Goal: Task Accomplishment & Management: Manage account settings

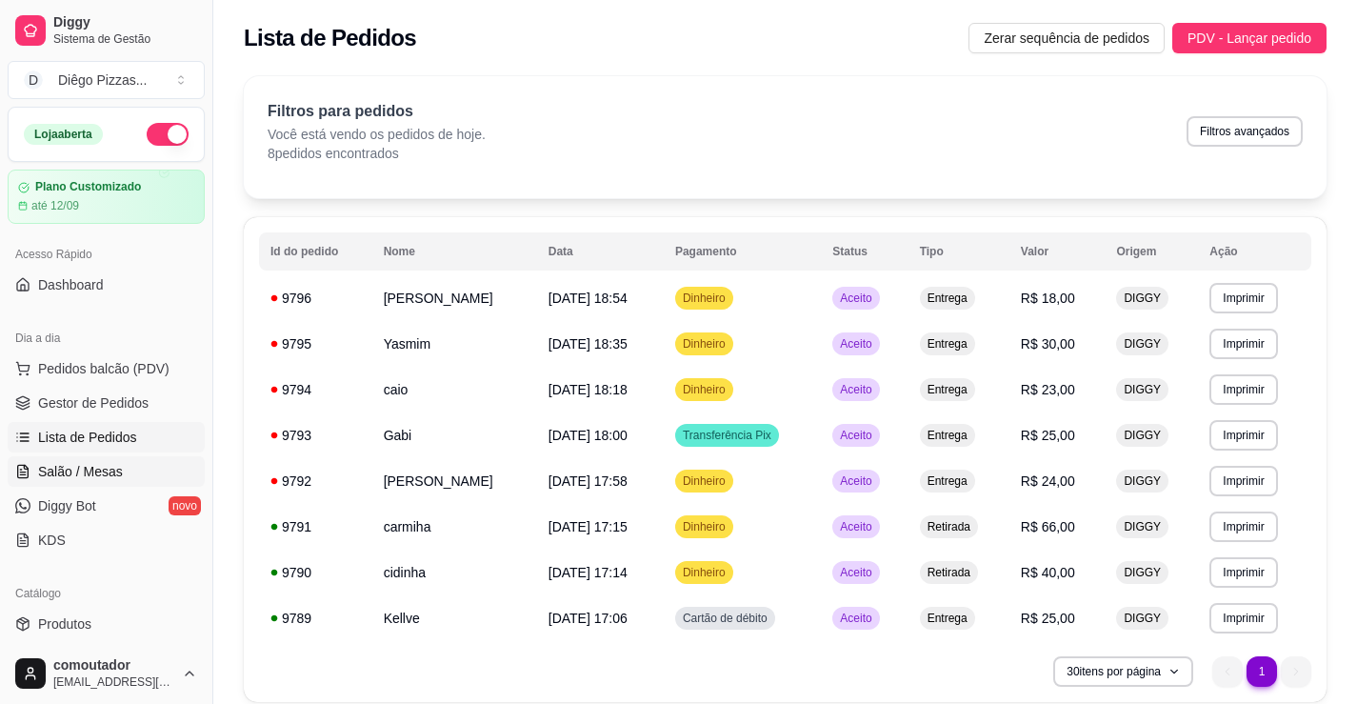
click at [81, 473] on span "Salão / Mesas" at bounding box center [80, 471] width 85 height 19
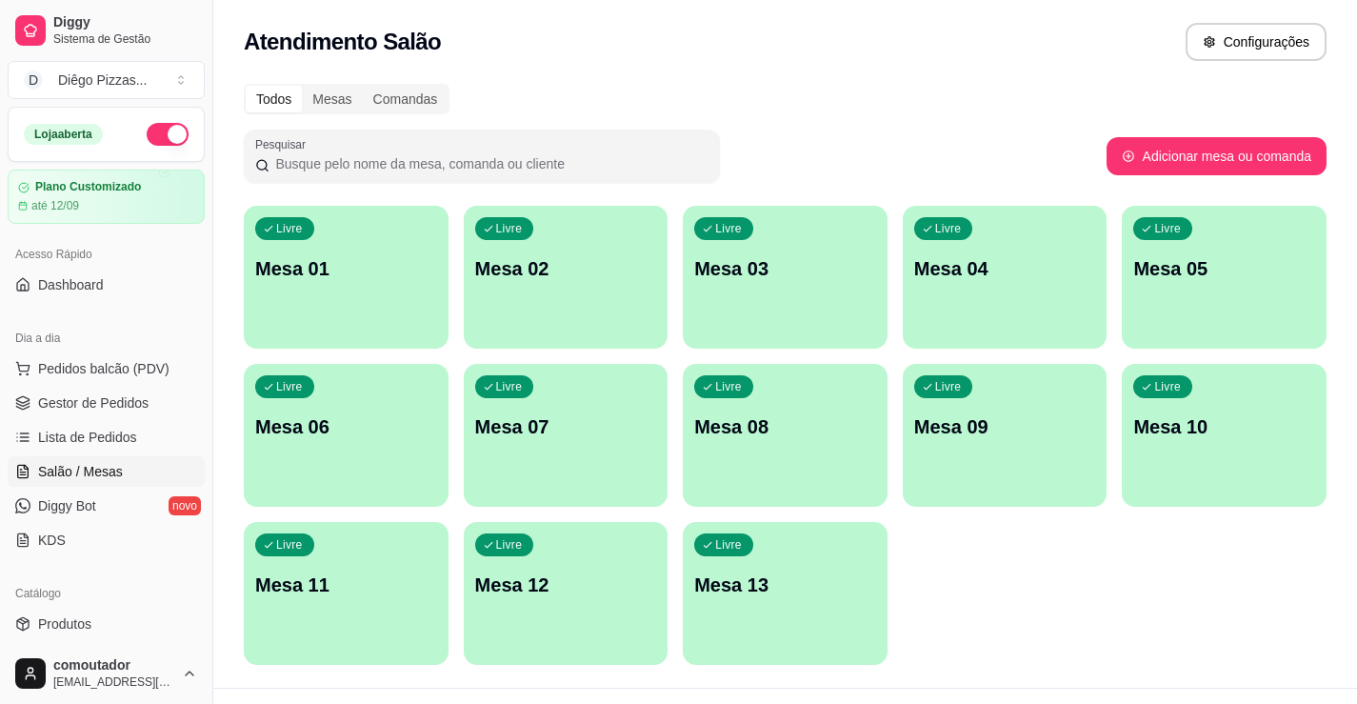
click at [298, 301] on div "Livre Mesa 01" at bounding box center [346, 266] width 205 height 120
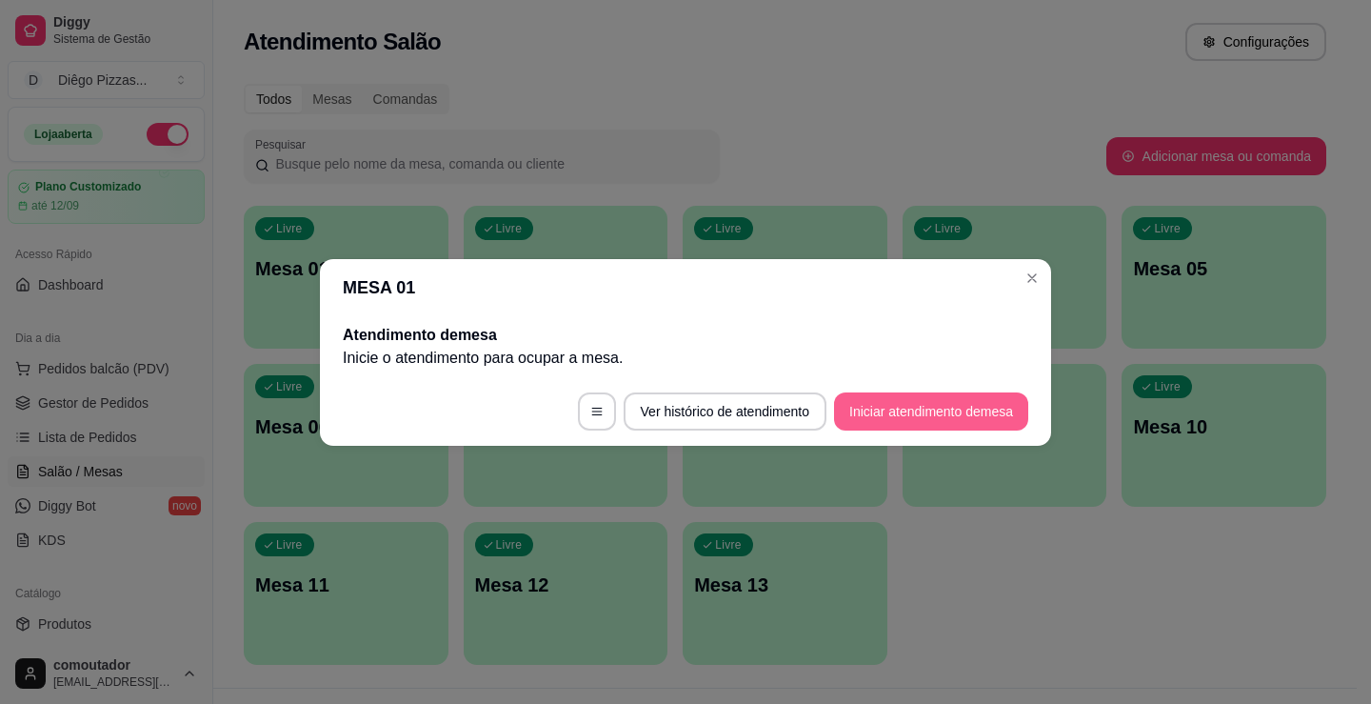
click at [896, 411] on button "Iniciar atendimento de mesa" at bounding box center [931, 411] width 194 height 38
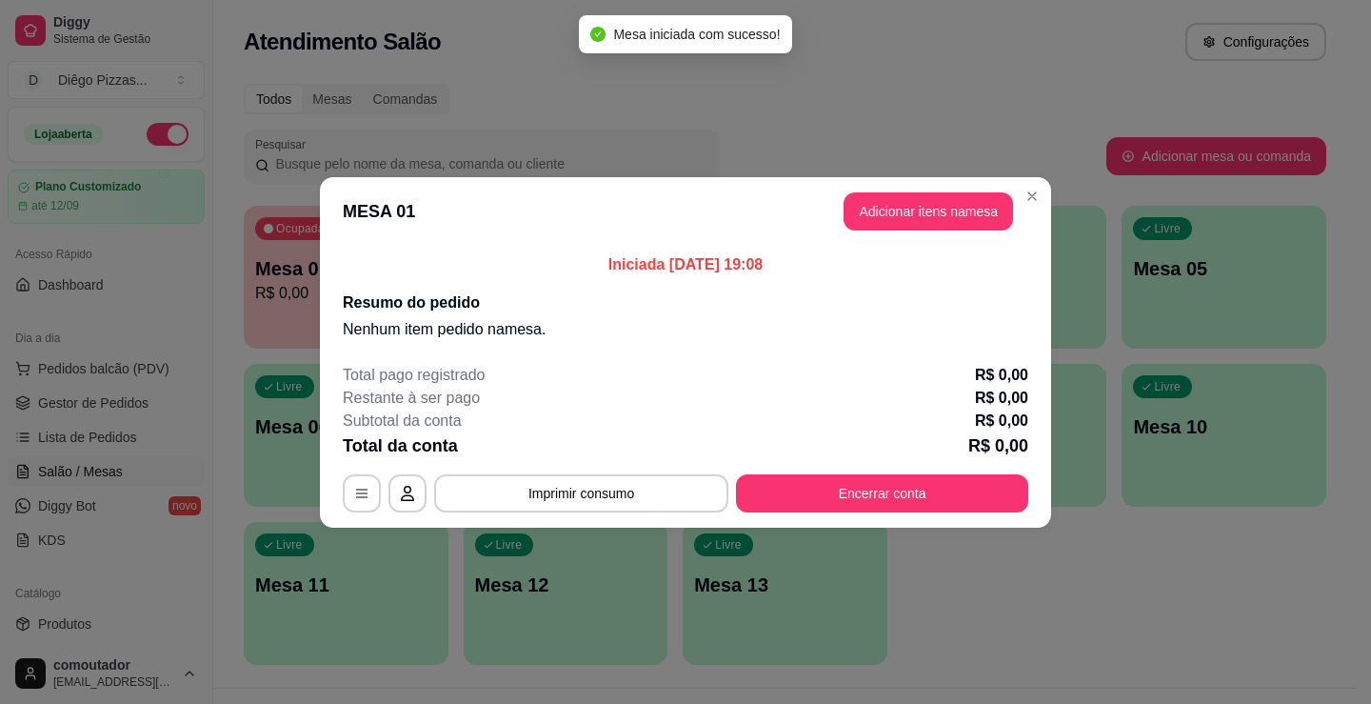
drag, startPoint x: 910, startPoint y: 190, endPoint x: 908, endPoint y: 270, distance: 79.1
click at [910, 268] on section "MESA 01 Adicionar itens na mesa Iniciada [DATE] 19:08 Resumo do pedido Nenhum i…" at bounding box center [685, 352] width 731 height 350
click at [910, 220] on button "Adicionar itens na mesa" at bounding box center [929, 210] width 164 height 37
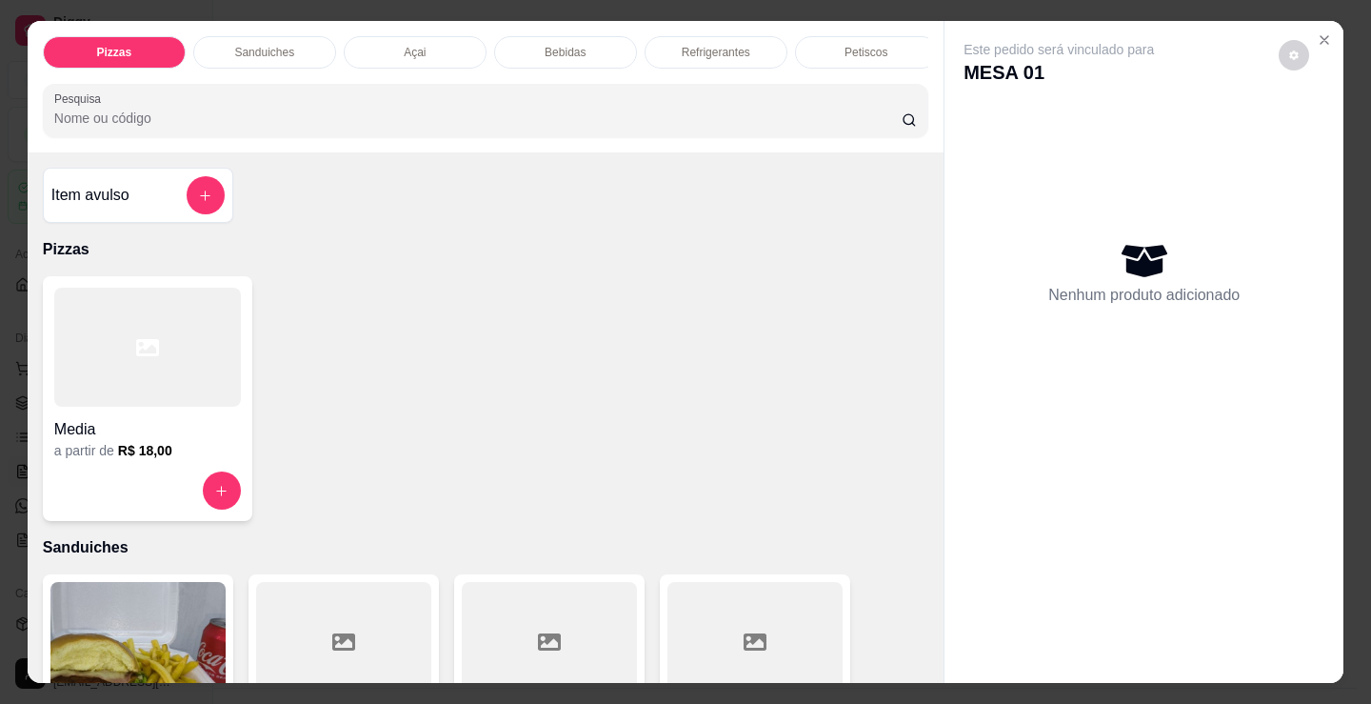
click at [577, 45] on p "Bebidas" at bounding box center [565, 52] width 41 height 15
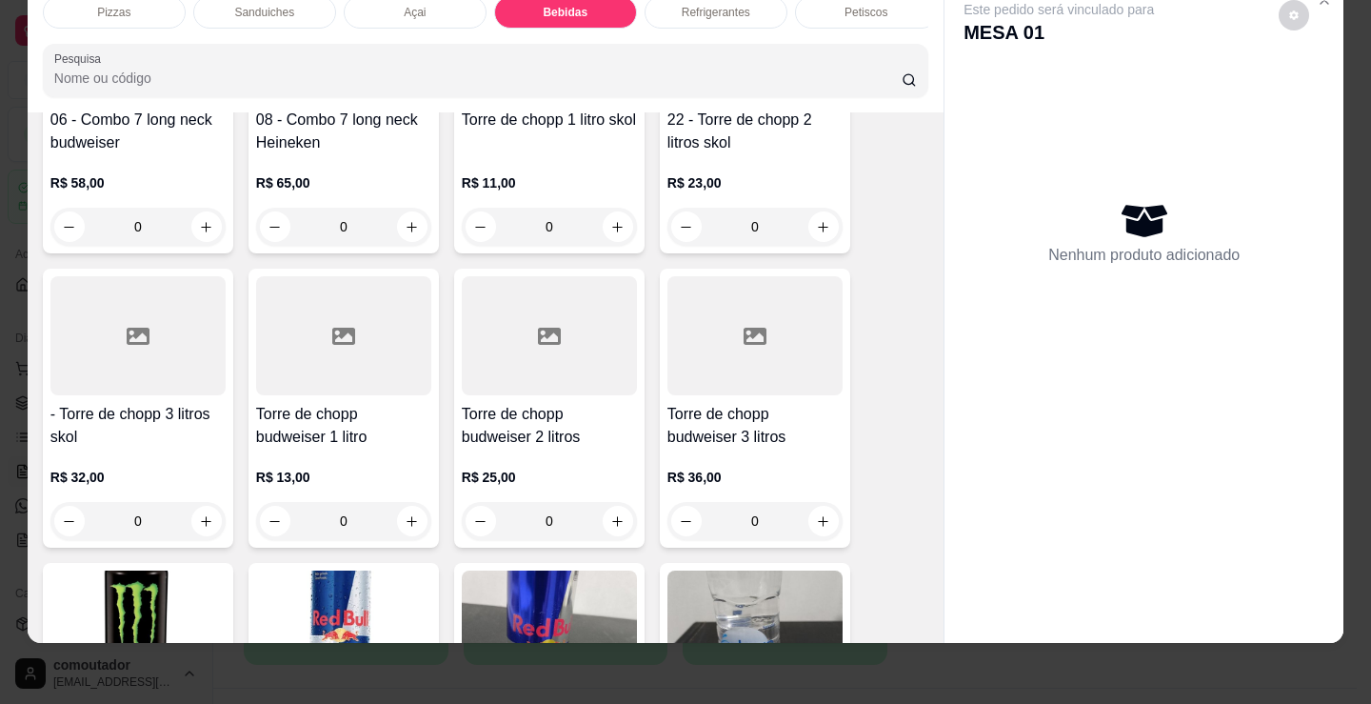
scroll to position [3789, 0]
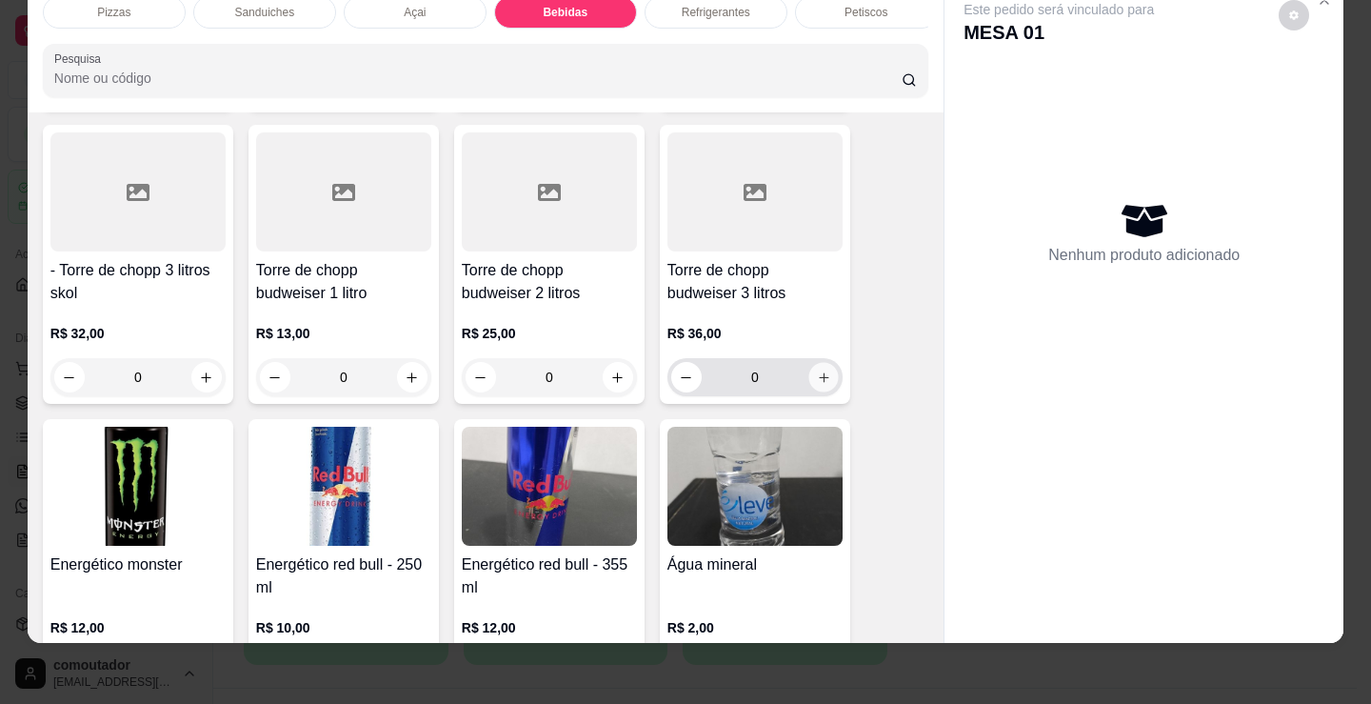
click at [817, 374] on icon "increase-product-quantity" at bounding box center [824, 377] width 14 height 14
type input "1"
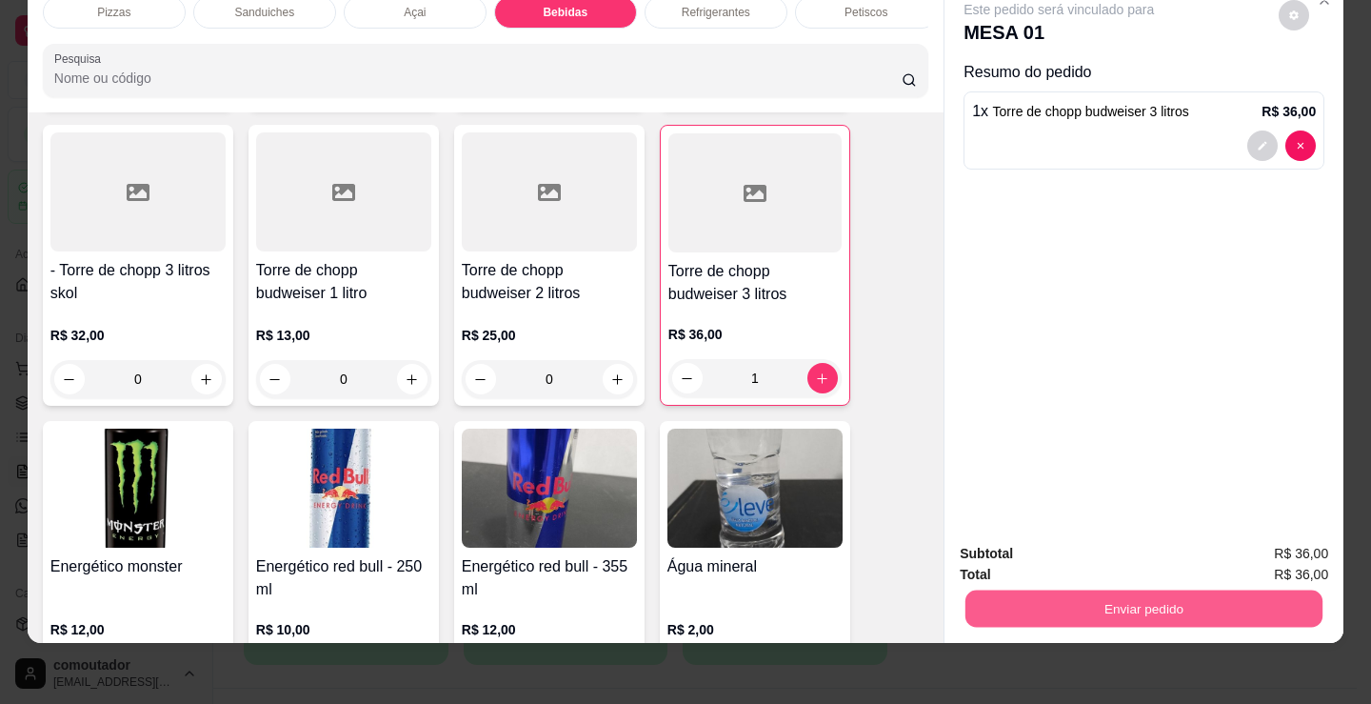
click at [1048, 590] on button "Enviar pedido" at bounding box center [1144, 608] width 357 height 37
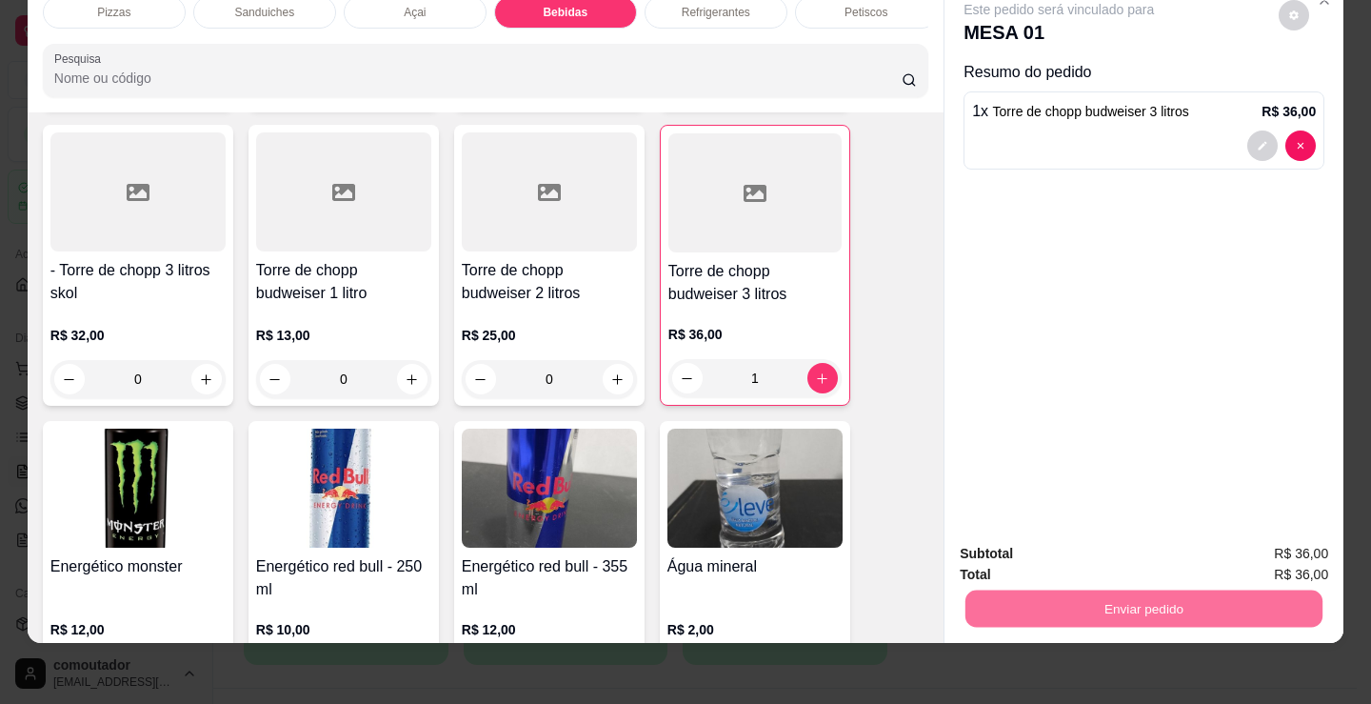
click at [1240, 534] on button "Sim, quero registrar" at bounding box center [1262, 548] width 142 height 36
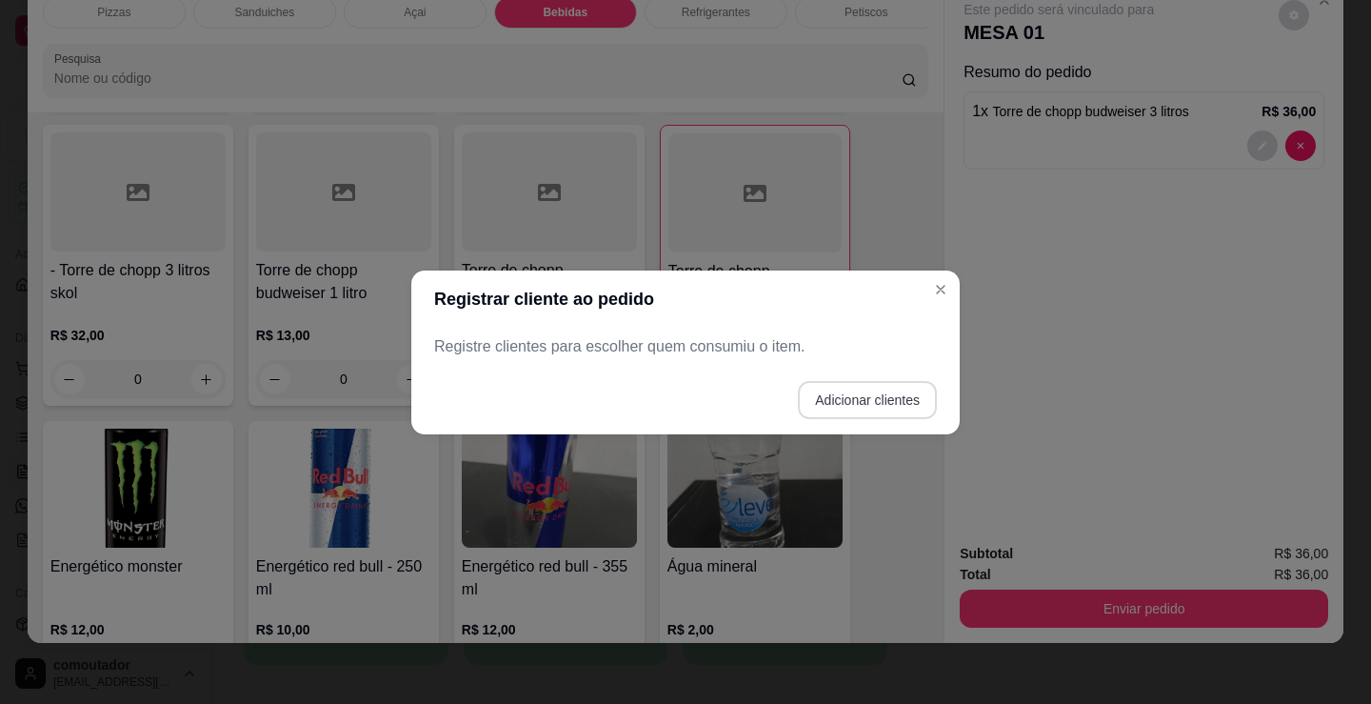
click at [892, 388] on button "Adicionar clientes" at bounding box center [867, 400] width 139 height 38
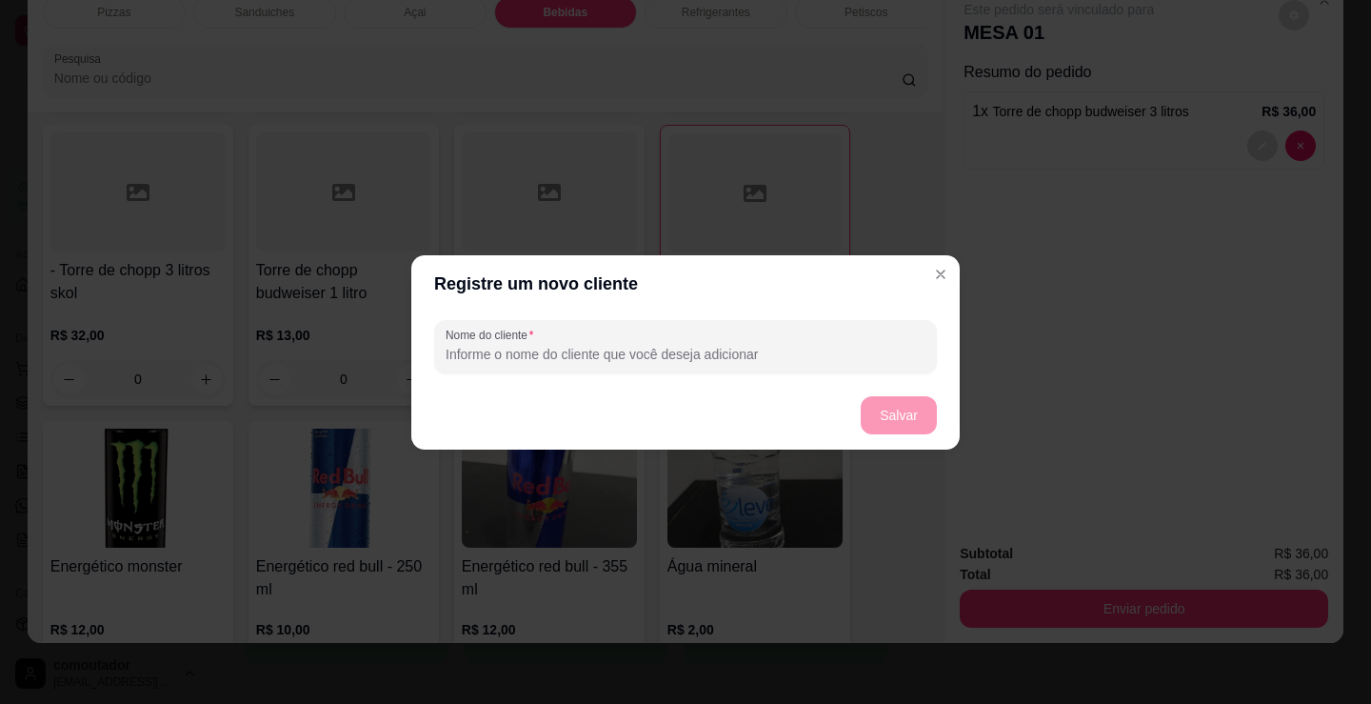
click at [703, 349] on input "Nome do cliente" at bounding box center [686, 354] width 480 height 19
type input "Walison"
click at [874, 416] on button "Salvar" at bounding box center [899, 414] width 74 height 37
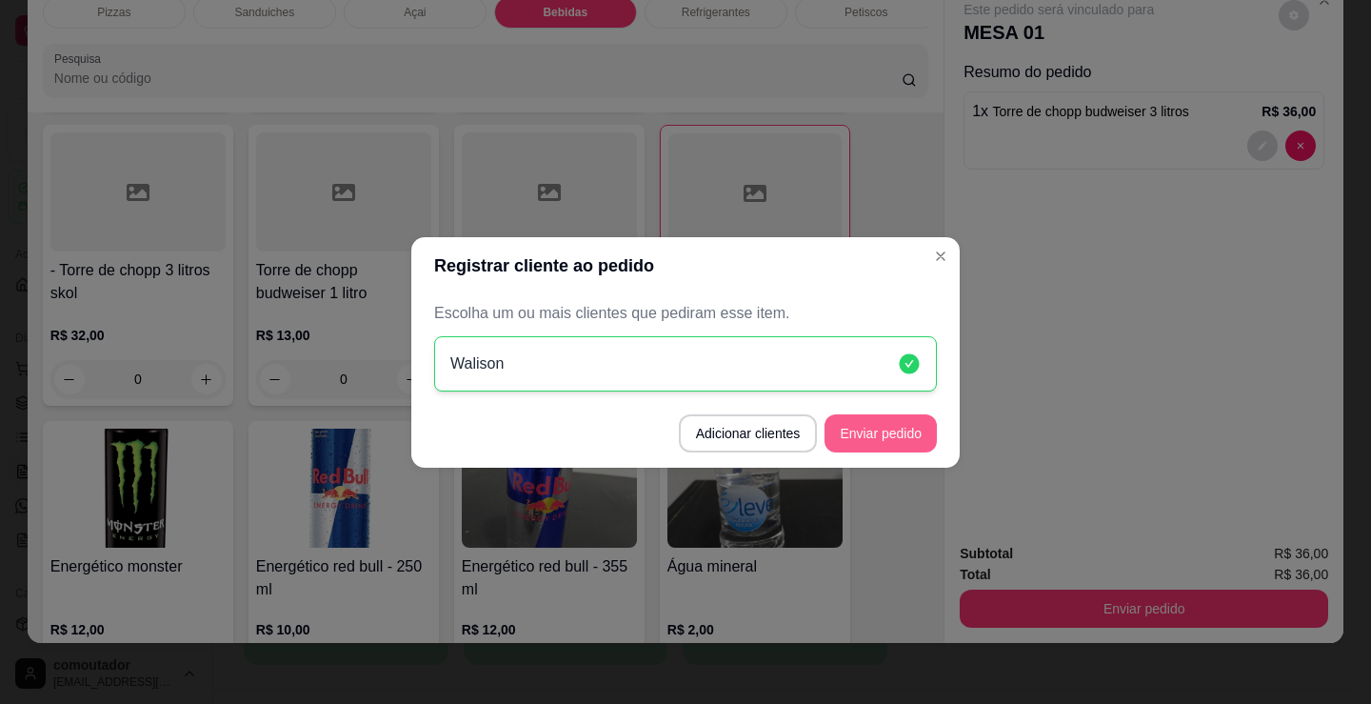
click at [886, 444] on button "Enviar pedido" at bounding box center [881, 433] width 112 height 38
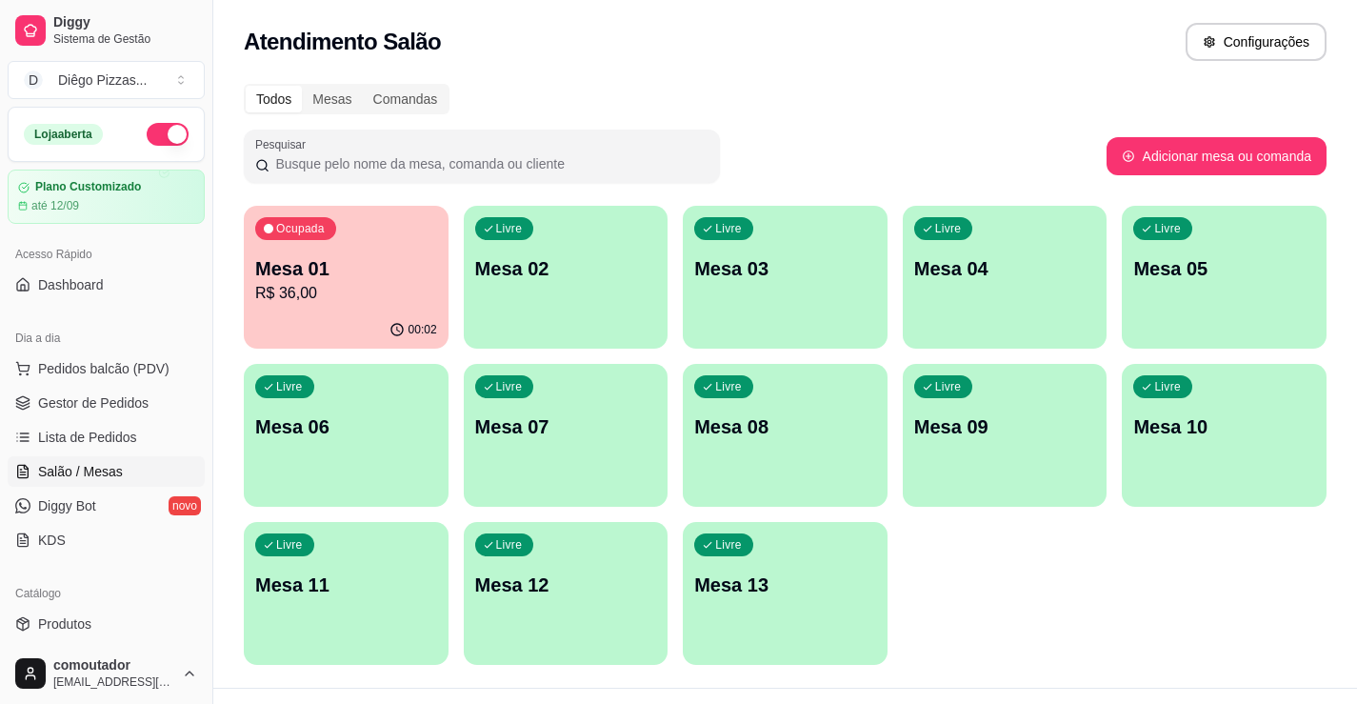
click at [398, 280] on p "Mesa 01" at bounding box center [346, 268] width 182 height 27
click at [315, 242] on div "Ocupada Mesa 01 R$ 36,00" at bounding box center [346, 259] width 205 height 106
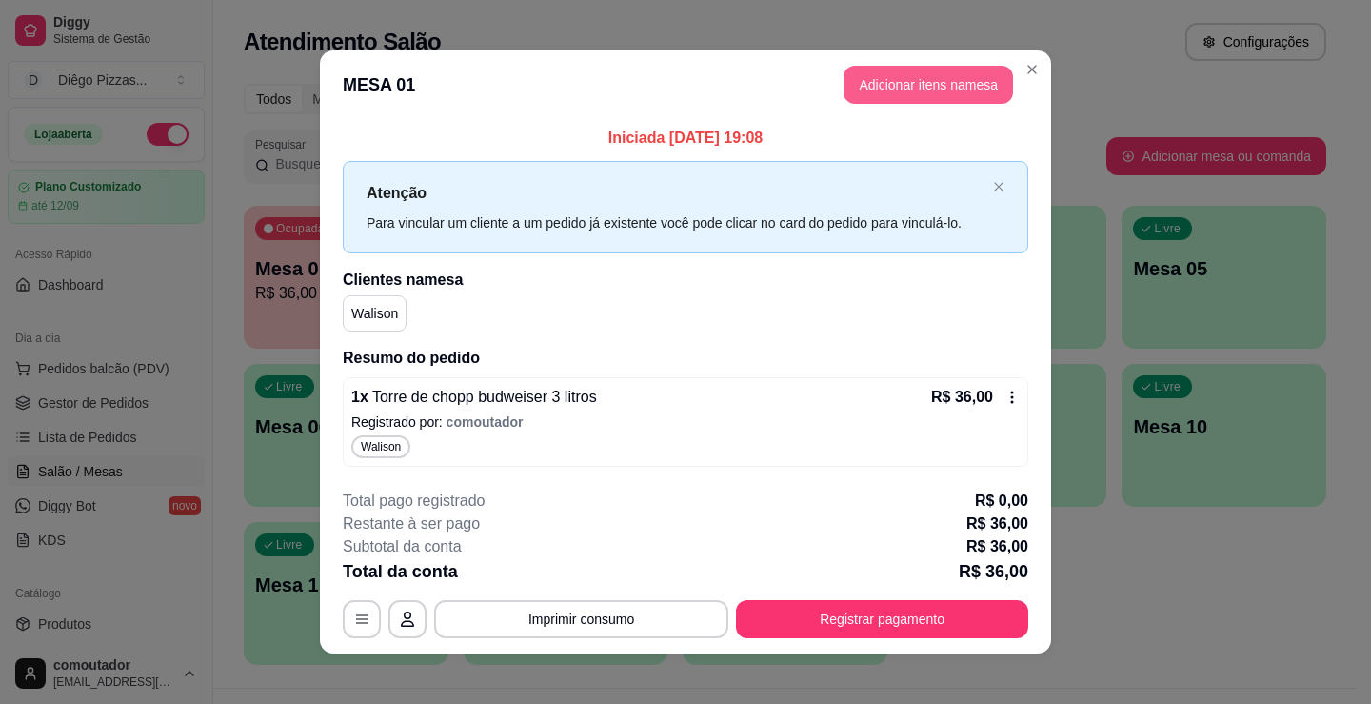
click at [943, 94] on button "Adicionar itens na mesa" at bounding box center [929, 85] width 170 height 38
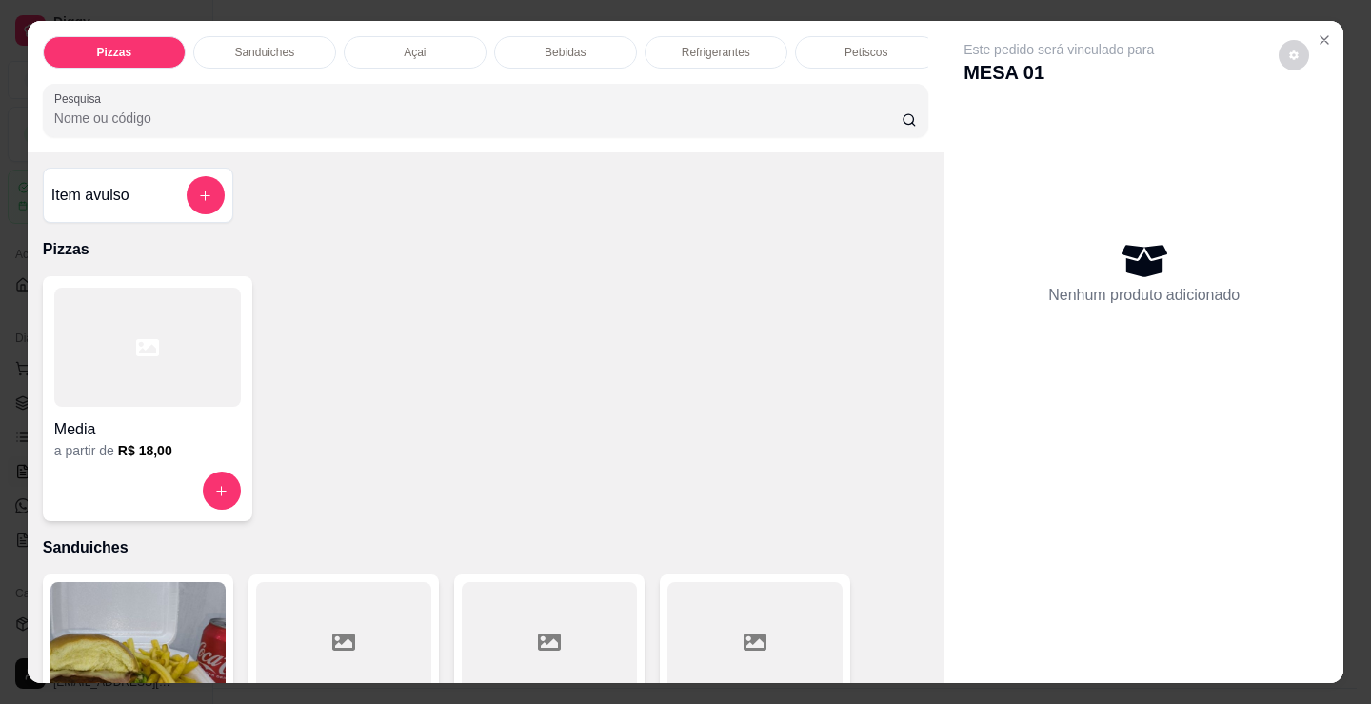
click at [856, 45] on p "Petiscos" at bounding box center [866, 52] width 43 height 15
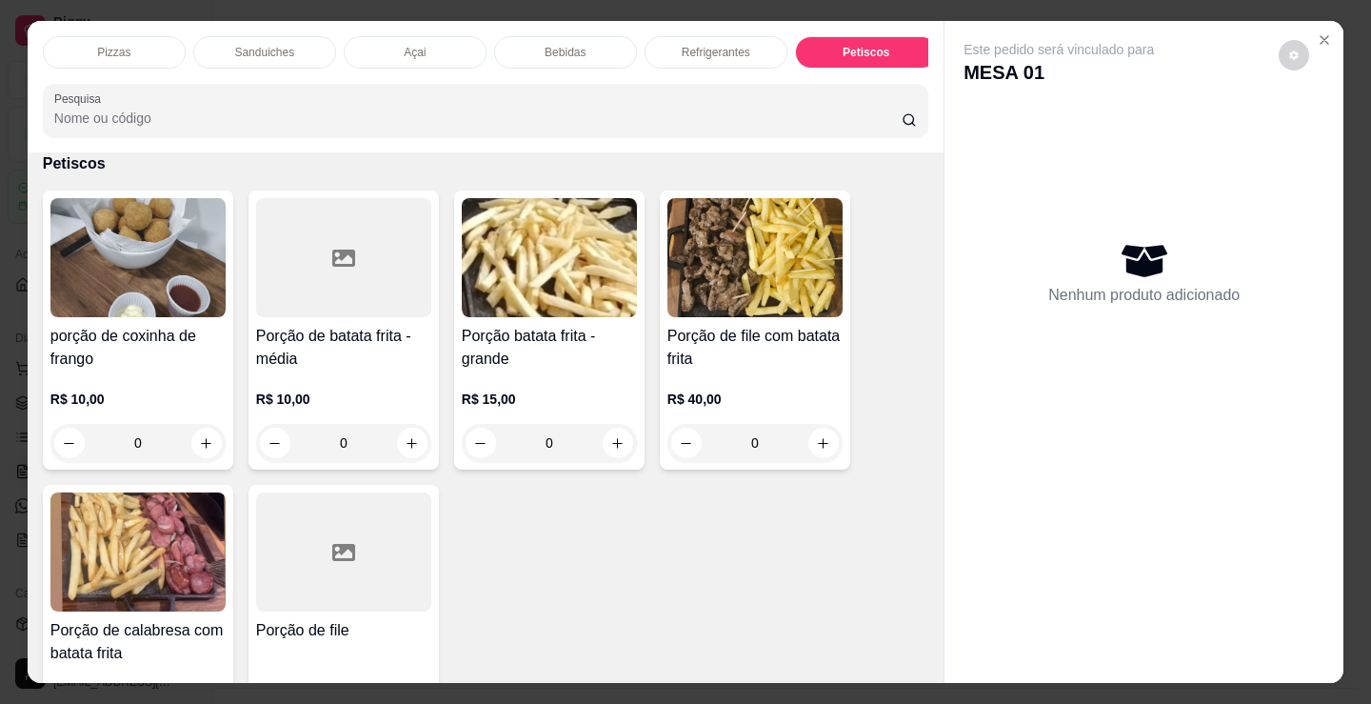
scroll to position [47, 0]
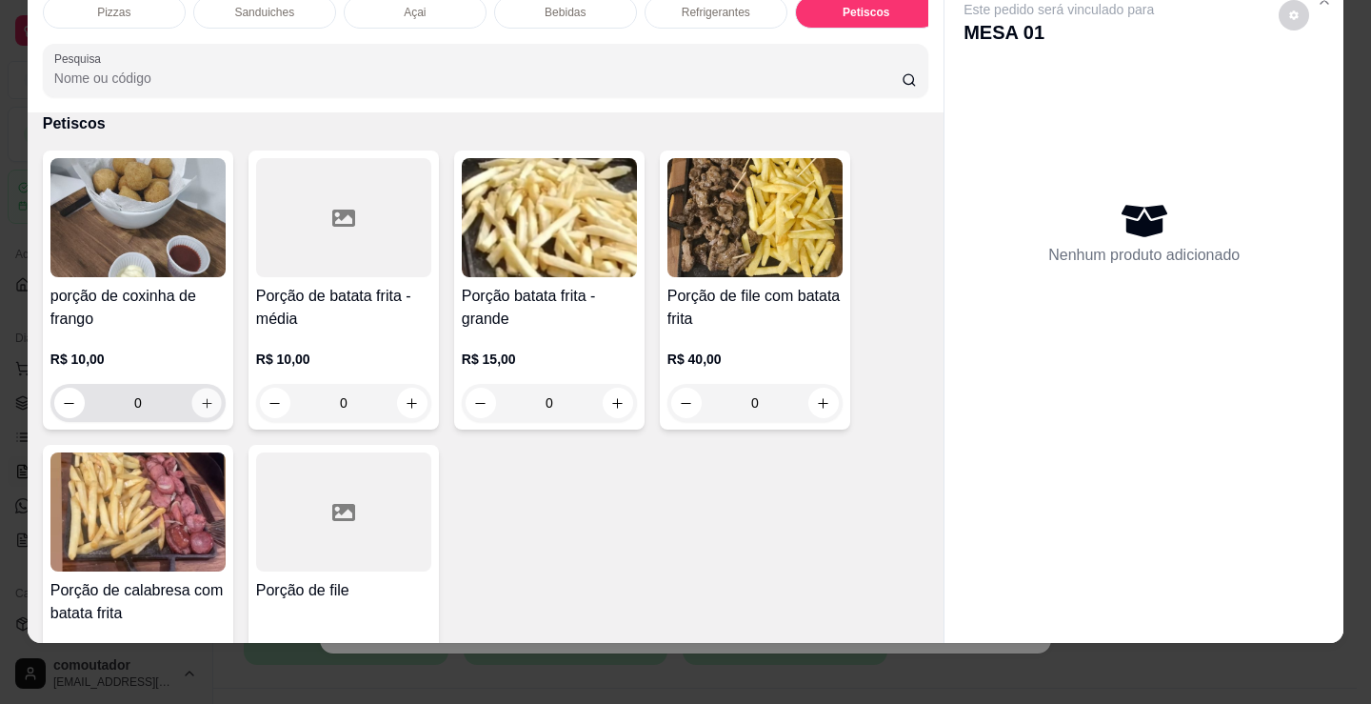
click at [206, 406] on icon "increase-product-quantity" at bounding box center [207, 403] width 14 height 14
type input "1"
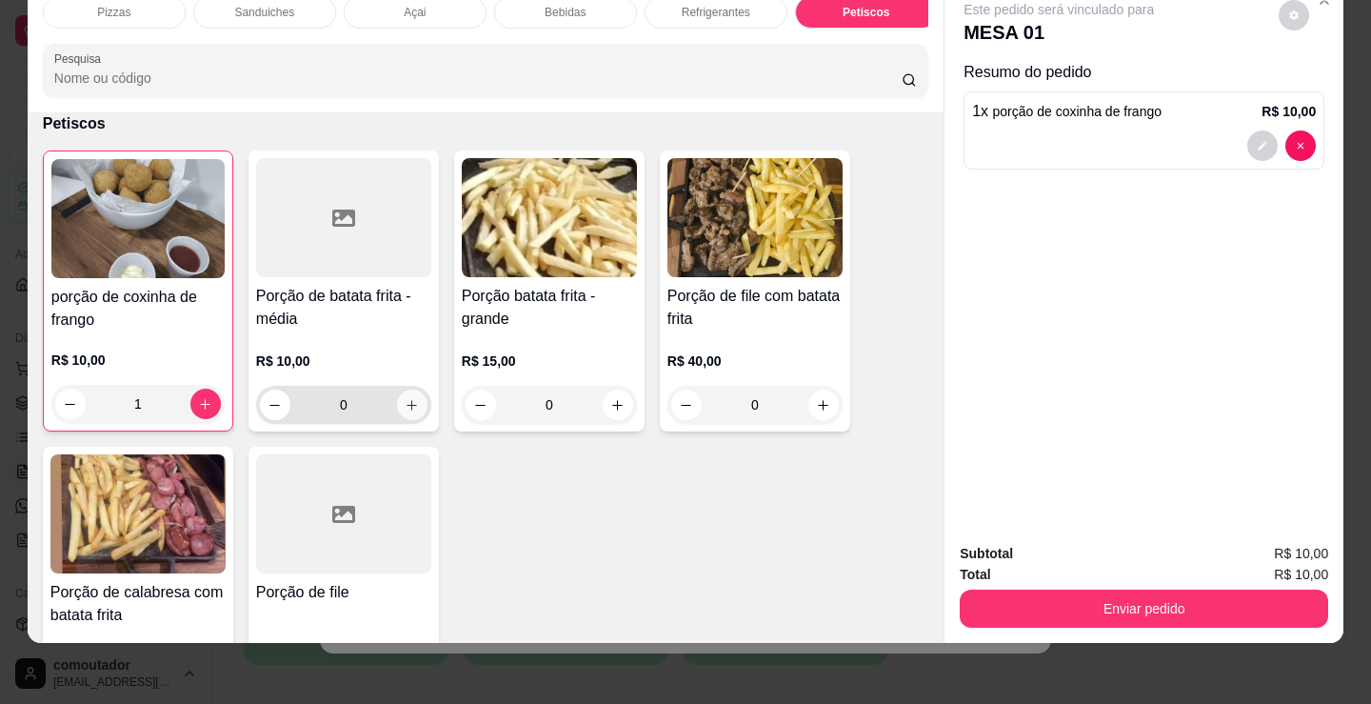
click at [405, 406] on icon "increase-product-quantity" at bounding box center [412, 405] width 14 height 14
type input "1"
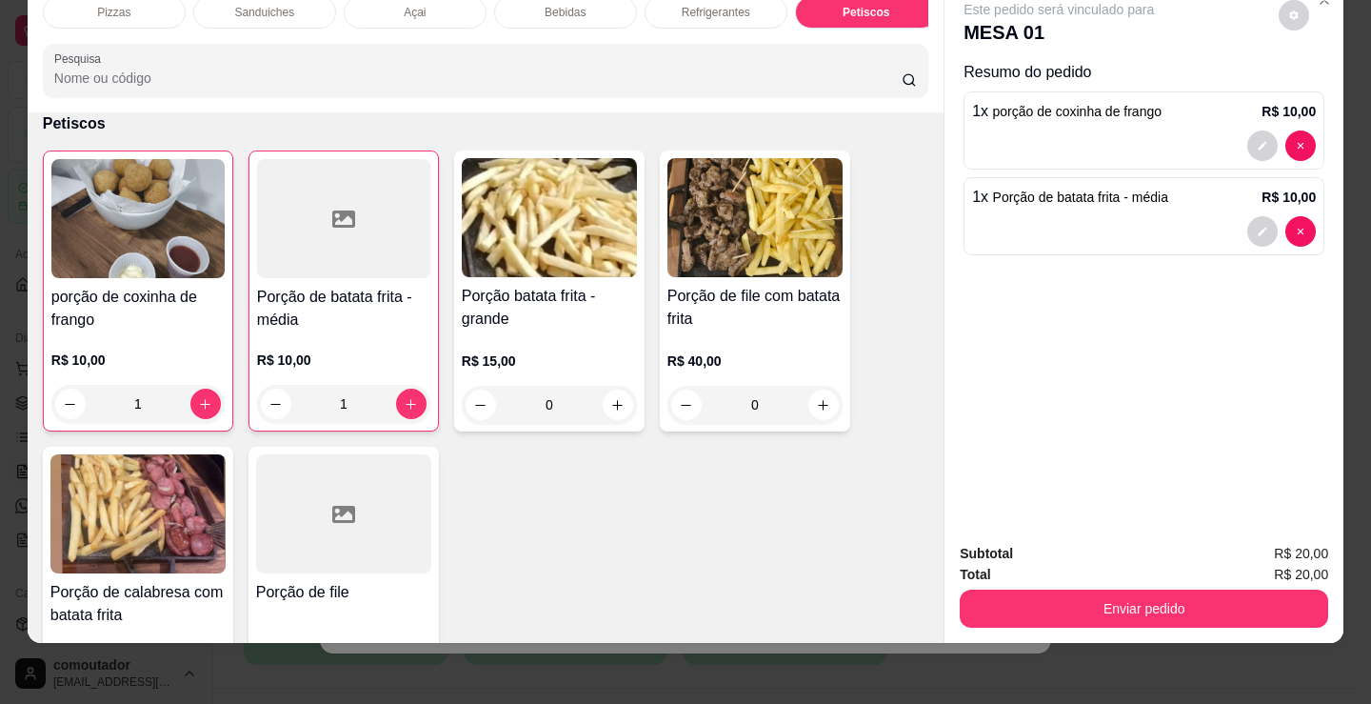
click at [290, 2] on div "Sanduiches" at bounding box center [264, 12] width 143 height 32
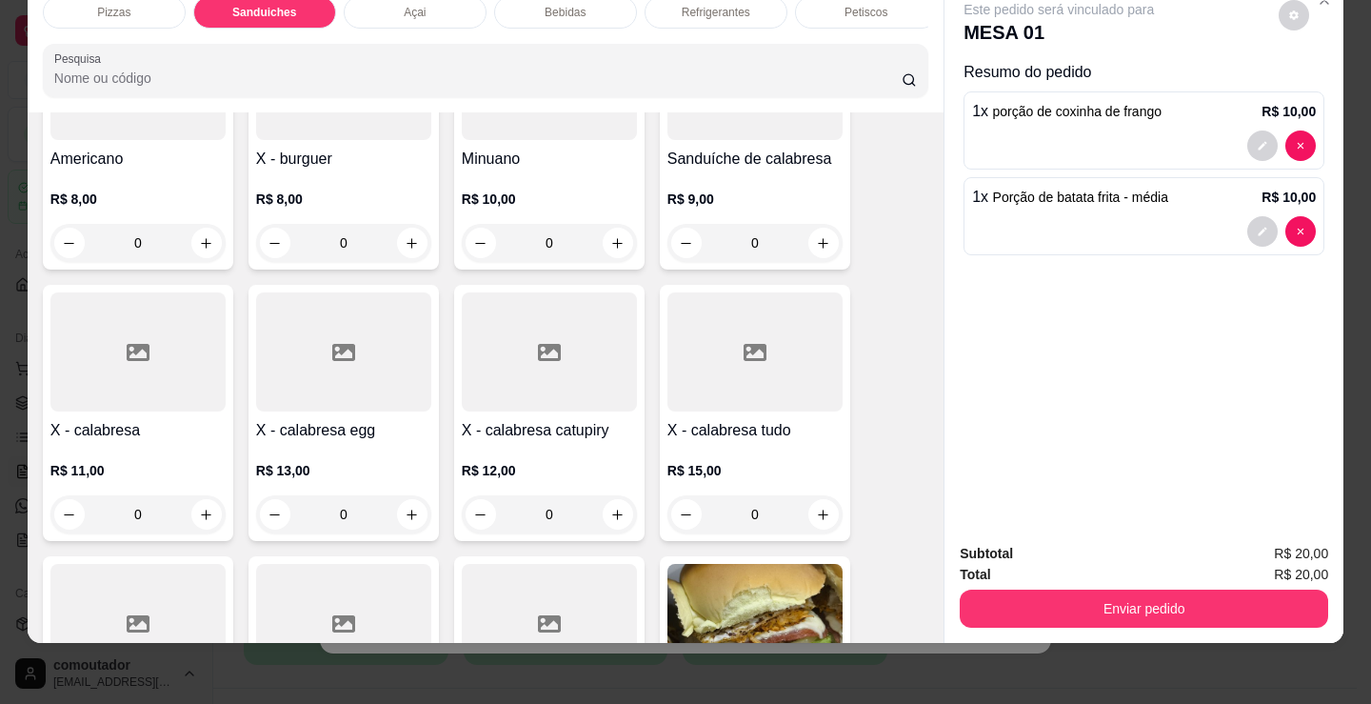
scroll to position [955, 0]
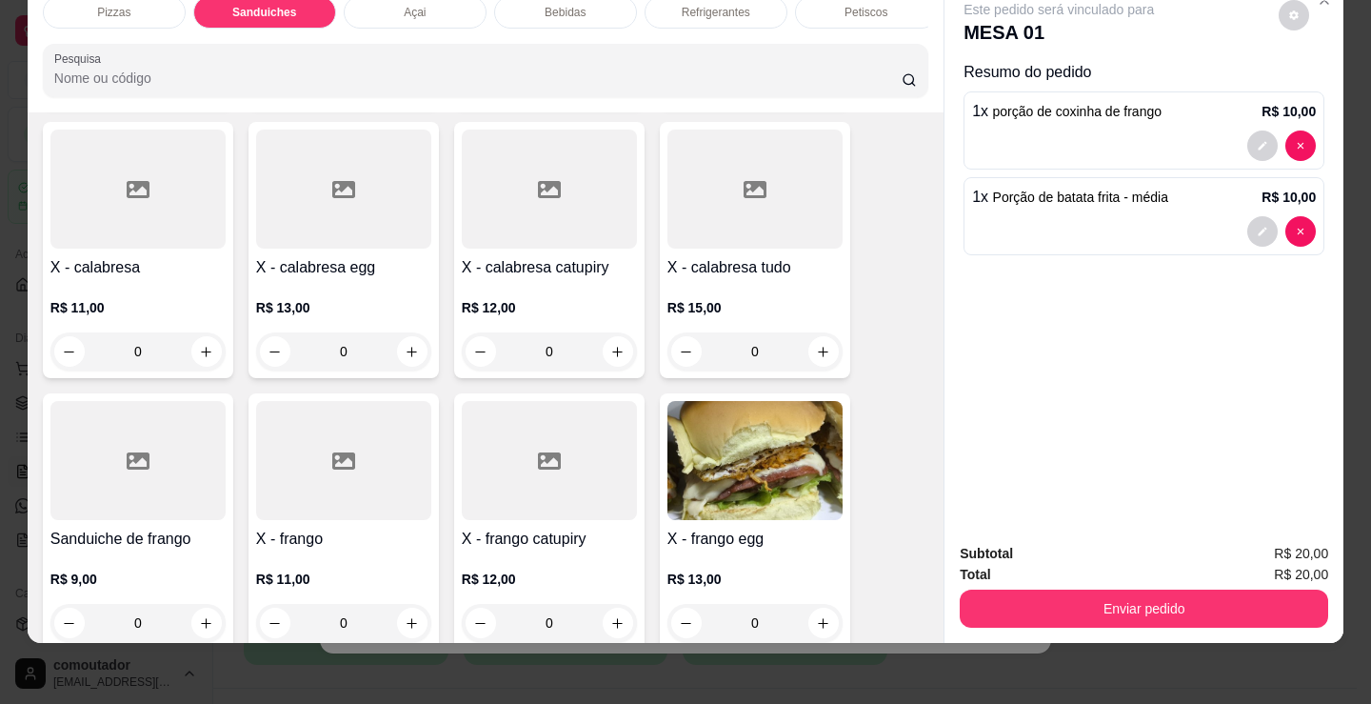
click at [195, 350] on div "0" at bounding box center [137, 351] width 175 height 38
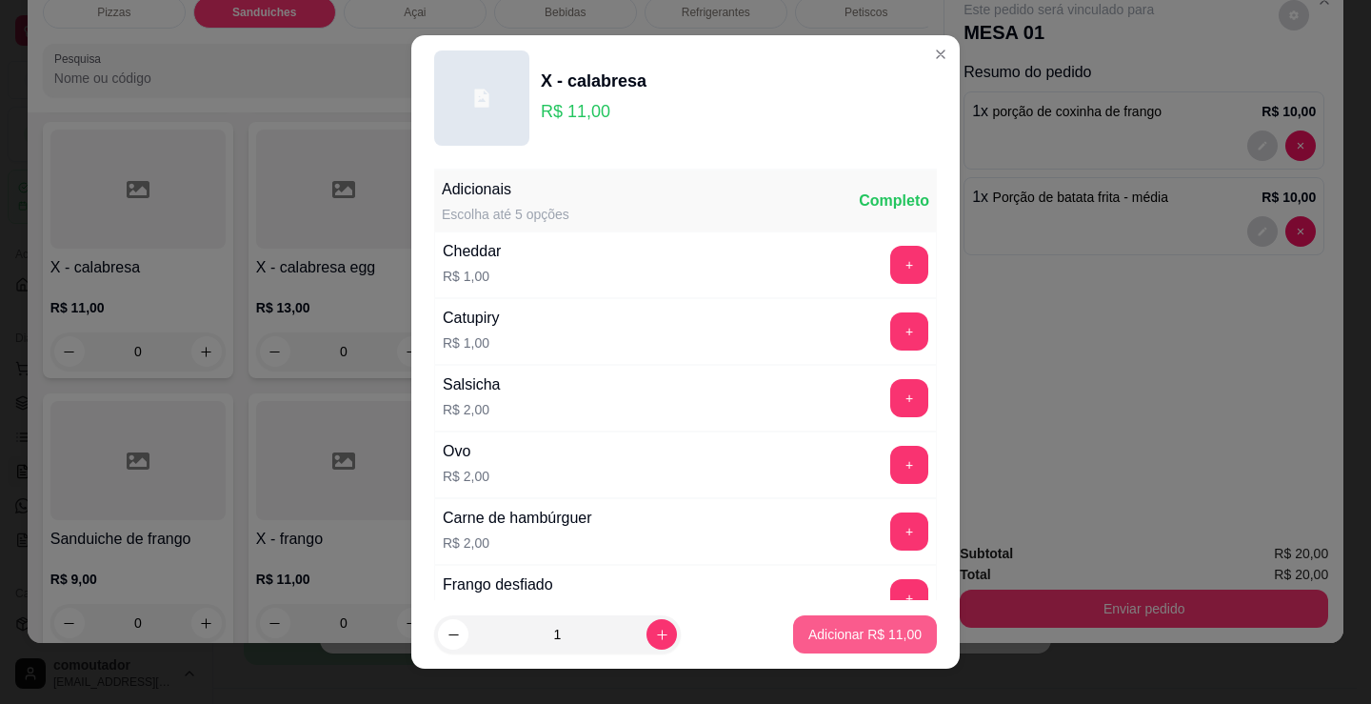
click at [838, 642] on p "Adicionar R$ 11,00" at bounding box center [865, 634] width 113 height 19
type input "1"
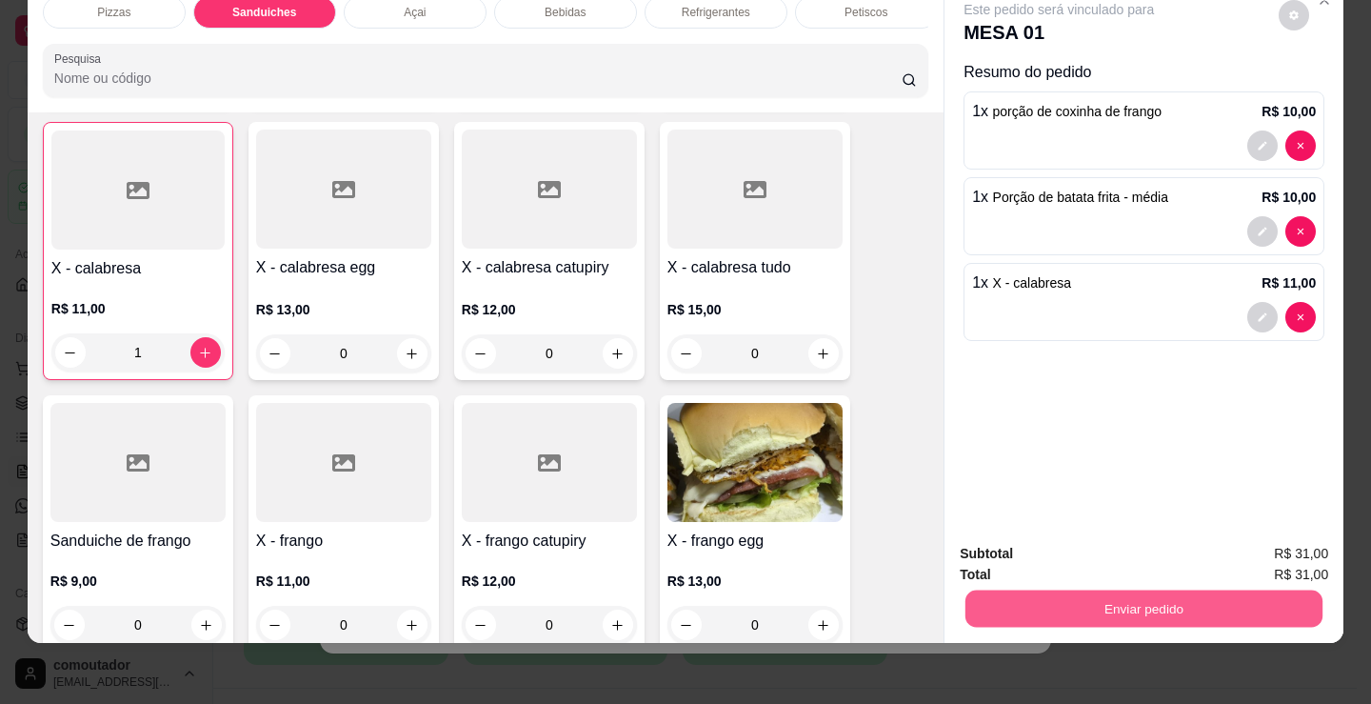
click at [1156, 590] on button "Enviar pedido" at bounding box center [1144, 608] width 357 height 37
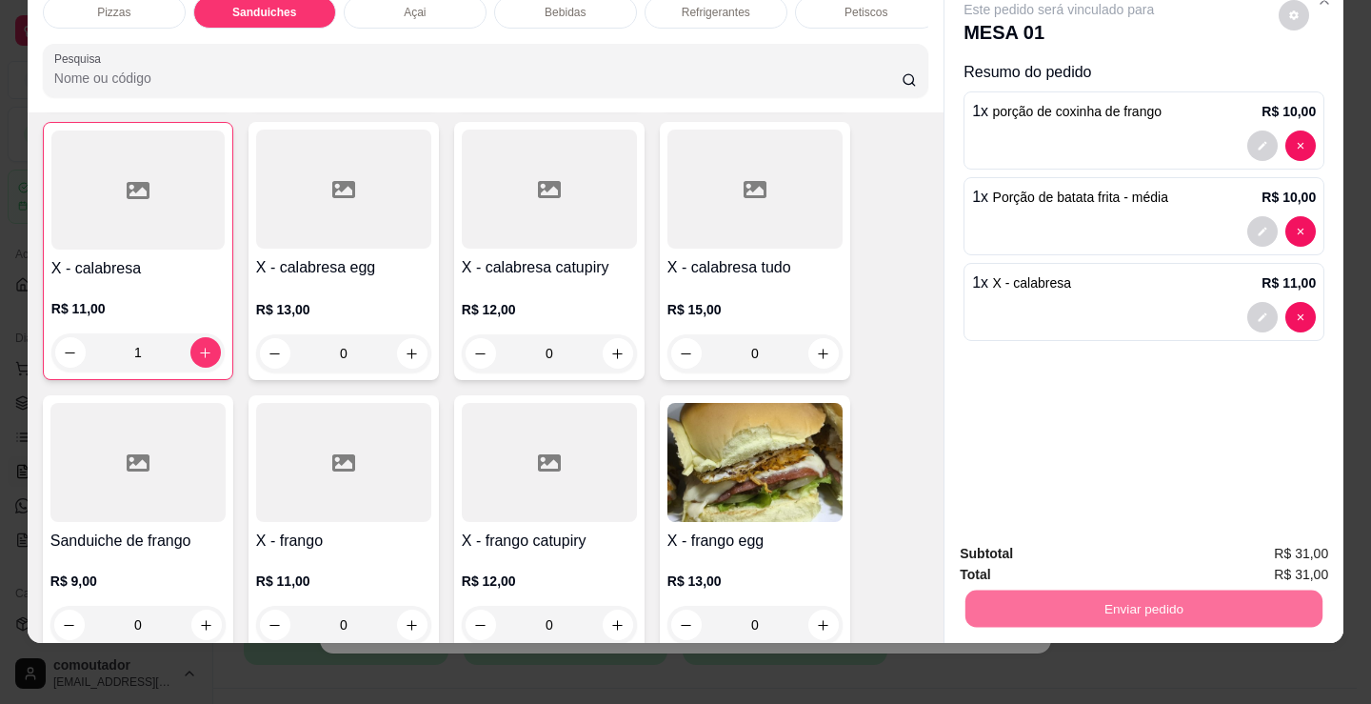
click at [1058, 540] on button "Não registrar e enviar pedido" at bounding box center [1081, 548] width 198 height 36
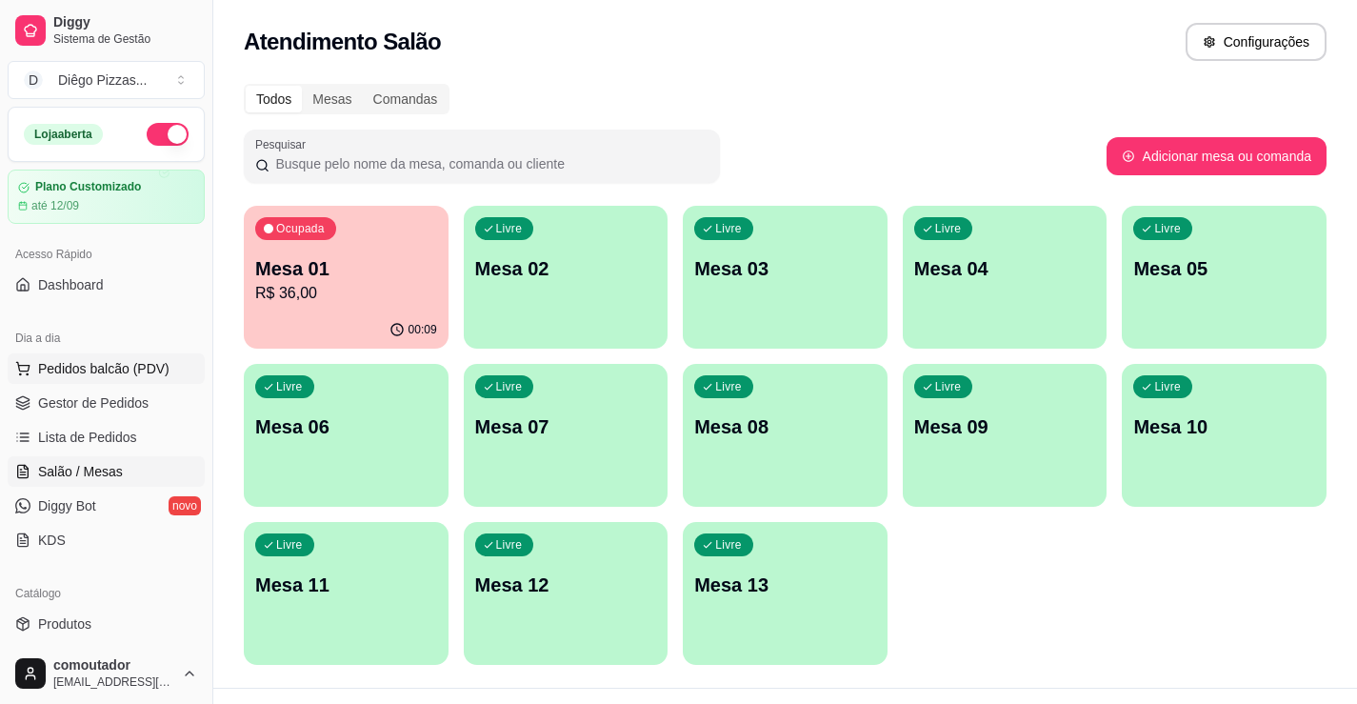
click at [70, 380] on button "Pedidos balcão (PDV)" at bounding box center [106, 368] width 197 height 30
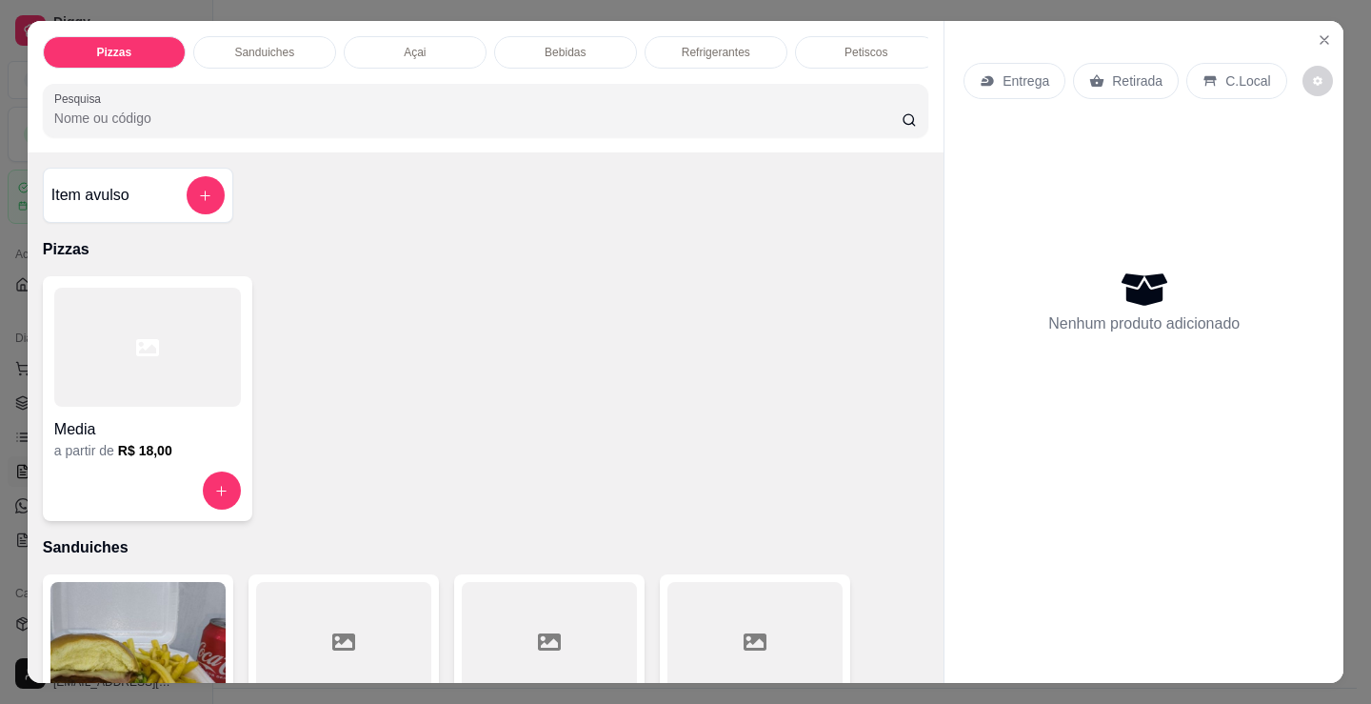
click at [824, 42] on div "Petiscos" at bounding box center [866, 52] width 143 height 32
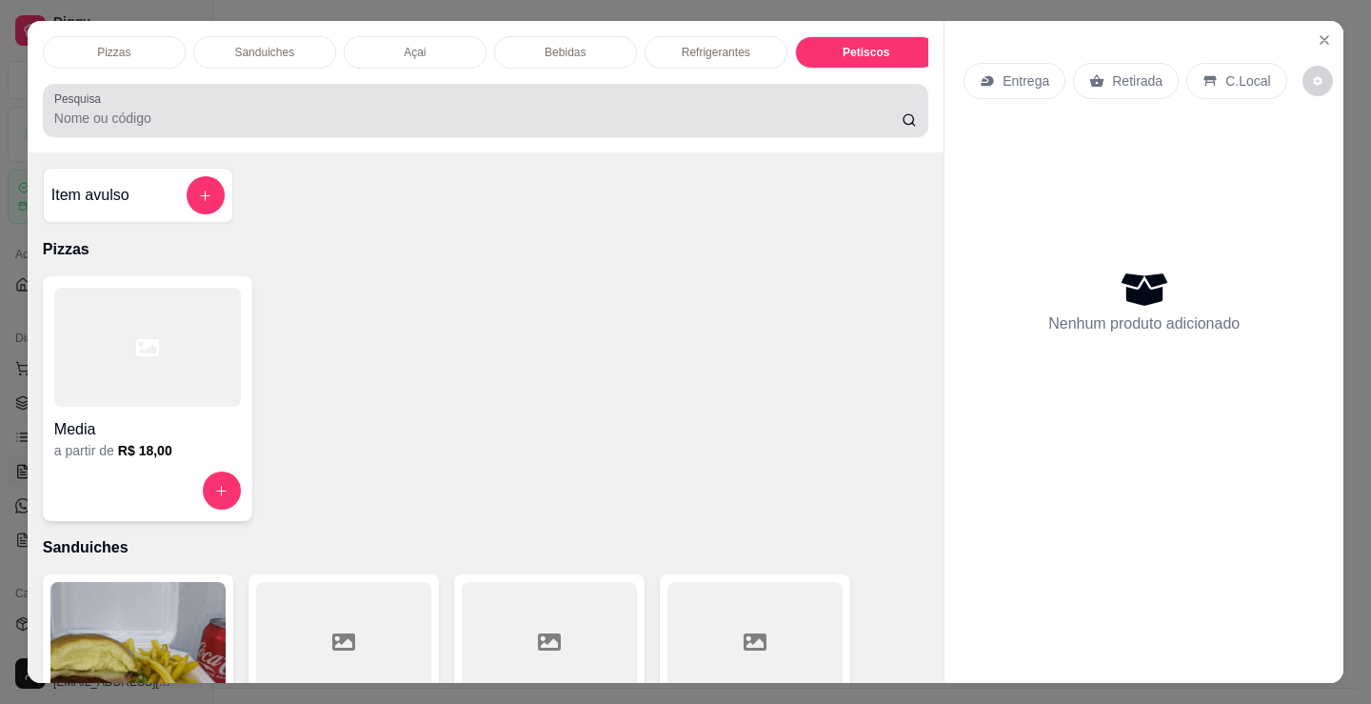
scroll to position [47, 0]
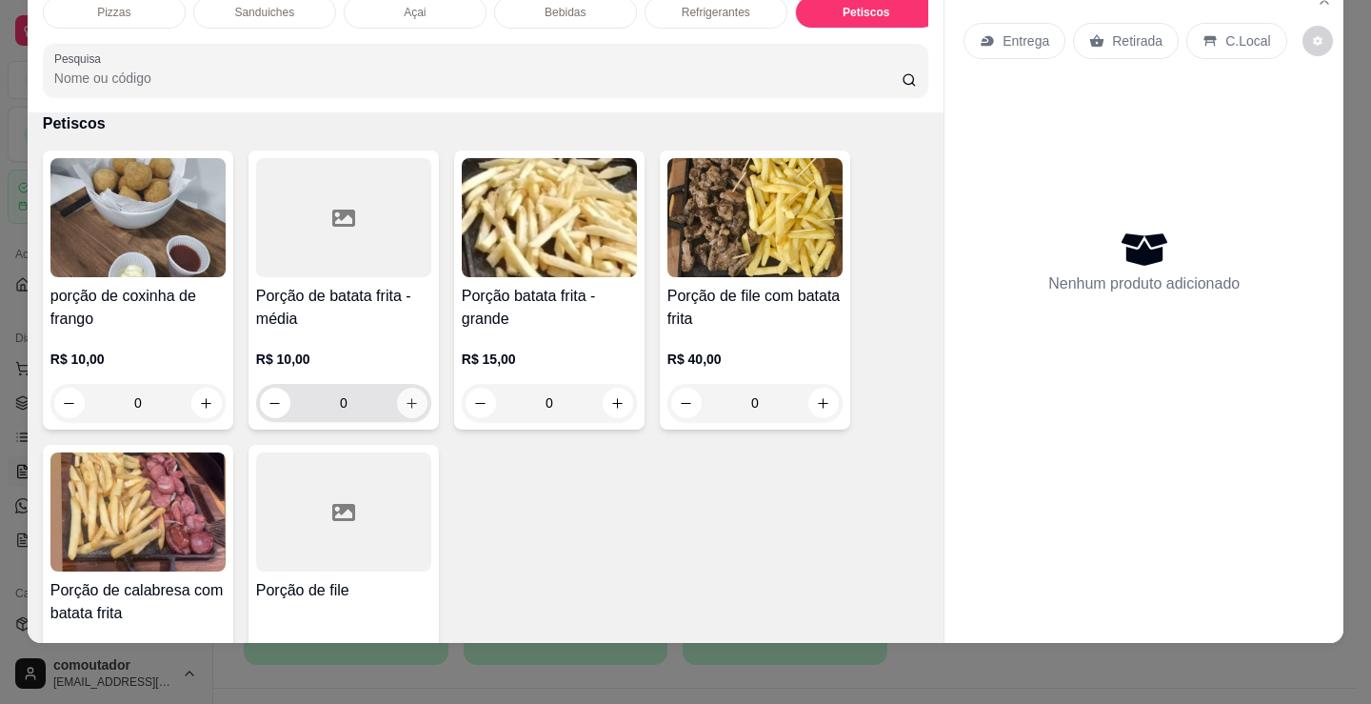
click at [405, 405] on icon "increase-product-quantity" at bounding box center [412, 403] width 14 height 14
type input "1"
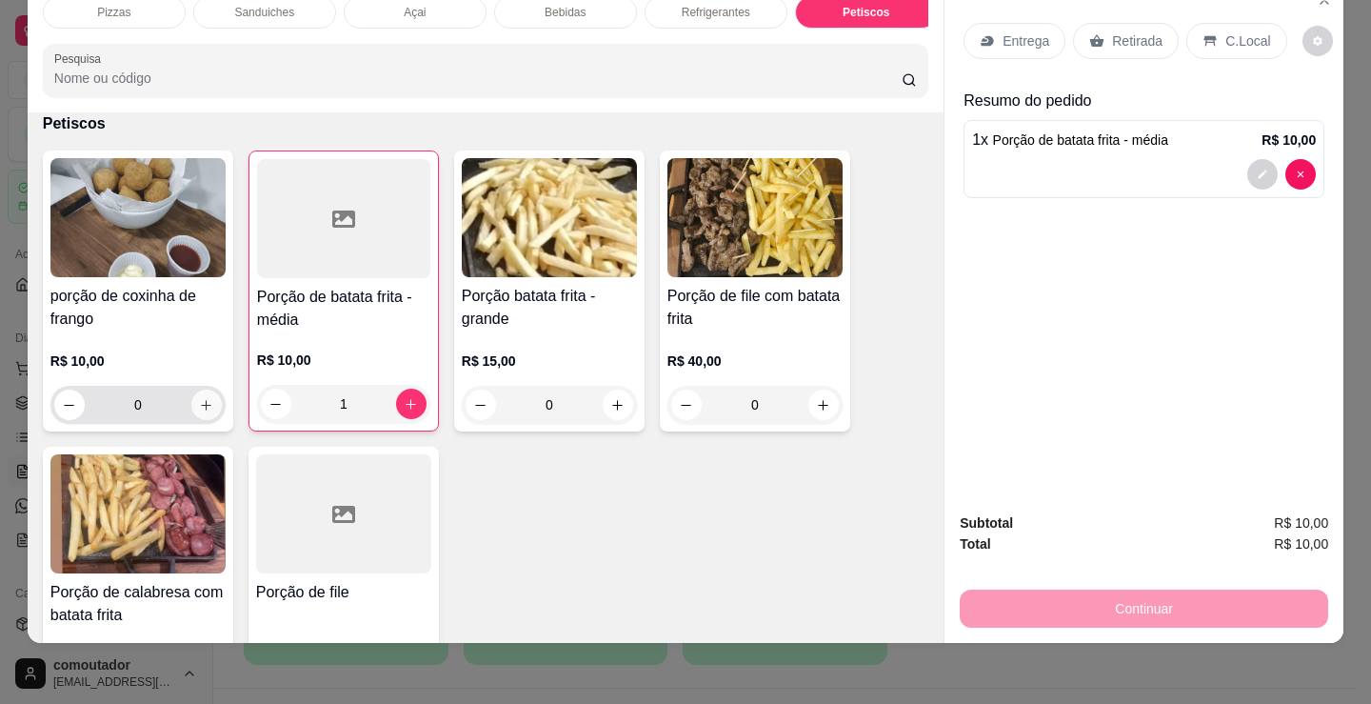
click at [210, 399] on button "increase-product-quantity" at bounding box center [206, 405] width 30 height 30
type input "1"
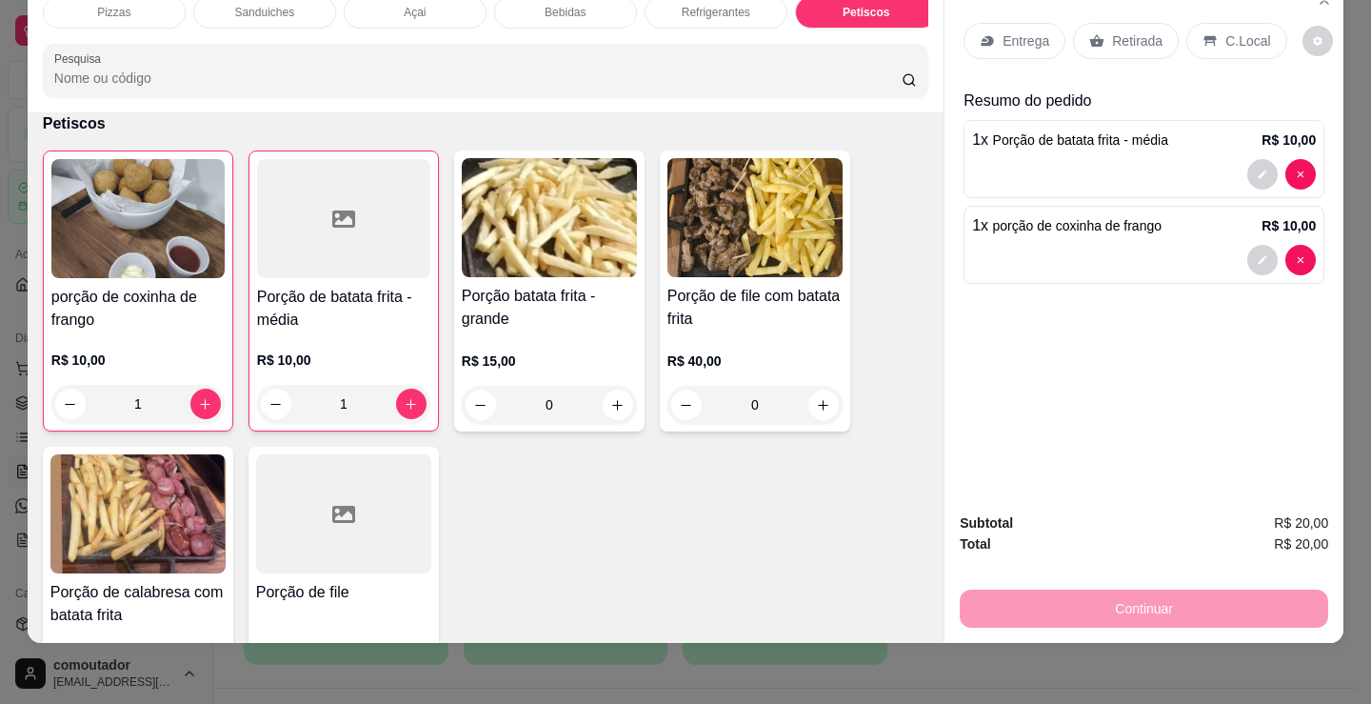
click at [307, 10] on div "Sanduiches" at bounding box center [264, 12] width 143 height 32
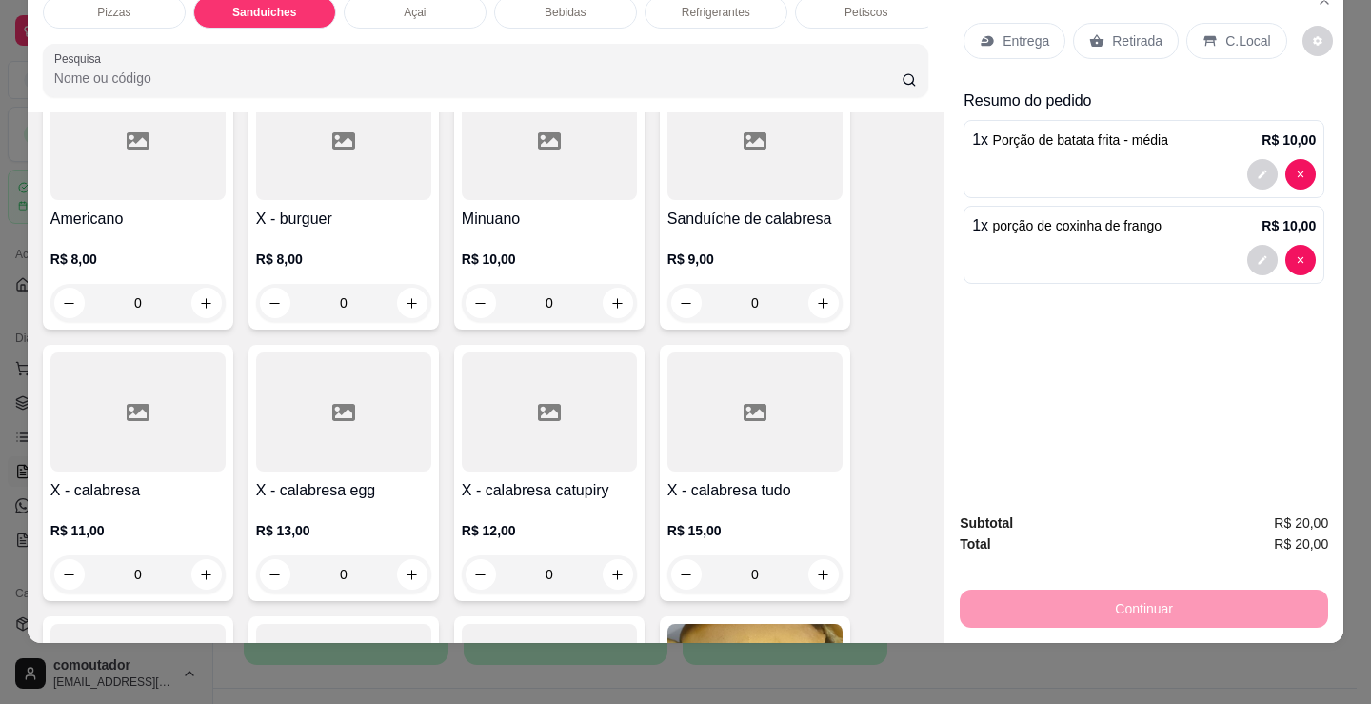
scroll to position [765, 0]
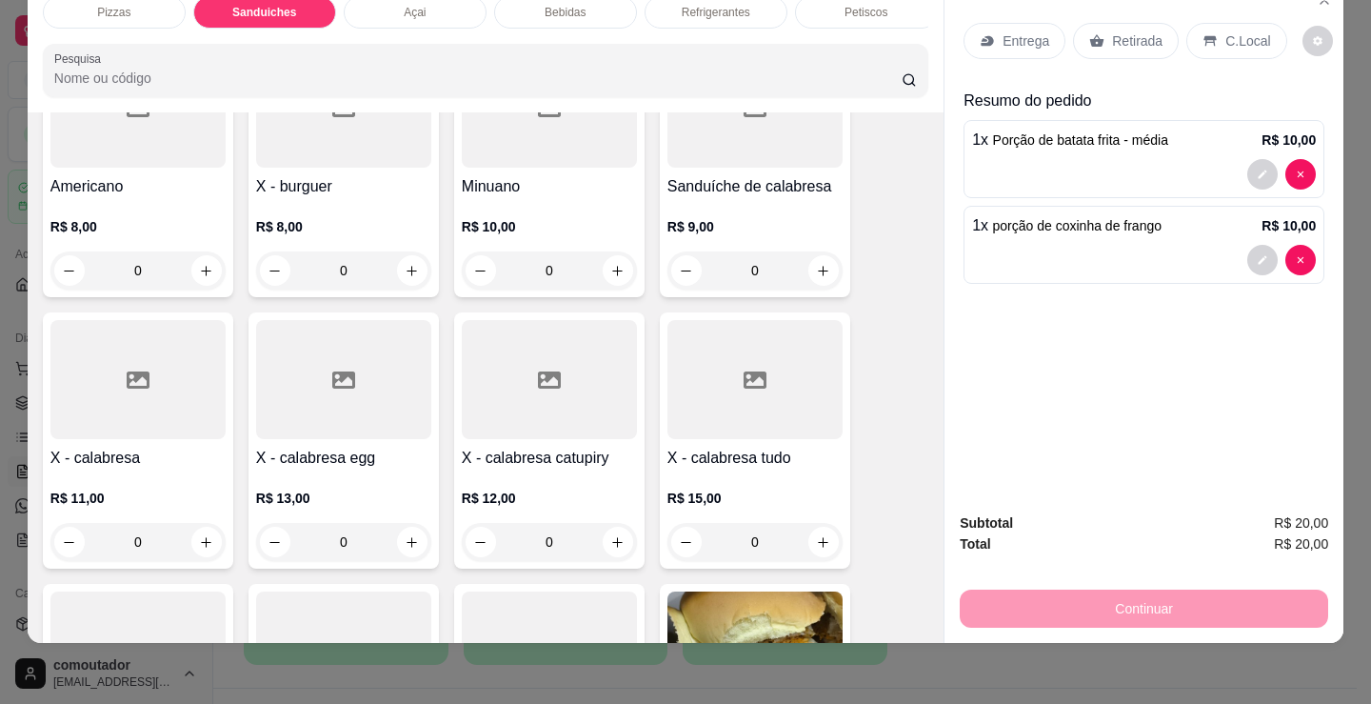
click at [197, 537] on div "0" at bounding box center [137, 542] width 175 height 38
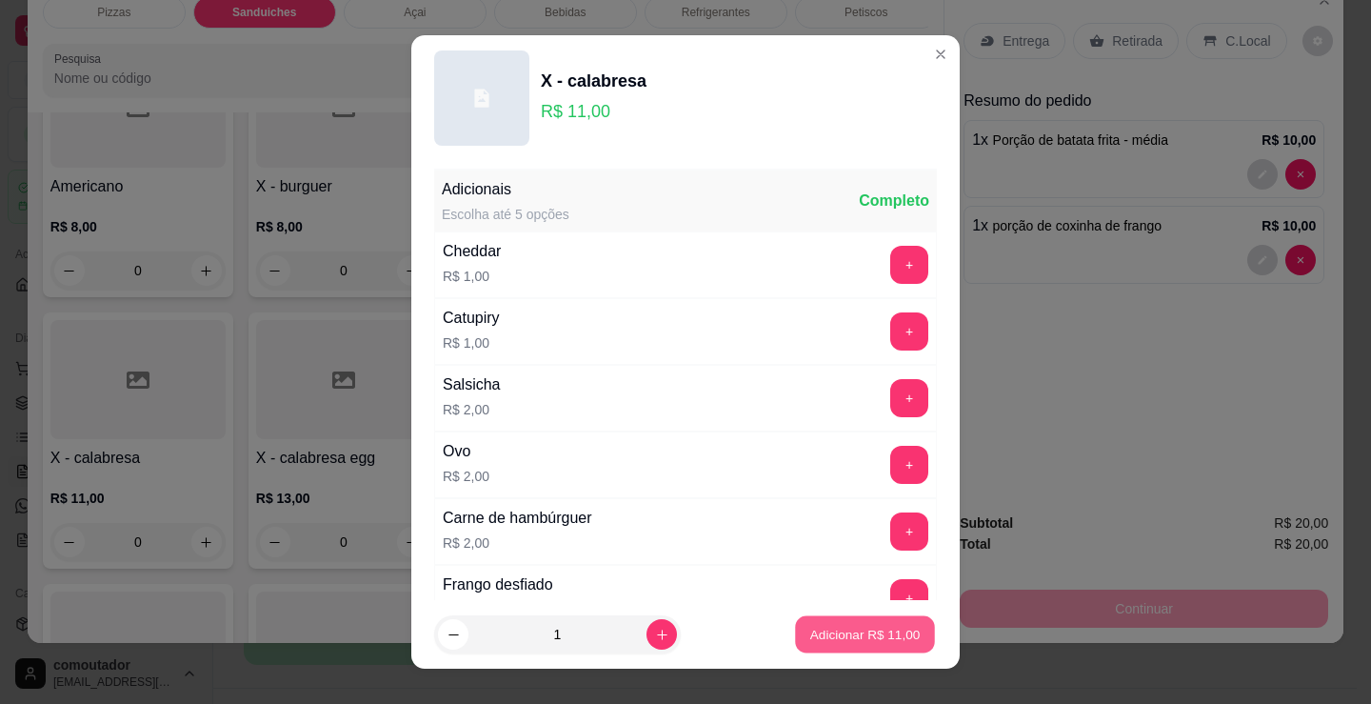
click at [860, 631] on p "Adicionar R$ 11,00" at bounding box center [866, 634] width 110 height 18
type input "1"
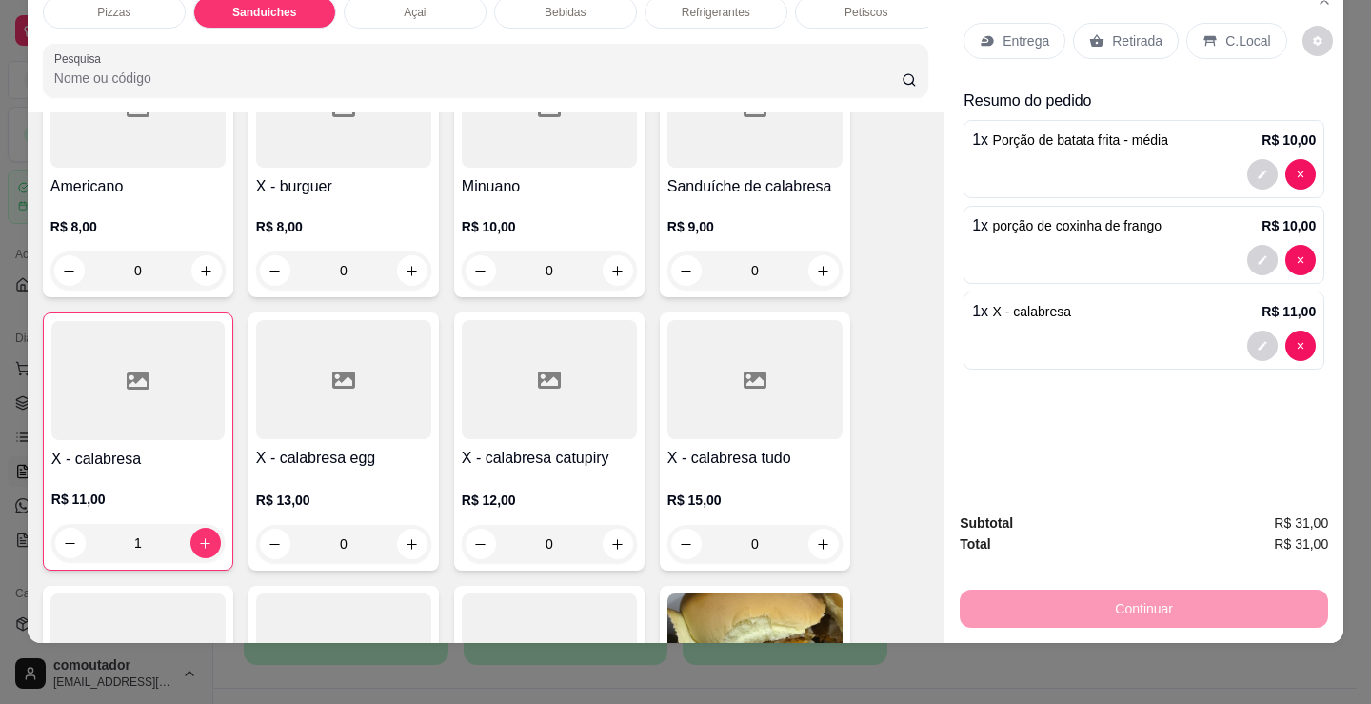
click at [1231, 35] on p "C.Local" at bounding box center [1248, 40] width 45 height 19
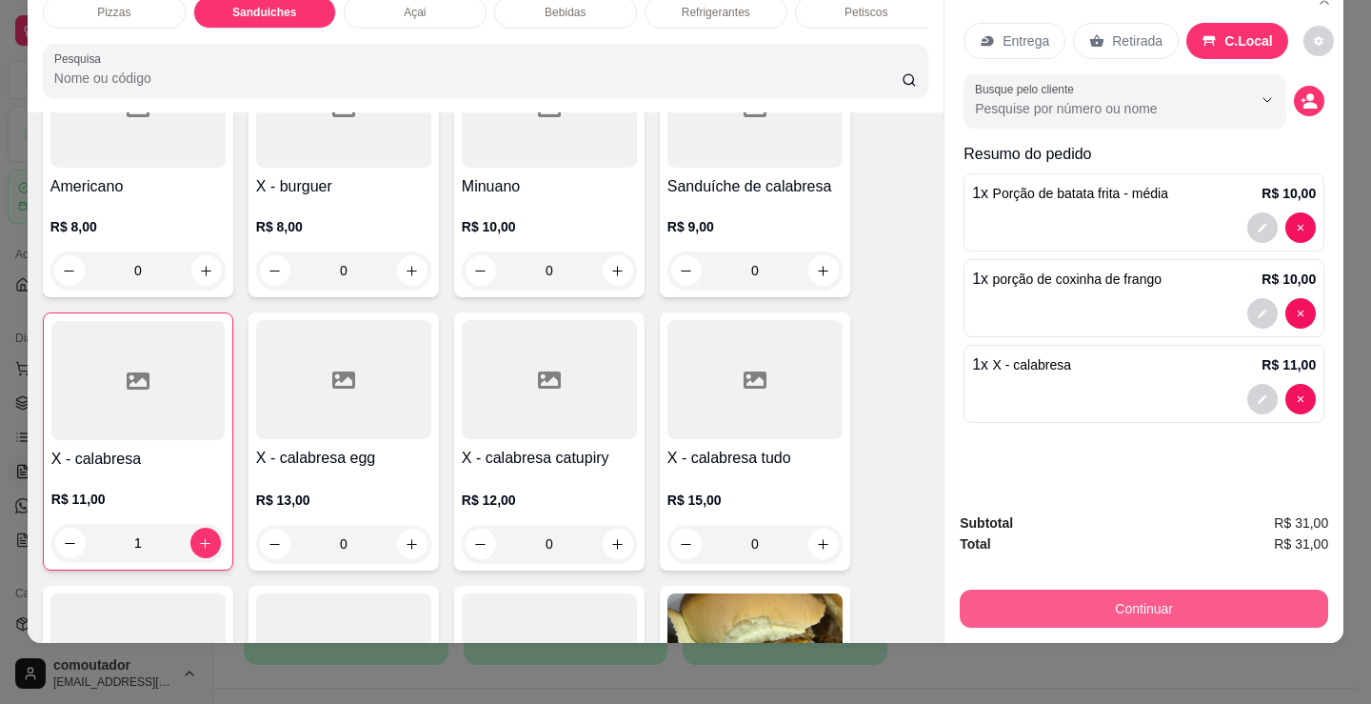
click at [1215, 603] on button "Continuar" at bounding box center [1144, 609] width 369 height 38
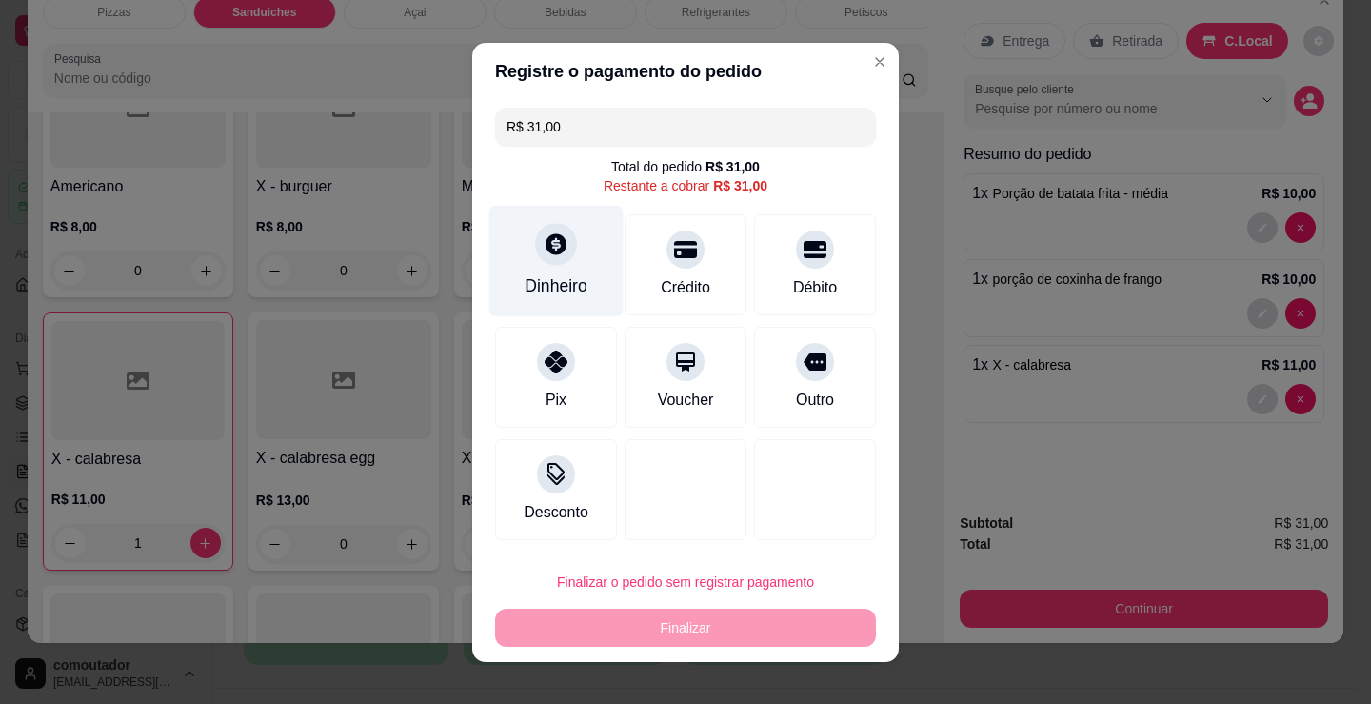
click at [506, 257] on div "Dinheiro" at bounding box center [557, 260] width 134 height 111
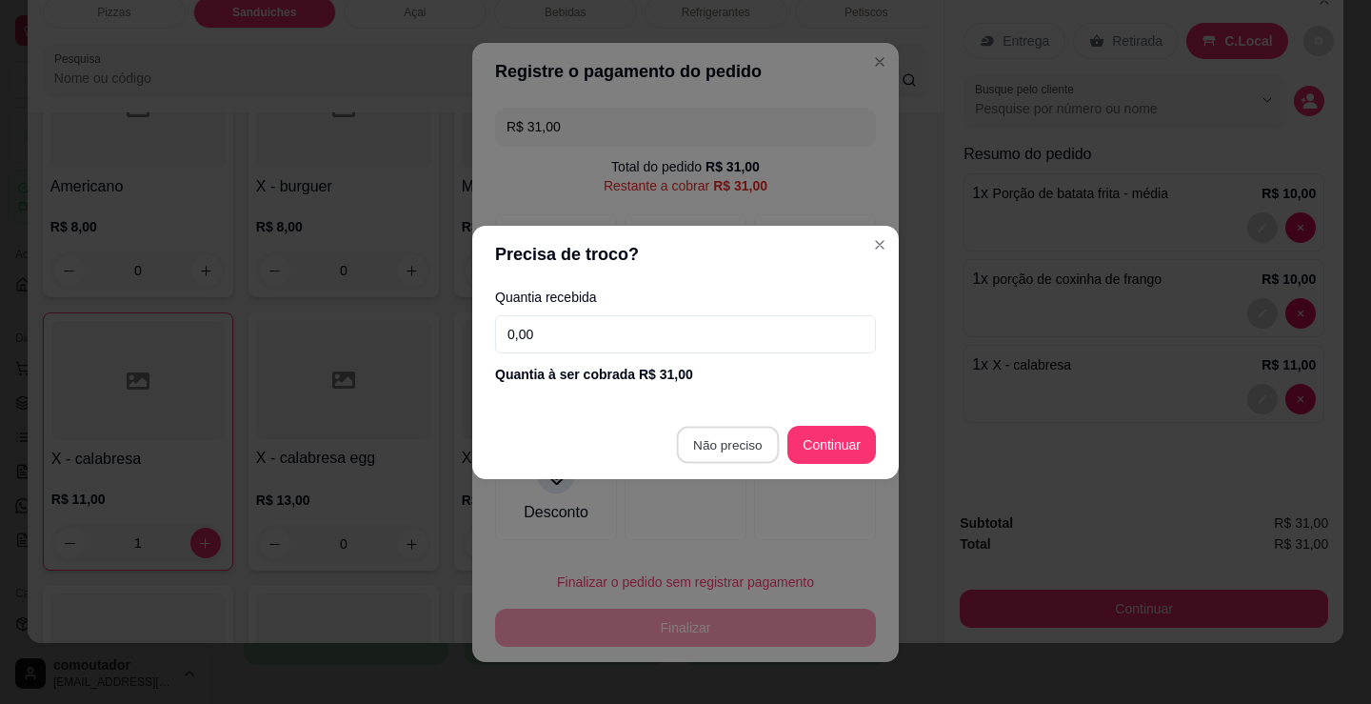
type input "R$ 0,00"
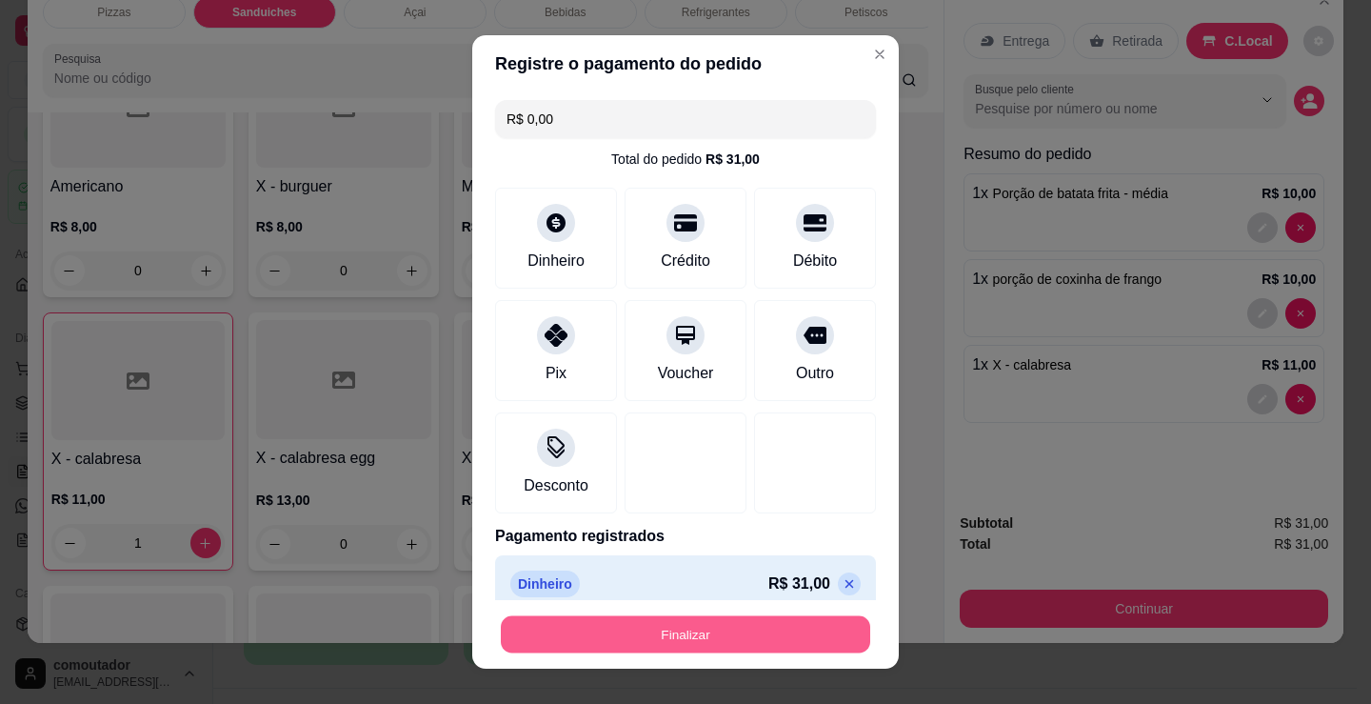
click at [759, 632] on button "Finalizar" at bounding box center [686, 634] width 370 height 37
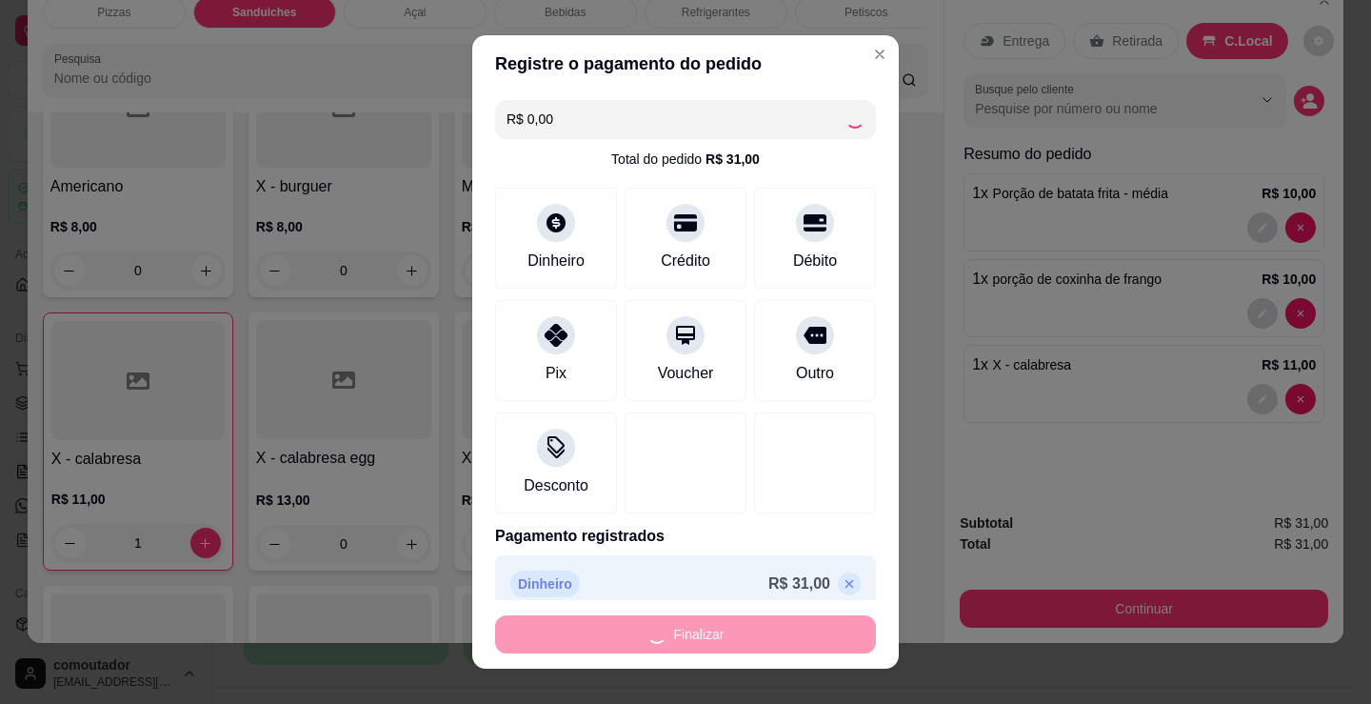
type input "0"
type input "-R$ 31,00"
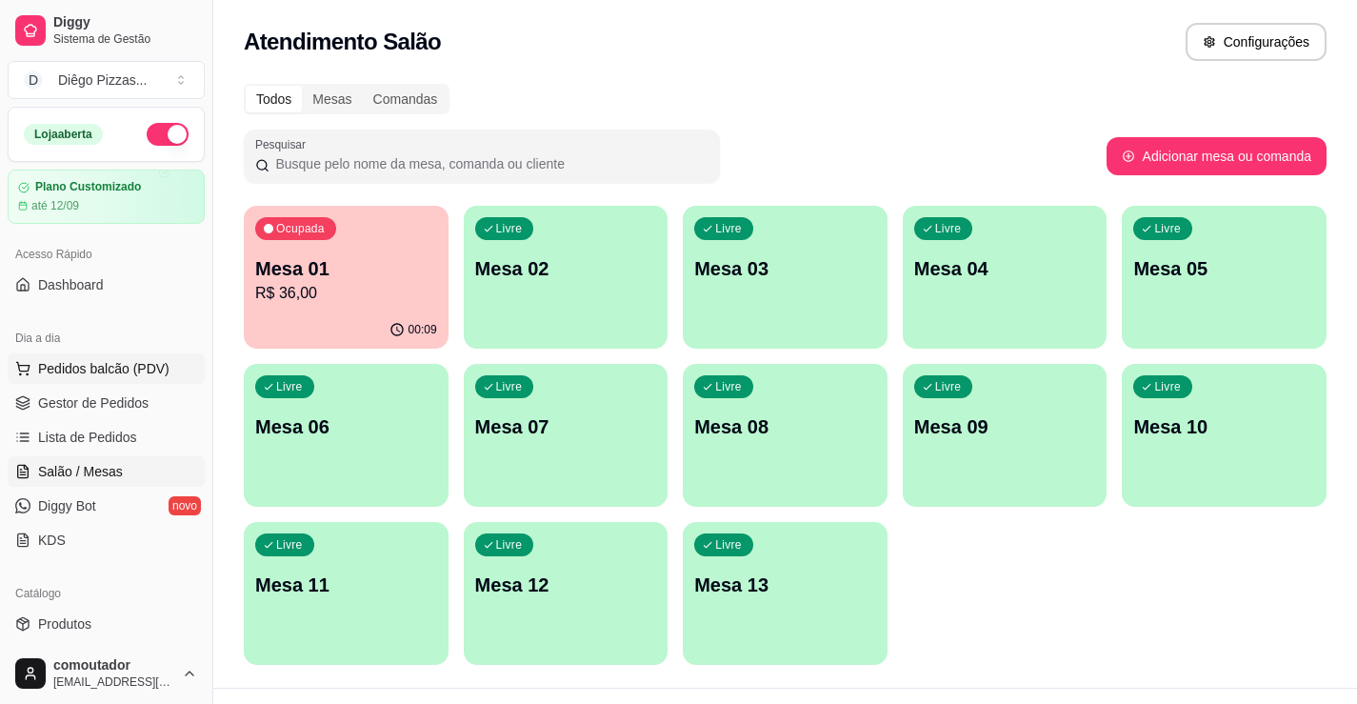
click at [134, 368] on span "Pedidos balcão (PDV)" at bounding box center [103, 368] width 131 height 19
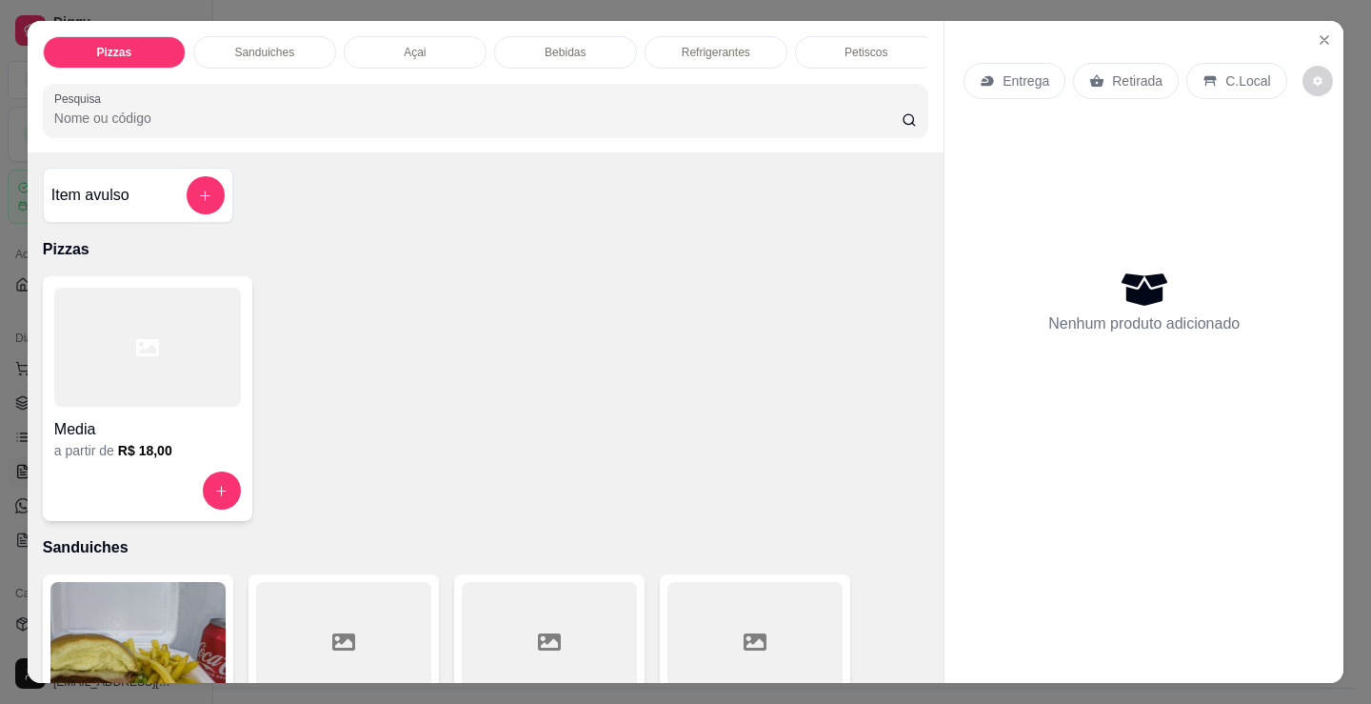
click at [113, 319] on div at bounding box center [147, 347] width 187 height 119
click at [845, 45] on p "Petiscos" at bounding box center [866, 52] width 43 height 15
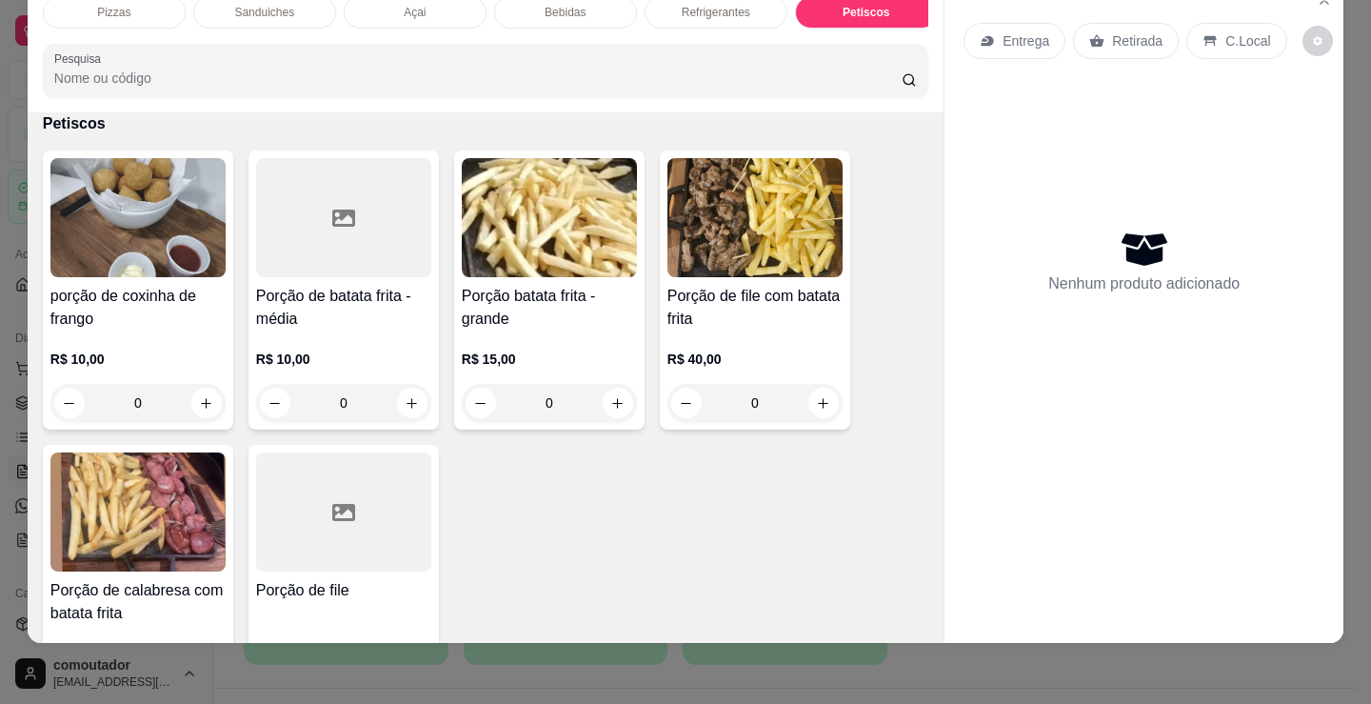
click at [699, 5] on p "Refrigerantes" at bounding box center [716, 12] width 69 height 15
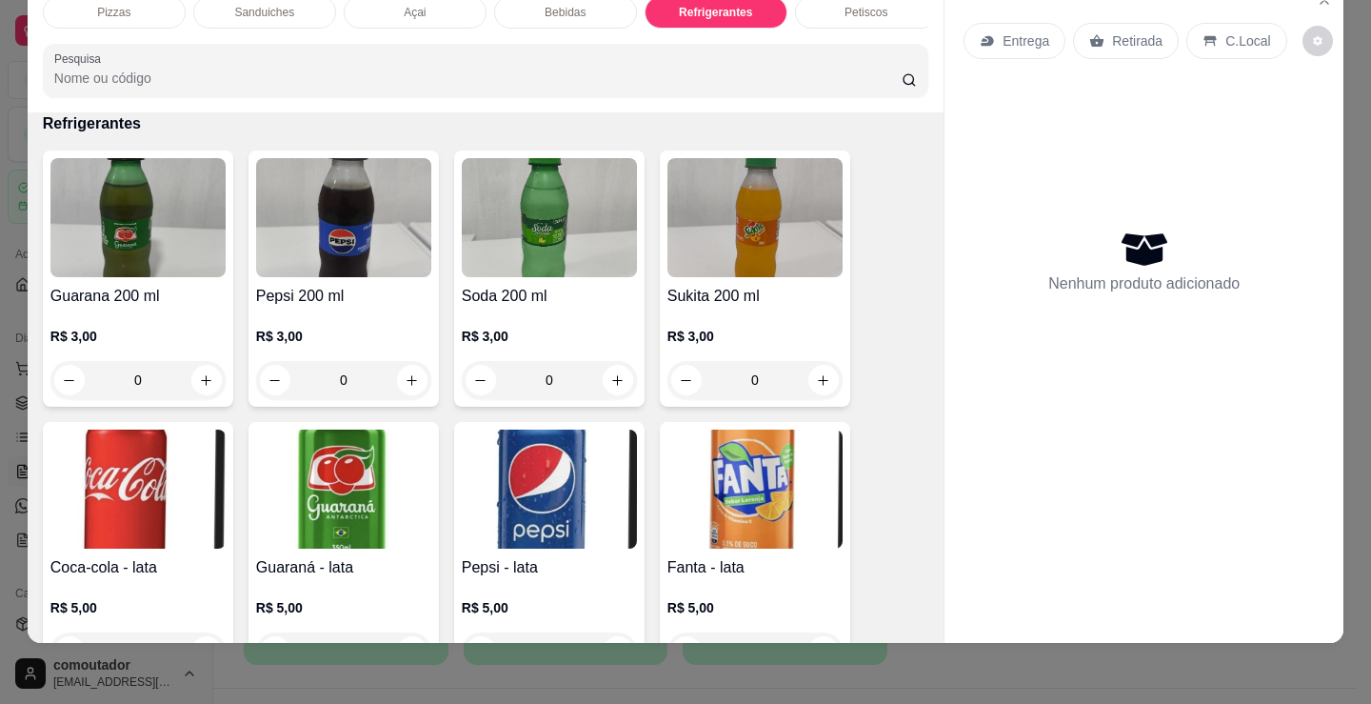
click at [558, 6] on p "Bebidas" at bounding box center [565, 12] width 41 height 15
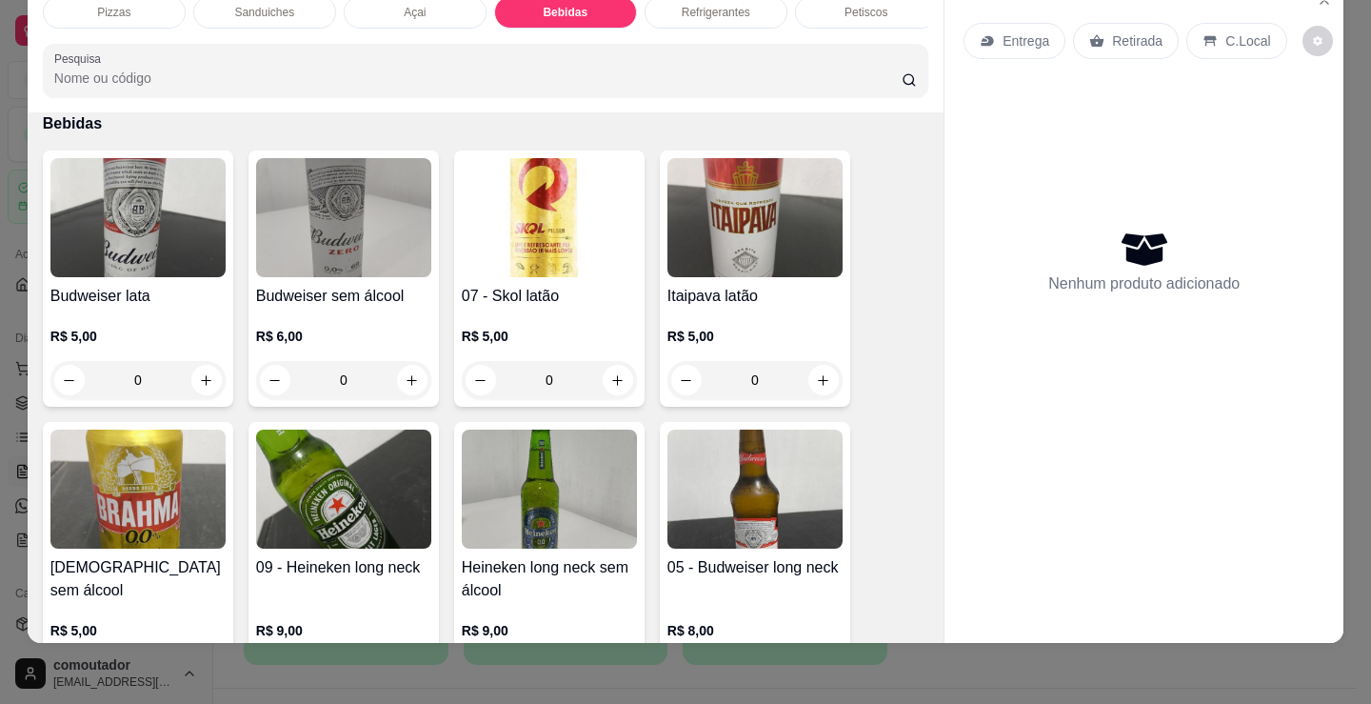
click at [413, 10] on div "Açai" at bounding box center [415, 12] width 143 height 32
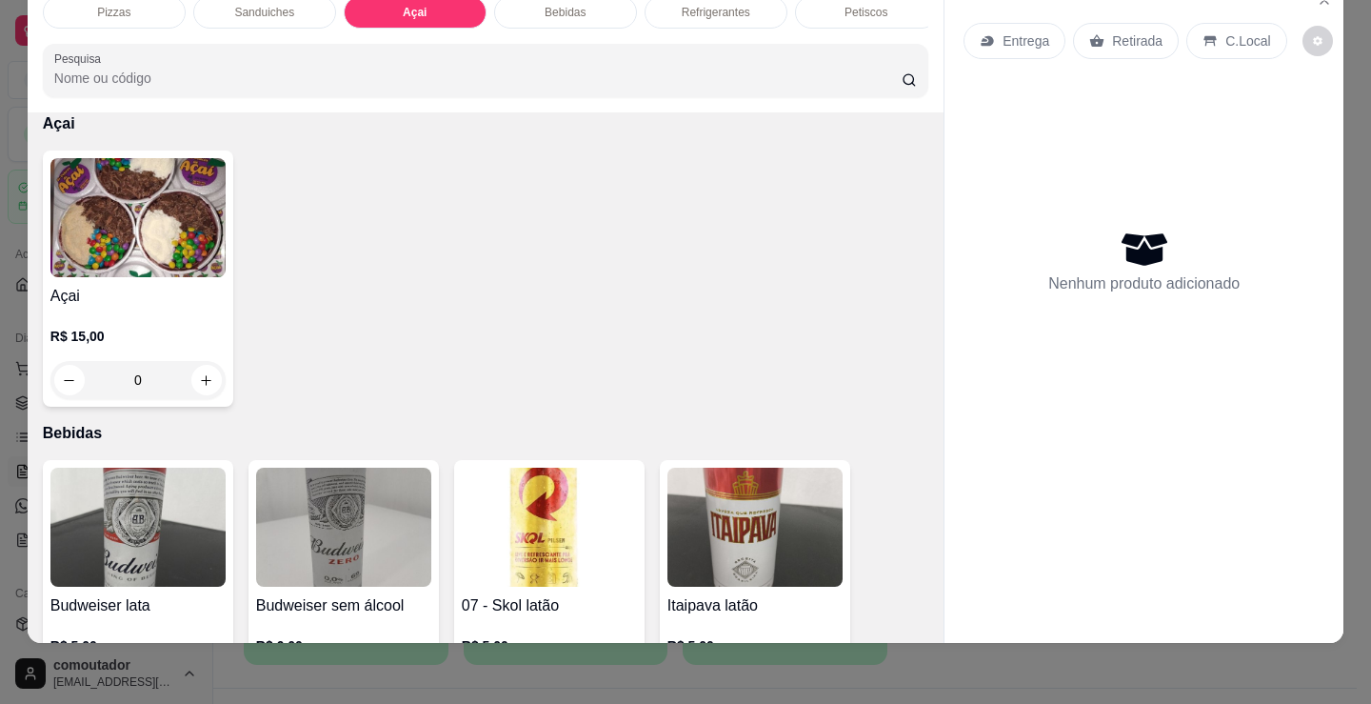
click at [848, 11] on div "Petiscos" at bounding box center [866, 12] width 143 height 32
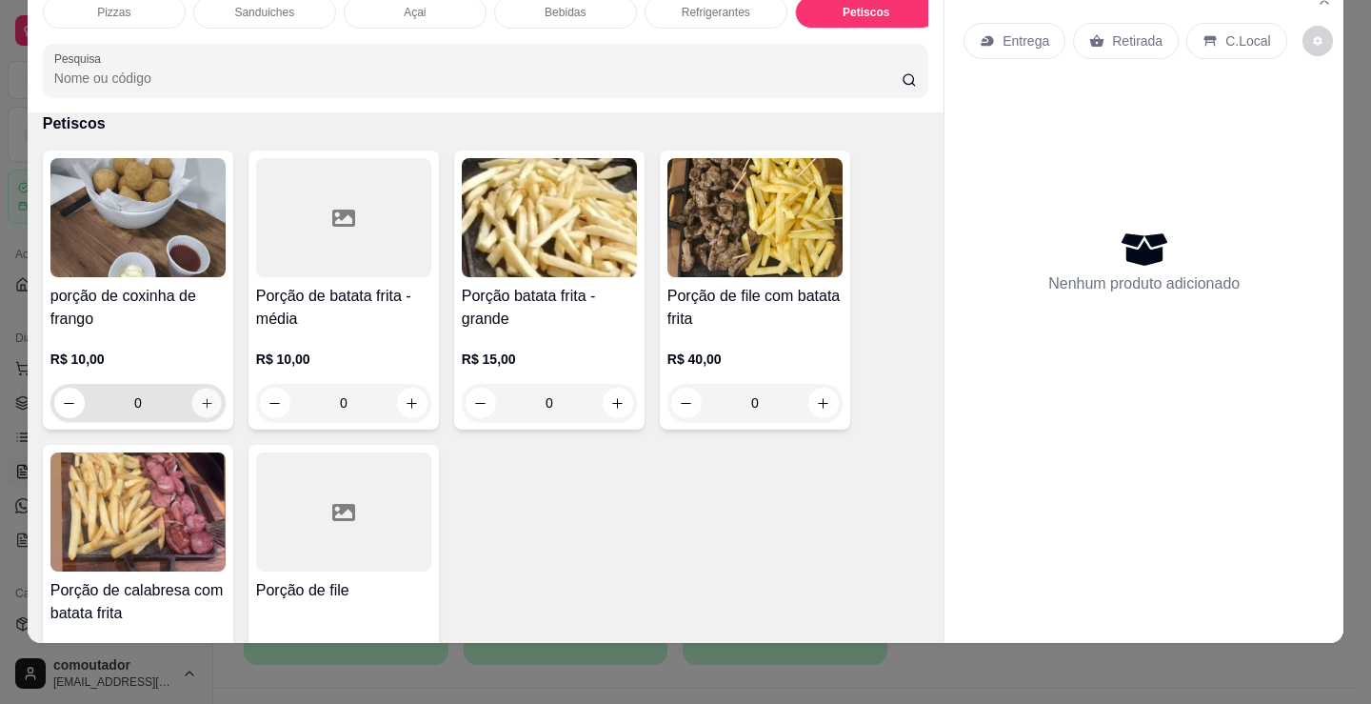
click at [199, 395] on button "increase-product-quantity" at bounding box center [206, 404] width 30 height 30
type input "1"
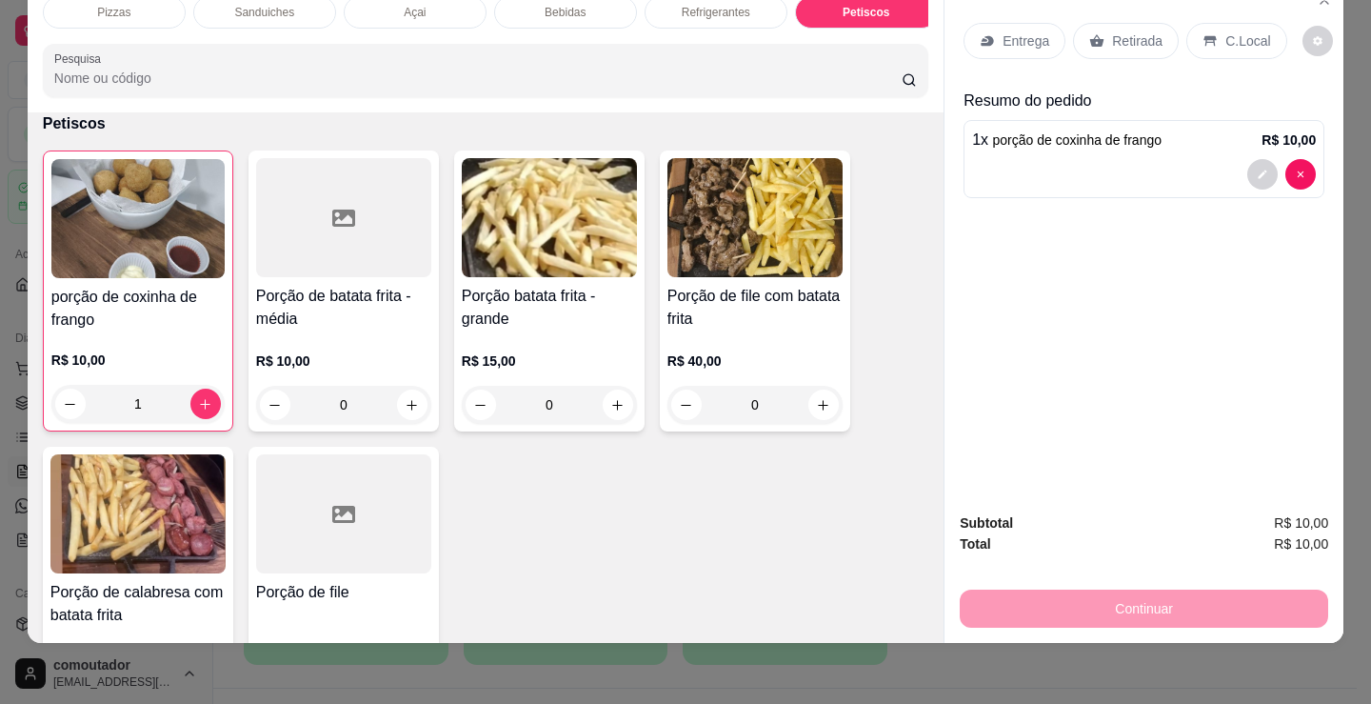
click at [1010, 42] on div "Entrega" at bounding box center [1015, 41] width 102 height 36
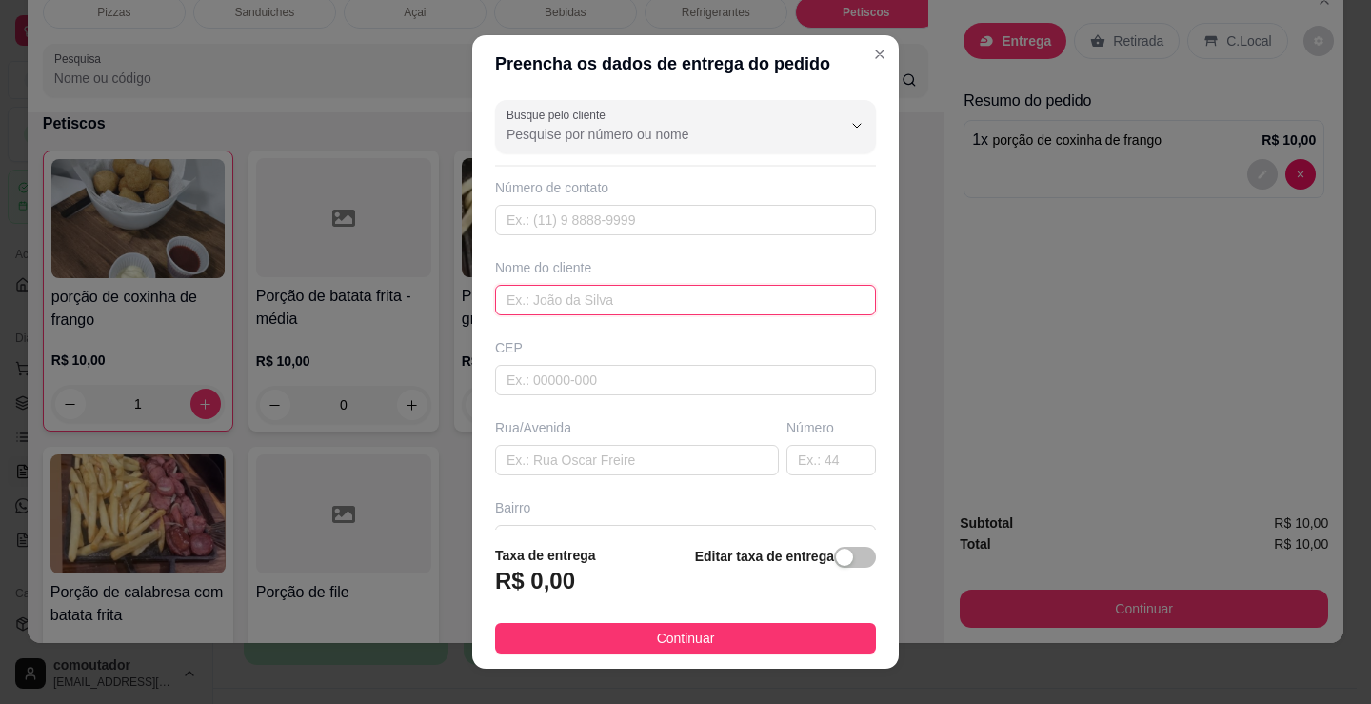
click at [677, 301] on input "text" at bounding box center [685, 300] width 381 height 30
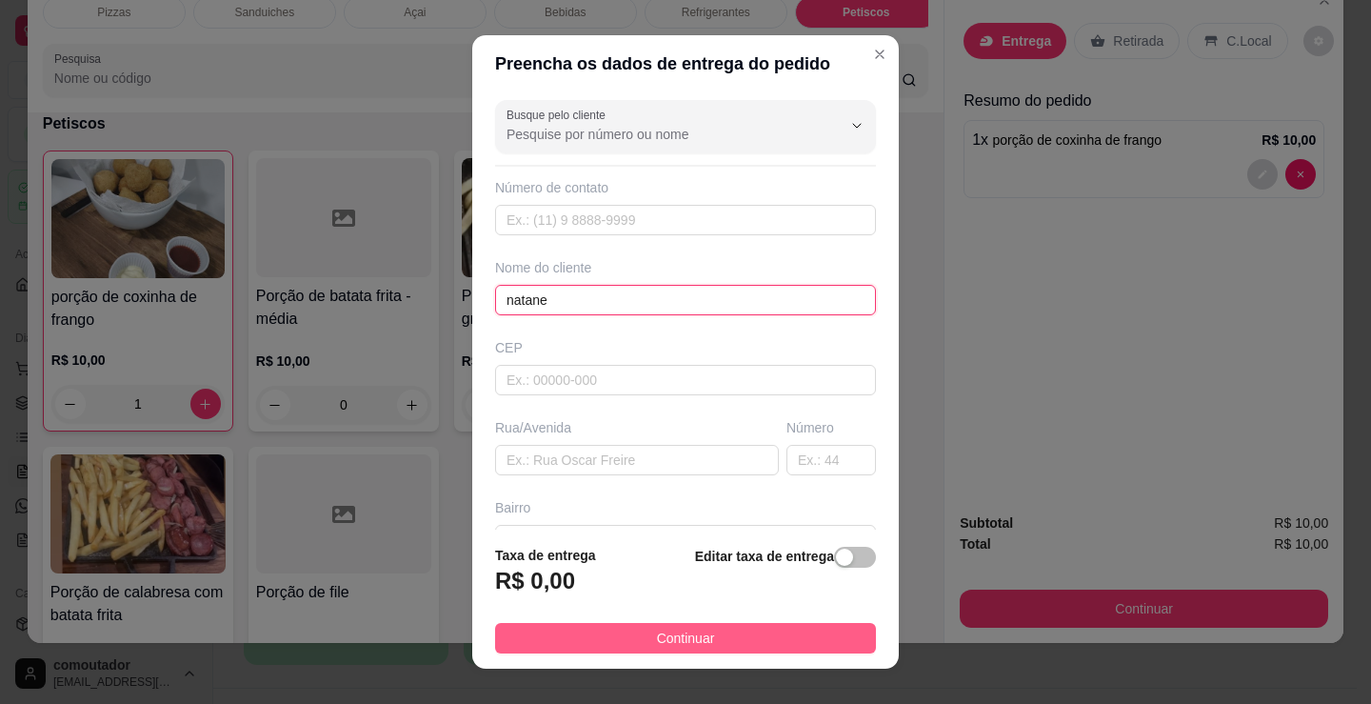
type input "natane"
drag, startPoint x: 662, startPoint y: 631, endPoint x: 991, endPoint y: 626, distance: 328.6
click at [662, 632] on span "Continuar" at bounding box center [686, 638] width 58 height 21
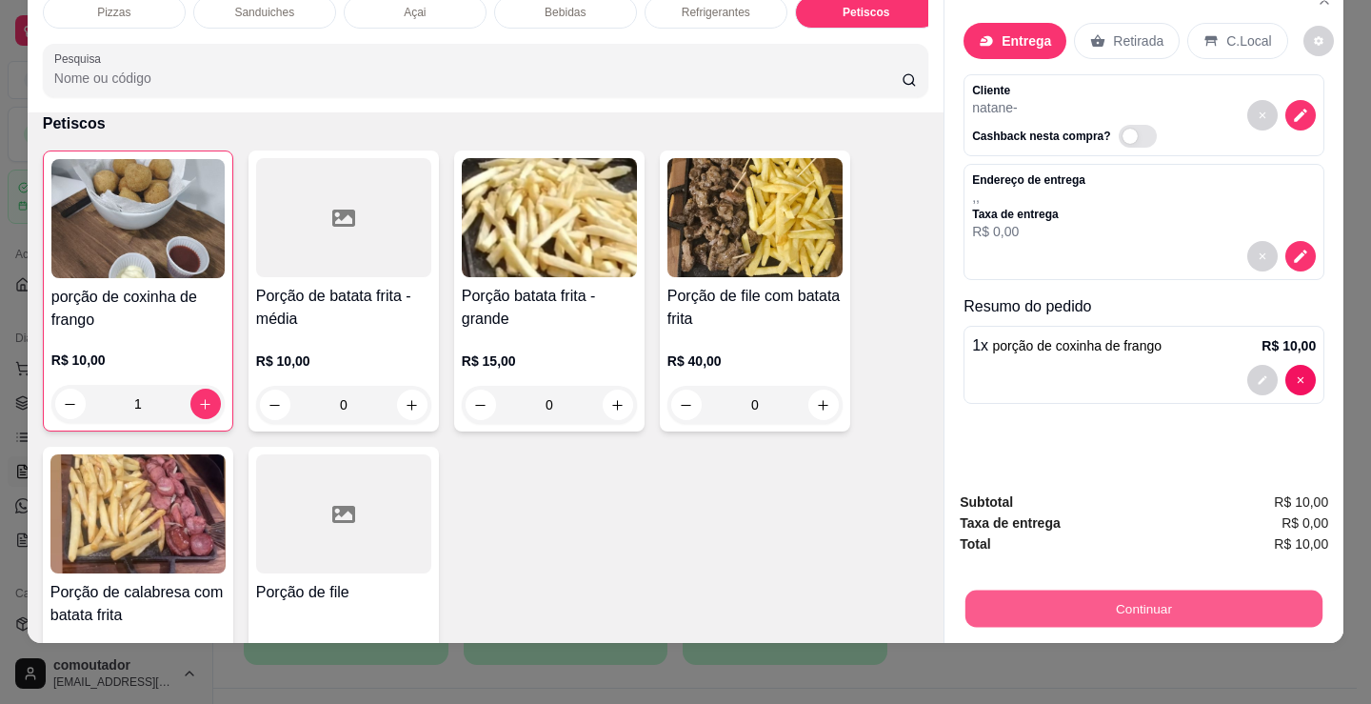
click at [996, 590] on button "Continuar" at bounding box center [1144, 608] width 357 height 37
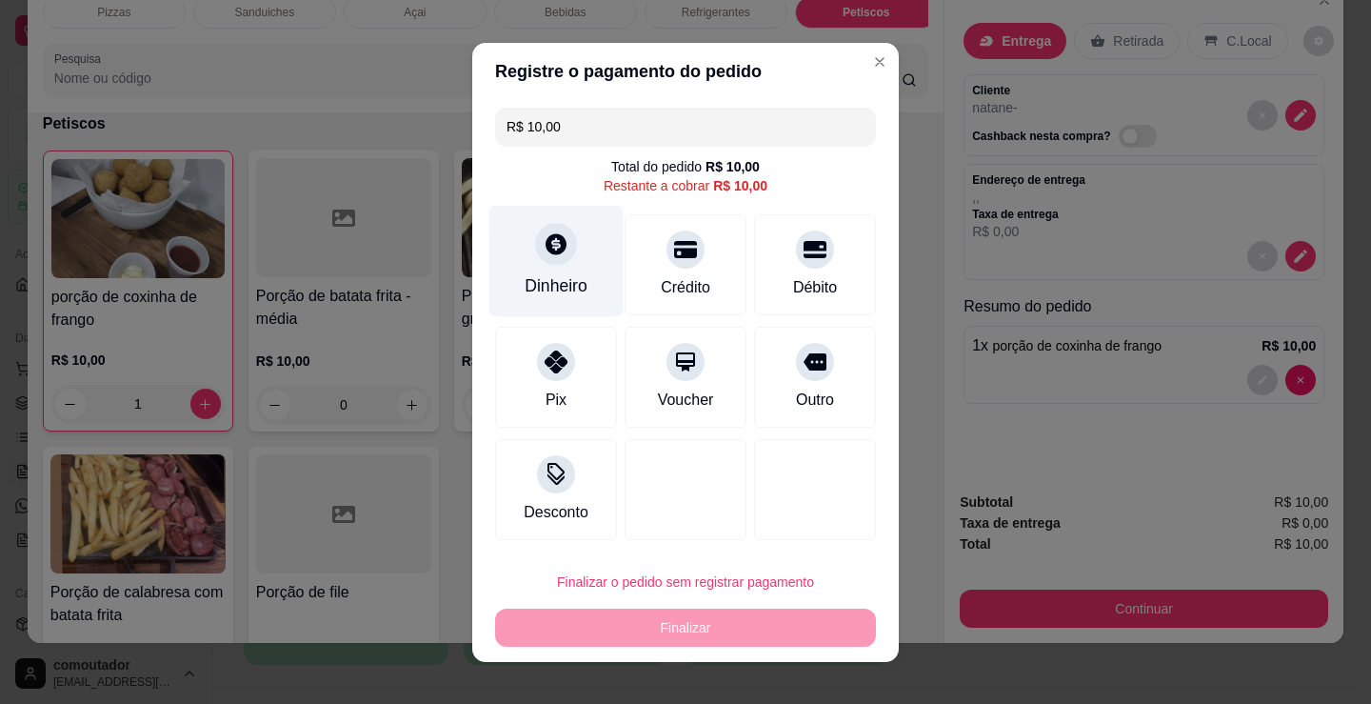
click at [562, 262] on div "Dinheiro" at bounding box center [557, 260] width 134 height 111
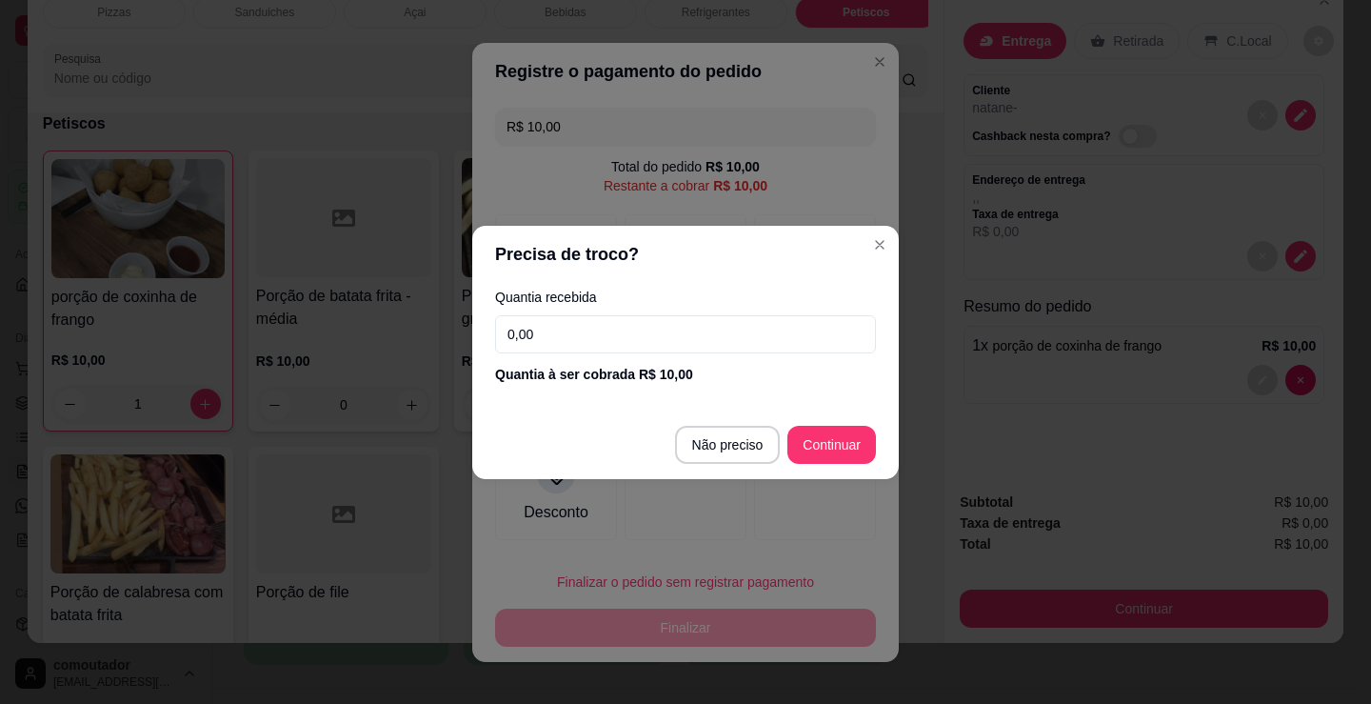
click at [681, 342] on input "0,00" at bounding box center [685, 334] width 381 height 38
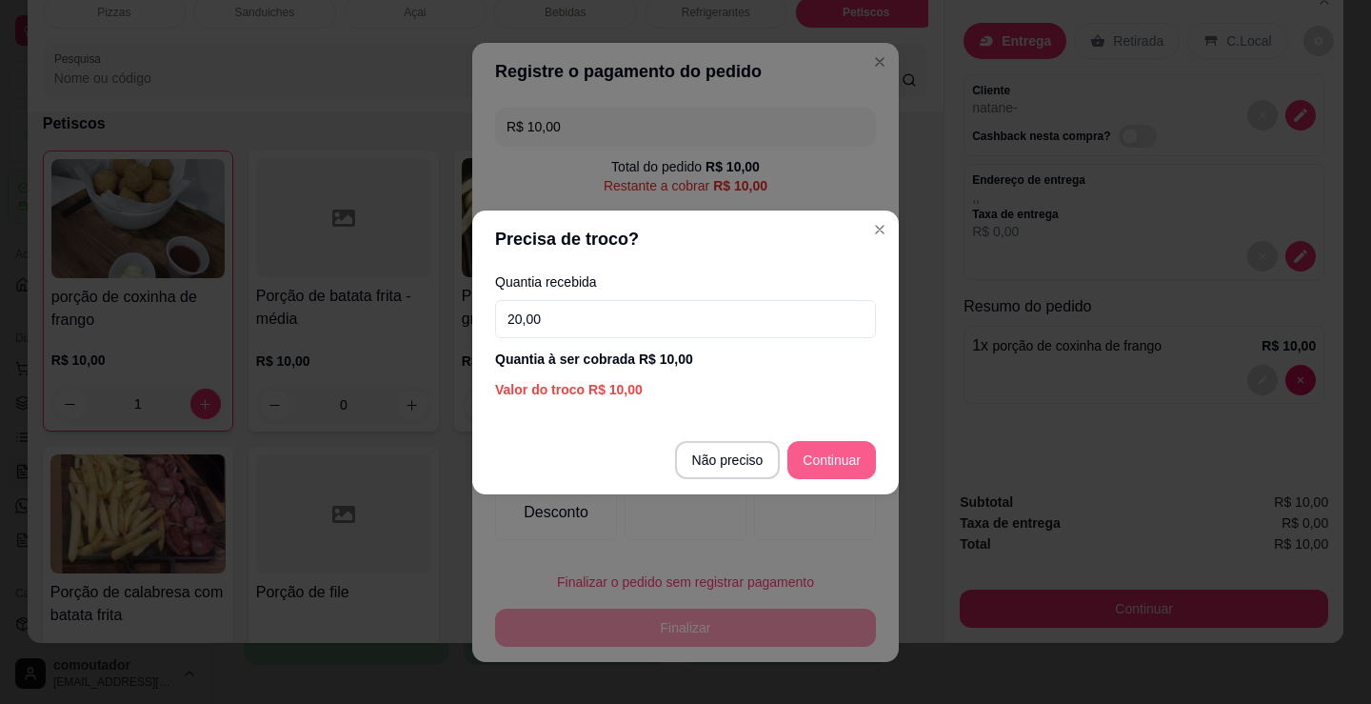
type input "20,00"
type input "R$ 0,00"
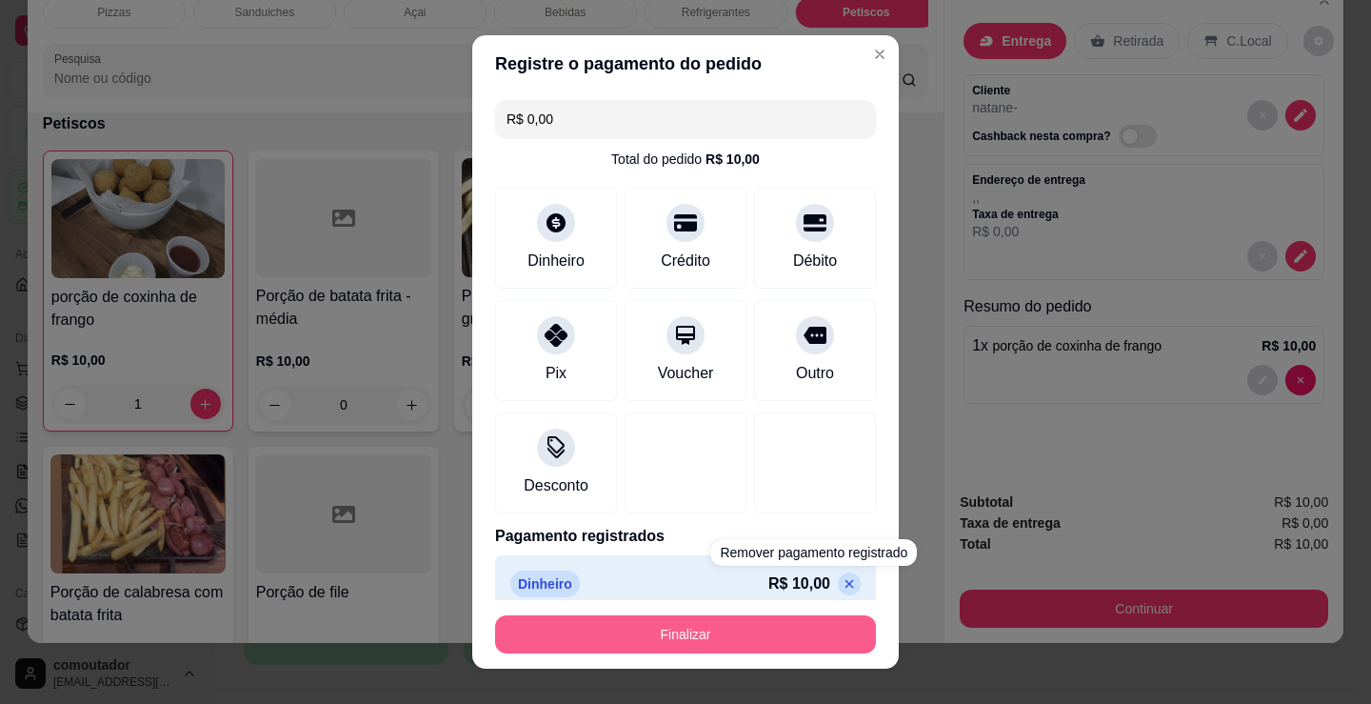
click at [667, 639] on button "Finalizar" at bounding box center [685, 634] width 381 height 38
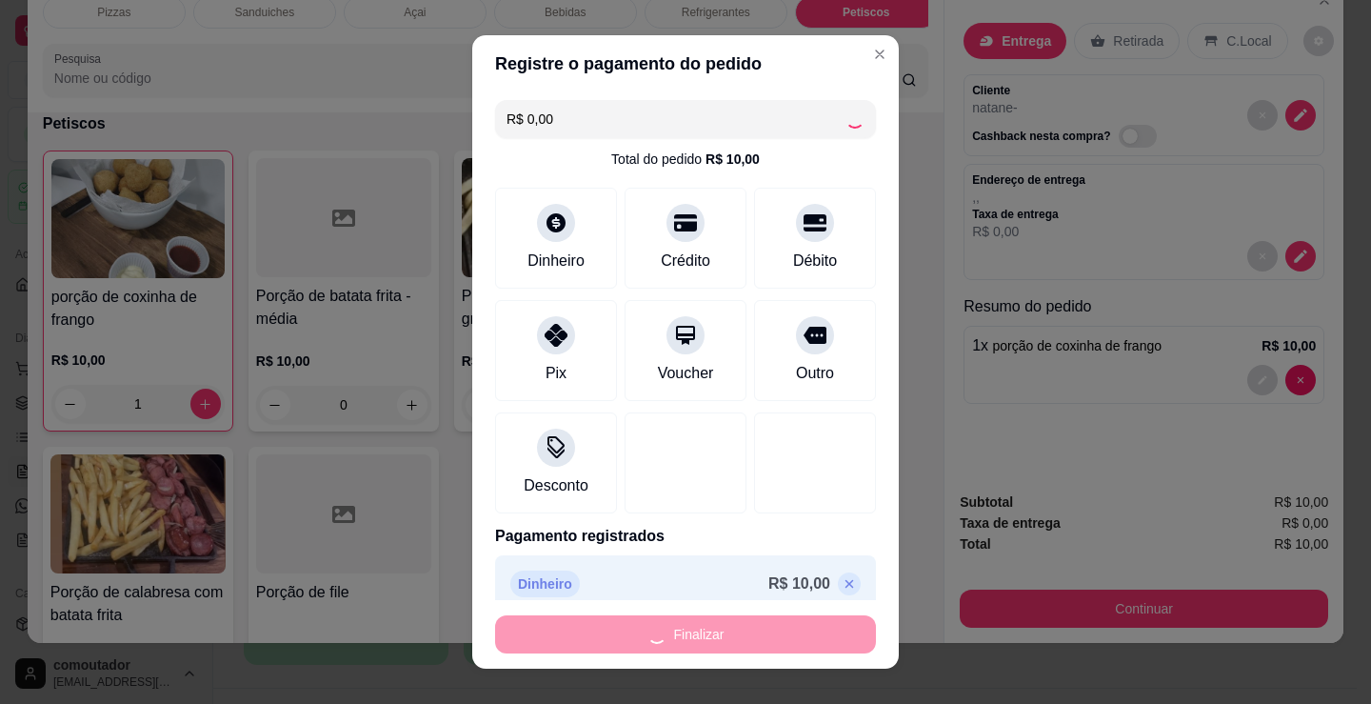
type input "0"
type input "-R$ 10,00"
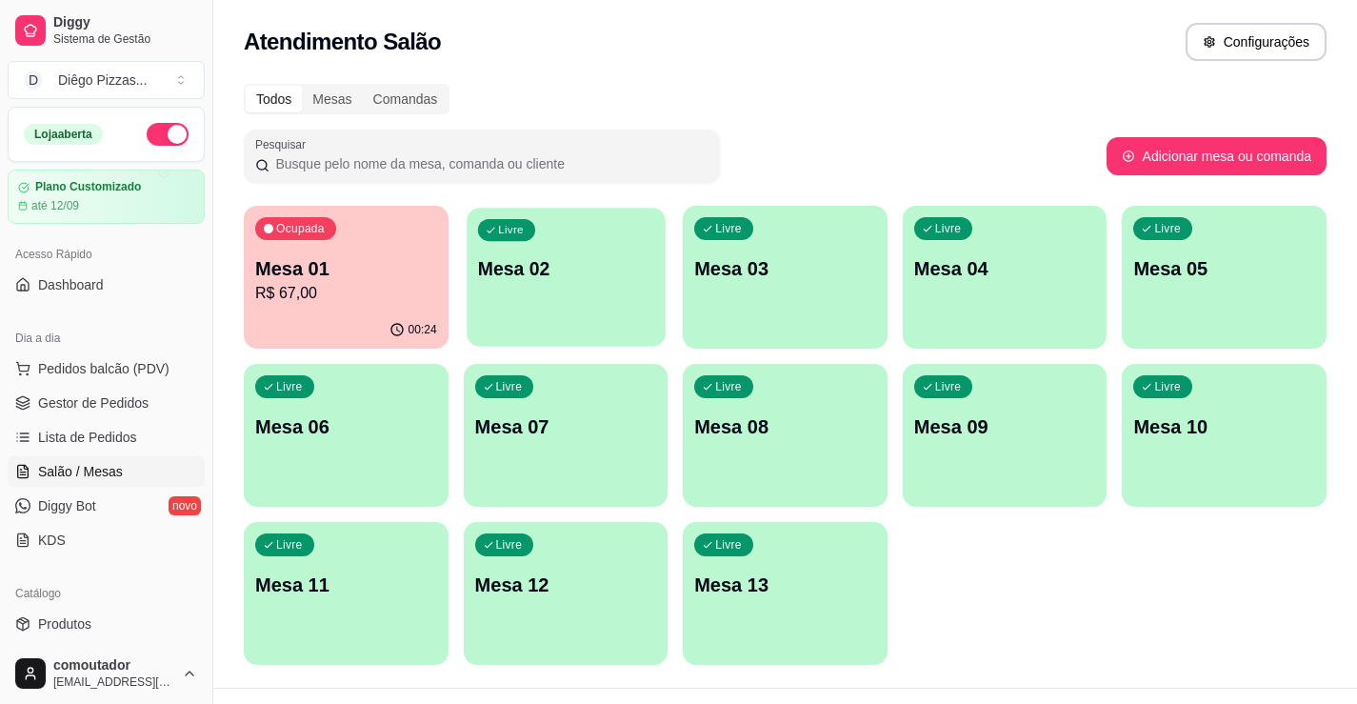
click at [532, 289] on div "Livre Mesa 02" at bounding box center [566, 266] width 198 height 116
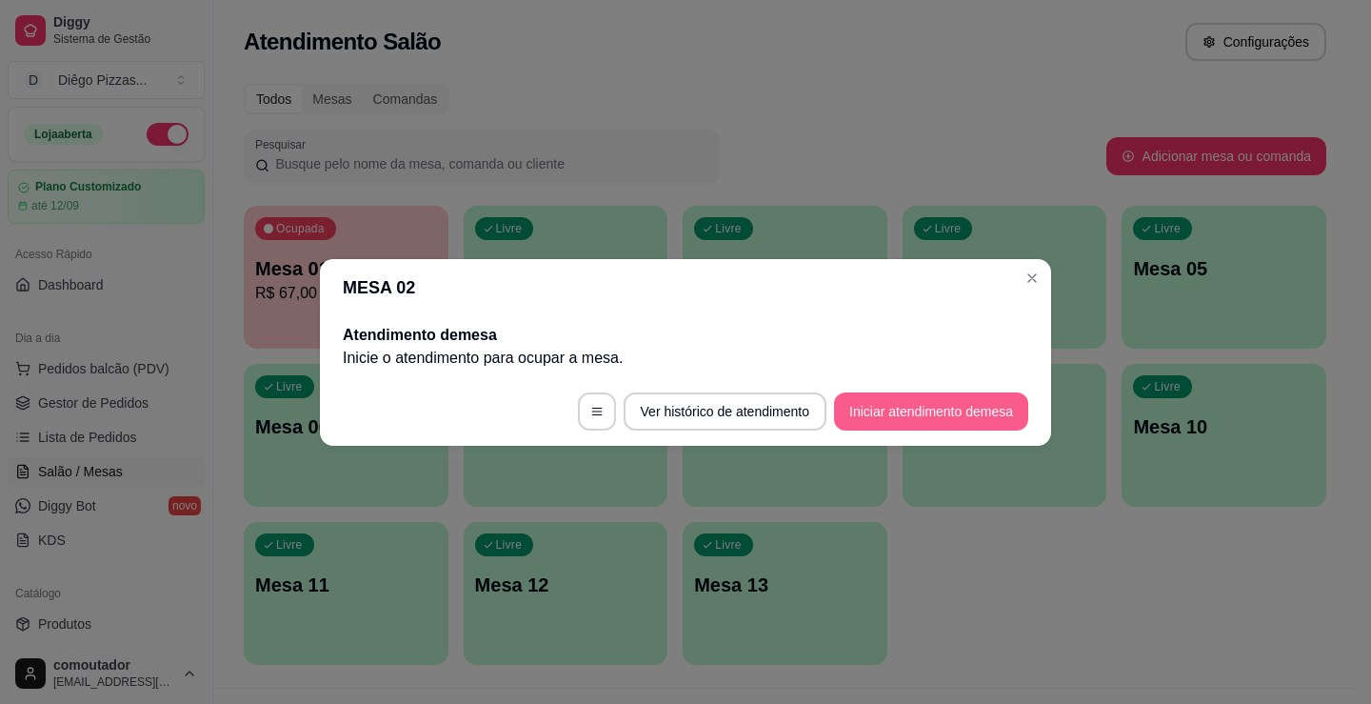
click at [929, 413] on button "Iniciar atendimento de mesa" at bounding box center [931, 411] width 194 height 38
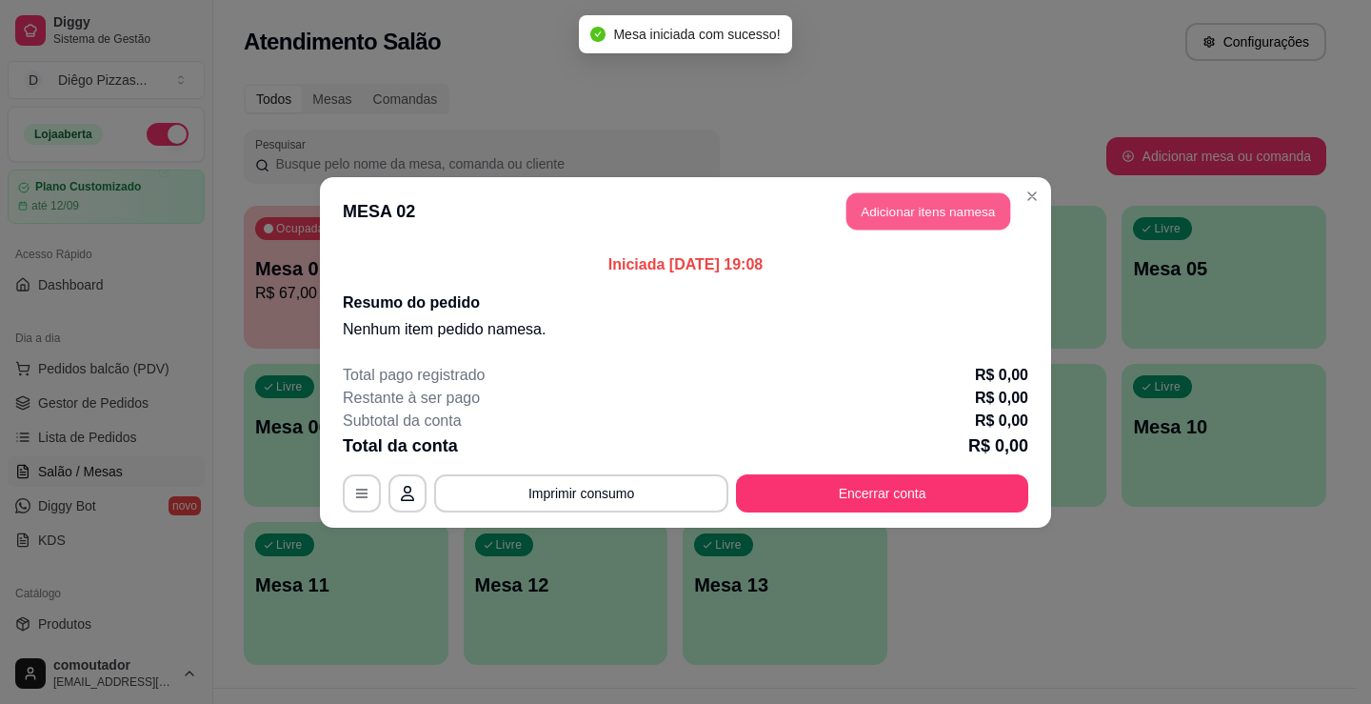
click at [912, 224] on button "Adicionar itens na mesa" at bounding box center [929, 210] width 164 height 37
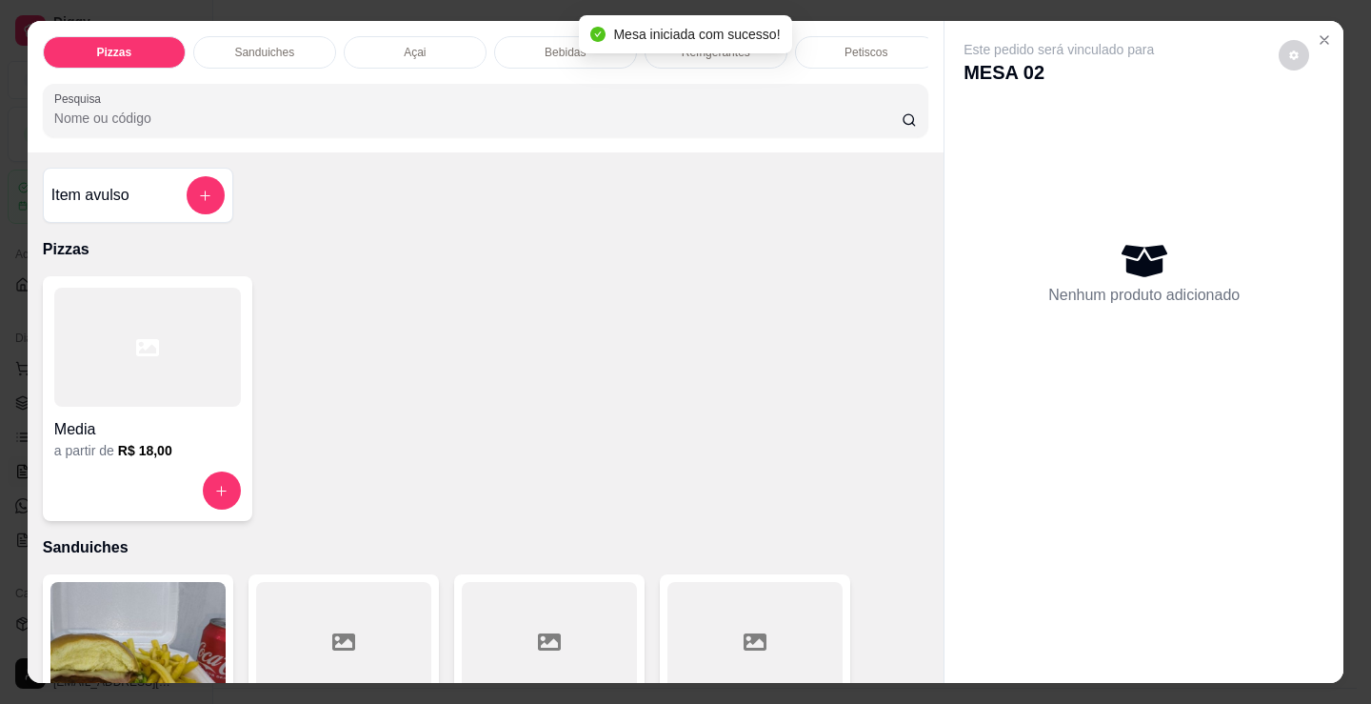
click at [156, 392] on div at bounding box center [147, 347] width 187 height 119
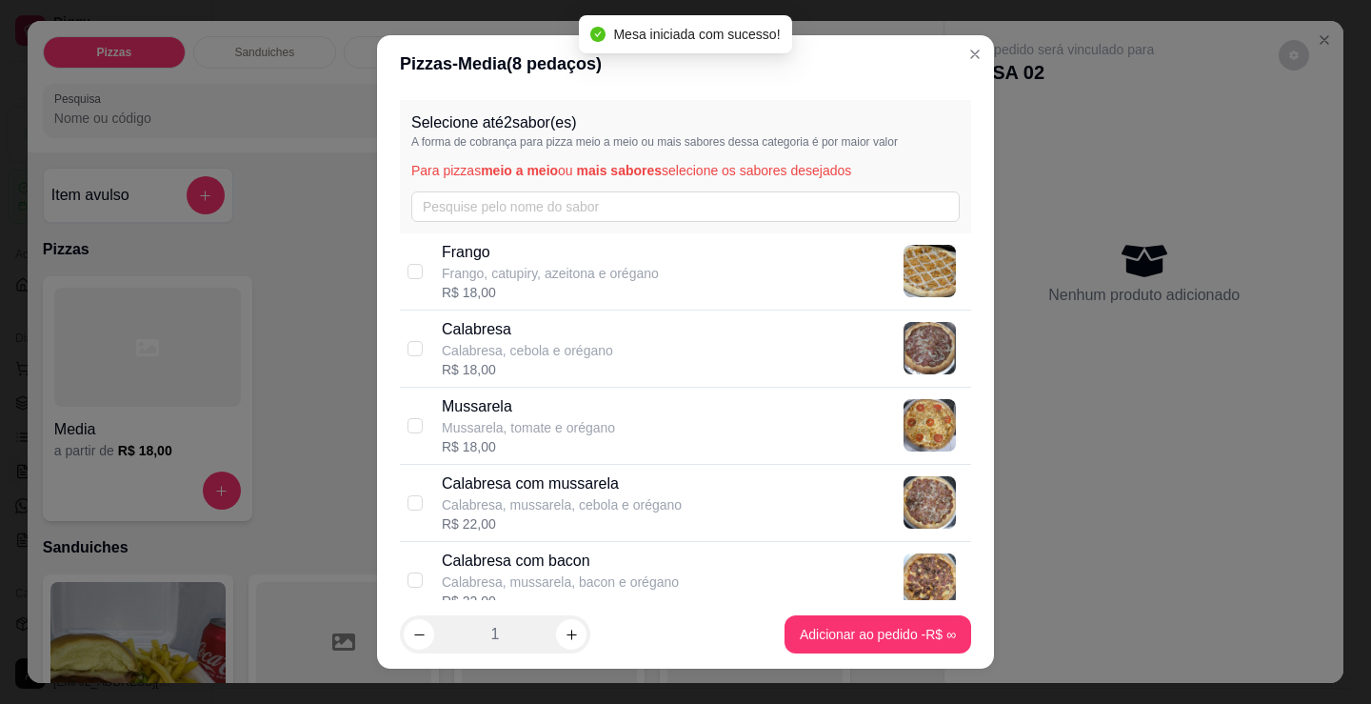
click at [528, 290] on div "R$ 18,00" at bounding box center [550, 292] width 217 height 19
checkbox input "true"
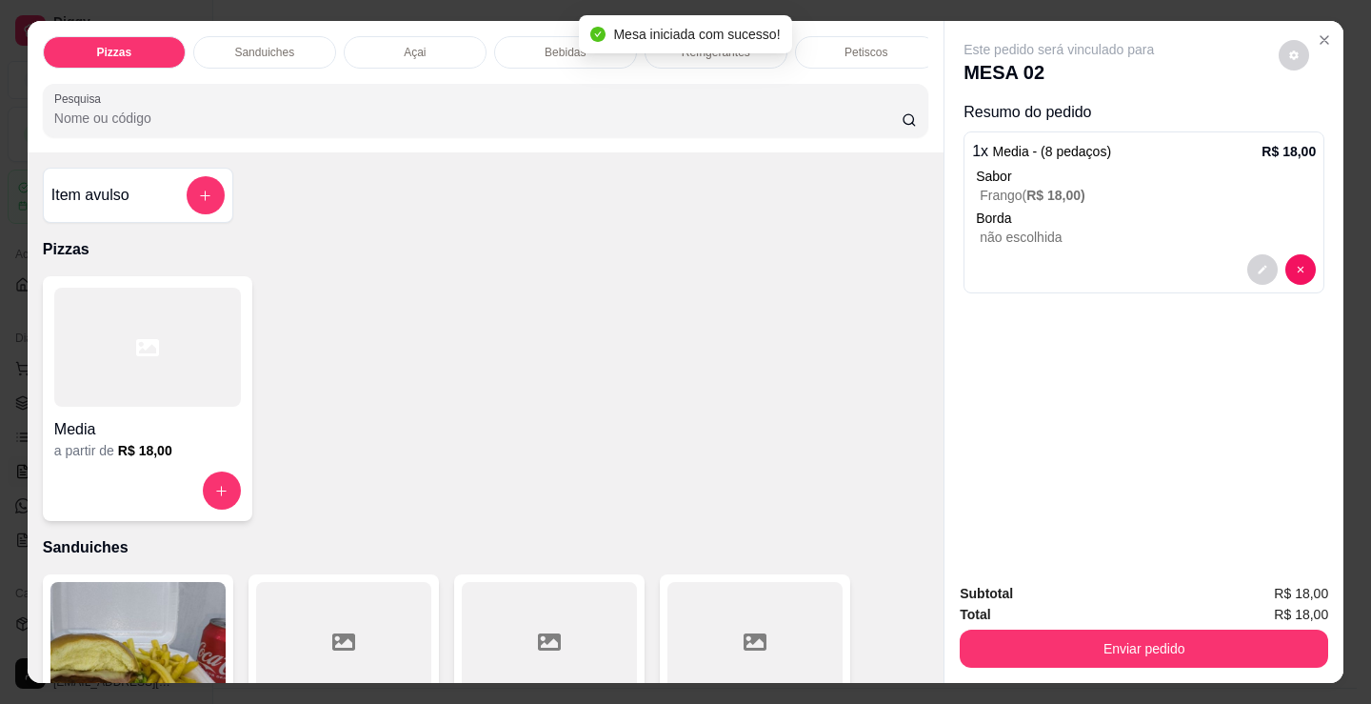
click at [179, 418] on div "Media" at bounding box center [147, 424] width 187 height 34
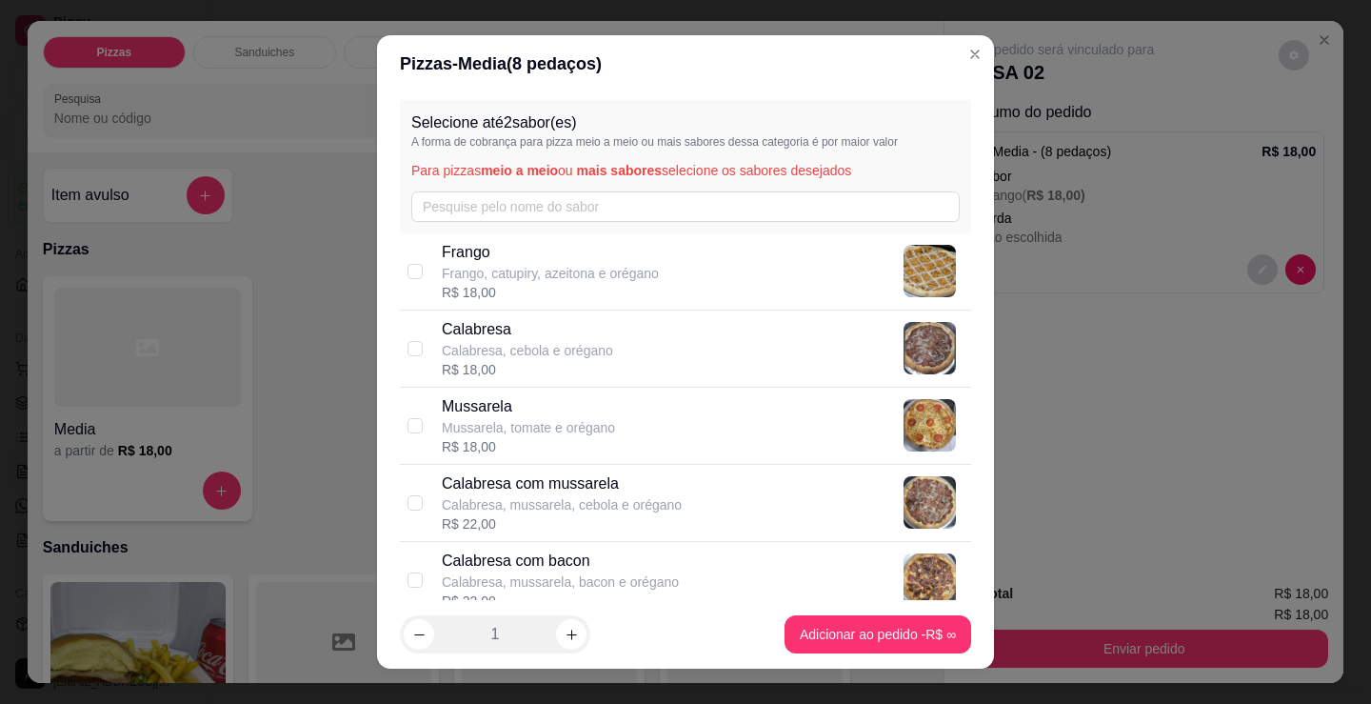
click at [578, 347] on div "Calabresa Calabresa, cebola e orégano" at bounding box center [527, 339] width 171 height 42
checkbox input "true"
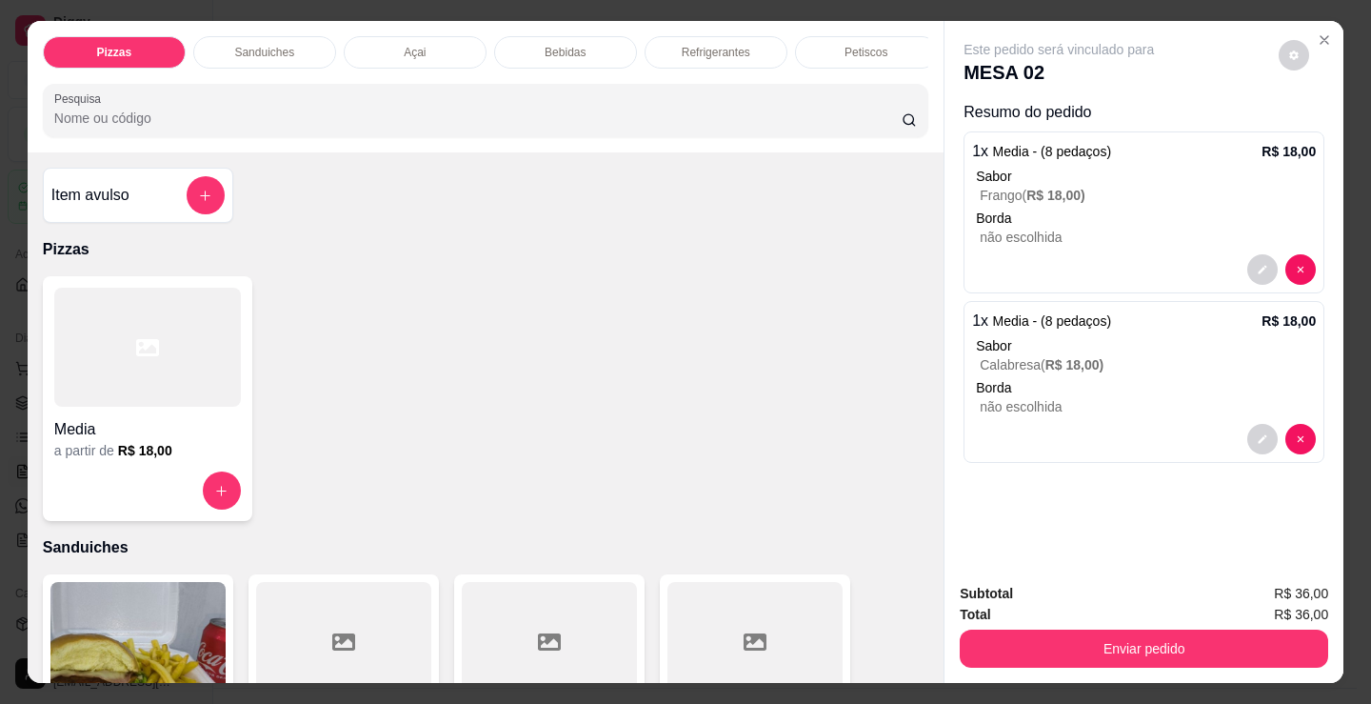
click at [163, 427] on h4 "Media" at bounding box center [147, 429] width 187 height 23
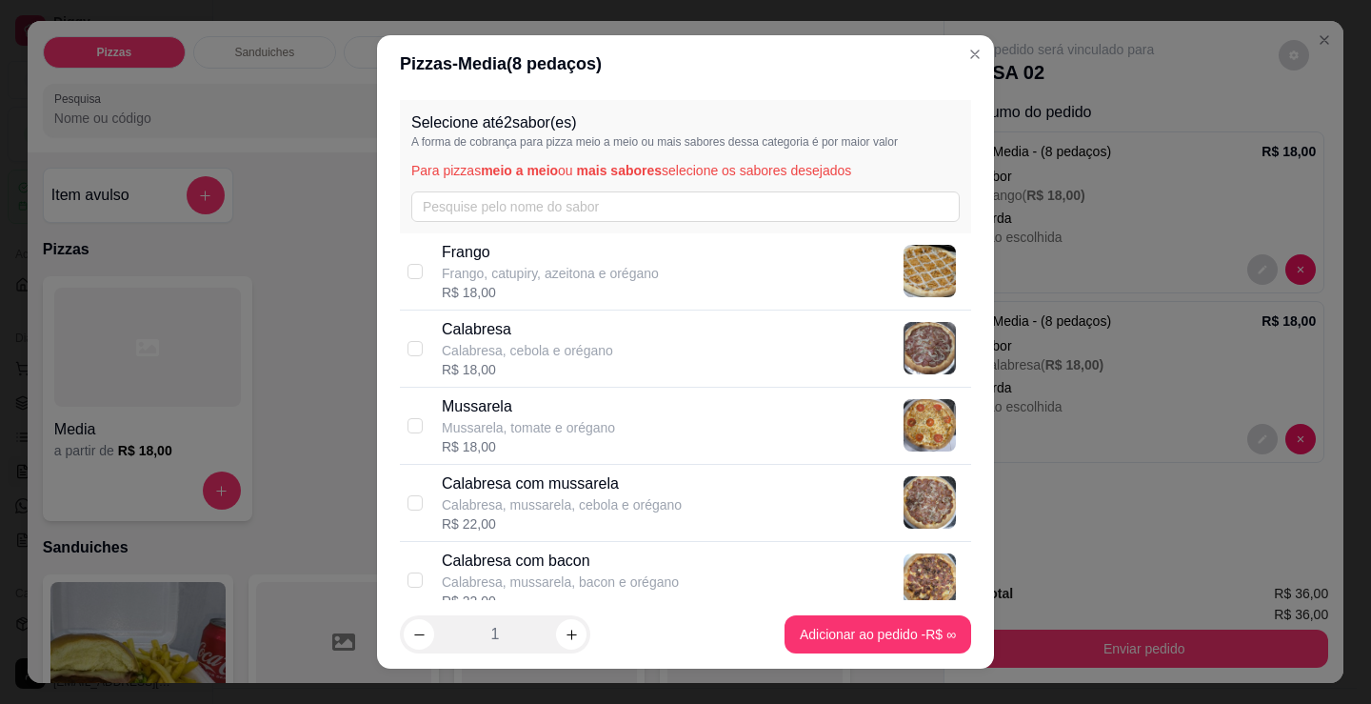
click at [510, 423] on p "Mussarela, tomate e orégano" at bounding box center [528, 427] width 173 height 19
checkbox input "true"
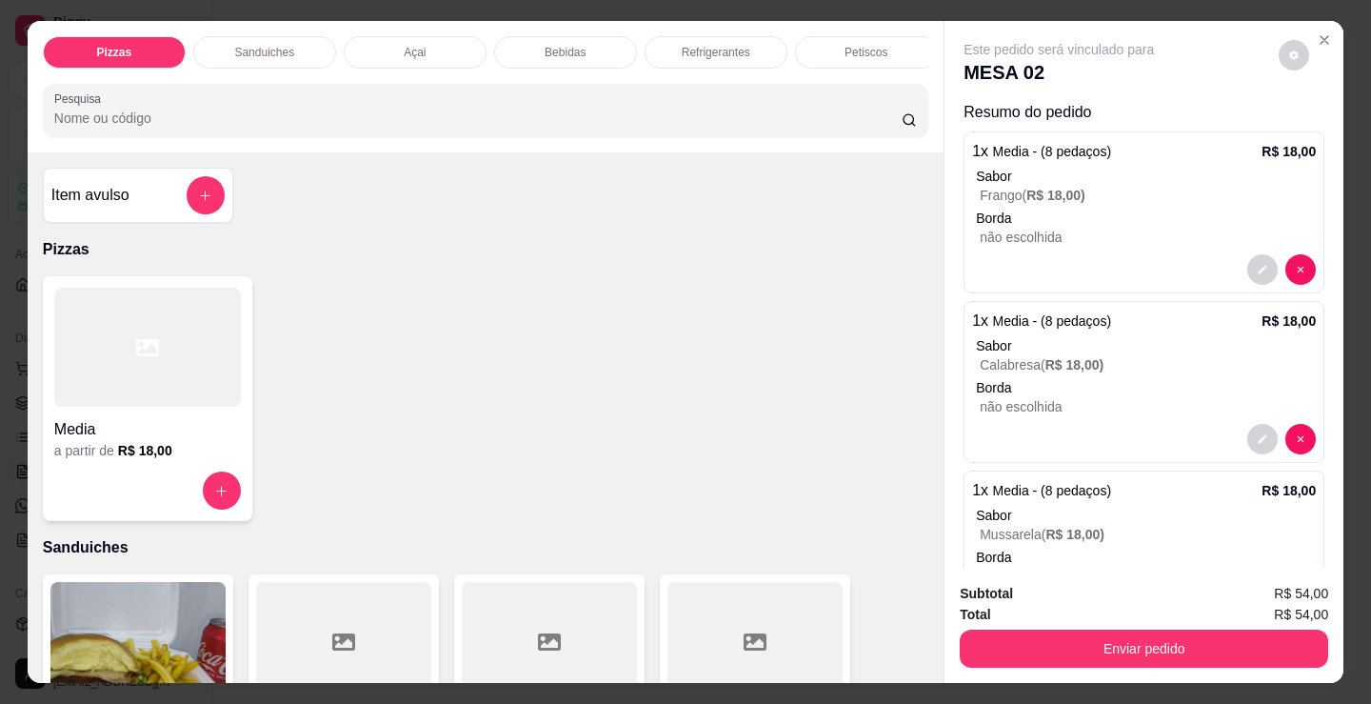
click at [143, 407] on div at bounding box center [147, 347] width 187 height 119
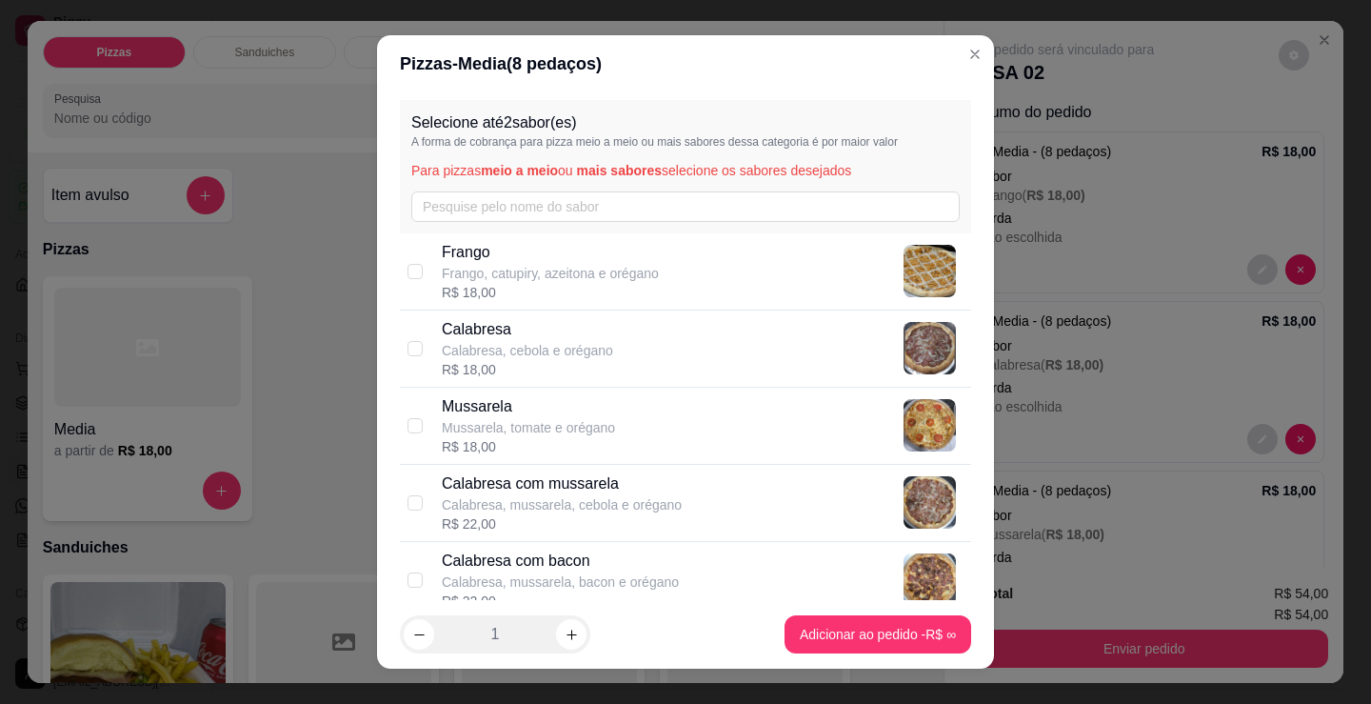
click at [472, 275] on p "Frango, catupiry, azeitona e orégano" at bounding box center [550, 273] width 217 height 19
checkbox input "true"
click at [582, 418] on p "Mussarela, tomate e orégano" at bounding box center [528, 427] width 173 height 19
checkbox input "true"
click at [496, 273] on p "Frango, catupiry, azeitona e orégano" at bounding box center [550, 273] width 217 height 19
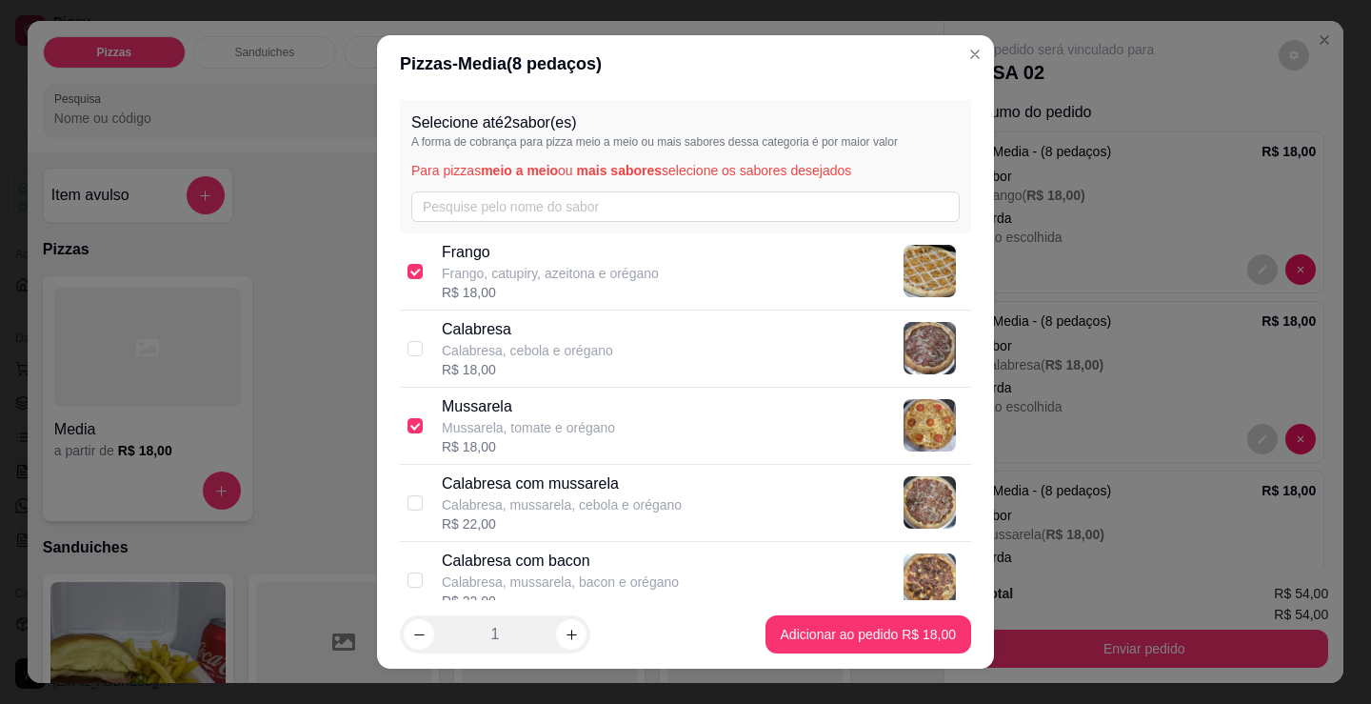
checkbox input "false"
click at [515, 408] on p "Mussarela" at bounding box center [528, 406] width 173 height 23
checkbox input "false"
click at [505, 292] on div "R$ 18,00" at bounding box center [550, 292] width 217 height 19
checkbox input "true"
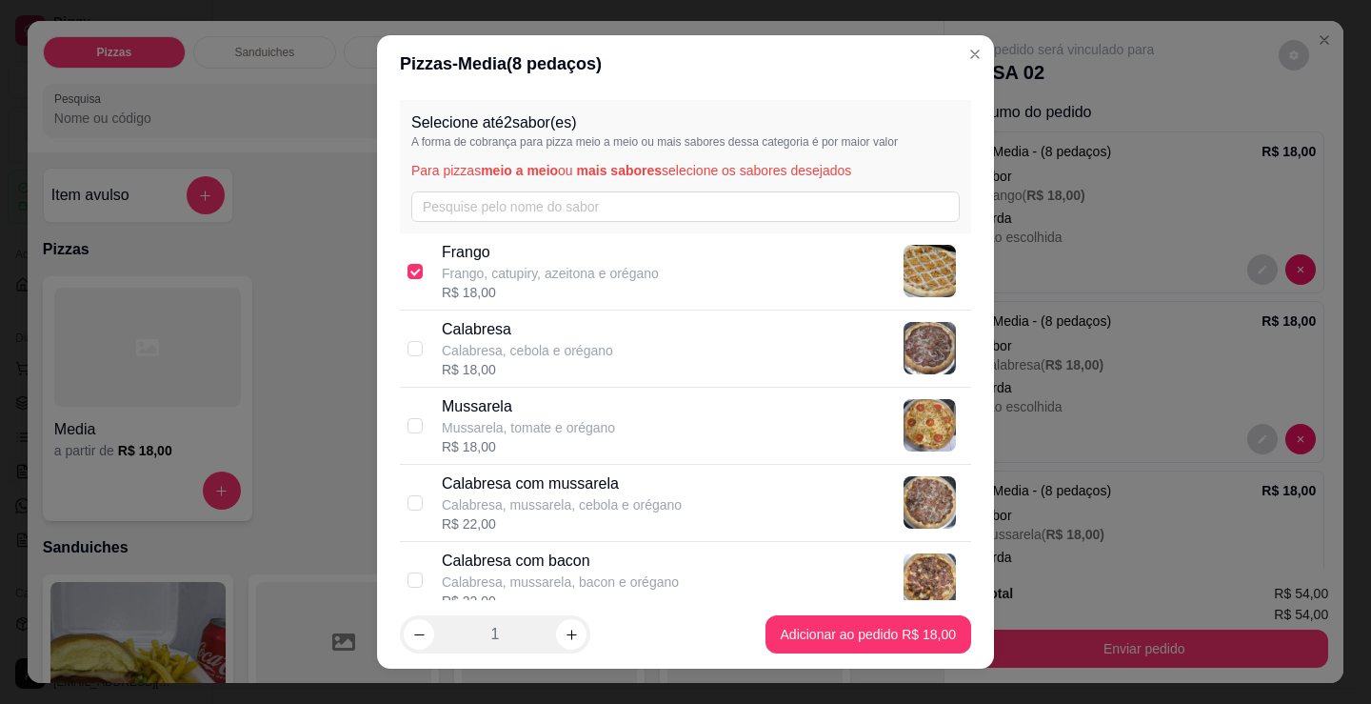
click at [615, 413] on div "Mussarela Mussarela, tomate e orégano R$ 18,00" at bounding box center [703, 425] width 522 height 61
checkbox input "true"
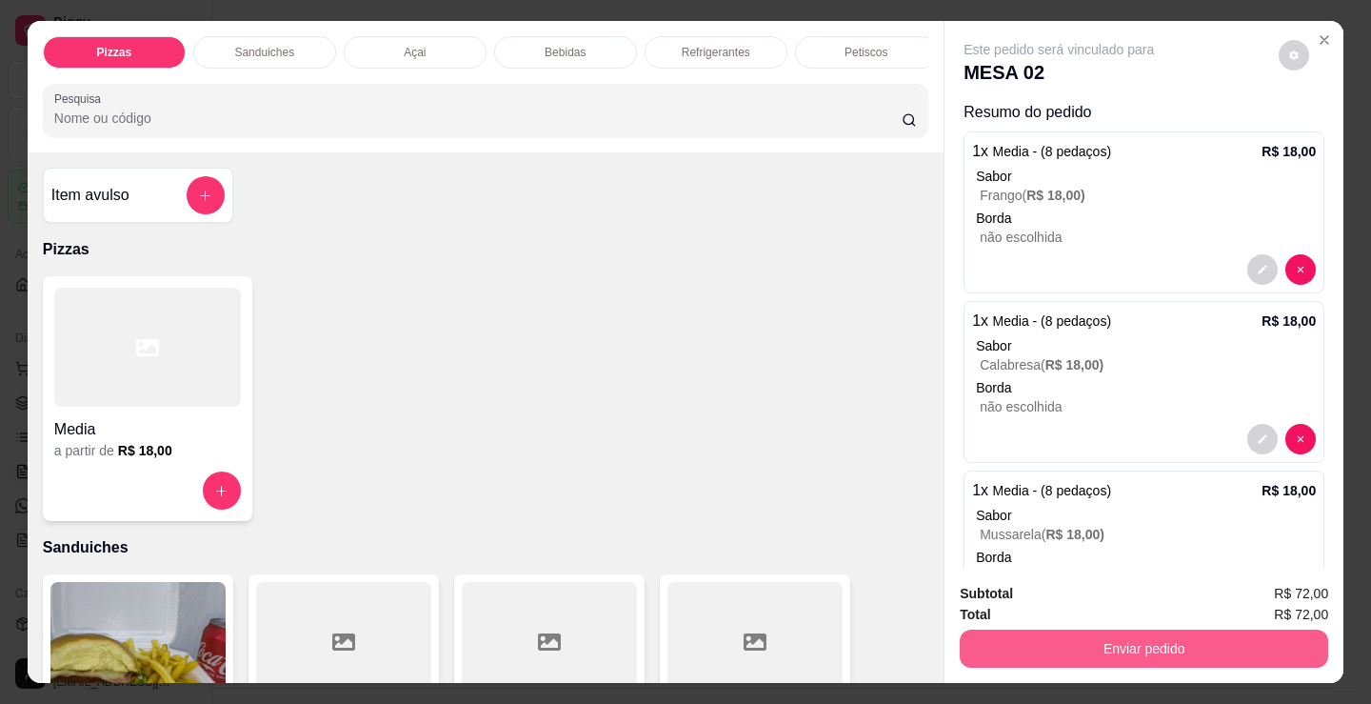
click at [1182, 634] on button "Enviar pedido" at bounding box center [1144, 649] width 369 height 38
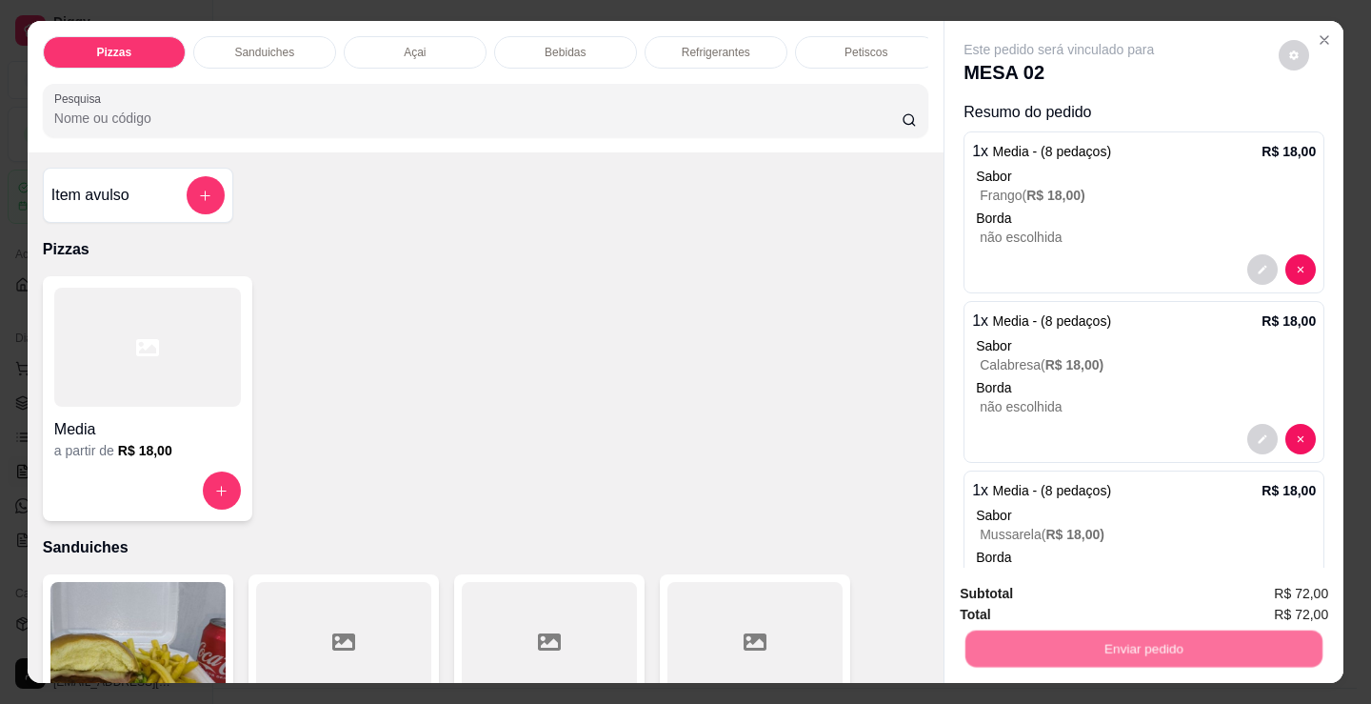
click at [1057, 585] on button "Não registrar e enviar pedido" at bounding box center [1081, 594] width 198 height 36
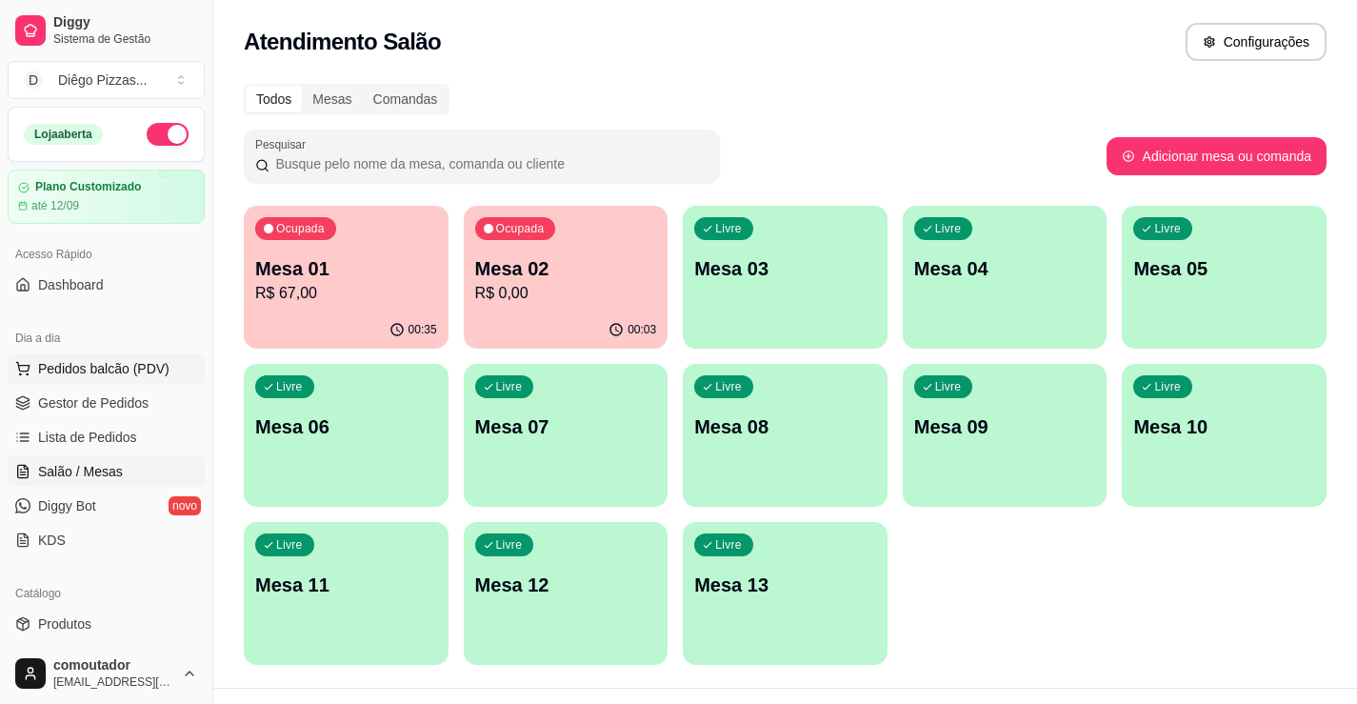
click at [66, 367] on span "Pedidos balcão (PDV)" at bounding box center [103, 368] width 131 height 19
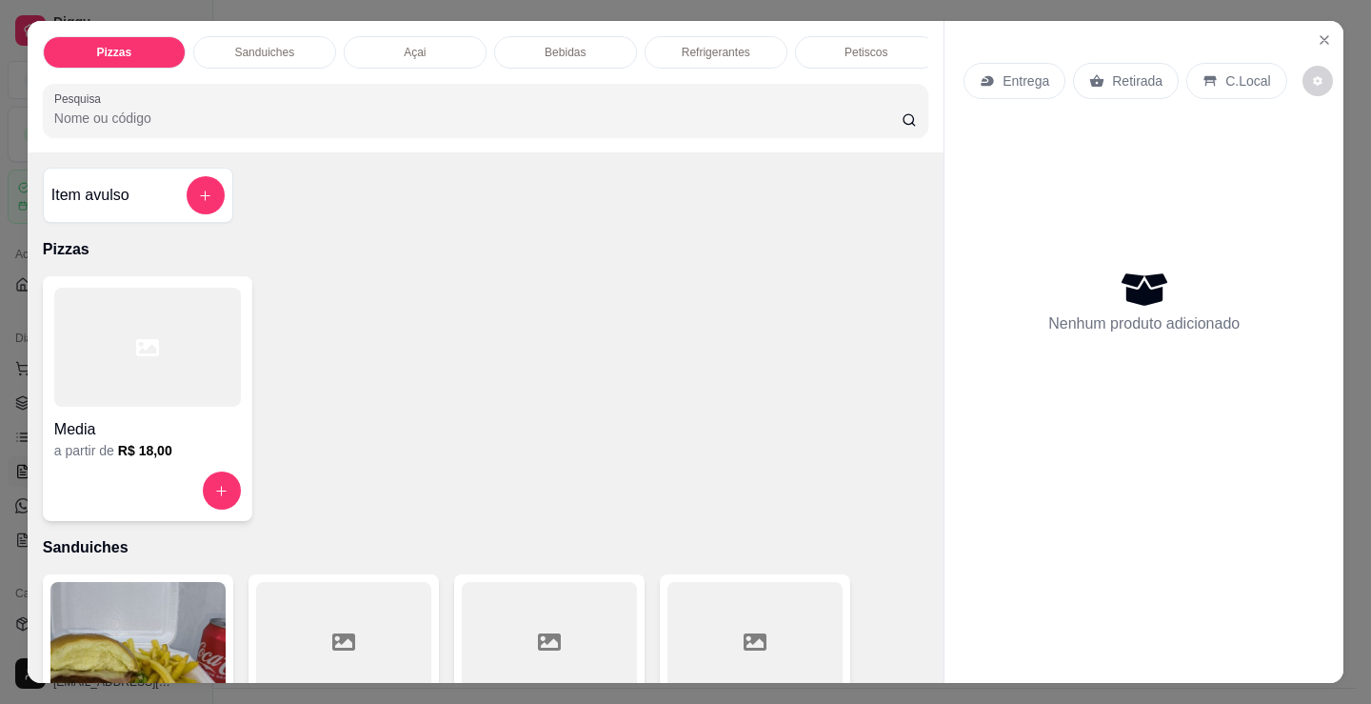
click at [823, 42] on div "Petiscos" at bounding box center [866, 52] width 143 height 32
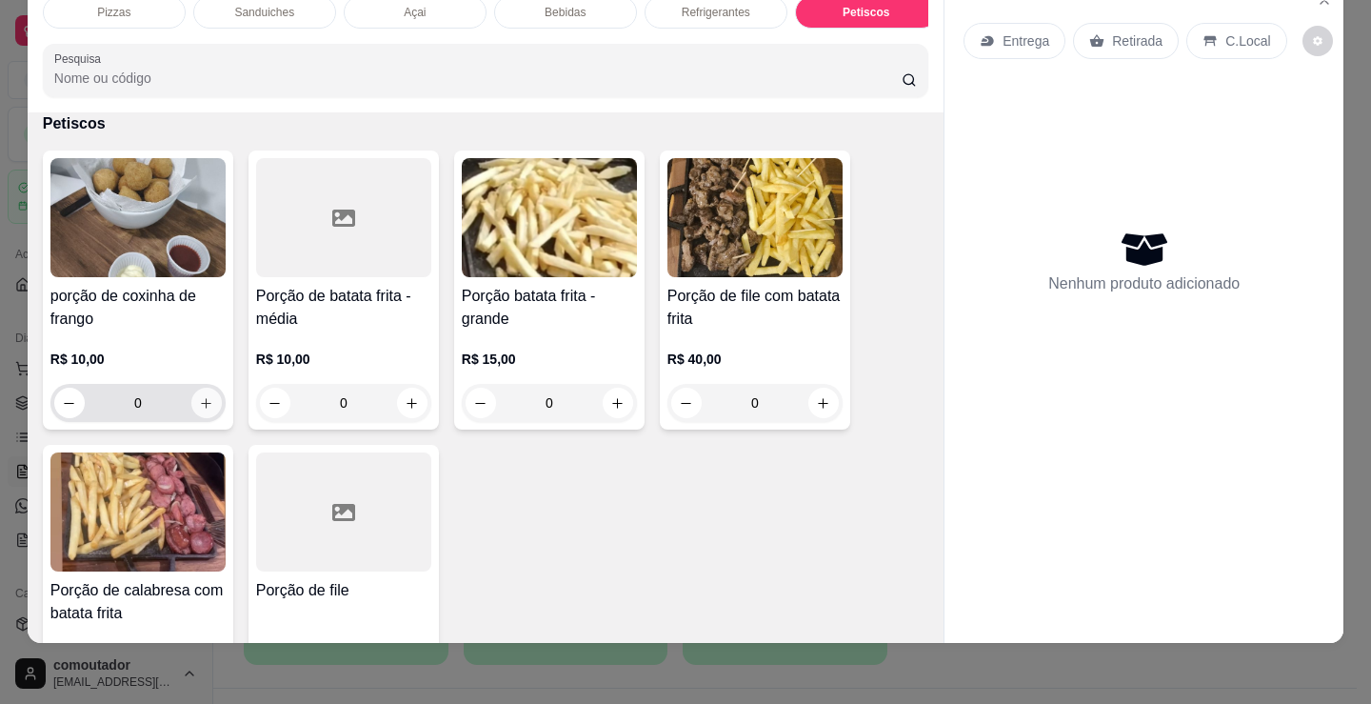
click at [210, 400] on button "increase-product-quantity" at bounding box center [206, 403] width 30 height 30
type input "1"
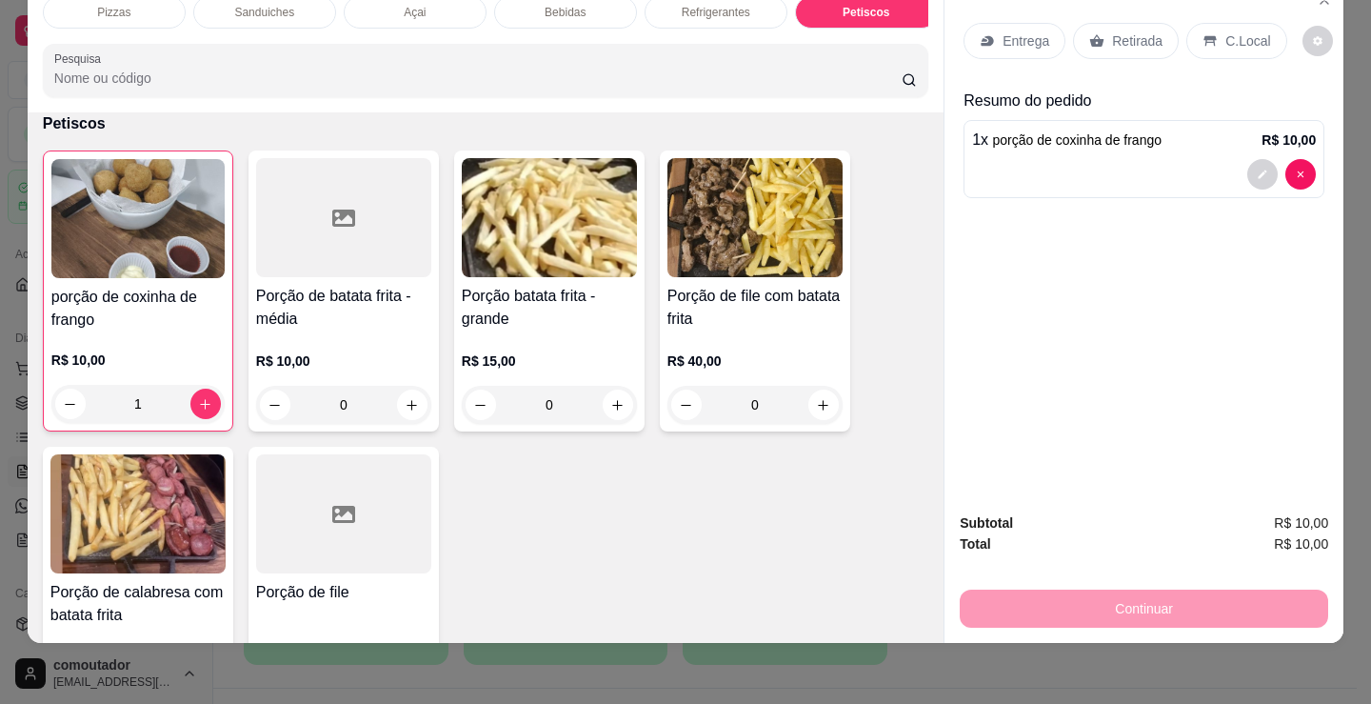
click at [982, 38] on icon at bounding box center [985, 40] width 6 height 4
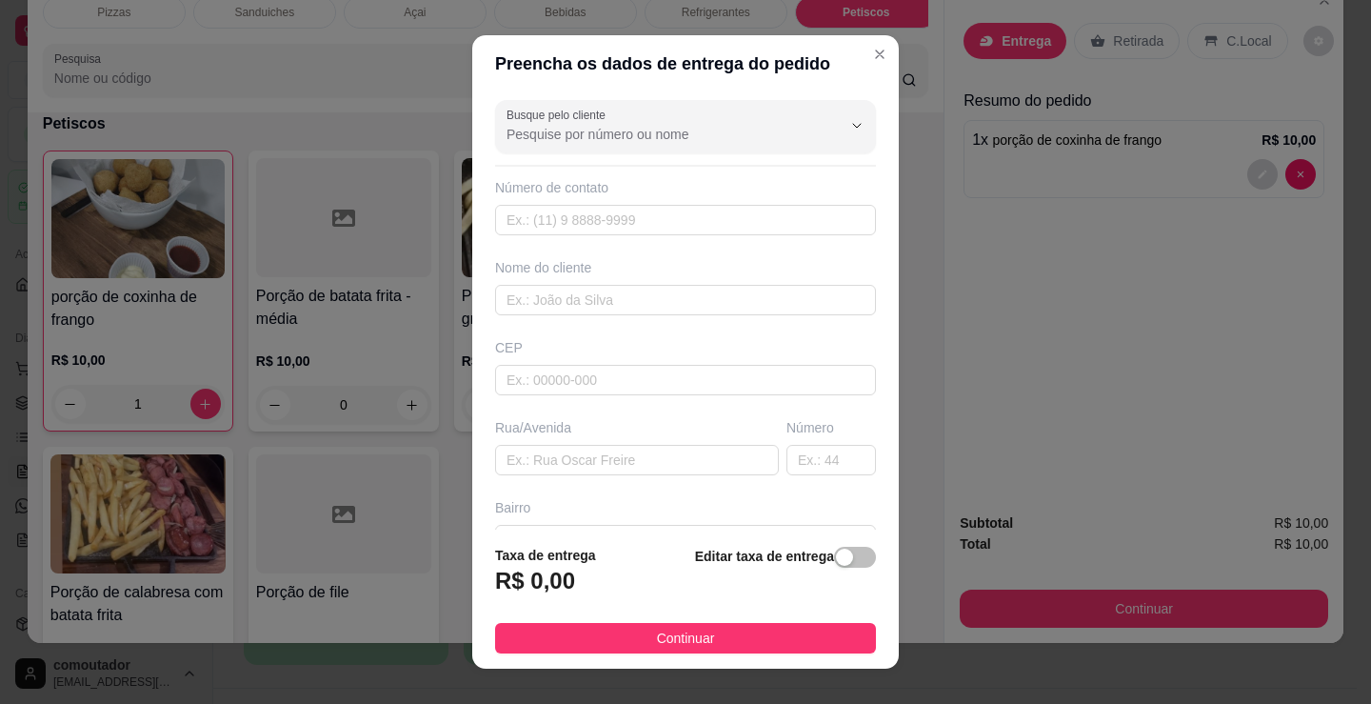
click at [540, 277] on div "Nome do cliente" at bounding box center [685, 286] width 389 height 57
click at [545, 293] on input "text" at bounding box center [685, 300] width 381 height 30
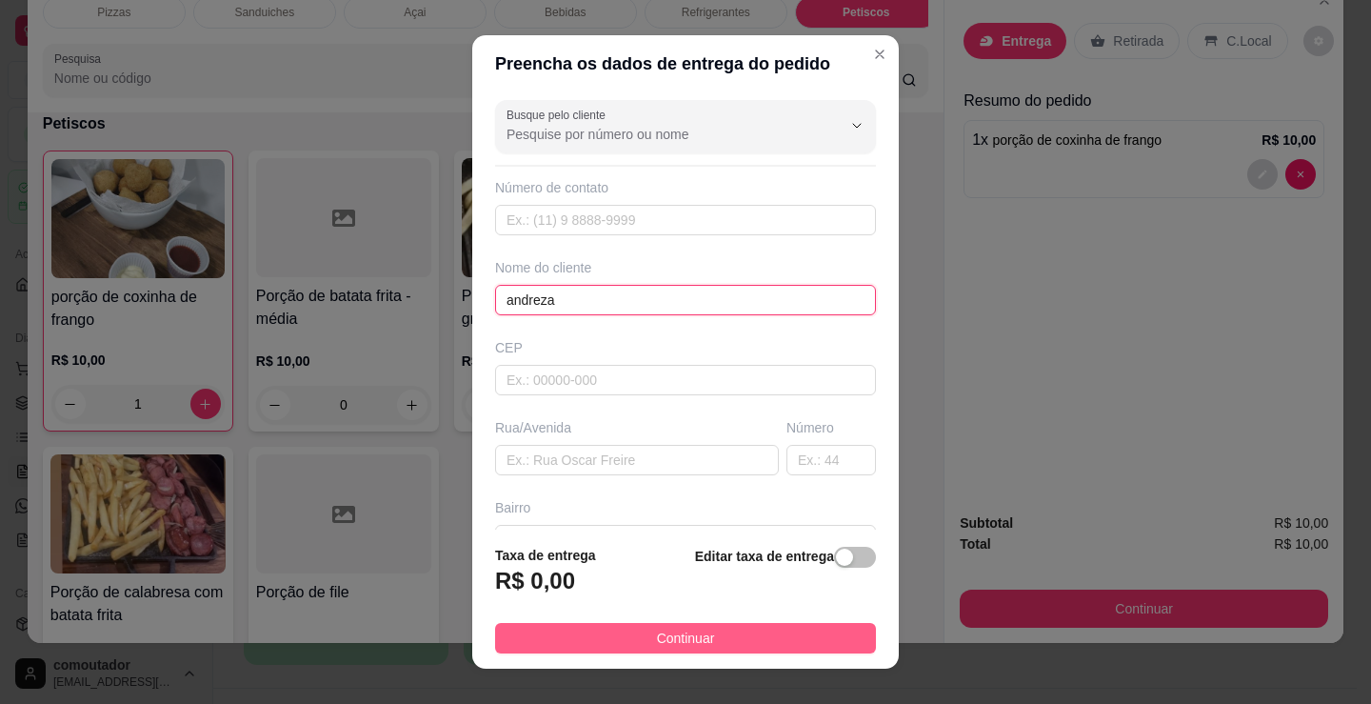
type input "andreza"
click at [770, 641] on button "Continuar" at bounding box center [685, 638] width 381 height 30
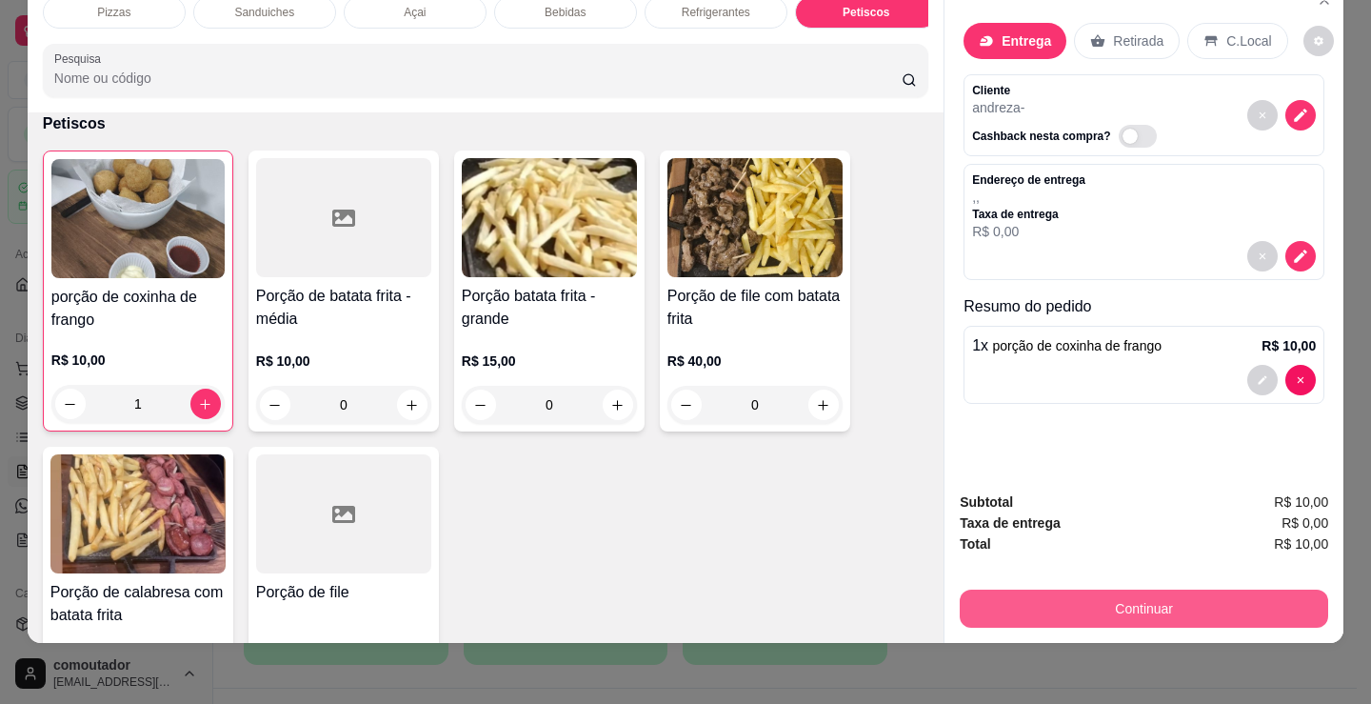
click at [989, 597] on button "Continuar" at bounding box center [1144, 609] width 369 height 38
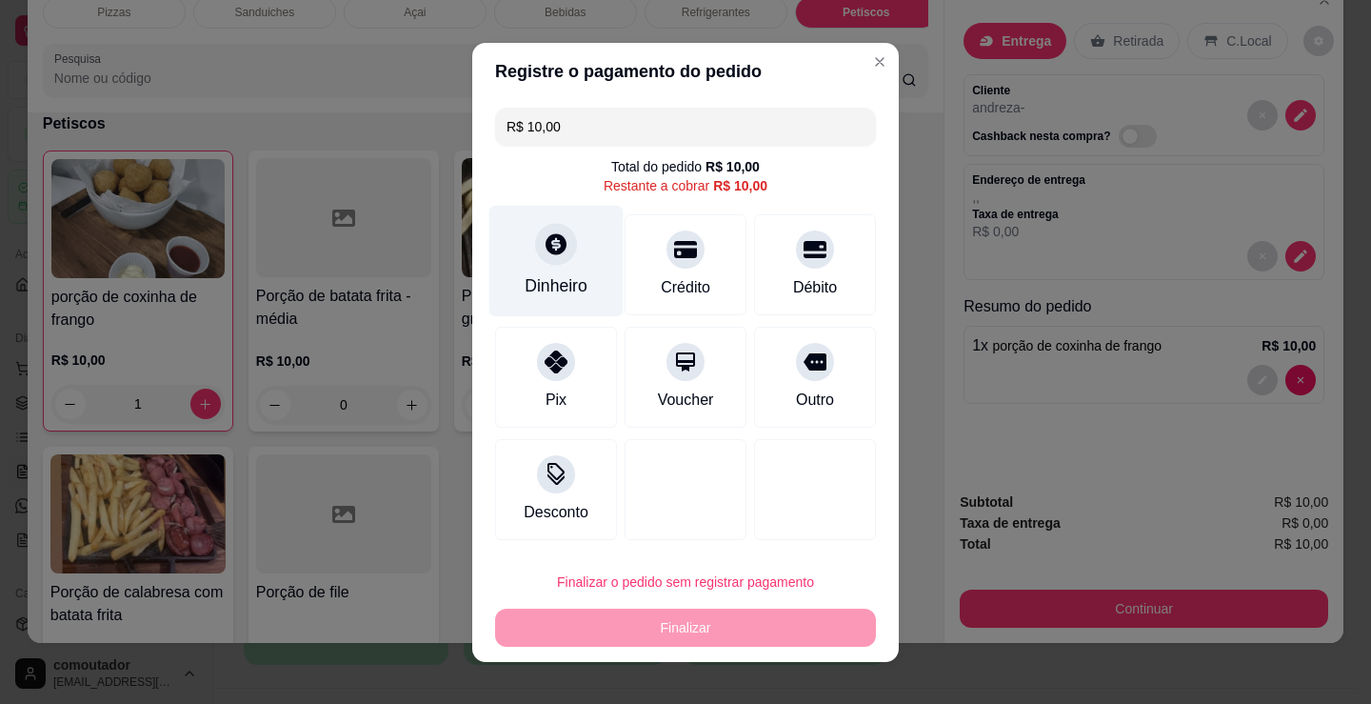
click at [500, 264] on div "Dinheiro" at bounding box center [557, 260] width 134 height 111
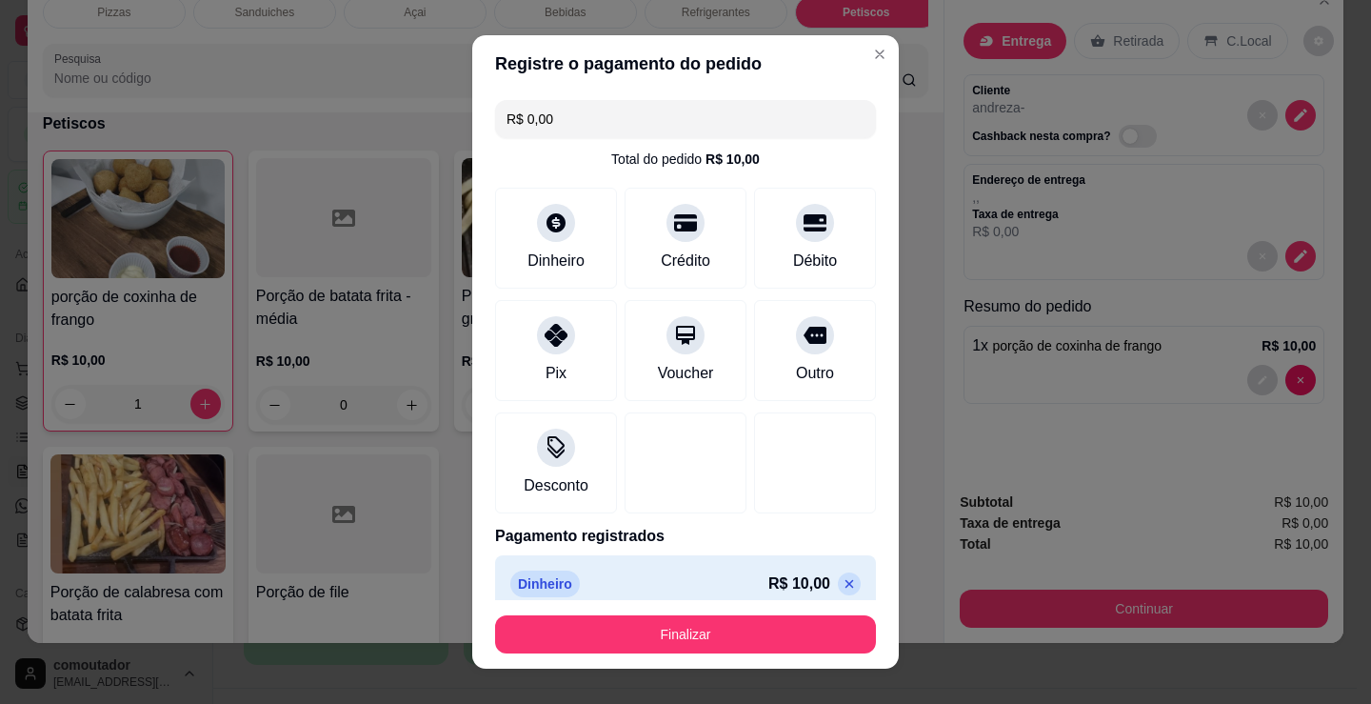
type input "R$ 0,00"
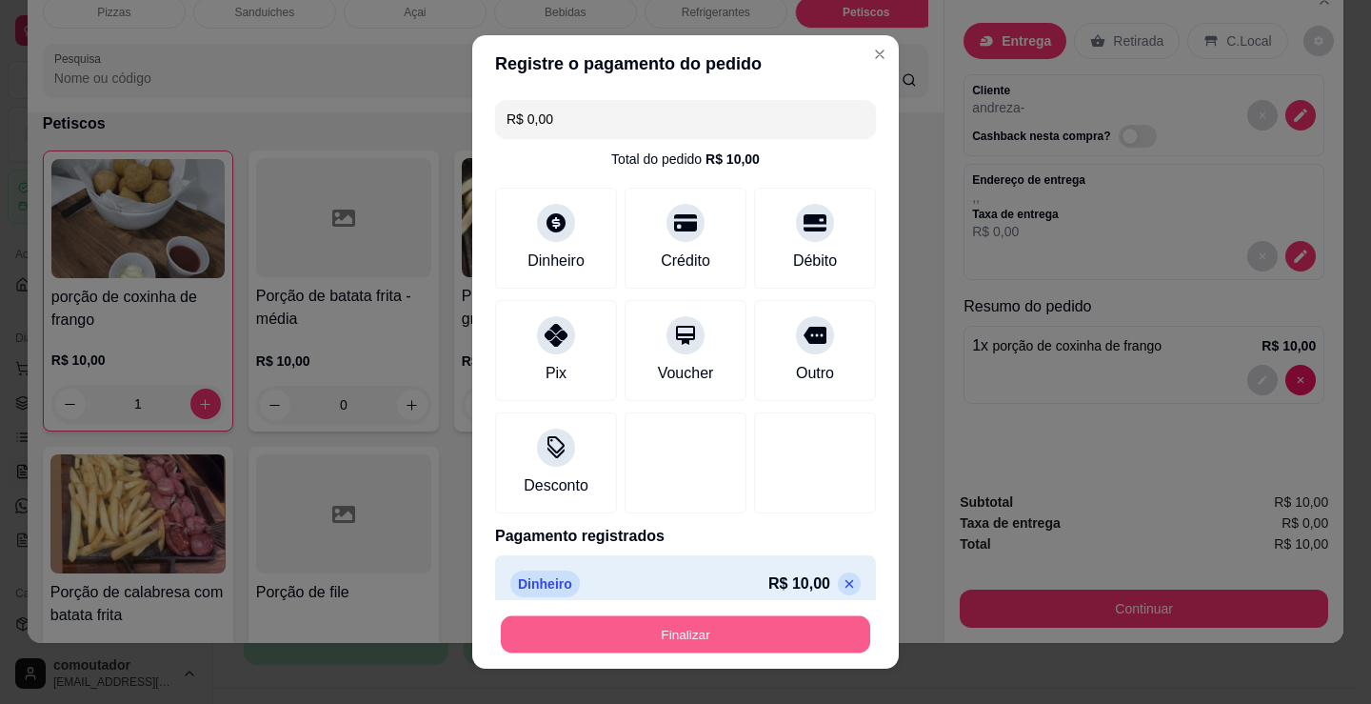
click at [693, 631] on button "Finalizar" at bounding box center [686, 634] width 370 height 37
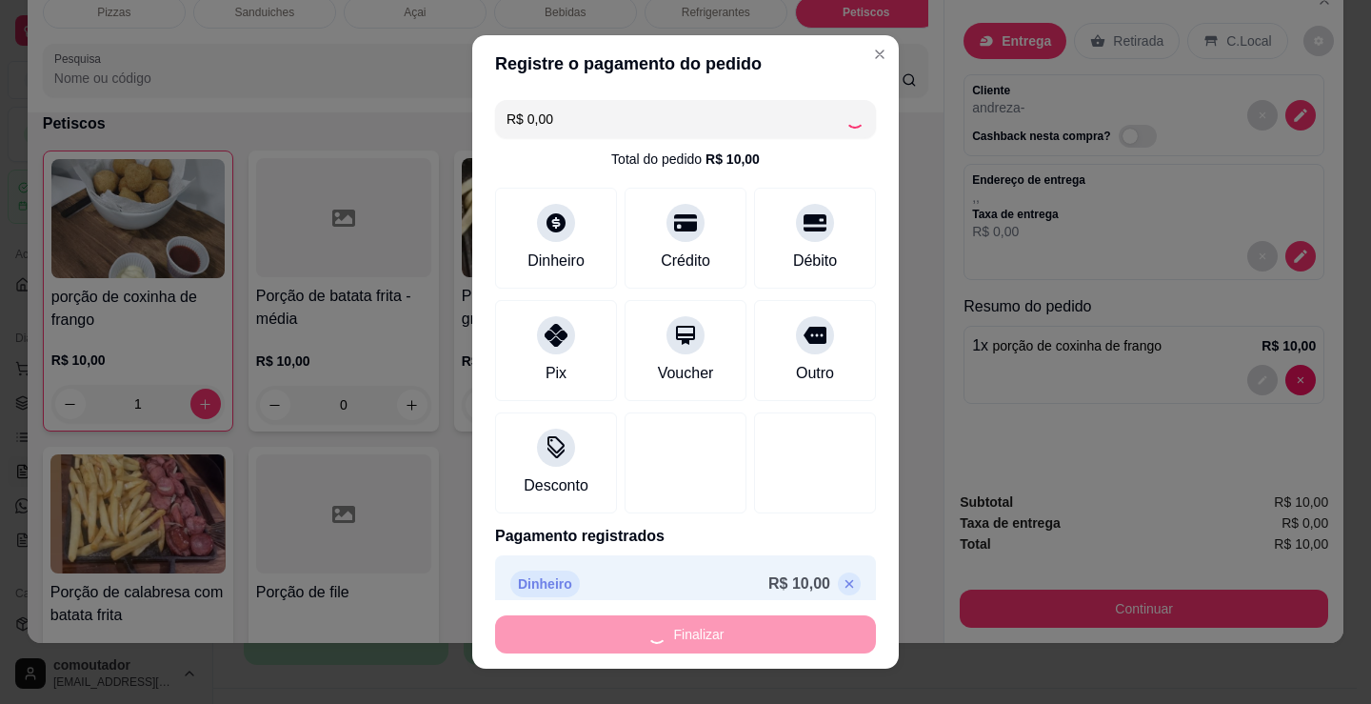
type input "0"
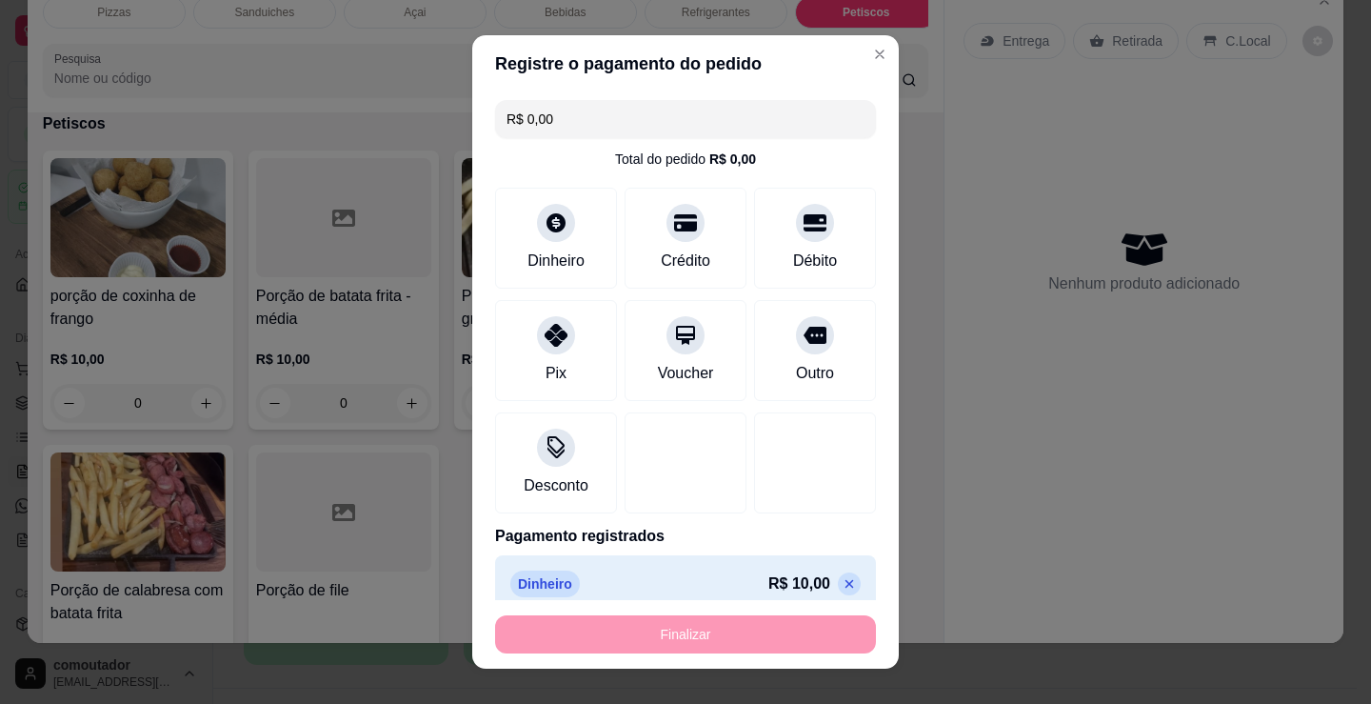
type input "-R$ 10,00"
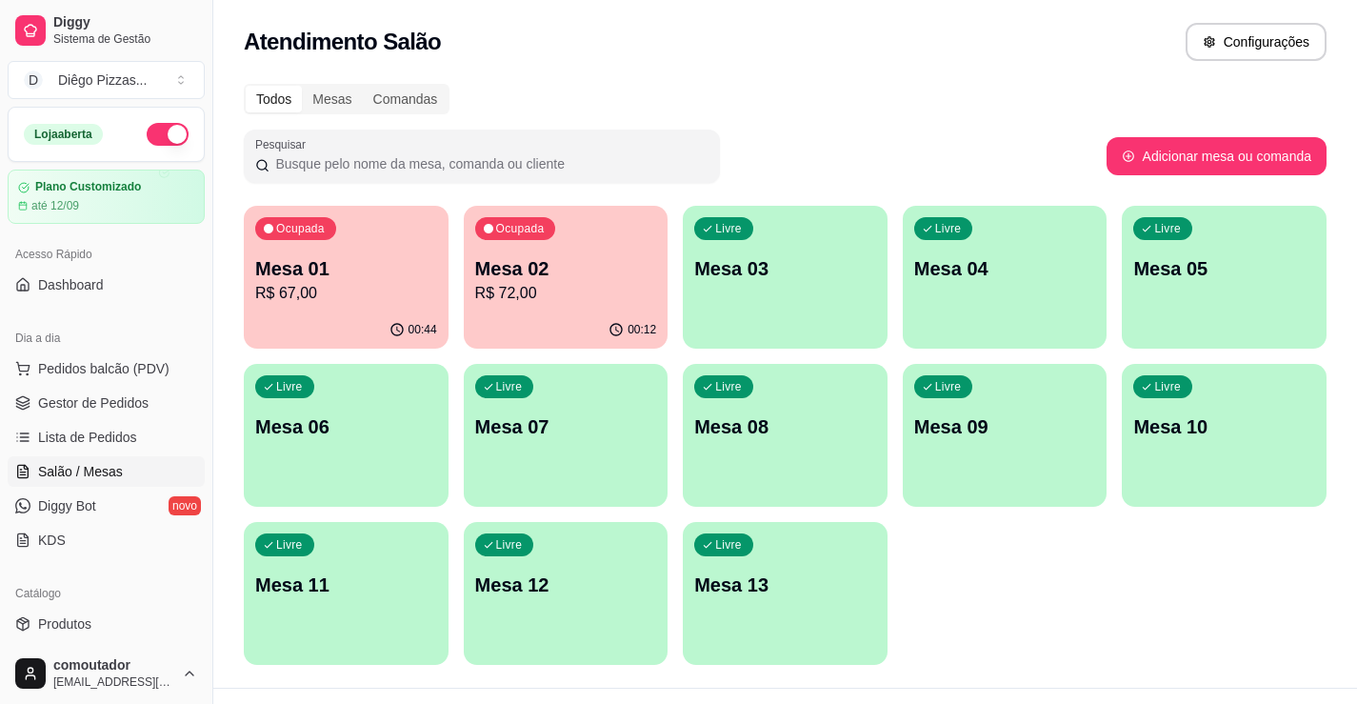
click at [819, 263] on p "Mesa 03" at bounding box center [785, 268] width 182 height 27
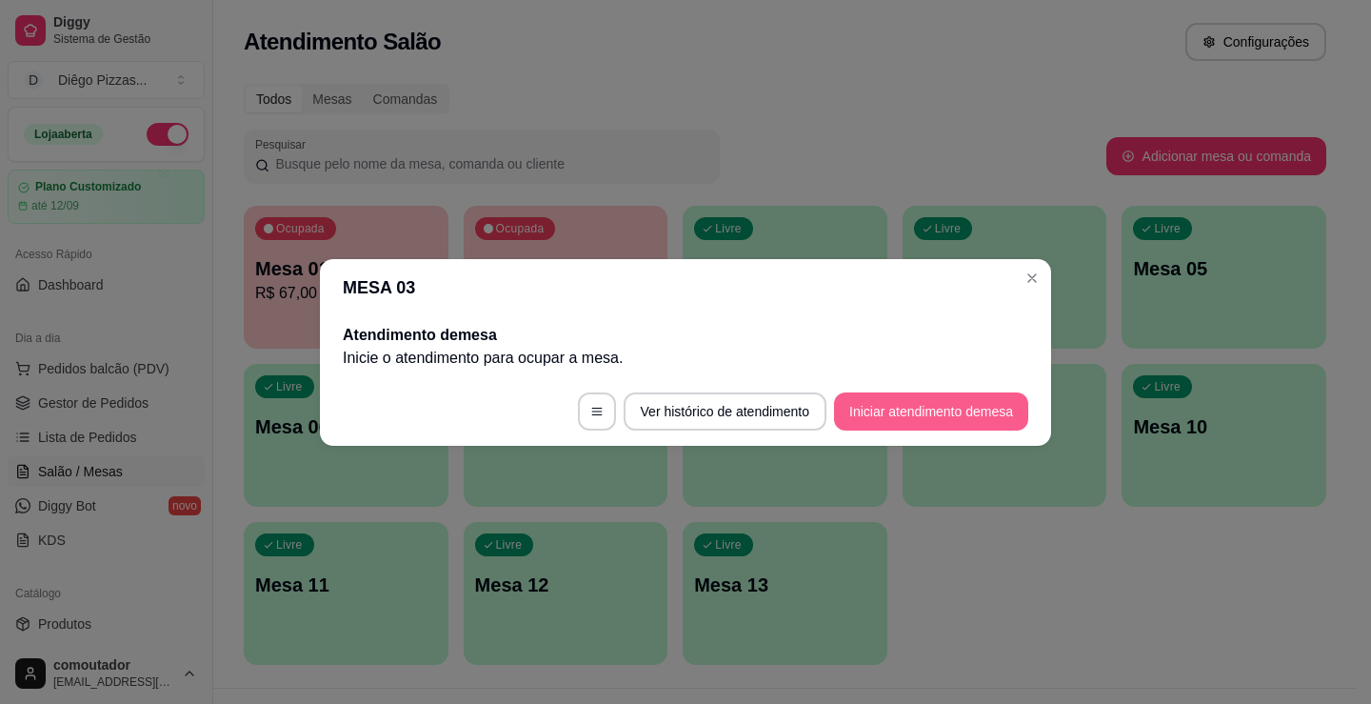
click at [952, 414] on button "Iniciar atendimento de mesa" at bounding box center [931, 411] width 194 height 38
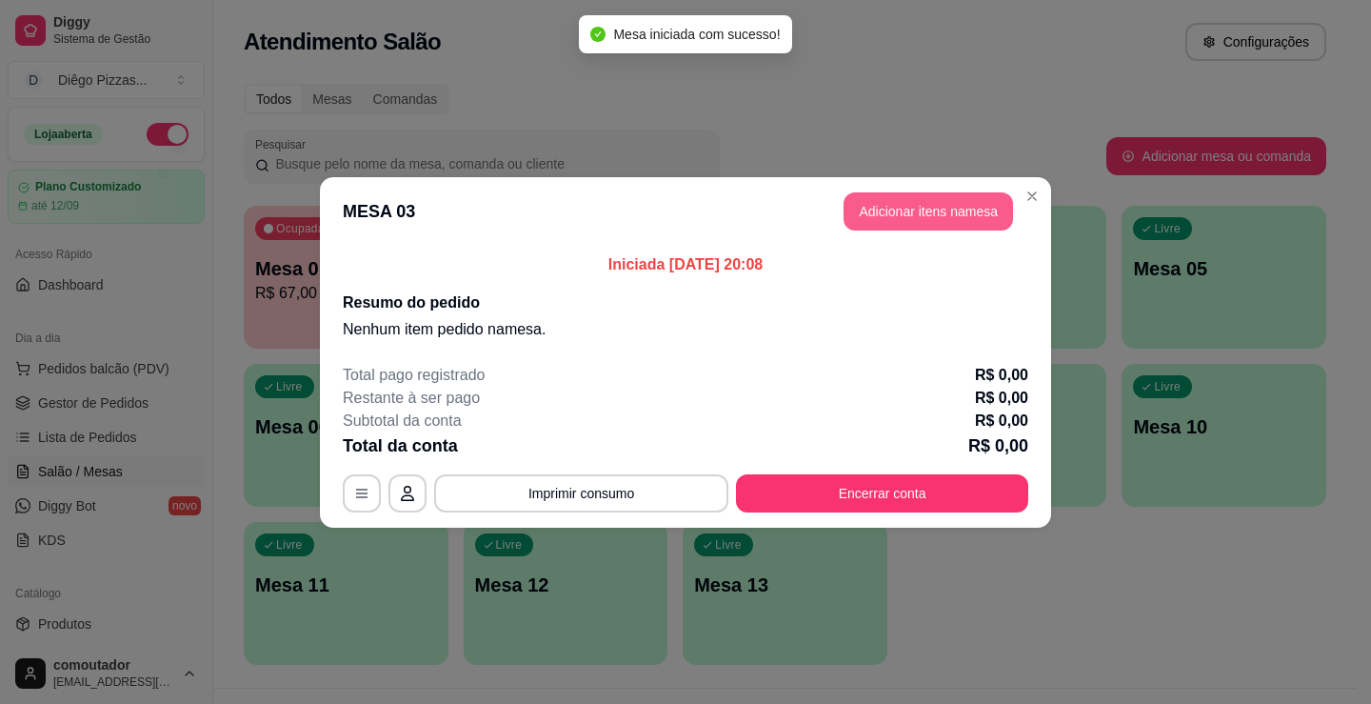
click at [946, 218] on button "Adicionar itens na mesa" at bounding box center [929, 211] width 170 height 38
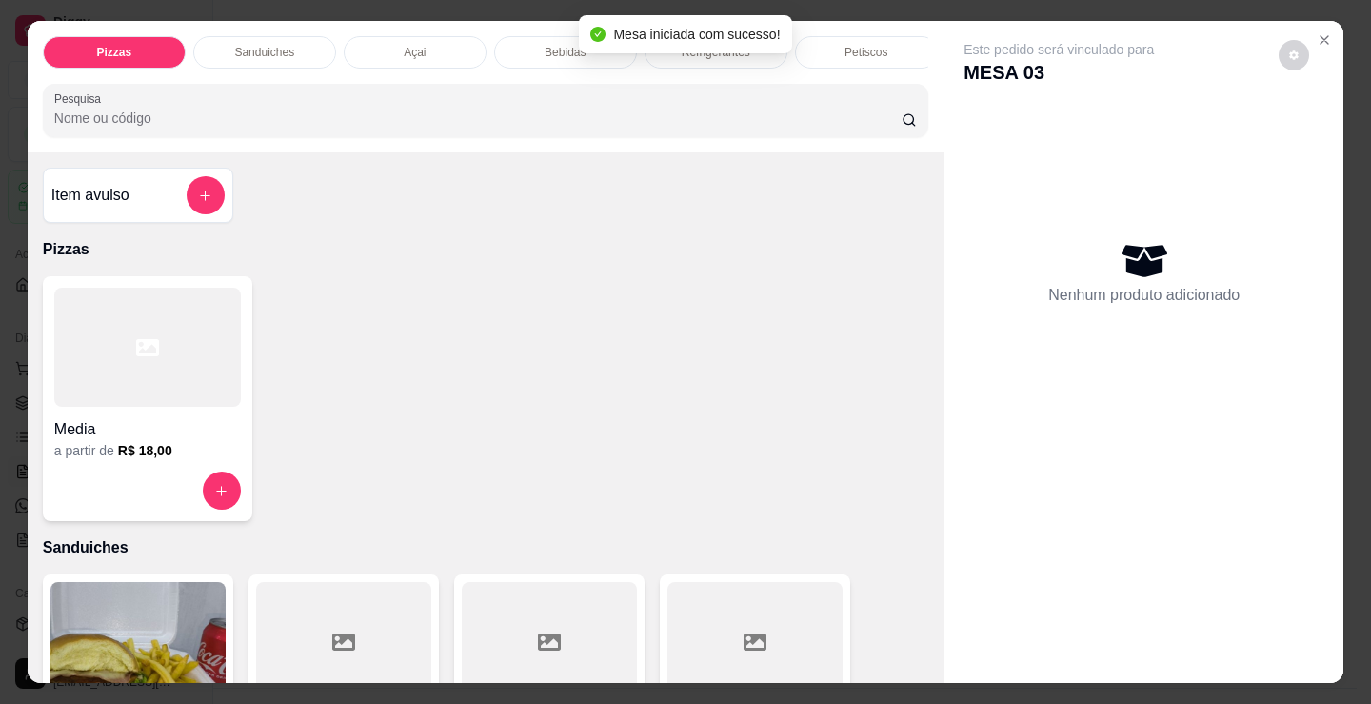
click at [730, 58] on div "Refrigerantes" at bounding box center [716, 52] width 143 height 32
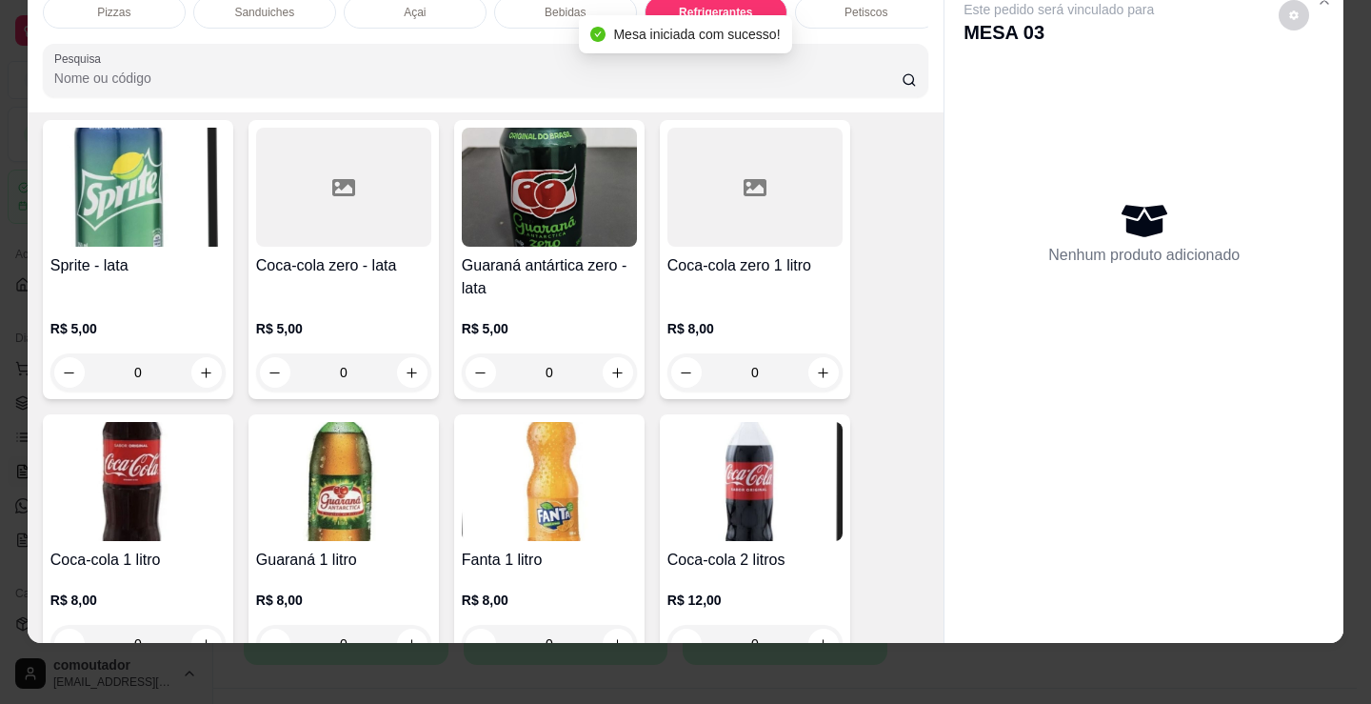
scroll to position [5695, 0]
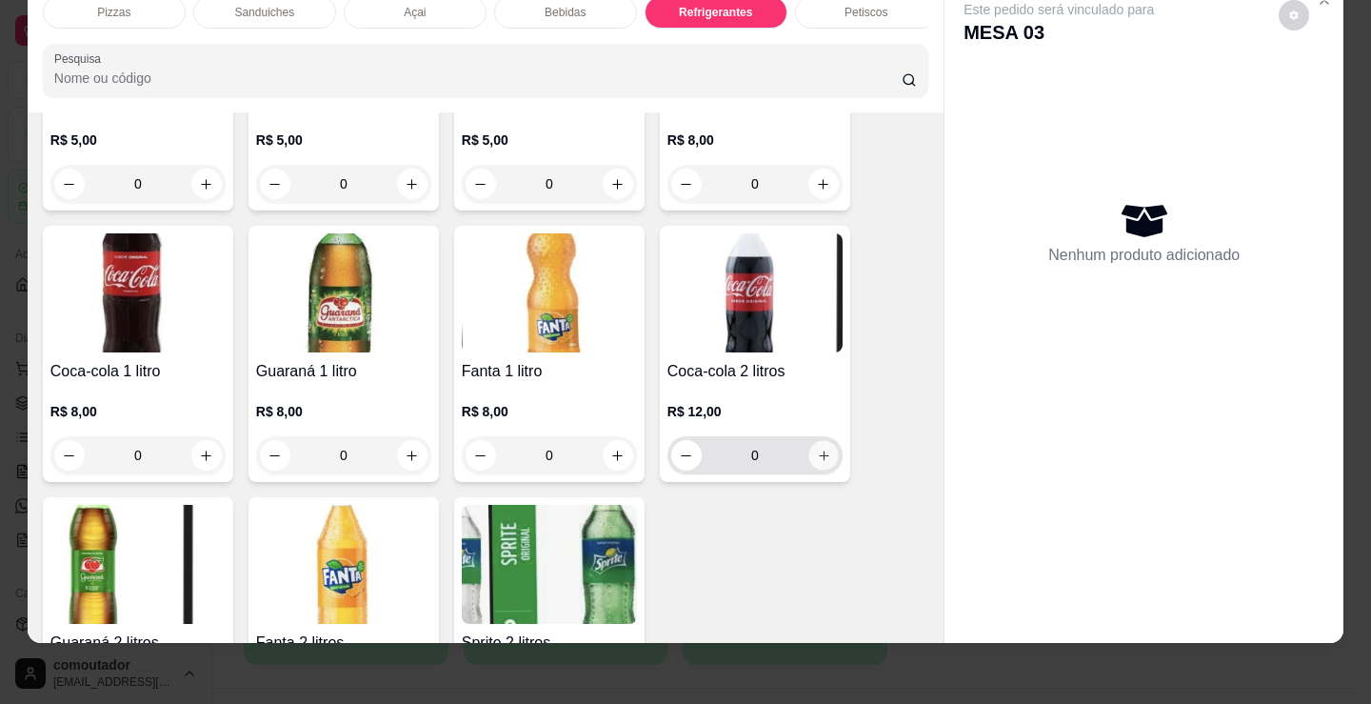
click at [821, 454] on icon "increase-product-quantity" at bounding box center [824, 456] width 14 height 14
type input "1"
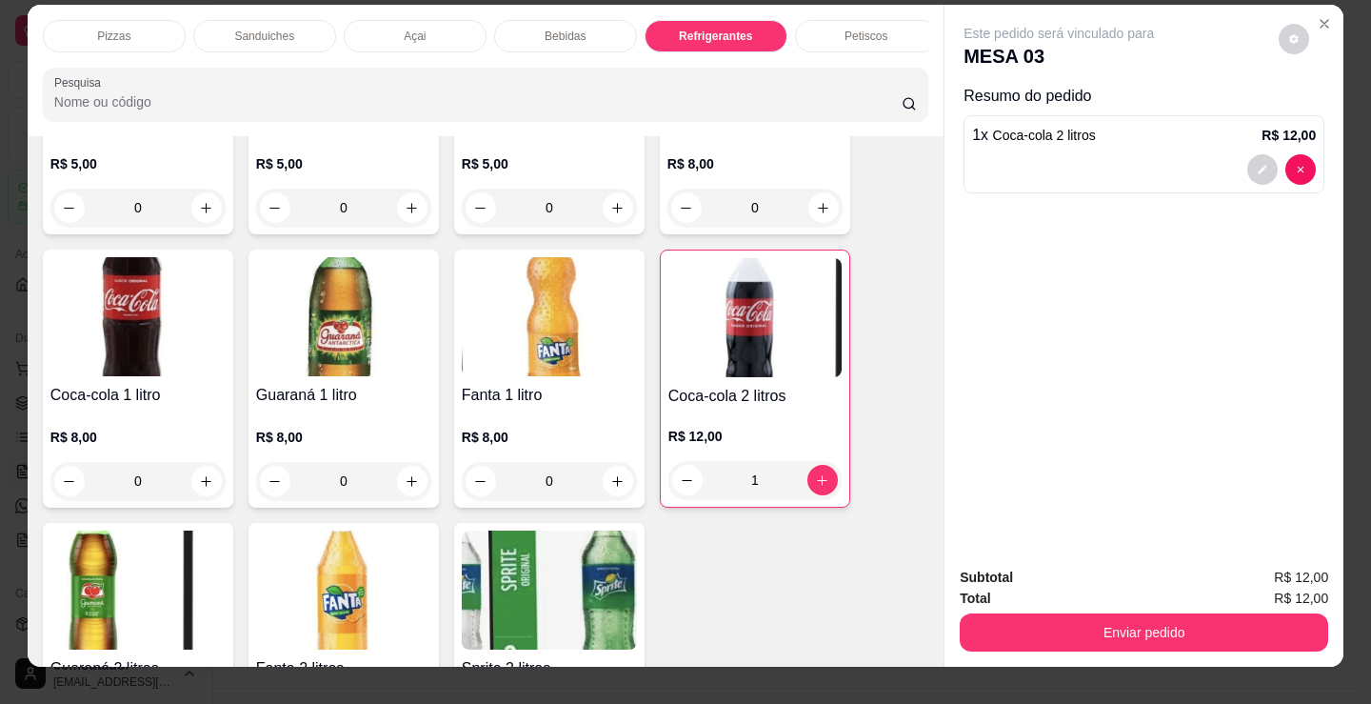
scroll to position [0, 0]
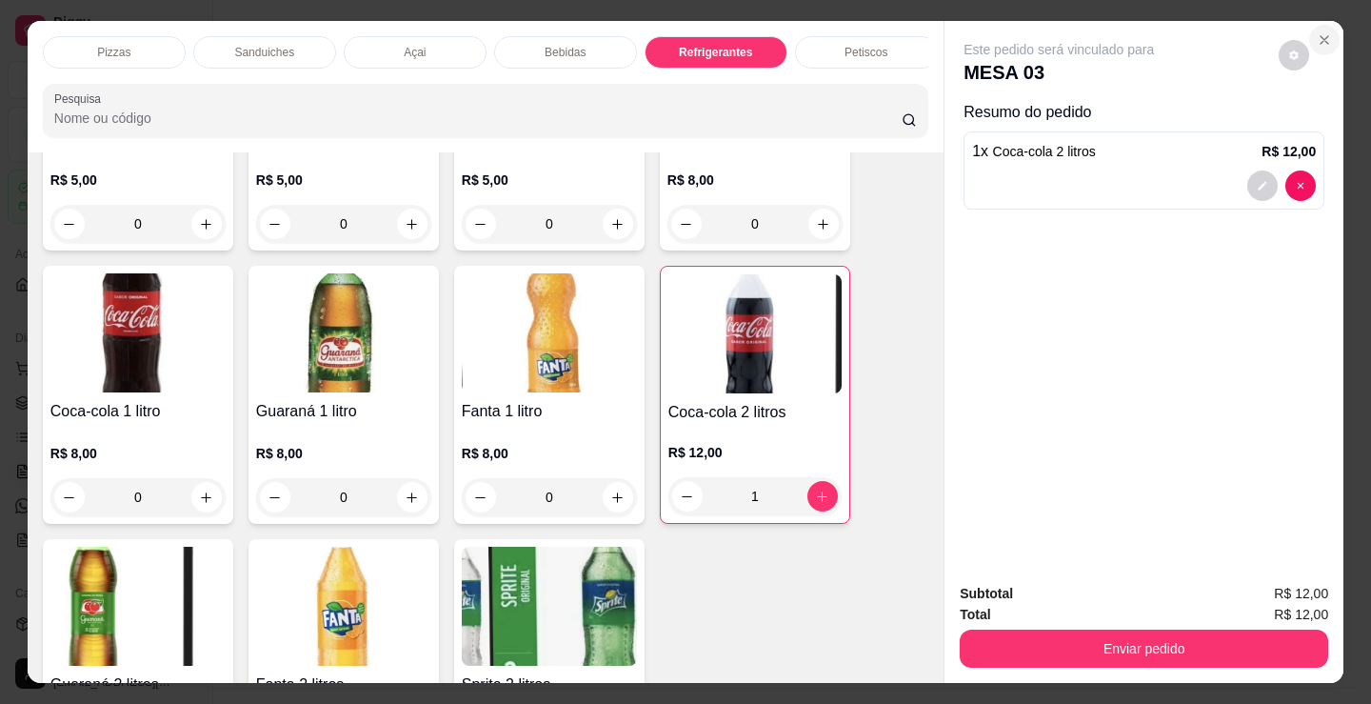
click at [1319, 32] on icon "Close" at bounding box center [1324, 39] width 15 height 15
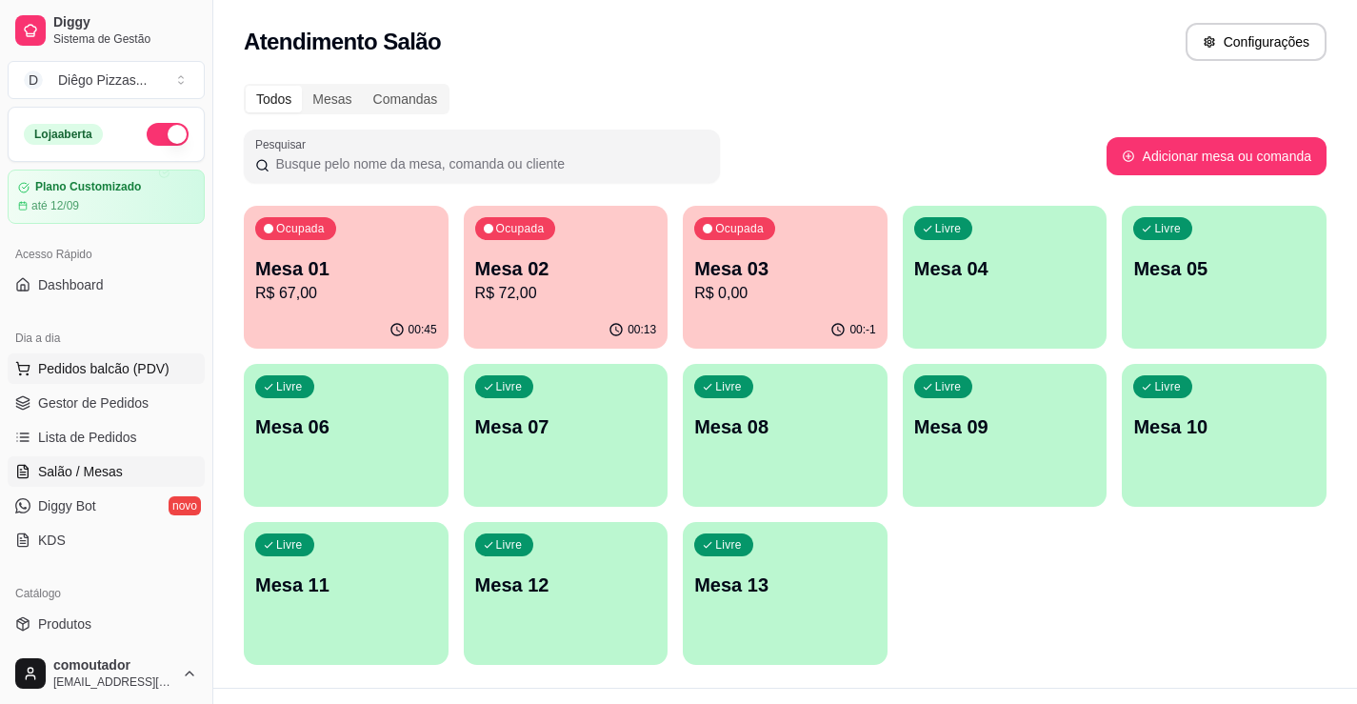
click at [114, 370] on span "Pedidos balcão (PDV)" at bounding box center [103, 368] width 131 height 19
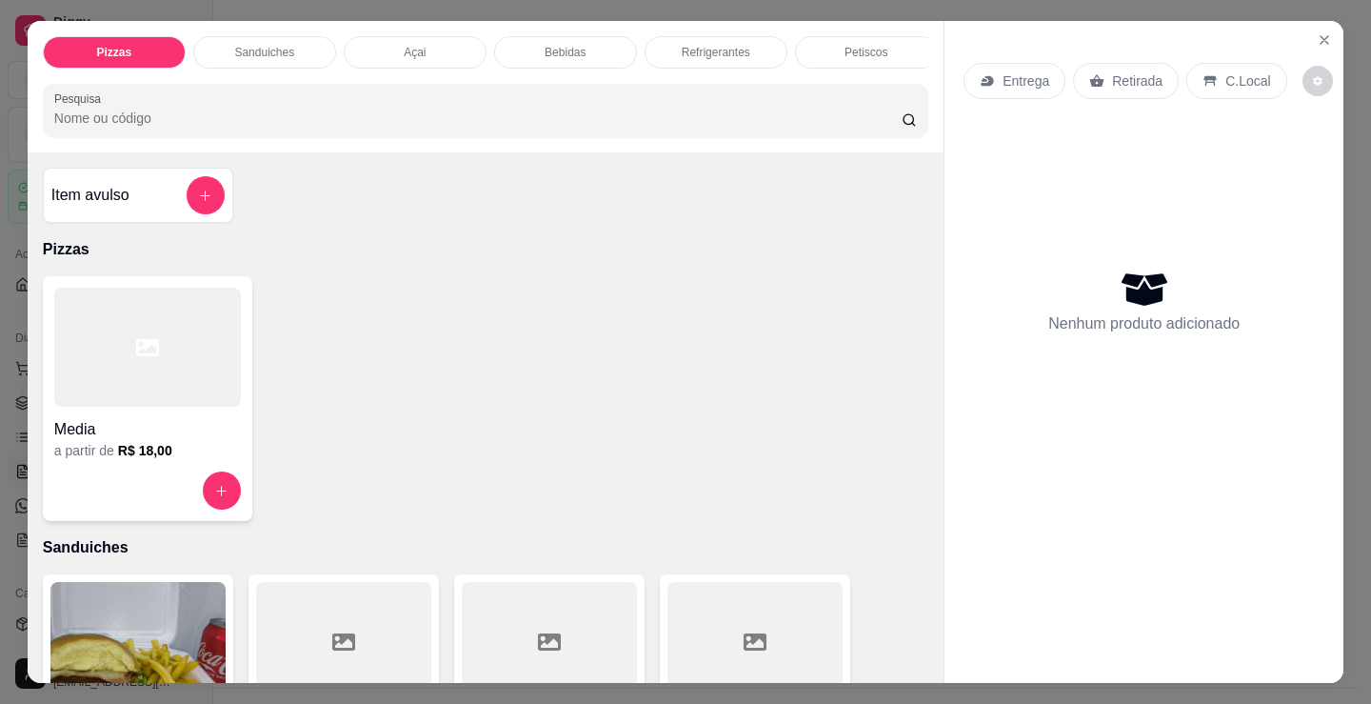
scroll to position [47, 0]
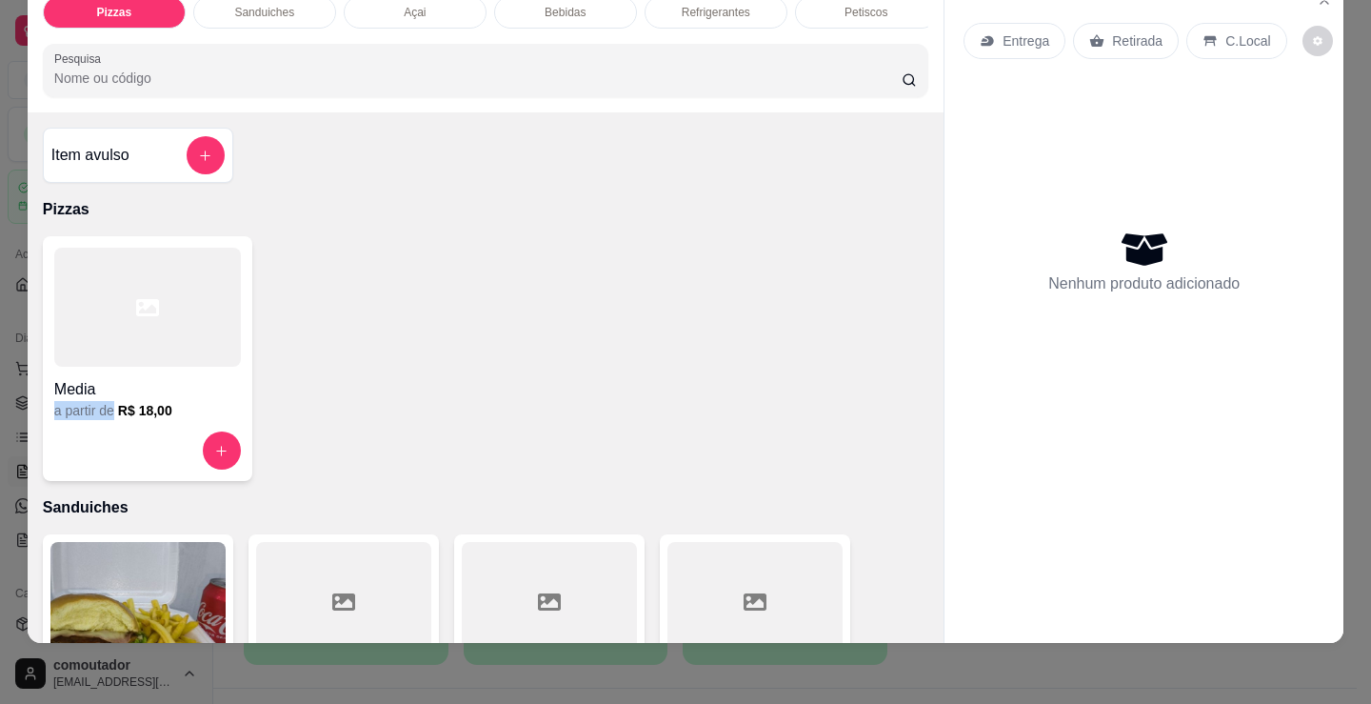
drag, startPoint x: 488, startPoint y: 392, endPoint x: 492, endPoint y: 436, distance: 44.1
click at [491, 425] on div "Media a partir de R$ 18,00" at bounding box center [486, 358] width 886 height 245
click at [157, 322] on div at bounding box center [147, 307] width 187 height 119
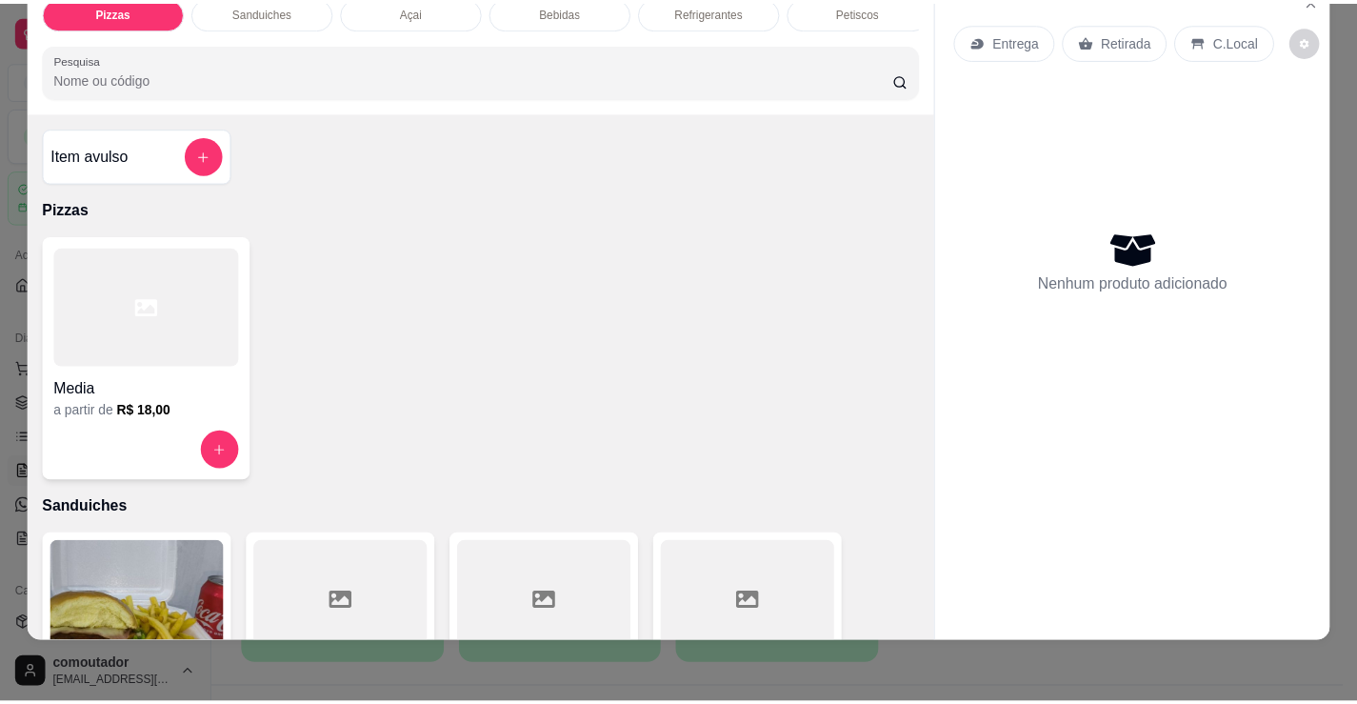
scroll to position [0, 0]
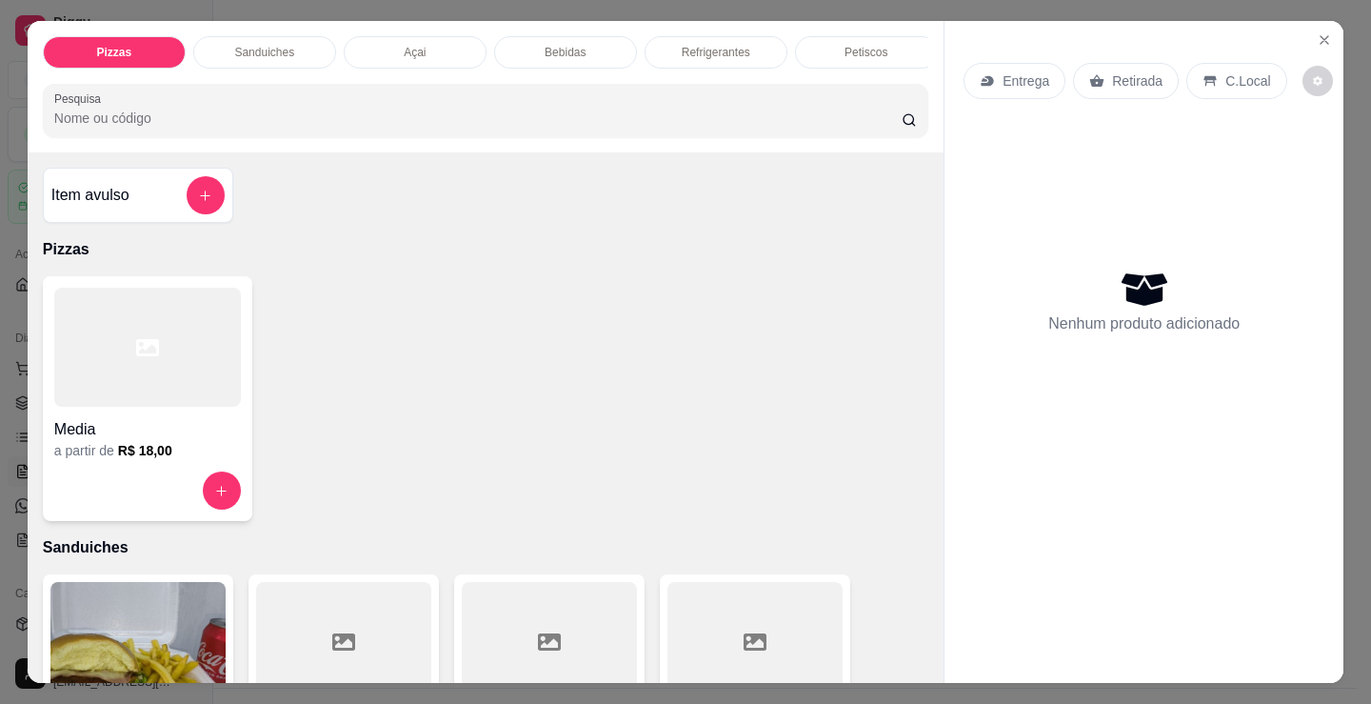
click at [835, 674] on div at bounding box center [755, 641] width 175 height 119
click at [824, 684] on div "Pizzas Sanduiches Açai Bebidas Refrigerantes Petiscos doces Cigarros utensílios…" at bounding box center [685, 352] width 1371 height 704
click at [1317, 37] on icon "Close" at bounding box center [1324, 39] width 15 height 15
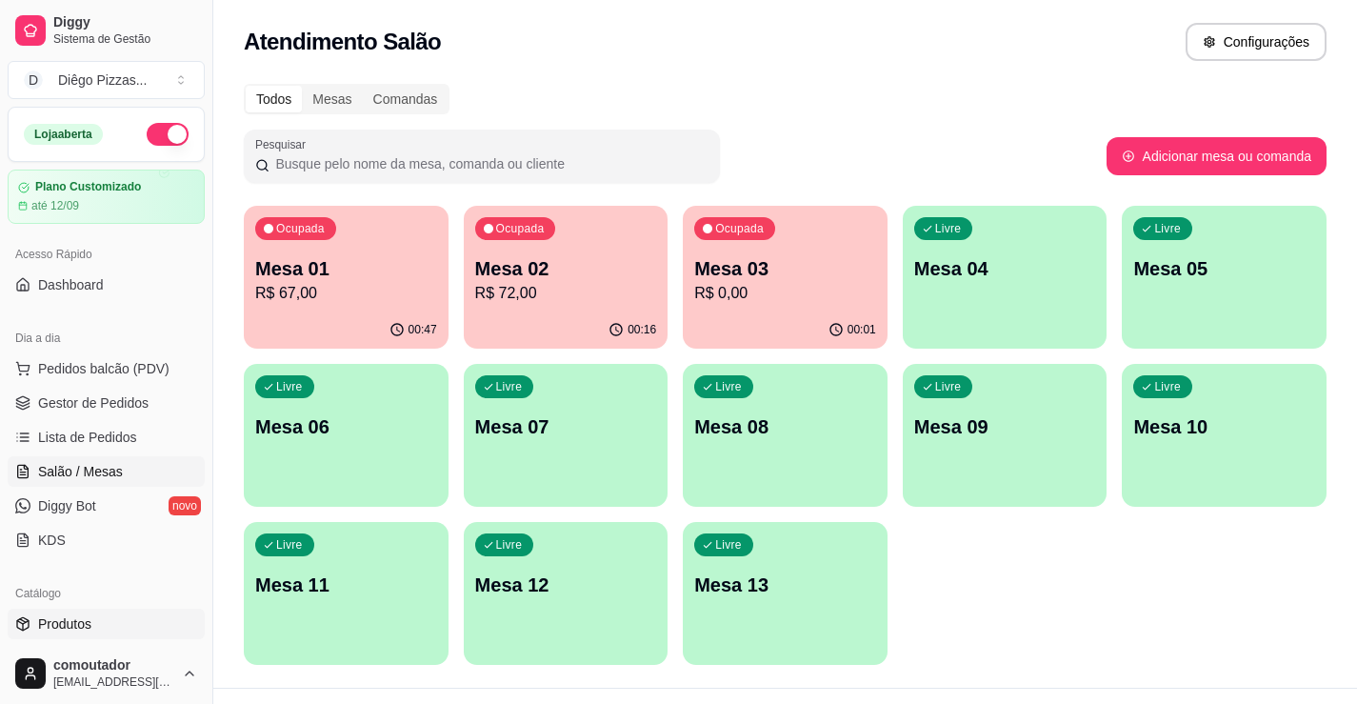
click at [63, 623] on span "Produtos" at bounding box center [64, 623] width 53 height 19
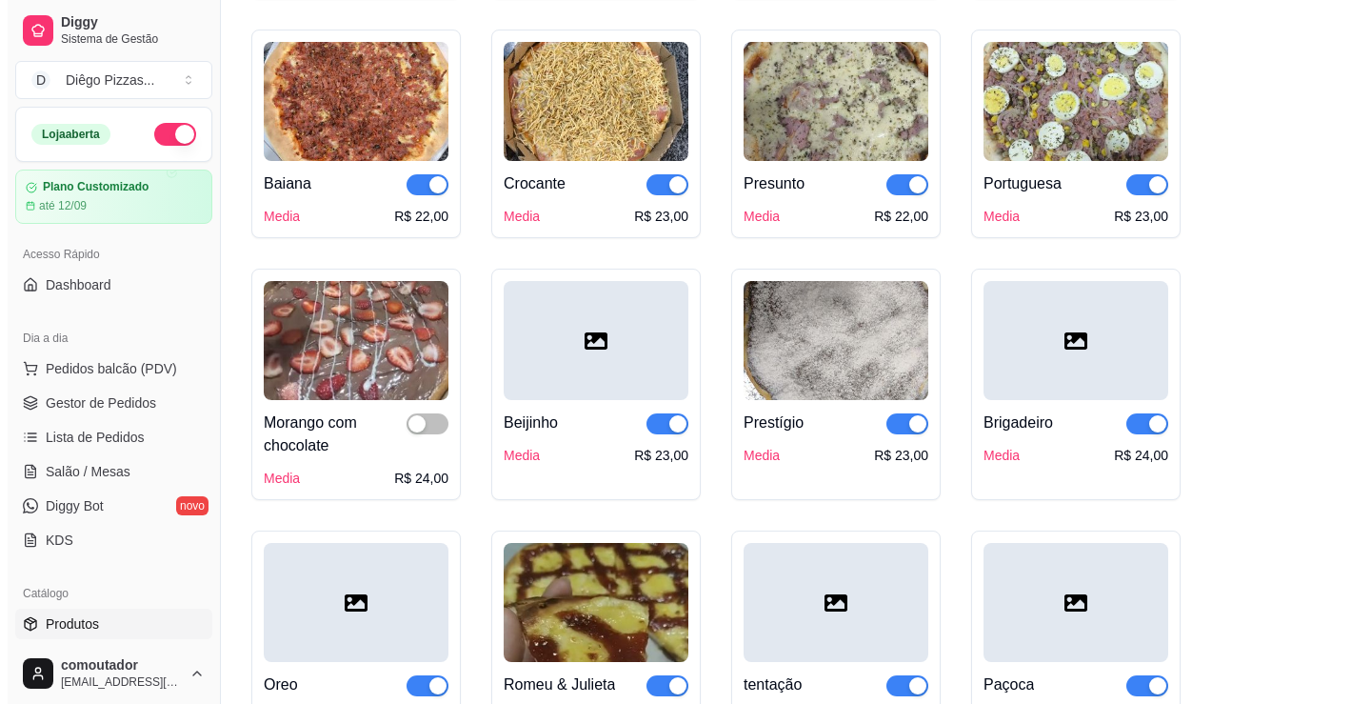
scroll to position [1238, 0]
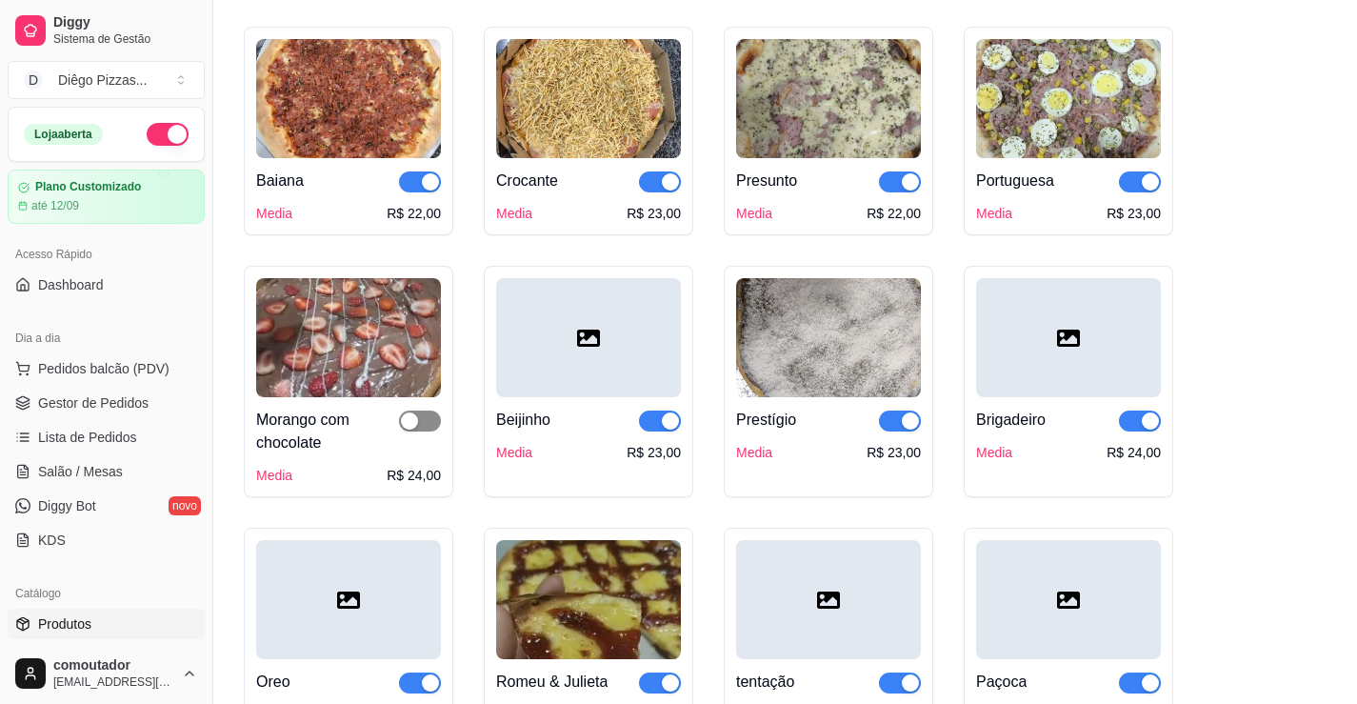
click at [421, 421] on span "button" at bounding box center [420, 420] width 42 height 21
click at [116, 356] on button "Pedidos balcão (PDV)" at bounding box center [106, 368] width 197 height 30
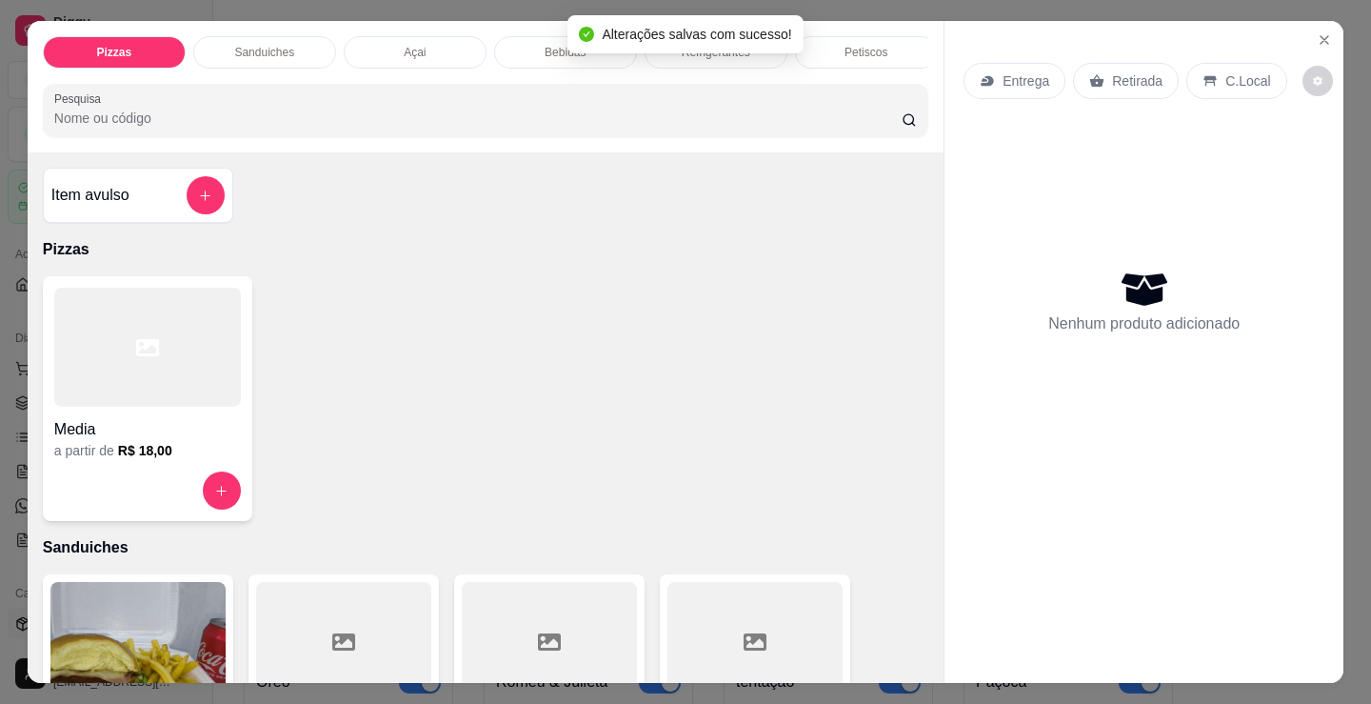
click at [194, 422] on div "Media" at bounding box center [147, 424] width 187 height 34
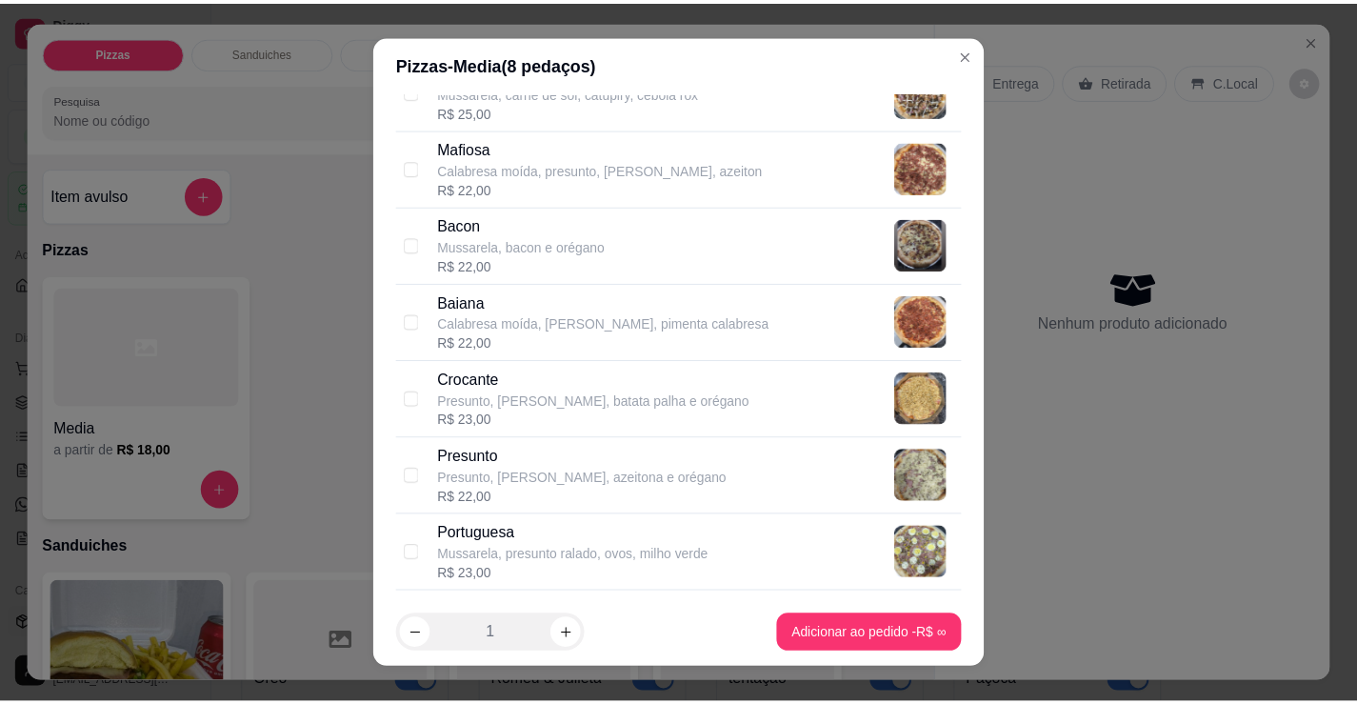
scroll to position [1333, 0]
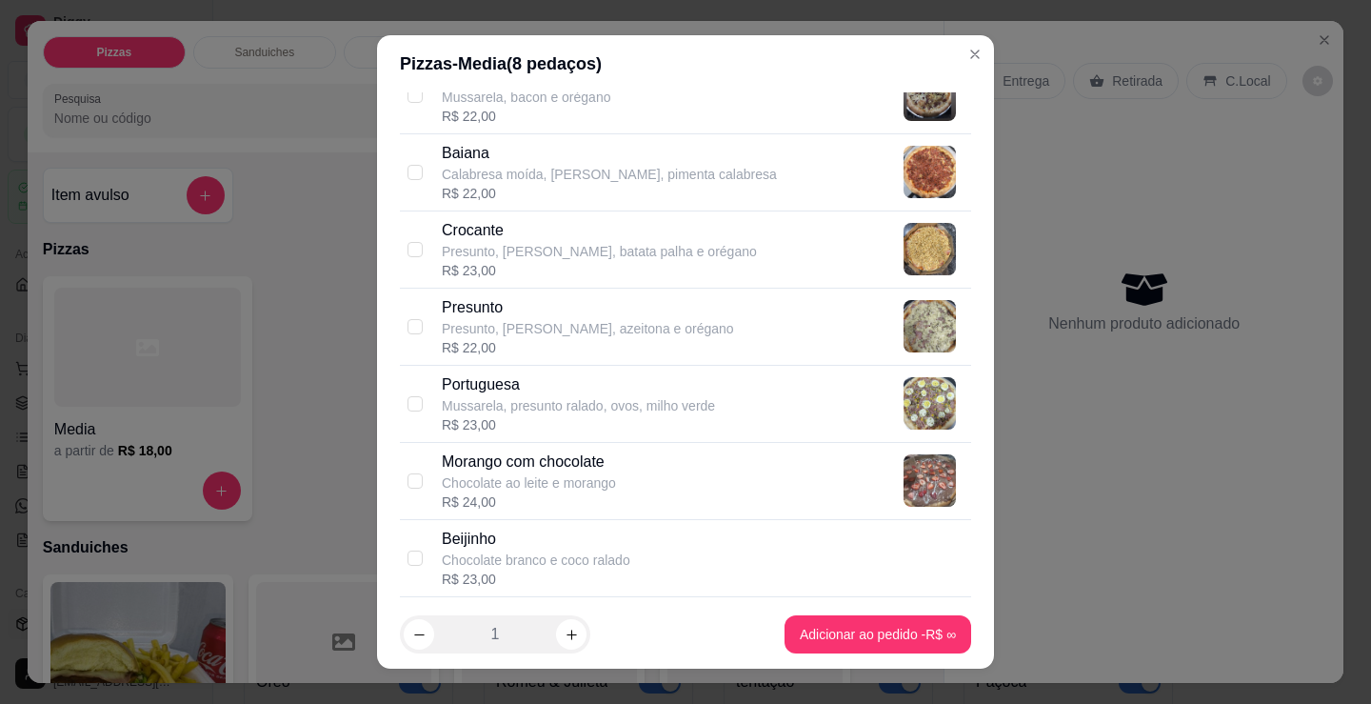
click at [723, 467] on div "Morango com chocolate Chocolate ao leite e morango R$ 24,00" at bounding box center [703, 480] width 522 height 61
checkbox input "true"
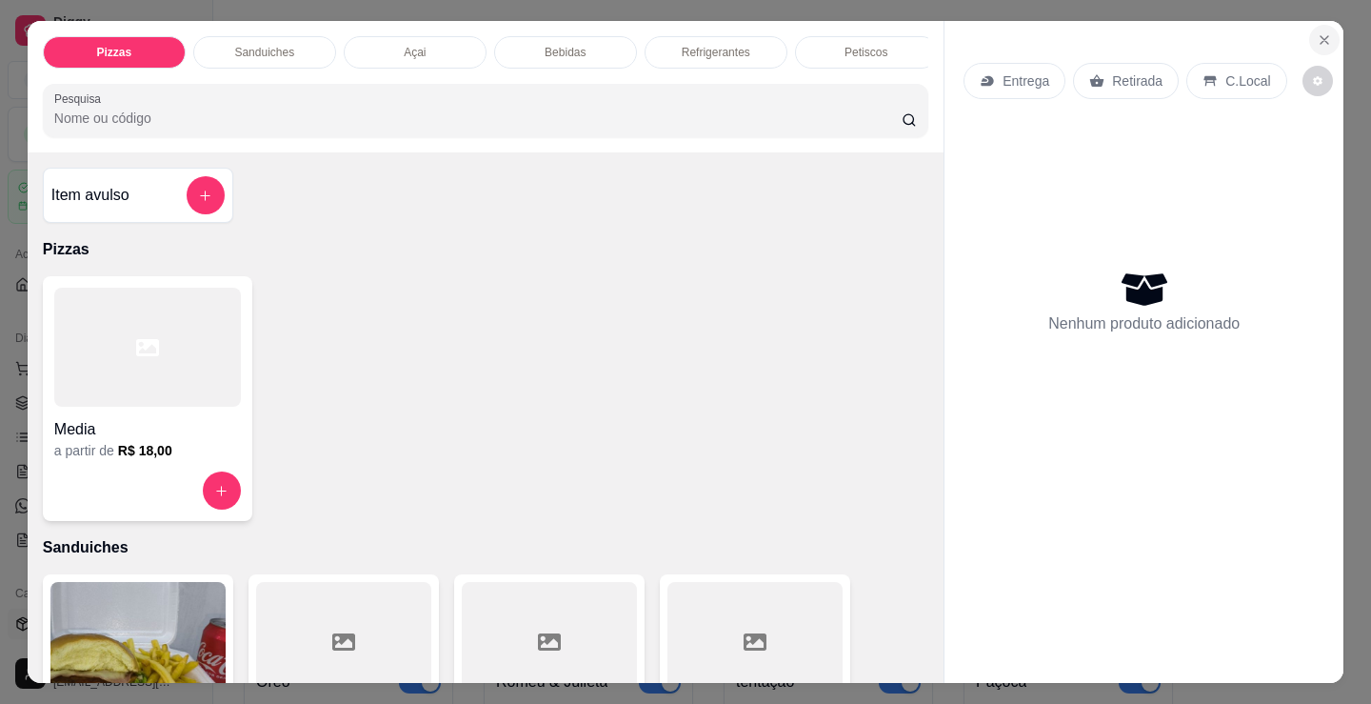
click at [1317, 34] on icon "Close" at bounding box center [1324, 39] width 15 height 15
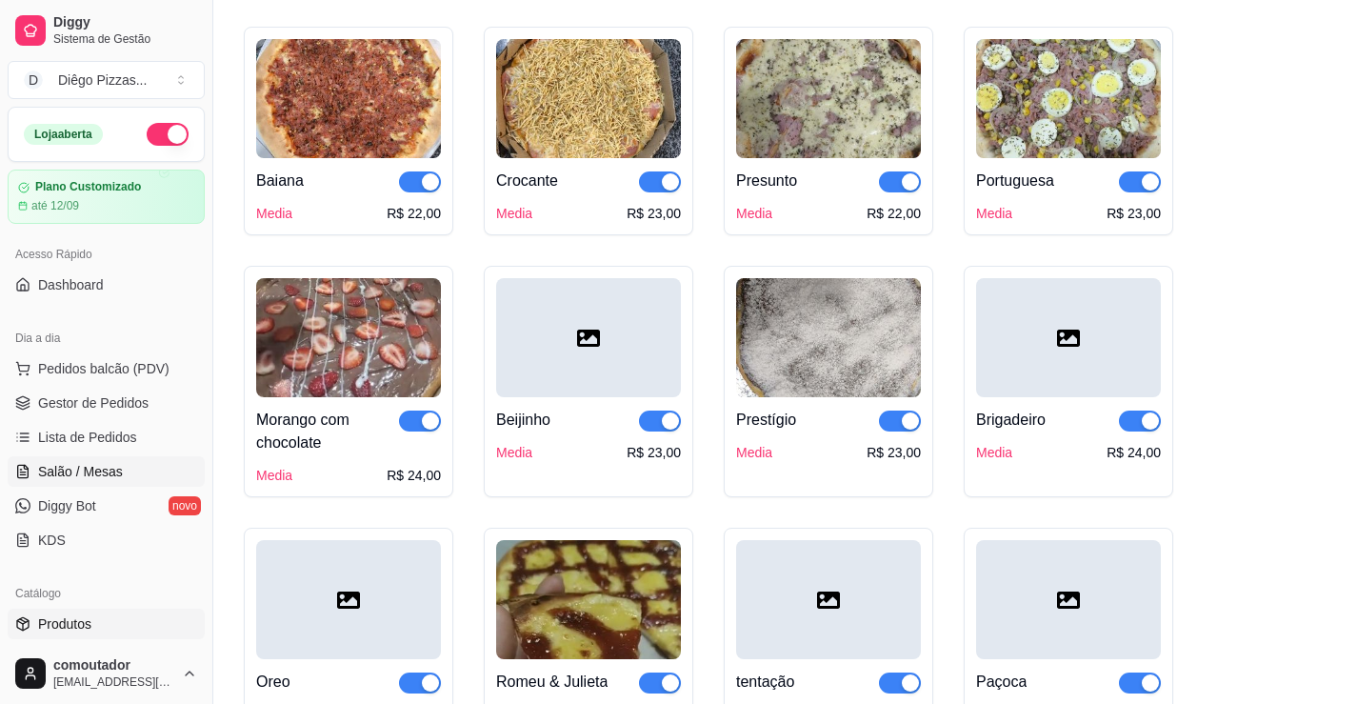
click at [76, 470] on span "Salão / Mesas" at bounding box center [80, 471] width 85 height 19
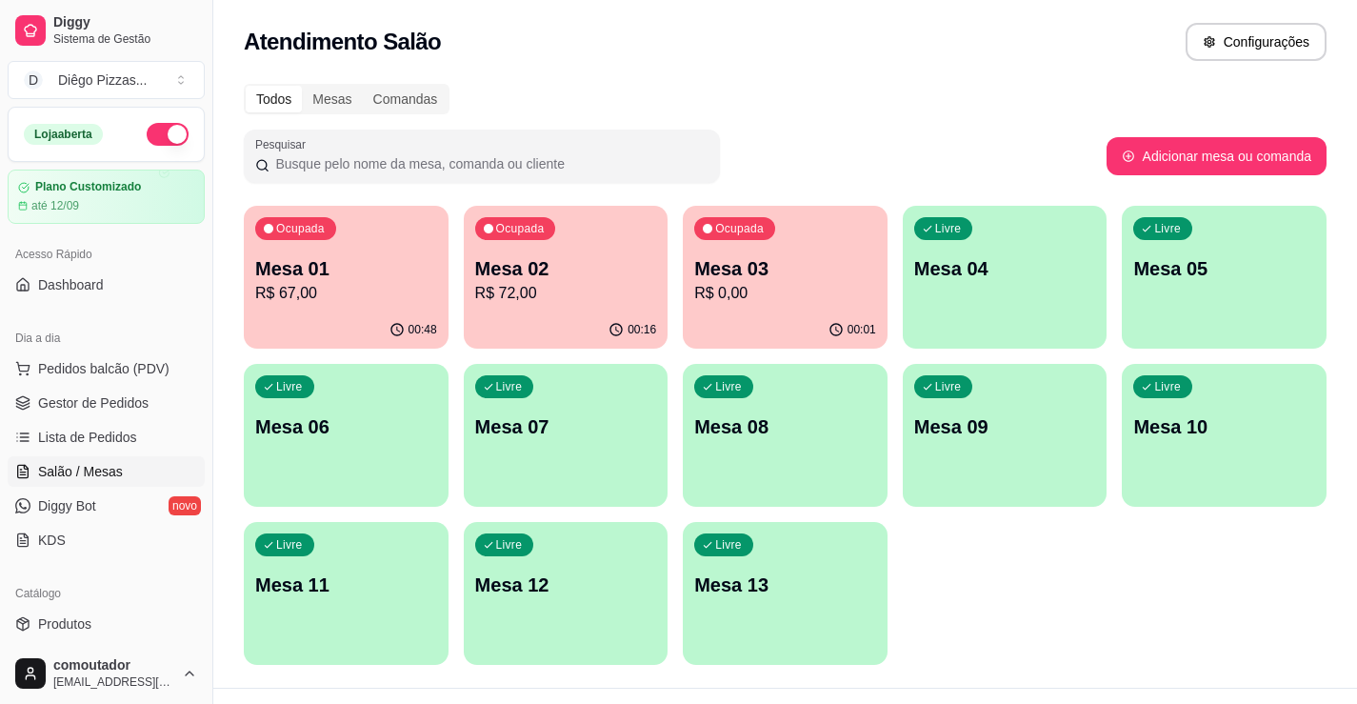
click at [782, 289] on p "R$ 0,00" at bounding box center [785, 293] width 182 height 23
click at [558, 282] on p "R$ 72,00" at bounding box center [565, 293] width 176 height 22
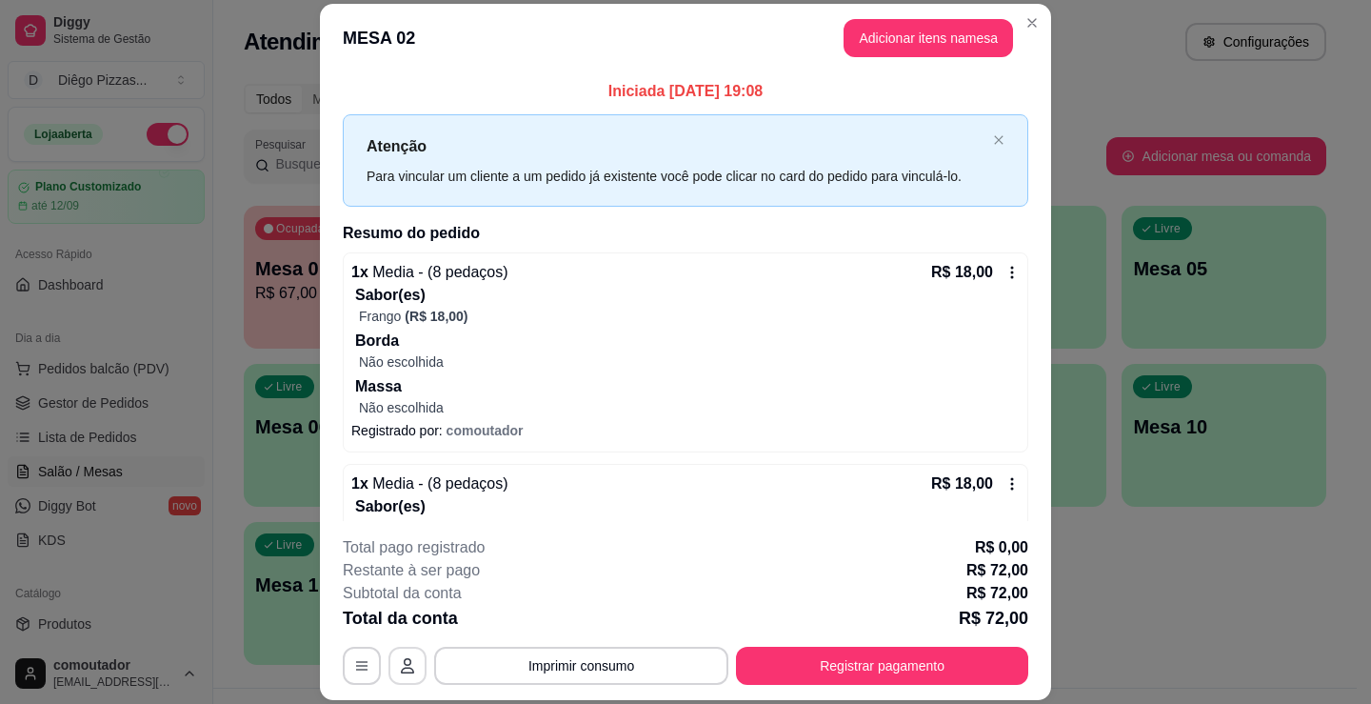
click at [401, 671] on icon "button" at bounding box center [407, 665] width 15 height 15
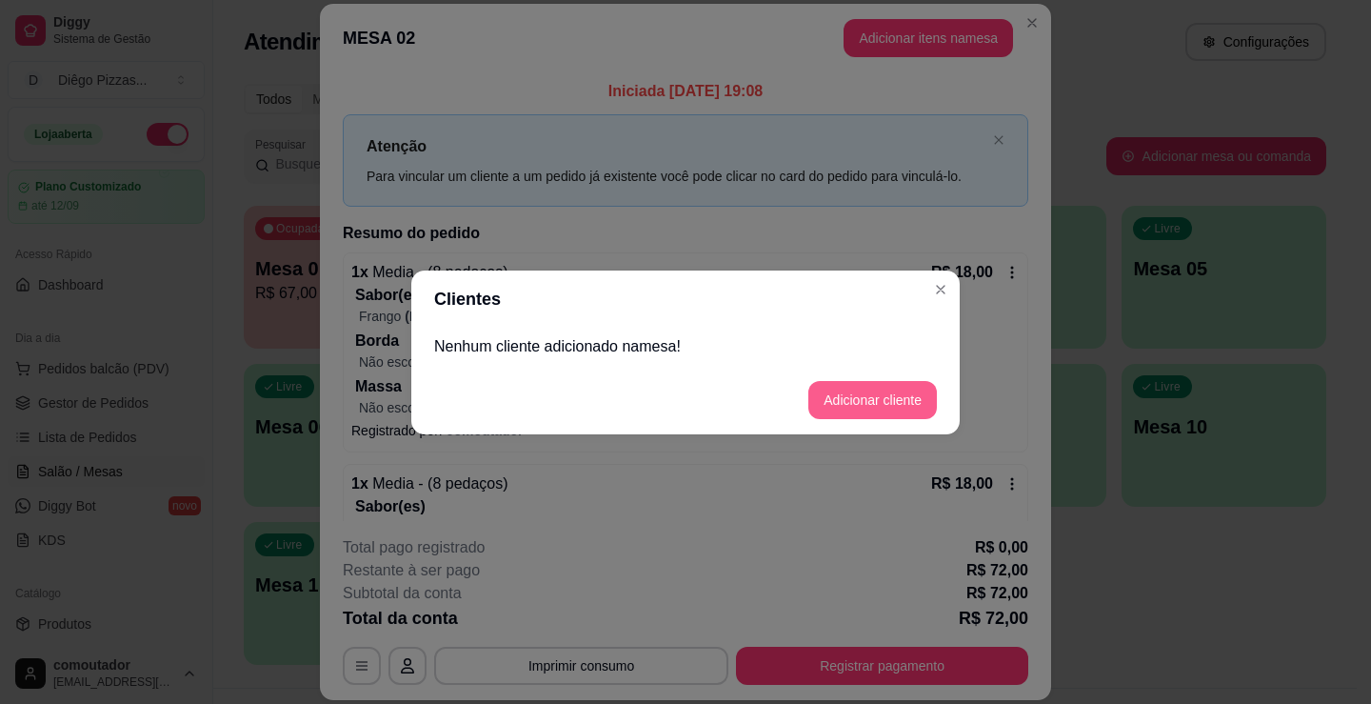
click at [844, 407] on button "Adicionar cliente" at bounding box center [873, 400] width 129 height 38
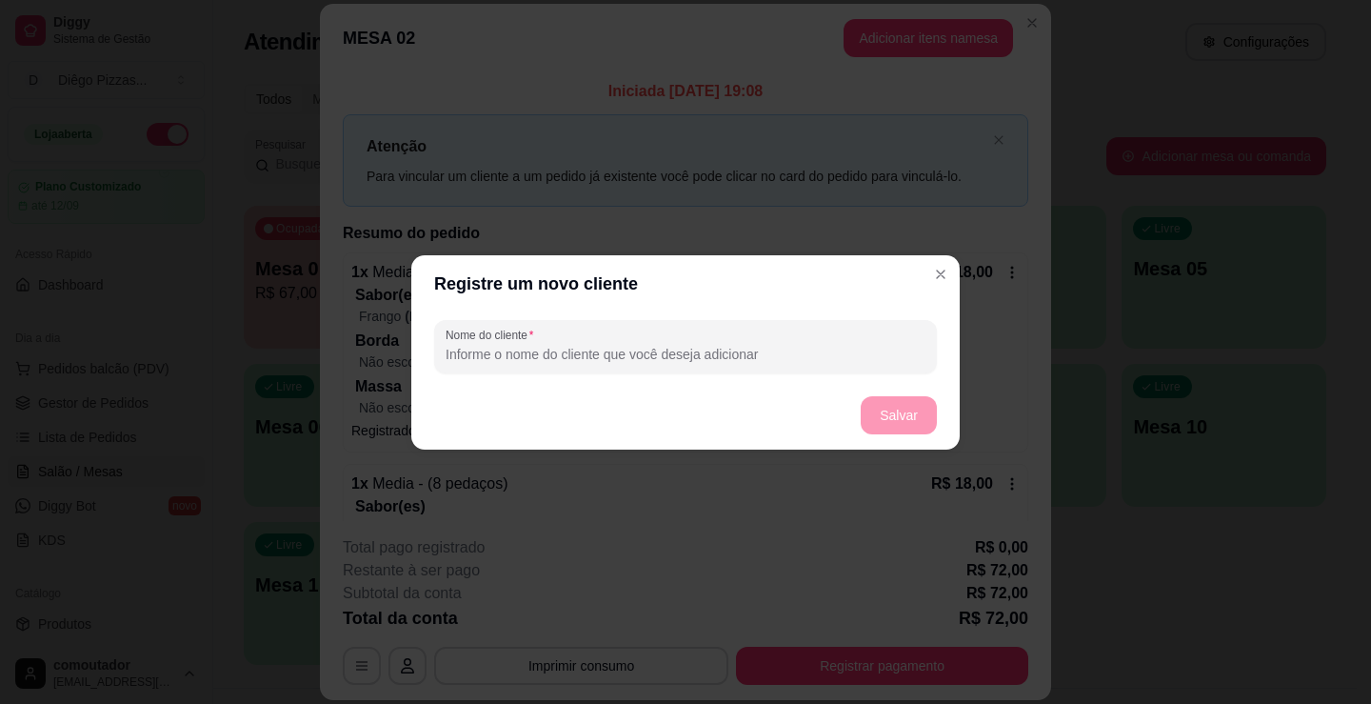
click at [796, 360] on input "Nome do cliente" at bounding box center [686, 354] width 480 height 19
type input "[PERSON_NAME]"
click at [921, 406] on button "Salvar" at bounding box center [899, 414] width 74 height 37
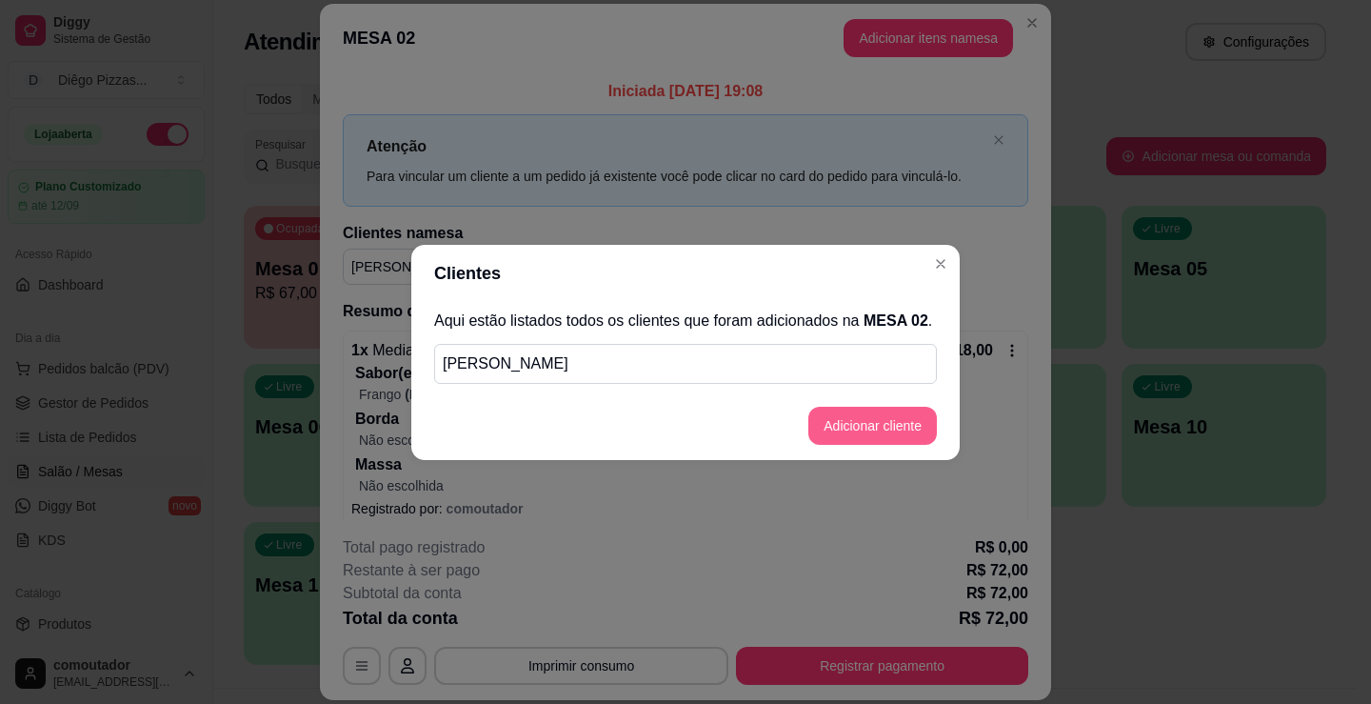
click at [901, 429] on button "Adicionar cliente" at bounding box center [873, 426] width 129 height 38
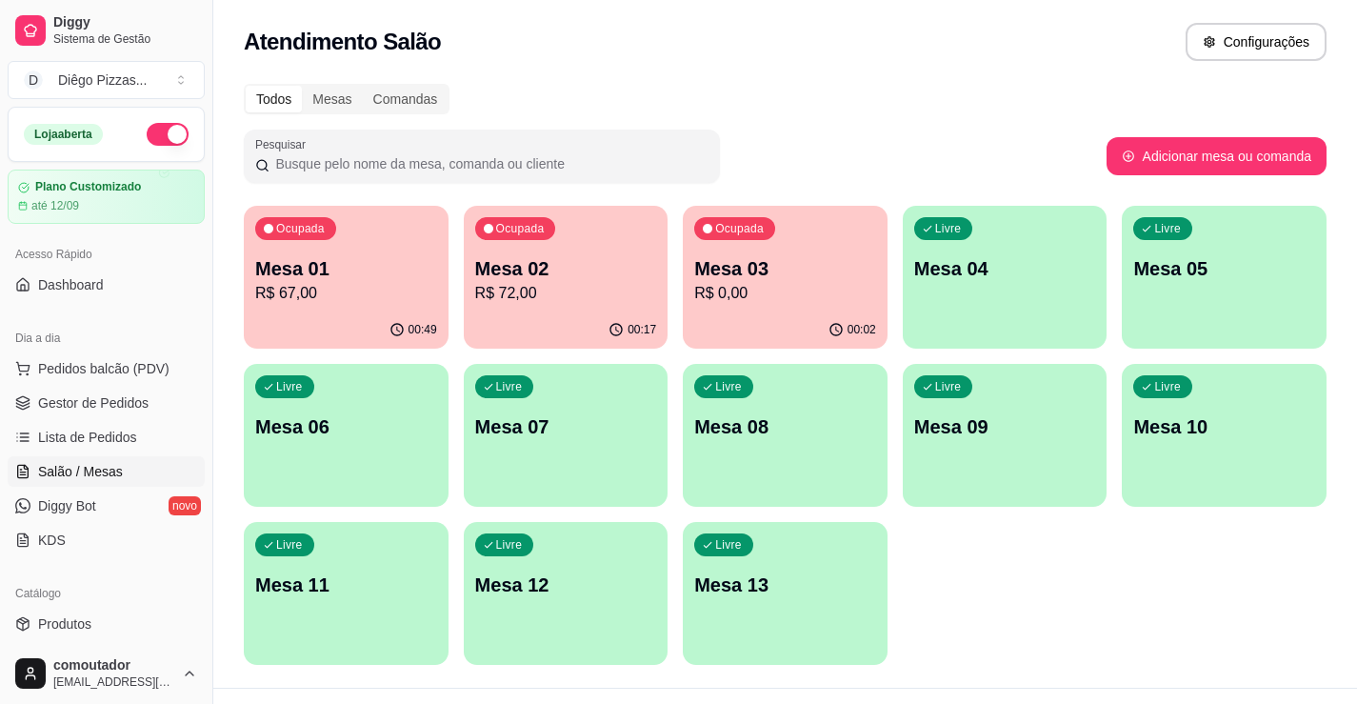
click at [783, 287] on p "R$ 0,00" at bounding box center [785, 293] width 182 height 23
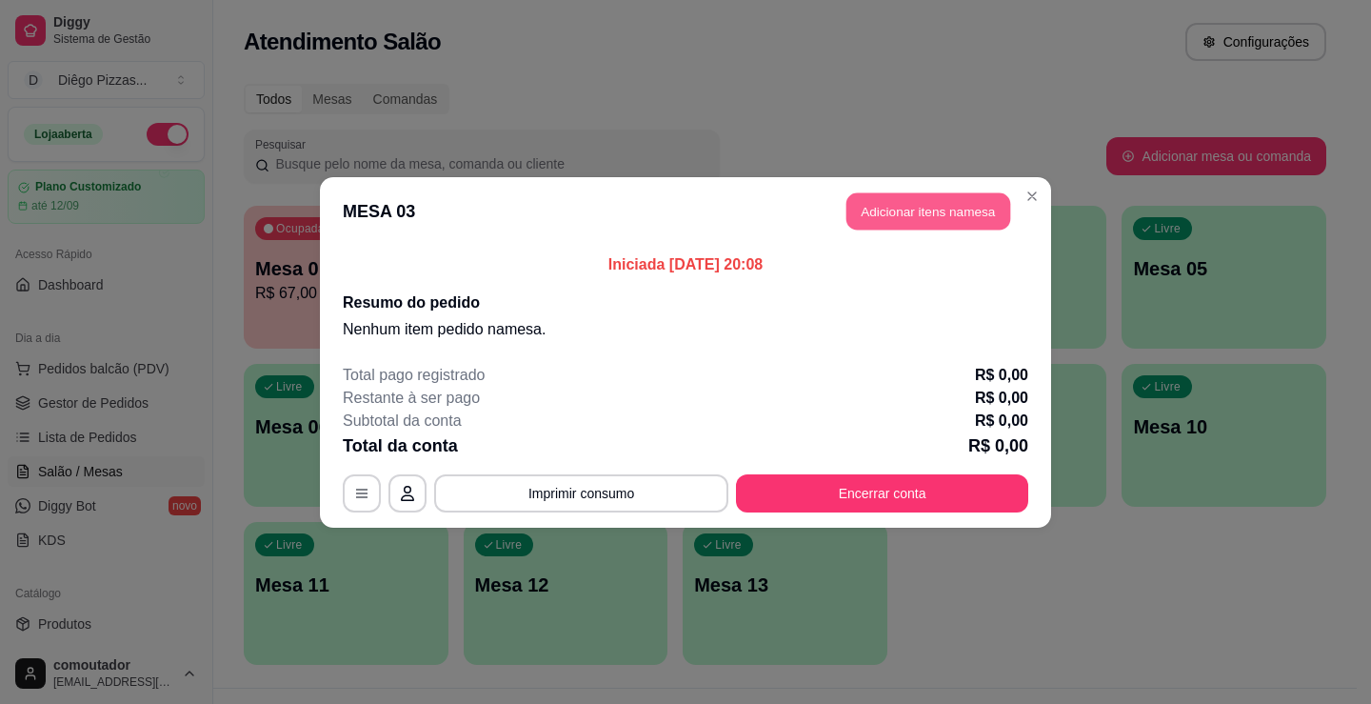
click at [906, 214] on button "Adicionar itens na mesa" at bounding box center [929, 210] width 164 height 37
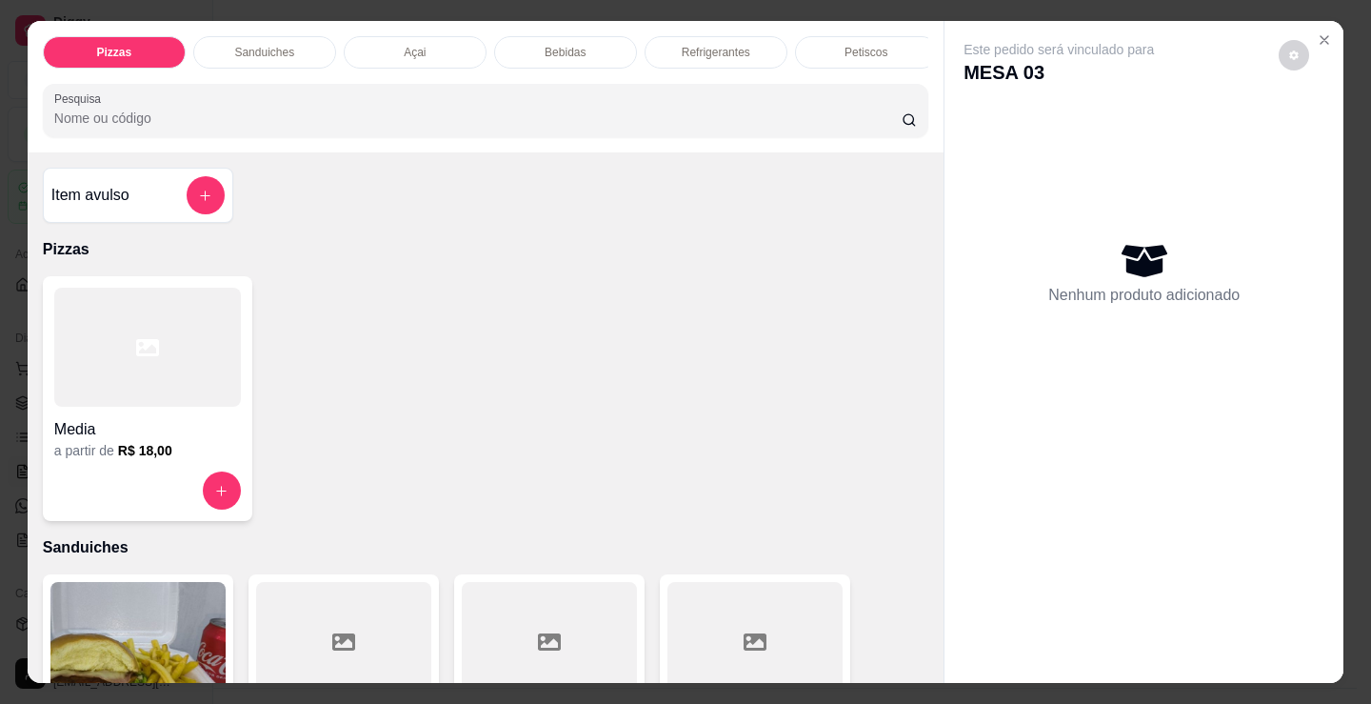
click at [110, 441] on h4 "Media" at bounding box center [147, 429] width 187 height 23
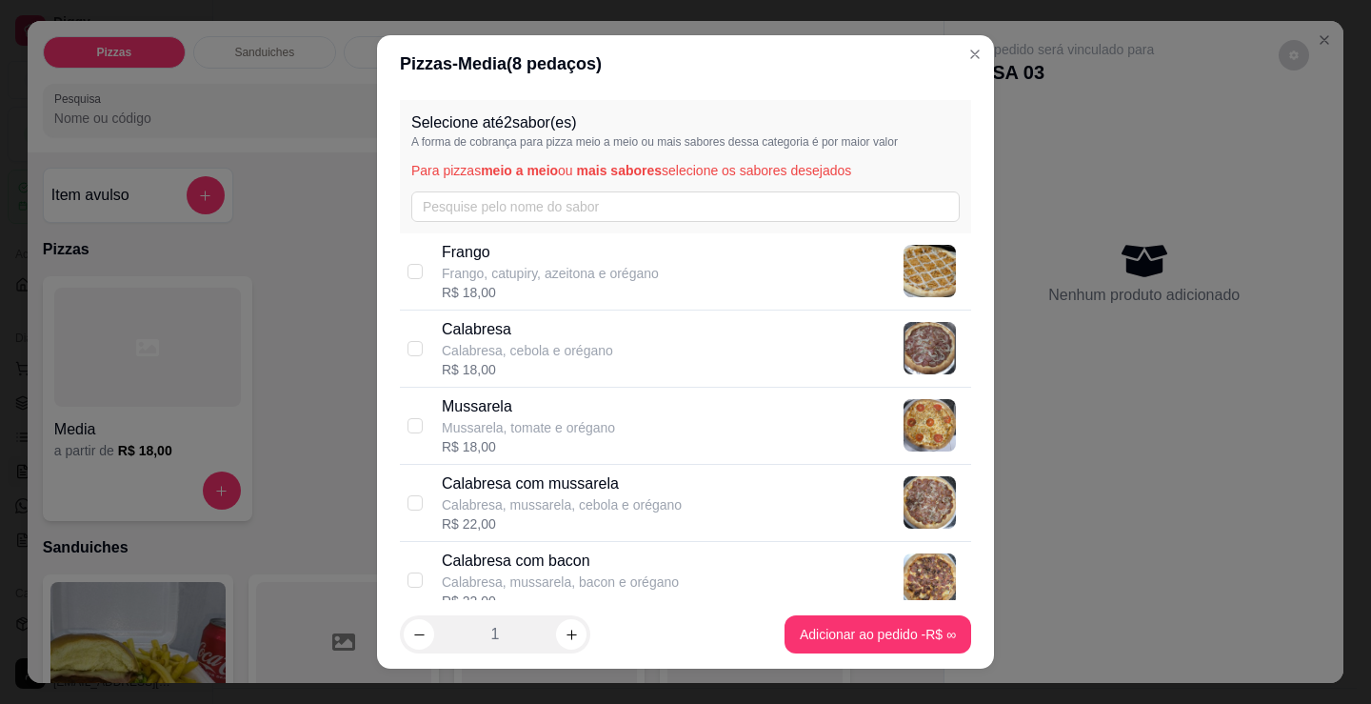
click at [540, 282] on p "Frango, catupiry, azeitona e orégano" at bounding box center [550, 273] width 217 height 19
checkbox input "true"
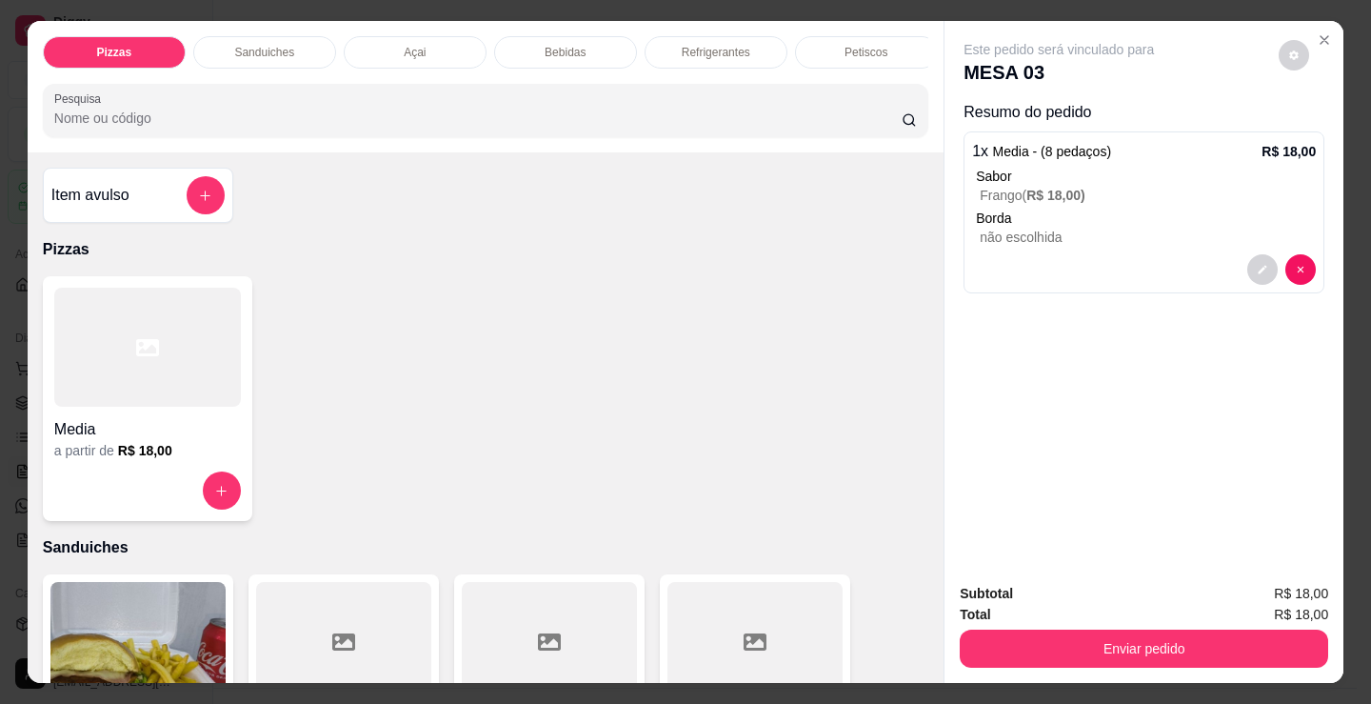
click at [116, 436] on h4 "Media" at bounding box center [147, 429] width 187 height 23
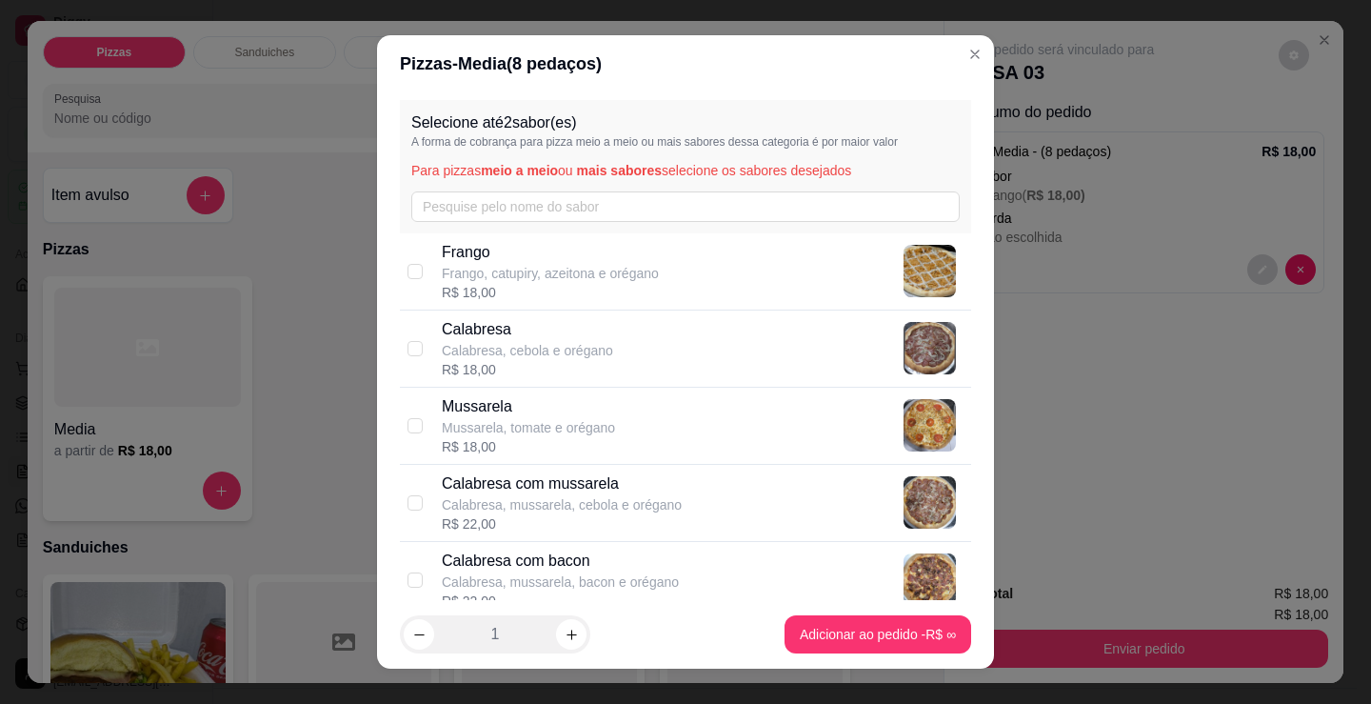
click at [575, 275] on p "Frango, catupiry, azeitona e orégano" at bounding box center [550, 273] width 217 height 19
checkbox input "true"
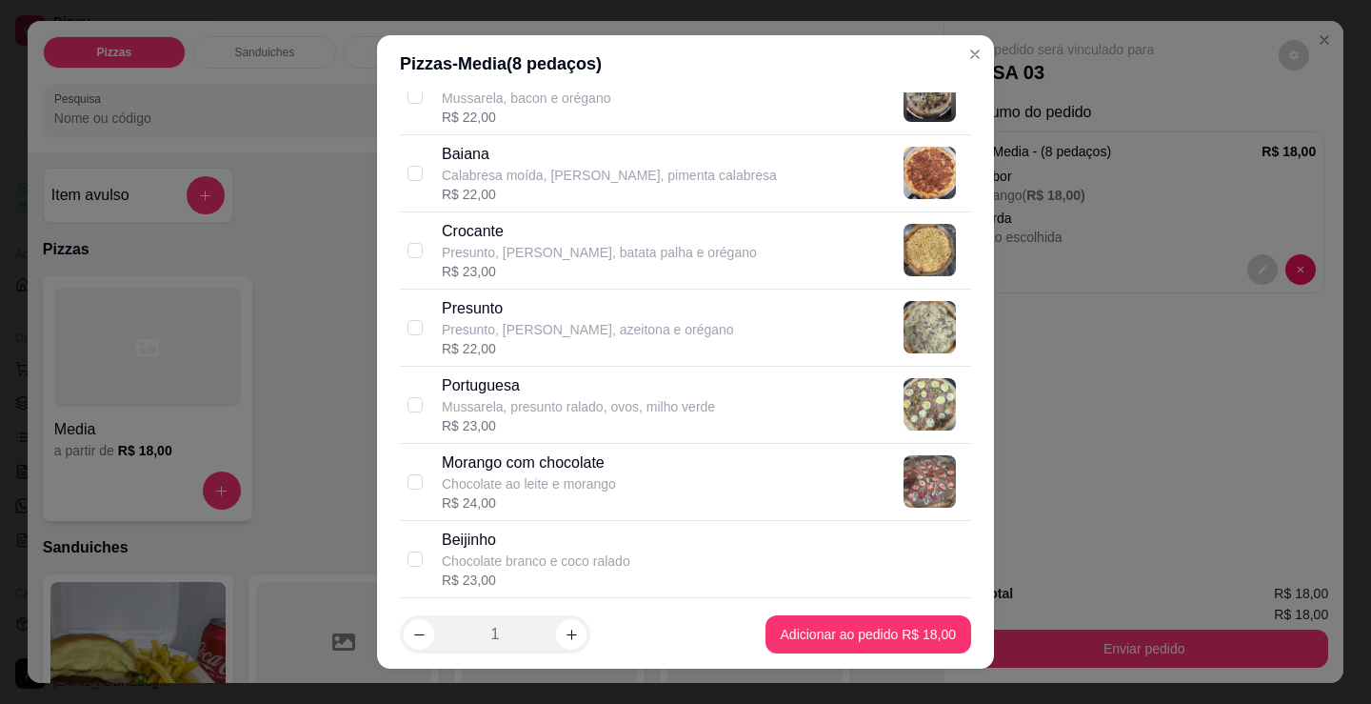
scroll to position [1333, 0]
click at [571, 475] on p "Chocolate ao leite e morango" at bounding box center [529, 482] width 174 height 19
checkbox input "true"
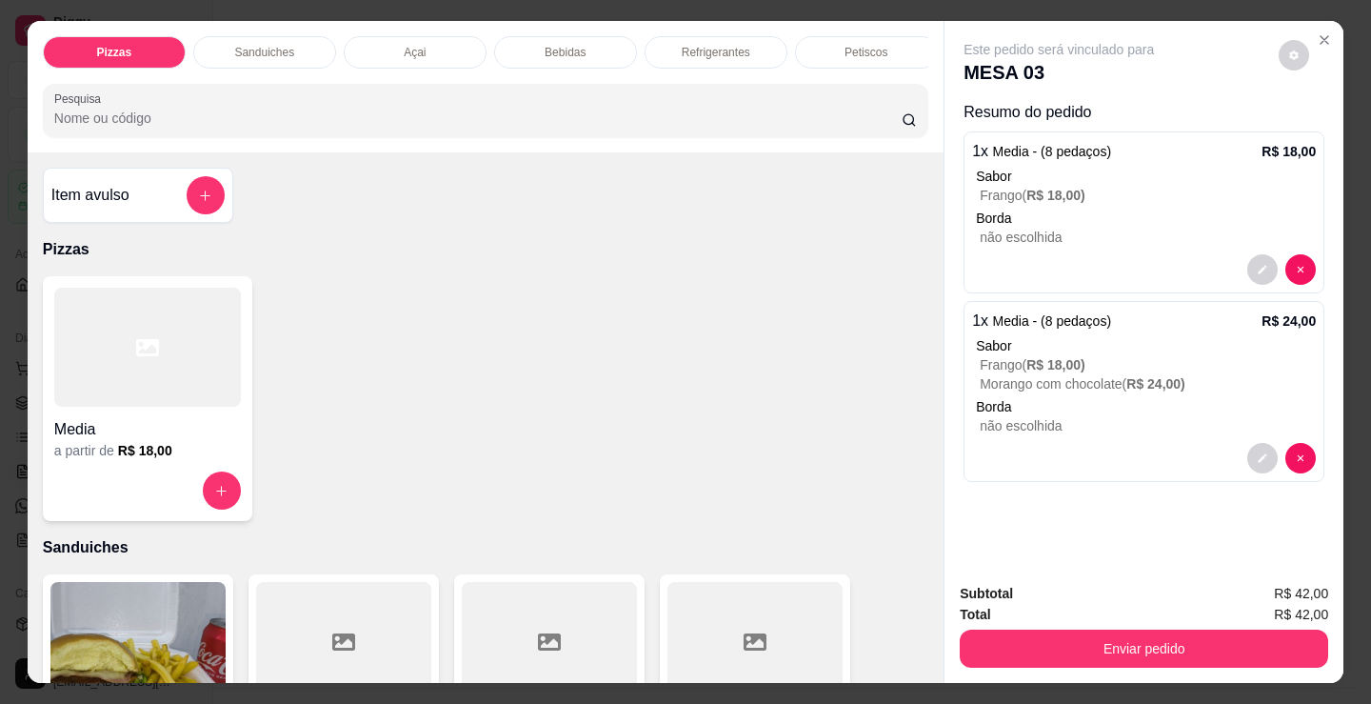
scroll to position [0, 460]
click at [385, 47] on p "Petiscos" at bounding box center [406, 52] width 43 height 15
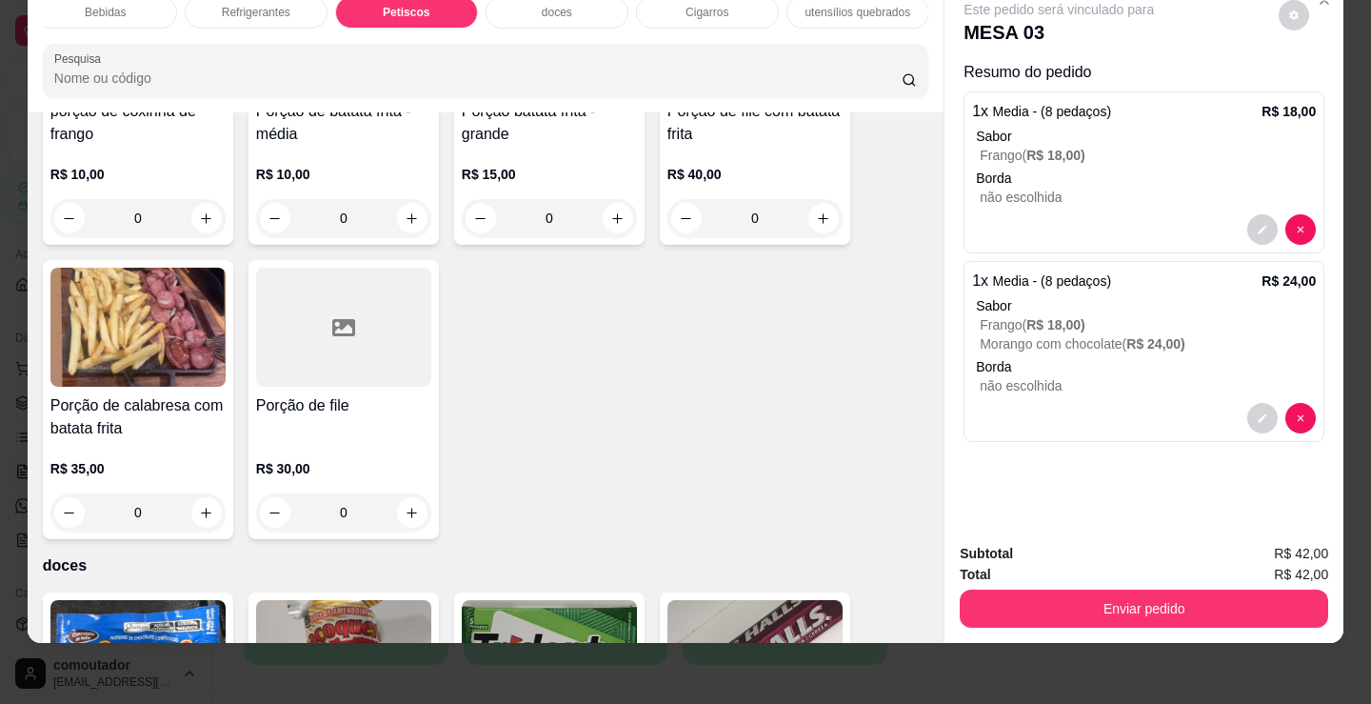
scroll to position [6541, 0]
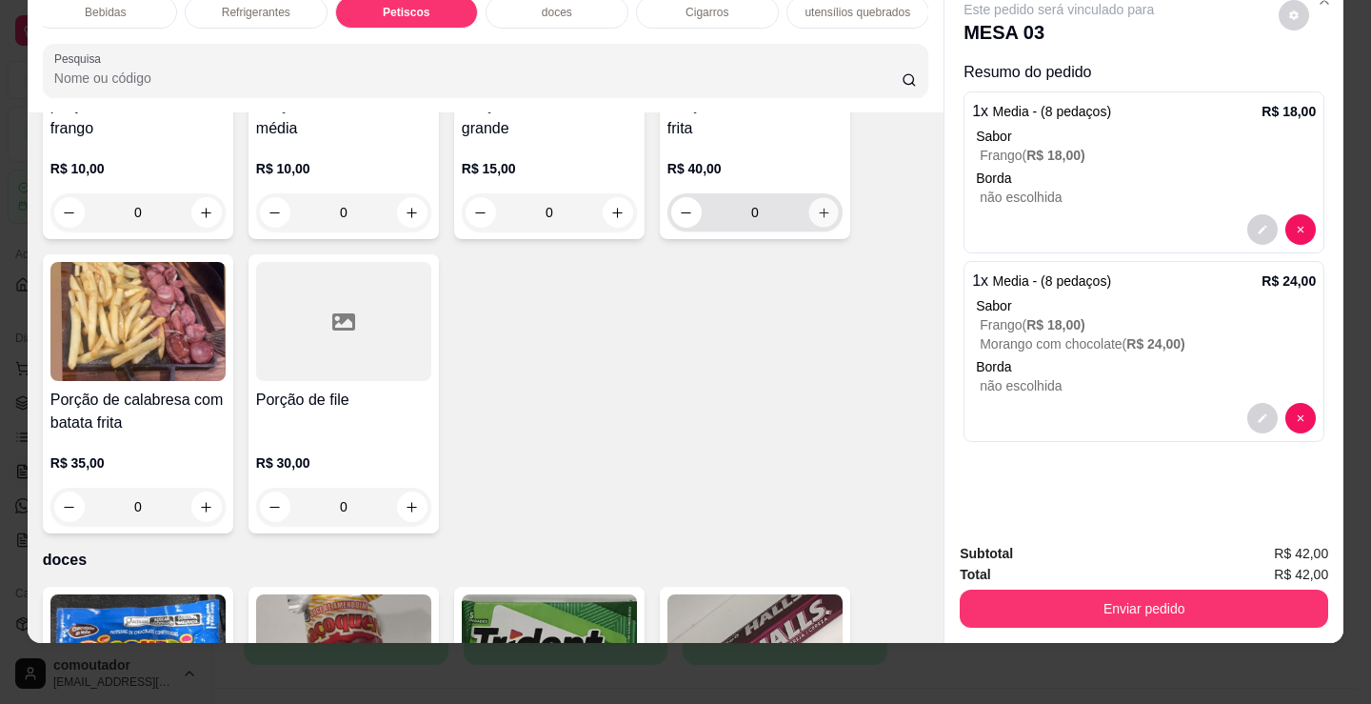
click at [824, 210] on button "increase-product-quantity" at bounding box center [824, 213] width 30 height 30
type input "1"
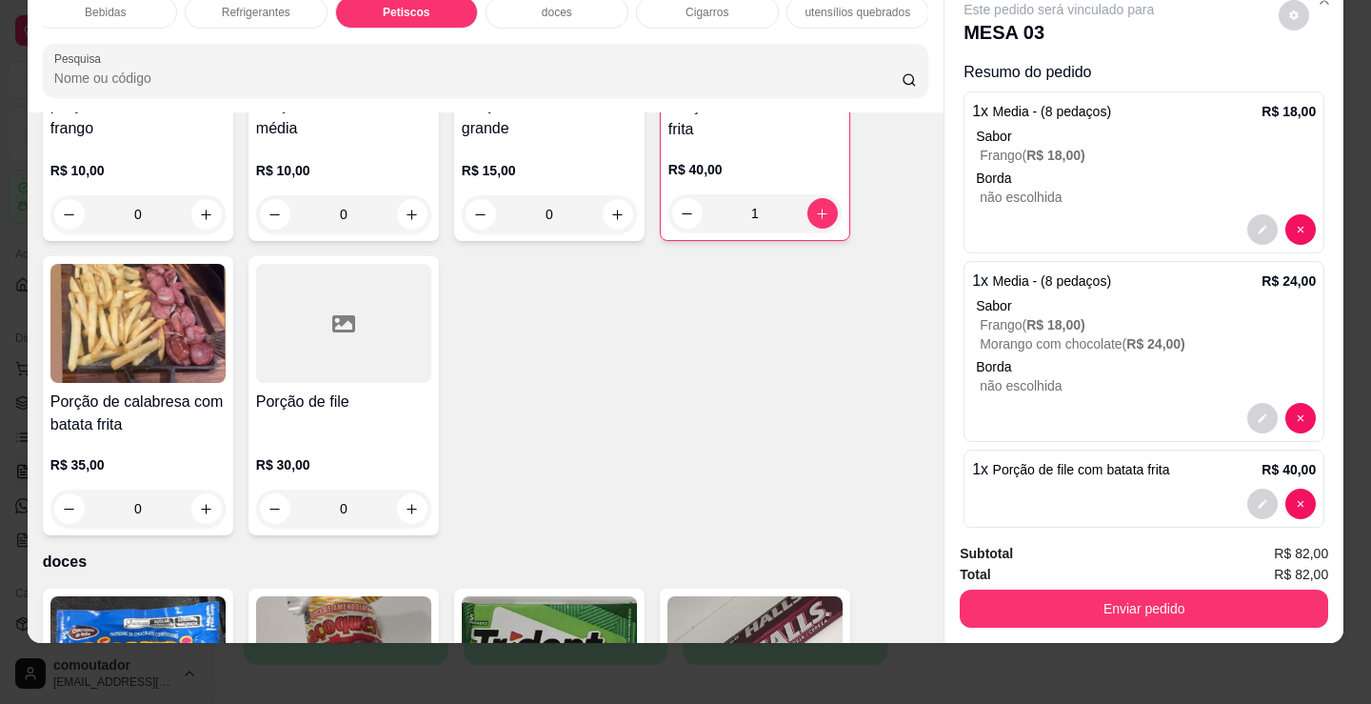
click at [242, 10] on div "Refrigerantes" at bounding box center [256, 12] width 143 height 32
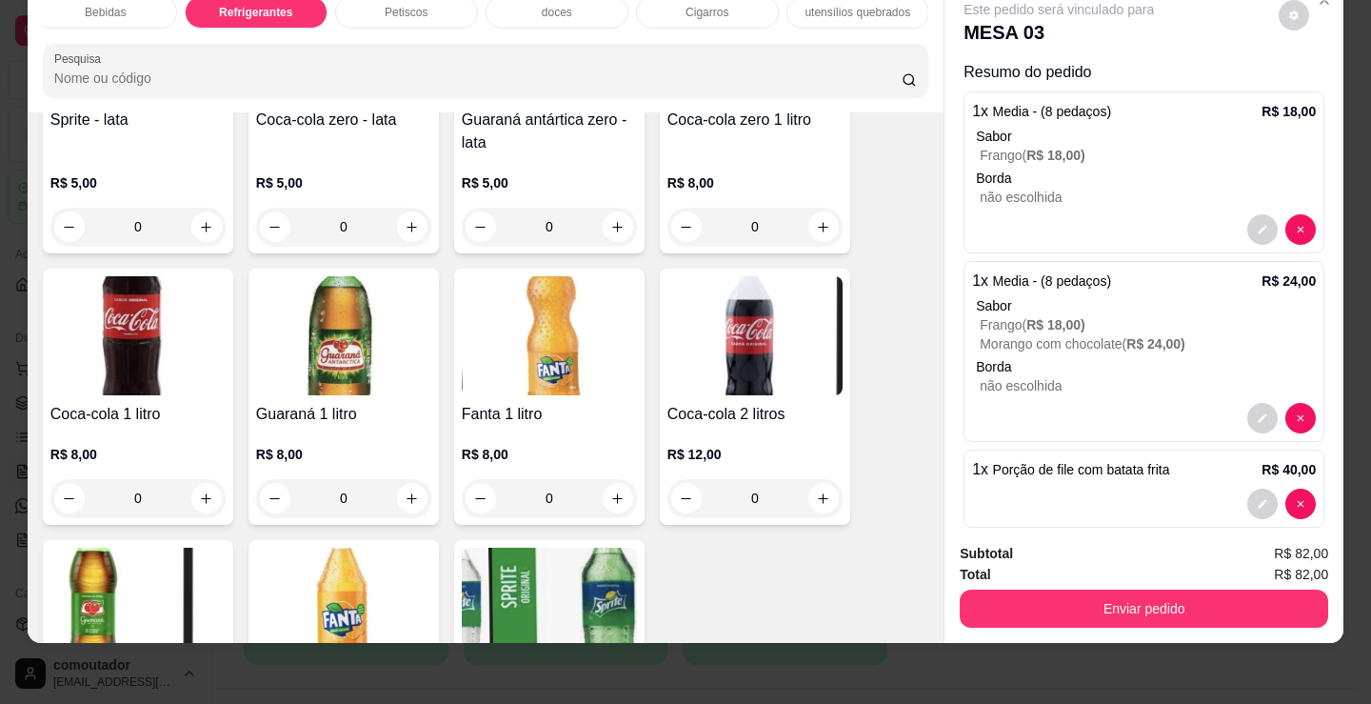
scroll to position [5695, 0]
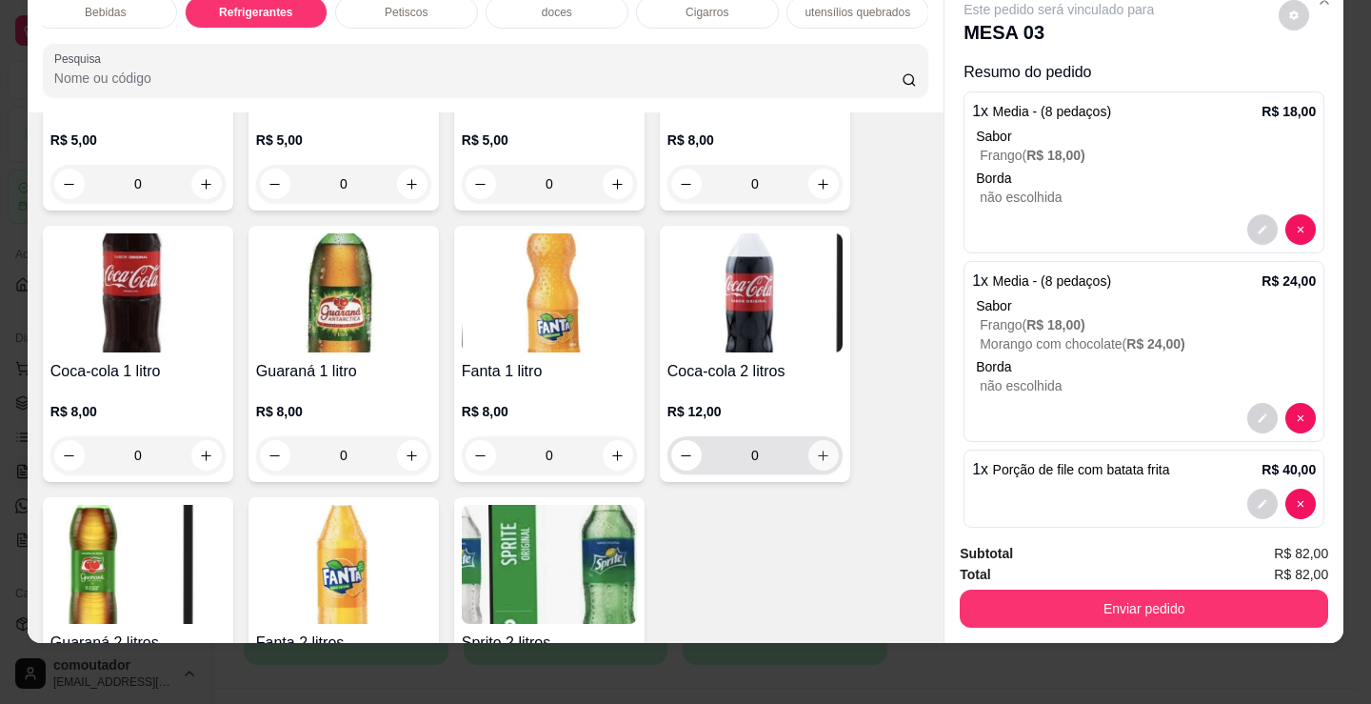
click at [816, 452] on icon "increase-product-quantity" at bounding box center [823, 456] width 14 height 14
type input "1"
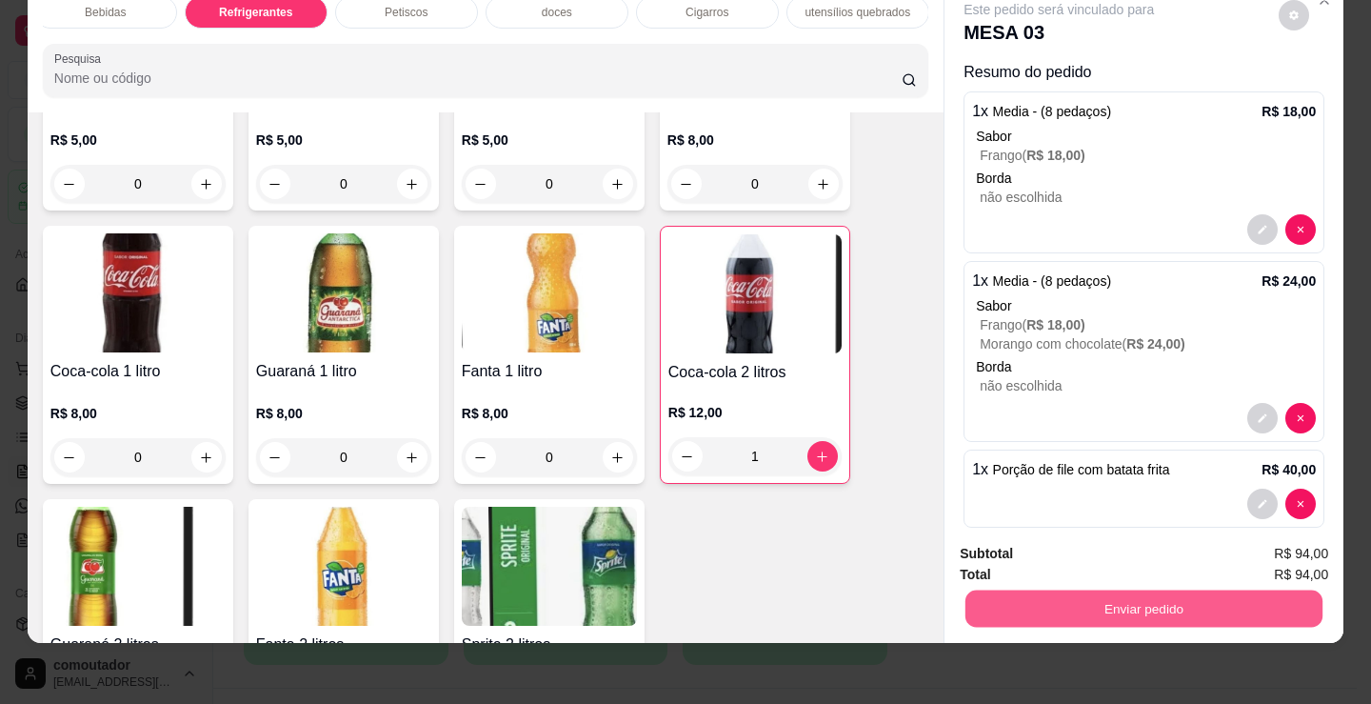
click at [1054, 593] on button "Enviar pedido" at bounding box center [1144, 608] width 357 height 37
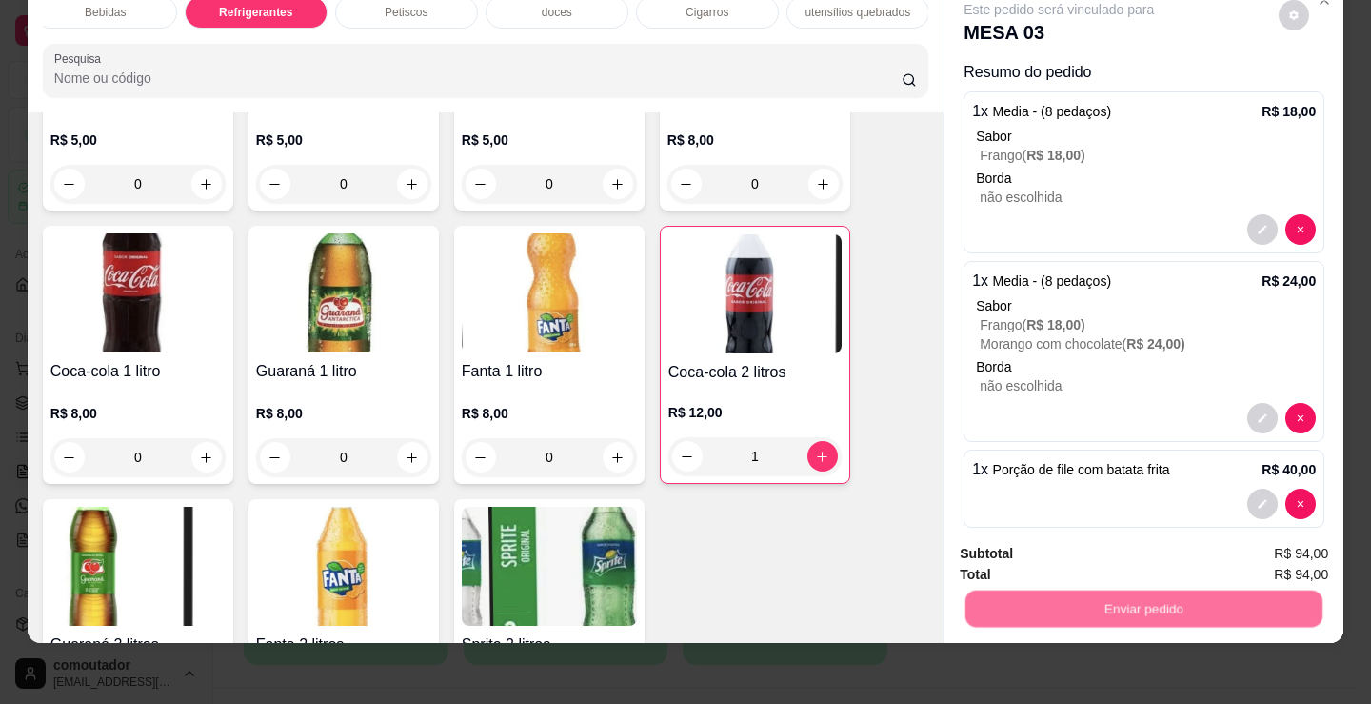
click at [1051, 544] on button "Não registrar e enviar pedido" at bounding box center [1081, 548] width 198 height 36
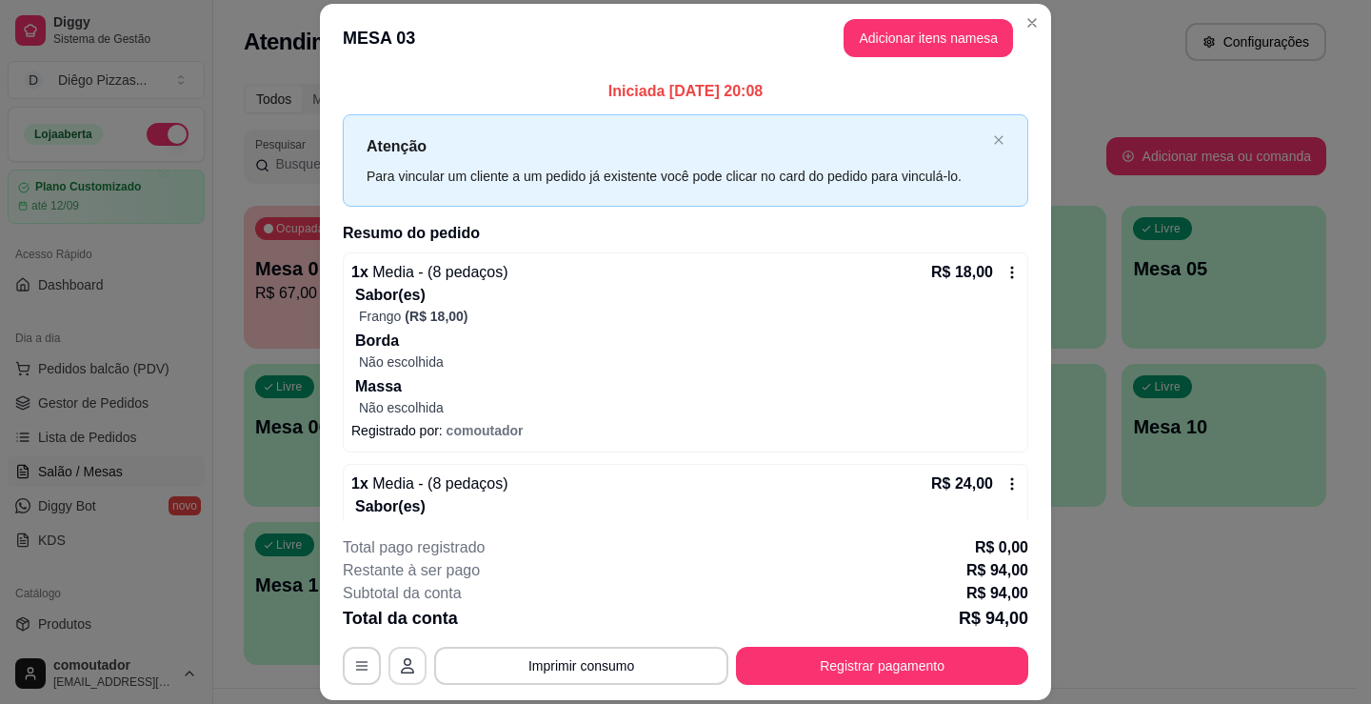
click at [406, 664] on icon "button" at bounding box center [407, 665] width 15 height 15
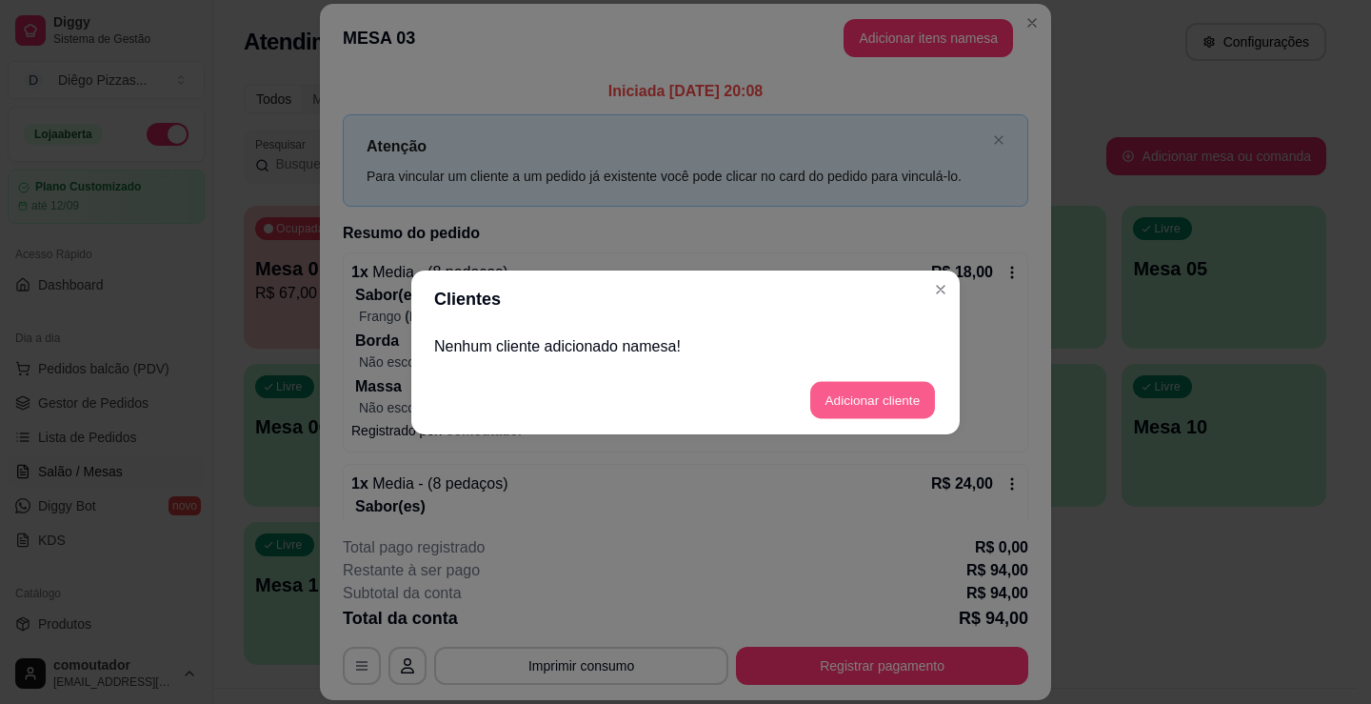
click at [922, 403] on button "Adicionar cliente" at bounding box center [873, 399] width 125 height 37
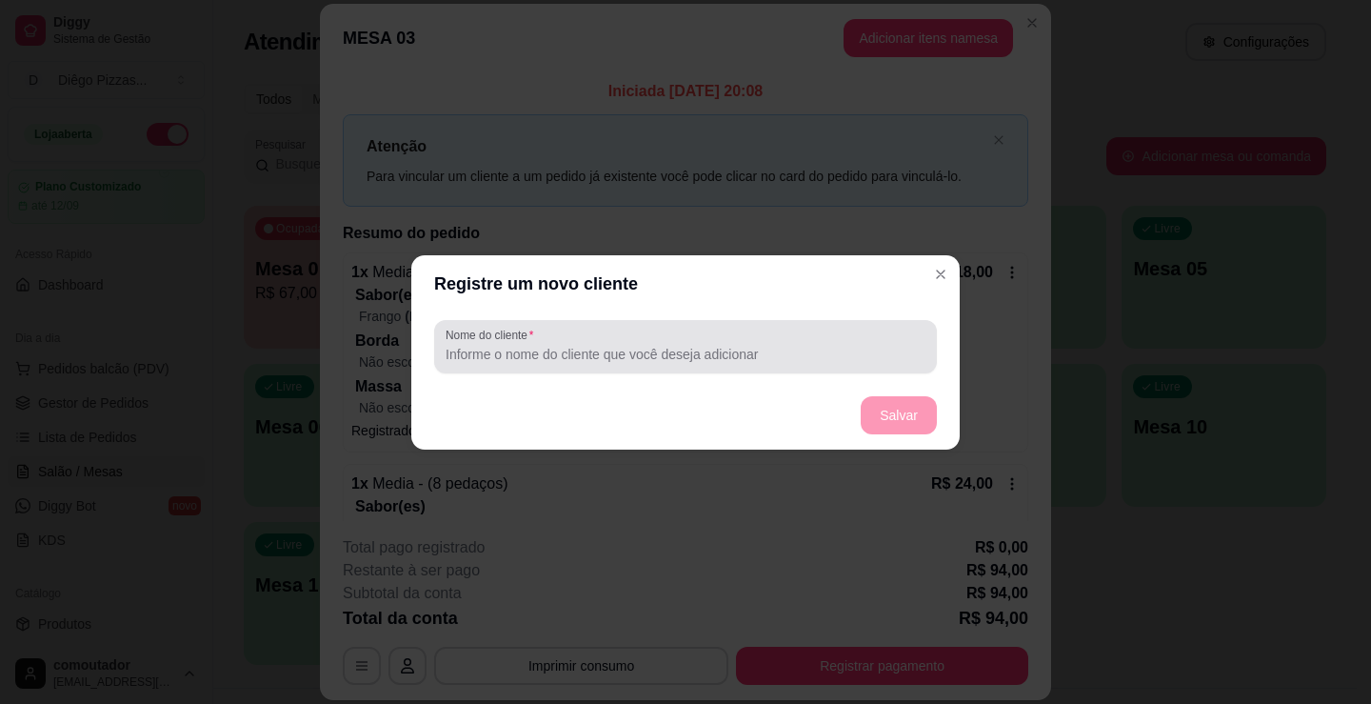
click at [707, 353] on input "Nome do cliente" at bounding box center [686, 354] width 480 height 19
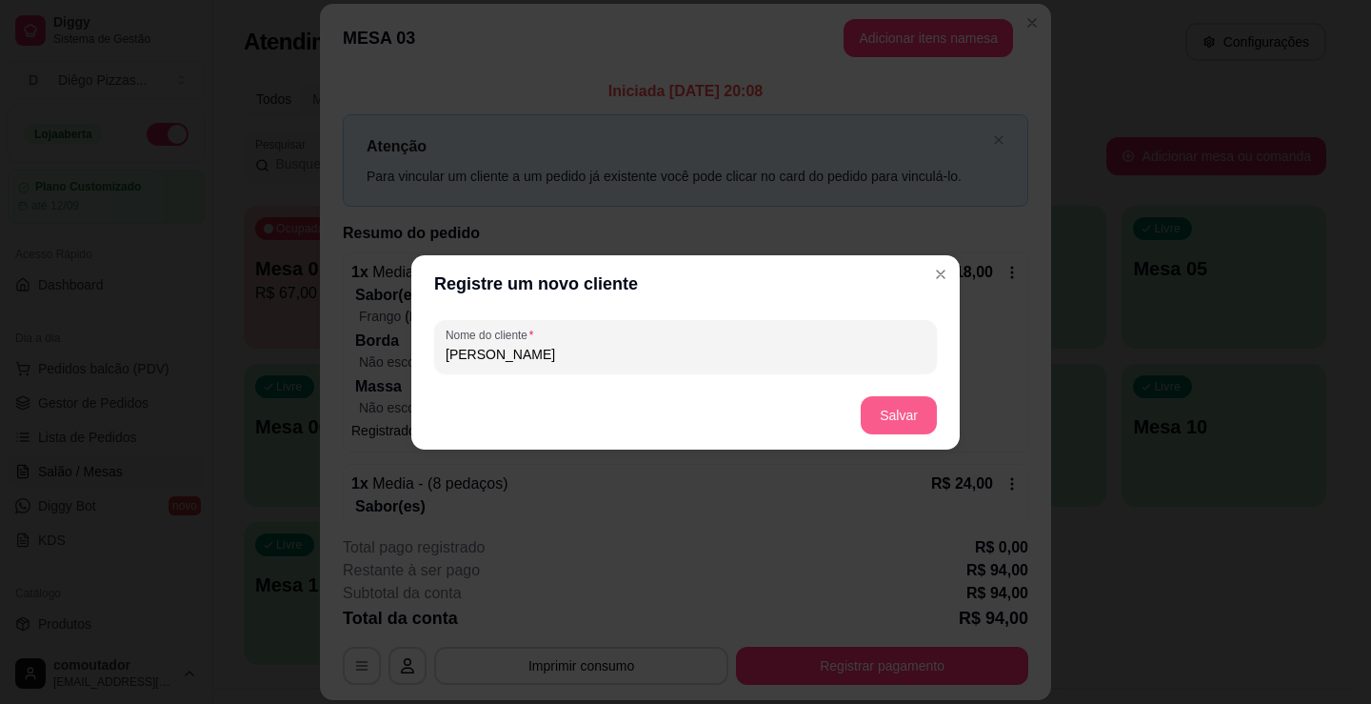
type input "[PERSON_NAME]"
click at [911, 424] on button "Salvar" at bounding box center [899, 415] width 76 height 38
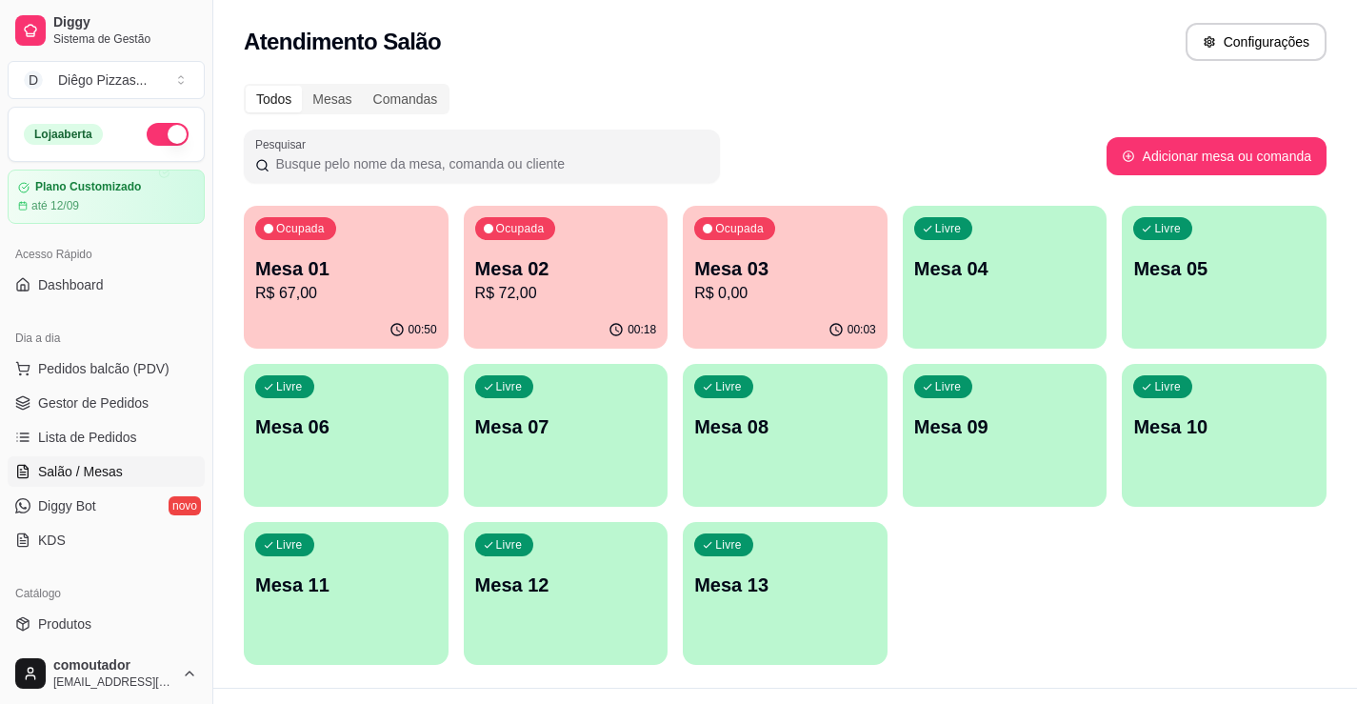
click at [406, 314] on div "00:50" at bounding box center [346, 329] width 205 height 37
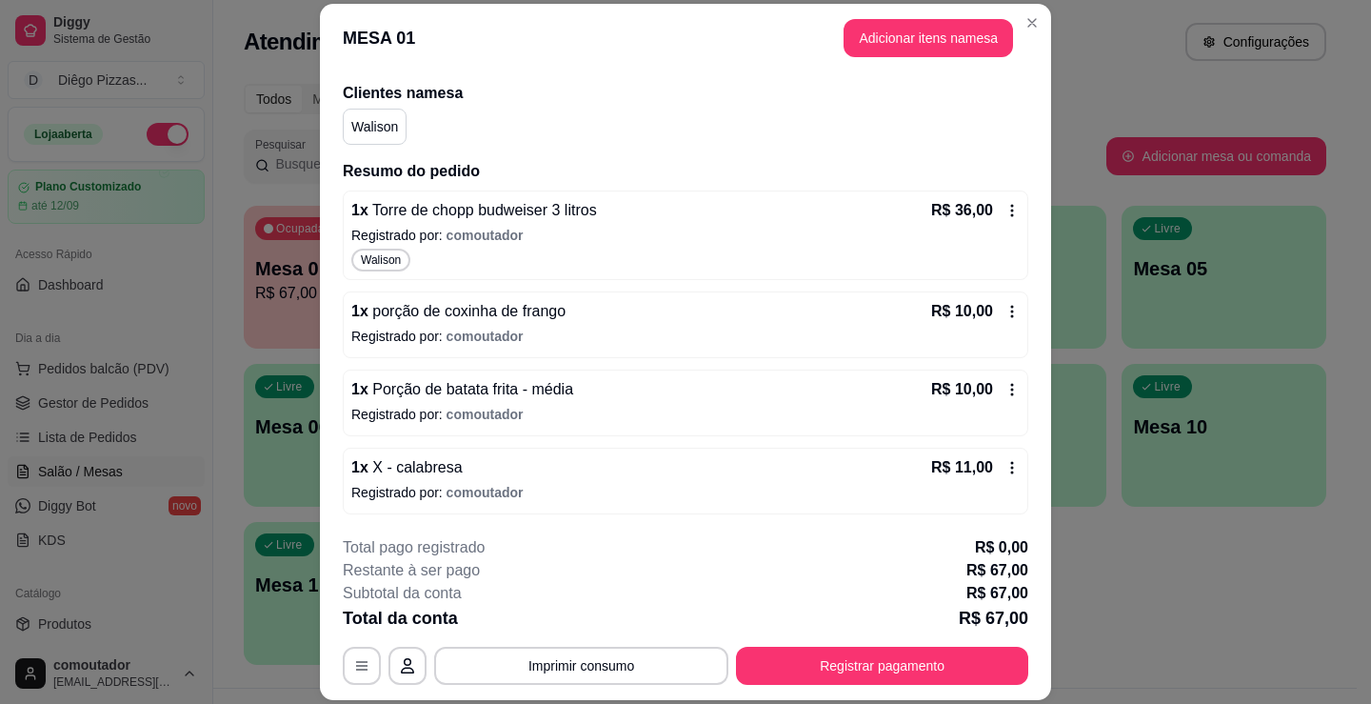
scroll to position [57, 0]
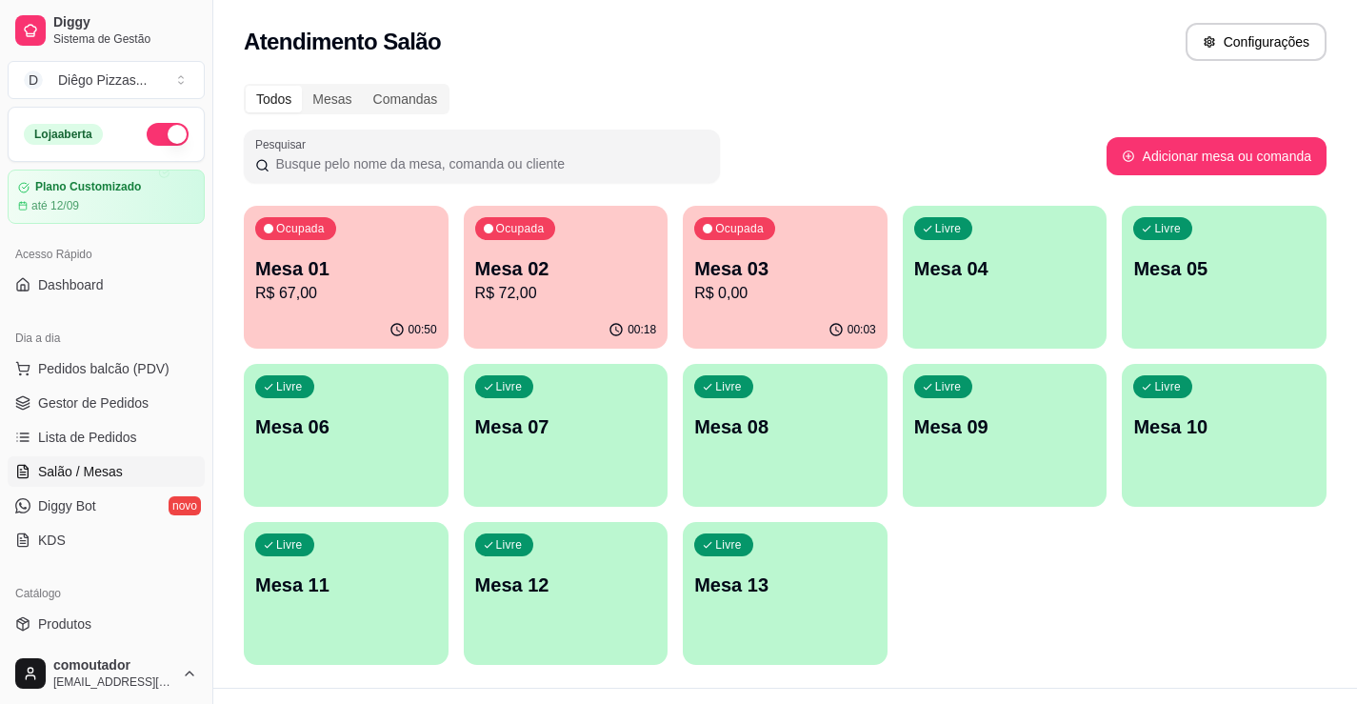
click at [776, 304] on p "R$ 0,00" at bounding box center [785, 293] width 182 height 23
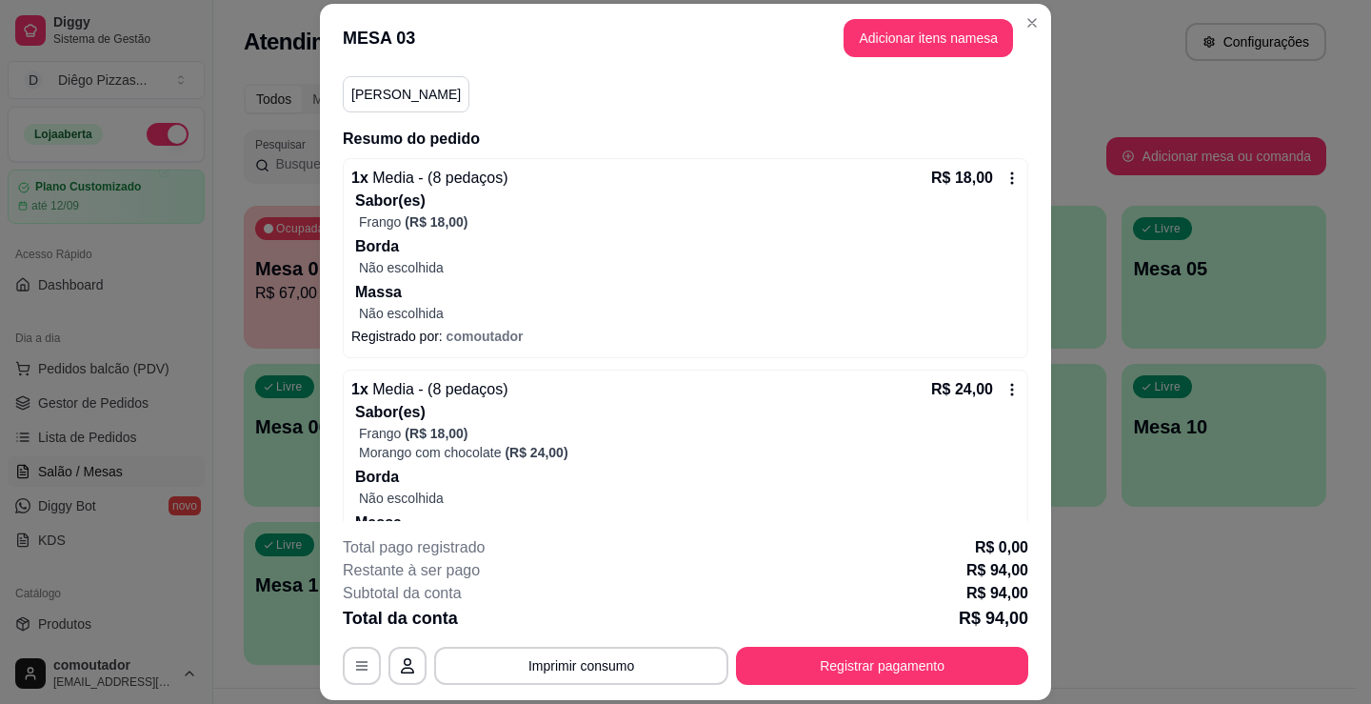
scroll to position [403, 0]
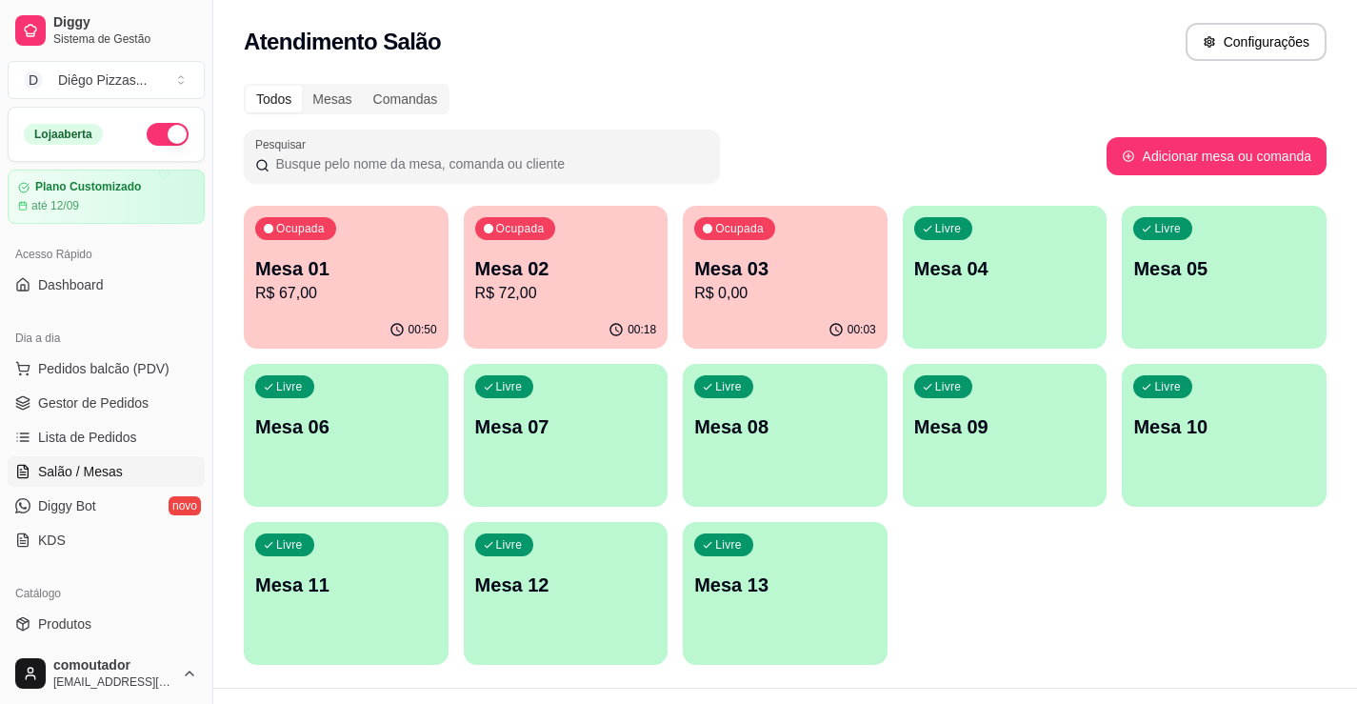
click at [589, 224] on div "Ocupada Mesa 02 R$ 72,00" at bounding box center [566, 259] width 205 height 106
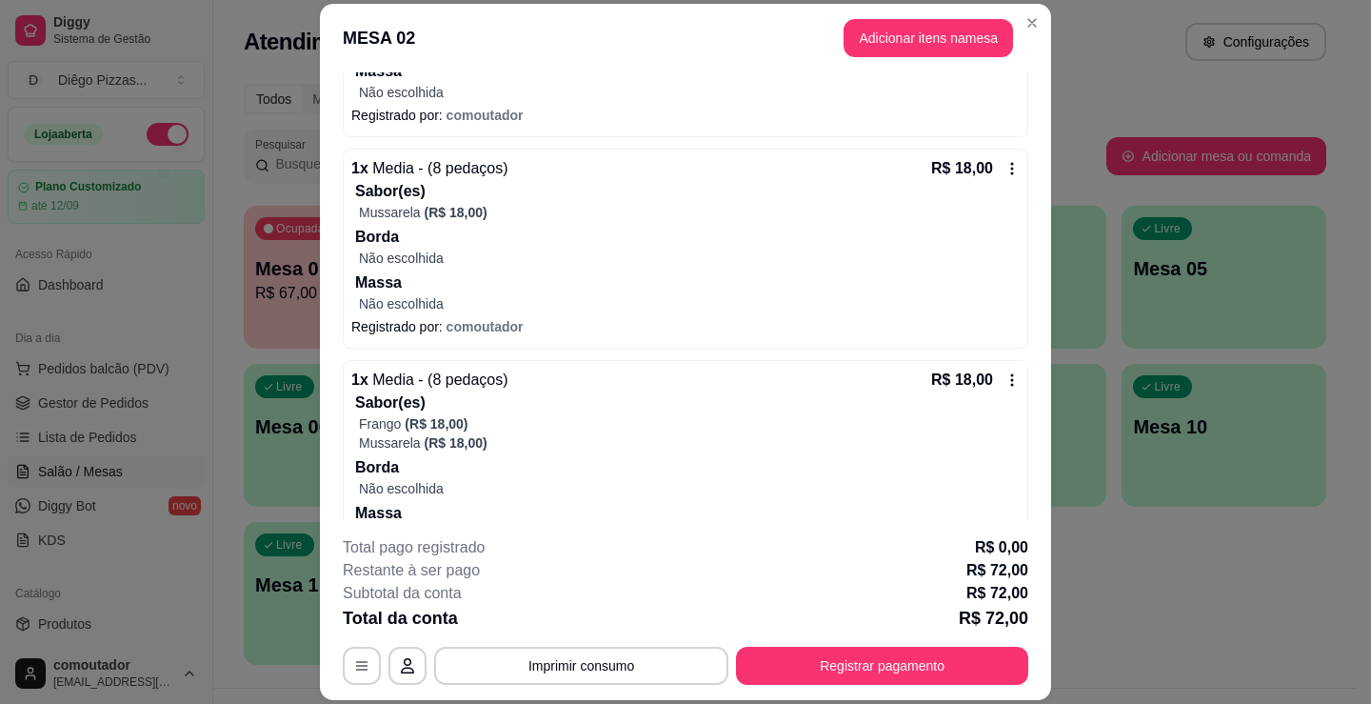
scroll to position [670, 0]
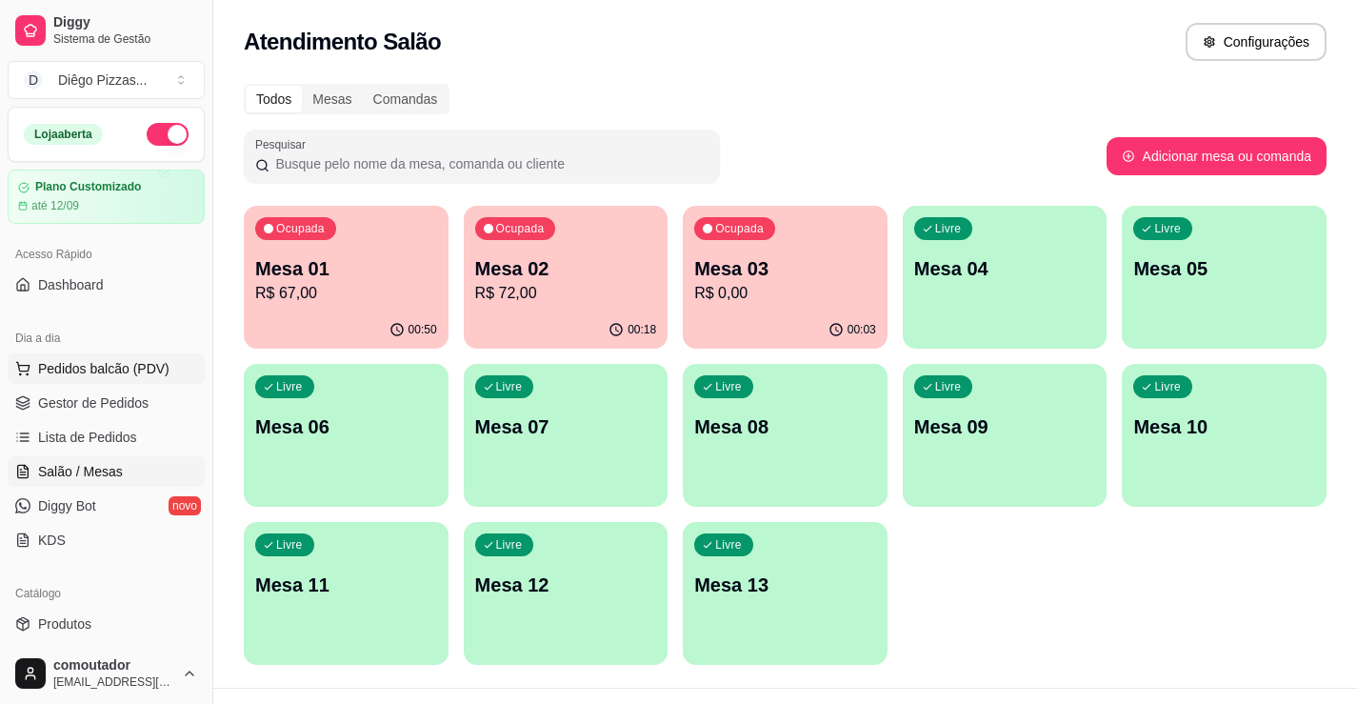
click at [78, 370] on span "Pedidos balcão (PDV)" at bounding box center [103, 368] width 131 height 19
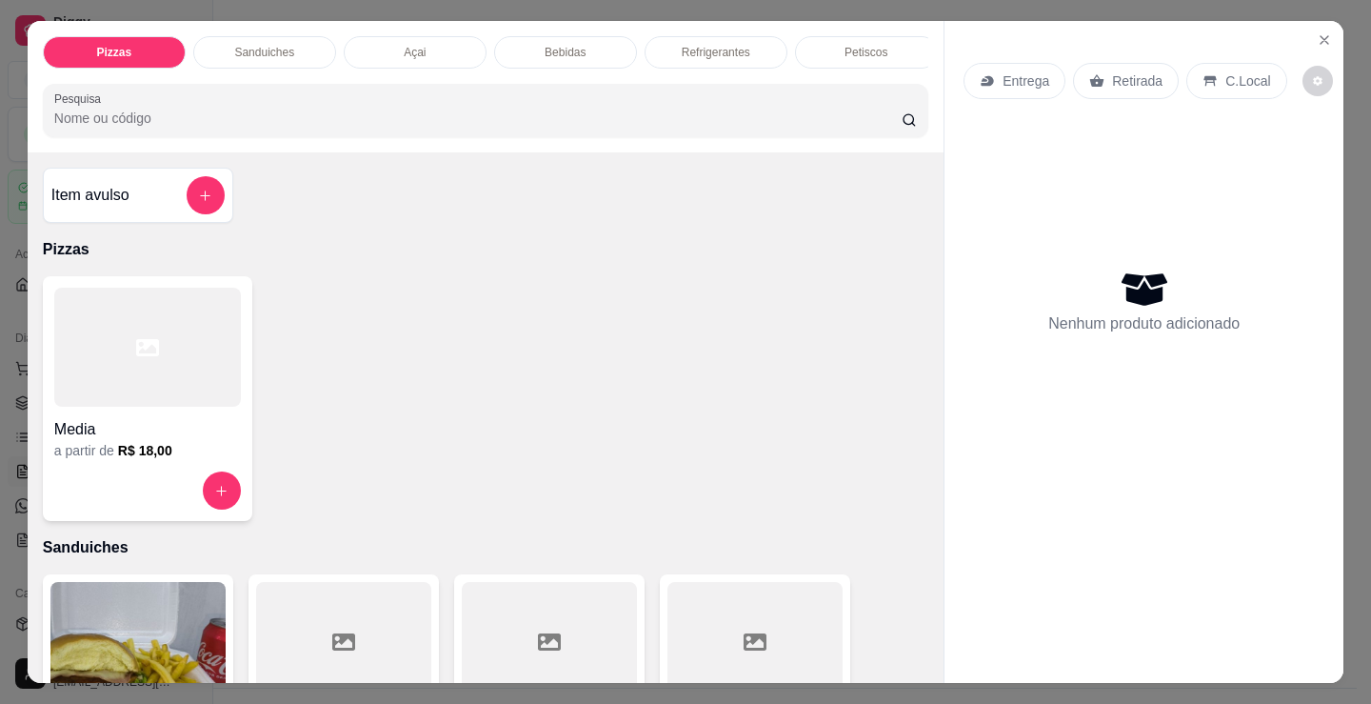
click at [182, 368] on div at bounding box center [147, 347] width 187 height 119
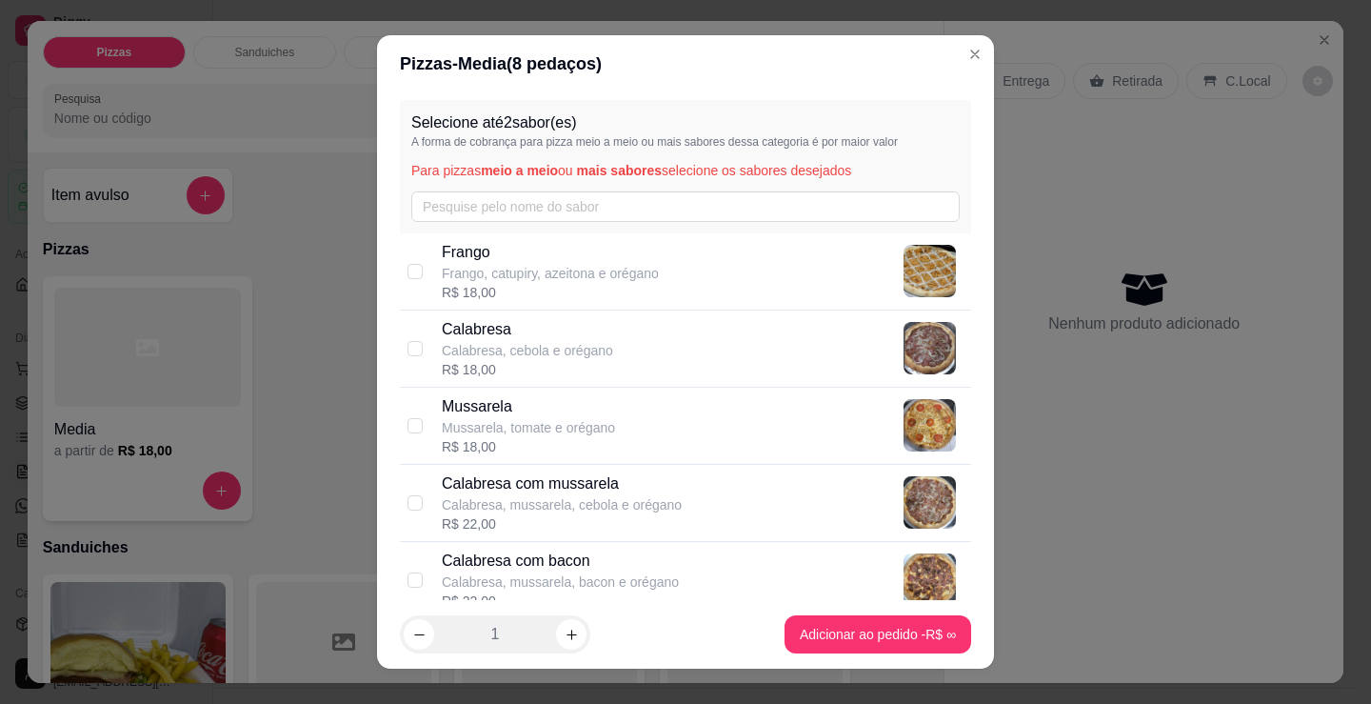
click at [637, 326] on div "Calabresa Calabresa, cebola e orégano R$ 18,00" at bounding box center [703, 348] width 522 height 61
checkbox input "true"
click at [651, 421] on div "Mussarela Mussarela, tomate e orégano R$ 18,00" at bounding box center [703, 425] width 522 height 61
checkbox input "true"
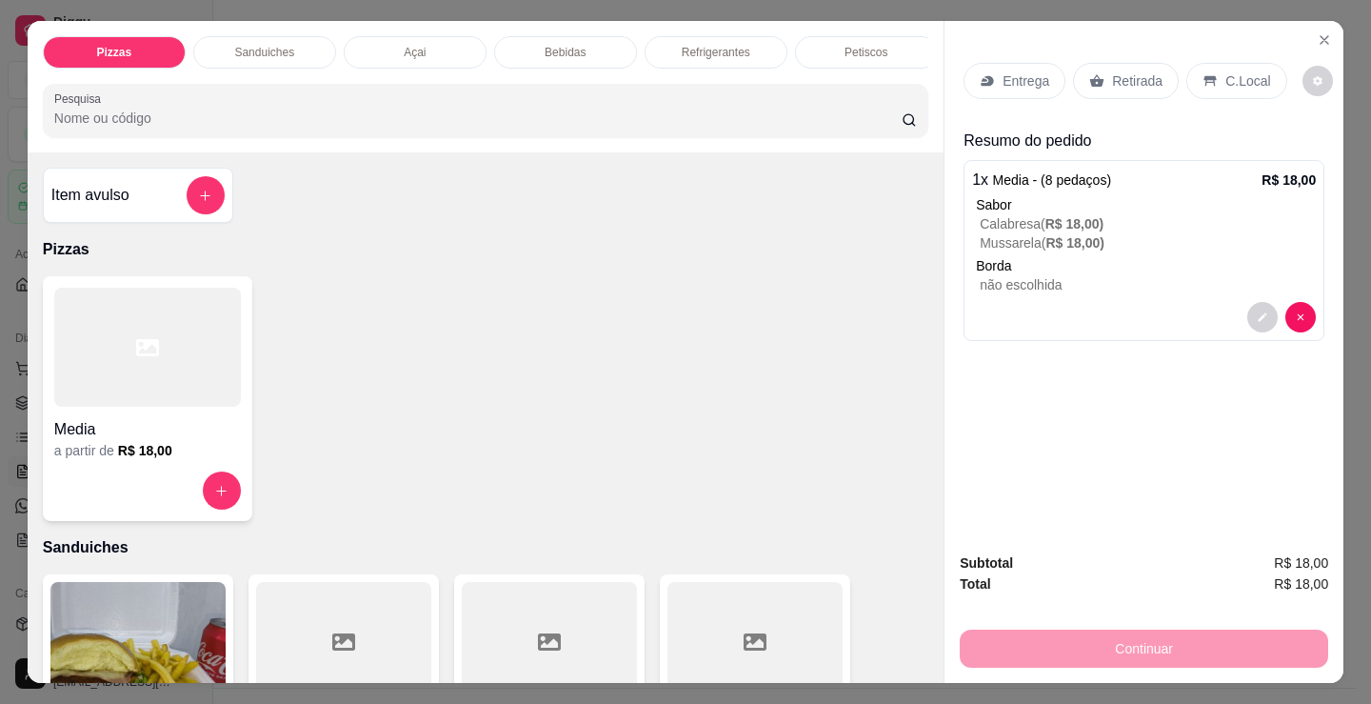
click at [1007, 94] on div "Entrega Retirada C.Local" at bounding box center [1144, 81] width 361 height 67
click at [1003, 90] on div "Entrega" at bounding box center [1015, 81] width 102 height 36
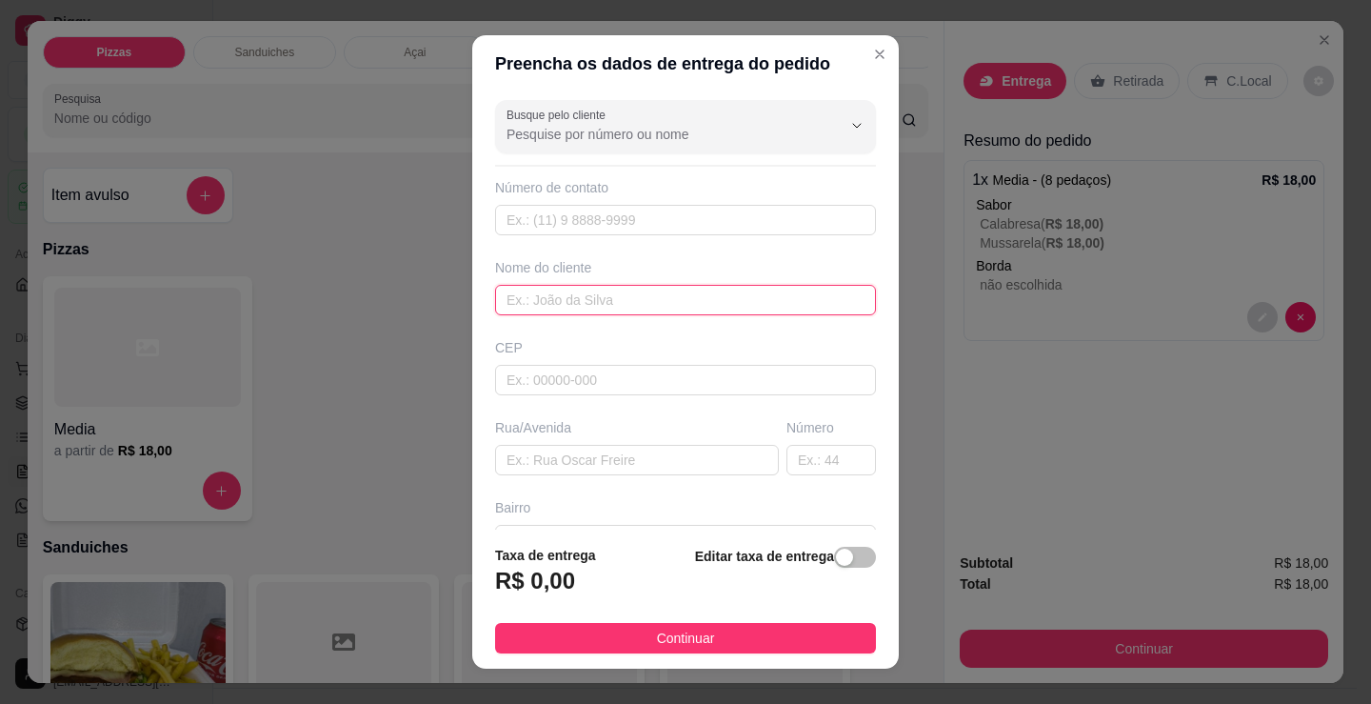
click at [574, 306] on input "text" at bounding box center [685, 300] width 381 height 30
type input "dinho"
click at [709, 640] on button "Continuar" at bounding box center [685, 638] width 381 height 30
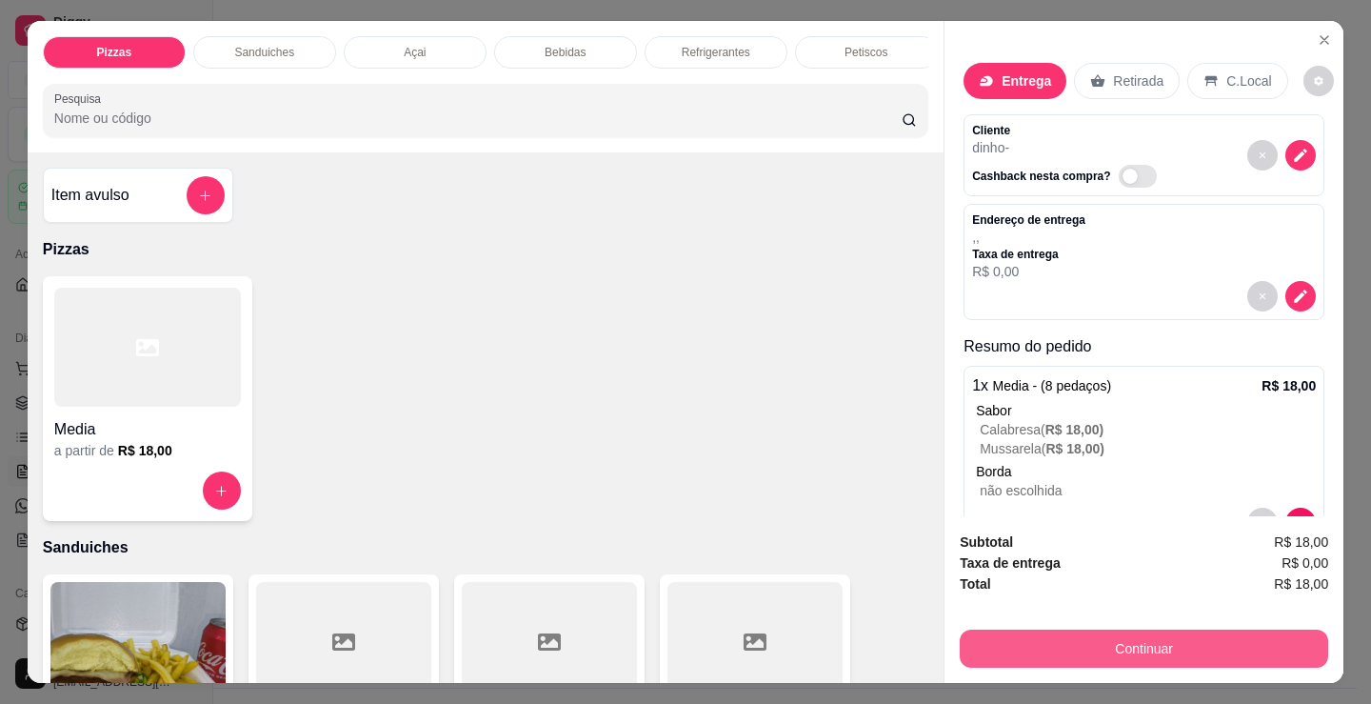
click at [1224, 640] on button "Continuar" at bounding box center [1144, 649] width 369 height 38
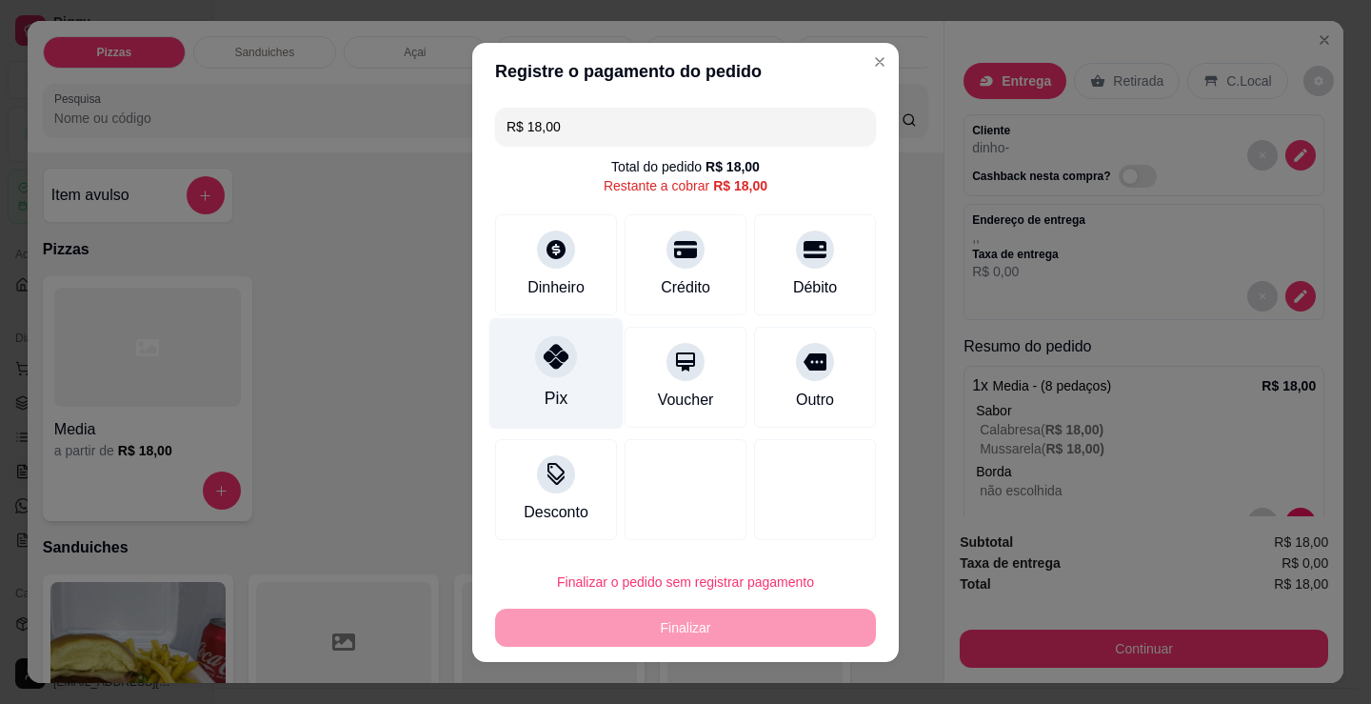
click at [561, 380] on div "Pix" at bounding box center [557, 372] width 134 height 111
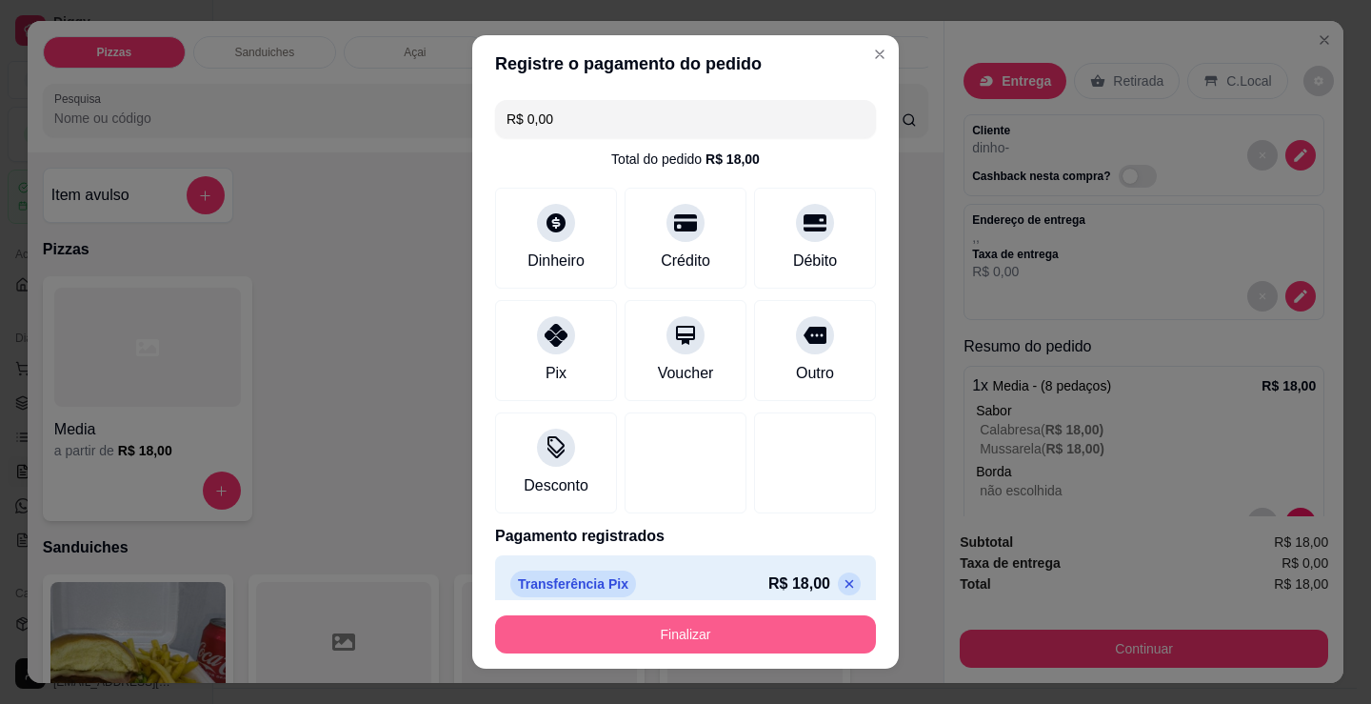
click at [700, 622] on button "Finalizar" at bounding box center [685, 634] width 381 height 38
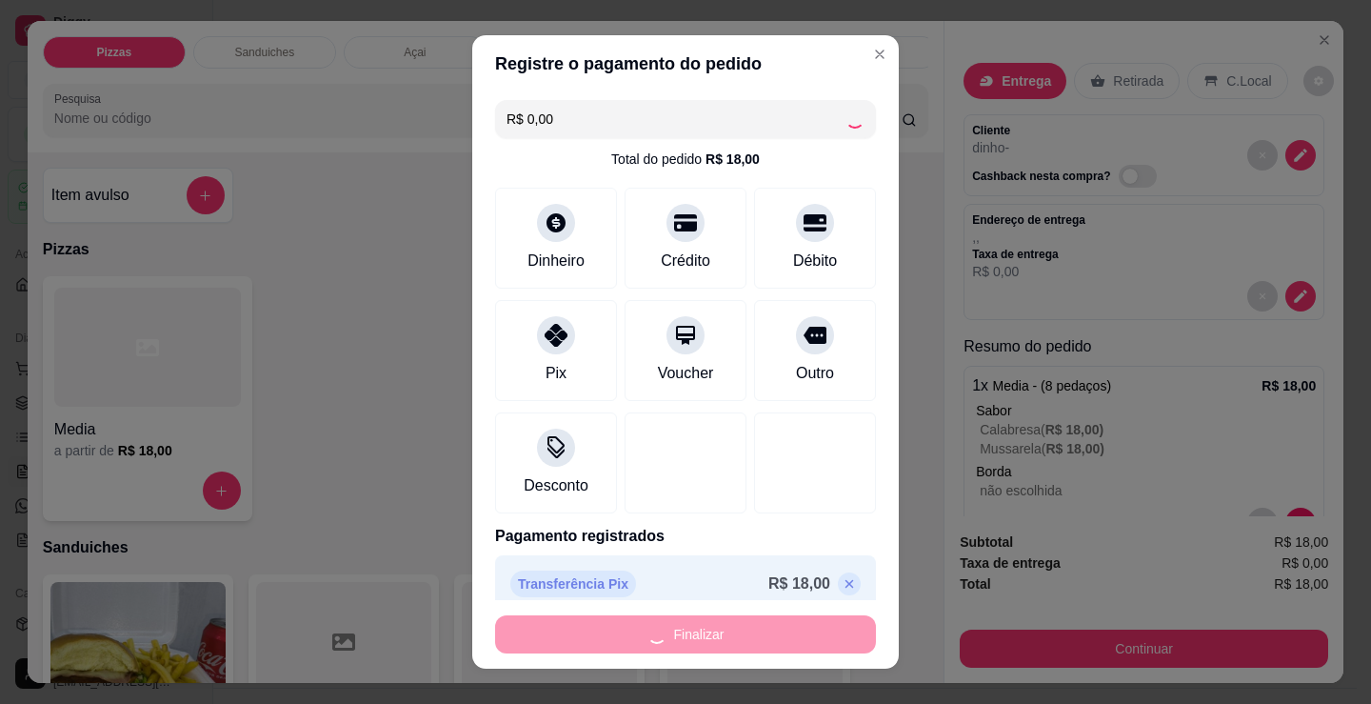
type input "-R$ 18,00"
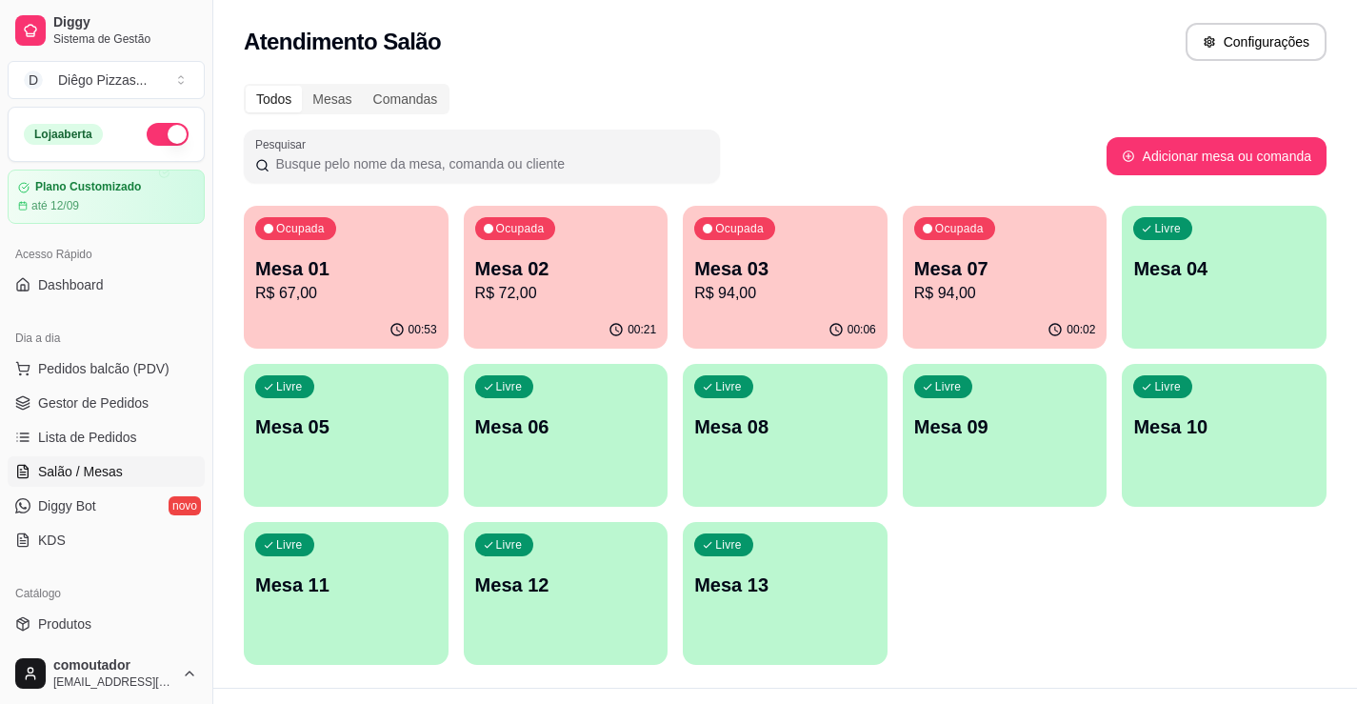
click at [1128, 596] on div "Ocupada Mesa 01 R$ 67,00 00:53 Ocupada Mesa 02 R$ 72,00 00:21 Ocupada Mesa 03 R…" at bounding box center [785, 435] width 1083 height 459
click at [325, 296] on p "R$ 67,00" at bounding box center [346, 293] width 182 height 23
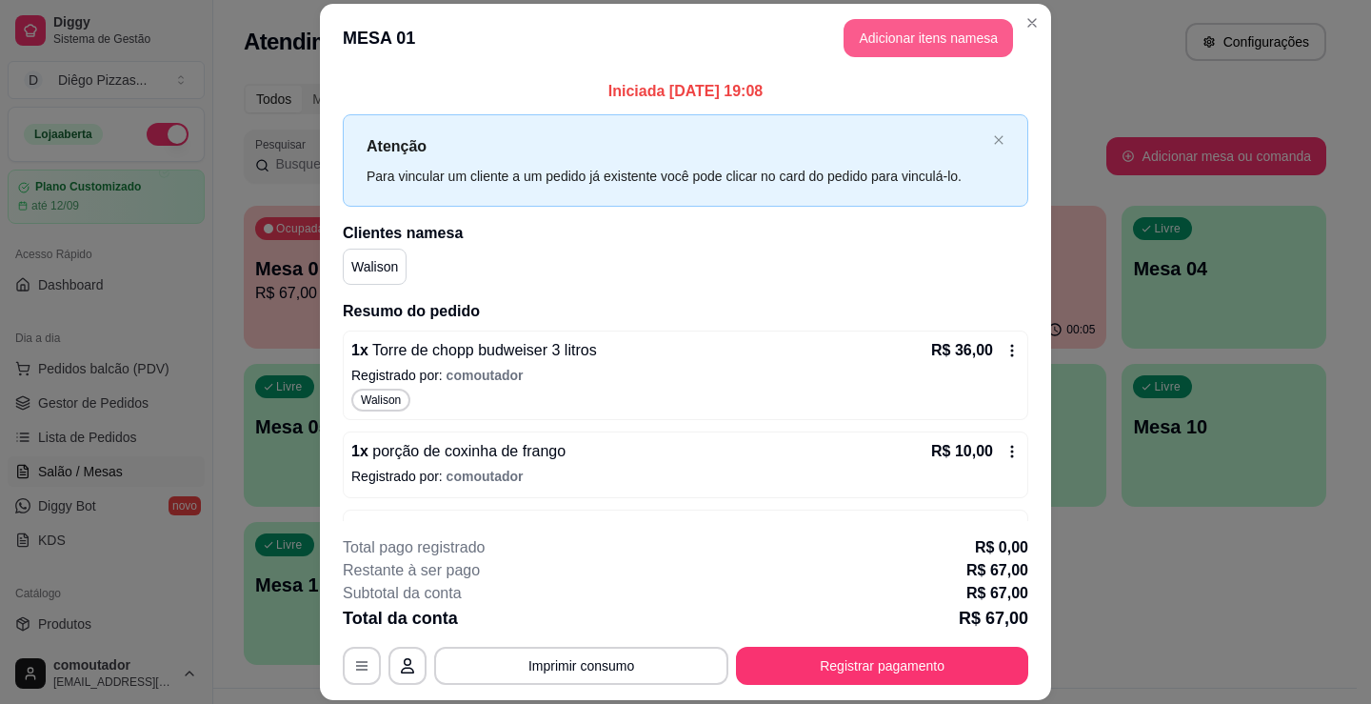
click at [890, 33] on button "Adicionar itens na mesa" at bounding box center [929, 38] width 170 height 38
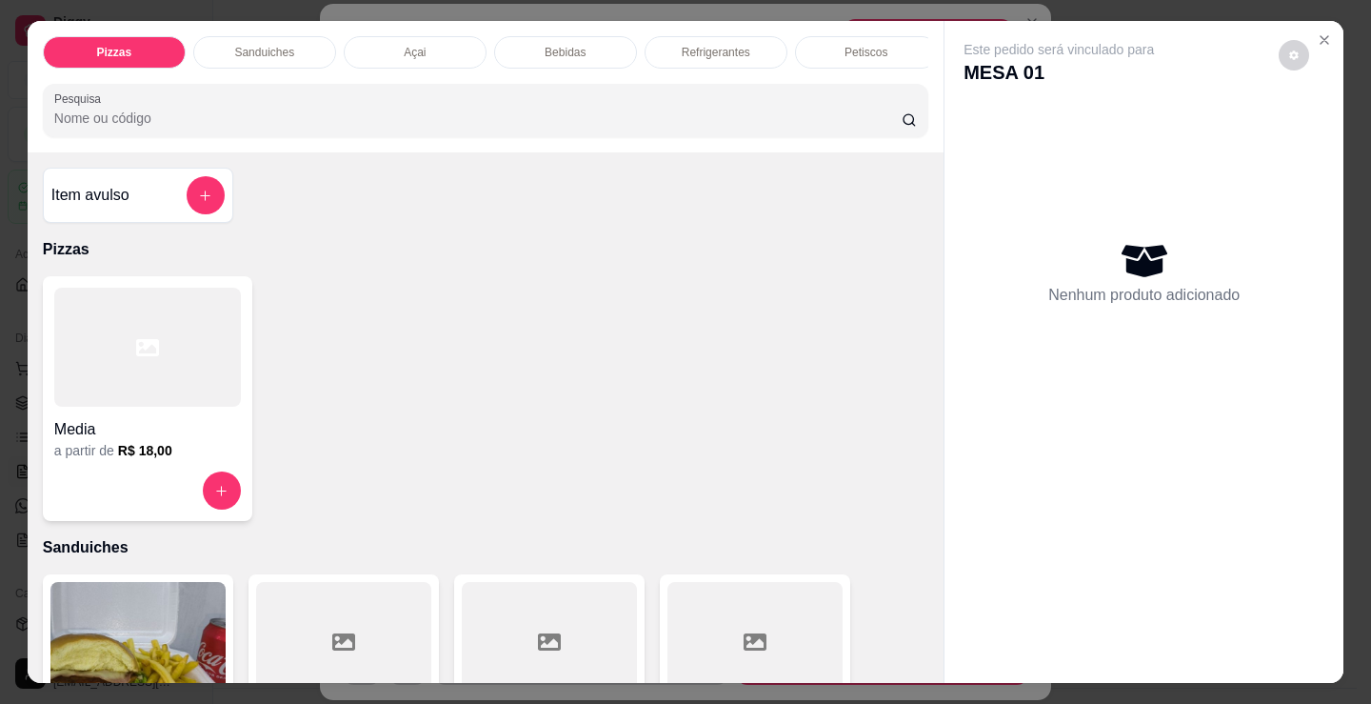
click at [548, 48] on p "Bebidas" at bounding box center [565, 52] width 41 height 15
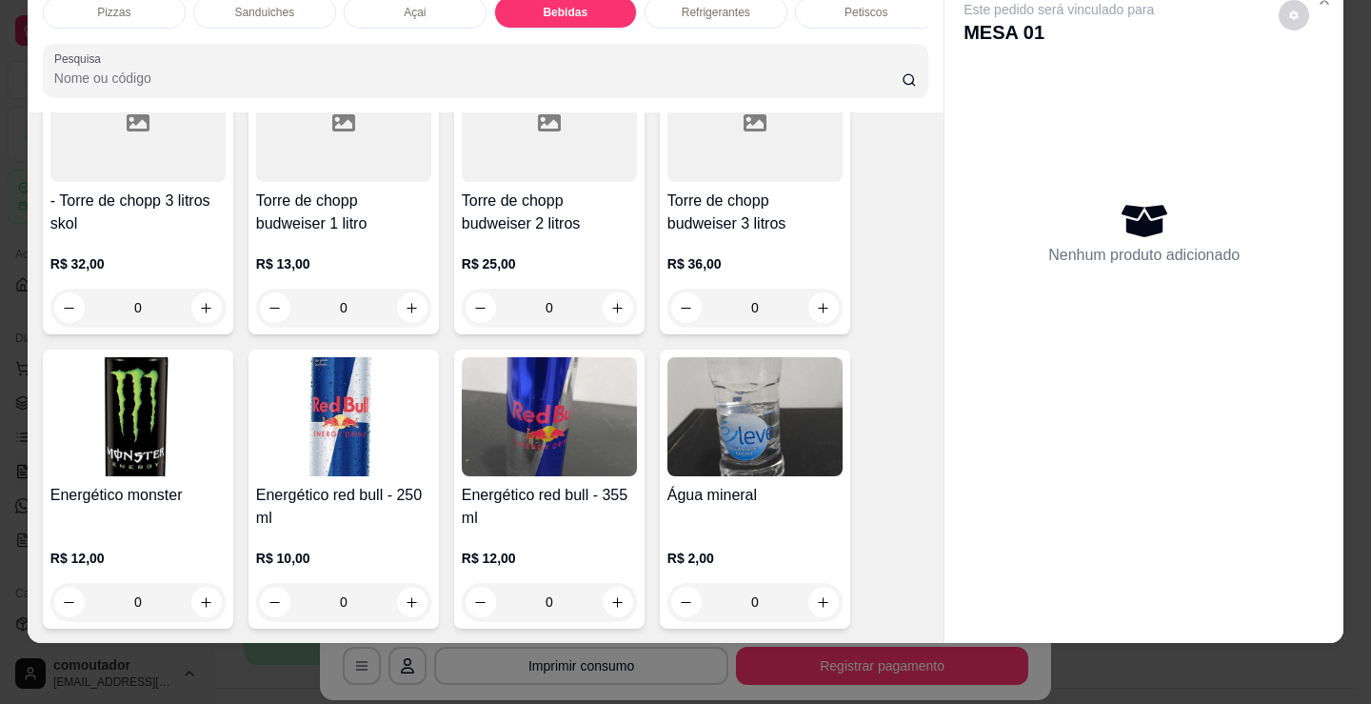
scroll to position [3884, 0]
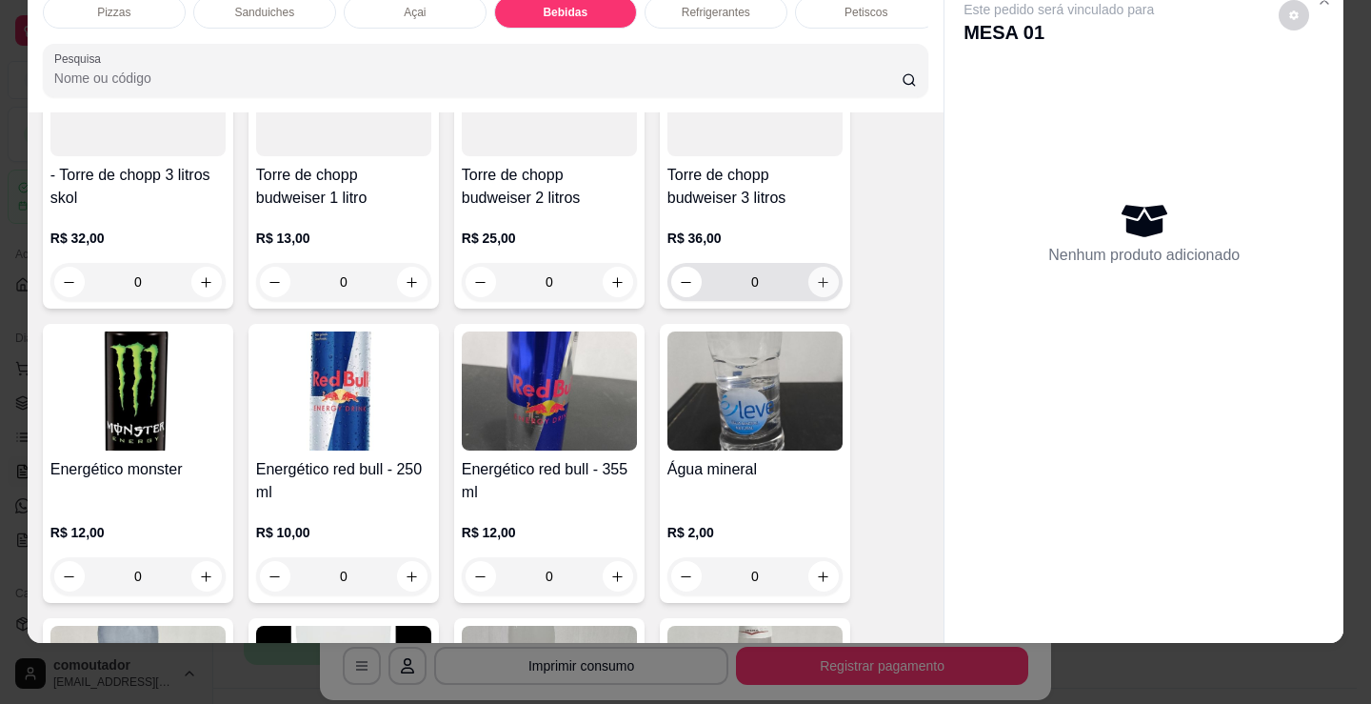
click at [809, 282] on button "increase-product-quantity" at bounding box center [824, 282] width 30 height 30
type input "1"
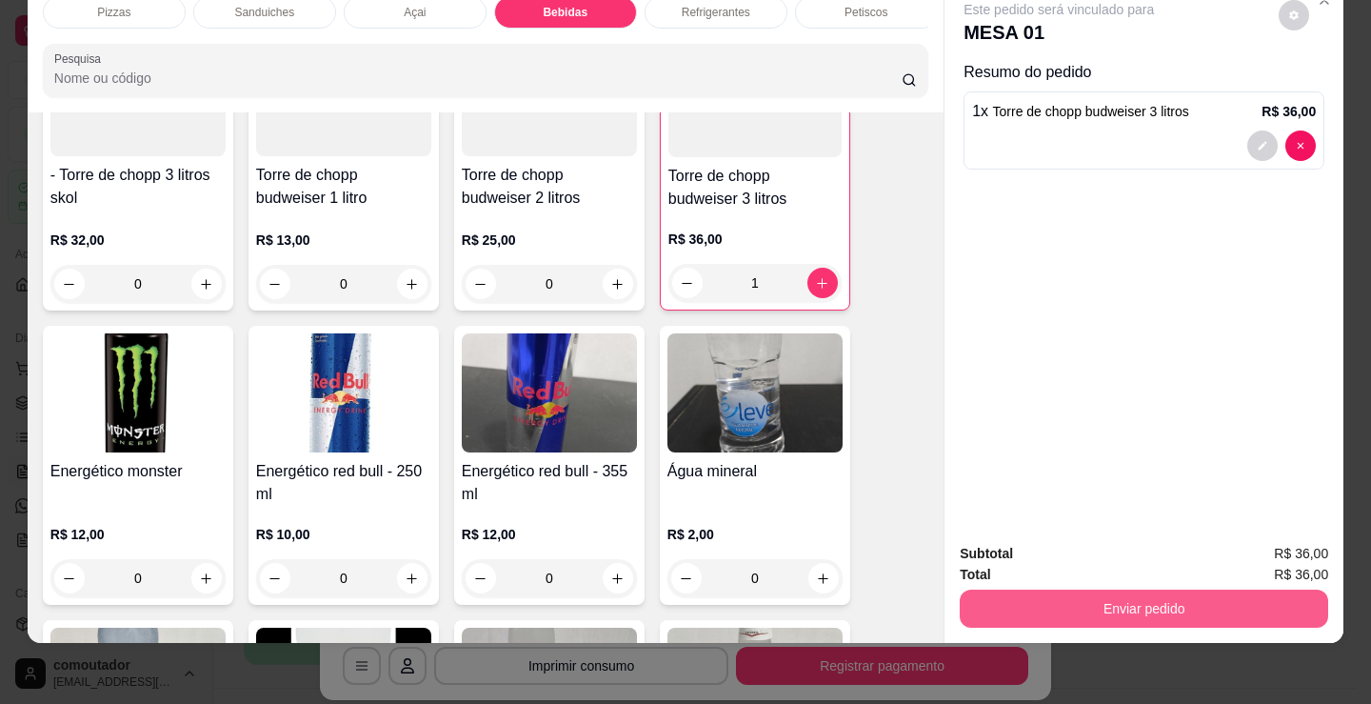
click at [1063, 598] on button "Enviar pedido" at bounding box center [1144, 609] width 369 height 38
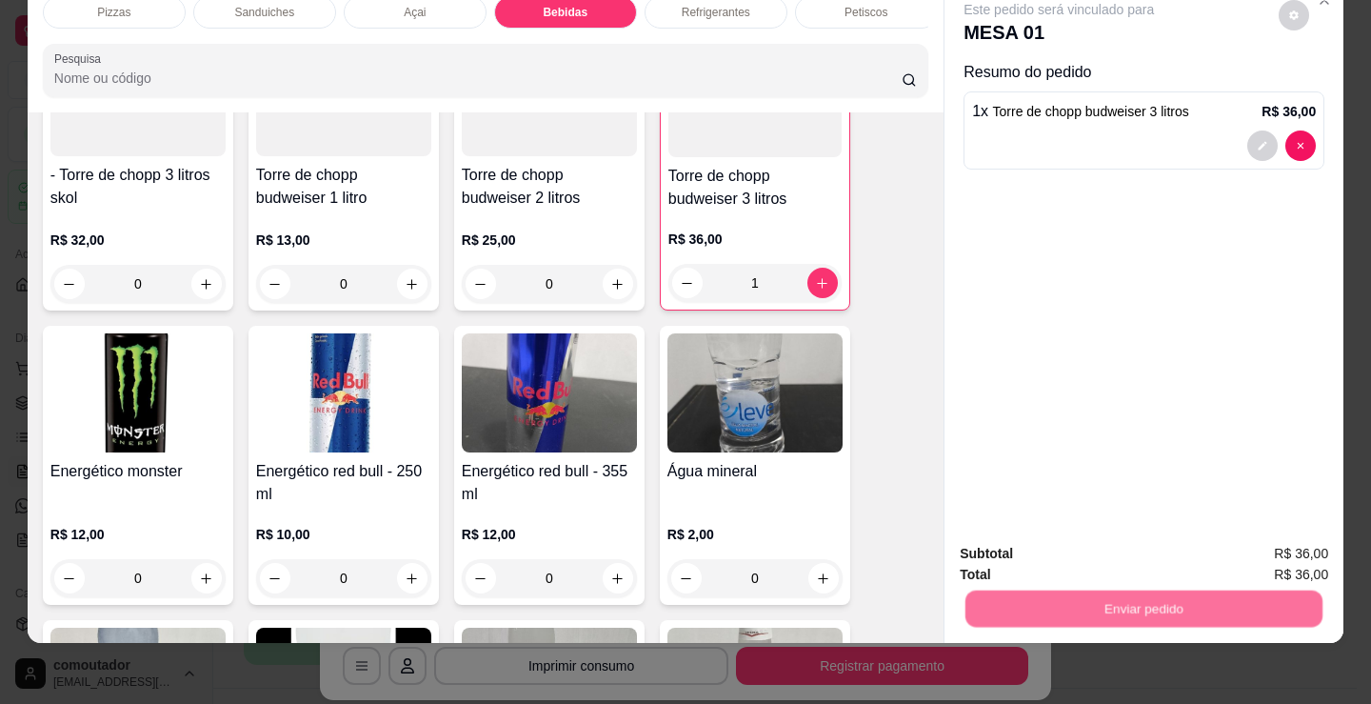
click at [1061, 543] on button "Não registrar e enviar pedido" at bounding box center [1081, 548] width 198 height 36
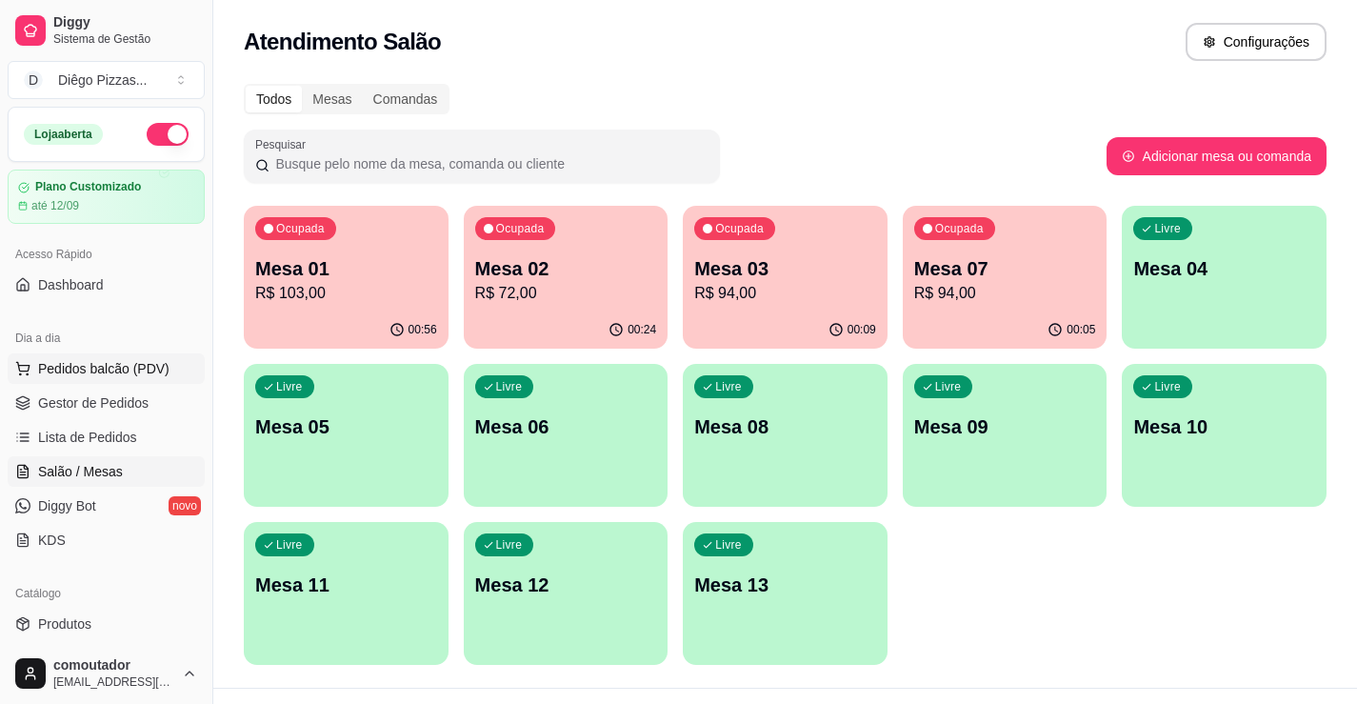
click at [78, 378] on button "Pedidos balcão (PDV)" at bounding box center [106, 368] width 197 height 30
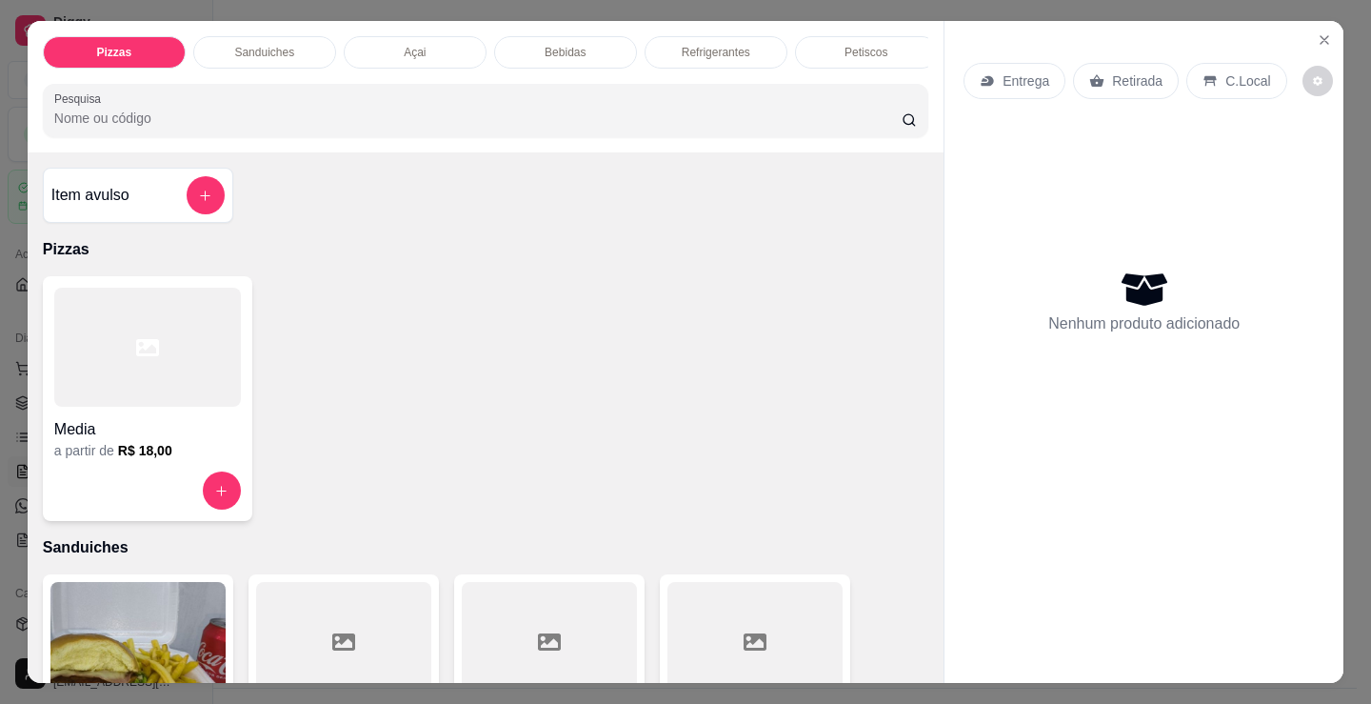
click at [855, 45] on p "Petiscos" at bounding box center [866, 52] width 43 height 15
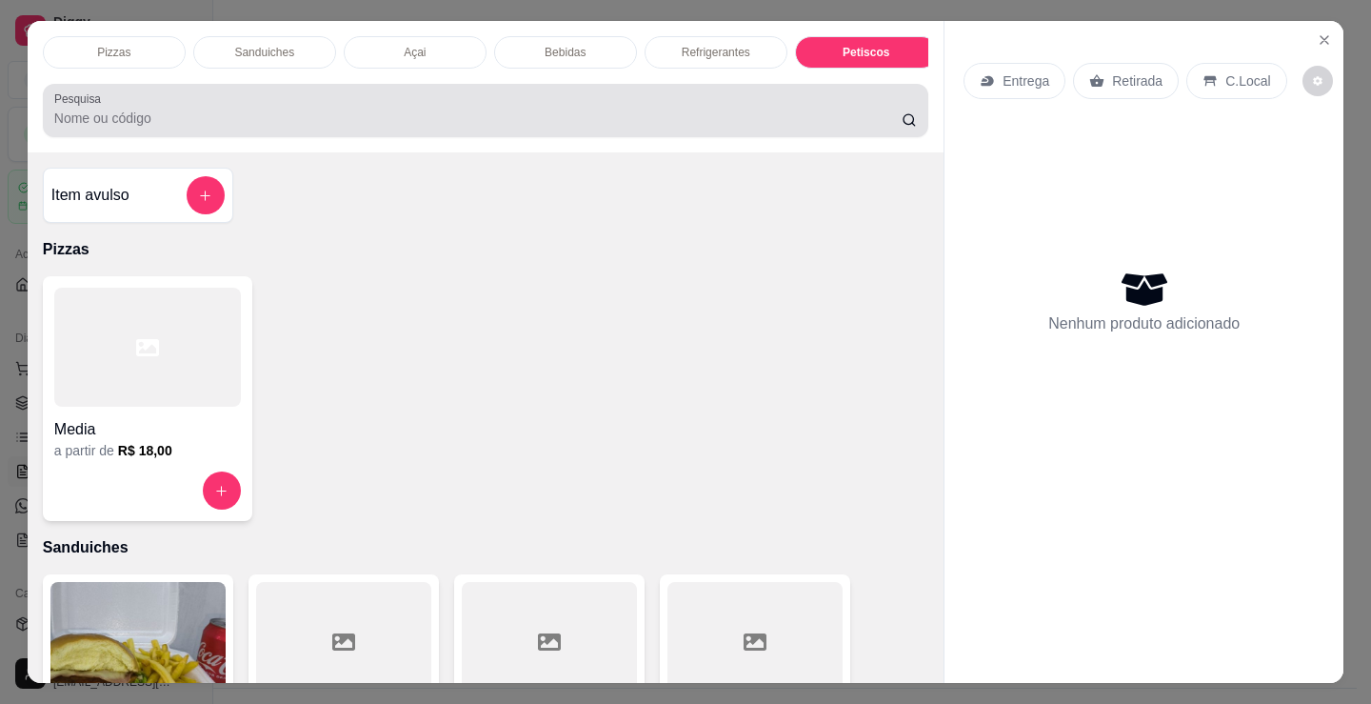
scroll to position [47, 0]
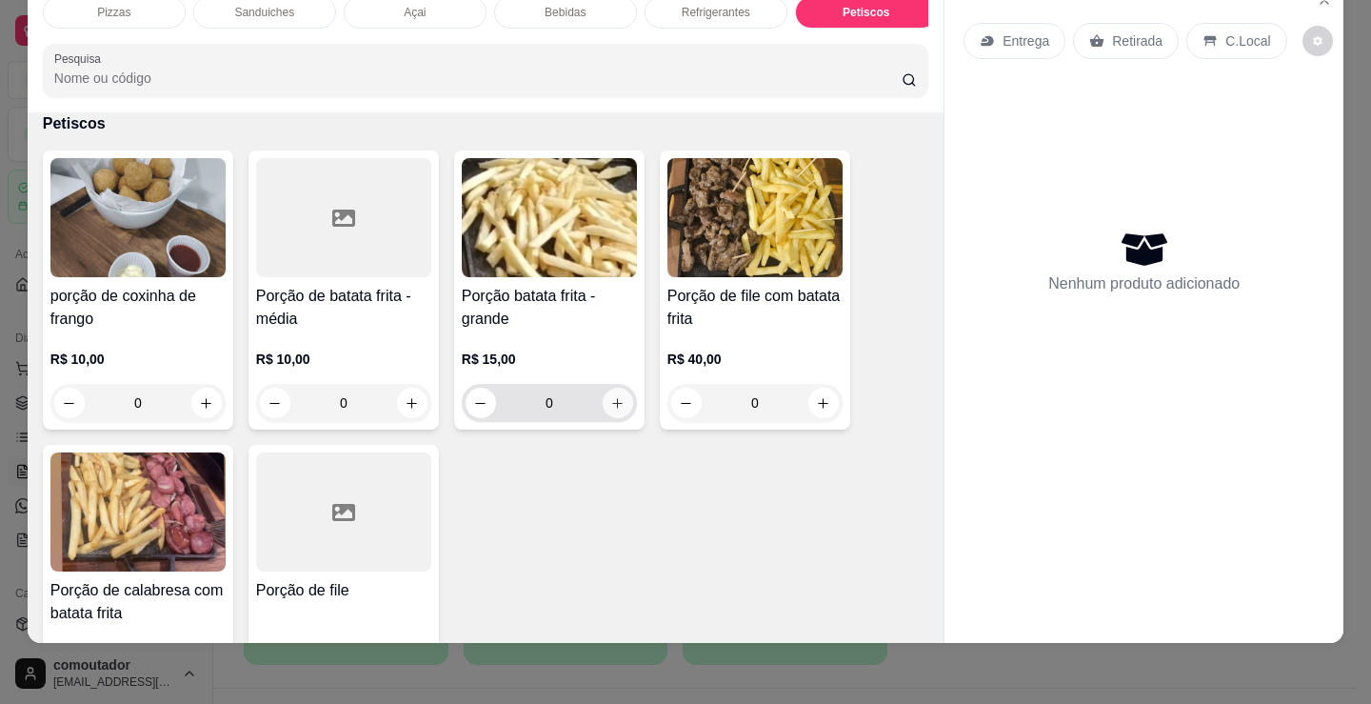
click at [614, 411] on button "increase-product-quantity" at bounding box center [618, 403] width 30 height 30
type input "1"
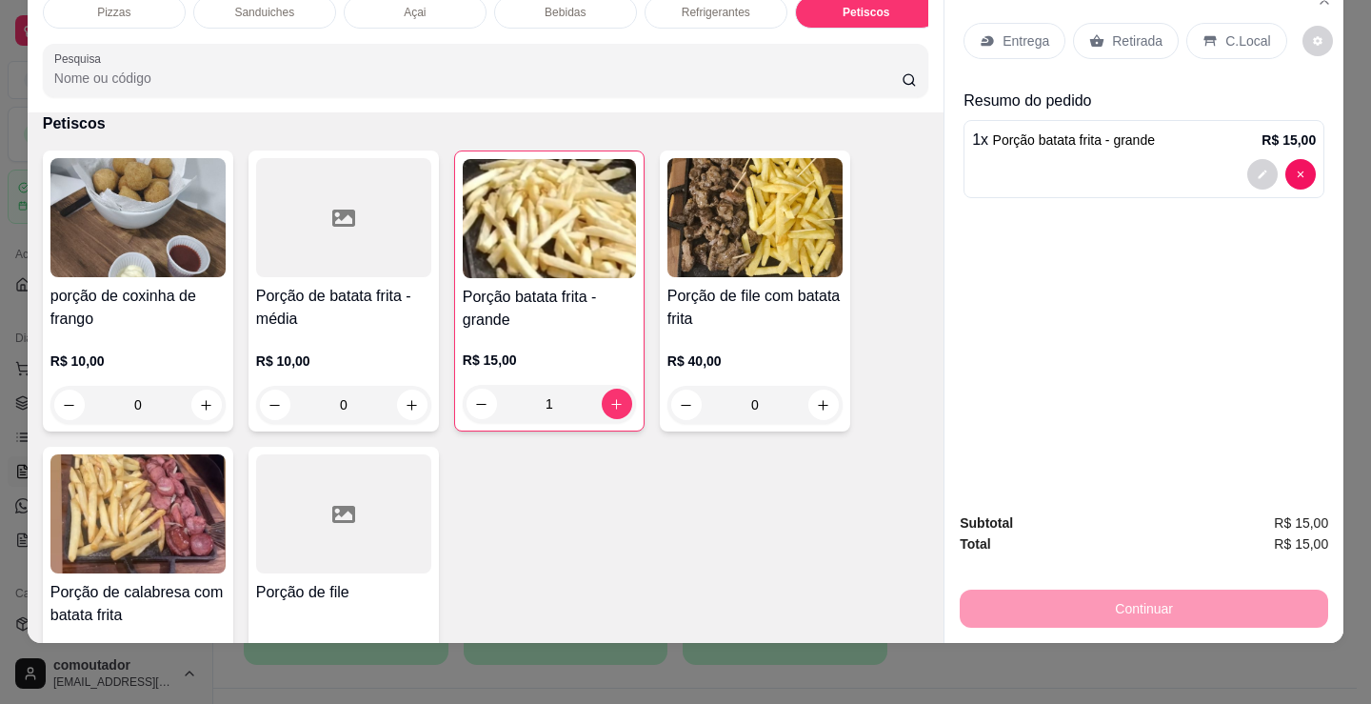
click at [687, 6] on p "Refrigerantes" at bounding box center [716, 12] width 69 height 15
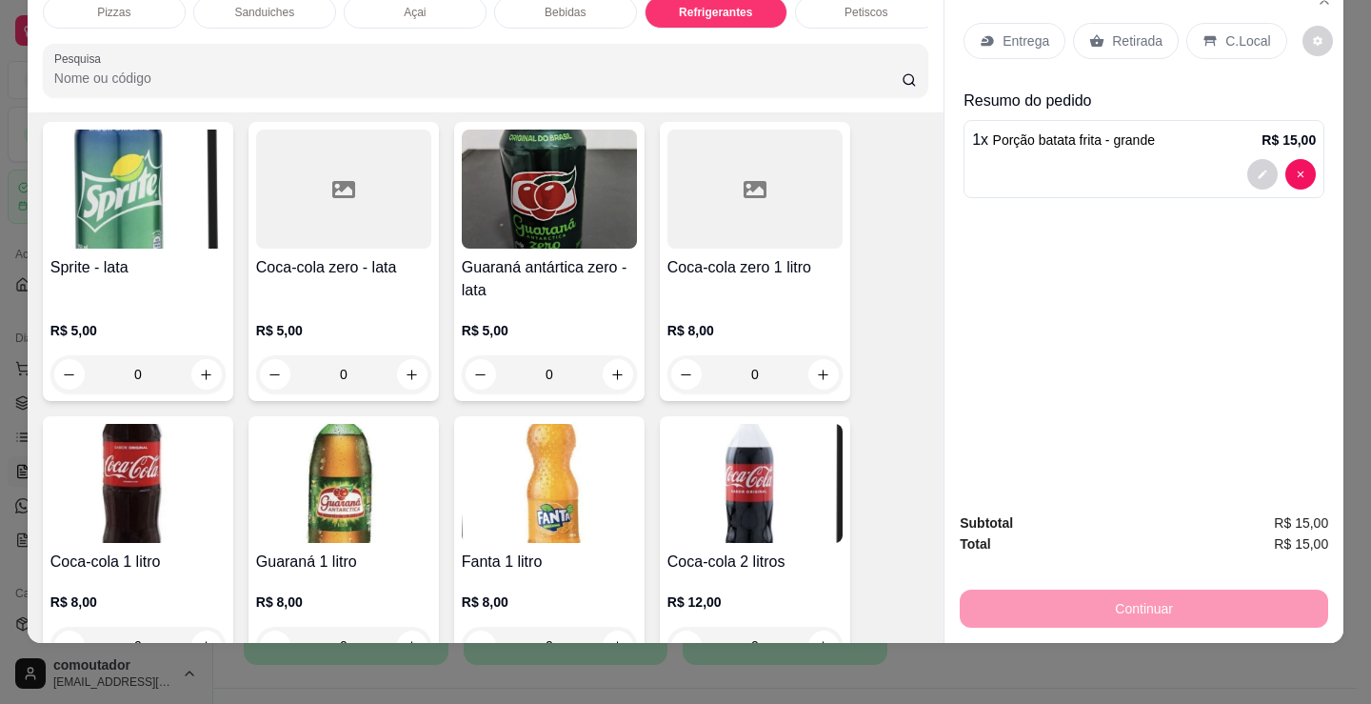
scroll to position [5599, 0]
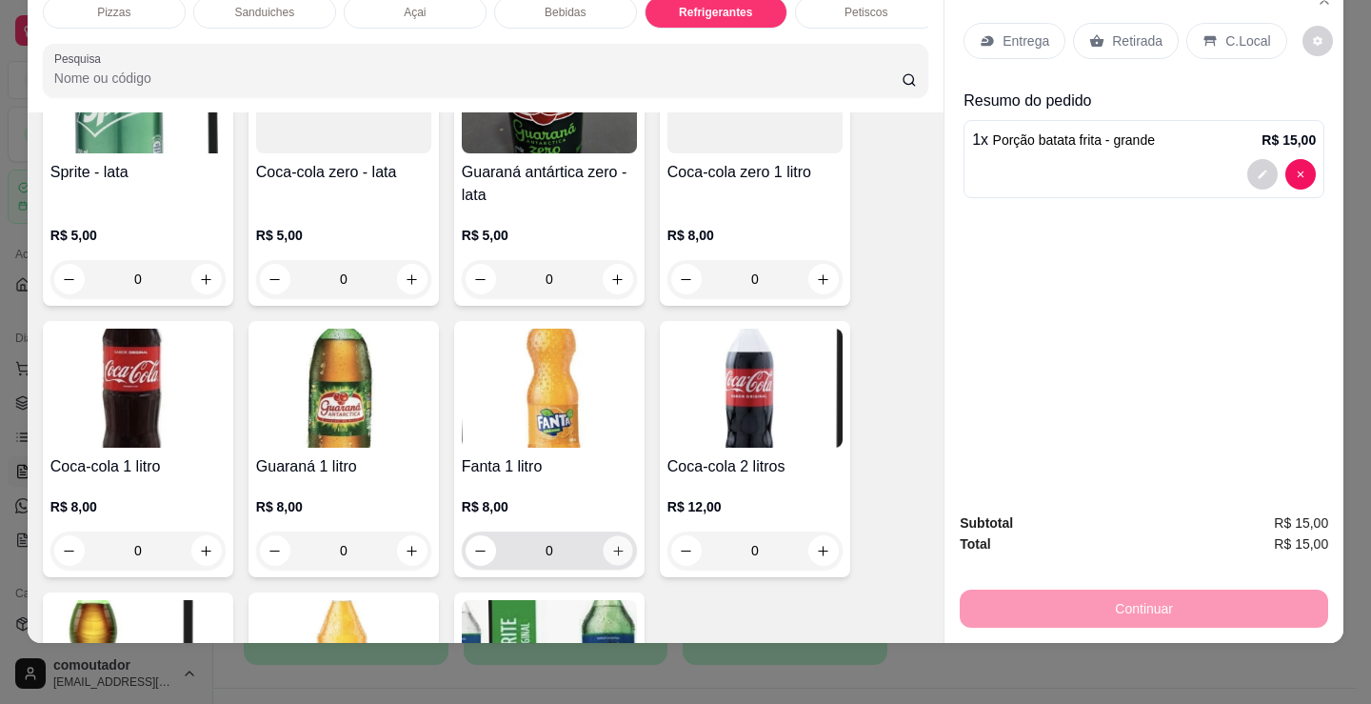
click at [611, 554] on icon "increase-product-quantity" at bounding box center [618, 551] width 14 height 14
type input "1"
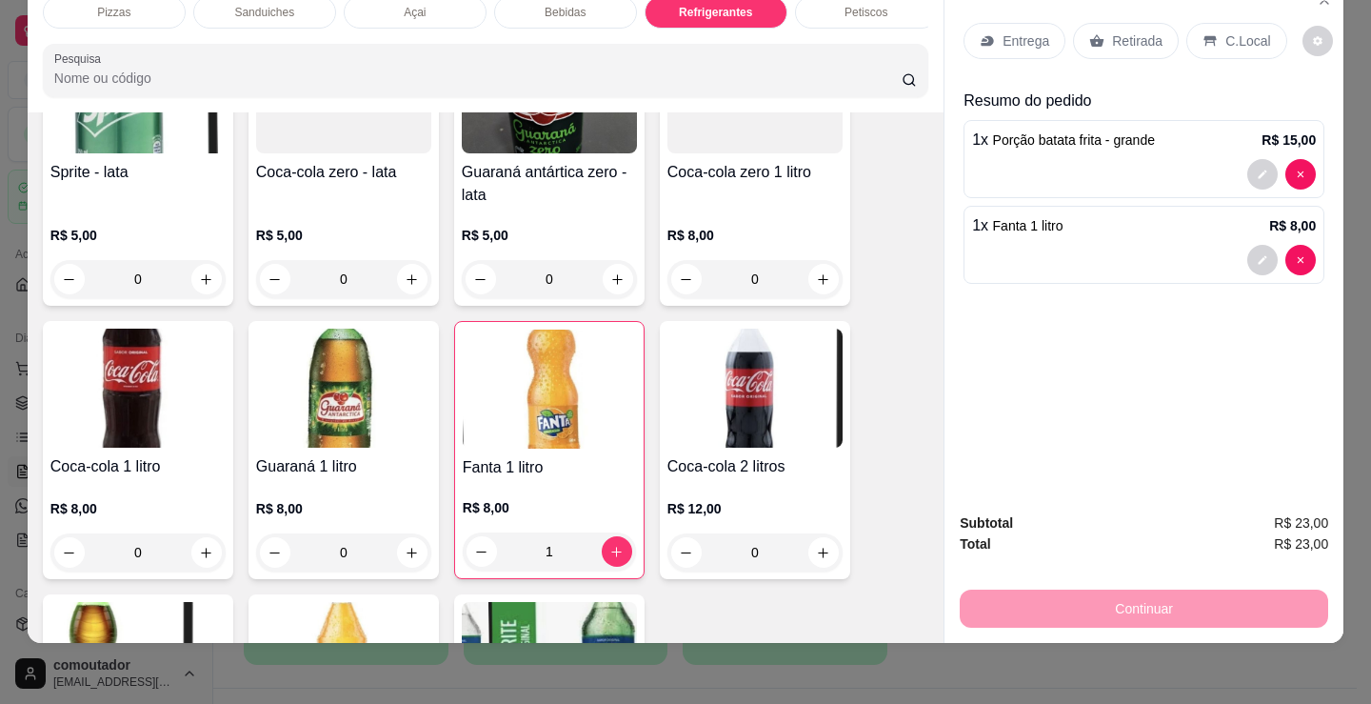
click at [890, 439] on div "Guarana 200 ml R$ 3,00 0 Pepsi 200 ml R$ 3,00 0 Soda 200 ml R$ 3,00 0 Sukita 20…" at bounding box center [486, 167] width 886 height 1367
click at [1020, 36] on p "Entrega" at bounding box center [1026, 40] width 47 height 19
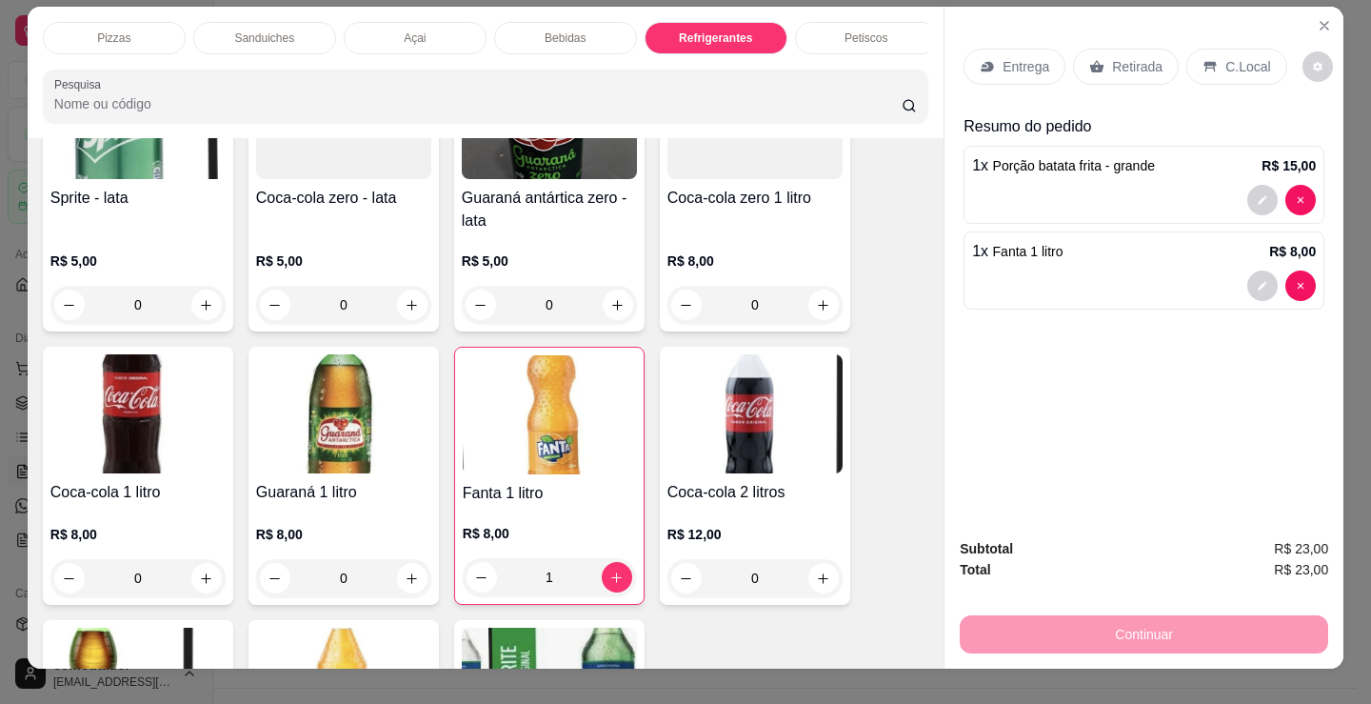
click at [1003, 58] on p "Entrega" at bounding box center [1026, 66] width 47 height 19
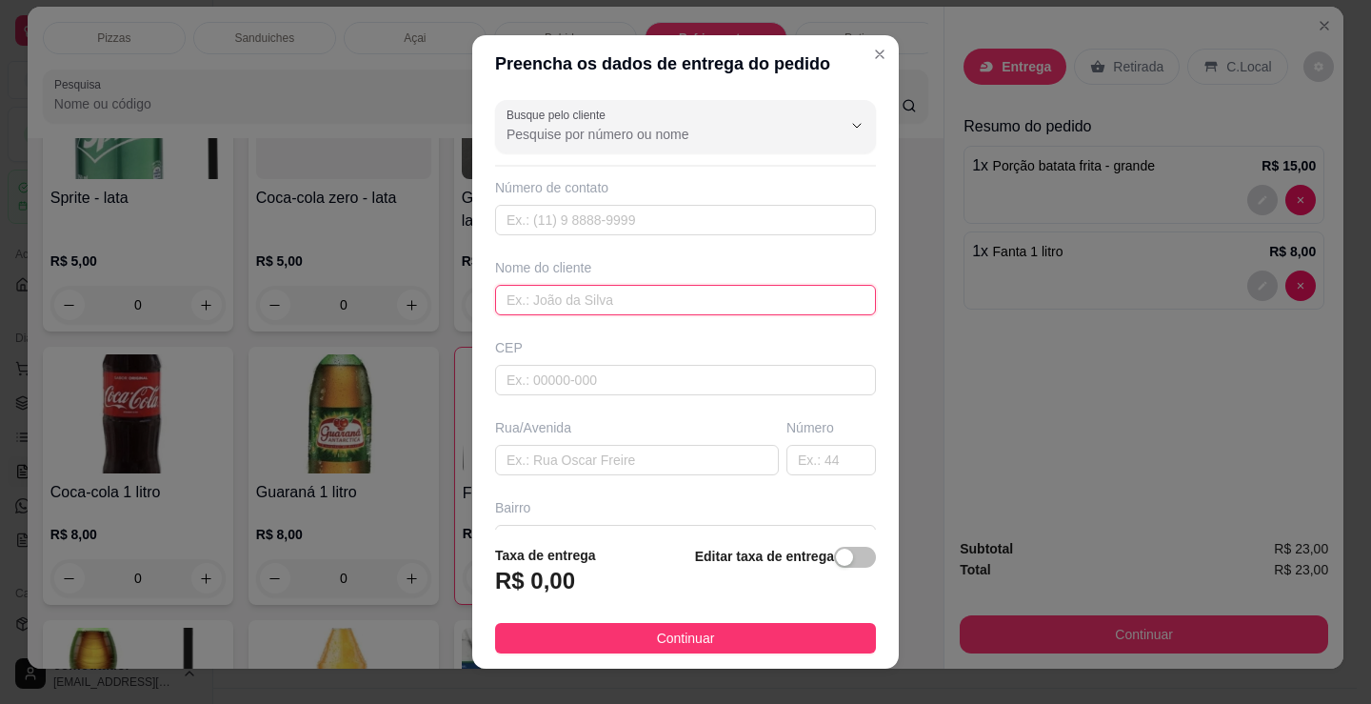
click at [654, 308] on input "text" at bounding box center [685, 300] width 381 height 30
type input "[US_STATE]"
click at [769, 645] on button "Continuar" at bounding box center [685, 638] width 381 height 30
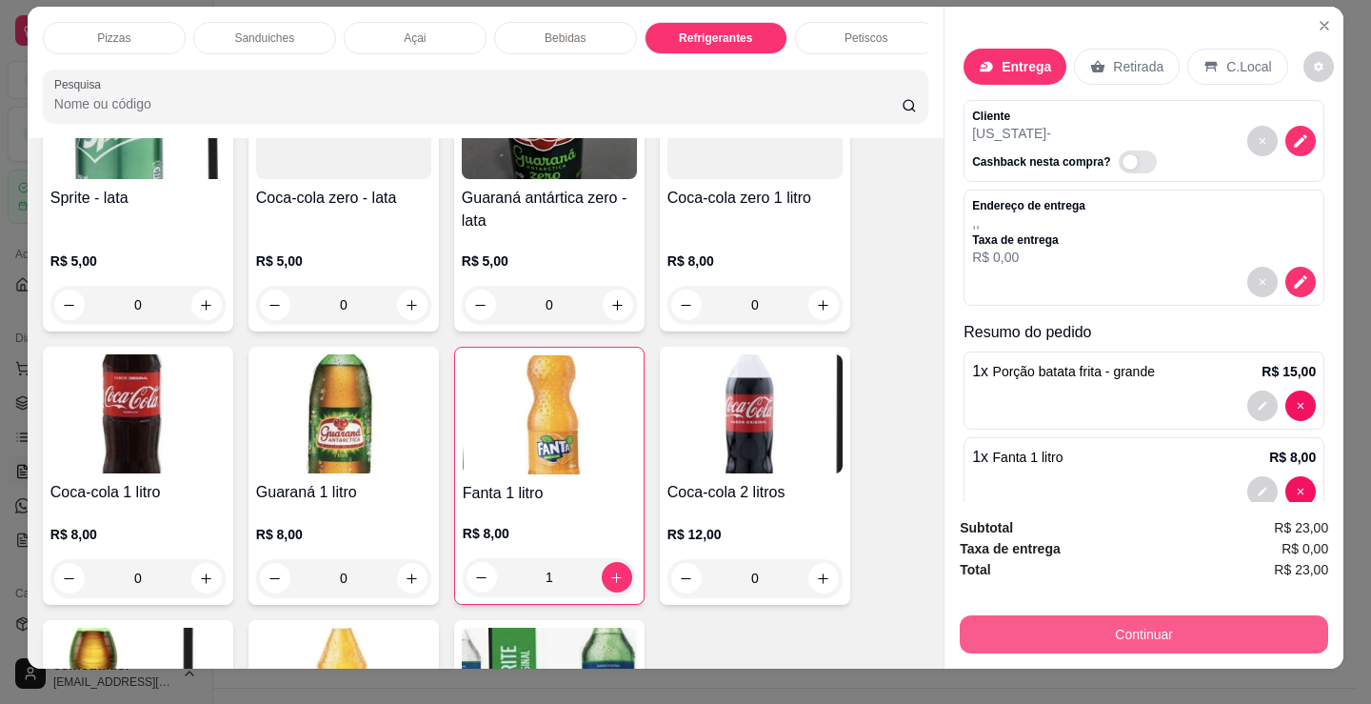
click at [1173, 629] on button "Continuar" at bounding box center [1144, 634] width 369 height 38
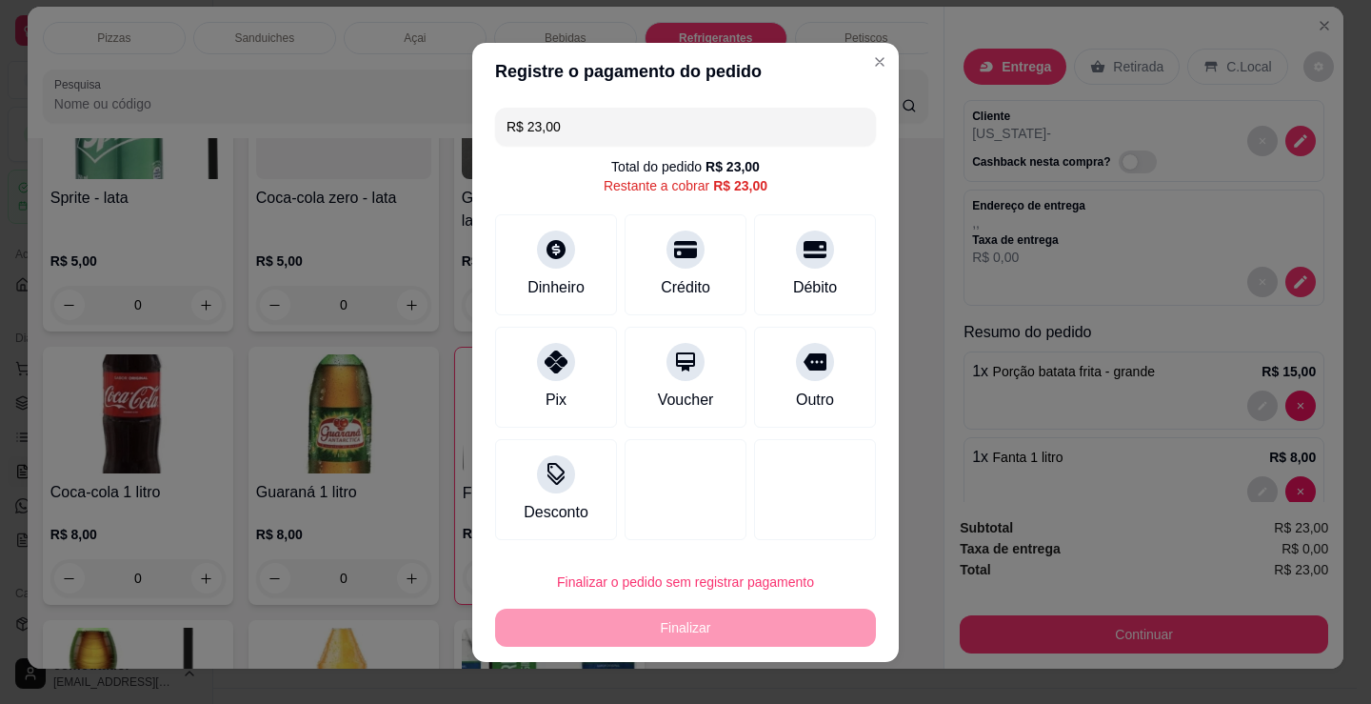
click at [736, 448] on div "Desconto" at bounding box center [685, 489] width 381 height 101
click at [555, 343] on div at bounding box center [556, 356] width 42 height 42
type input "R$ 0,00"
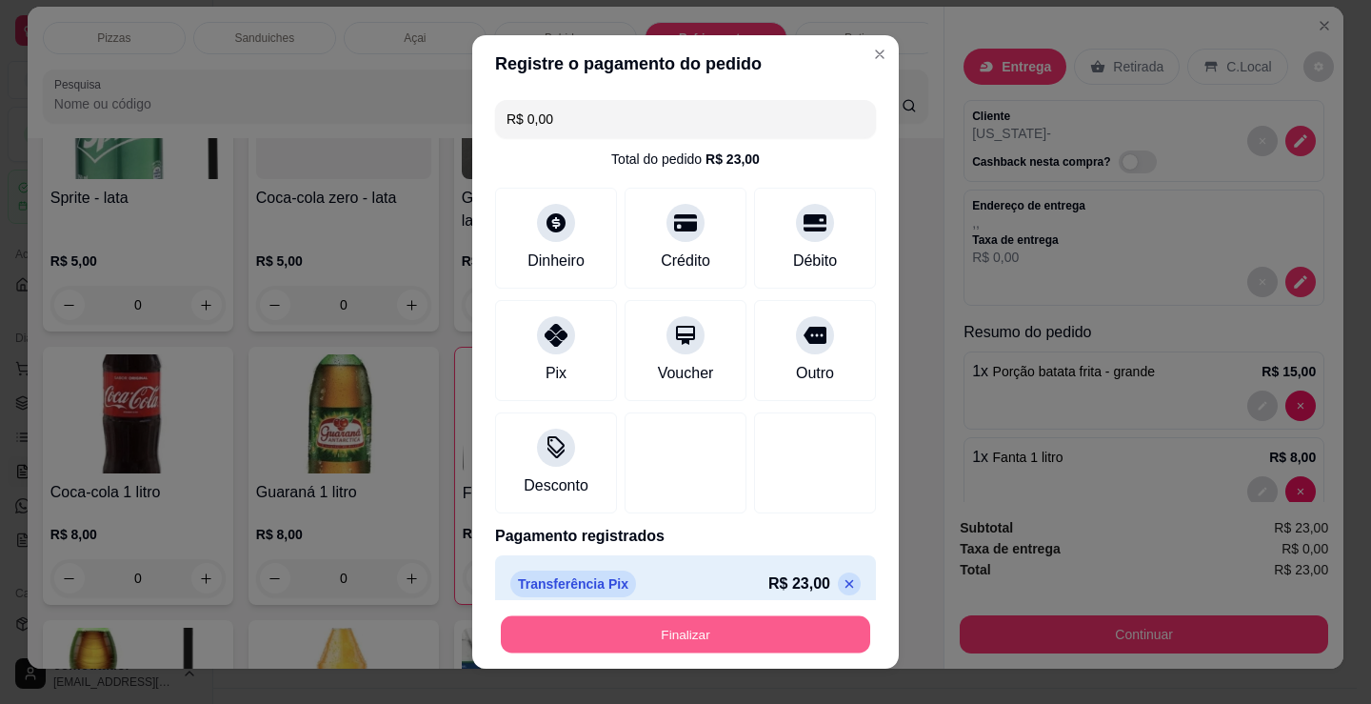
click at [714, 631] on button "Finalizar" at bounding box center [686, 634] width 370 height 37
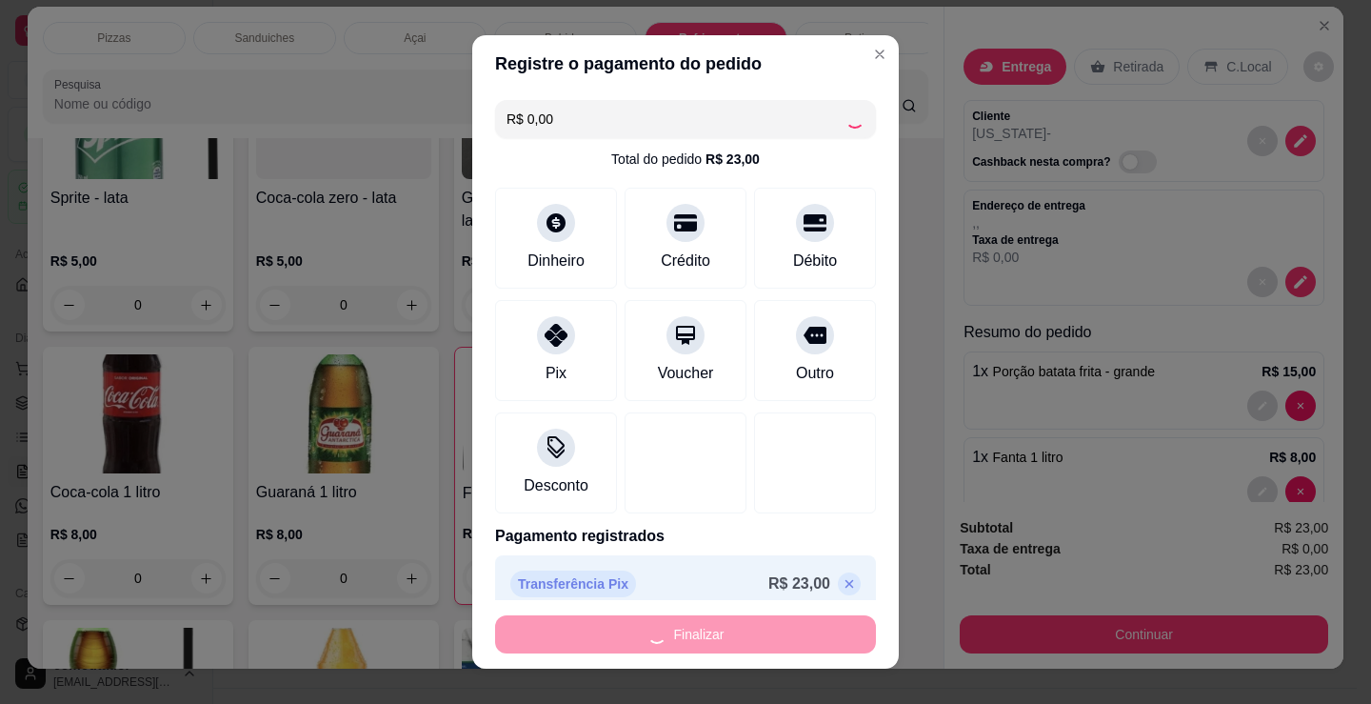
type input "0"
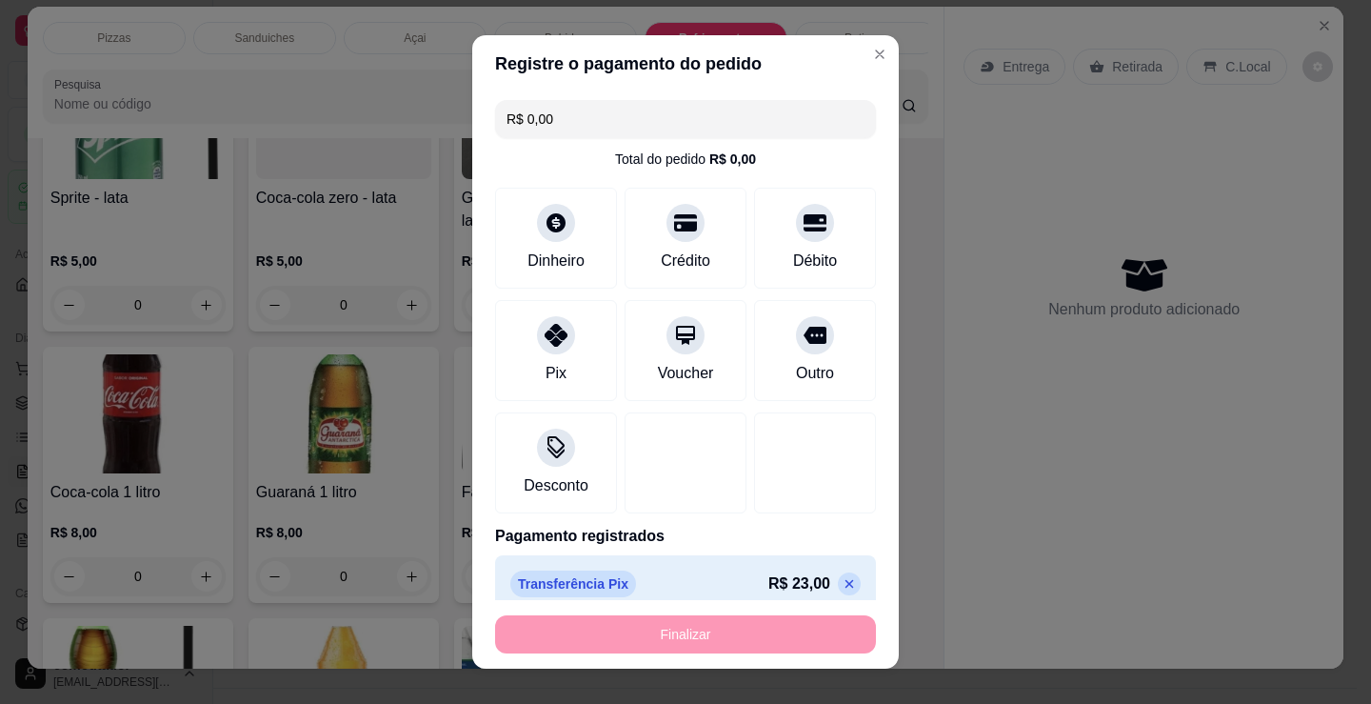
type input "-R$ 23,00"
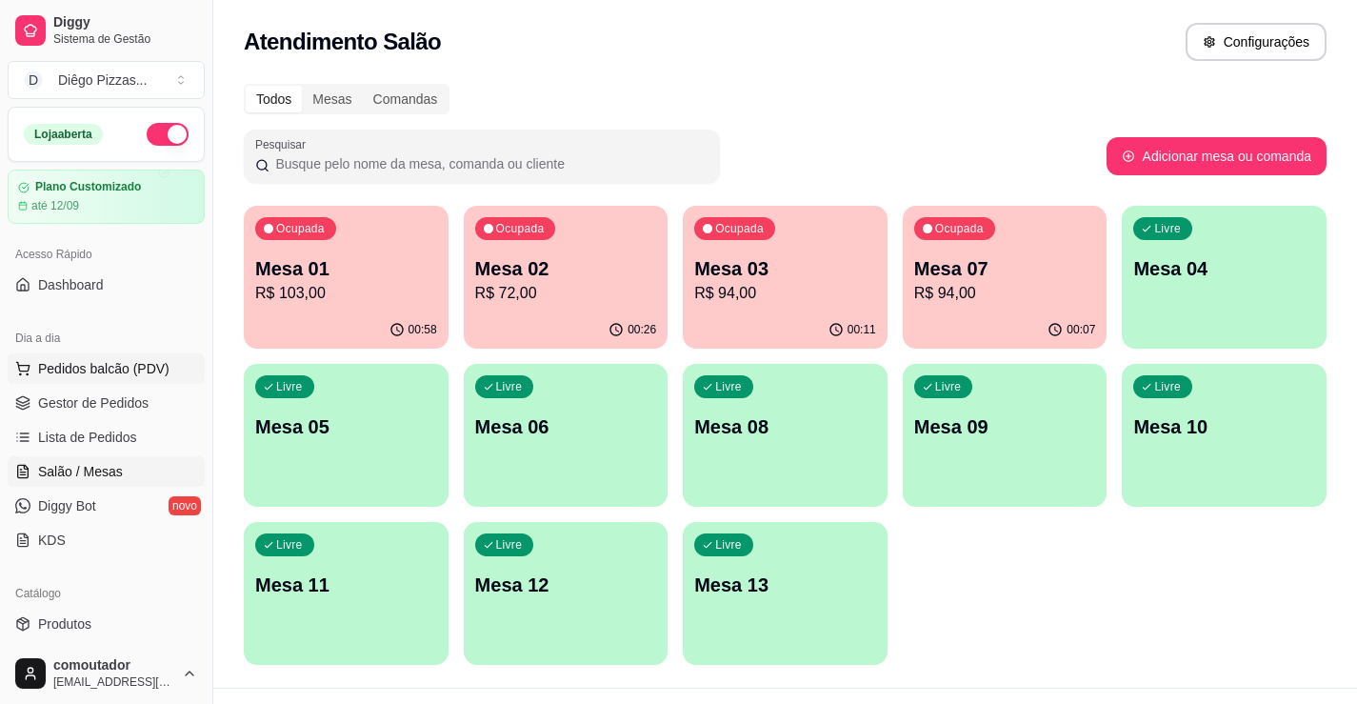
drag, startPoint x: 31, startPoint y: 374, endPoint x: 22, endPoint y: 371, distance: 9.9
click at [30, 374] on button "Pedidos balcão (PDV)" at bounding box center [106, 368] width 197 height 30
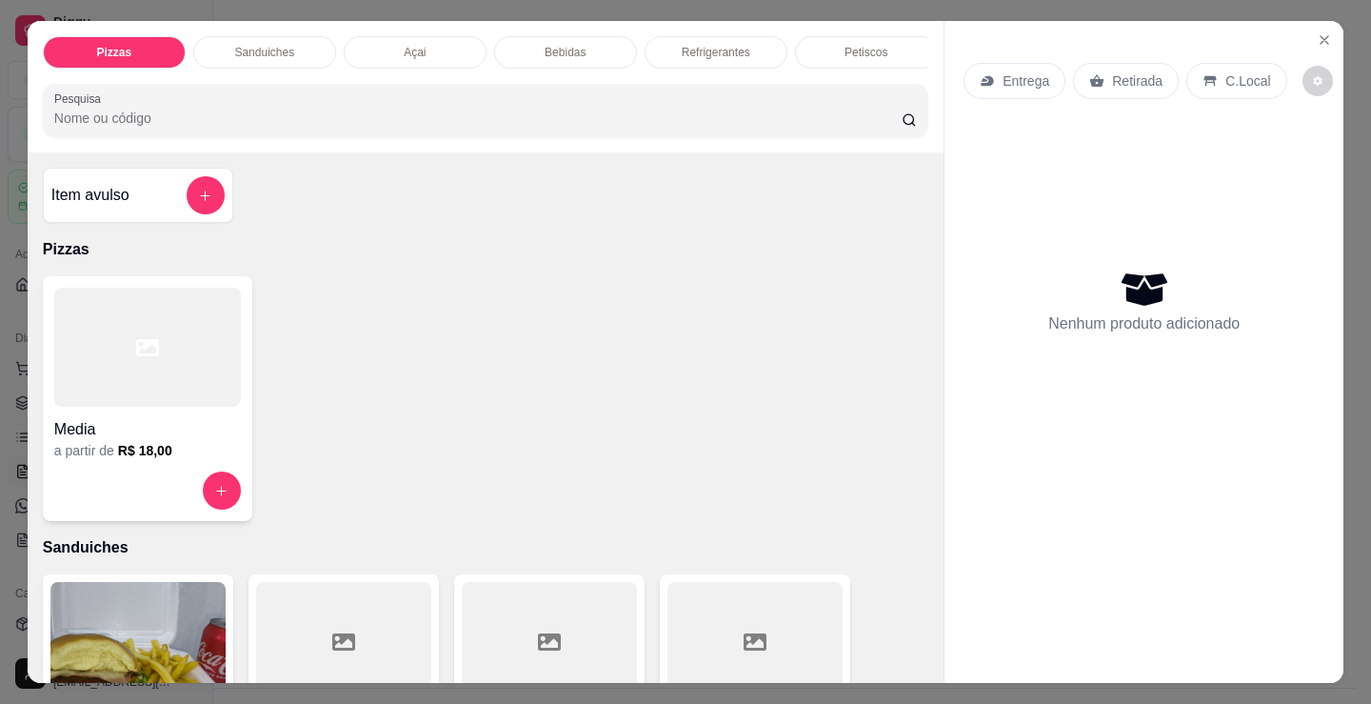
click at [144, 396] on div at bounding box center [147, 347] width 187 height 119
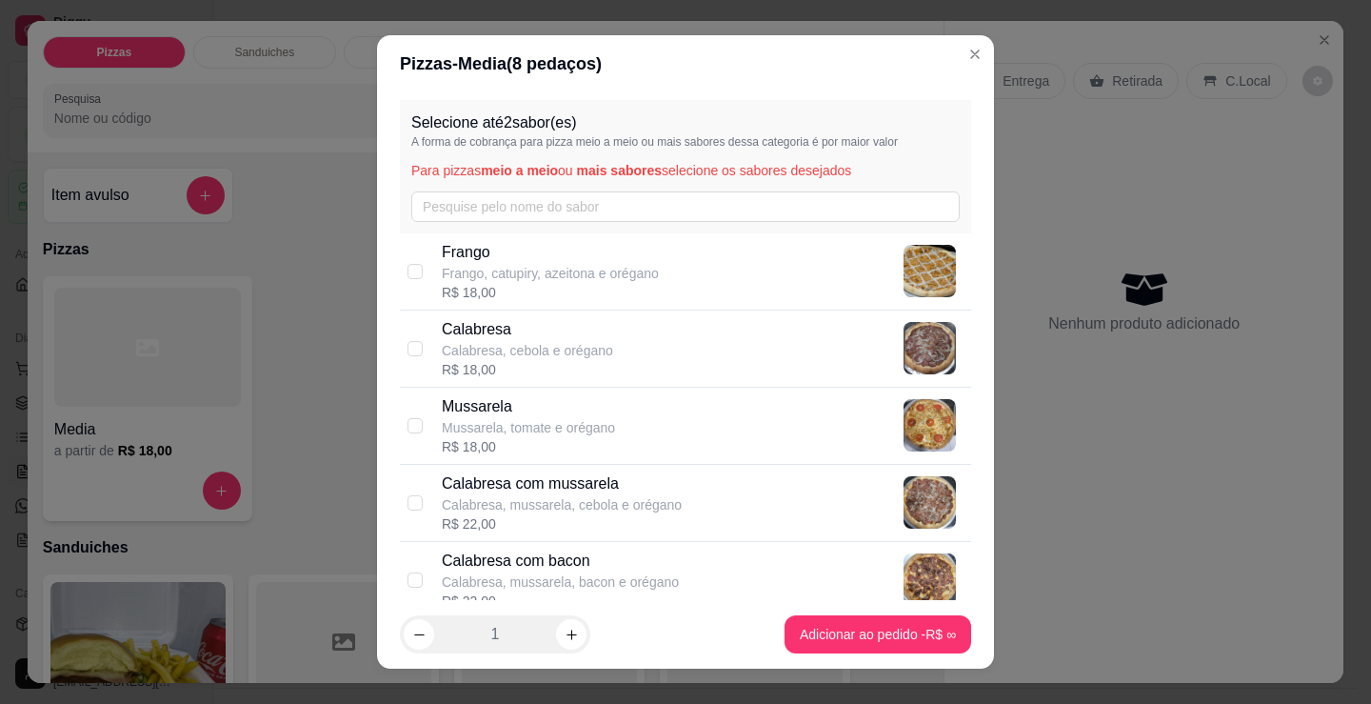
click at [546, 286] on div "R$ 18,00" at bounding box center [550, 292] width 217 height 19
checkbox input "true"
click at [575, 634] on button "increase-product-quantity" at bounding box center [571, 634] width 30 height 30
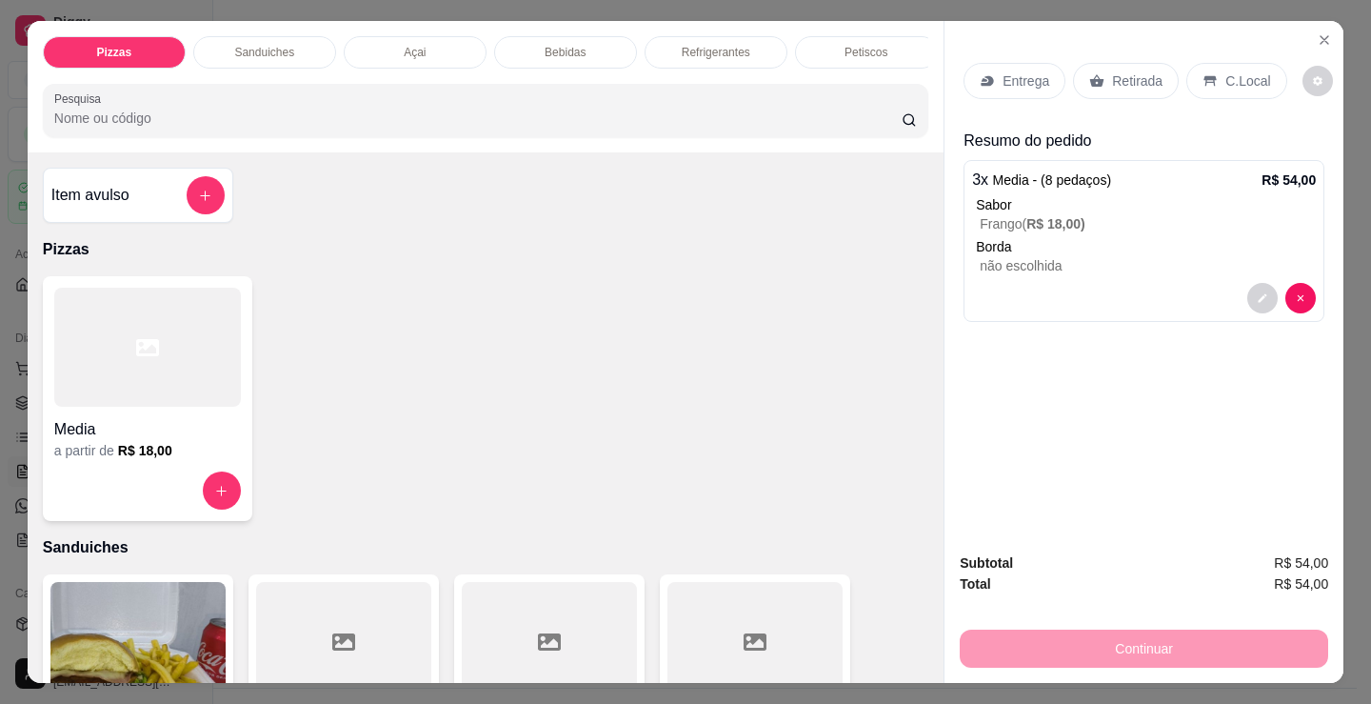
click at [192, 404] on div at bounding box center [147, 347] width 187 height 119
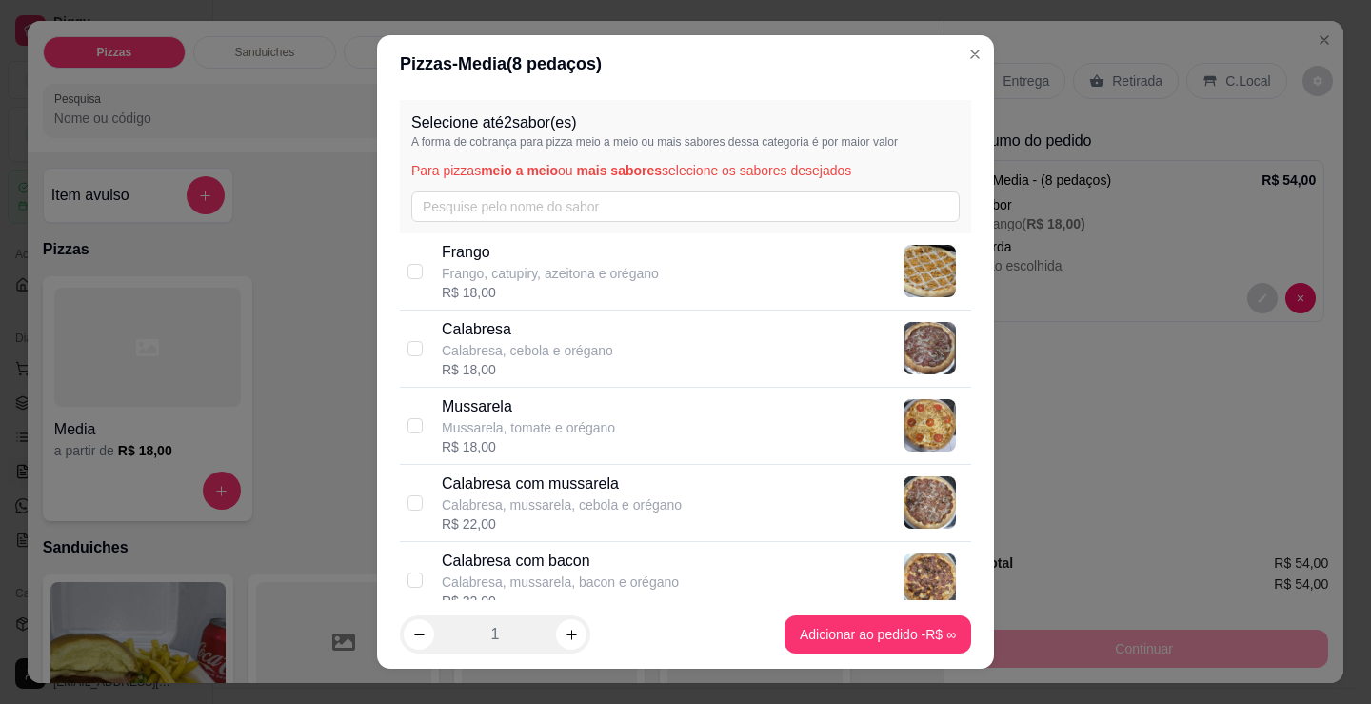
drag, startPoint x: 632, startPoint y: 360, endPoint x: 754, endPoint y: 495, distance: 182.1
click at [634, 360] on div "Calabresa Calabresa, cebola e orégano R$ 18,00" at bounding box center [703, 348] width 522 height 61
checkbox input "true"
click at [592, 631] on footer "1 Adicionar ao pedido R$ 18,00" at bounding box center [685, 634] width 617 height 69
click at [565, 631] on icon "increase-product-quantity" at bounding box center [572, 635] width 14 height 14
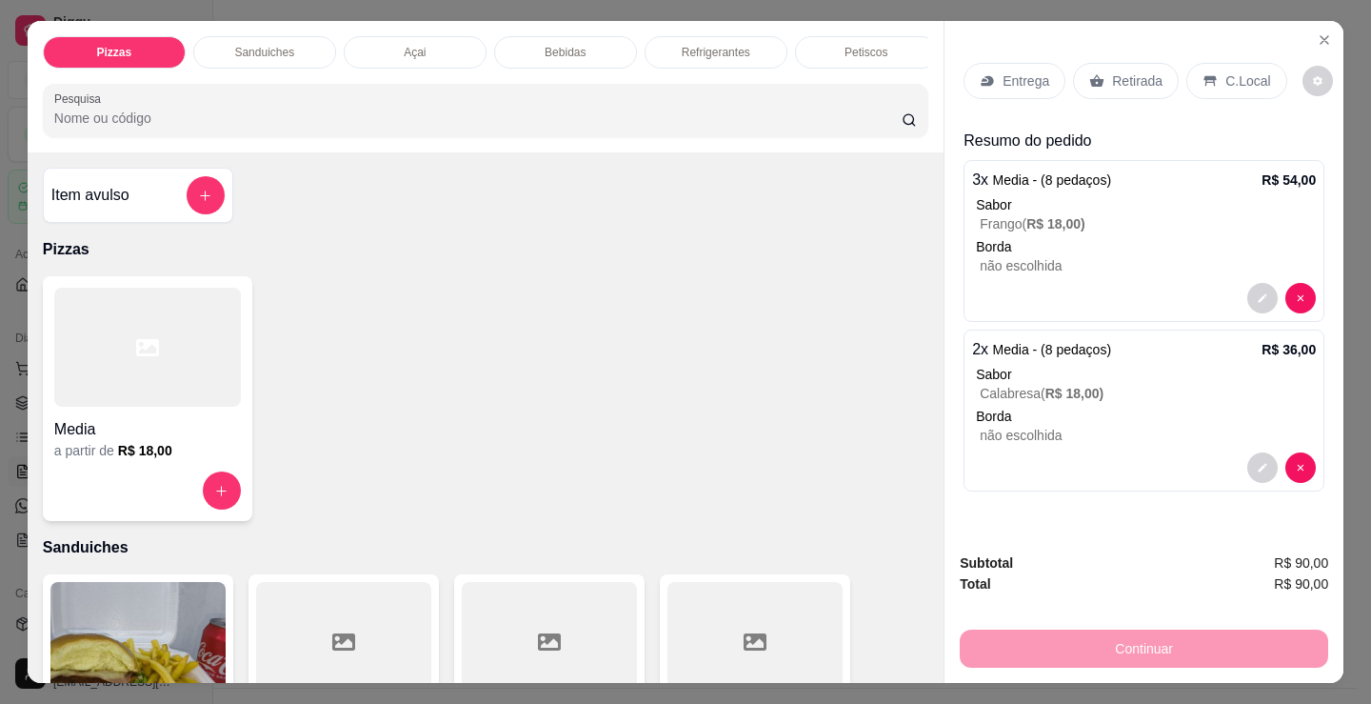
click at [1226, 71] on p "C.Local" at bounding box center [1248, 80] width 45 height 19
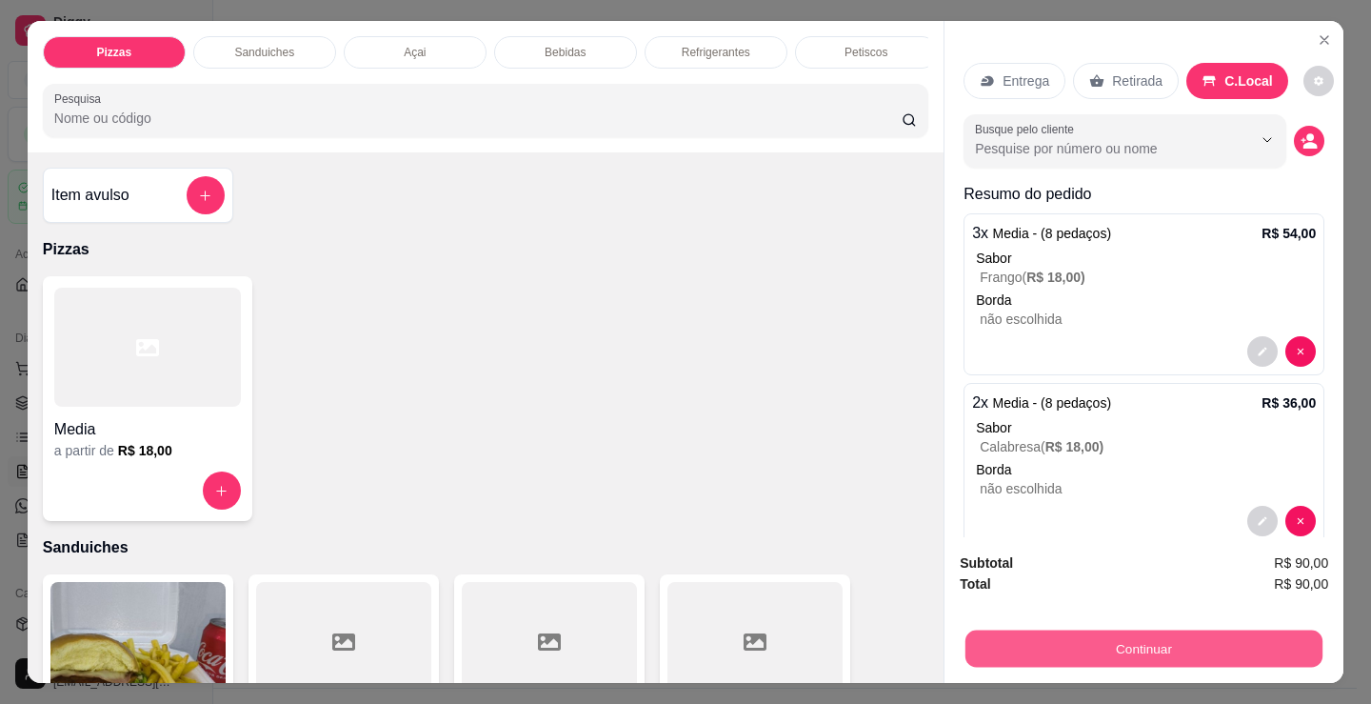
click at [1004, 646] on button "Continuar" at bounding box center [1144, 648] width 357 height 37
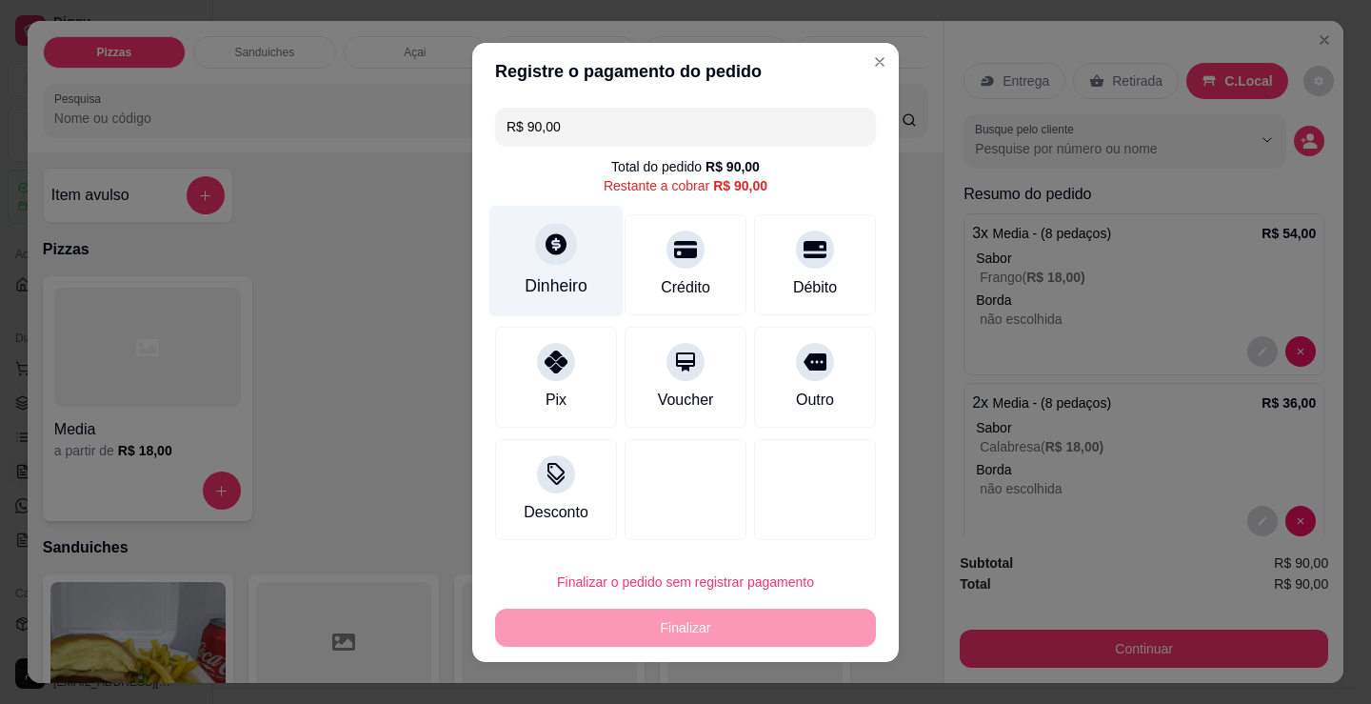
click at [604, 278] on div "Dinheiro" at bounding box center [557, 260] width 134 height 111
click at [719, 419] on footer "Não preciso Continuar" at bounding box center [685, 444] width 427 height 69
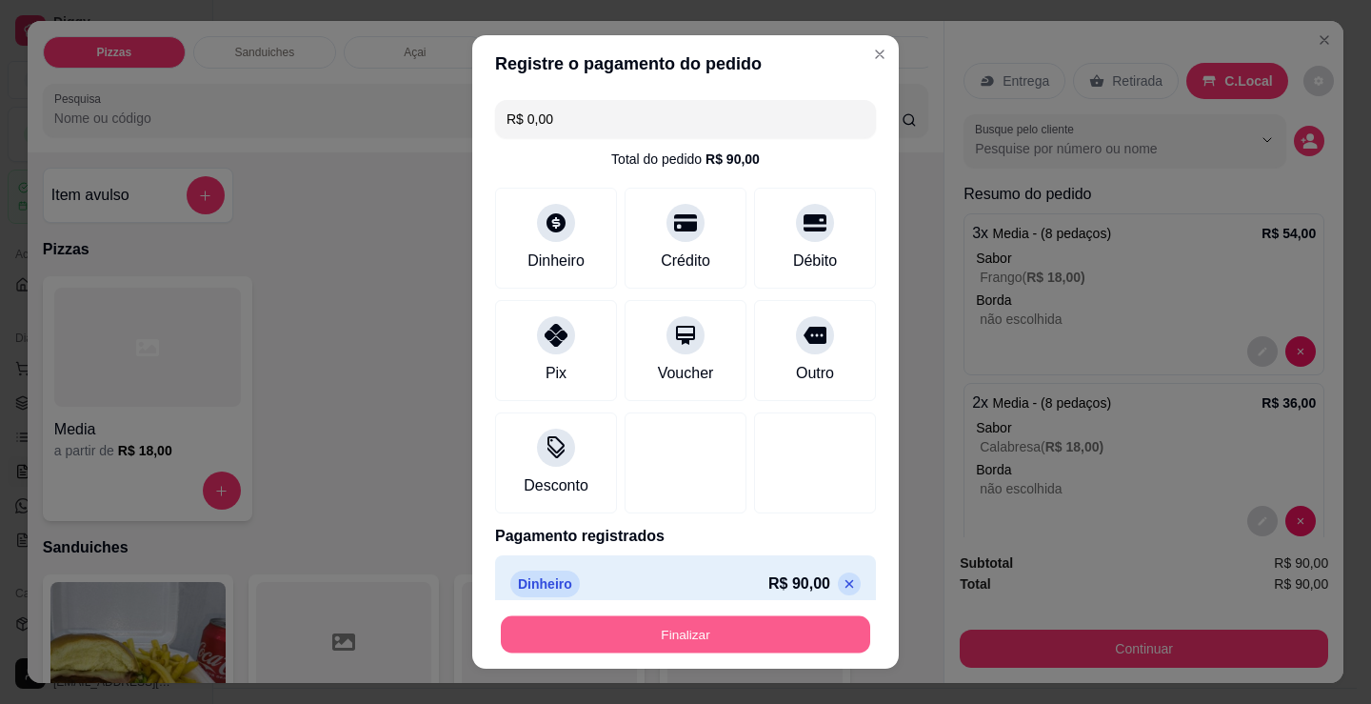
click at [619, 631] on button "Finalizar" at bounding box center [686, 634] width 370 height 37
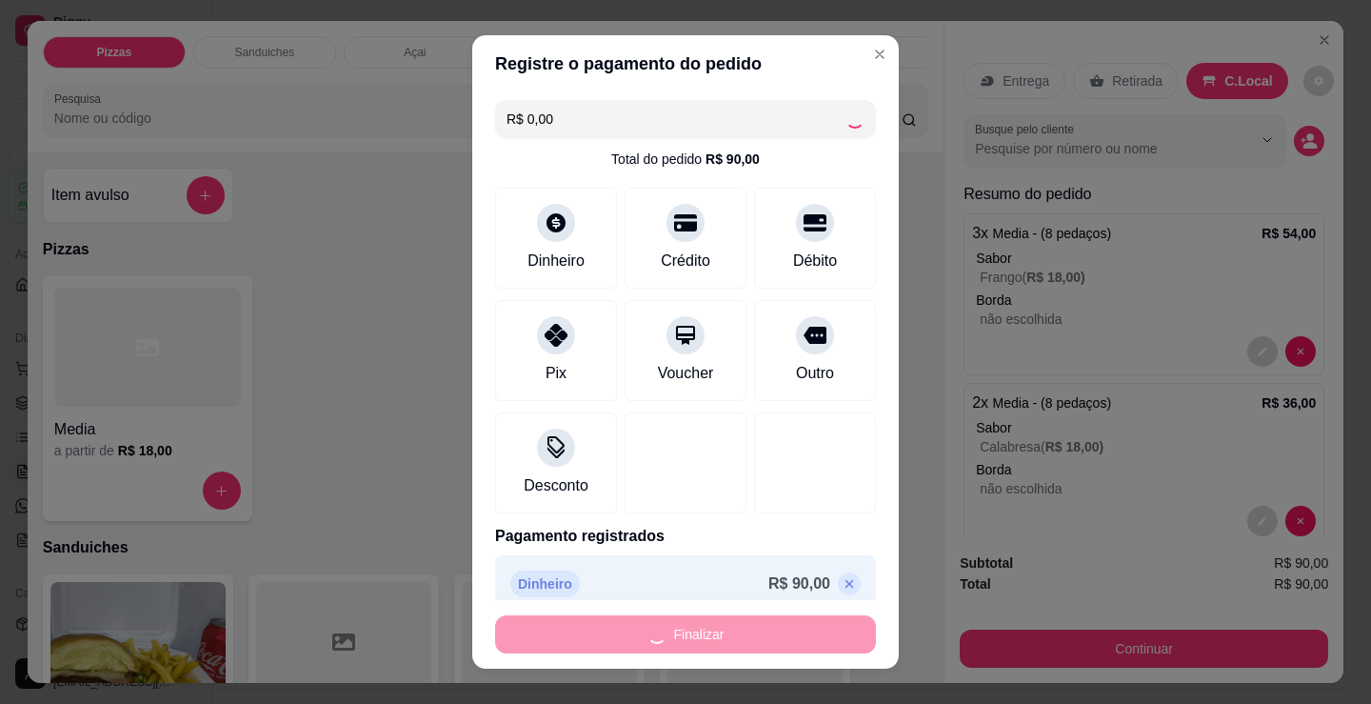
type input "-R$ 90,00"
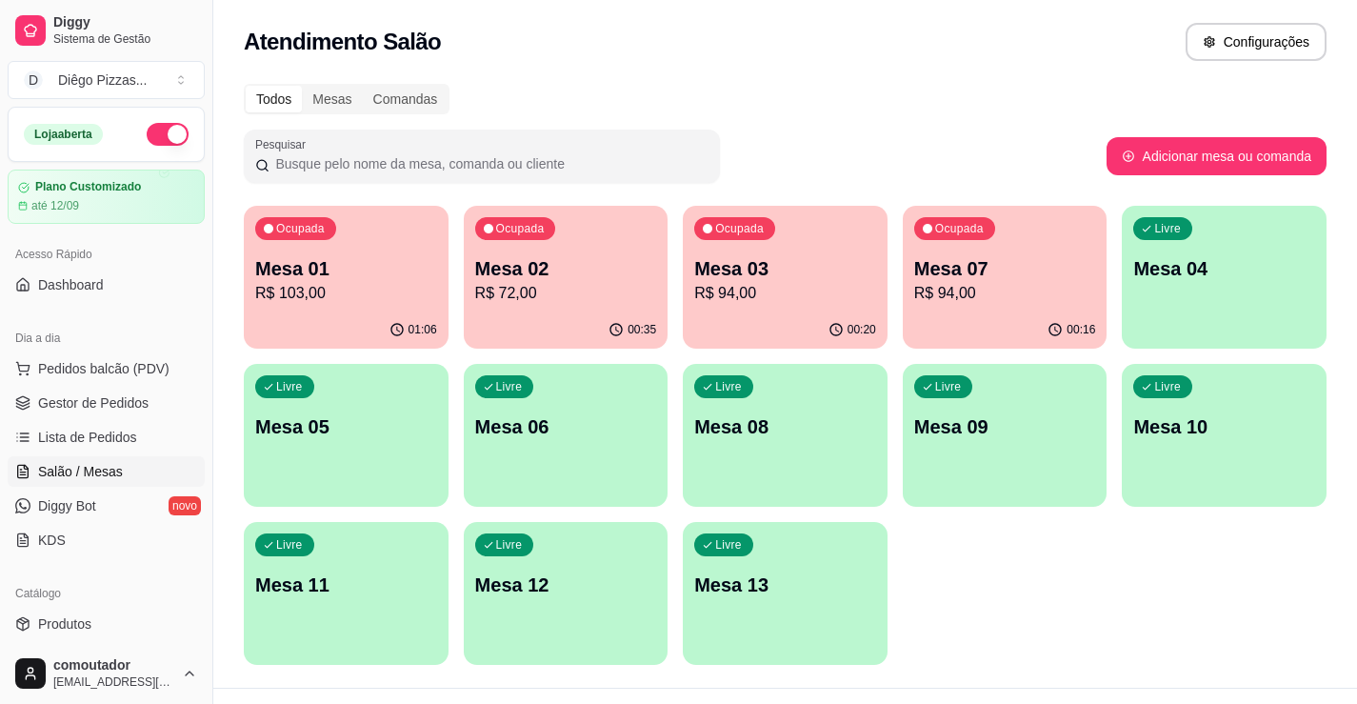
click at [310, 306] on div "Ocupada Mesa 01 R$ 103,00" at bounding box center [346, 259] width 205 height 106
click at [692, 290] on div "Ocupada Mesa 03 R$ 94,00" at bounding box center [785, 259] width 205 height 106
click at [1079, 259] on p "Mesa 07" at bounding box center [1005, 268] width 182 height 27
click at [592, 236] on div "Ocupada Mesa 02 R$ 72,00" at bounding box center [566, 259] width 205 height 106
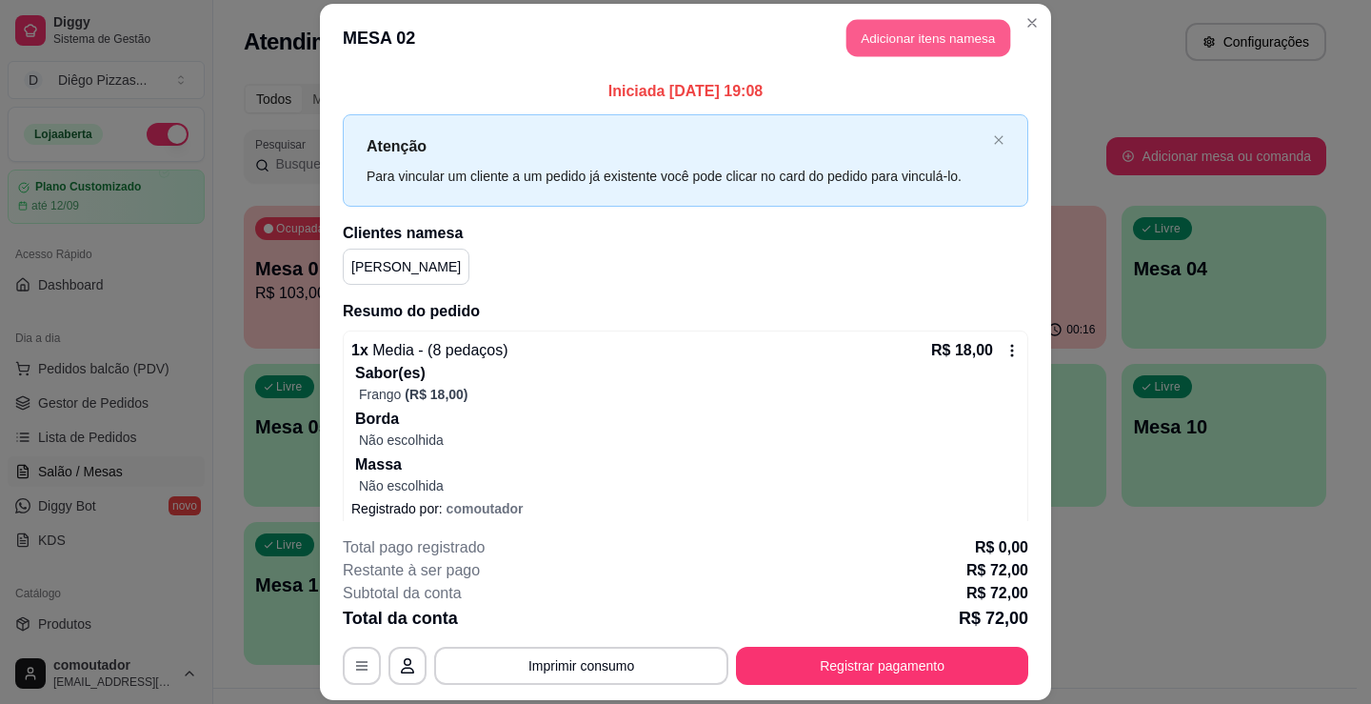
click at [888, 30] on button "Adicionar itens na mesa" at bounding box center [929, 37] width 164 height 37
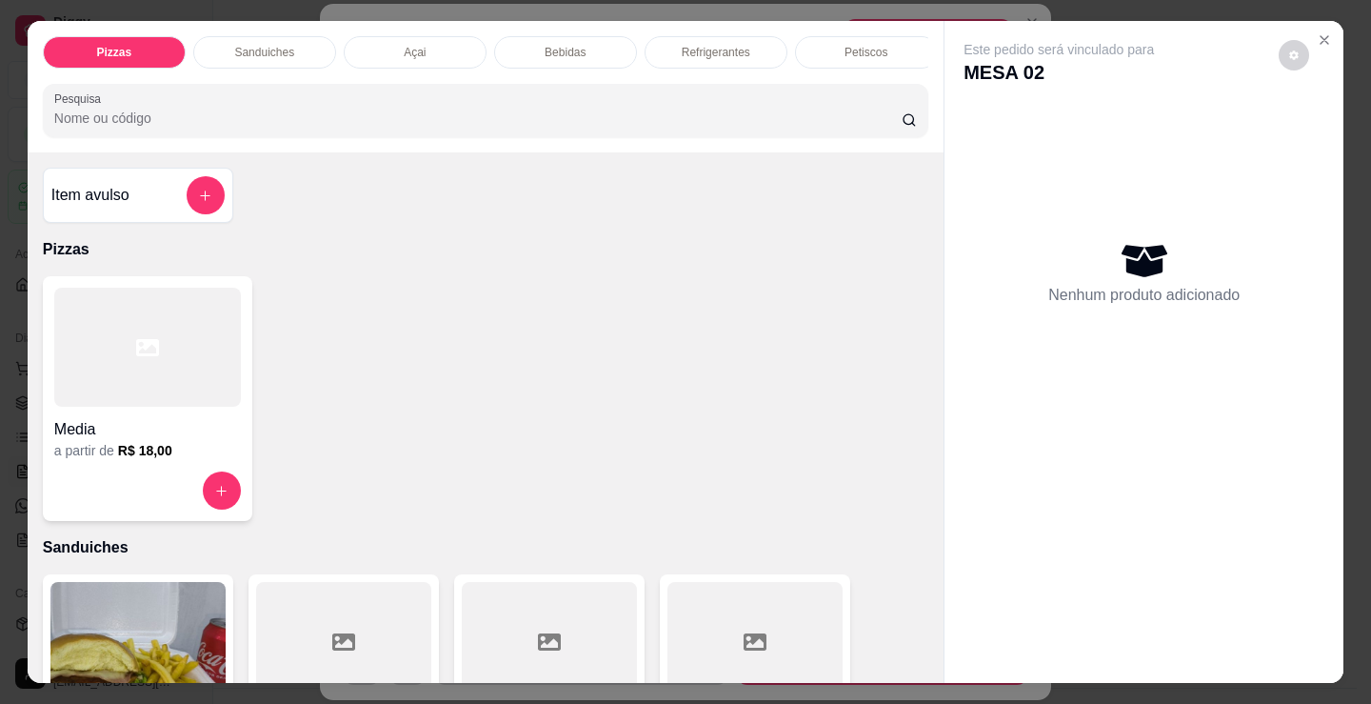
click at [212, 333] on div at bounding box center [147, 347] width 187 height 119
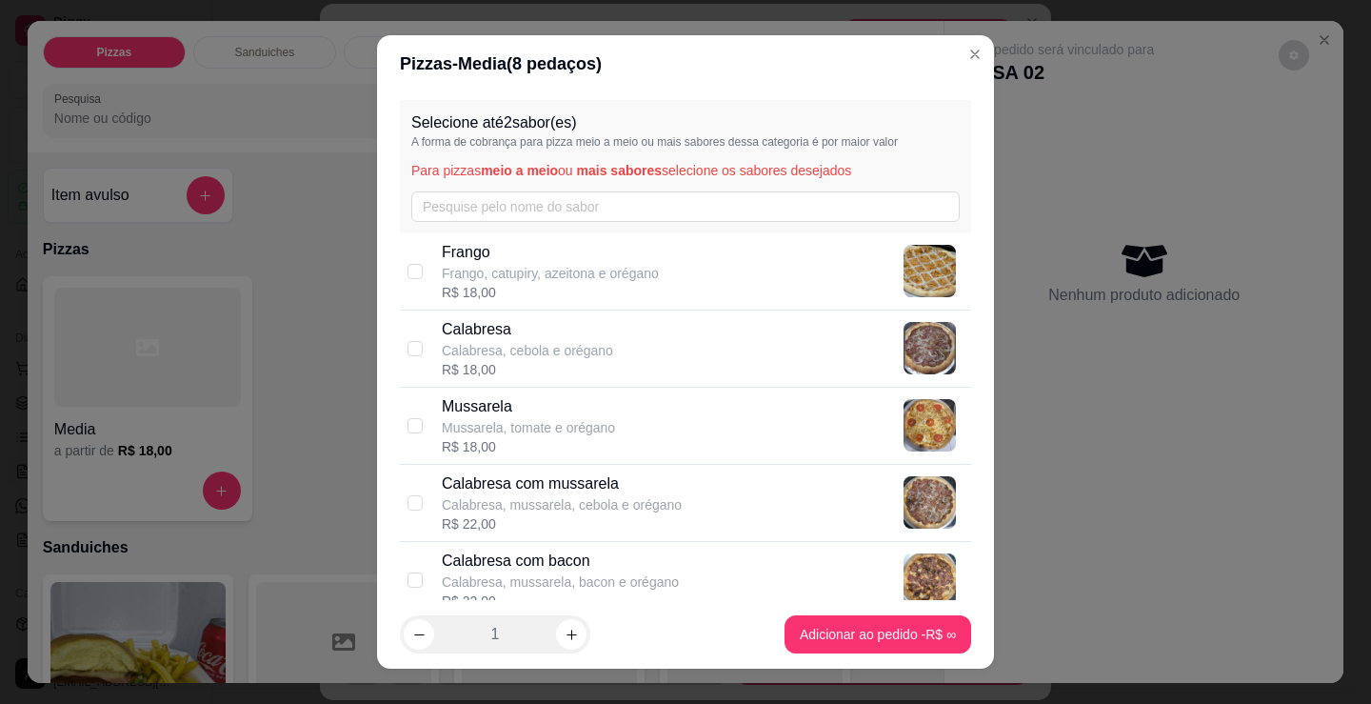
click at [460, 252] on p "Frango" at bounding box center [550, 252] width 217 height 23
checkbox input "true"
click at [569, 637] on icon "increase-product-quantity" at bounding box center [572, 635] width 14 height 14
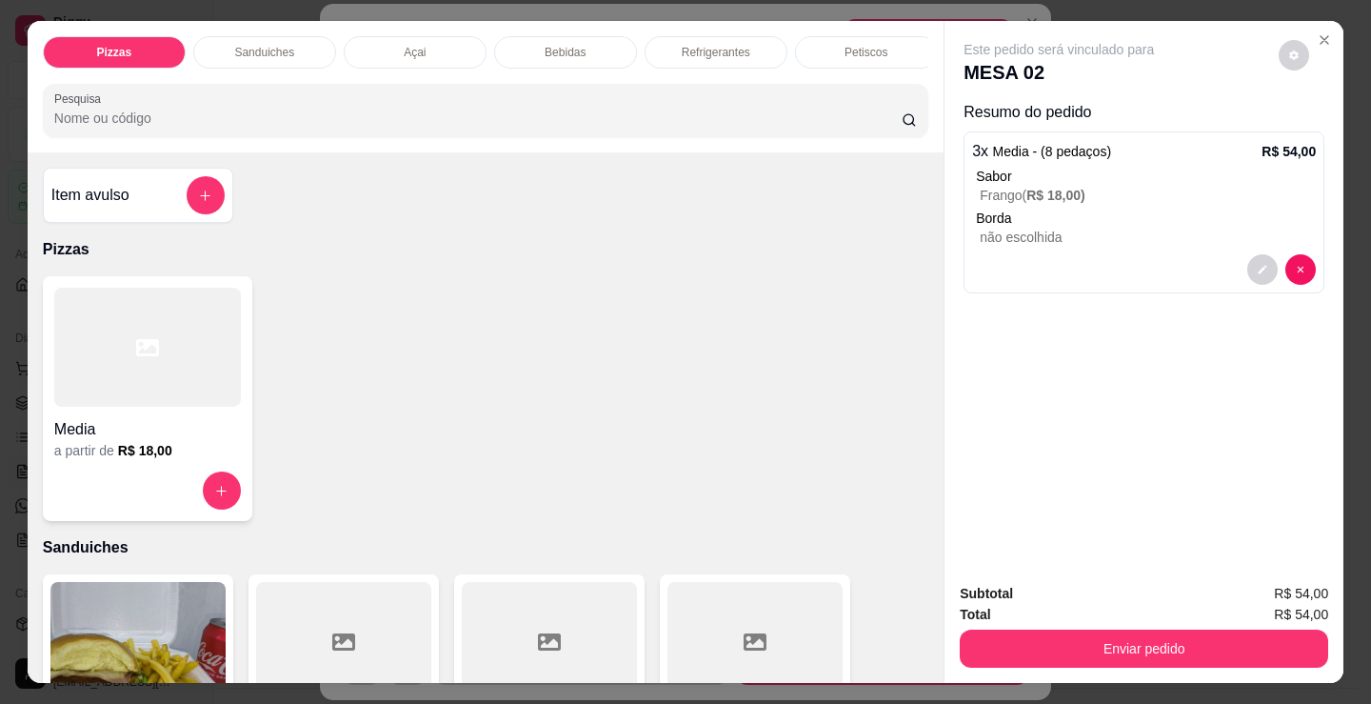
click at [97, 339] on div at bounding box center [147, 347] width 187 height 119
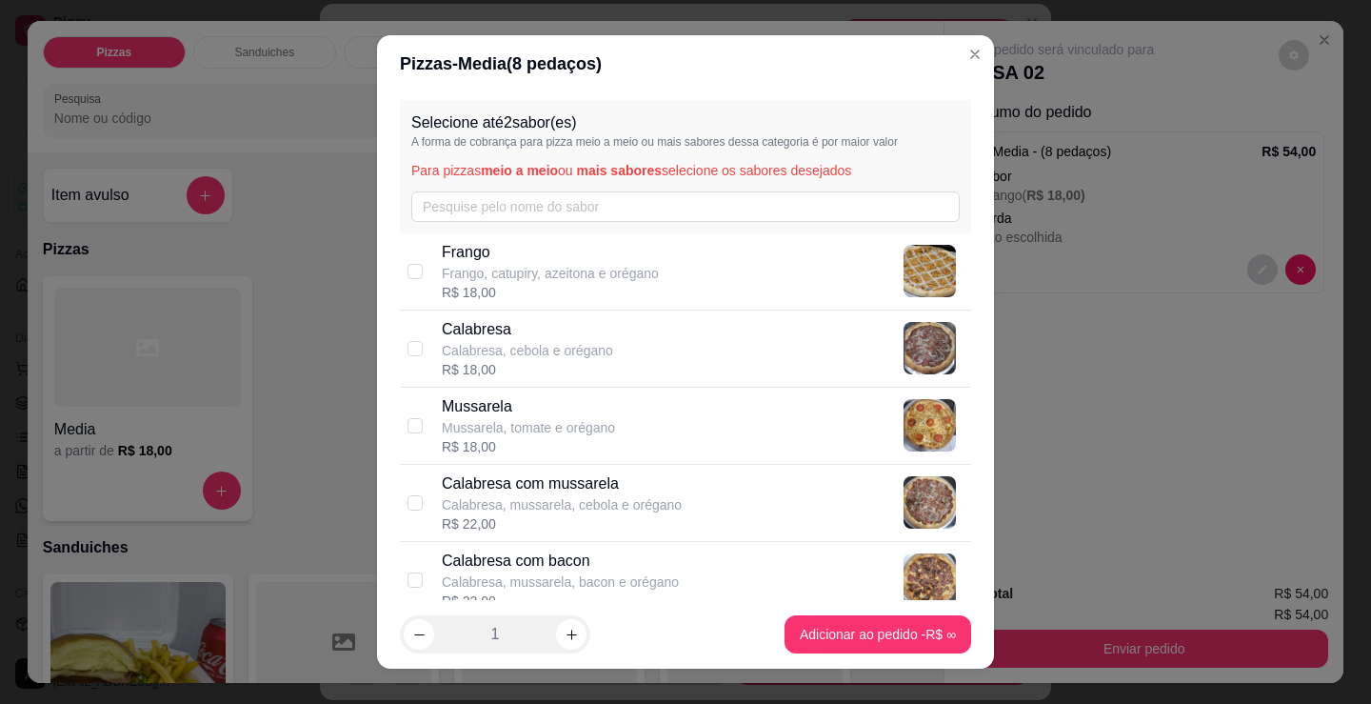
drag, startPoint x: 396, startPoint y: 332, endPoint x: 414, endPoint y: 359, distance: 32.2
click at [403, 337] on div "Calabresa Calabresa, cebola e orégano R$ 18,00" at bounding box center [685, 348] width 571 height 77
checkbox input "true"
click at [565, 631] on icon "increase-product-quantity" at bounding box center [572, 635] width 14 height 14
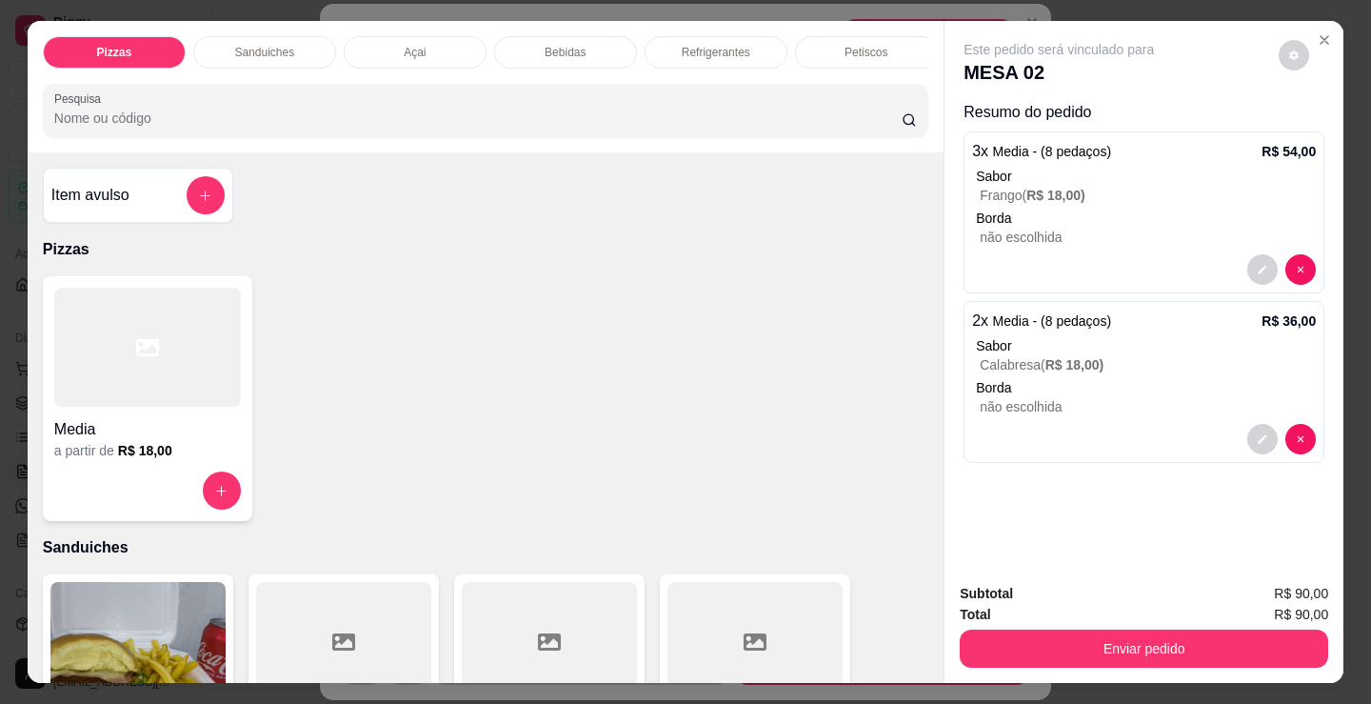
click at [970, 625] on div "Enviar pedido" at bounding box center [1144, 646] width 369 height 43
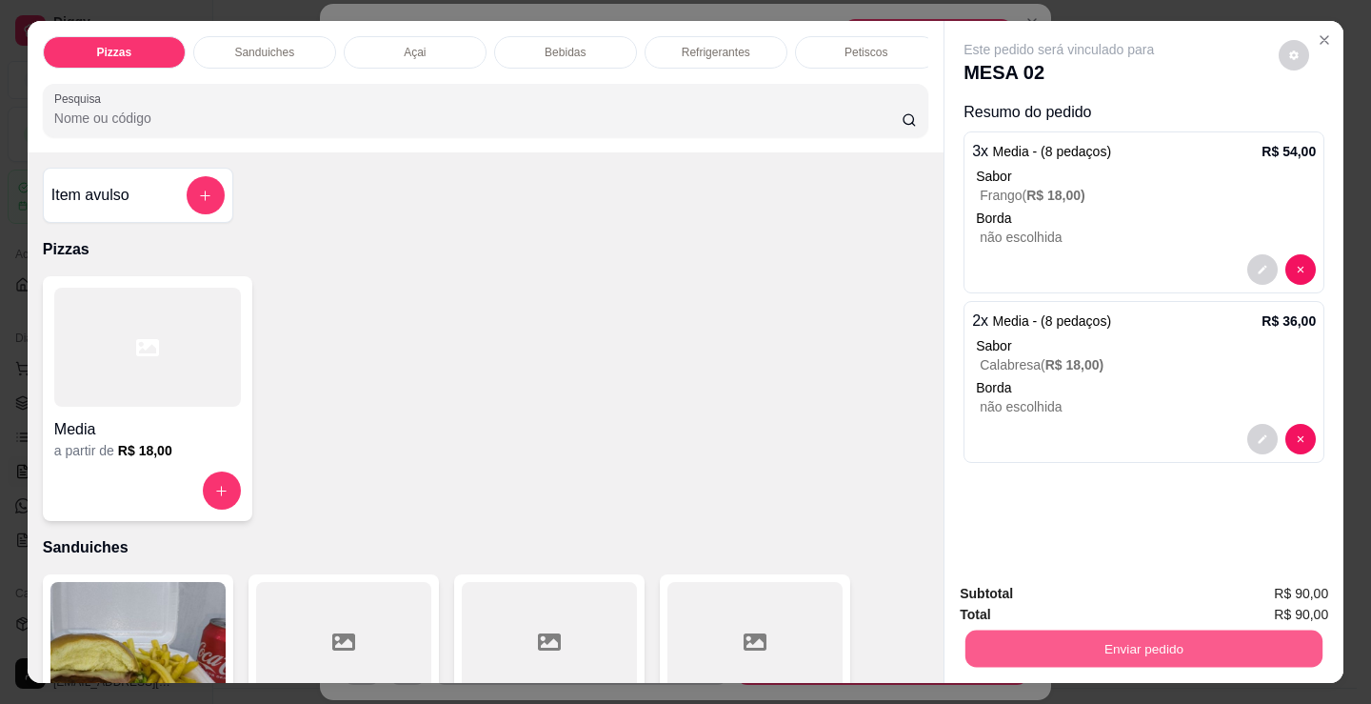
click at [969, 633] on button "Enviar pedido" at bounding box center [1144, 648] width 357 height 37
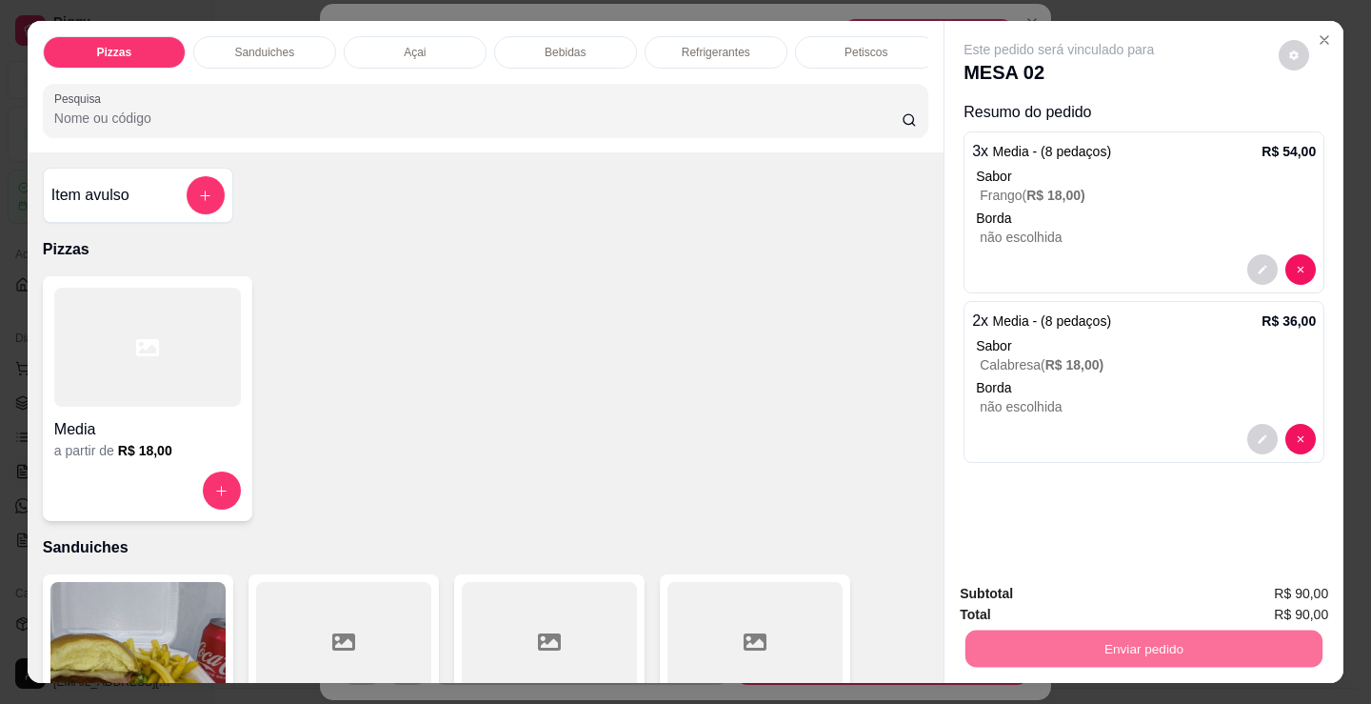
click at [1001, 602] on button "Não registrar e enviar pedido" at bounding box center [1081, 594] width 198 height 36
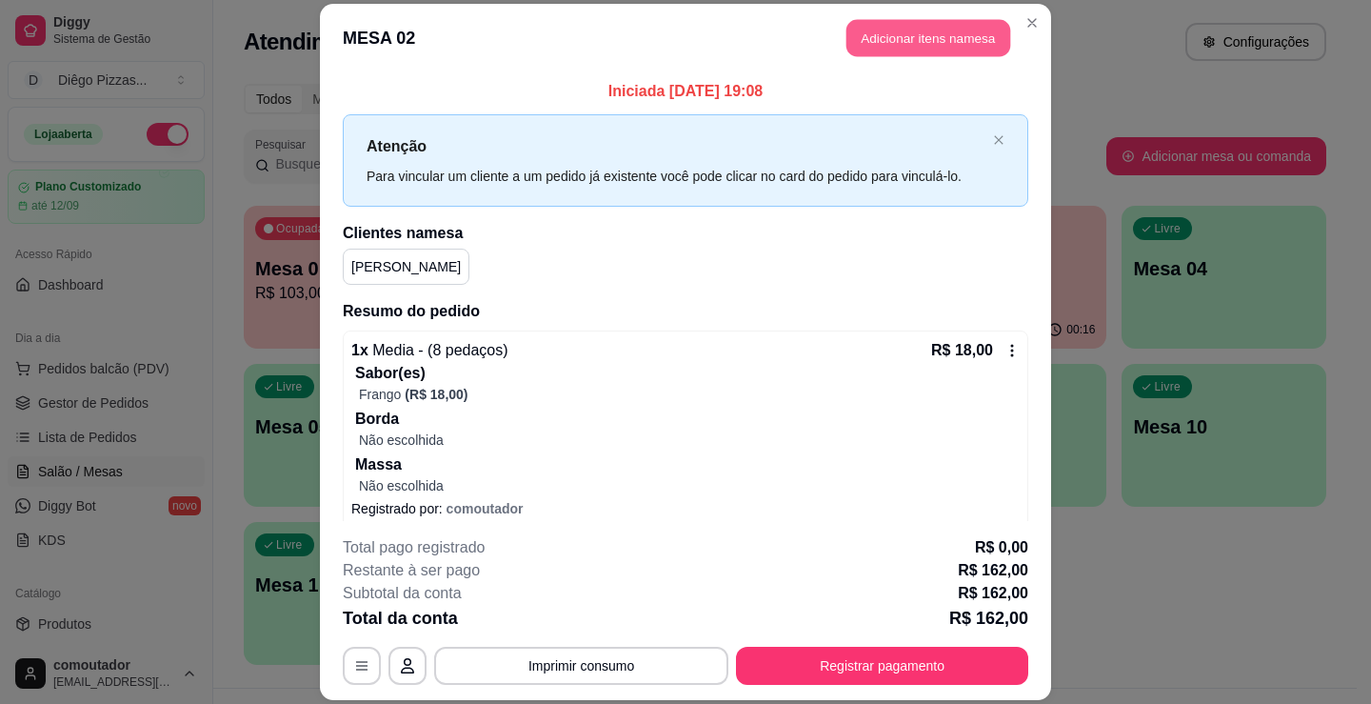
click at [965, 51] on button "Adicionar itens na mesa" at bounding box center [929, 37] width 164 height 37
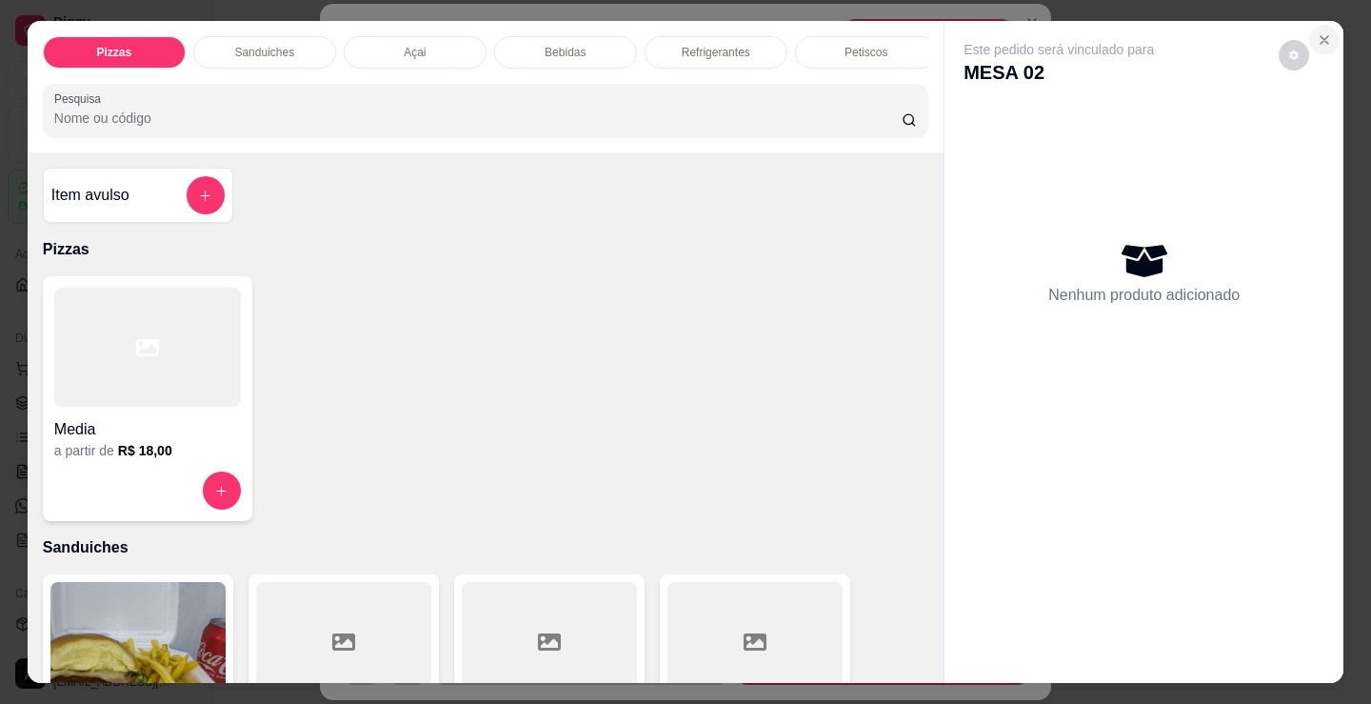
click at [1317, 32] on icon "Close" at bounding box center [1324, 39] width 15 height 15
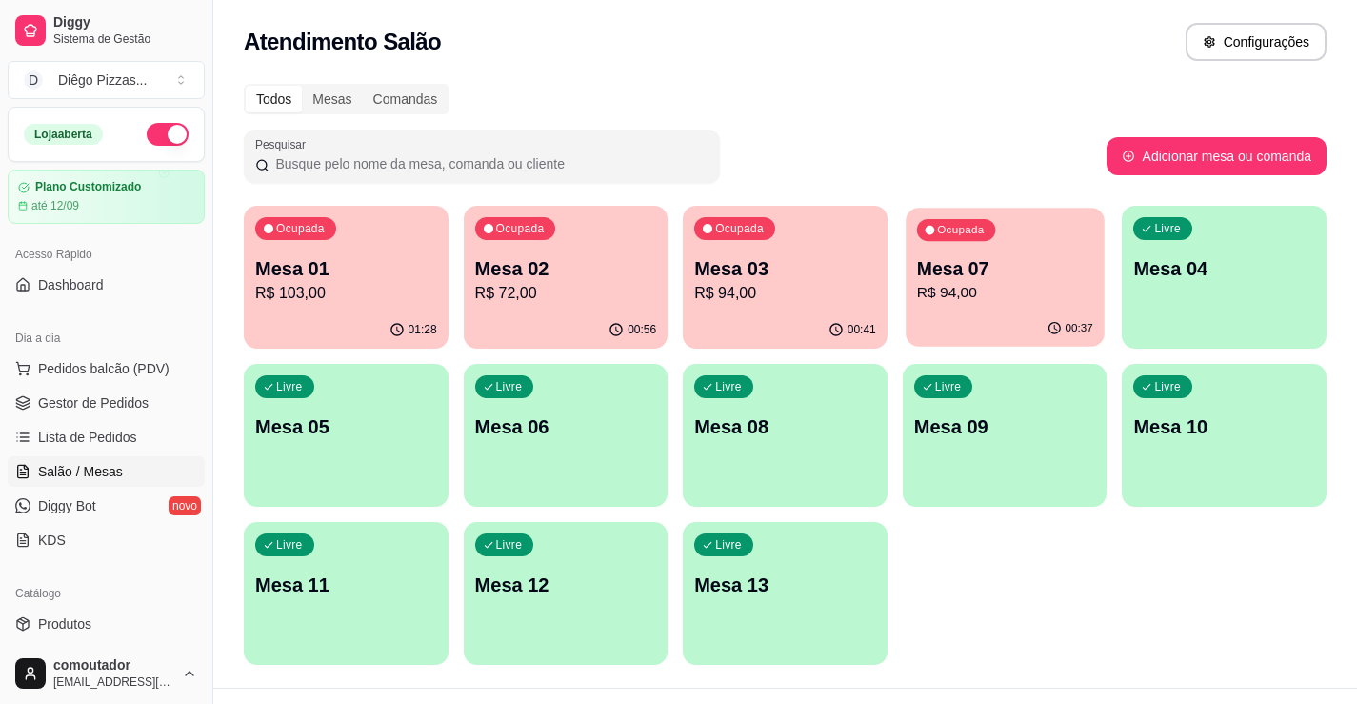
click at [1067, 242] on div "Ocupada Mesa 07 R$ 94,00" at bounding box center [1005, 259] width 198 height 103
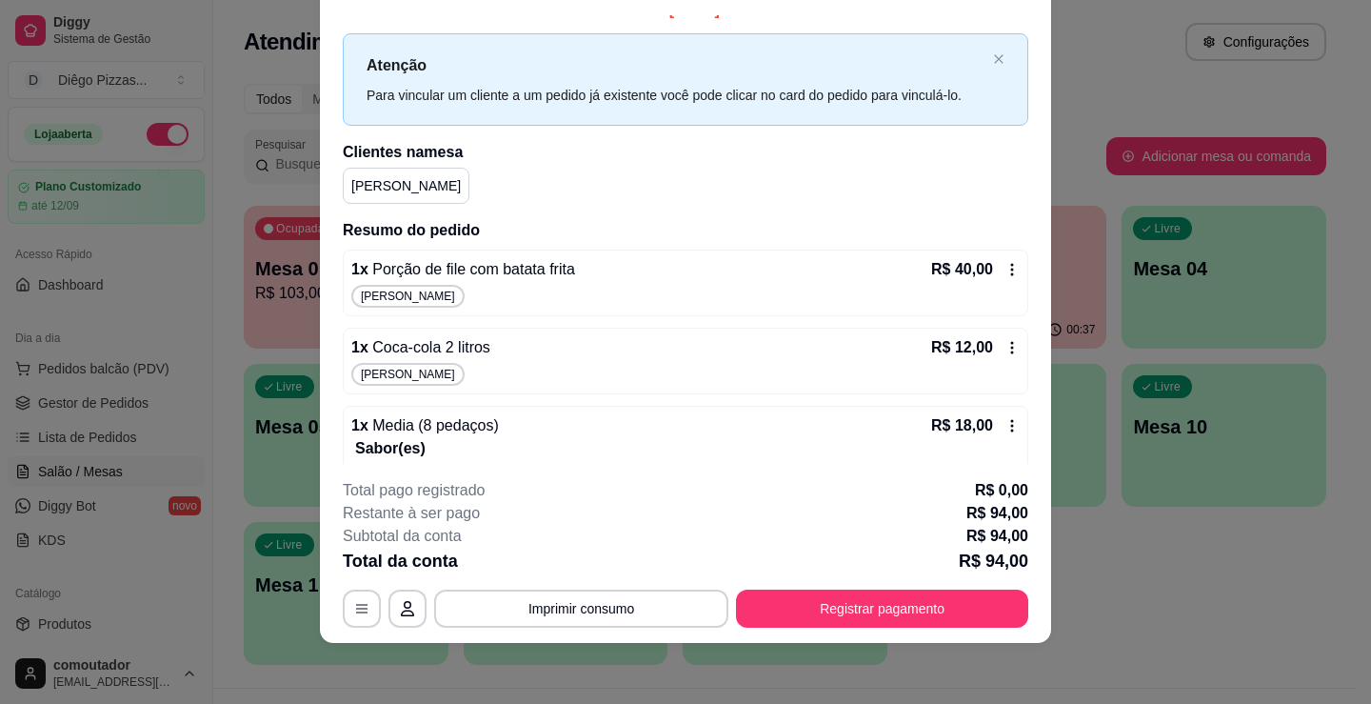
scroll to position [23, 0]
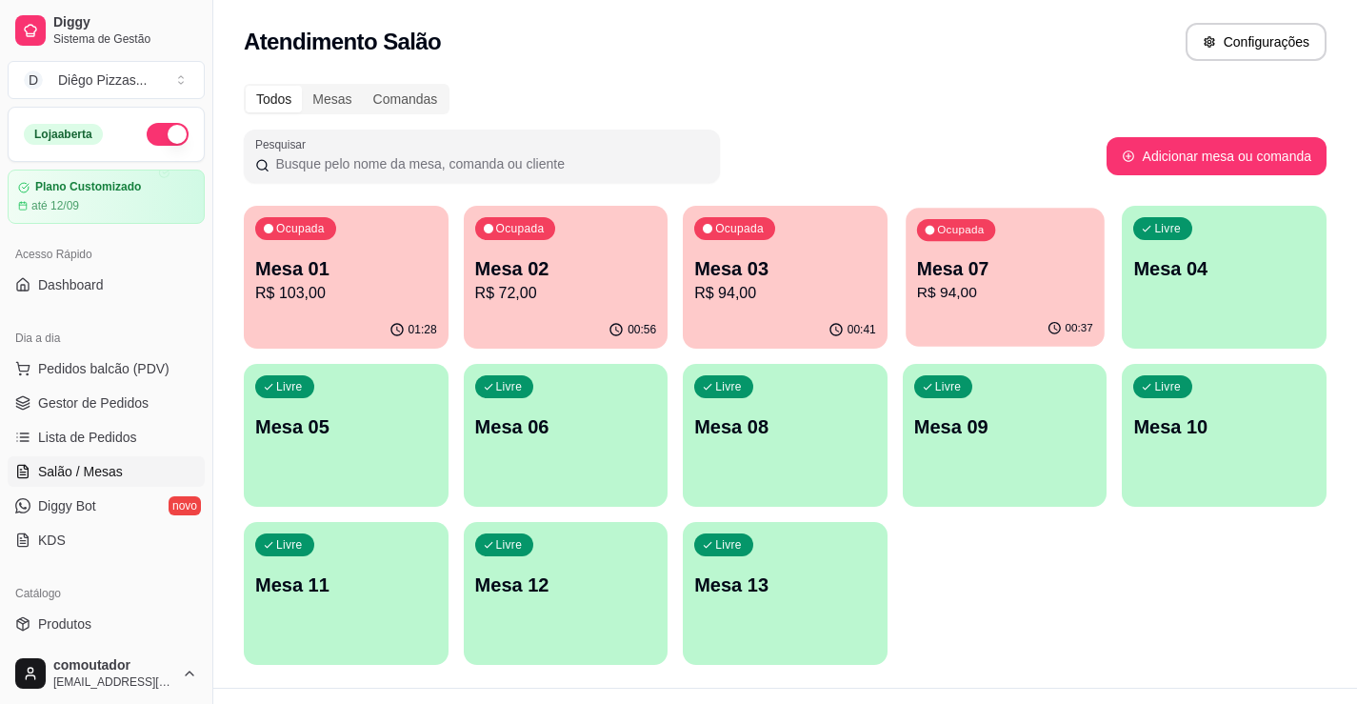
click at [1063, 258] on p "Mesa 07" at bounding box center [1005, 269] width 176 height 26
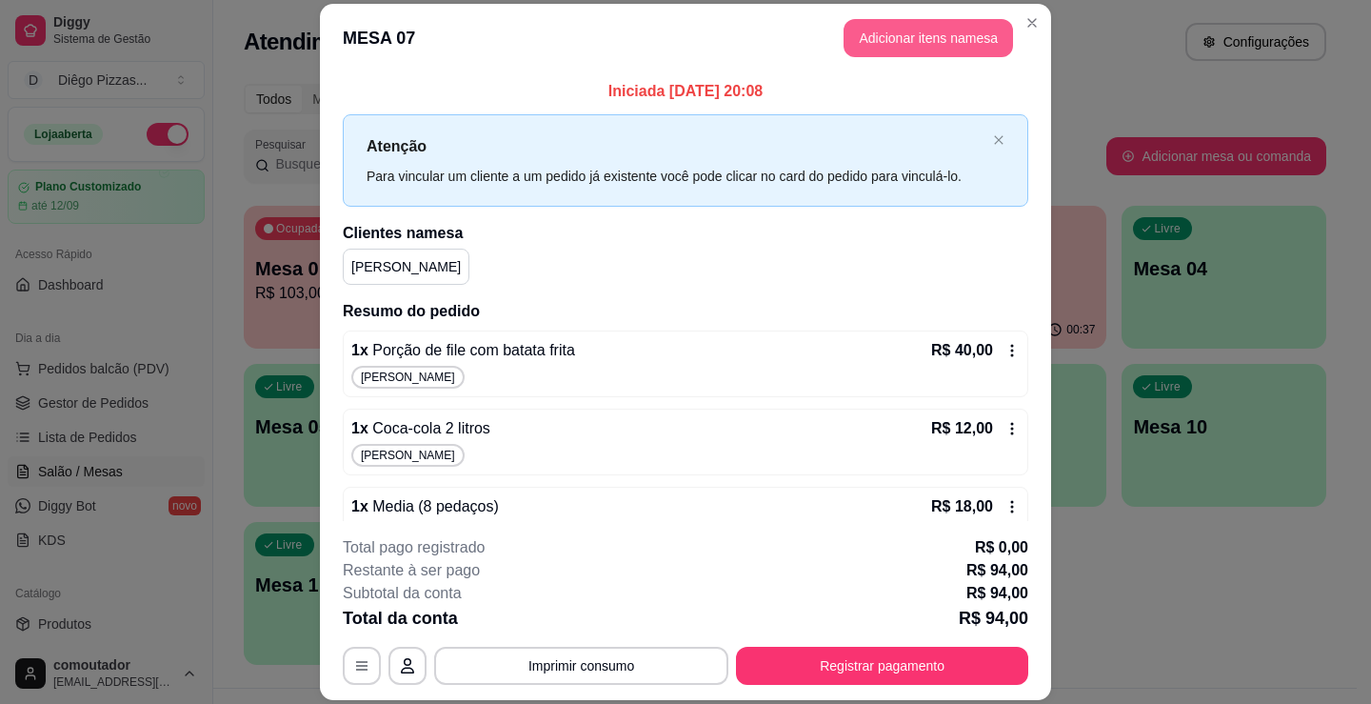
click at [955, 49] on button "Adicionar itens na mesa" at bounding box center [929, 38] width 170 height 38
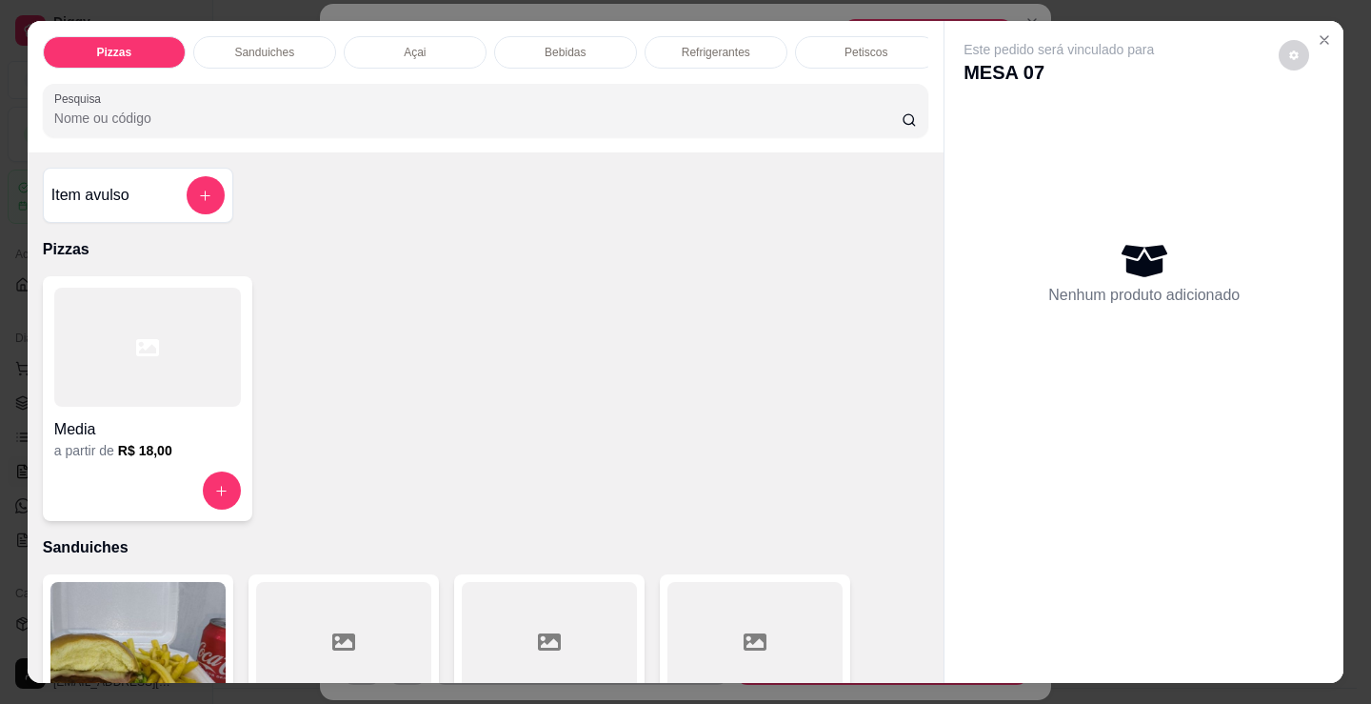
click at [724, 45] on p "Refrigerantes" at bounding box center [716, 52] width 69 height 15
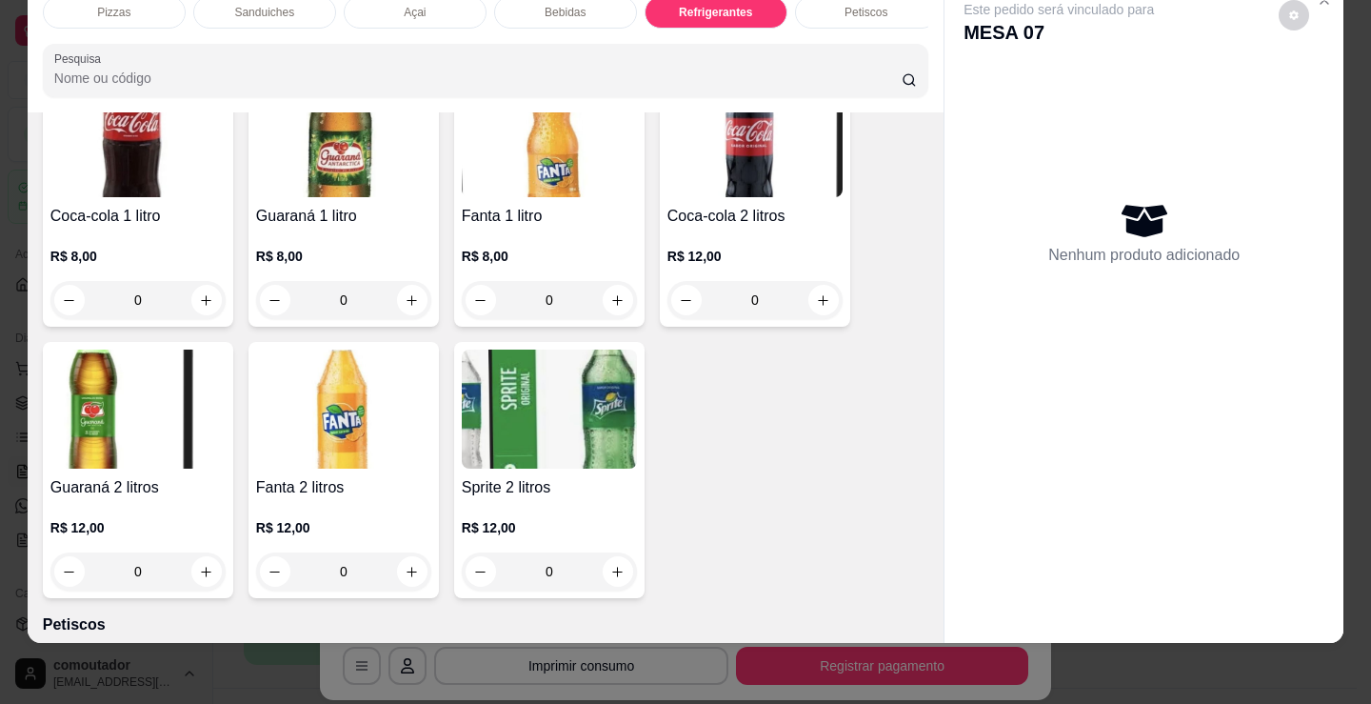
scroll to position [5859, 0]
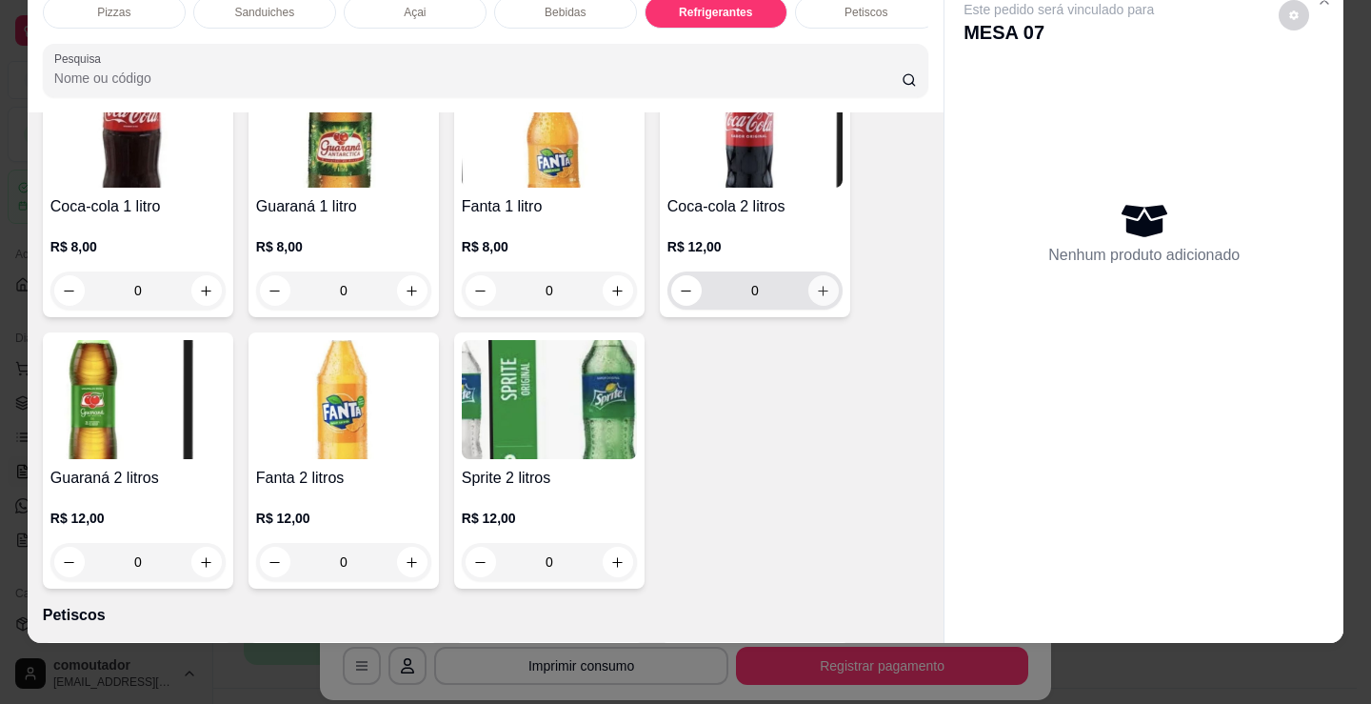
click at [827, 290] on button "increase-product-quantity" at bounding box center [824, 290] width 30 height 30
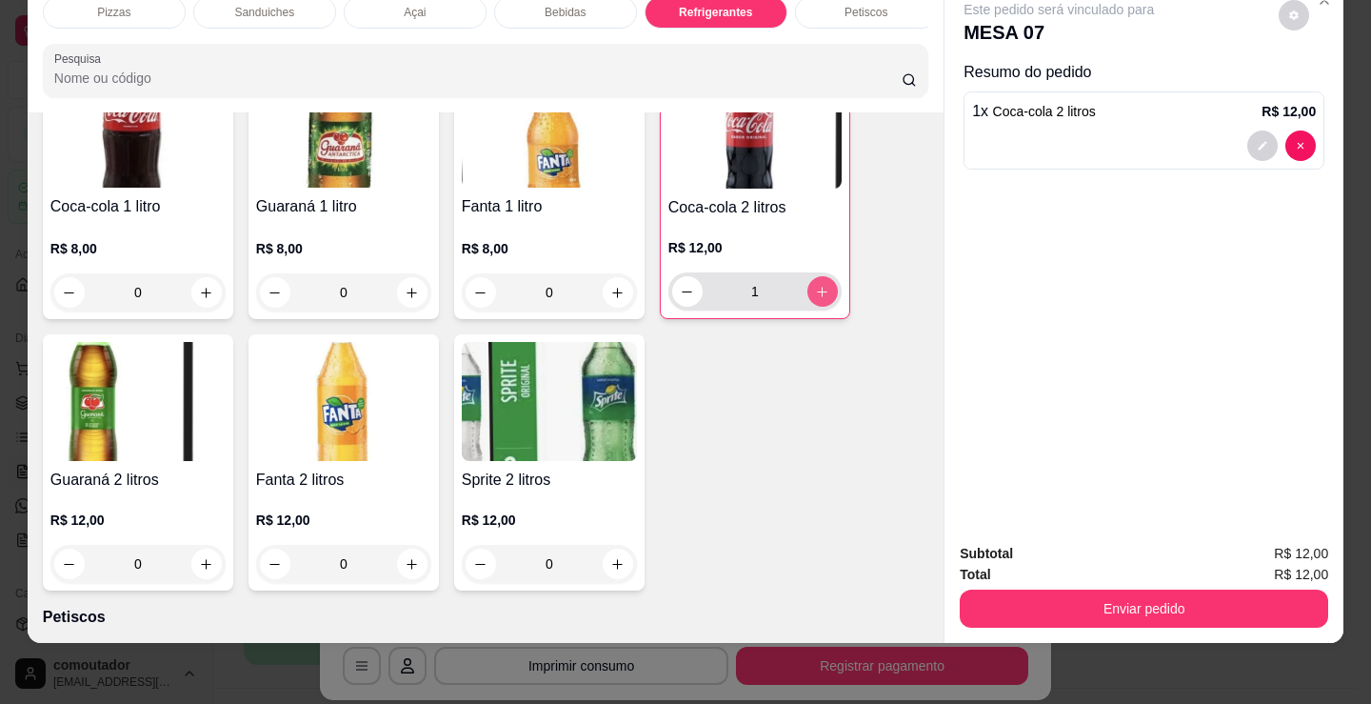
type input "1"
click at [852, 5] on p "Petiscos" at bounding box center [866, 12] width 43 height 15
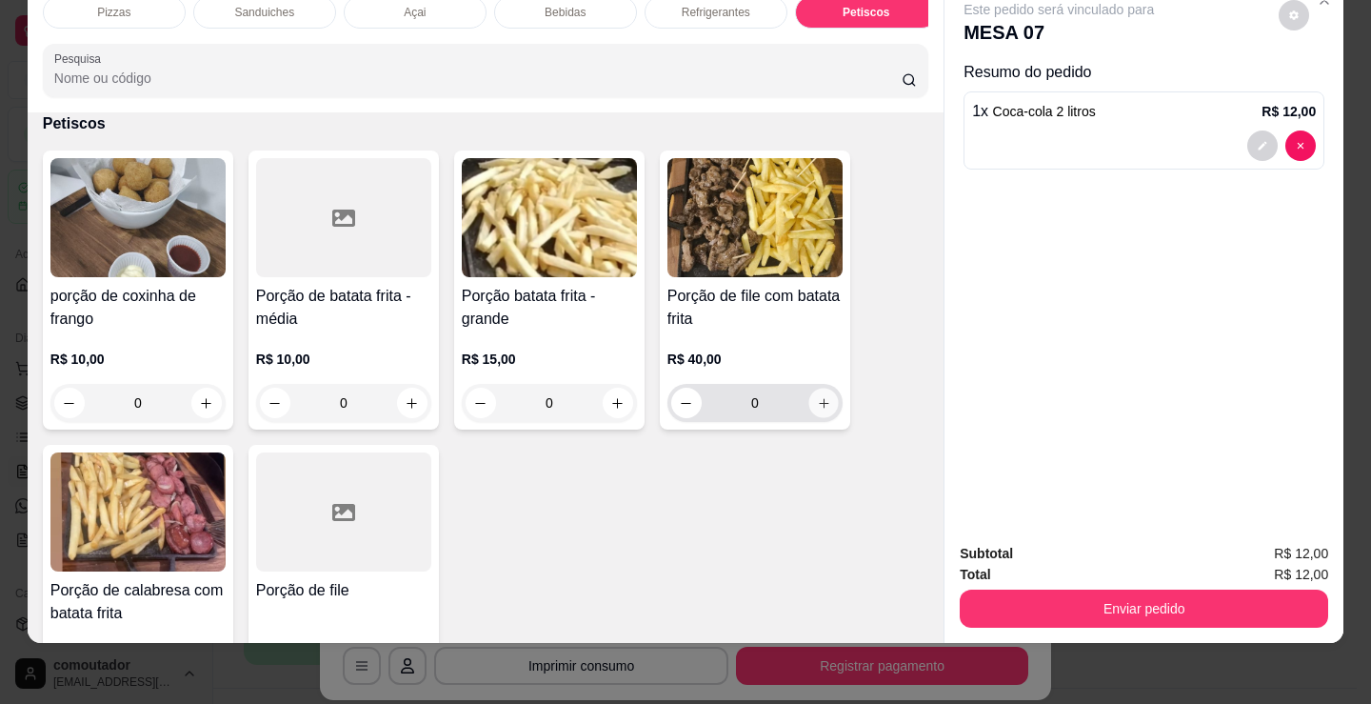
click at [815, 393] on button "increase-product-quantity" at bounding box center [824, 404] width 30 height 30
type input "1"
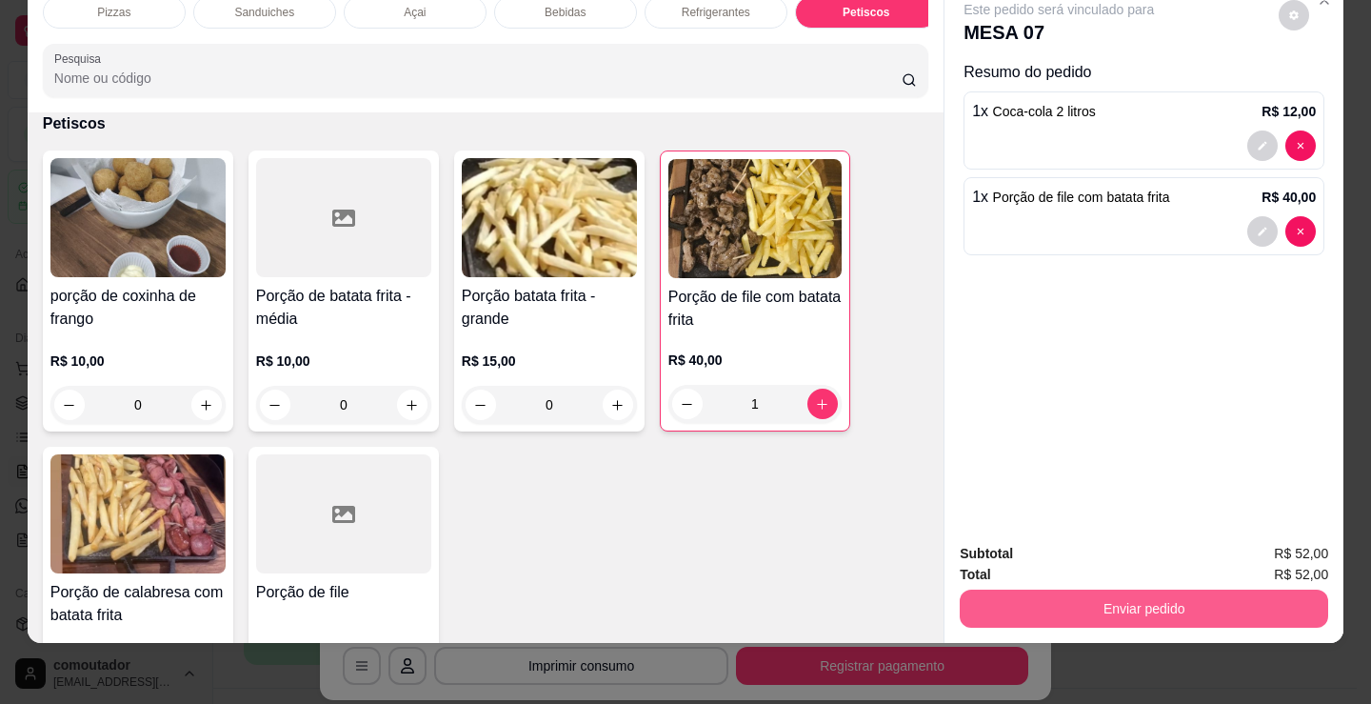
click at [1245, 595] on button "Enviar pedido" at bounding box center [1144, 609] width 369 height 38
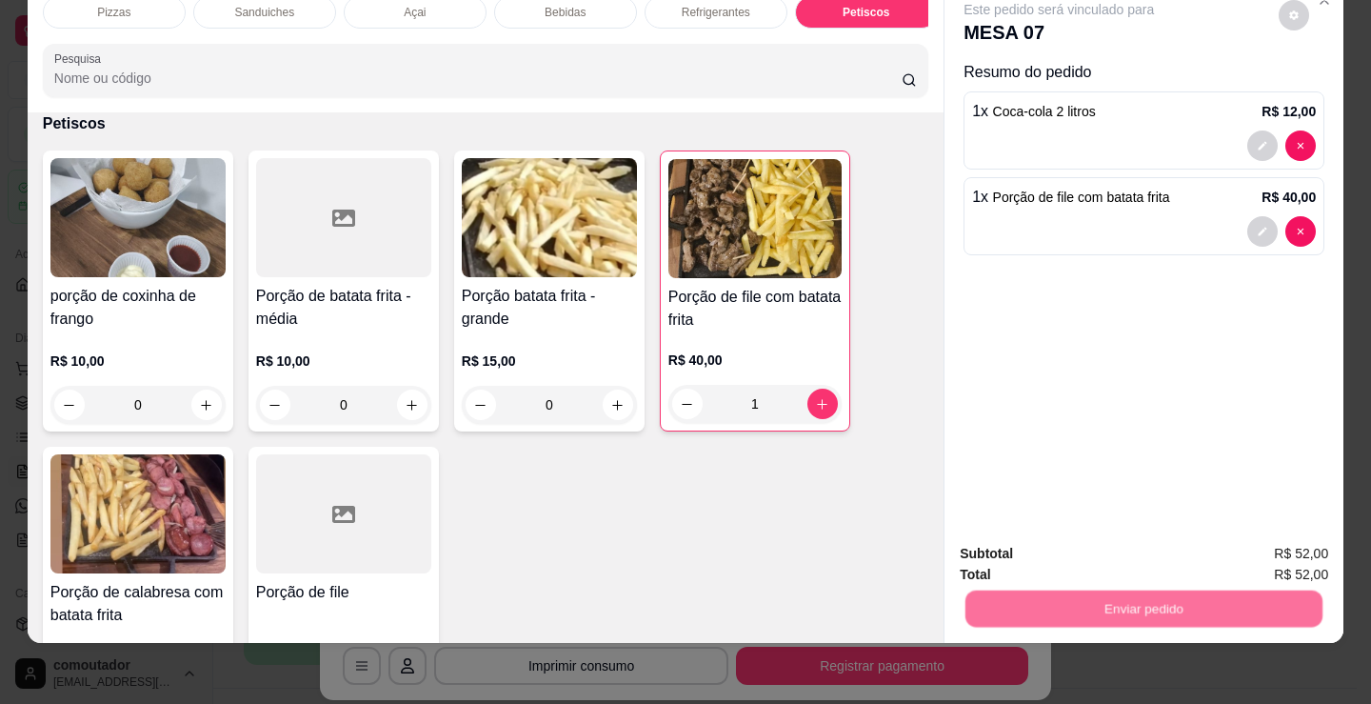
click at [1110, 540] on button "Não registrar e enviar pedido" at bounding box center [1081, 548] width 198 height 36
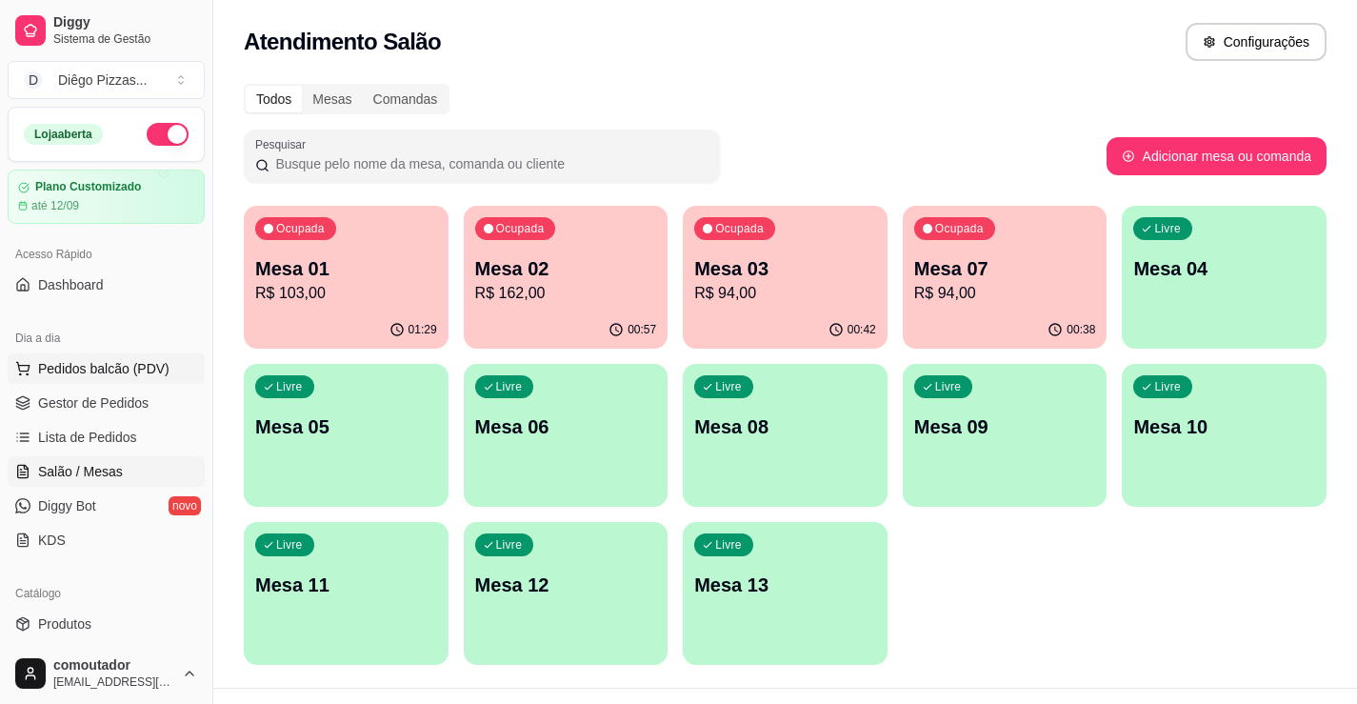
click at [113, 374] on span "Pedidos balcão (PDV)" at bounding box center [103, 368] width 131 height 19
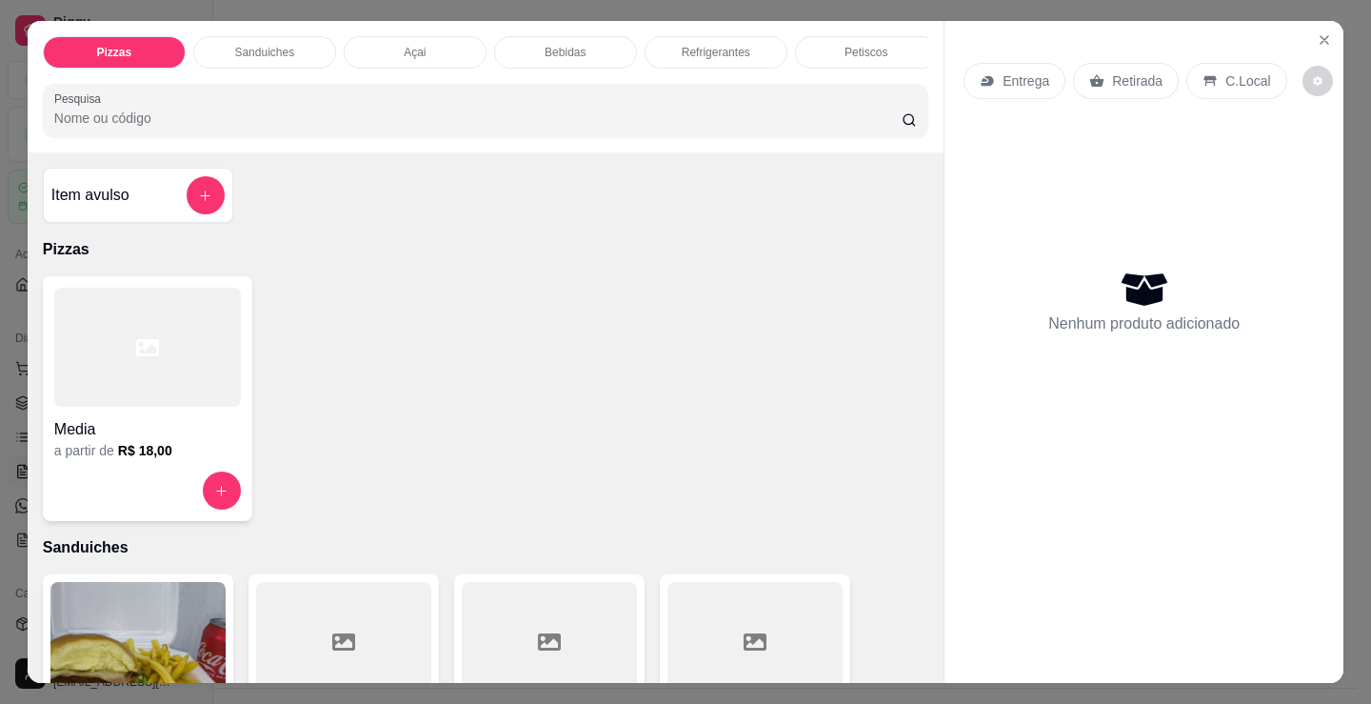
click at [159, 223] on div "Item avulso" at bounding box center [138, 195] width 190 height 55
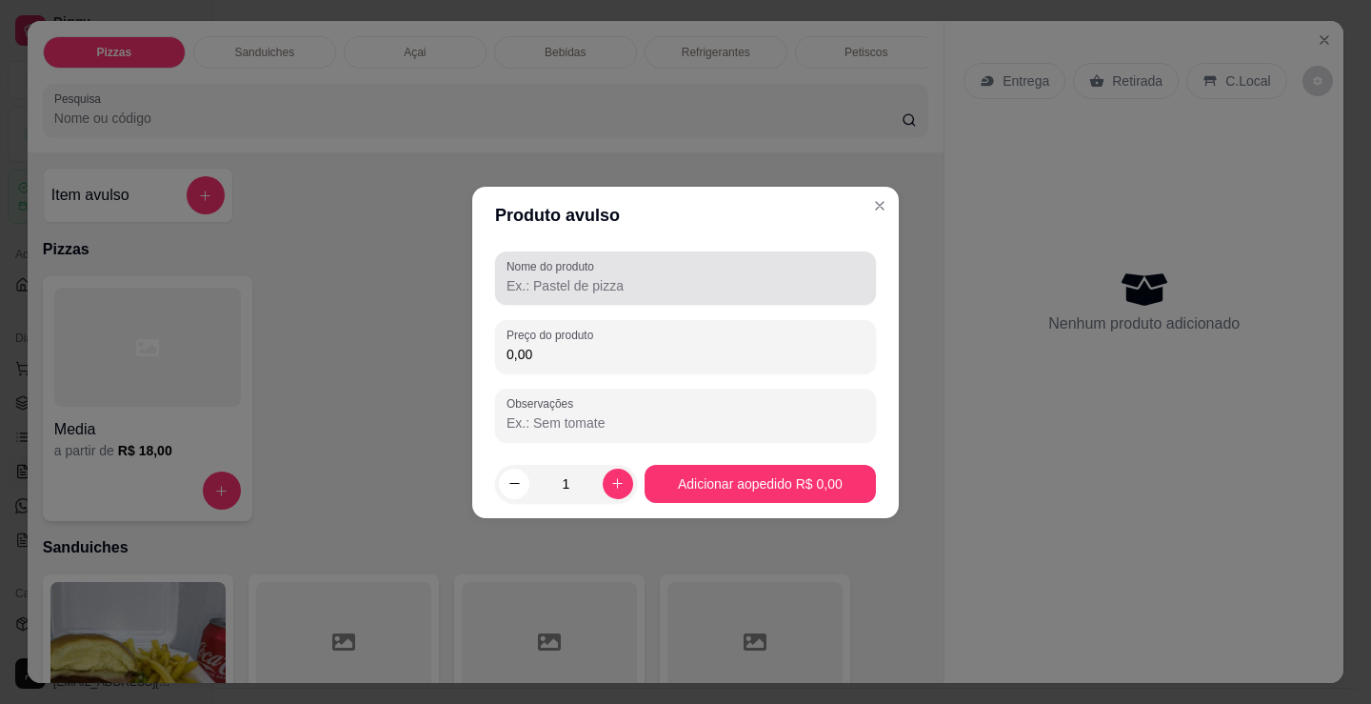
click at [568, 268] on label "Nome do produto" at bounding box center [554, 266] width 94 height 16
click at [568, 276] on input "Nome do produto" at bounding box center [686, 285] width 358 height 19
type input "pão, file de boi"
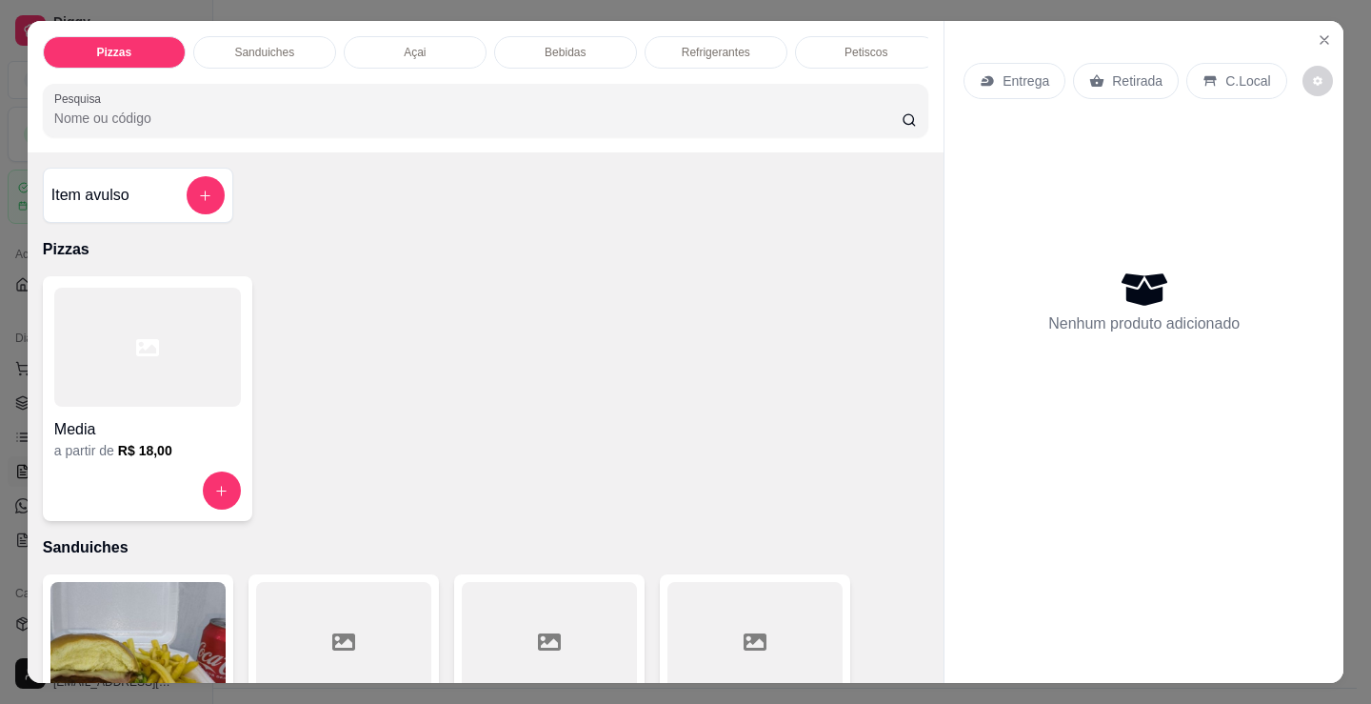
click at [263, 45] on p "Sanduiches" at bounding box center [264, 52] width 60 height 15
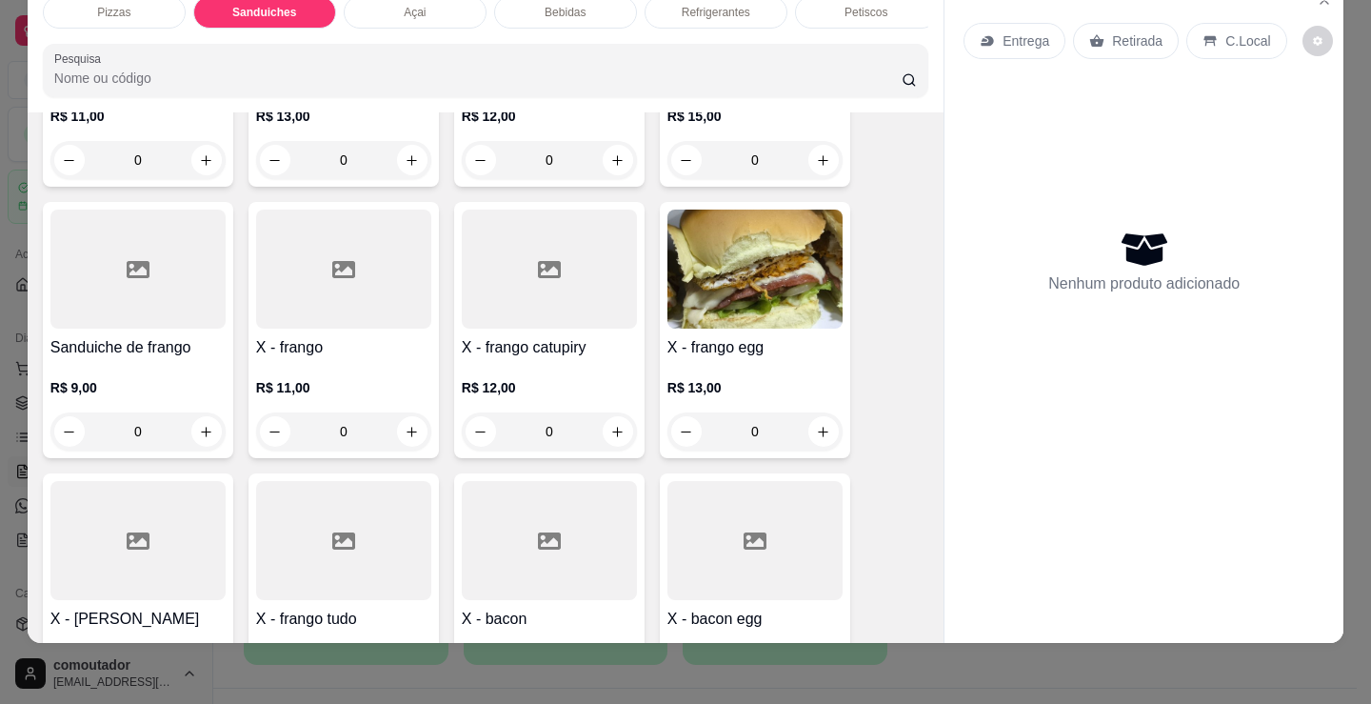
scroll to position [1146, 0]
click at [176, 353] on h4 "Sanduiche de frango" at bounding box center [137, 348] width 175 height 23
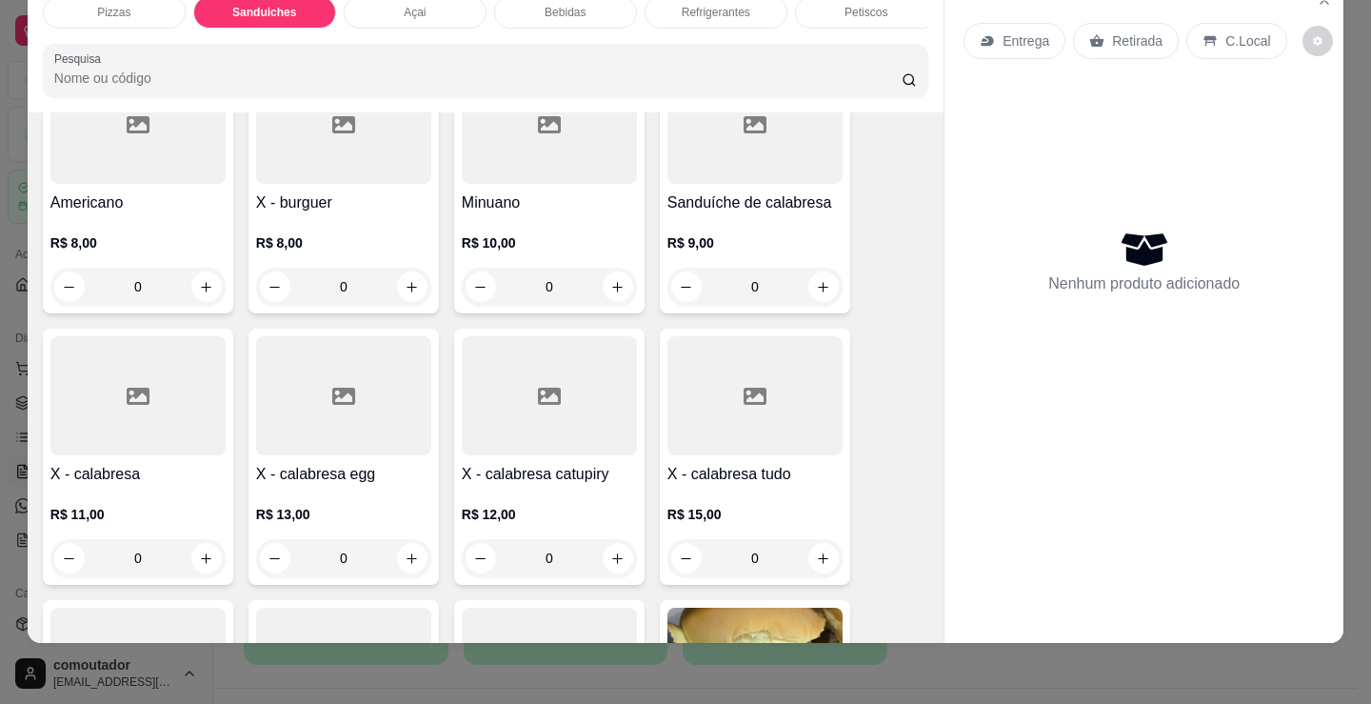
scroll to position [670, 0]
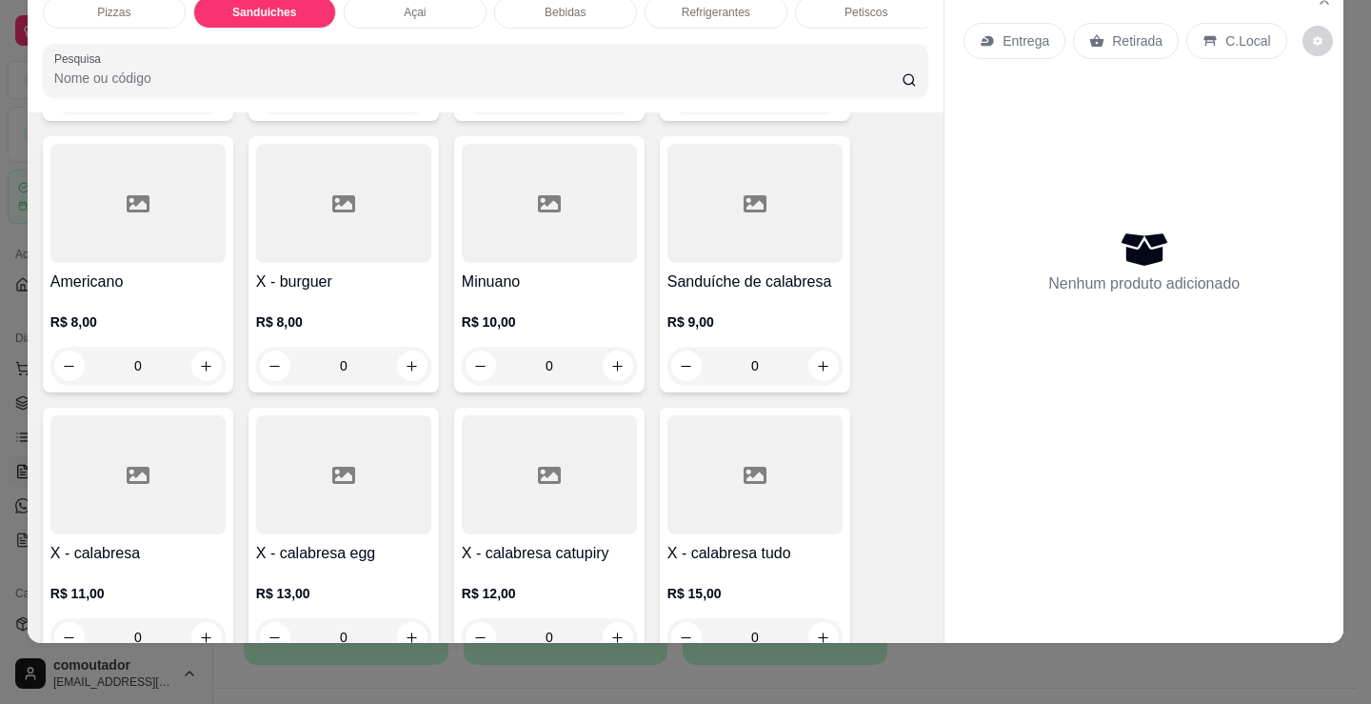
click at [773, 284] on h4 "Sanduíche de calabresa" at bounding box center [755, 281] width 175 height 23
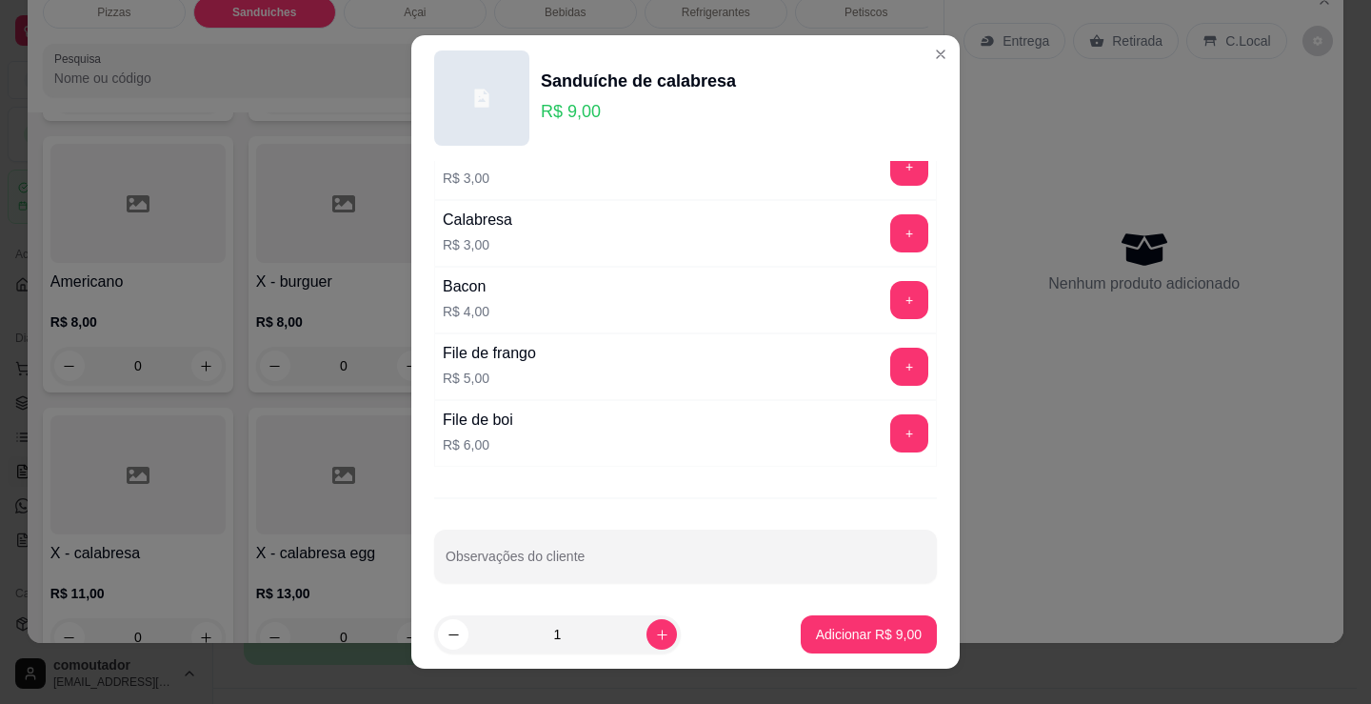
scroll to position [441, 0]
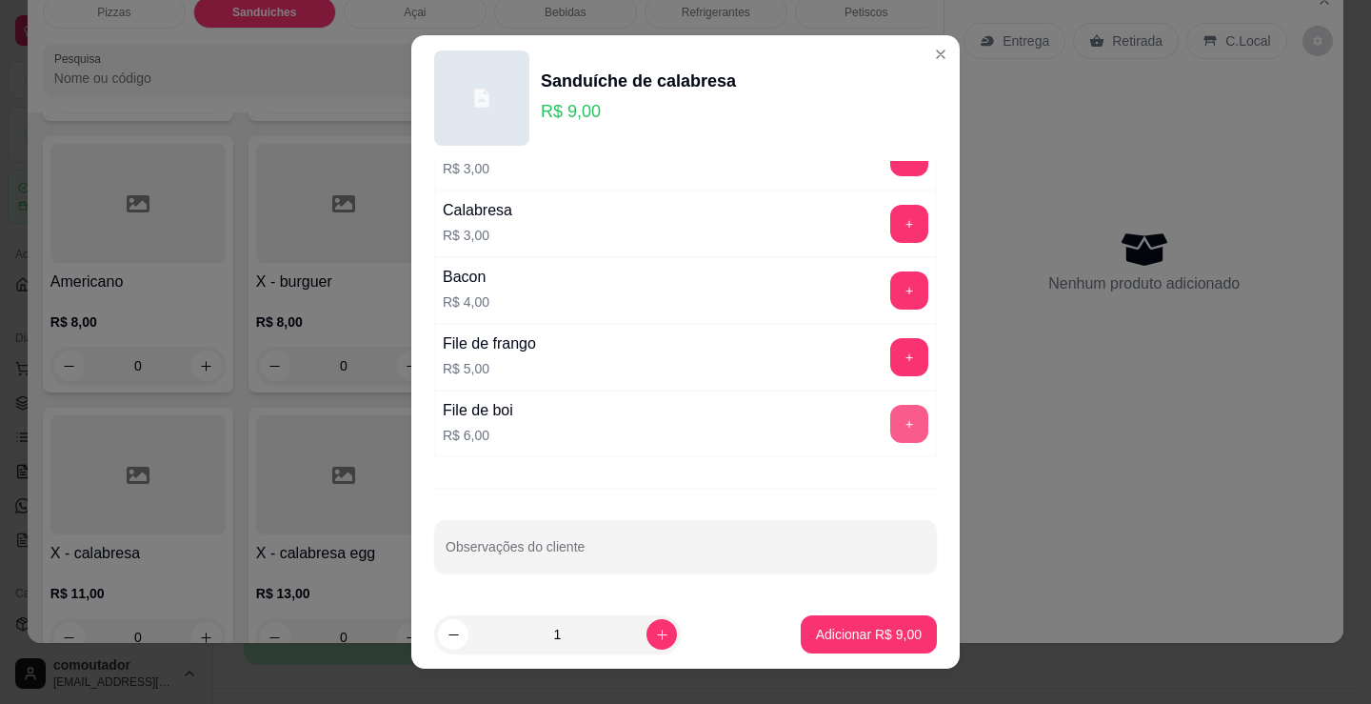
click at [891, 429] on button "+" at bounding box center [910, 424] width 38 height 38
click at [806, 429] on button "-" at bounding box center [825, 424] width 38 height 38
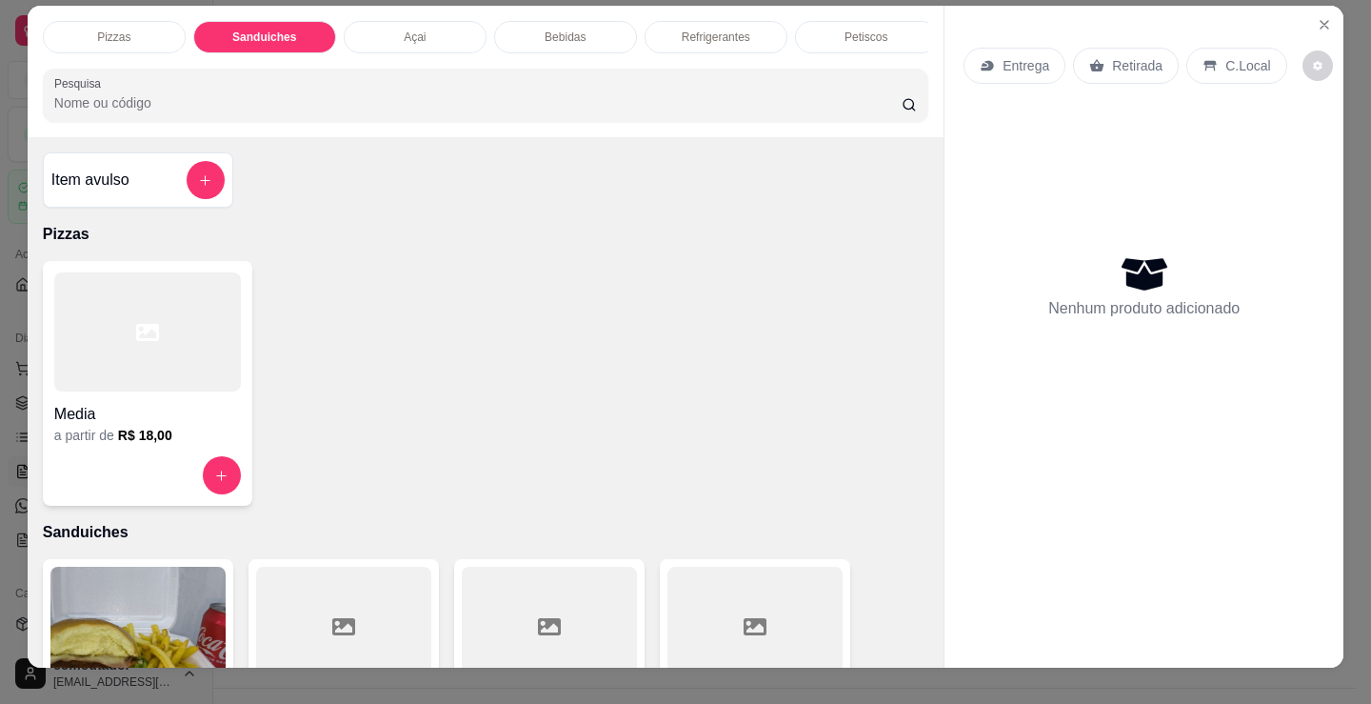
scroll to position [0, 0]
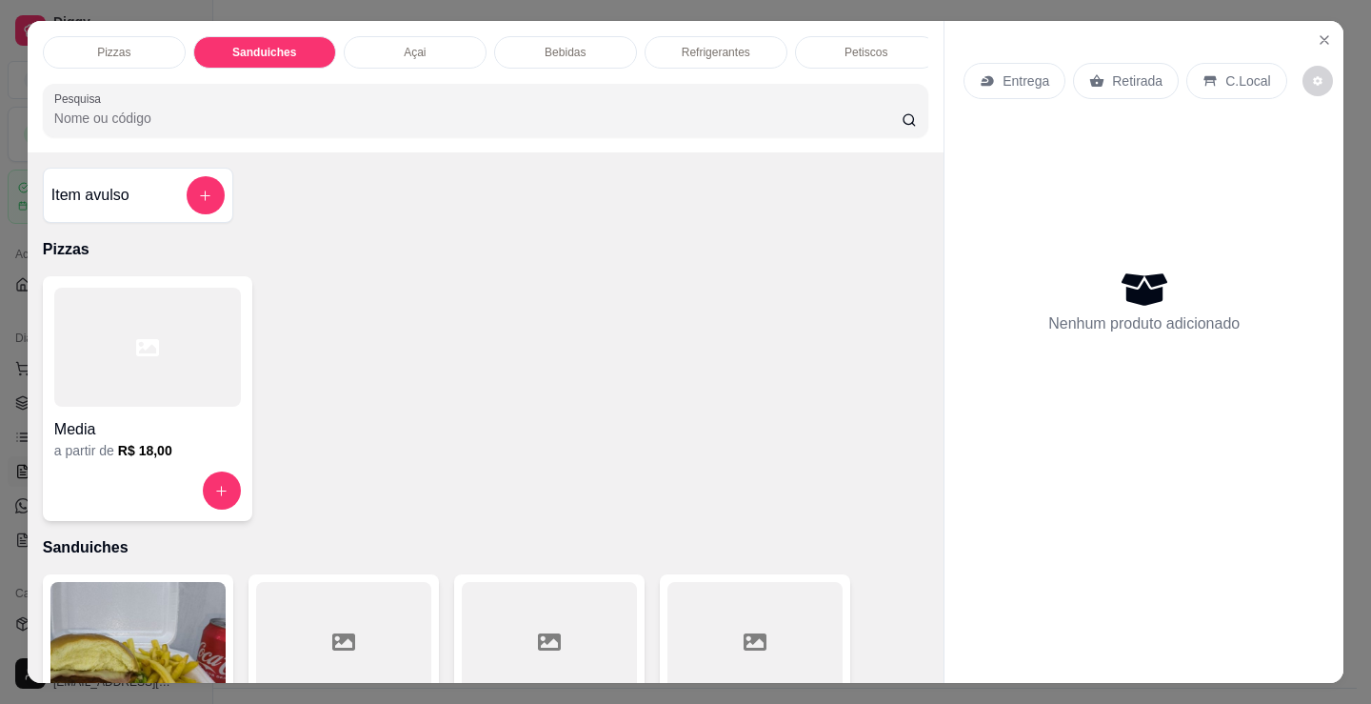
click at [166, 205] on div "Item avulso" at bounding box center [137, 195] width 173 height 38
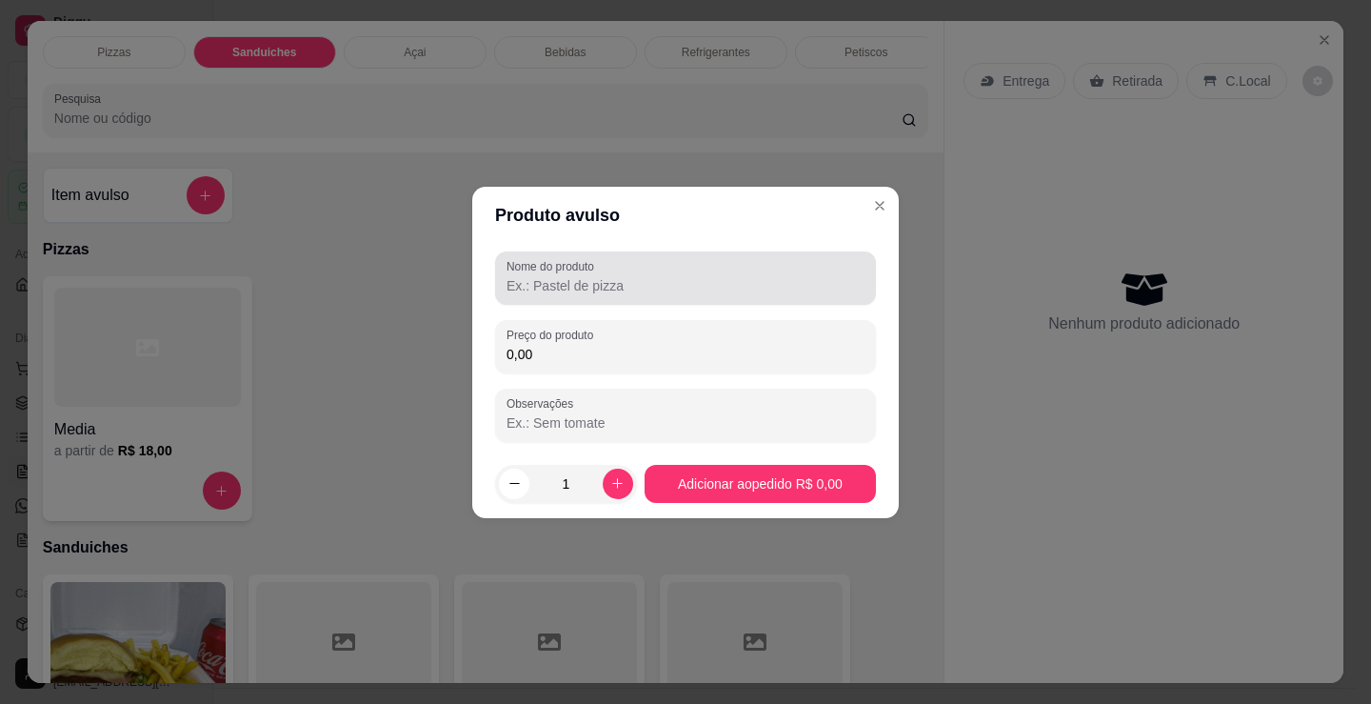
click at [587, 292] on input "Nome do produto" at bounding box center [686, 285] width 358 height 19
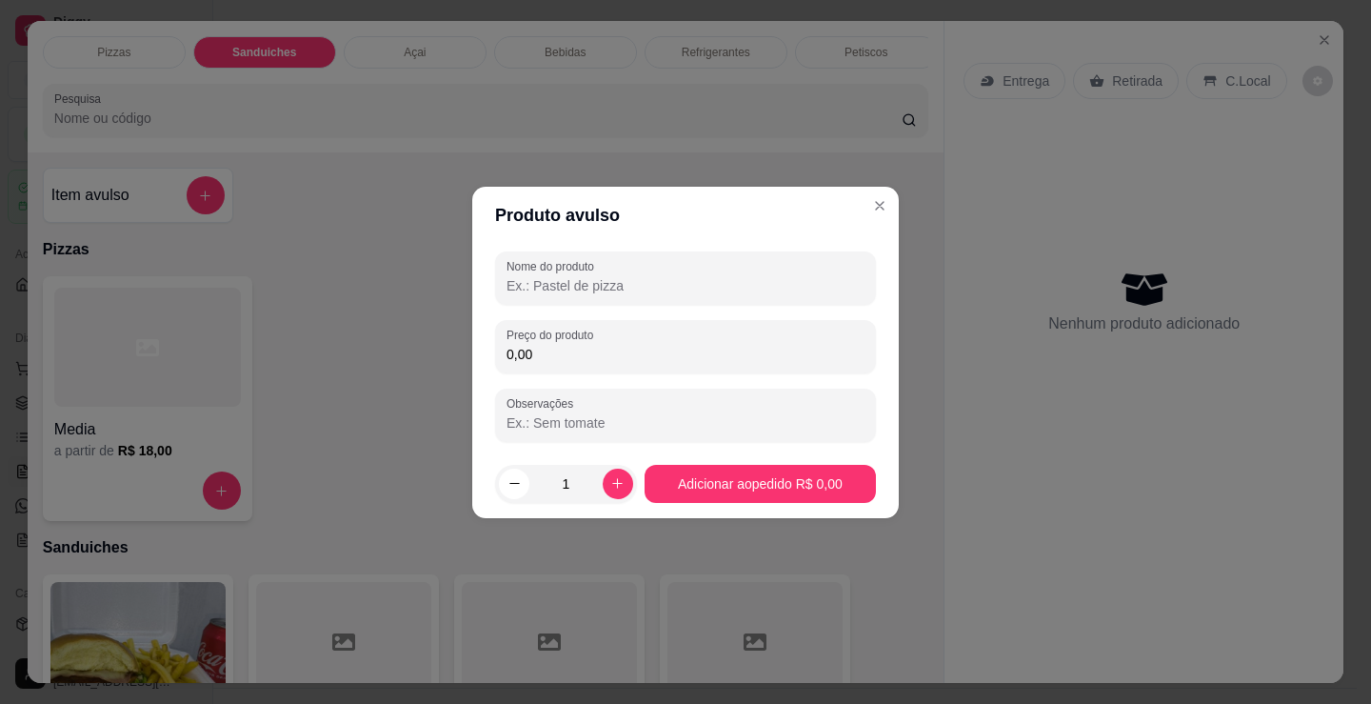
click at [651, 277] on input "Nome do produto" at bounding box center [686, 285] width 358 height 19
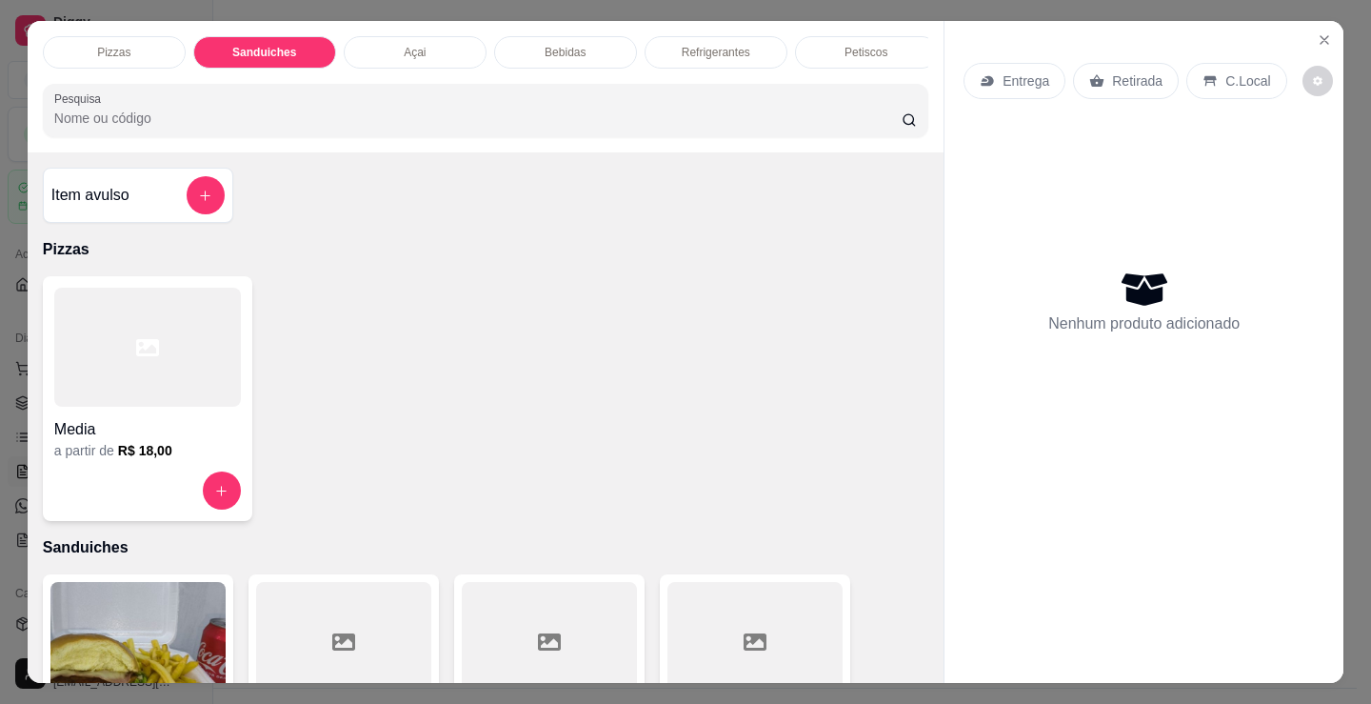
click at [183, 415] on div "Media" at bounding box center [147, 424] width 187 height 34
click at [268, 45] on p "Sanduiches" at bounding box center [264, 52] width 64 height 15
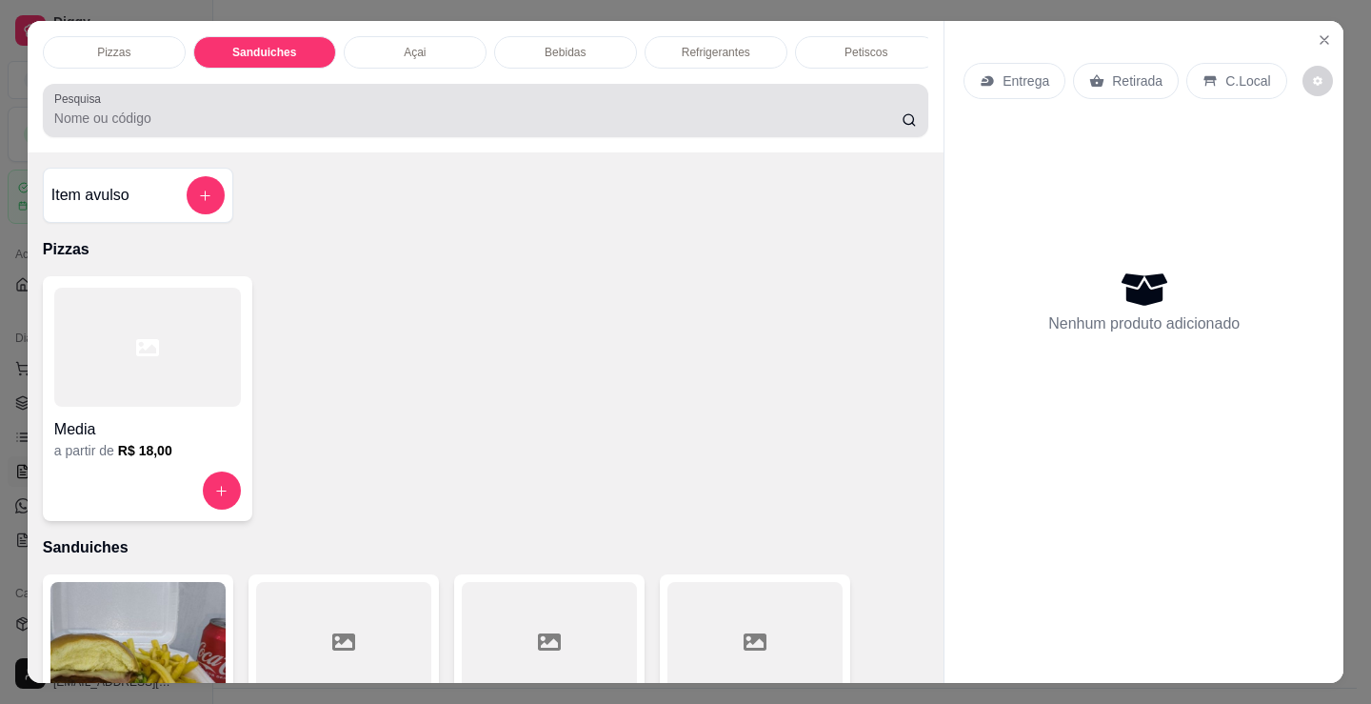
scroll to position [47, 0]
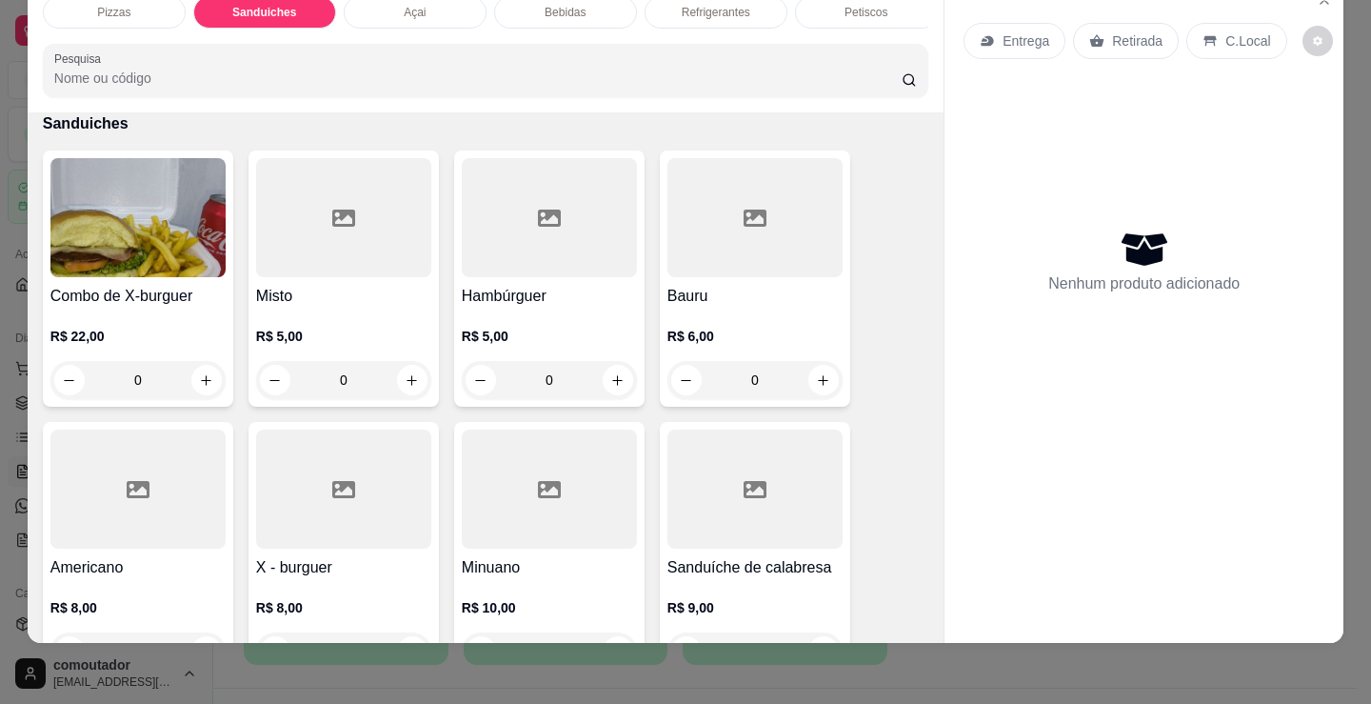
click at [346, 281] on div "Misto R$ 5,00 0" at bounding box center [344, 278] width 190 height 256
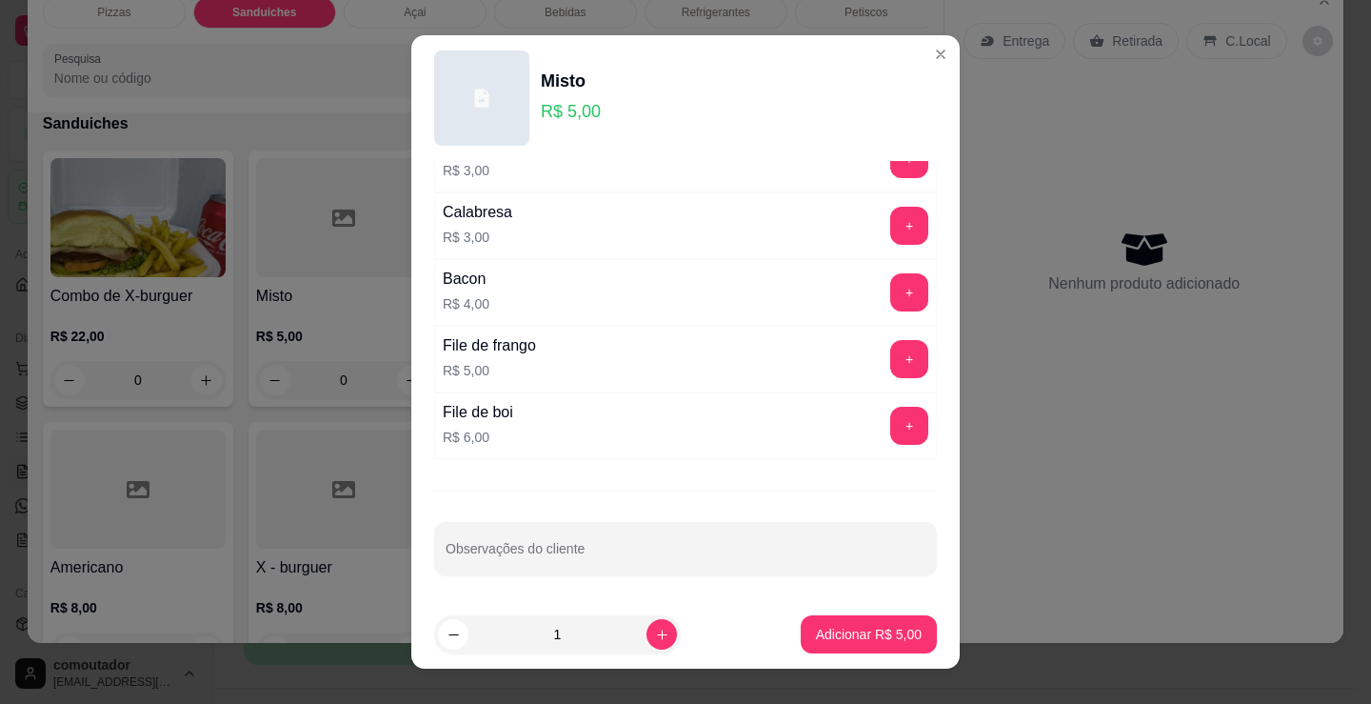
scroll to position [441, 0]
click at [891, 412] on button "+" at bounding box center [910, 424] width 38 height 38
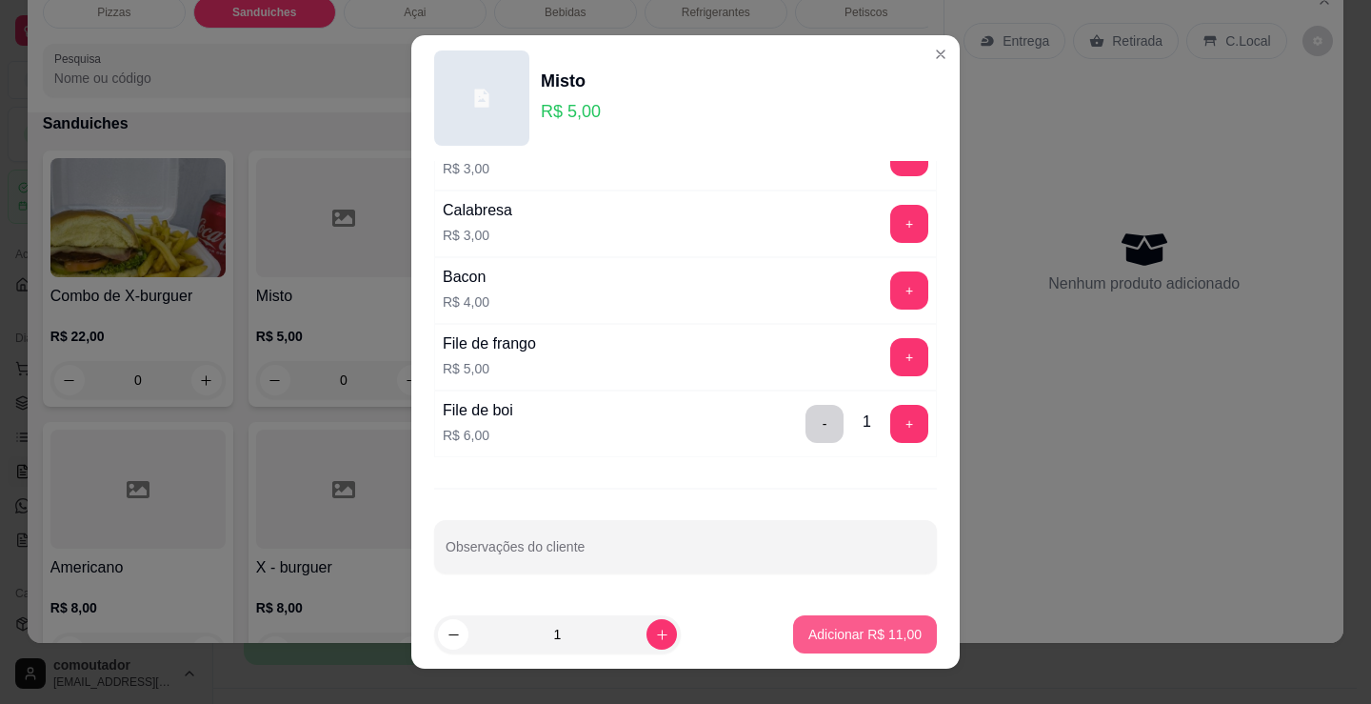
click at [884, 624] on button "Adicionar R$ 11,00" at bounding box center [865, 634] width 144 height 38
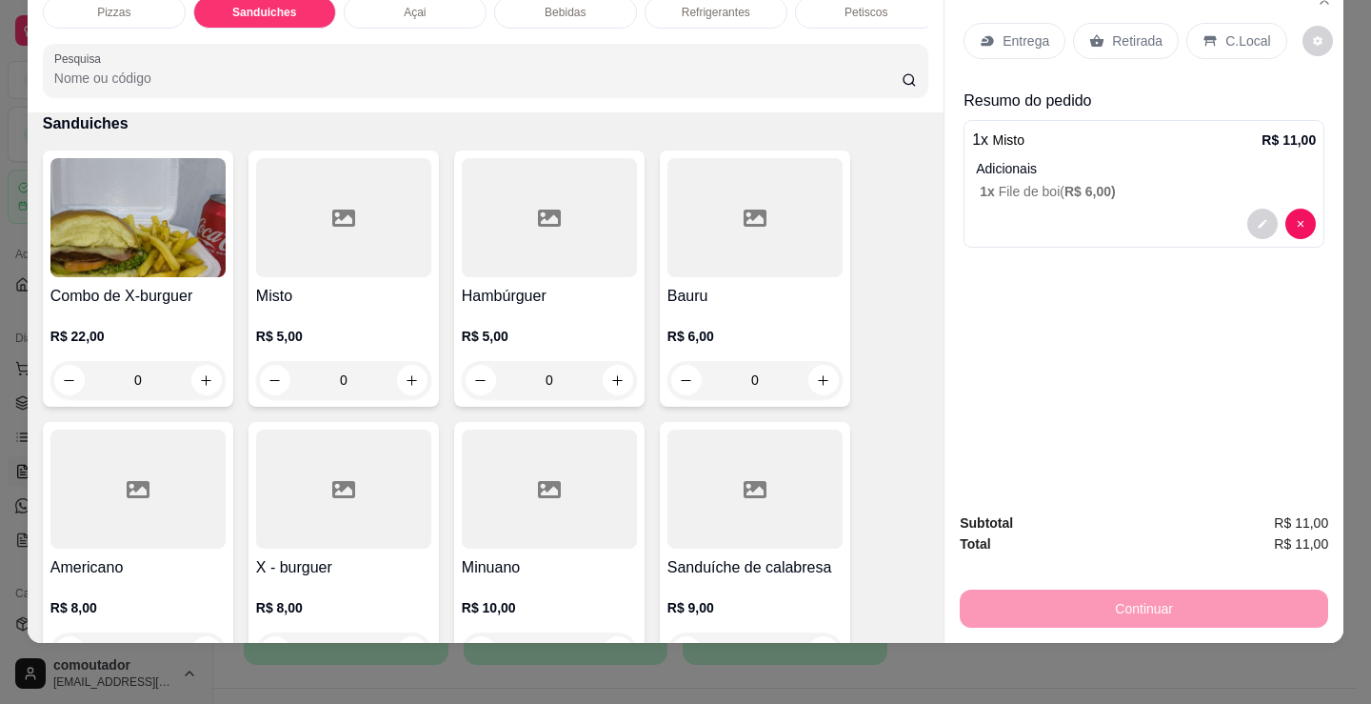
click at [1084, 184] on span "R$ 6,00 )" at bounding box center [1090, 191] width 51 height 15
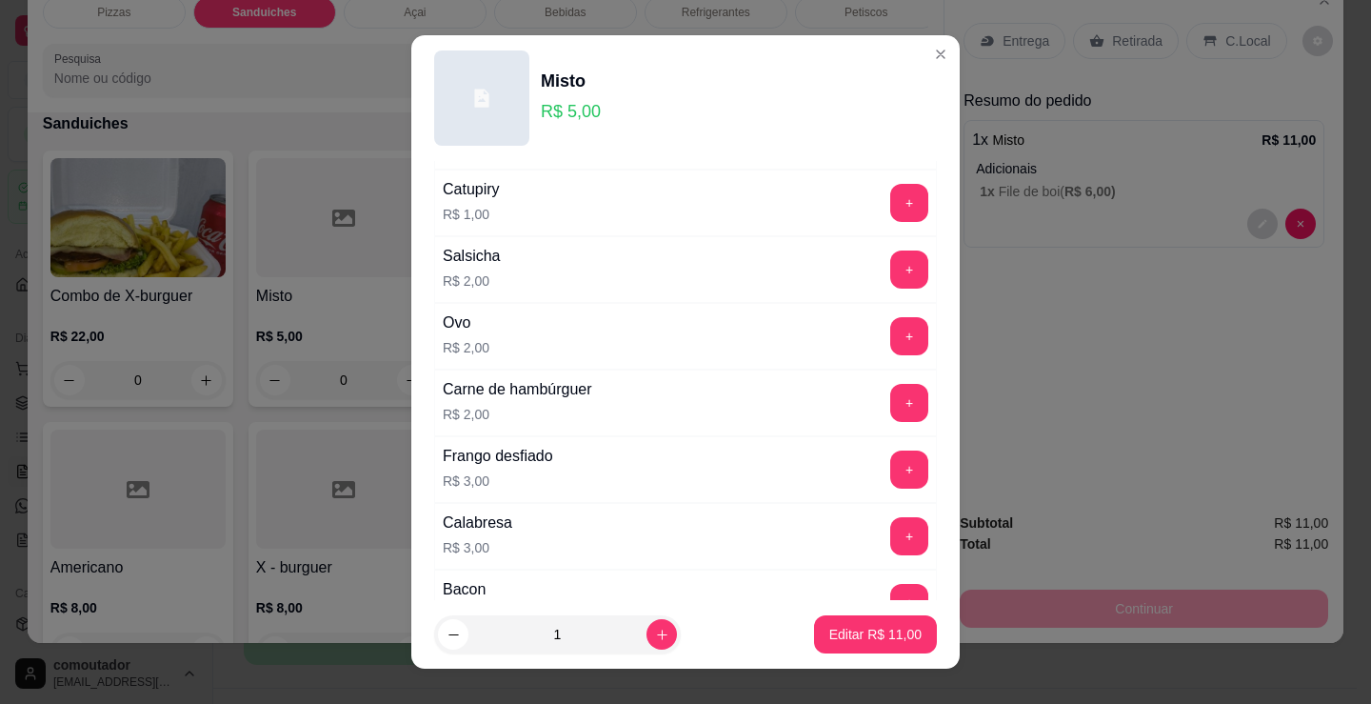
scroll to position [95, 0]
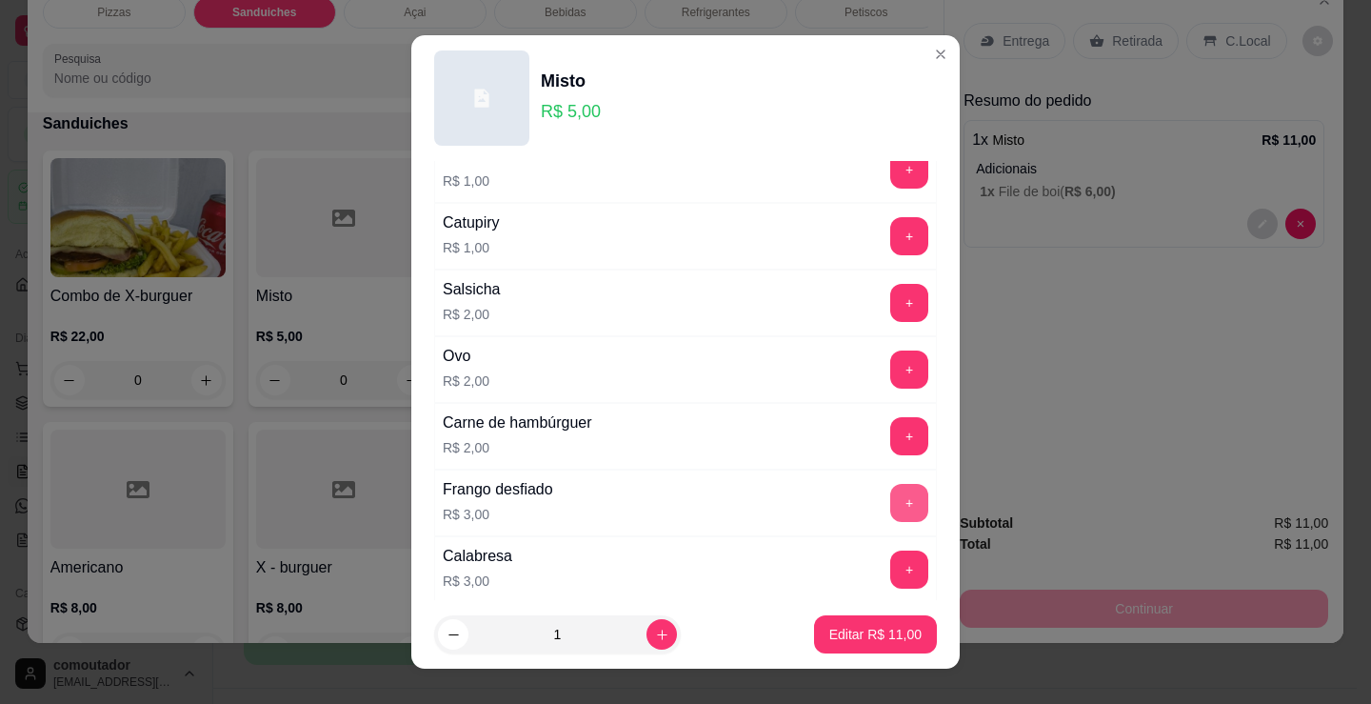
click at [891, 500] on button "+" at bounding box center [910, 503] width 38 height 38
click at [806, 501] on button "-" at bounding box center [825, 503] width 38 height 38
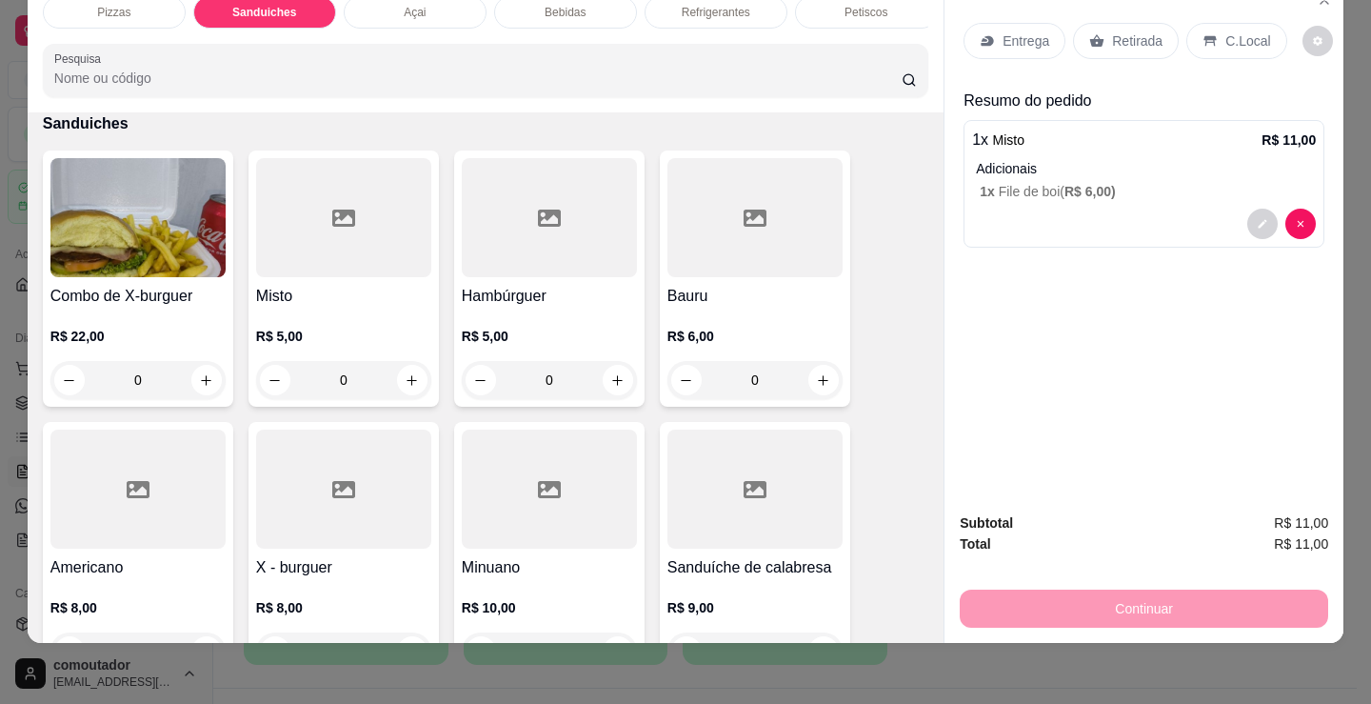
click at [1000, 182] on p "1 x File de boi ( R$ 6,00 )" at bounding box center [1148, 191] width 336 height 19
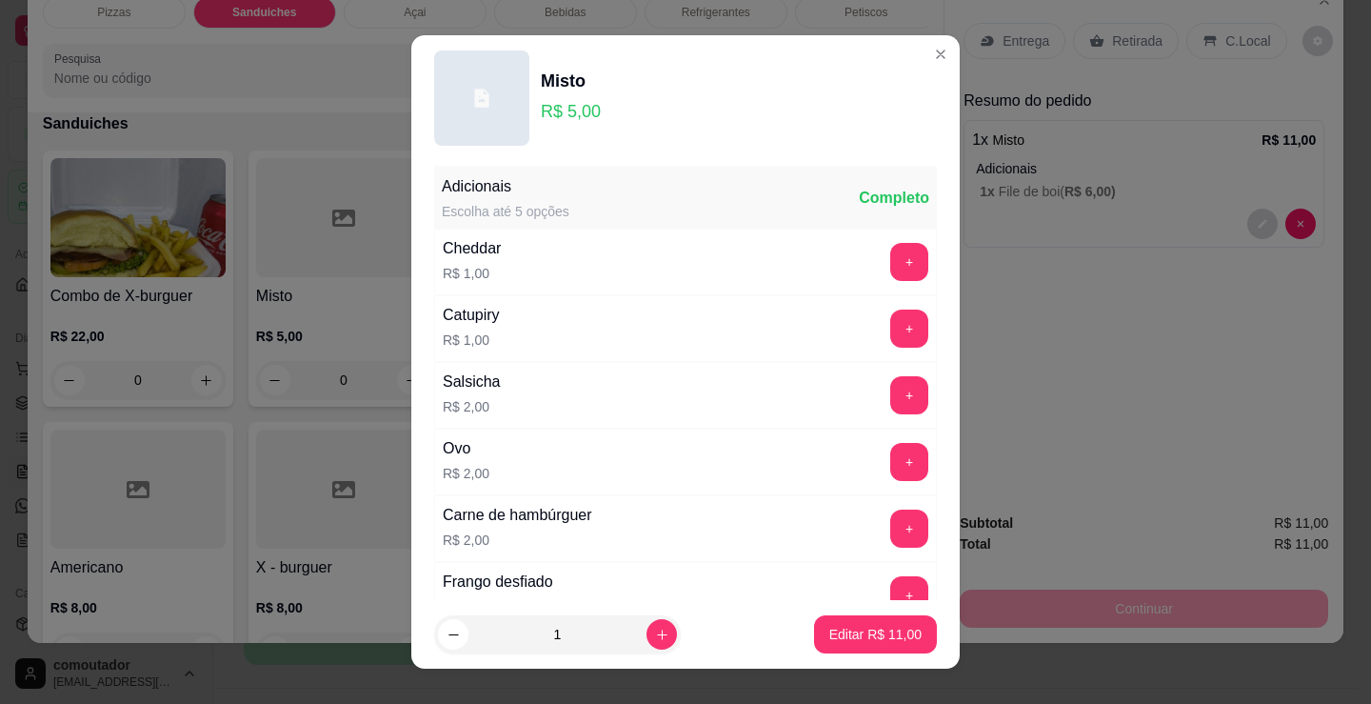
scroll to position [0, 0]
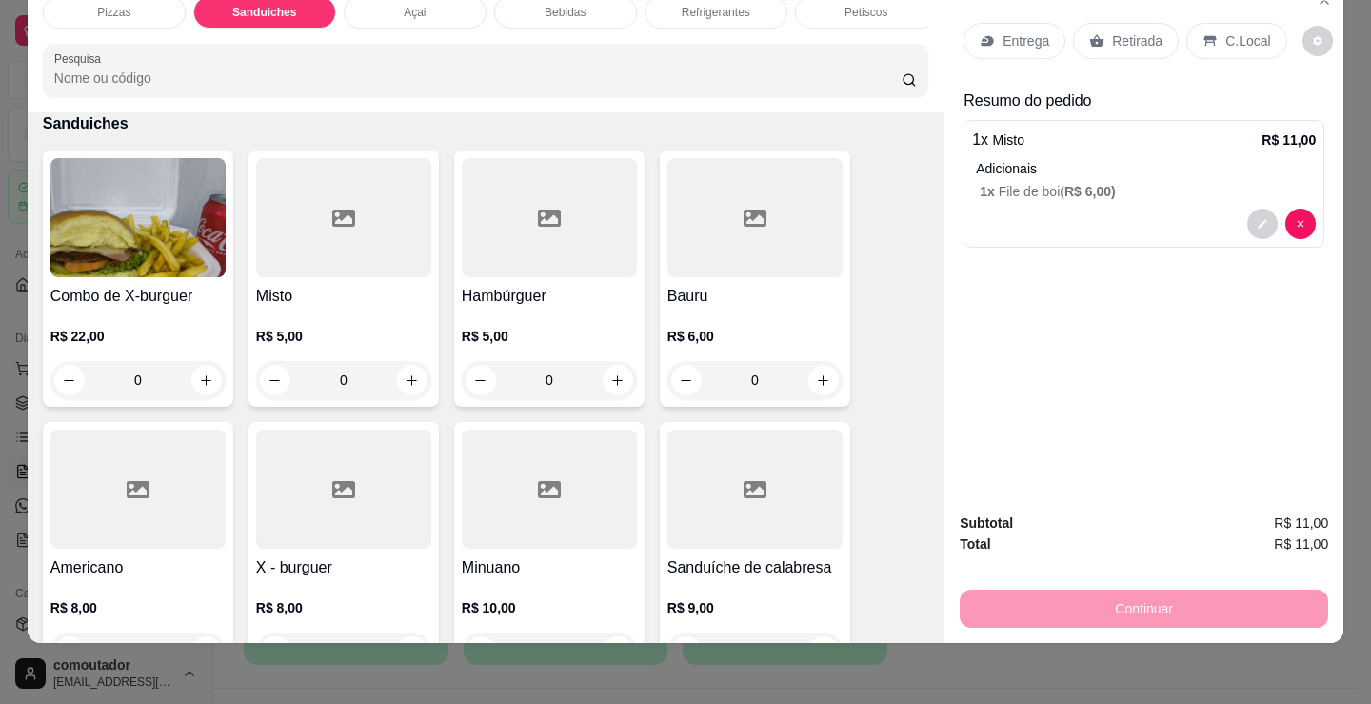
click at [1226, 35] on p "C.Local" at bounding box center [1248, 40] width 45 height 19
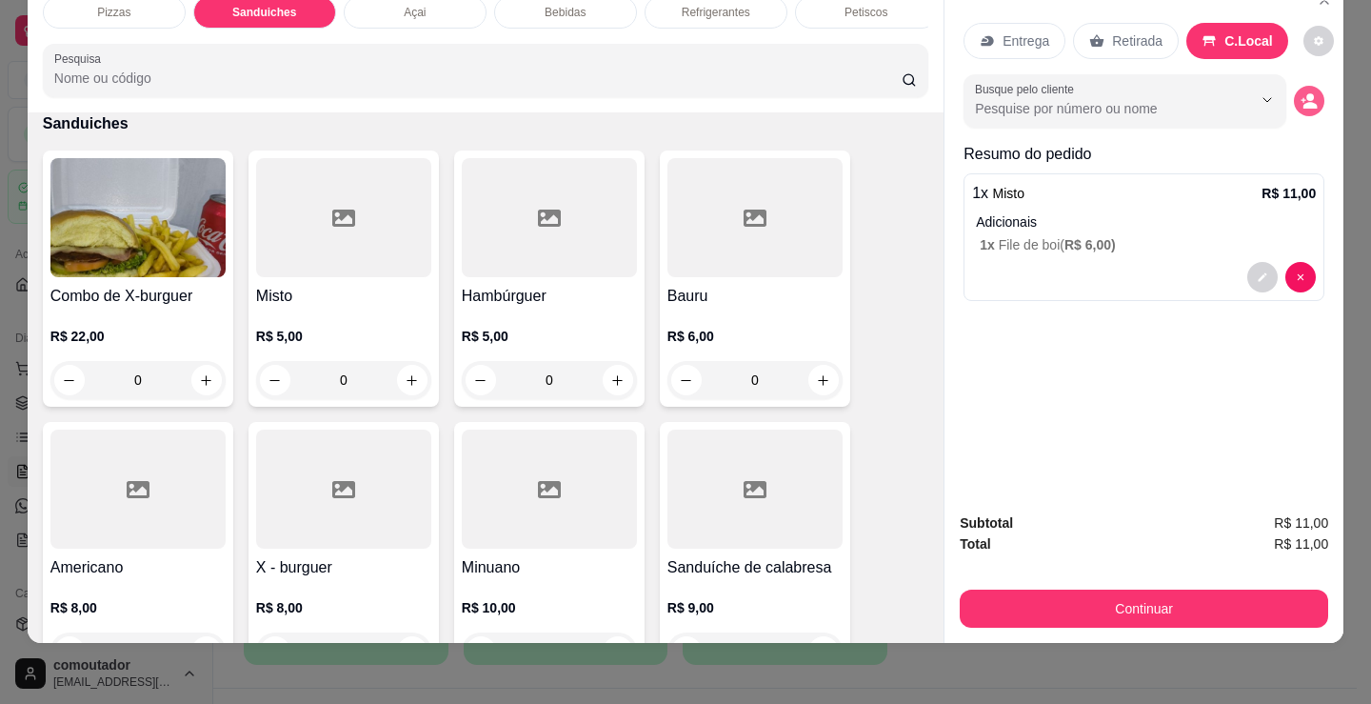
click at [1301, 93] on icon "decrease-product-quantity" at bounding box center [1309, 100] width 17 height 17
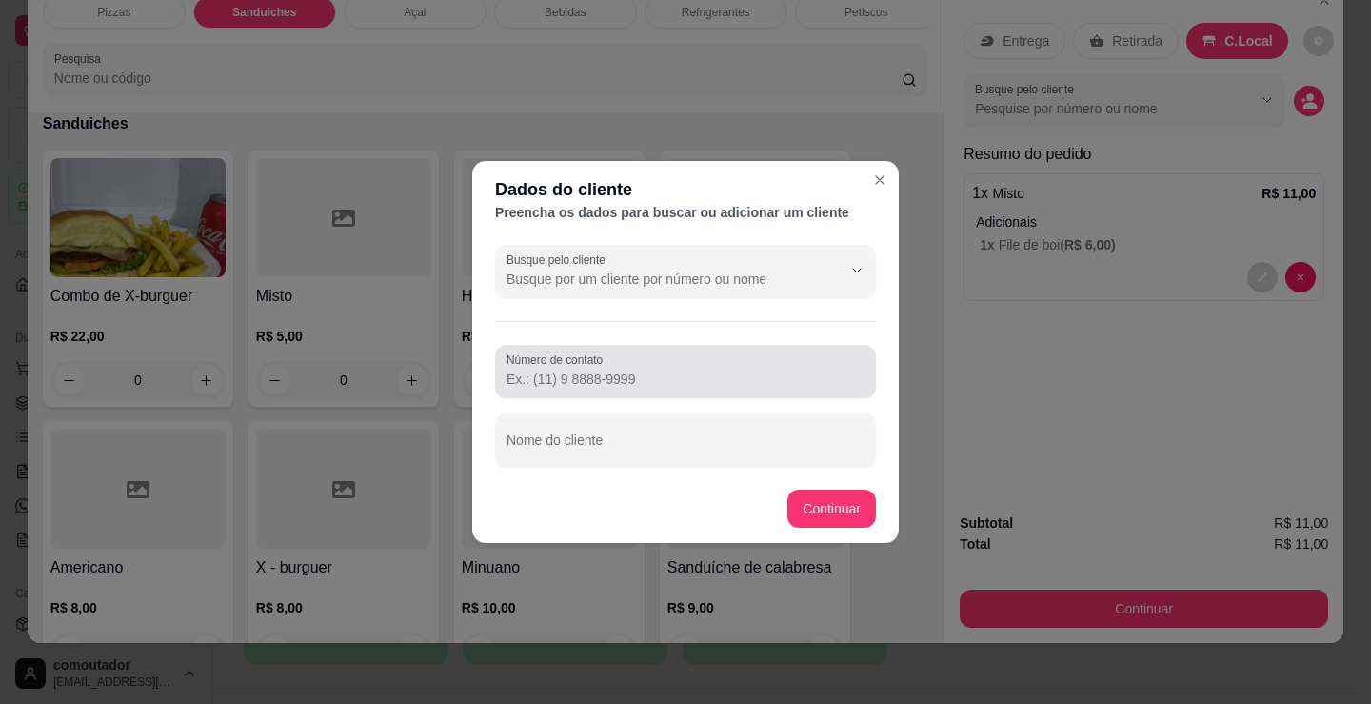
click at [745, 430] on div at bounding box center [686, 440] width 358 height 38
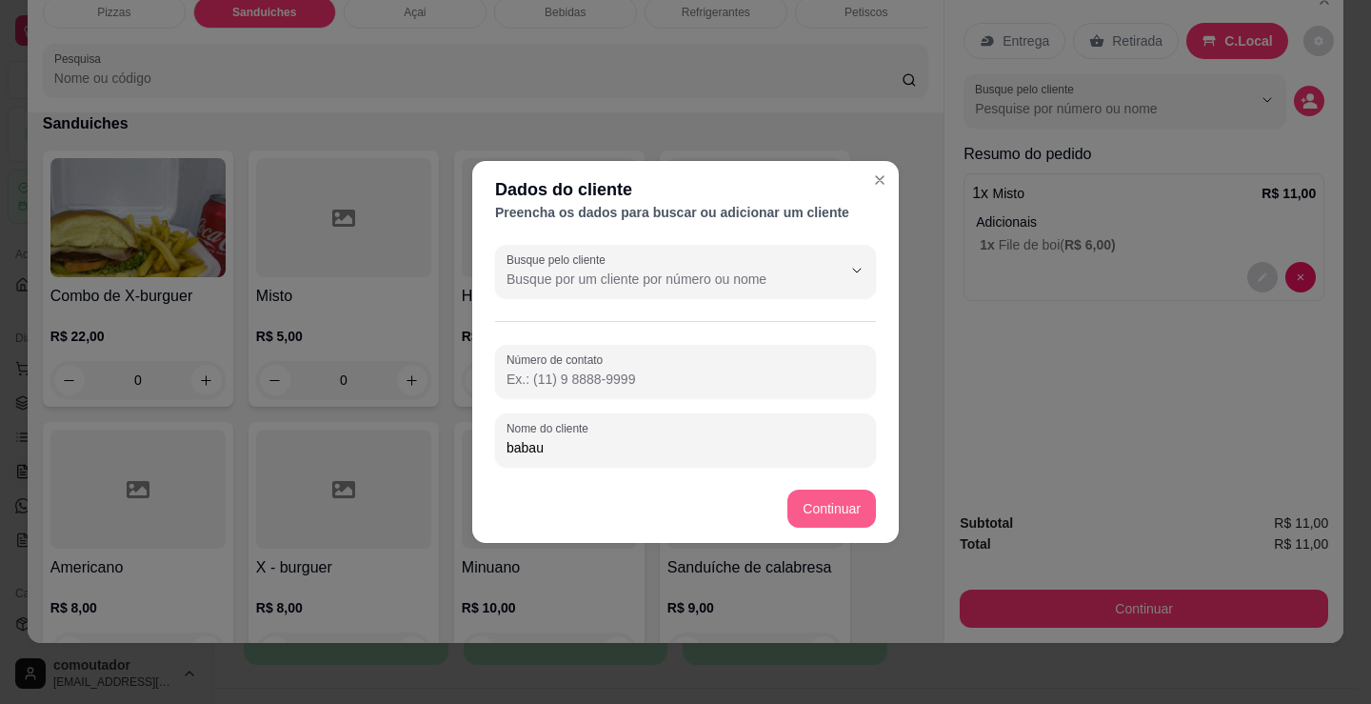
type input "babau"
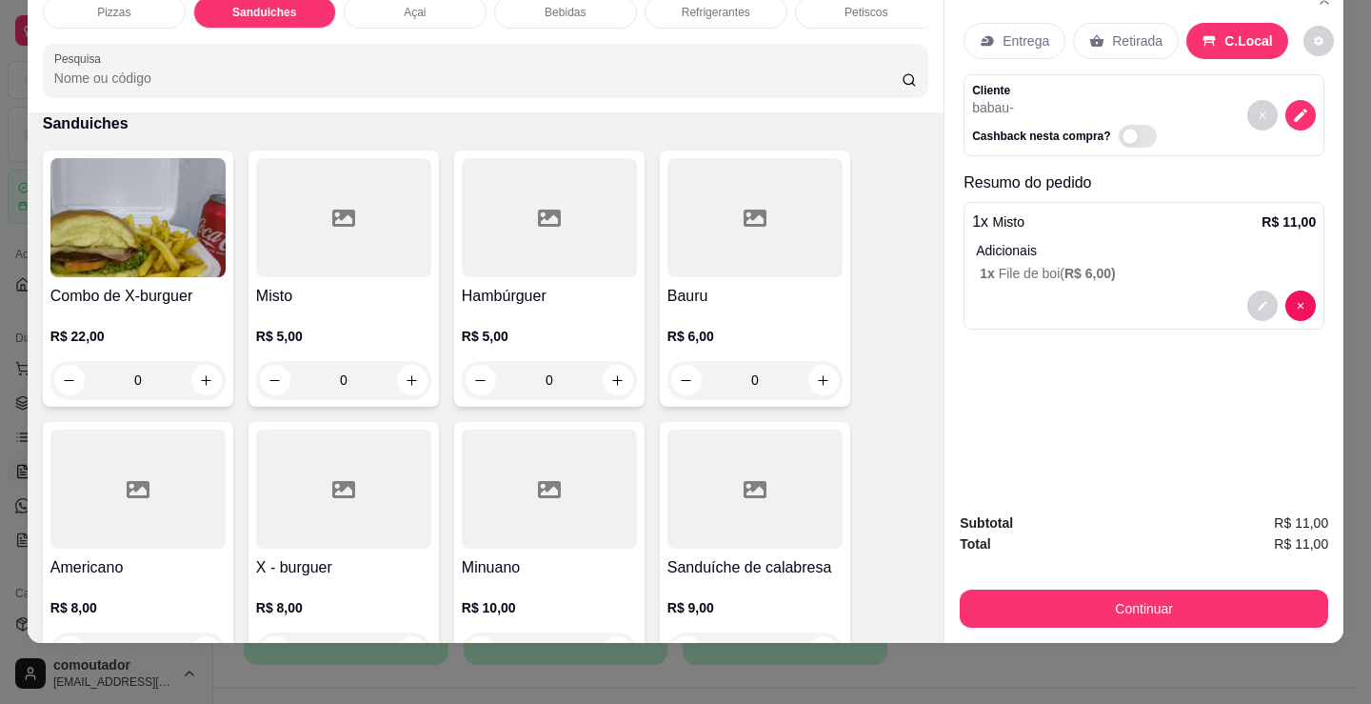
click at [1081, 248] on div "Adicionais 1 x File de boi ( R$ 6,00 )" at bounding box center [1146, 262] width 340 height 42
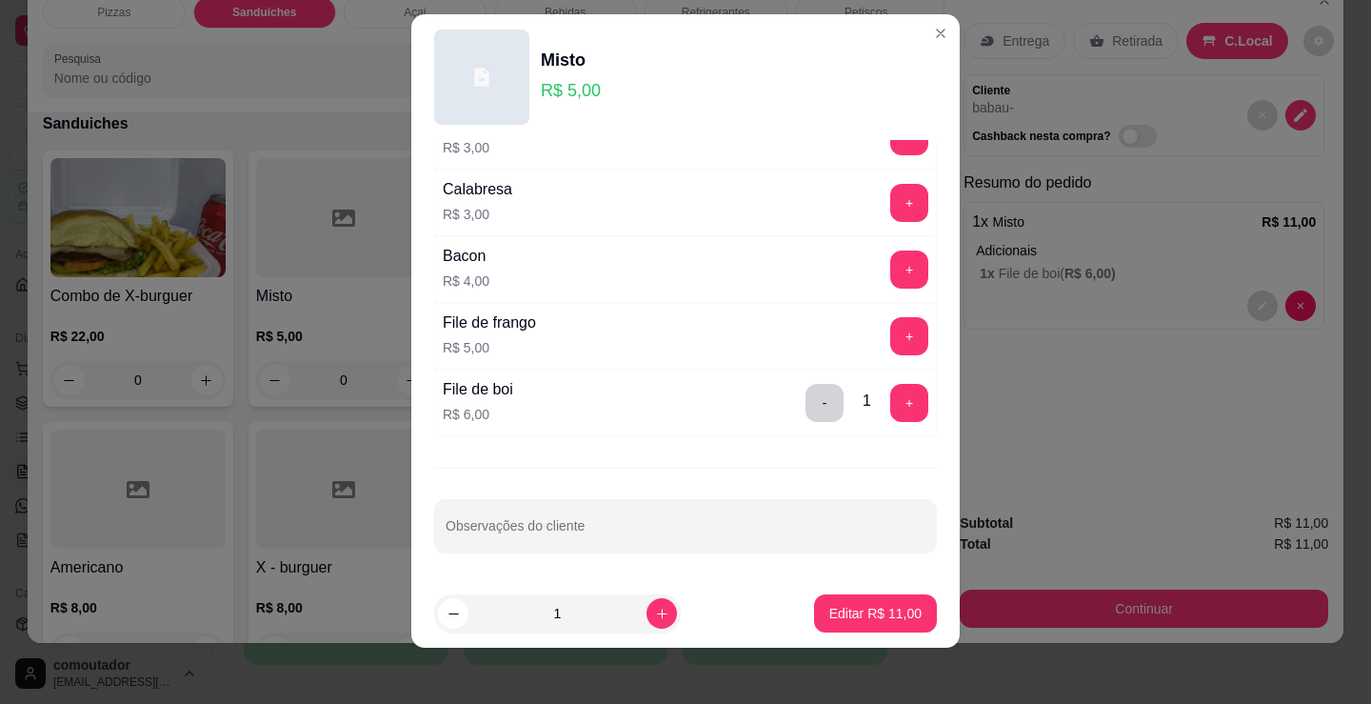
scroll to position [26, 0]
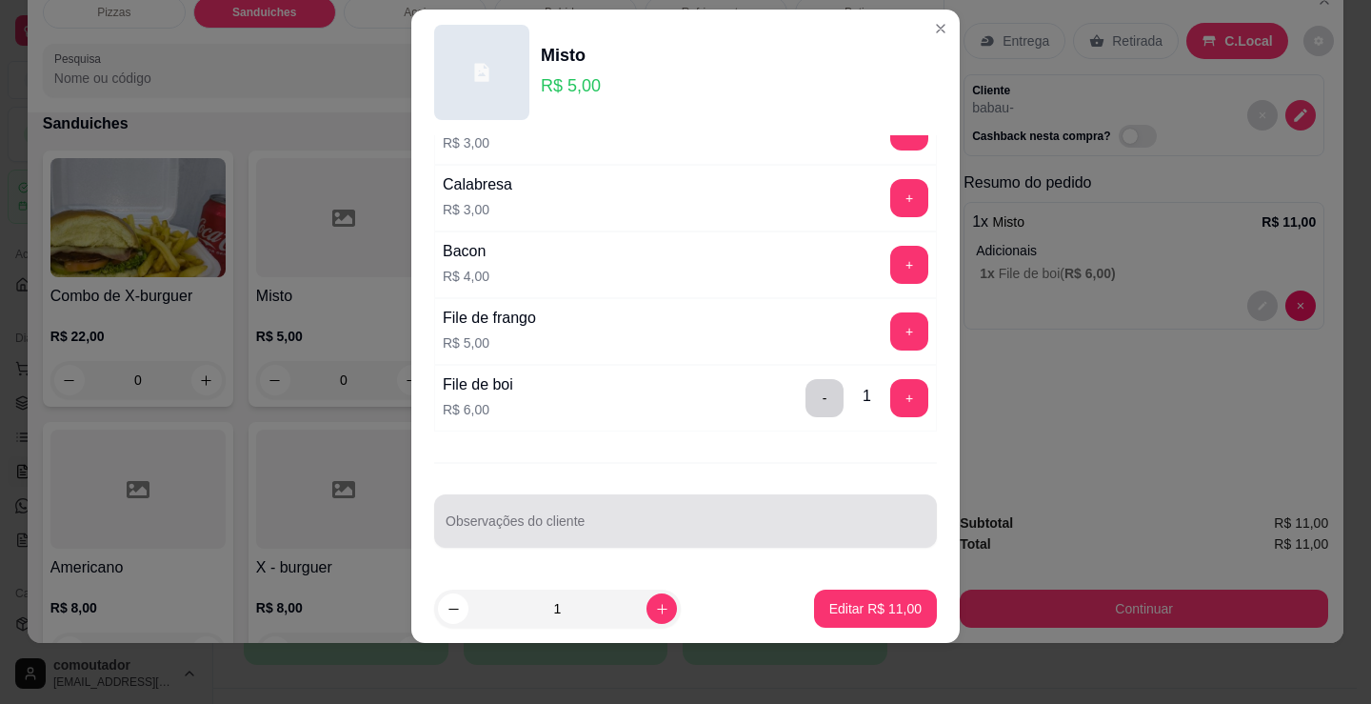
click at [690, 497] on div "Observações do cliente" at bounding box center [685, 520] width 503 height 53
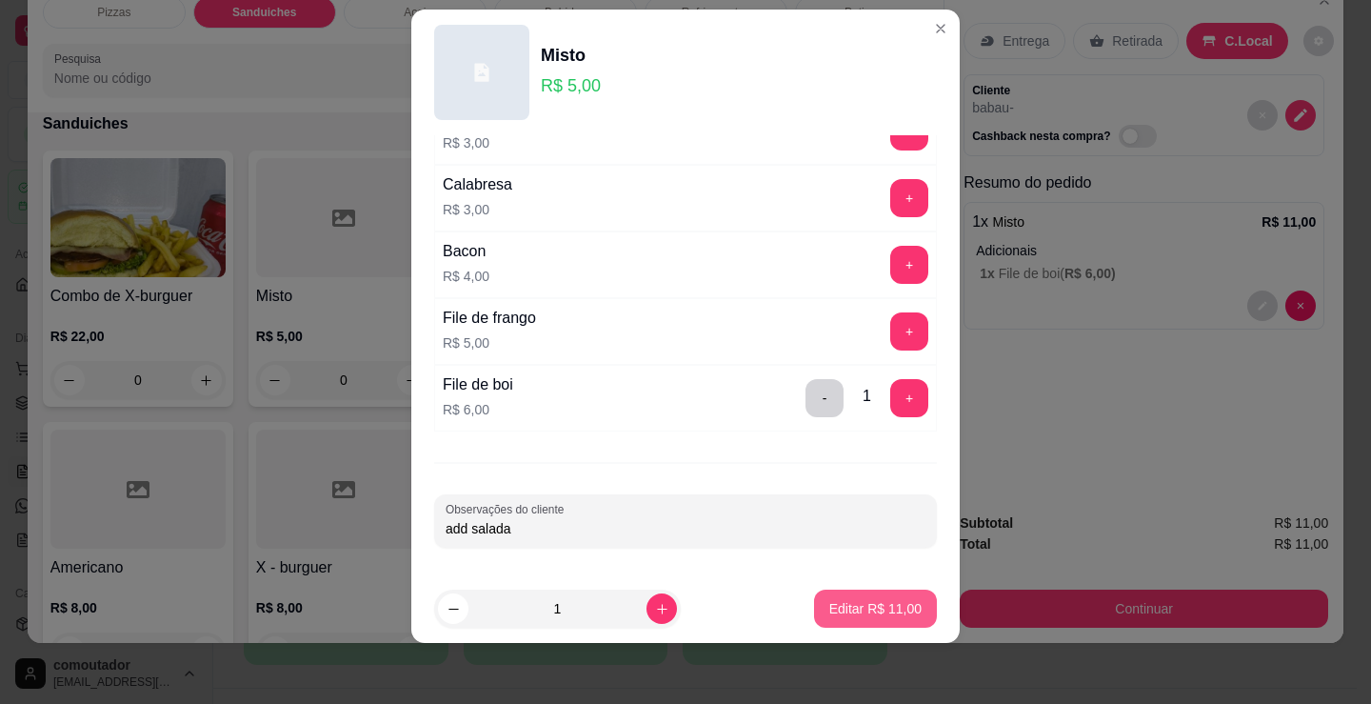
type input "add salada"
click at [870, 611] on p "Editar R$ 11,00" at bounding box center [876, 608] width 92 height 19
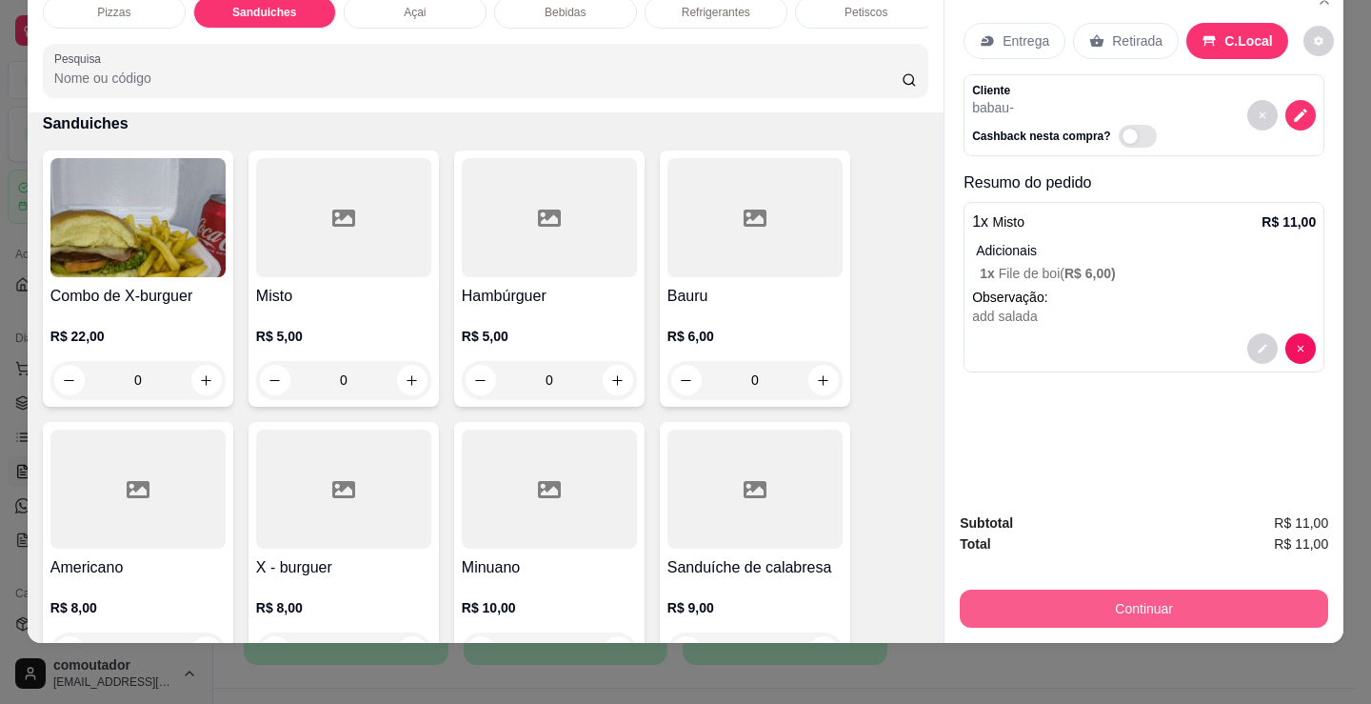
click at [1035, 602] on button "Continuar" at bounding box center [1144, 609] width 369 height 38
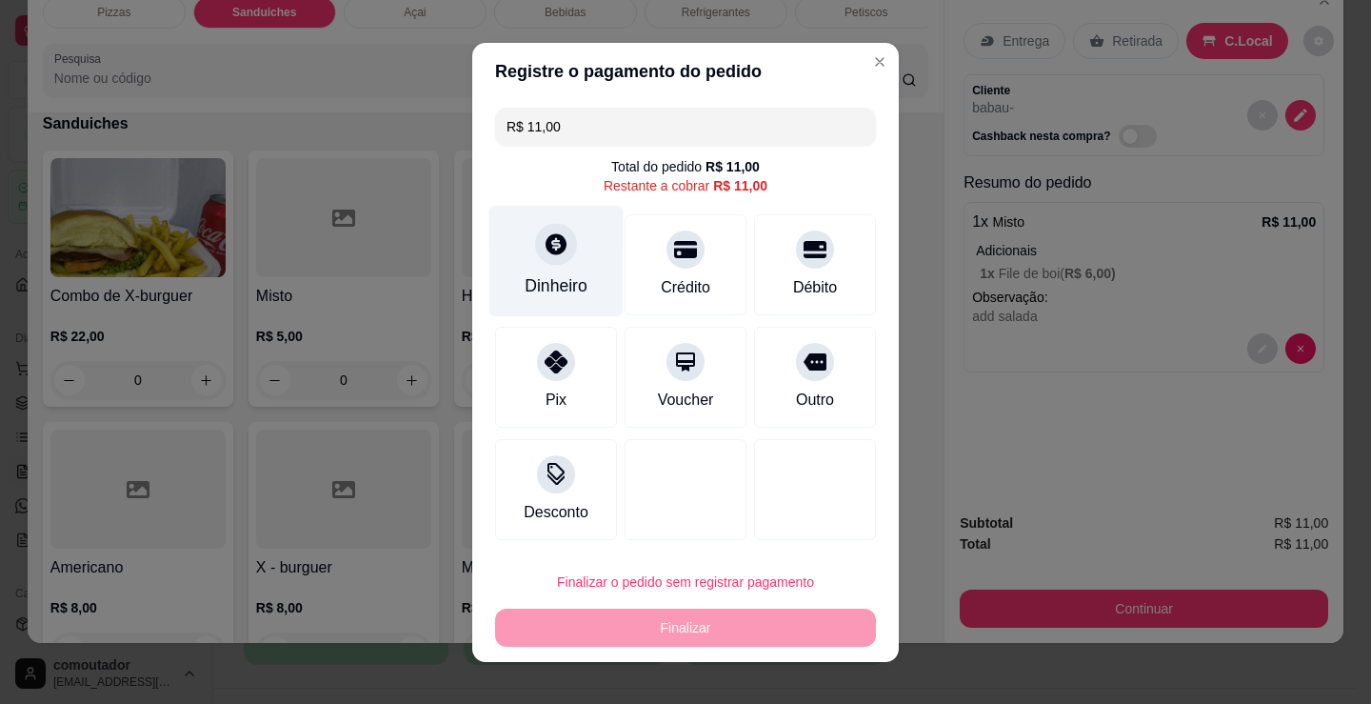
click at [534, 264] on div "Dinheiro" at bounding box center [557, 260] width 134 height 111
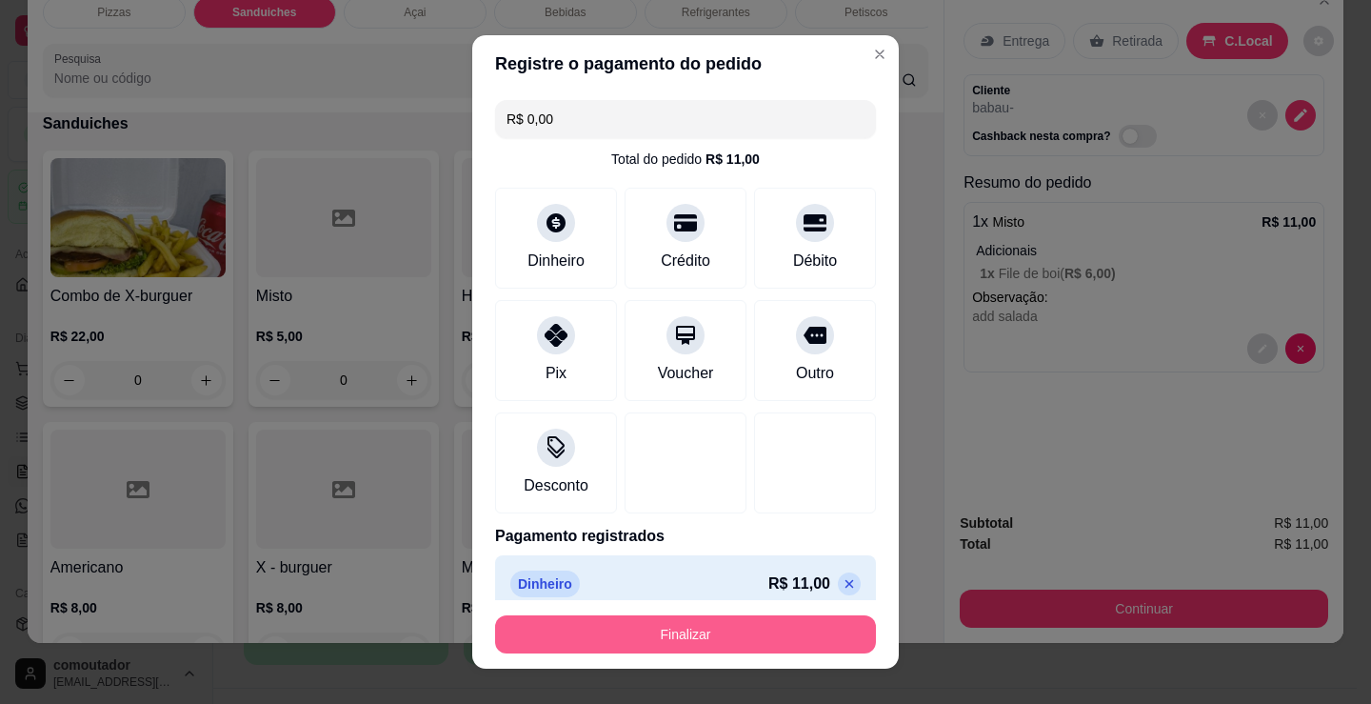
click at [692, 637] on button "Finalizar" at bounding box center [685, 634] width 381 height 38
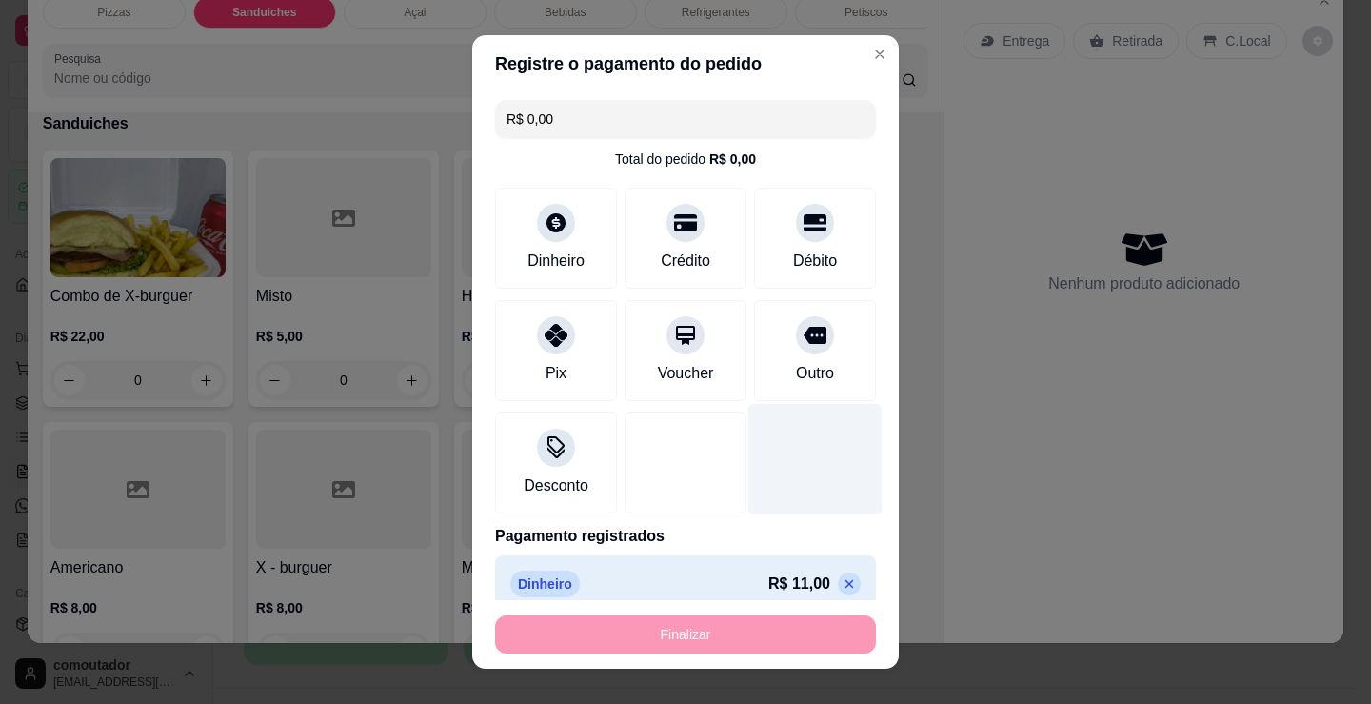
type input "-R$ 11,00"
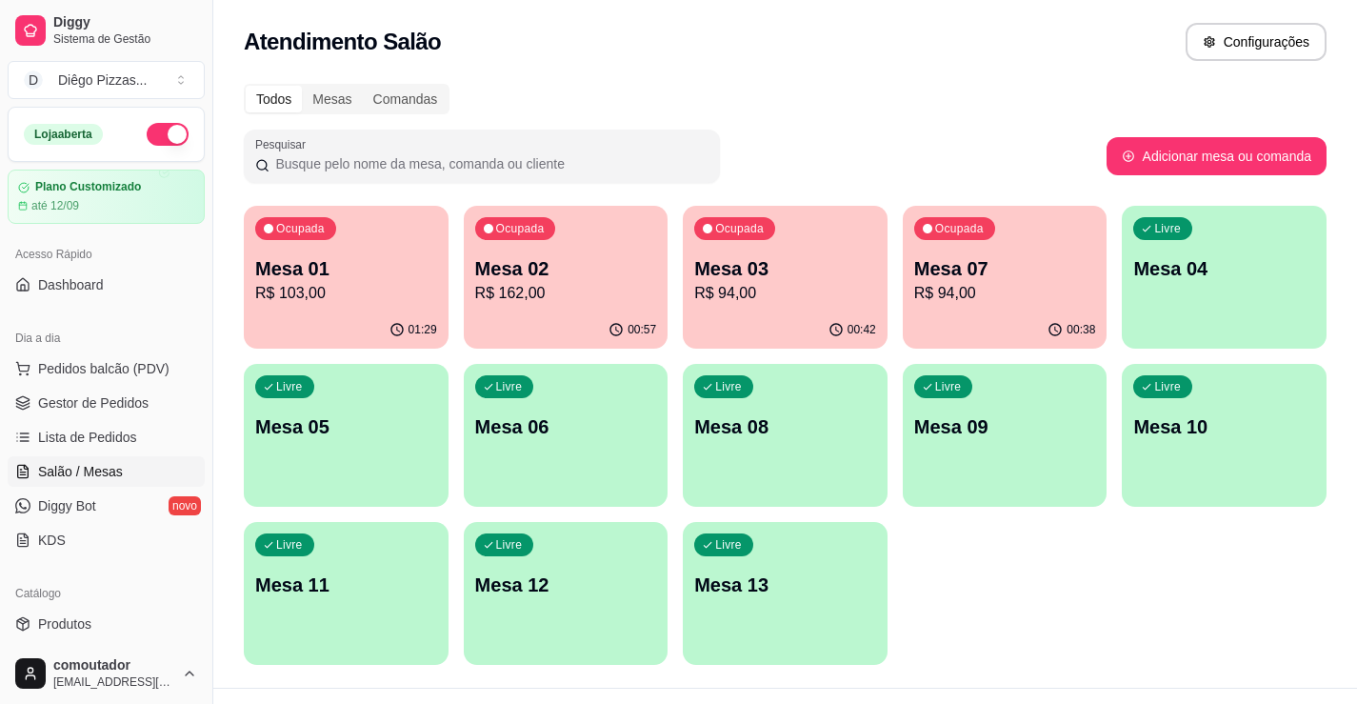
click at [1182, 567] on div "Ocupada Mesa 01 R$ 103,00 01:29 Ocupada Mesa 02 R$ 162,00 00:57 Ocupada Mesa 03…" at bounding box center [785, 435] width 1083 height 459
click at [947, 270] on p "Mesa 07" at bounding box center [1005, 269] width 176 height 26
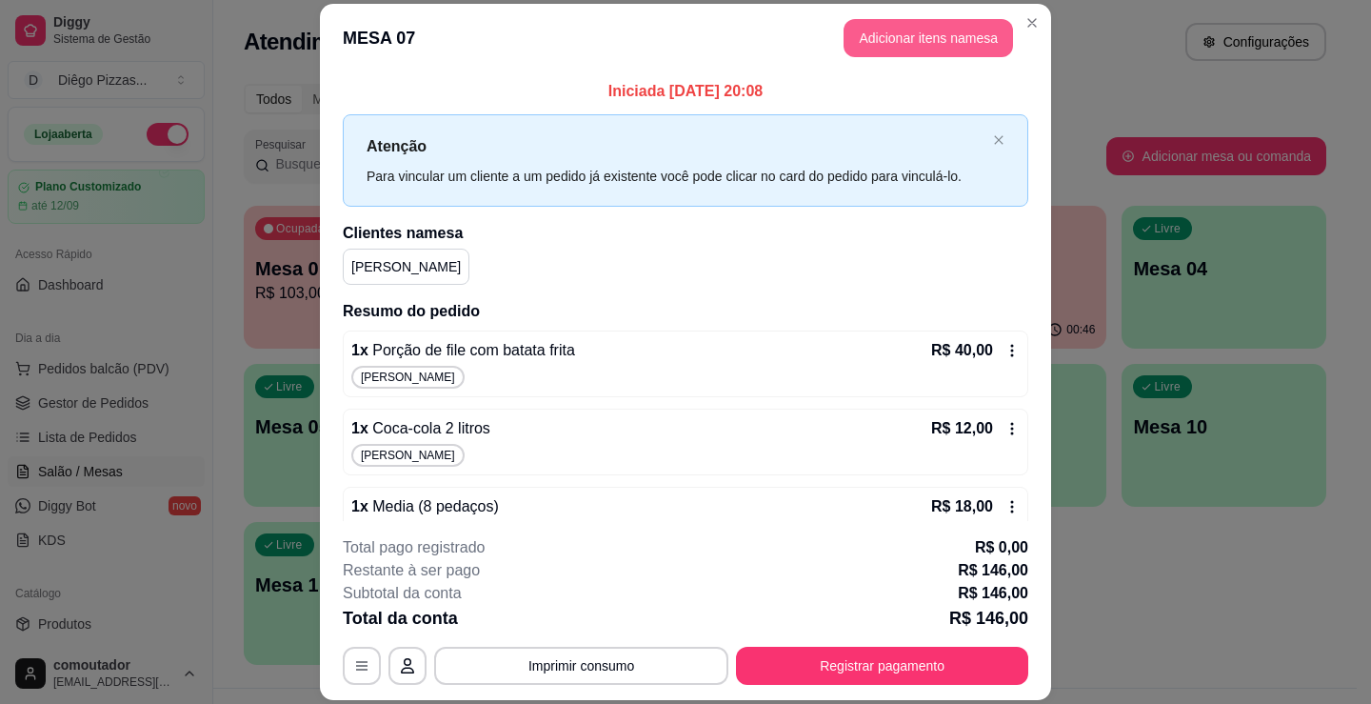
click at [913, 19] on button "Adicionar itens na mesa" at bounding box center [929, 38] width 170 height 38
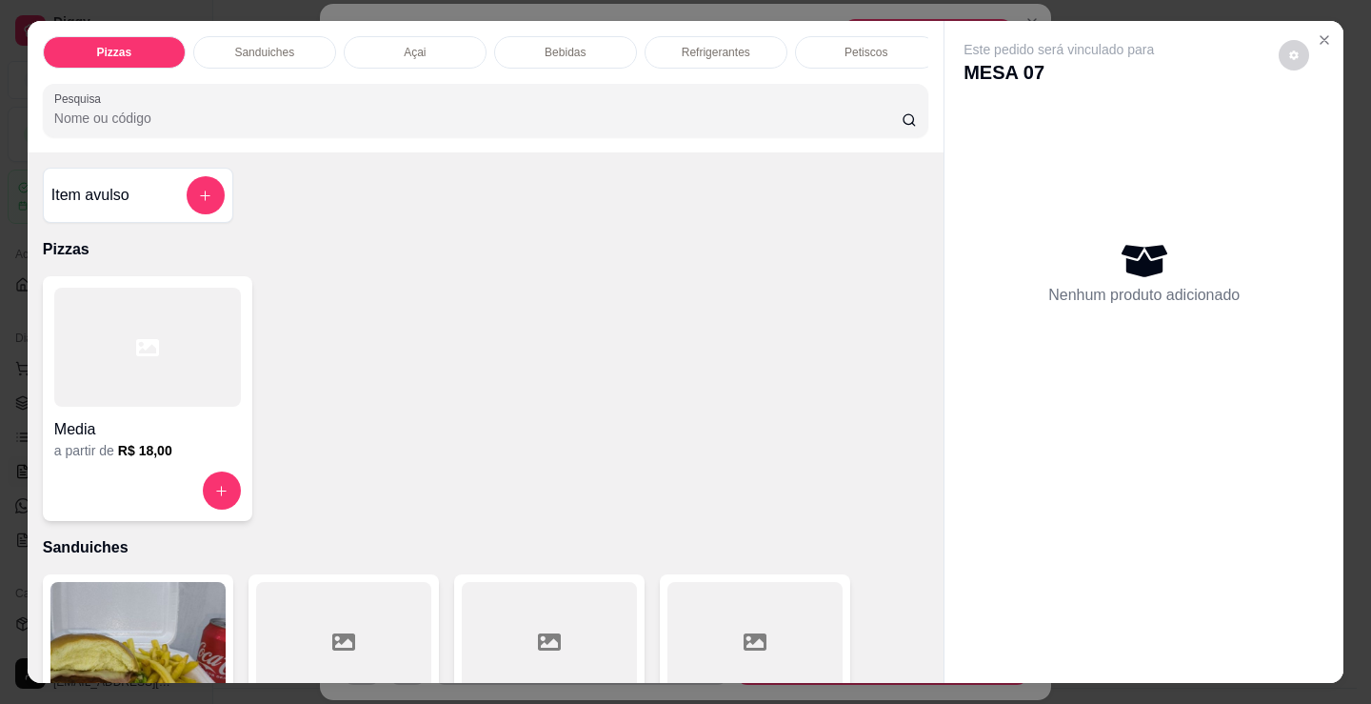
click at [554, 45] on p "Bebidas" at bounding box center [565, 52] width 41 height 15
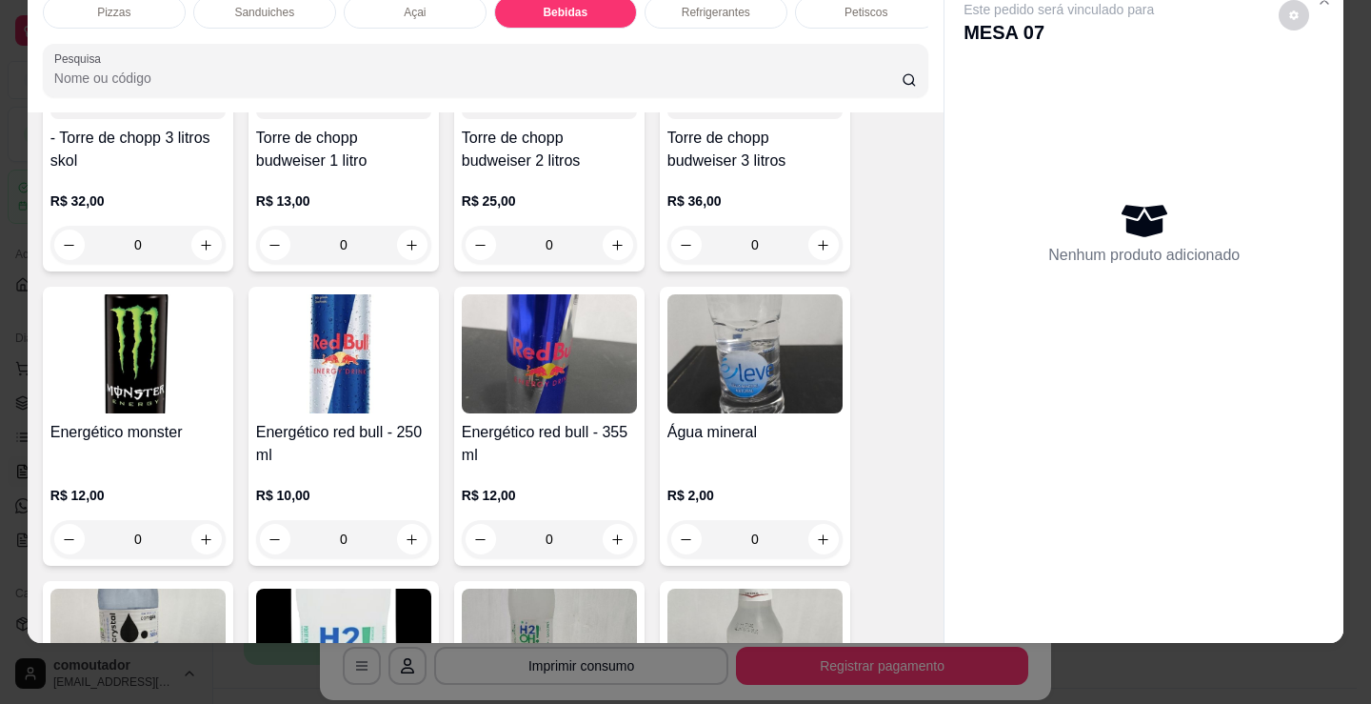
scroll to position [3979, 0]
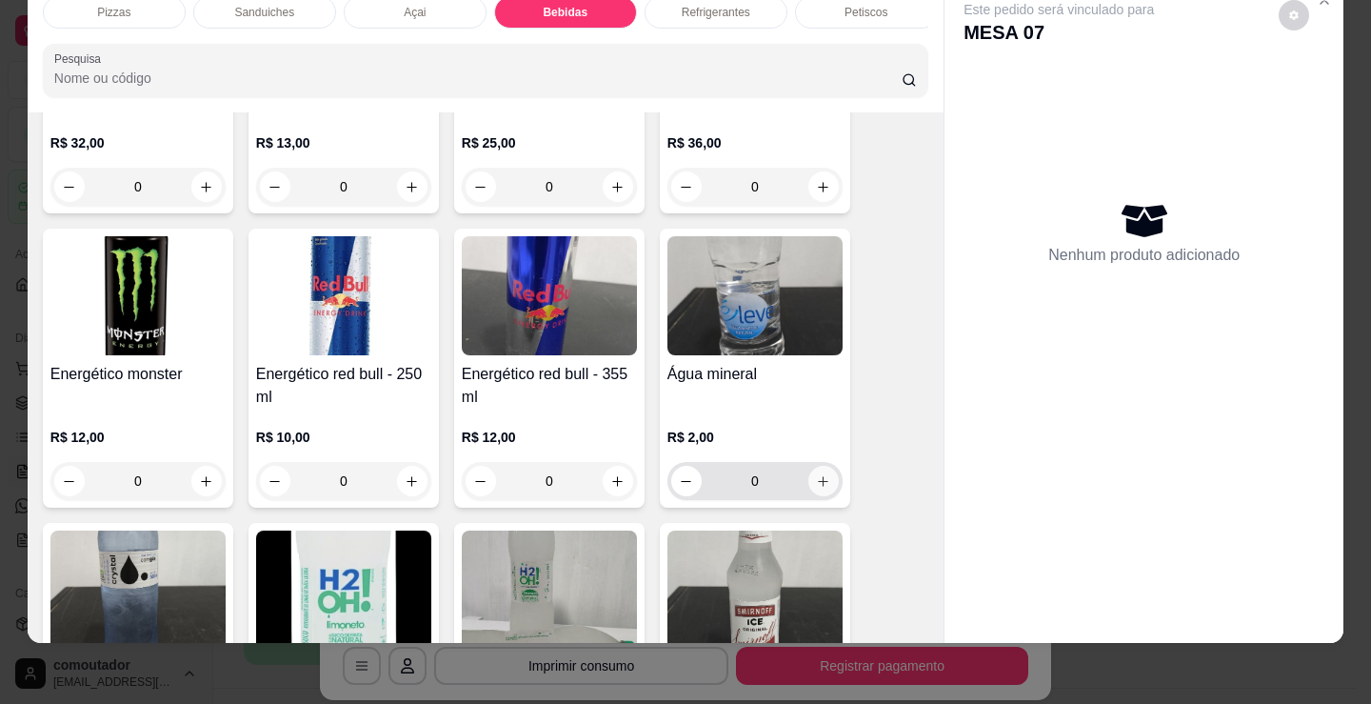
click at [817, 486] on icon "increase-product-quantity" at bounding box center [823, 481] width 14 height 14
type input "1"
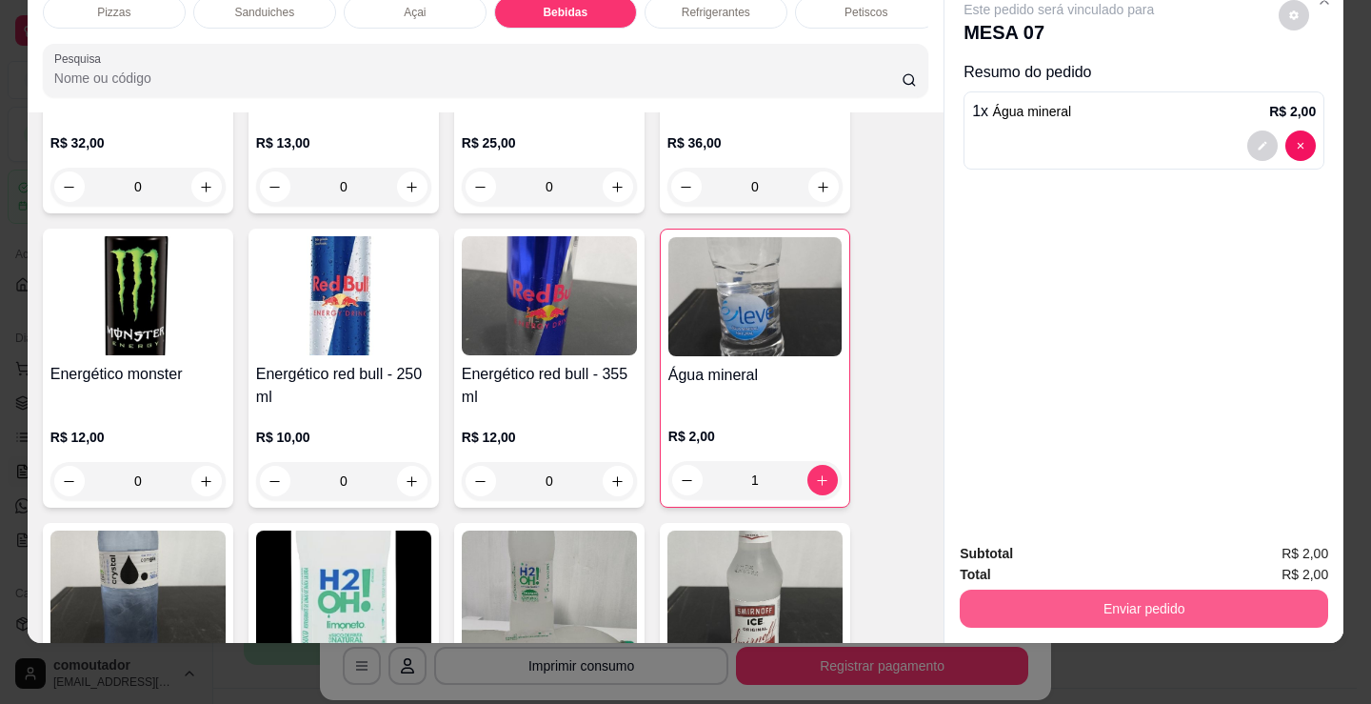
click at [1189, 591] on button "Enviar pedido" at bounding box center [1144, 609] width 369 height 38
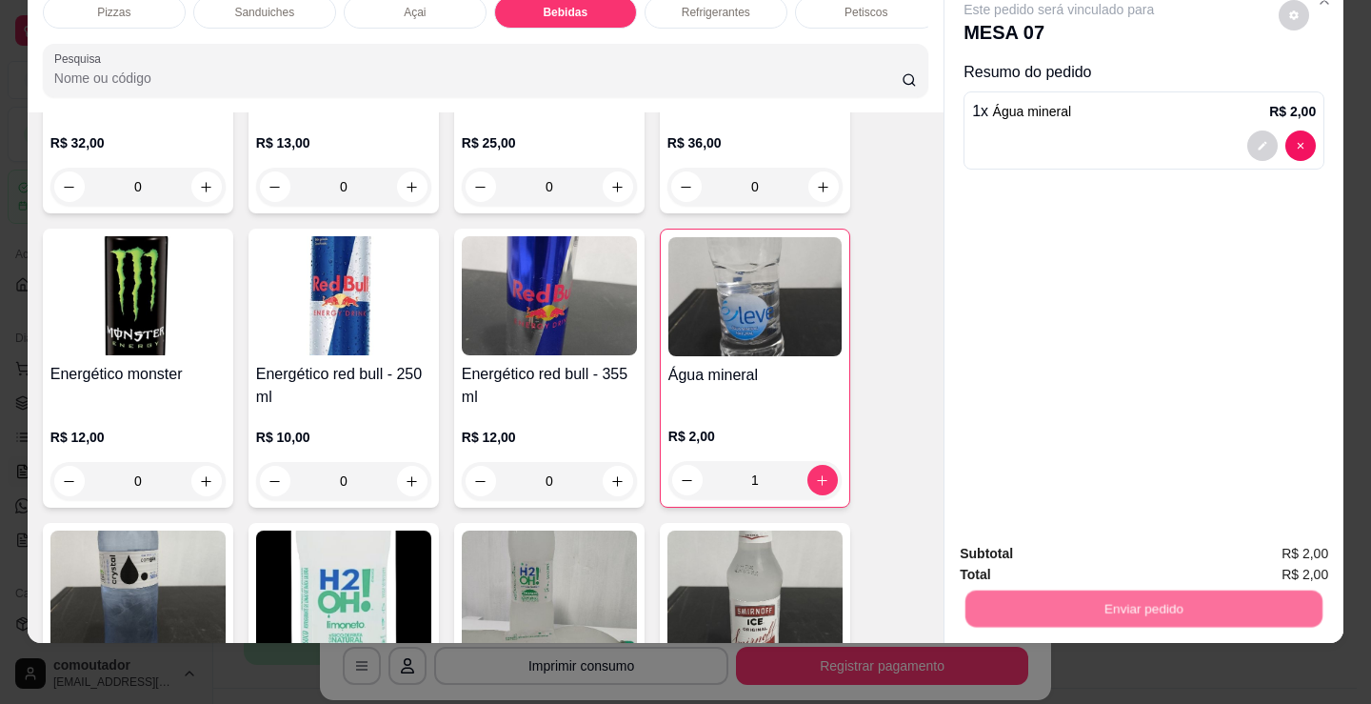
click at [1166, 545] on button "Não registrar e enviar pedido" at bounding box center [1081, 548] width 198 height 36
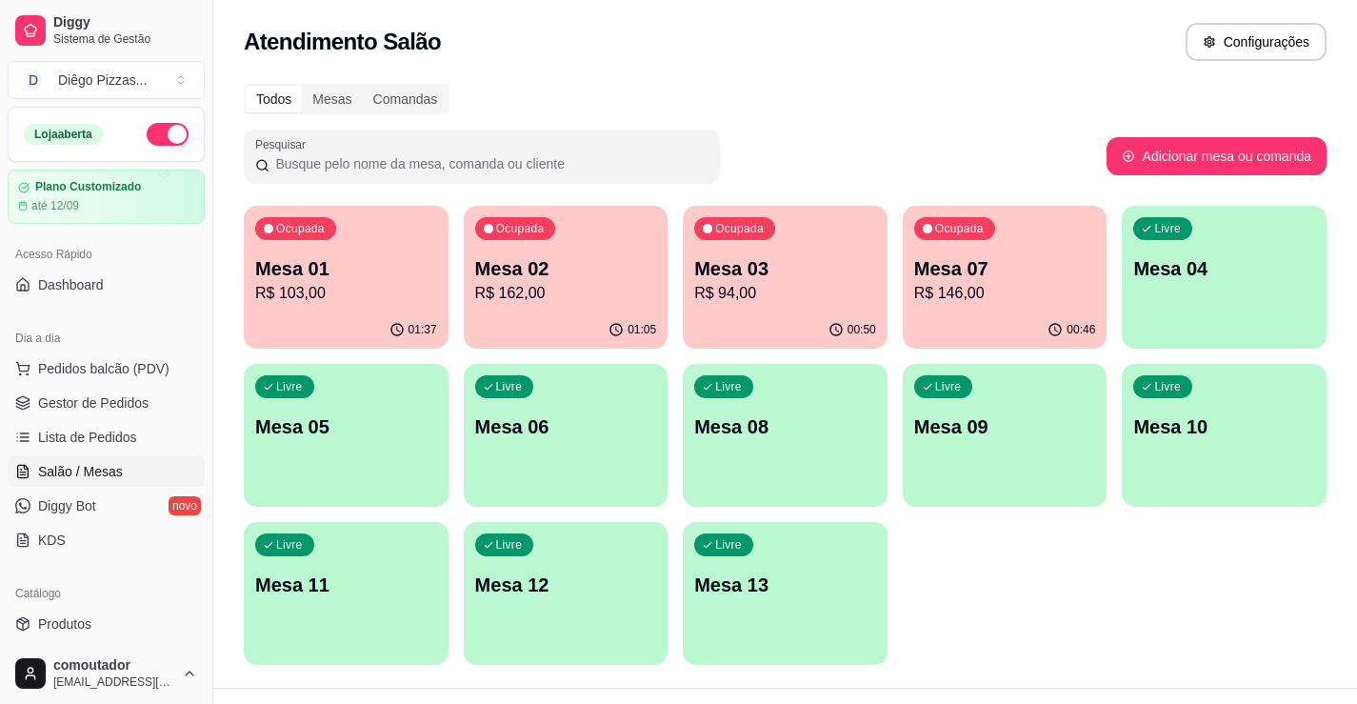
click at [364, 265] on p "Mesa 01" at bounding box center [346, 268] width 182 height 27
click at [585, 303] on div "Ocupada Mesa 02 R$ 162,00" at bounding box center [566, 259] width 205 height 106
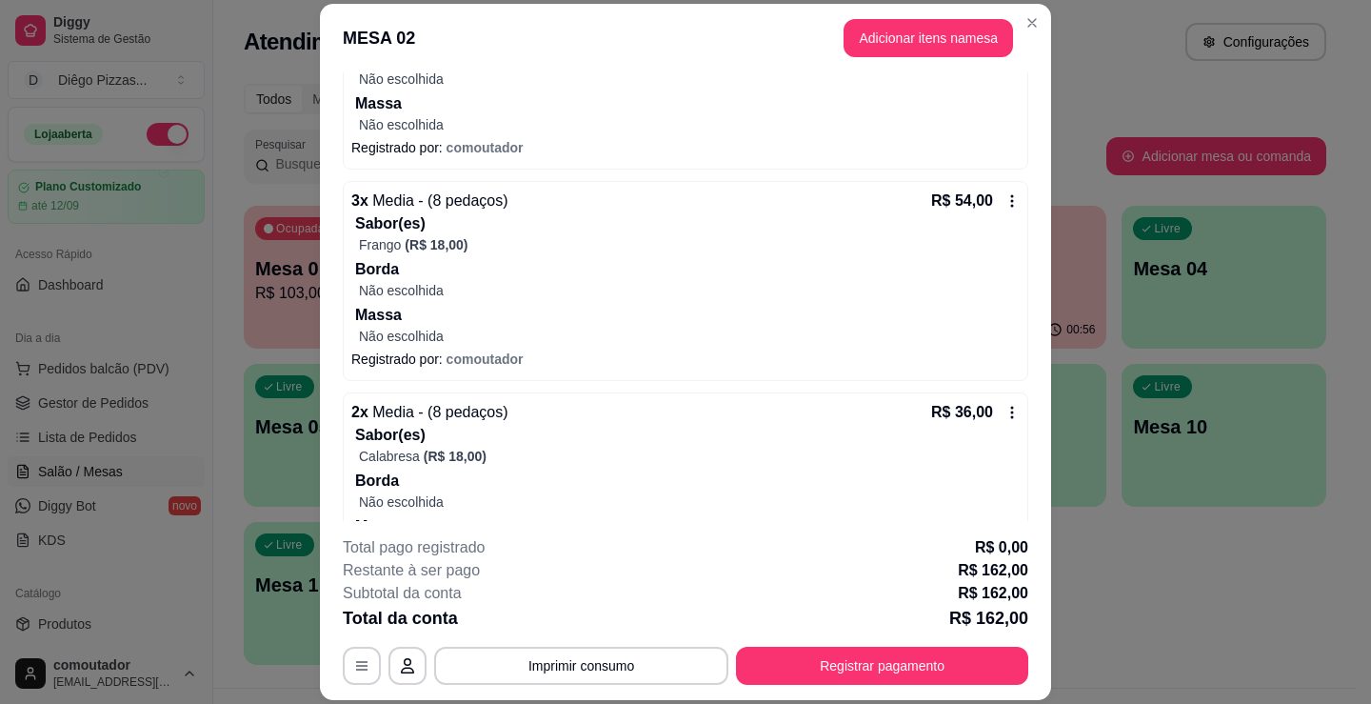
scroll to position [1092, 0]
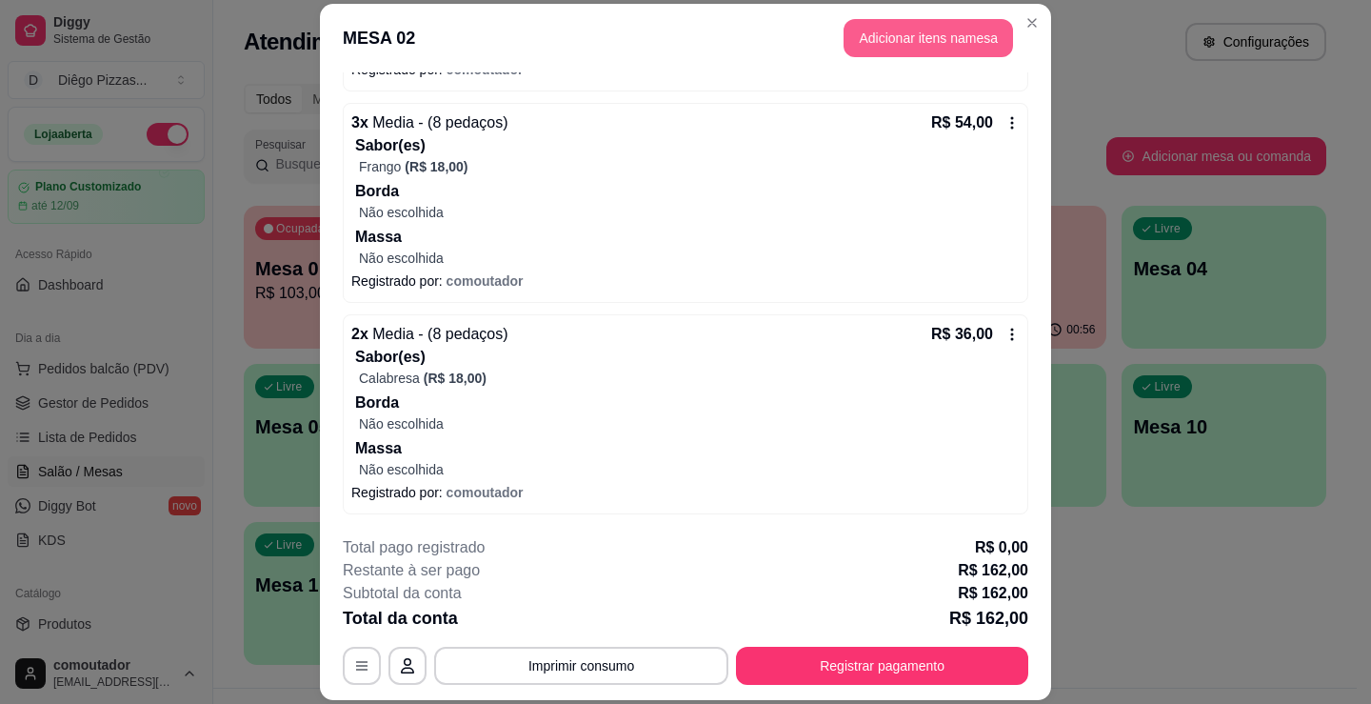
click at [879, 50] on button "Adicionar itens na mesa" at bounding box center [929, 38] width 170 height 38
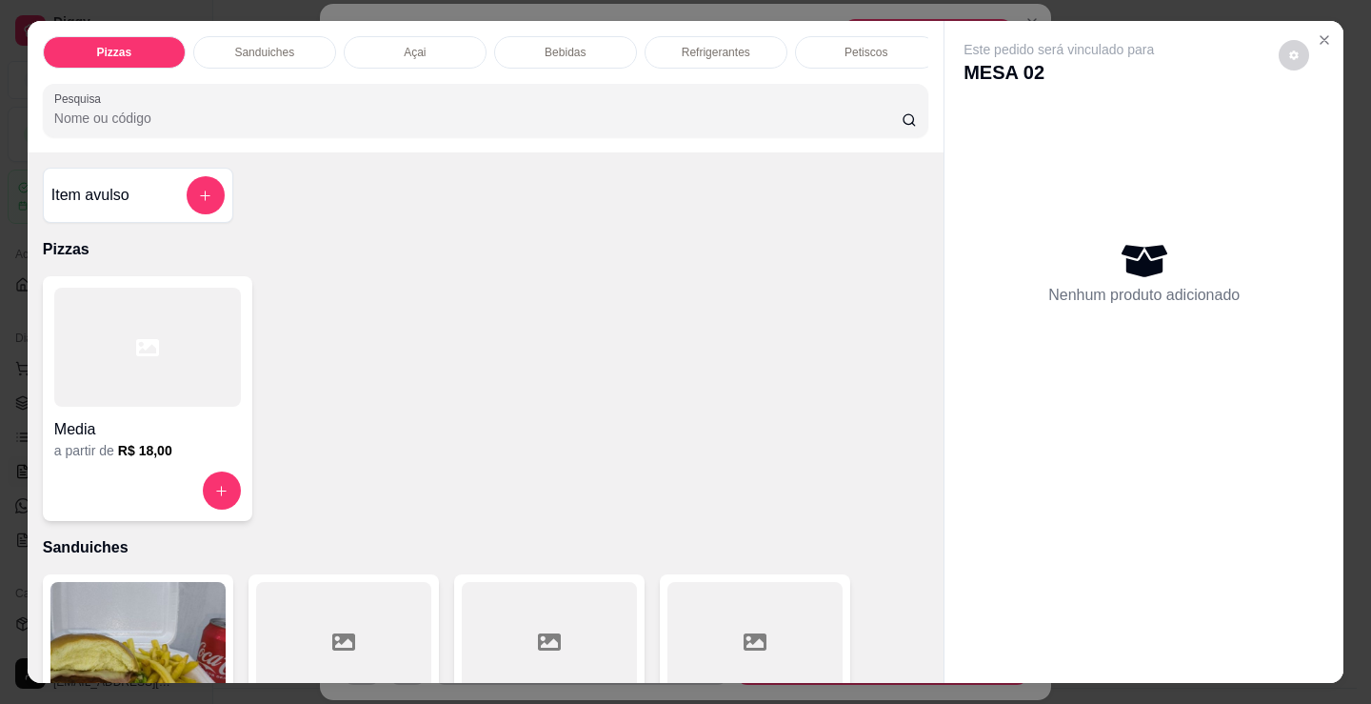
click at [707, 52] on p "Refrigerantes" at bounding box center [716, 52] width 69 height 15
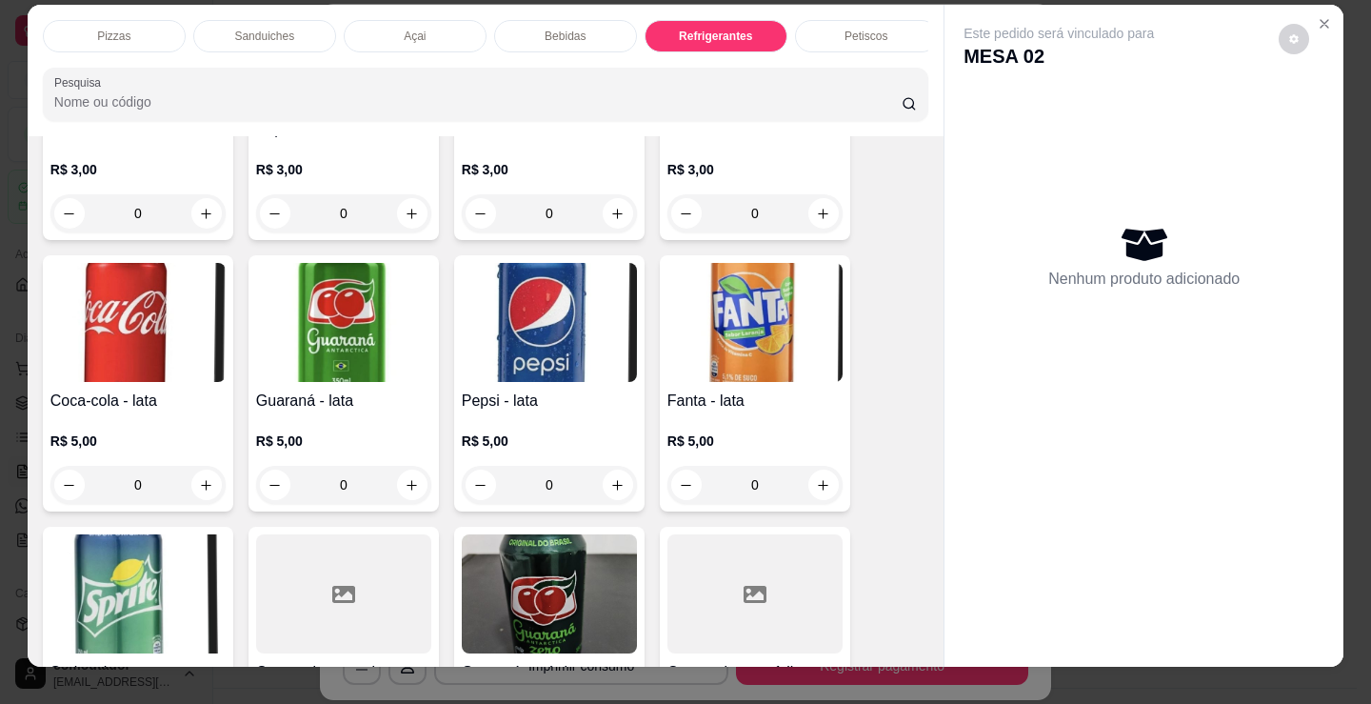
scroll to position [0, 0]
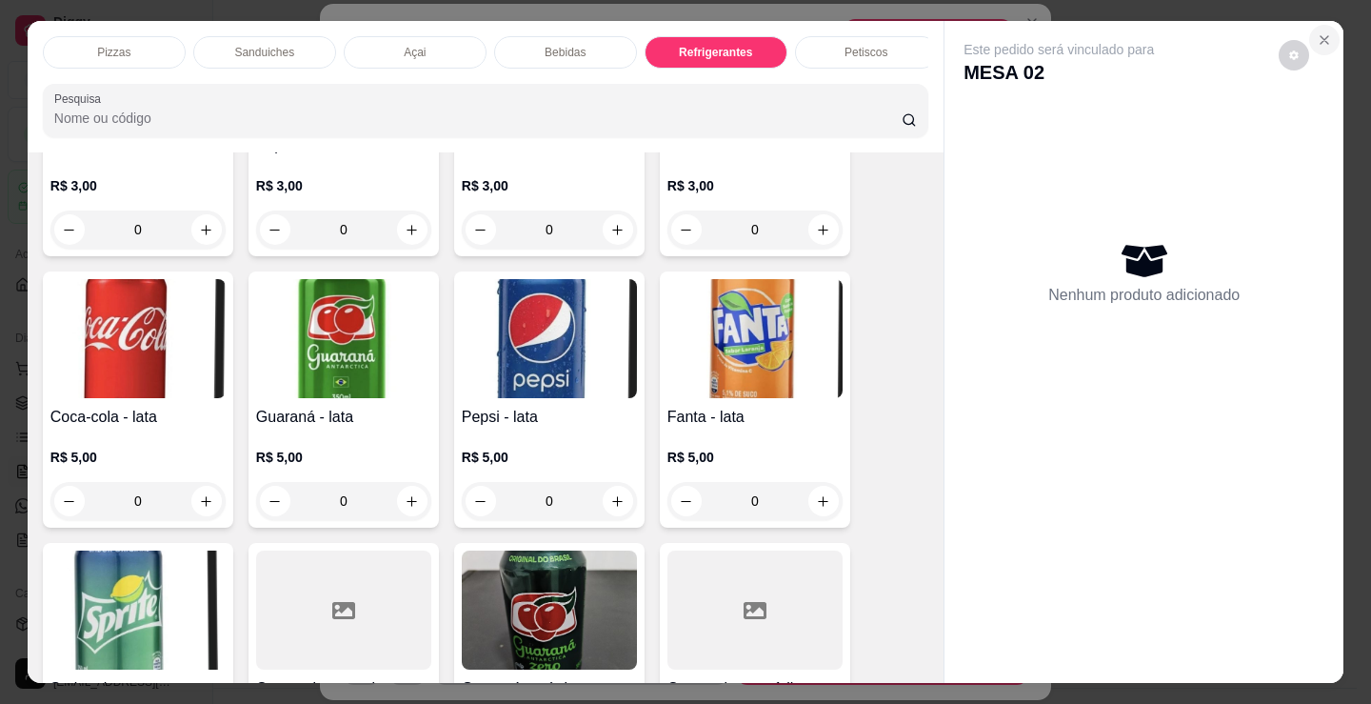
click at [1323, 32] on icon "Close" at bounding box center [1324, 39] width 15 height 15
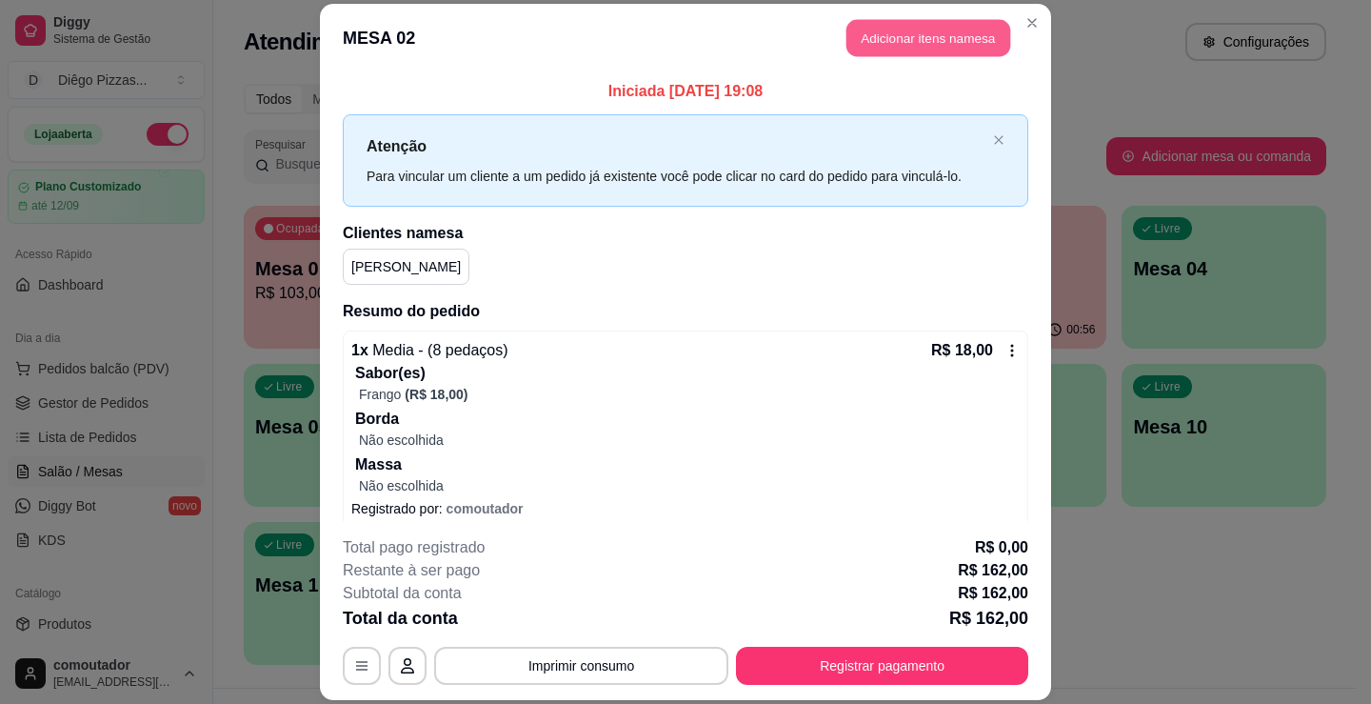
click at [891, 55] on button "Adicionar itens na mesa" at bounding box center [929, 37] width 164 height 37
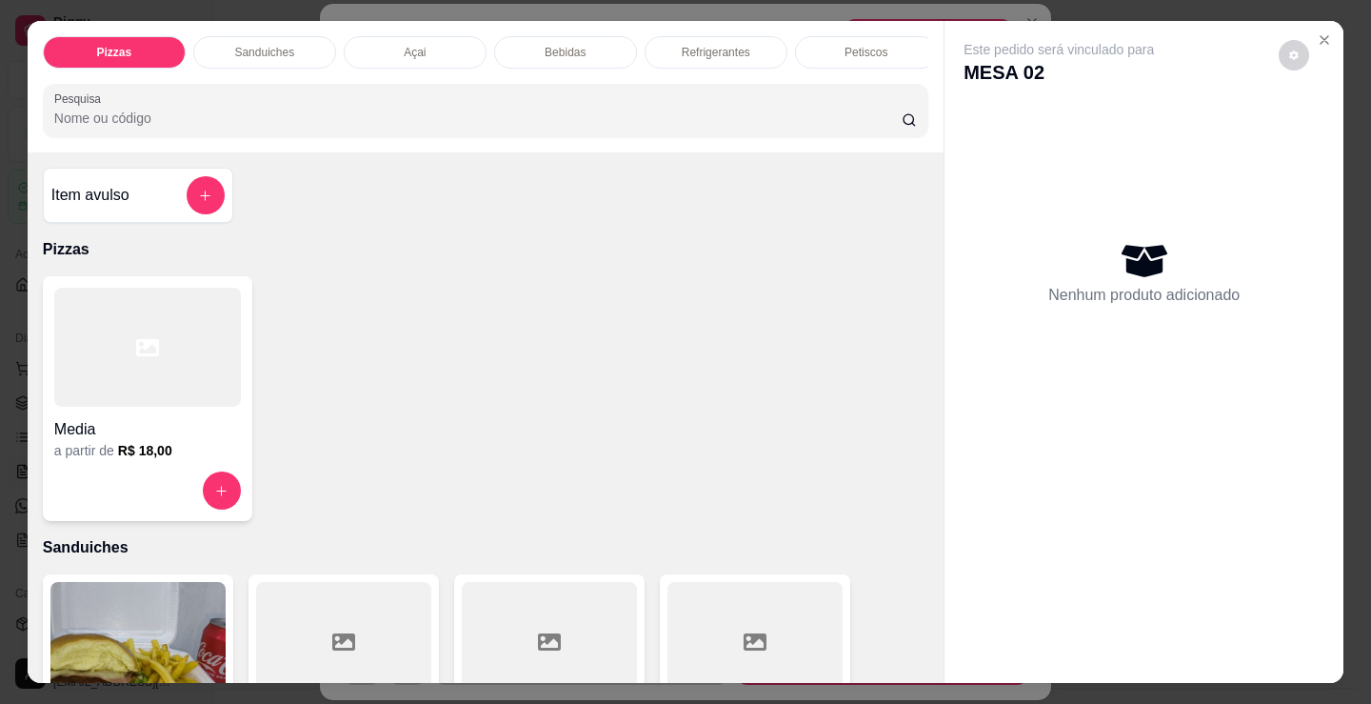
click at [731, 45] on p "Refrigerantes" at bounding box center [716, 52] width 69 height 15
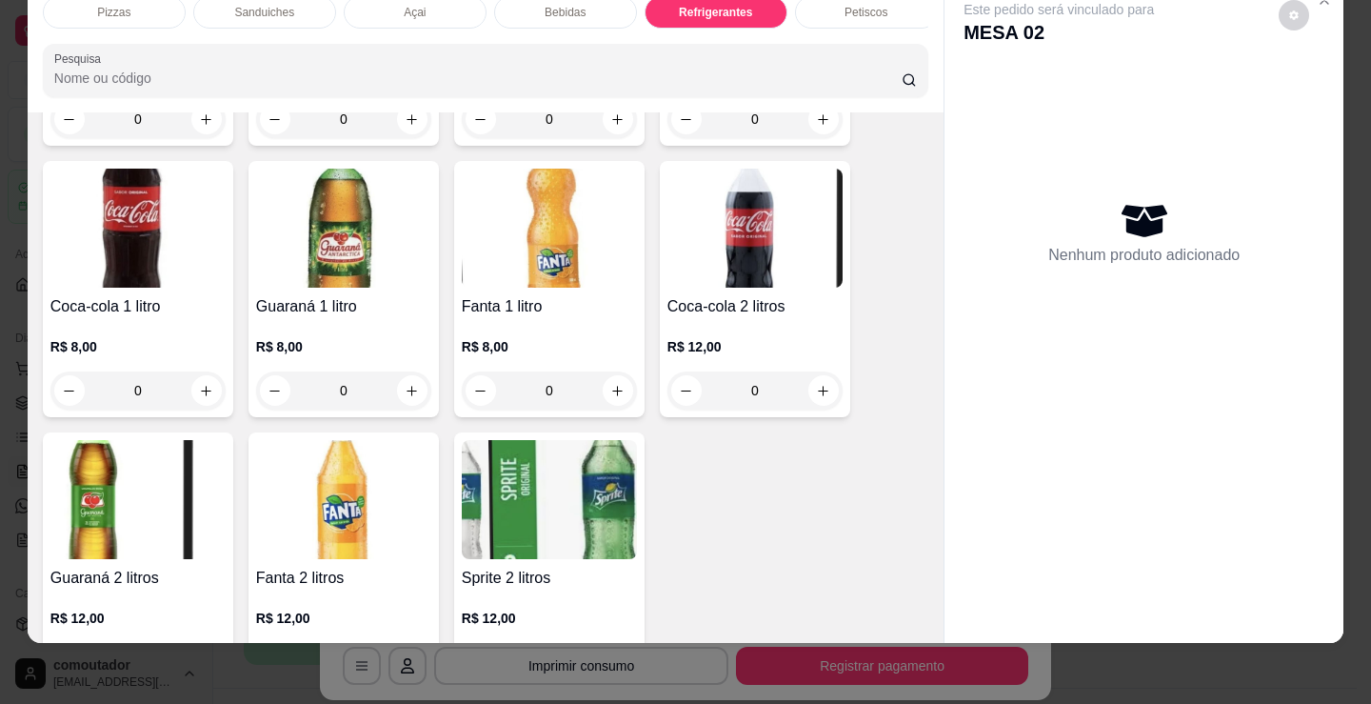
scroll to position [5790, 0]
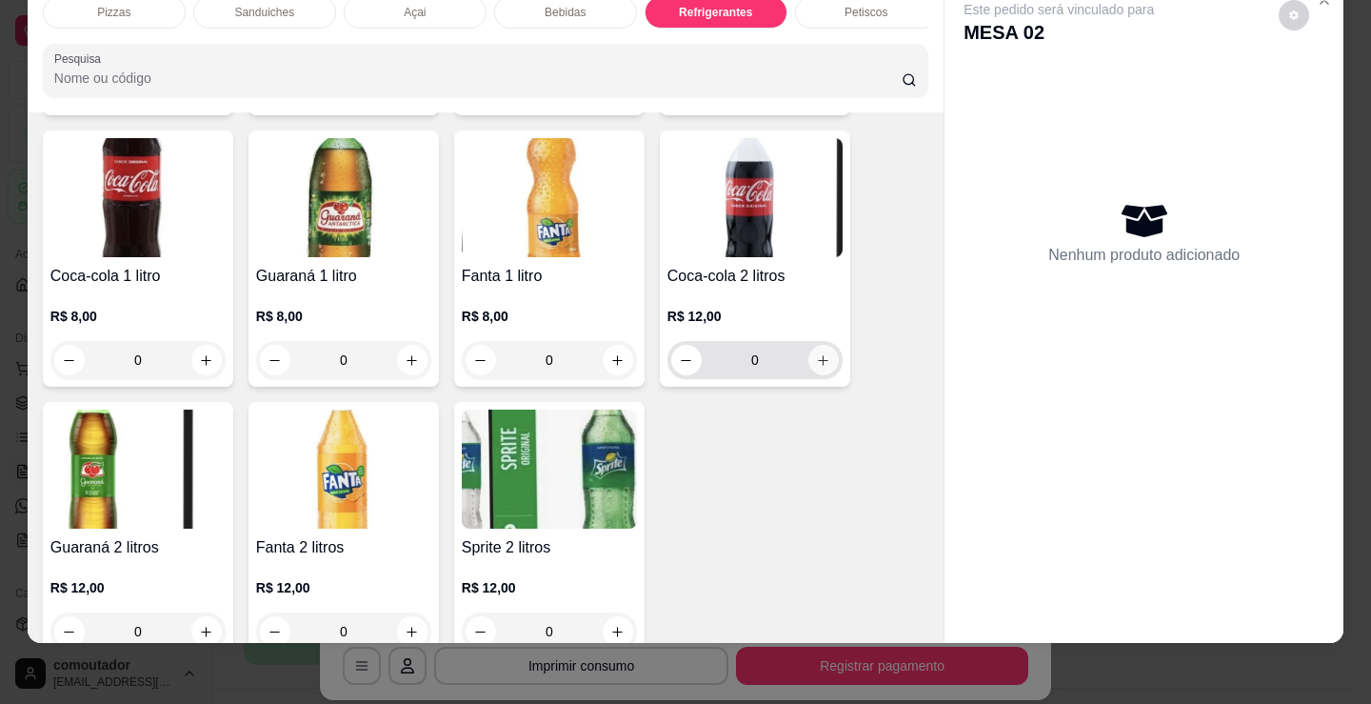
click at [816, 358] on icon "increase-product-quantity" at bounding box center [823, 360] width 14 height 14
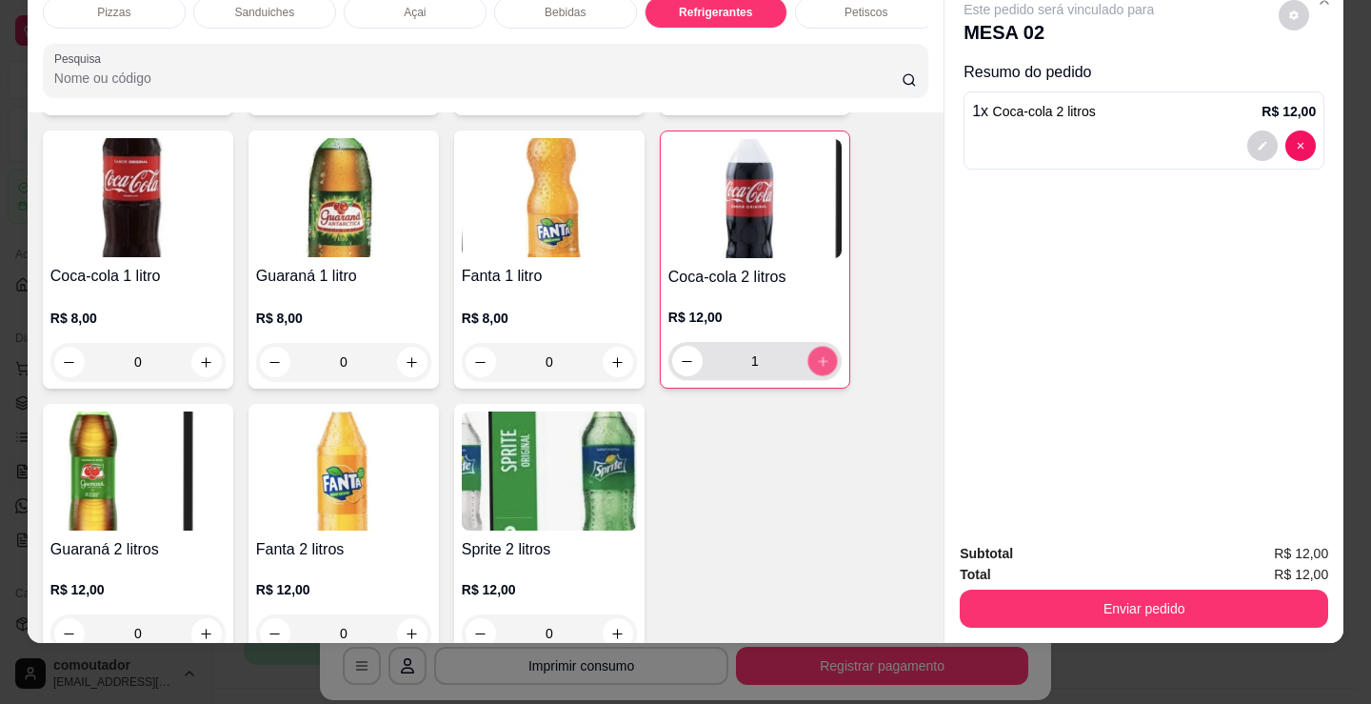
click at [816, 358] on icon "increase-product-quantity" at bounding box center [823, 361] width 14 height 14
type input "2"
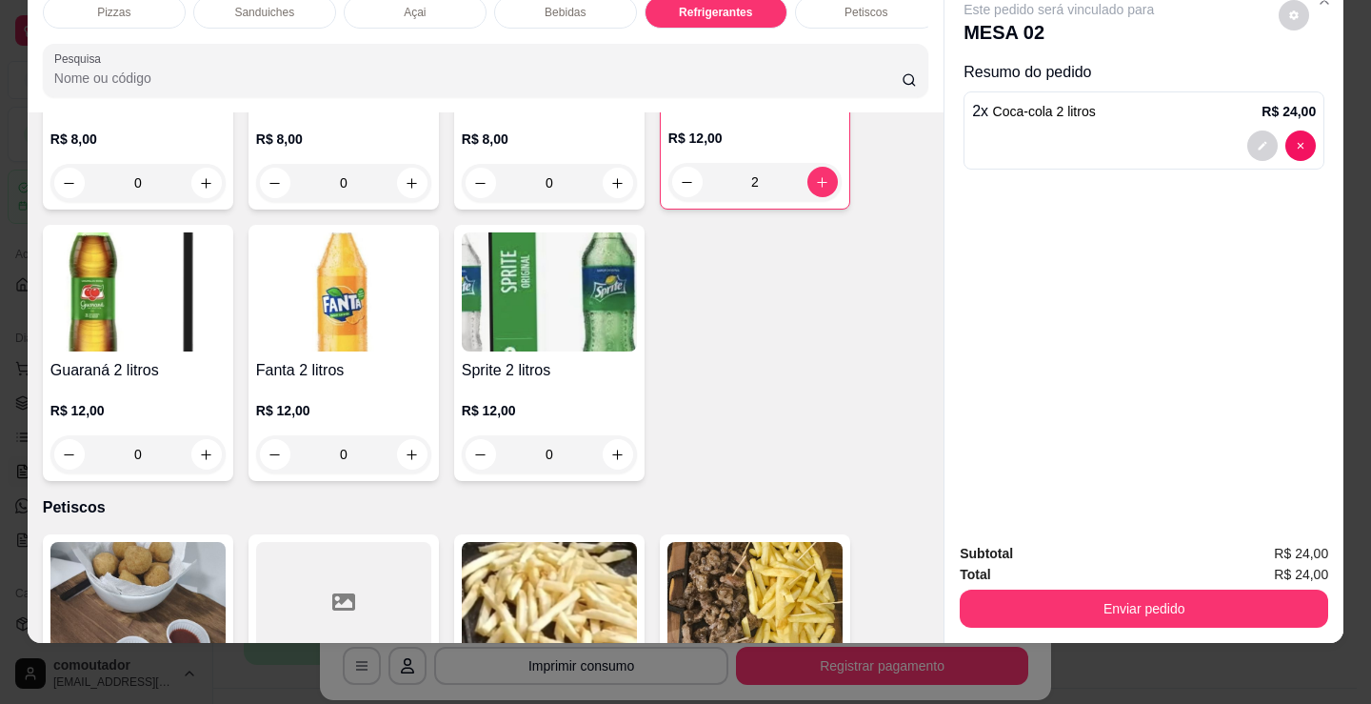
scroll to position [5980, 0]
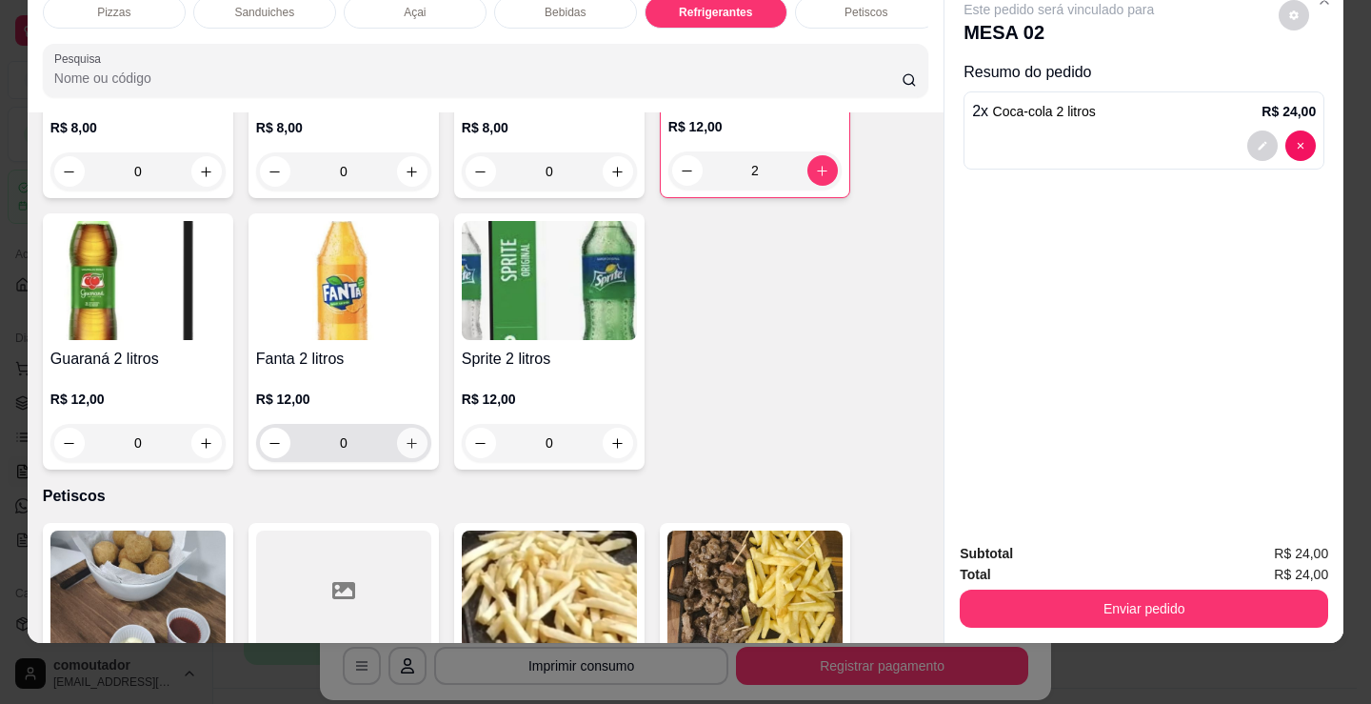
click at [410, 447] on icon "increase-product-quantity" at bounding box center [412, 443] width 14 height 14
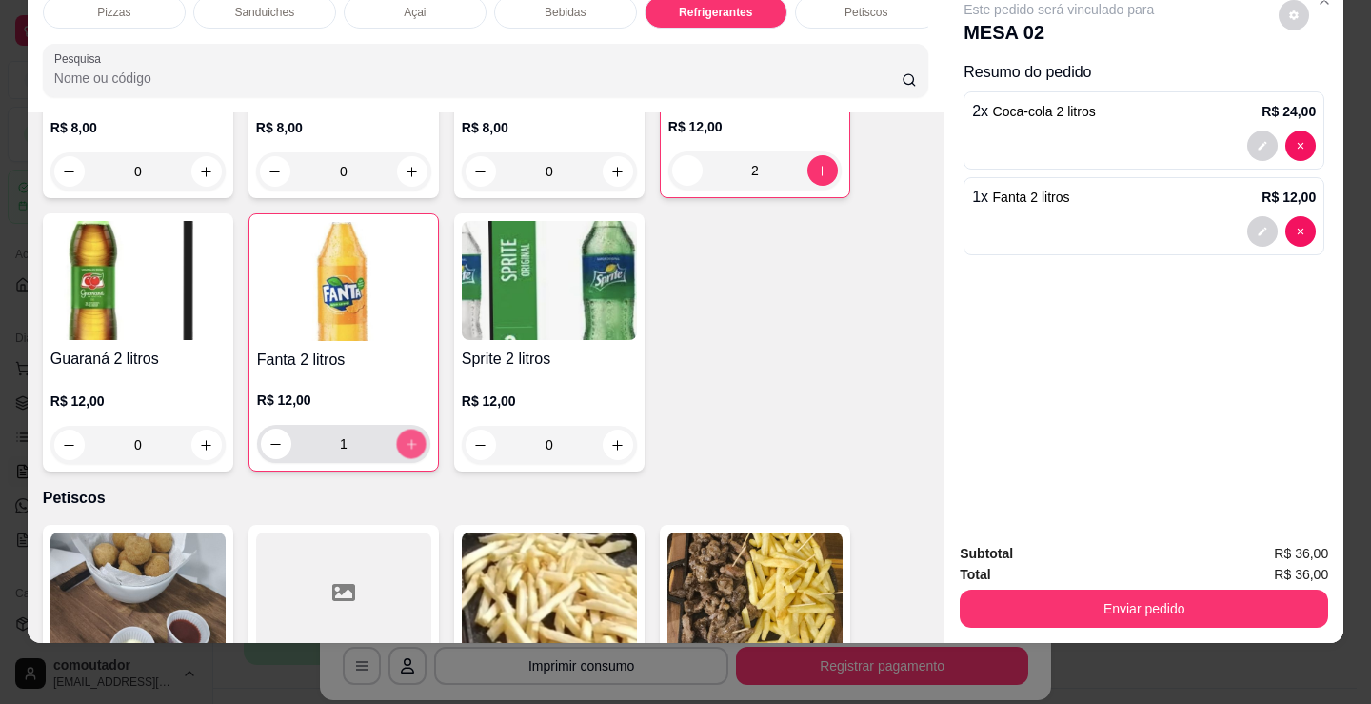
click at [410, 447] on icon "increase-product-quantity" at bounding box center [412, 444] width 14 height 14
type input "2"
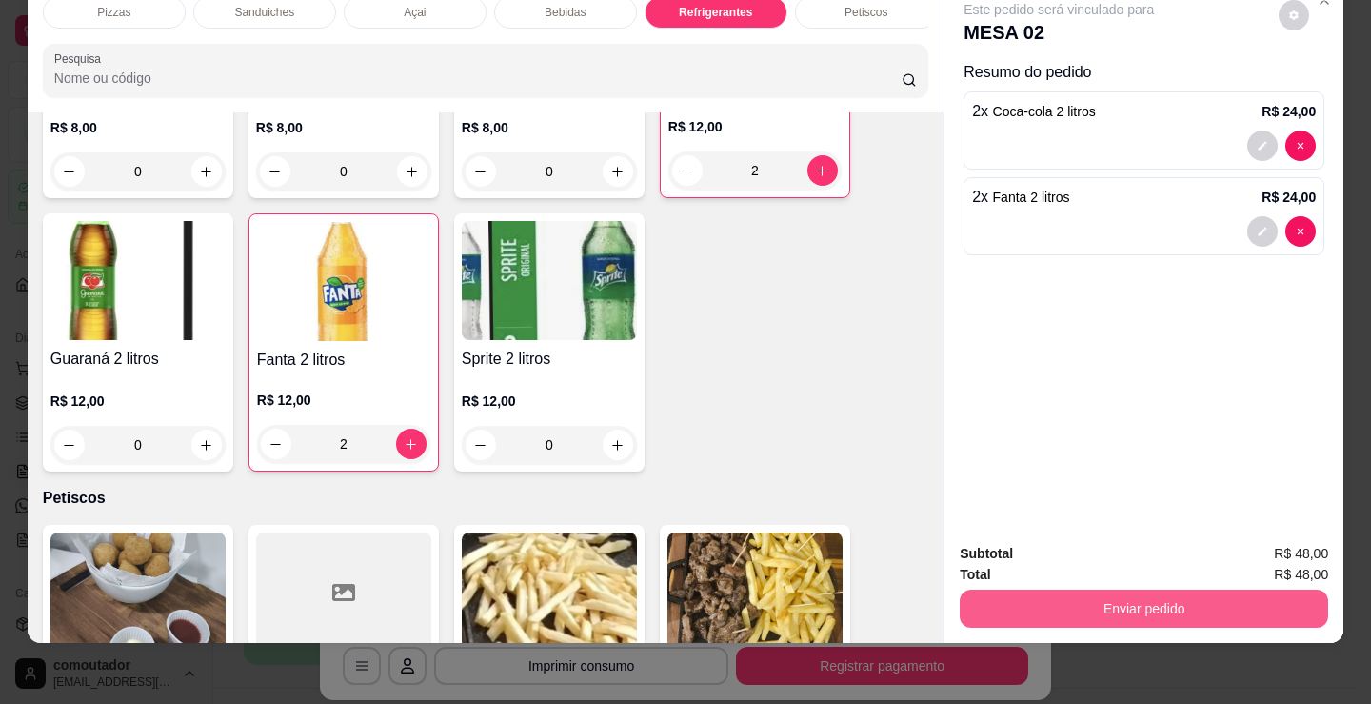
click at [1130, 603] on button "Enviar pedido" at bounding box center [1144, 609] width 369 height 38
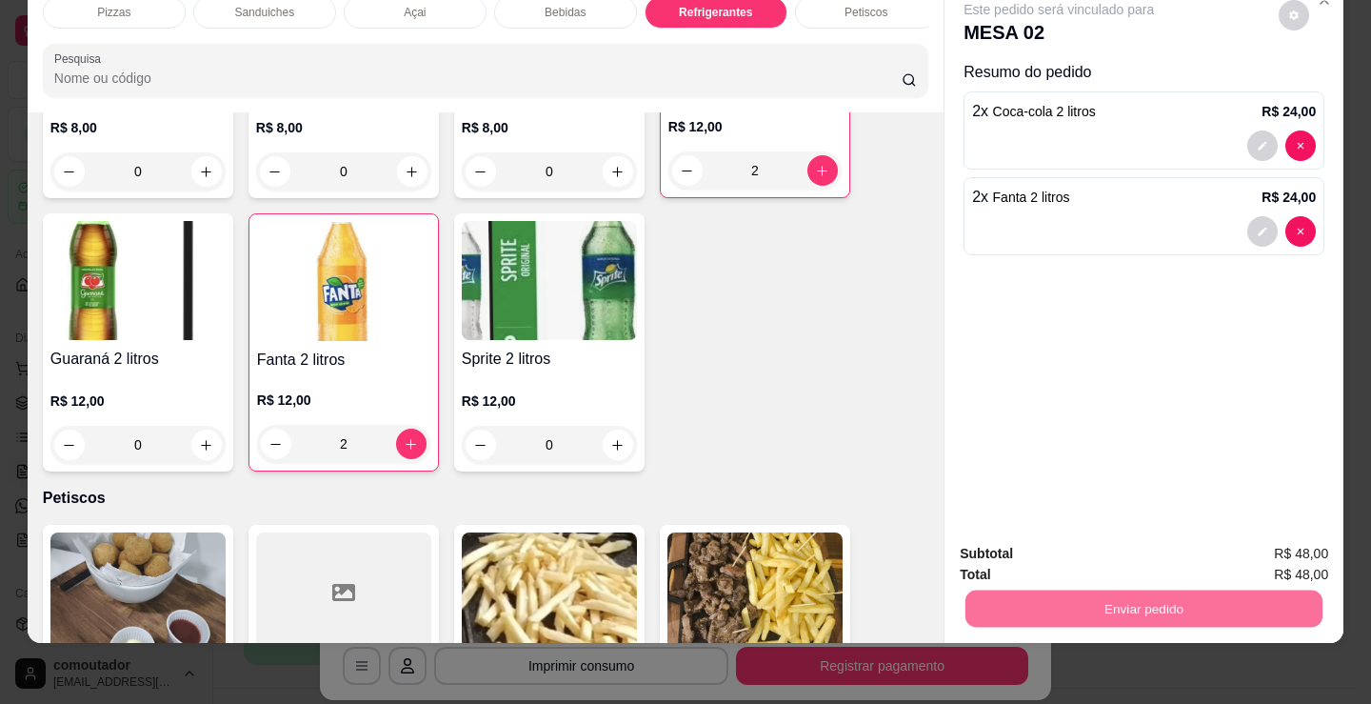
click at [1099, 545] on button "Não registrar e enviar pedido" at bounding box center [1081, 548] width 198 height 36
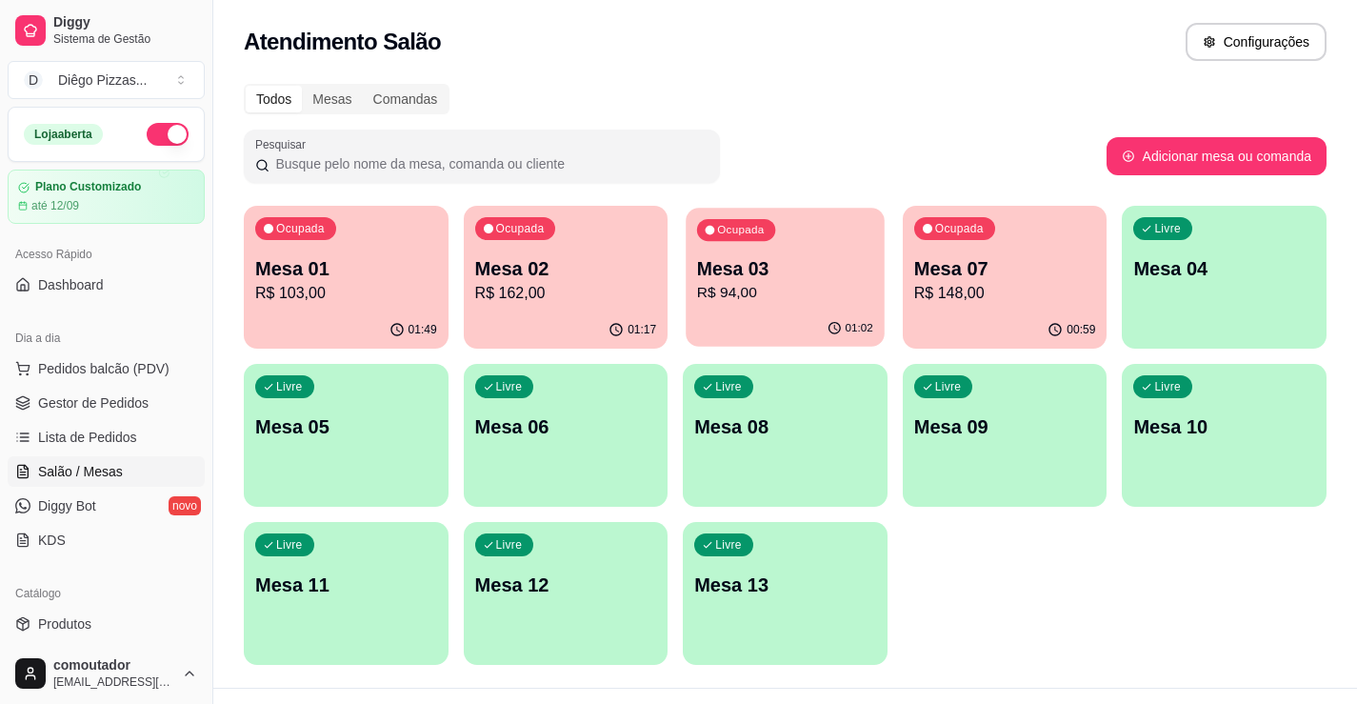
click at [716, 296] on p "R$ 94,00" at bounding box center [785, 293] width 176 height 22
click at [349, 280] on p "Mesa 01" at bounding box center [346, 268] width 182 height 27
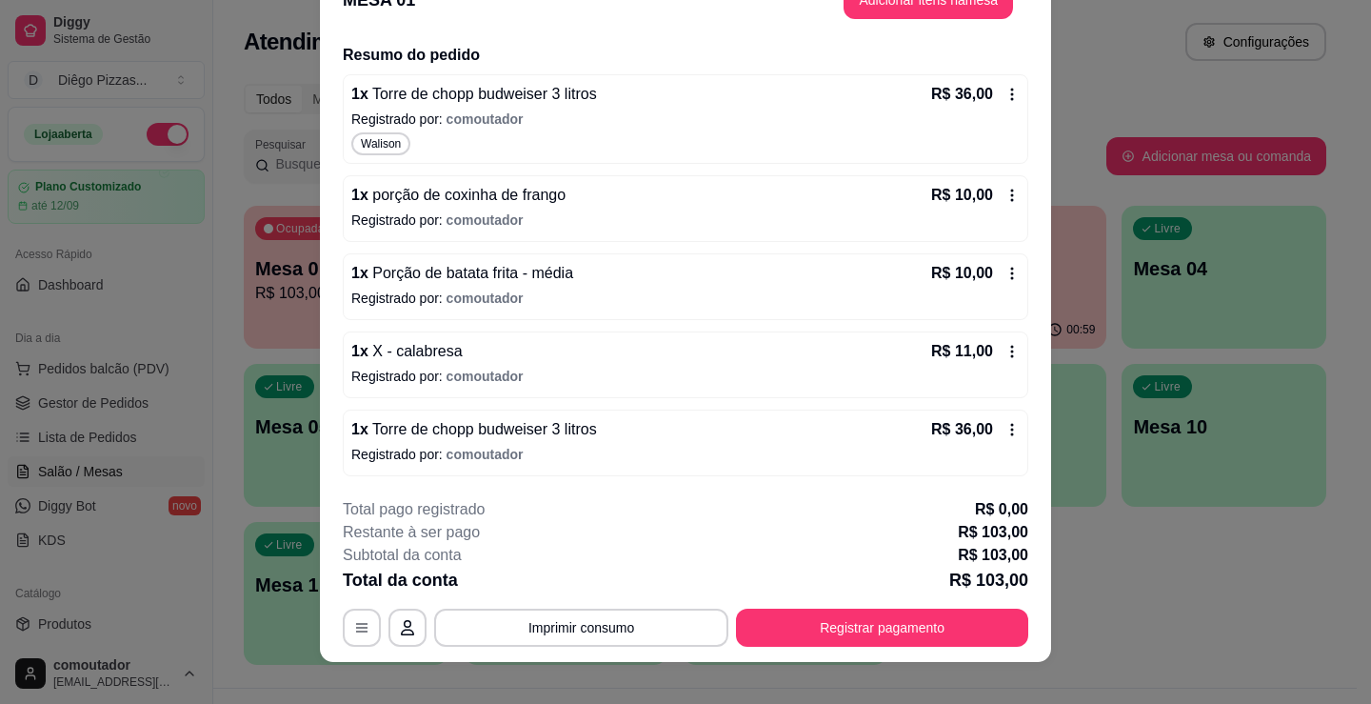
scroll to position [57, 0]
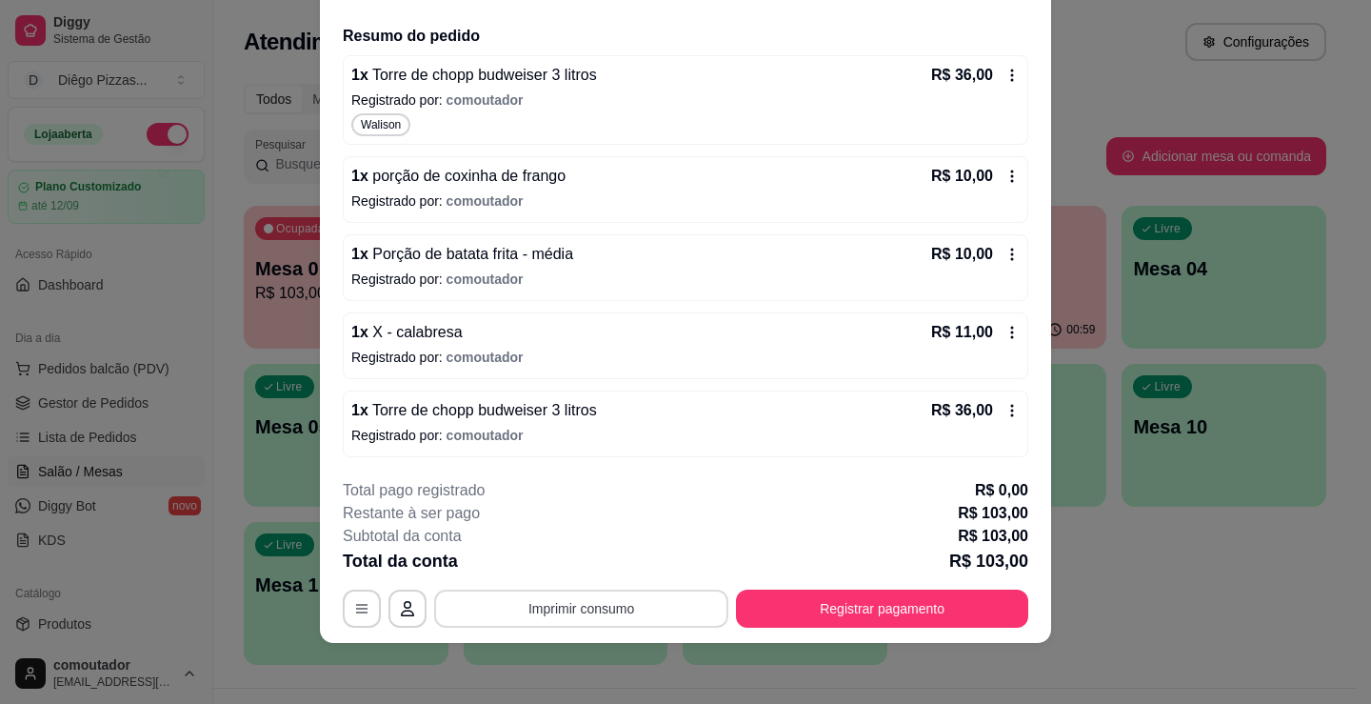
click at [605, 611] on button "Imprimir consumo" at bounding box center [581, 609] width 294 height 38
click at [570, 566] on button "IMPRESSORA" at bounding box center [580, 565] width 138 height 30
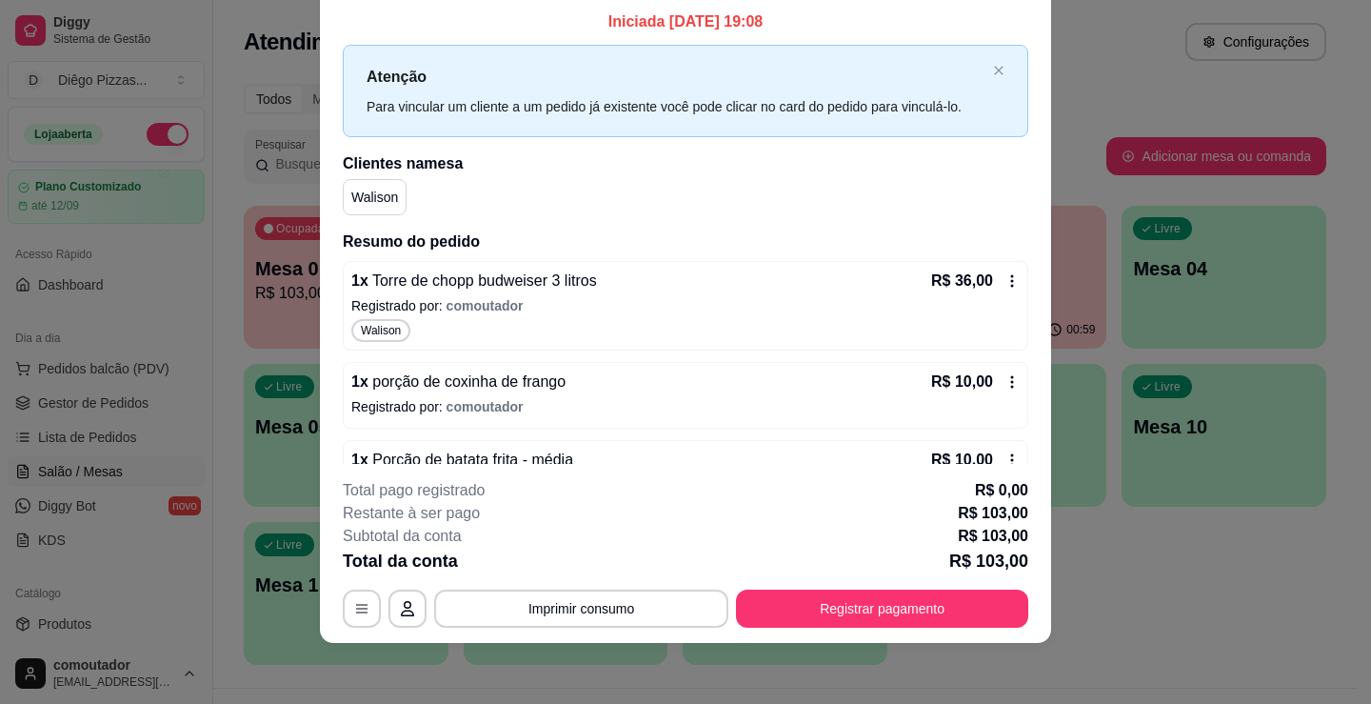
scroll to position [0, 0]
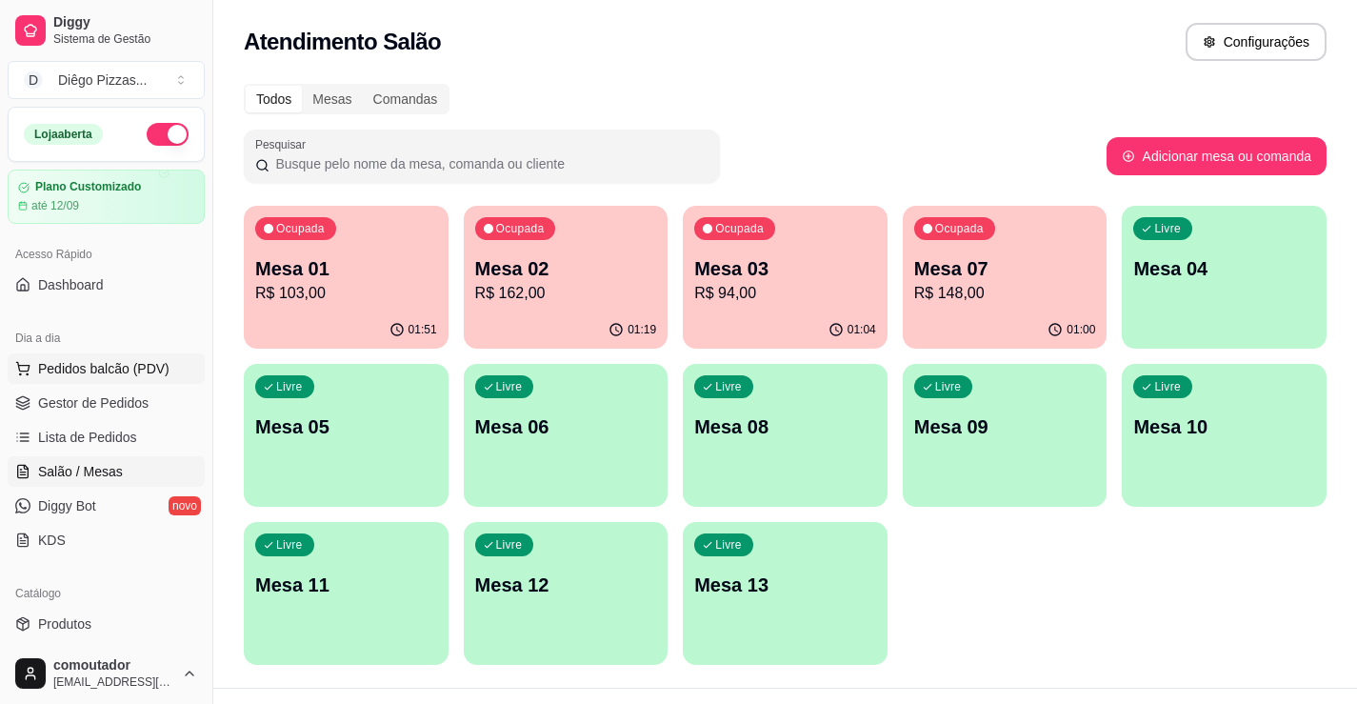
click at [83, 363] on span "Pedidos balcão (PDV)" at bounding box center [103, 368] width 131 height 19
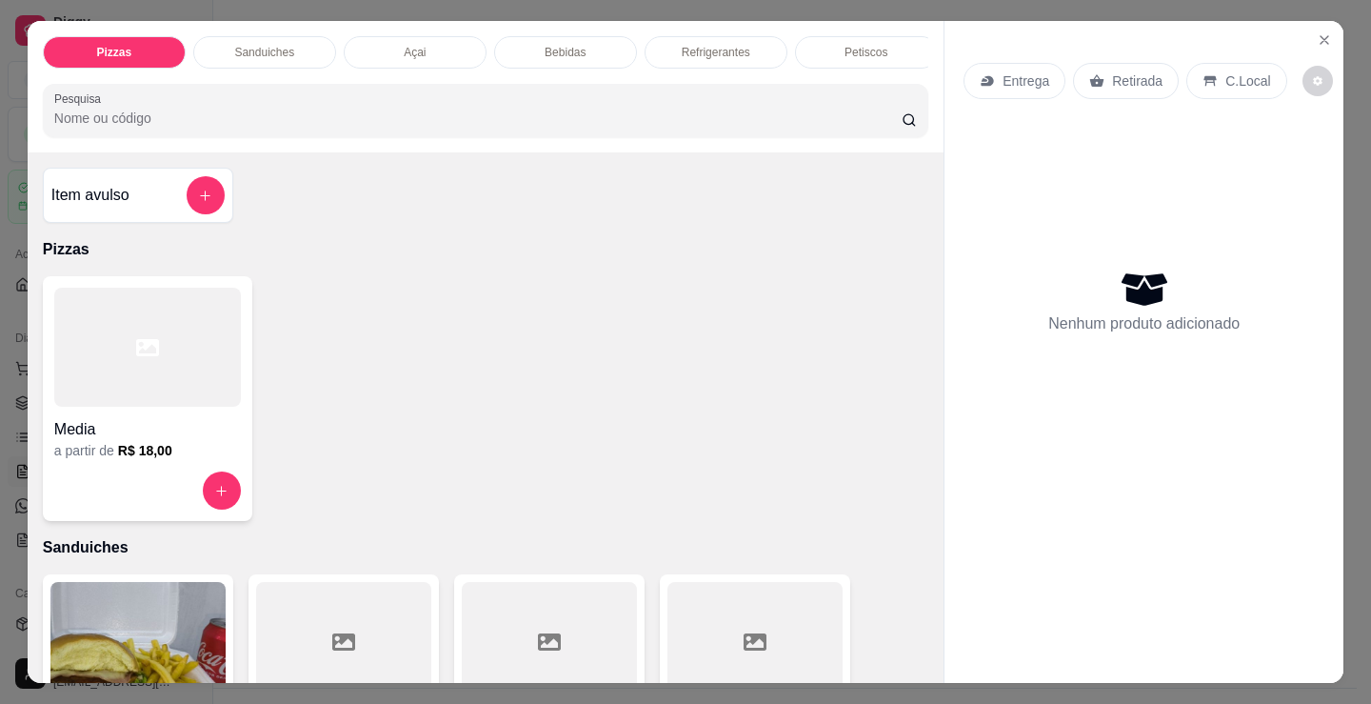
click at [259, 47] on p "Sanduiches" at bounding box center [264, 52] width 60 height 15
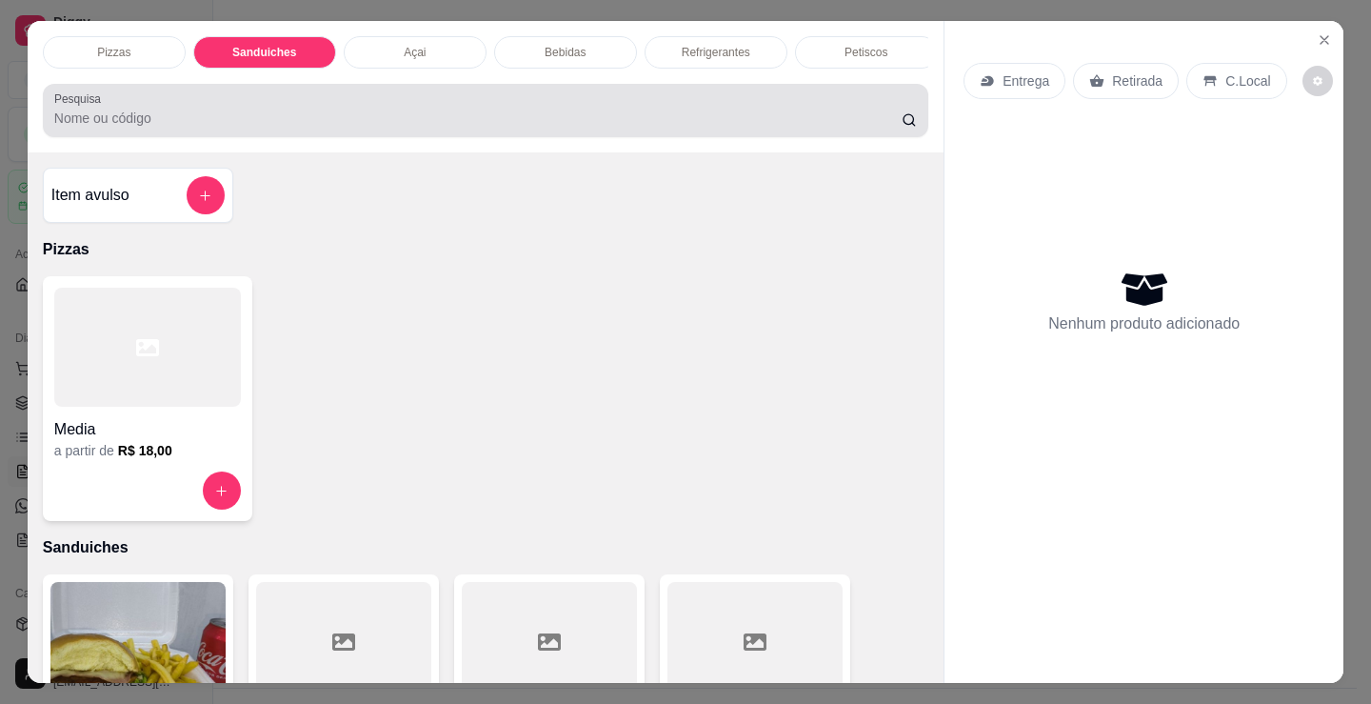
scroll to position [47, 0]
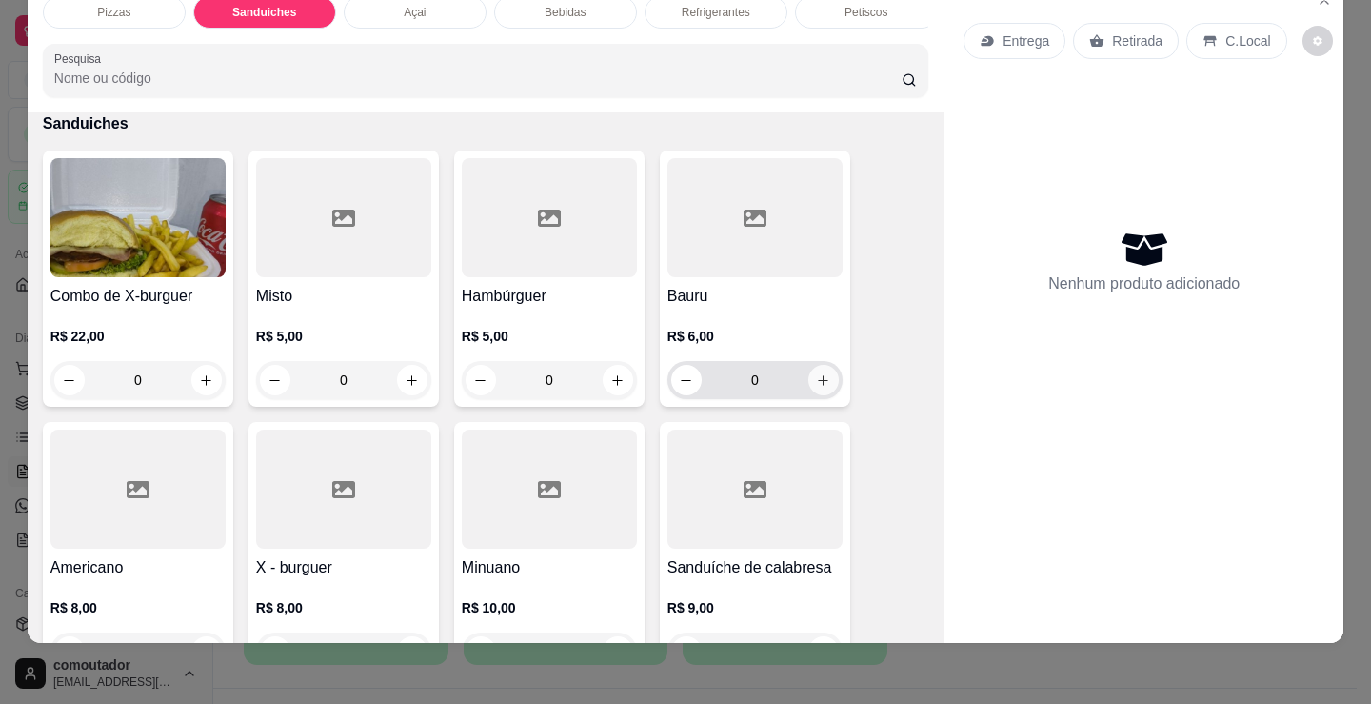
click at [819, 383] on icon "increase-product-quantity" at bounding box center [824, 380] width 10 height 10
type input "1"
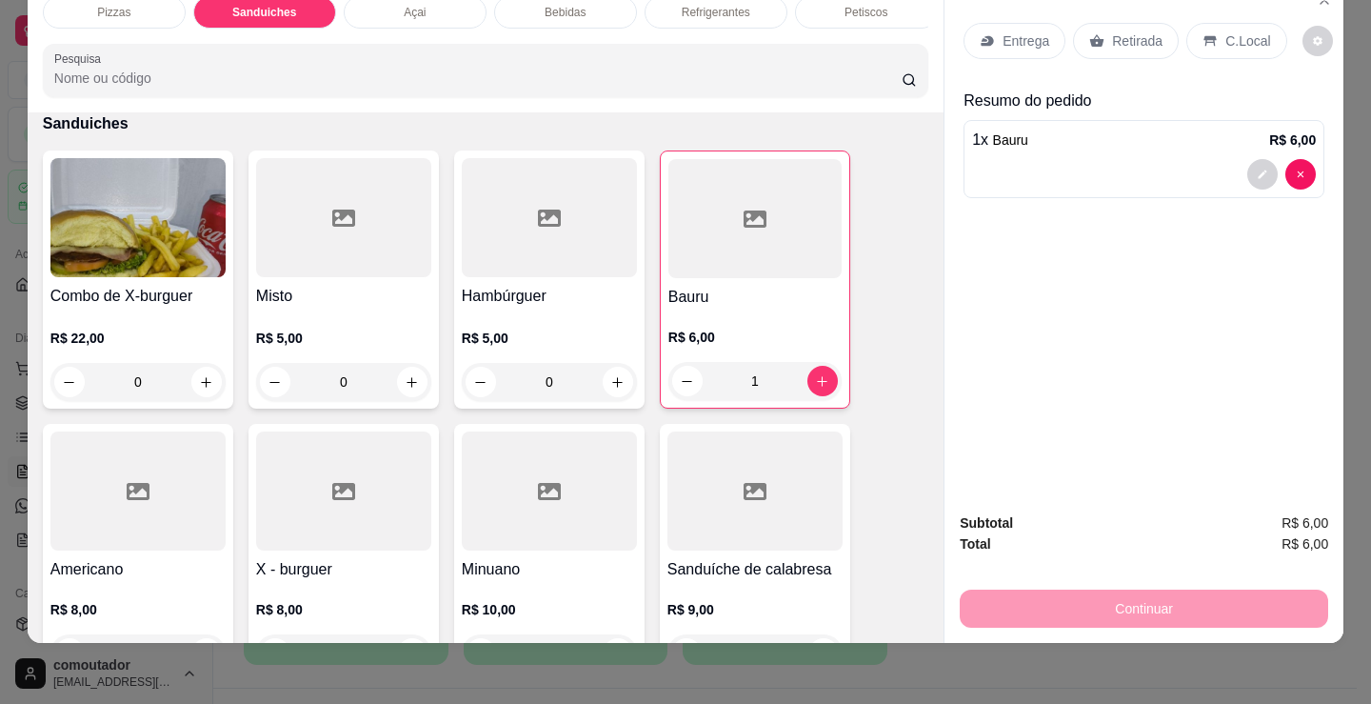
click at [1137, 31] on p "Retirada" at bounding box center [1137, 40] width 50 height 19
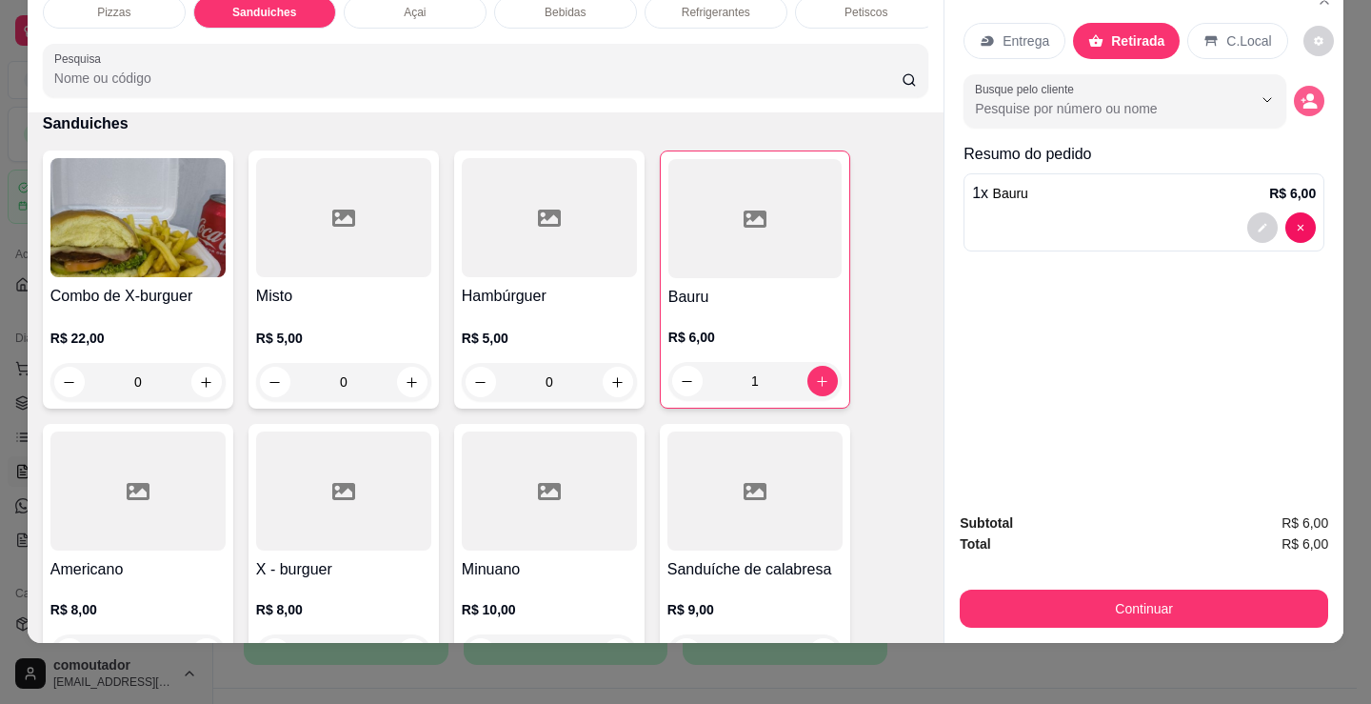
click at [1304, 102] on icon "decrease-product-quantity" at bounding box center [1311, 105] width 14 height 7
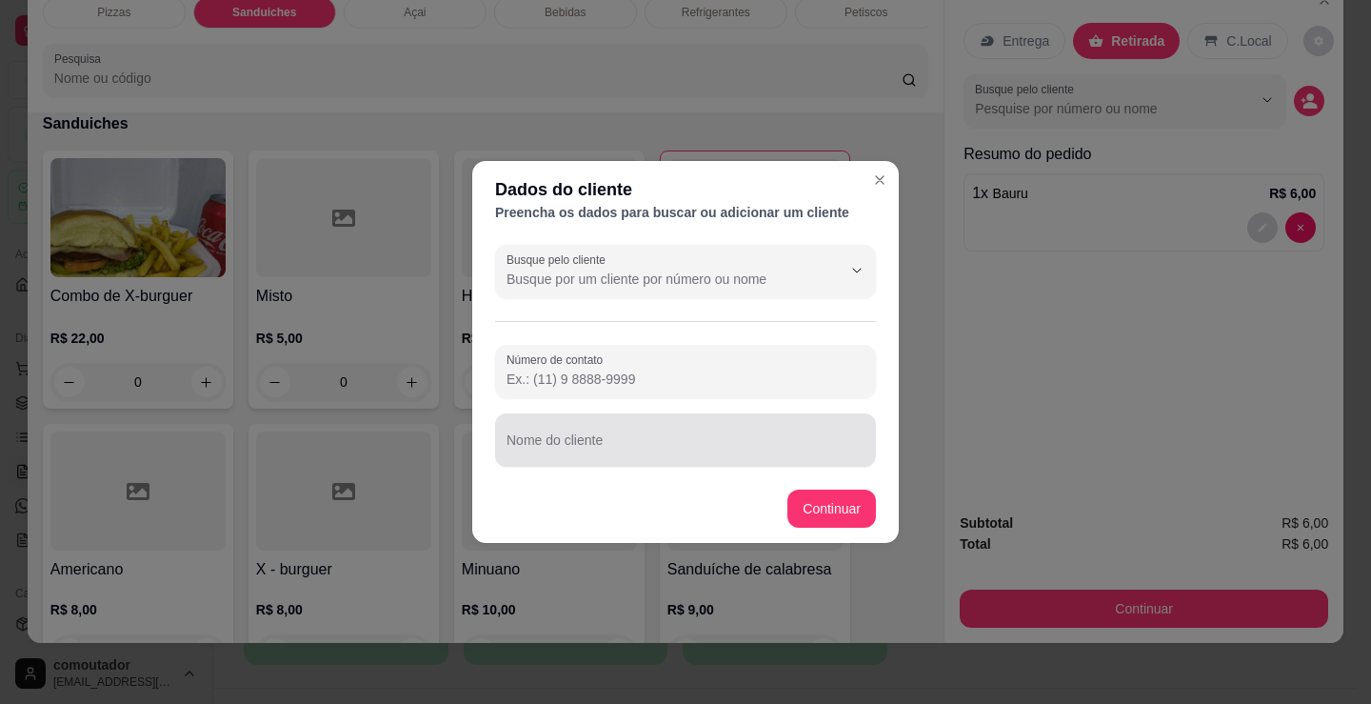
click at [704, 463] on div "Nome do cliente" at bounding box center [685, 439] width 381 height 53
click at [701, 460] on div "Nome do cliente" at bounding box center [685, 439] width 381 height 53
type input "s"
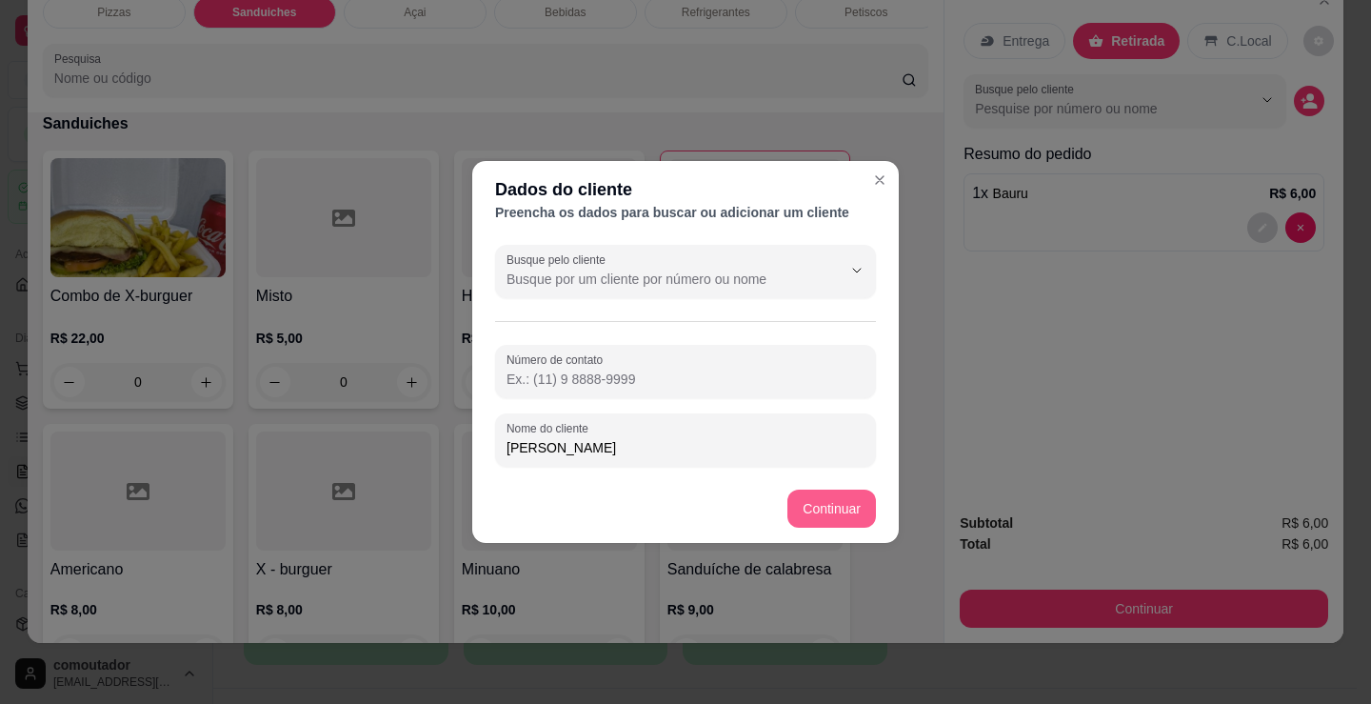
type input "[PERSON_NAME]"
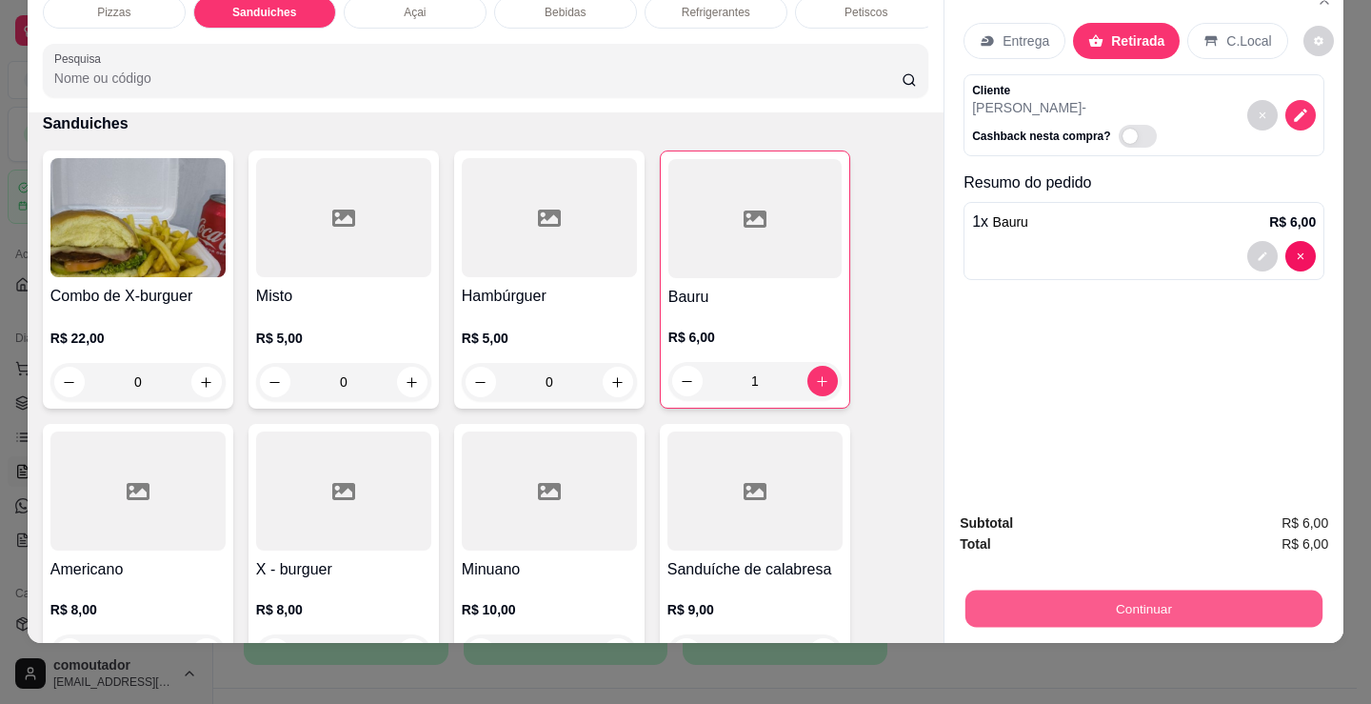
click at [1109, 590] on button "Continuar" at bounding box center [1144, 608] width 357 height 37
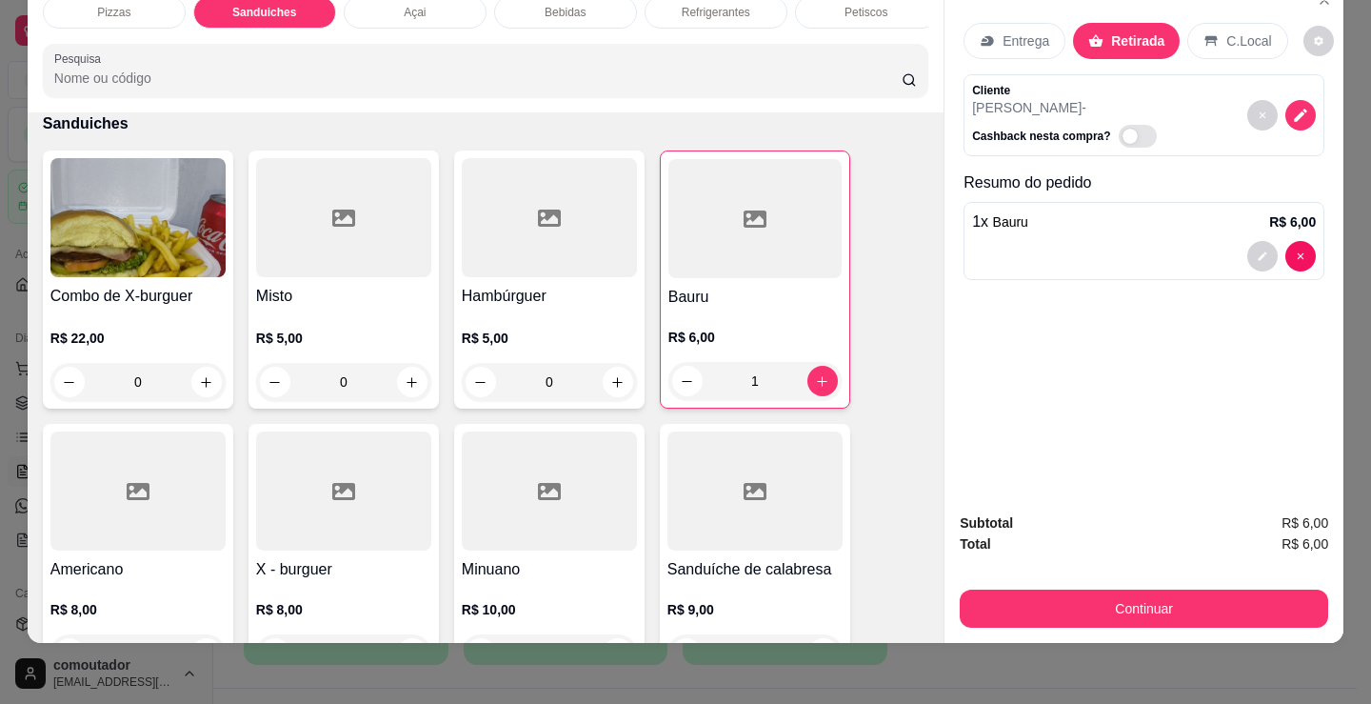
click at [1052, 98] on p "[PERSON_NAME] -" at bounding box center [1067, 107] width 191 height 19
click at [1288, 111] on button "decrease-product-quantity" at bounding box center [1301, 115] width 30 height 30
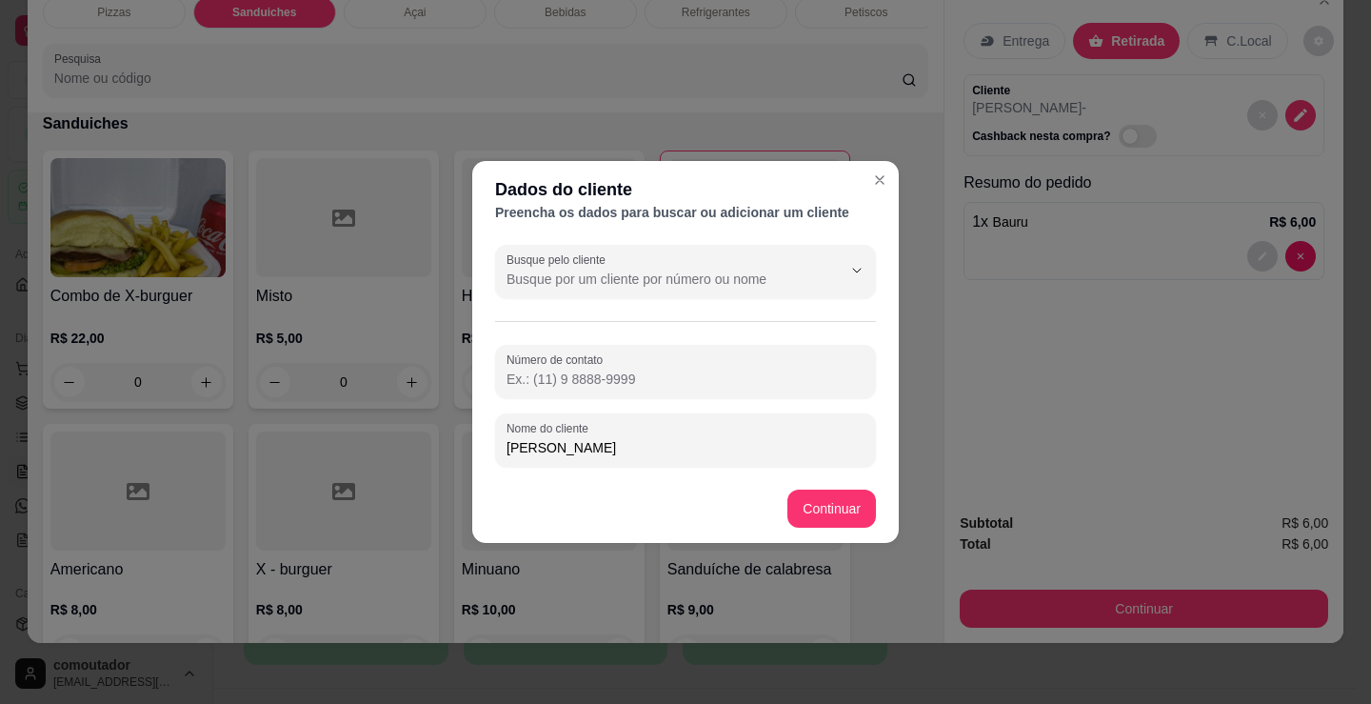
drag, startPoint x: 665, startPoint y: 452, endPoint x: 544, endPoint y: 450, distance: 121.0
click at [544, 450] on input "[PERSON_NAME]" at bounding box center [686, 447] width 358 height 19
type input "alex - ao lado de [PERSON_NAME]"
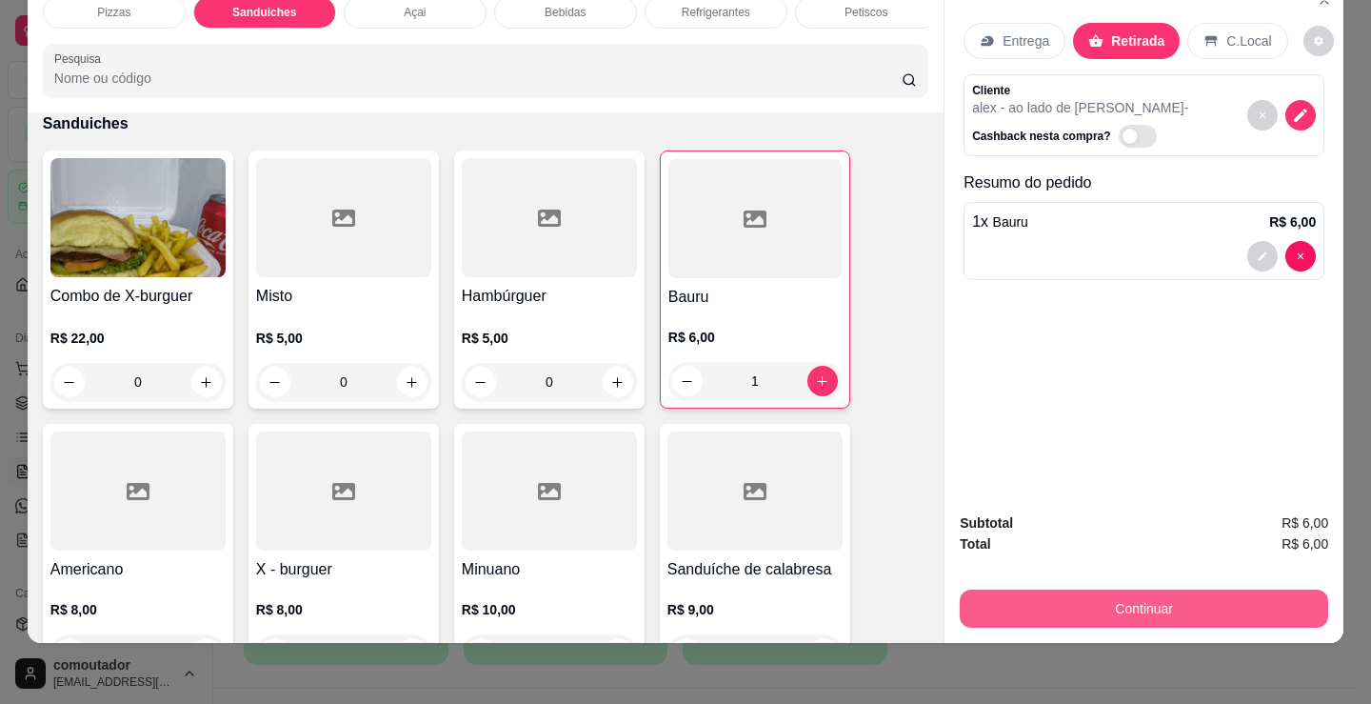
click at [970, 597] on button "Continuar" at bounding box center [1144, 609] width 369 height 38
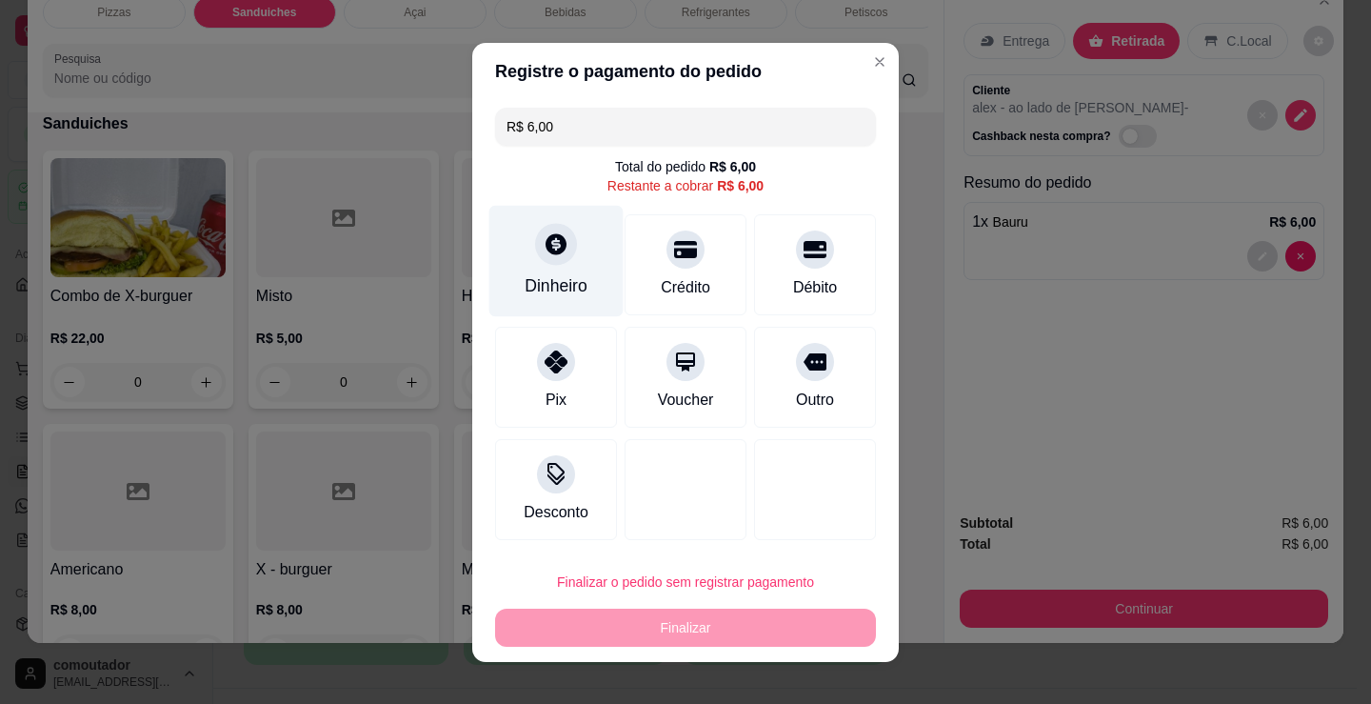
click at [543, 264] on div at bounding box center [556, 244] width 42 height 42
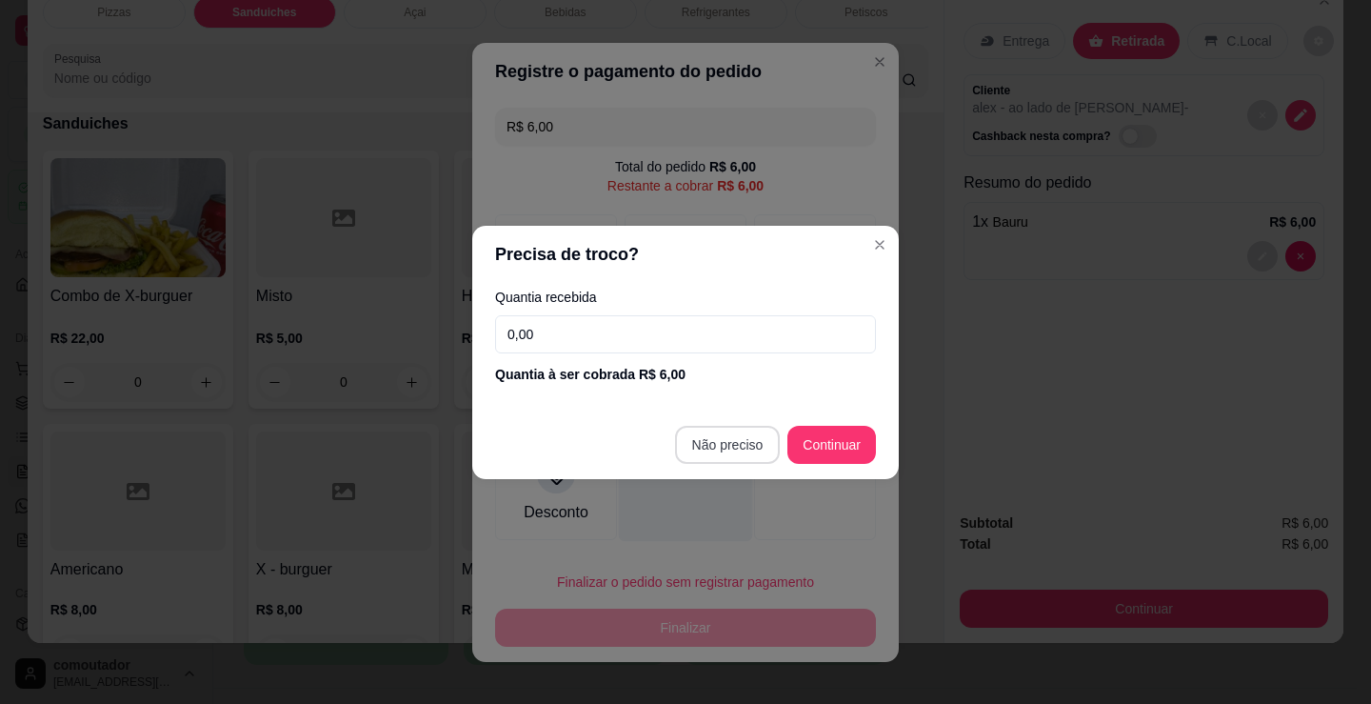
type input "R$ 0,00"
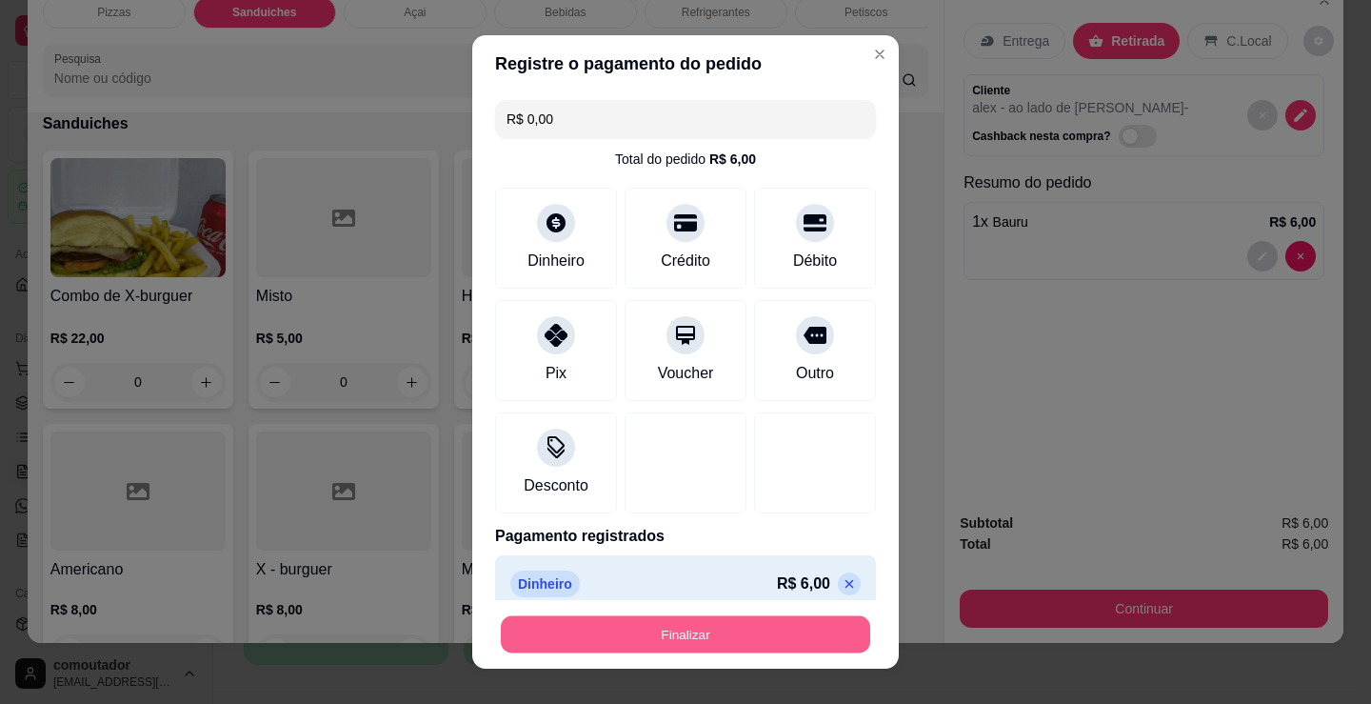
click at [720, 623] on button "Finalizar" at bounding box center [686, 634] width 370 height 37
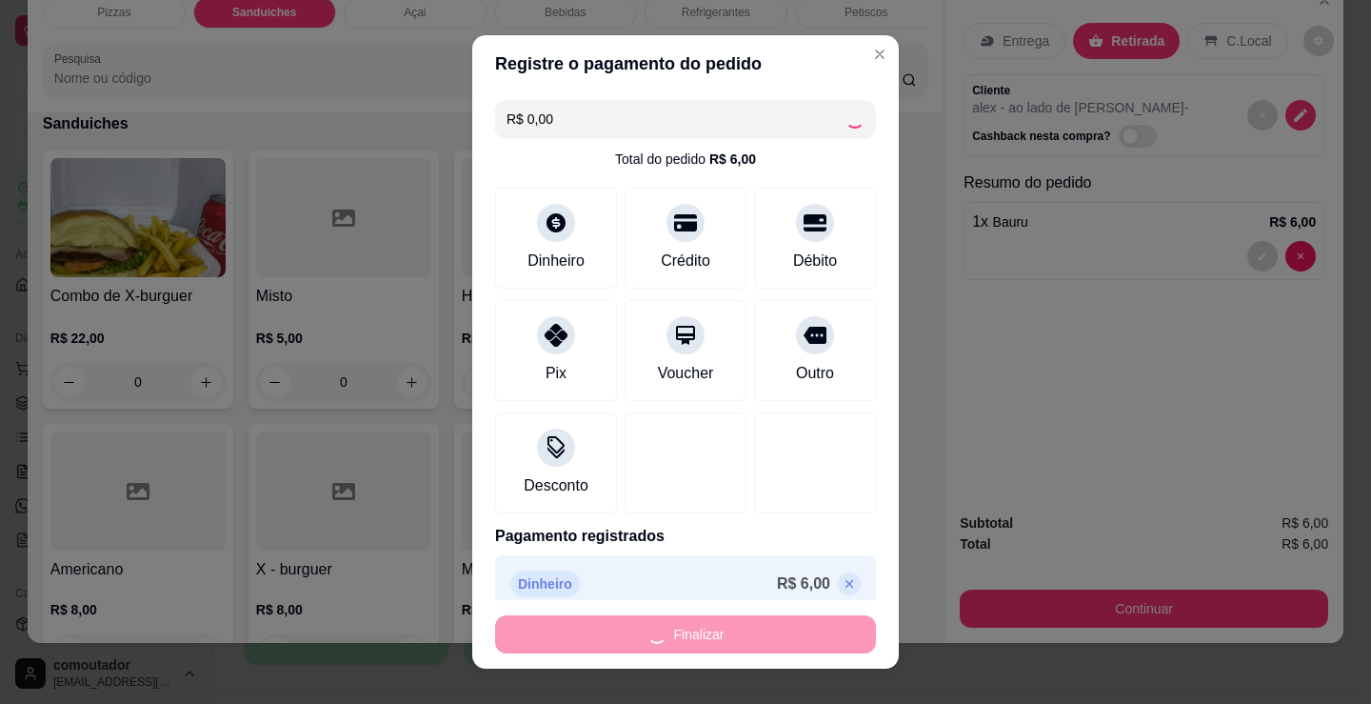
type input "0"
type input "-R$ 6,00"
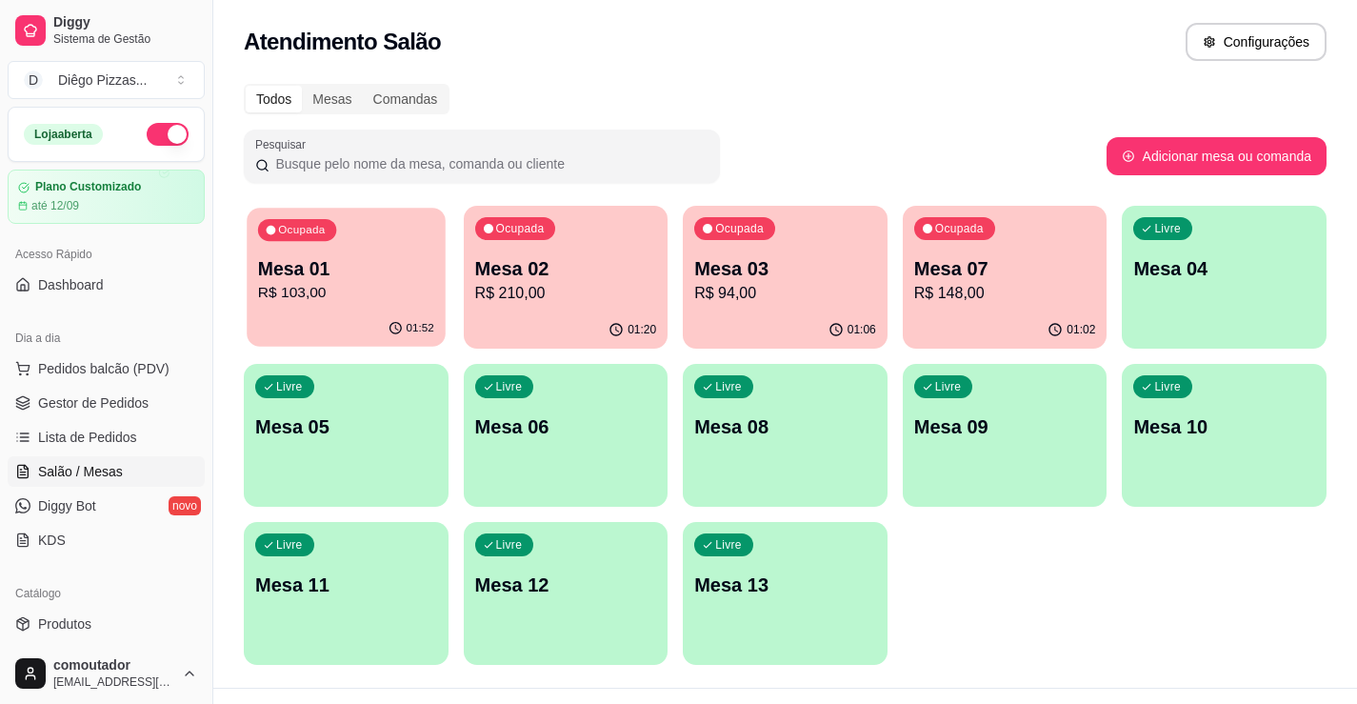
click at [353, 256] on p "Mesa 01" at bounding box center [346, 269] width 176 height 26
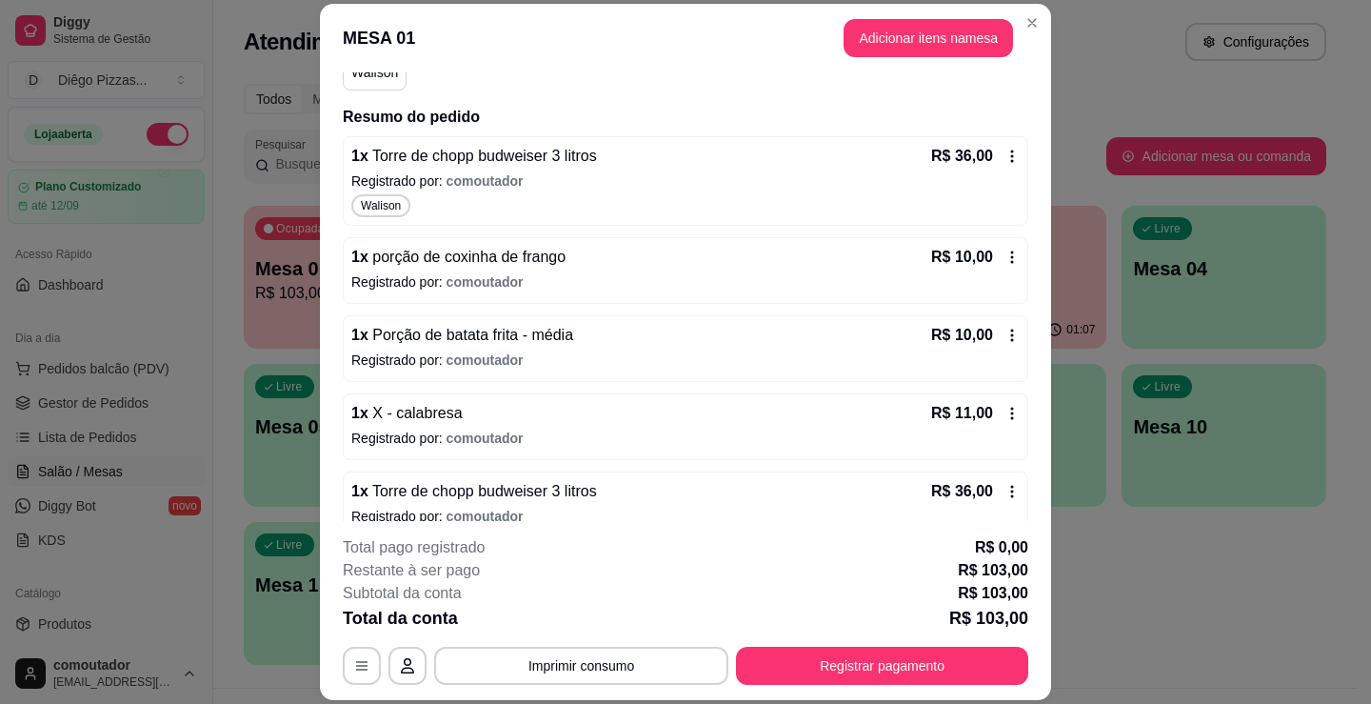
scroll to position [218, 0]
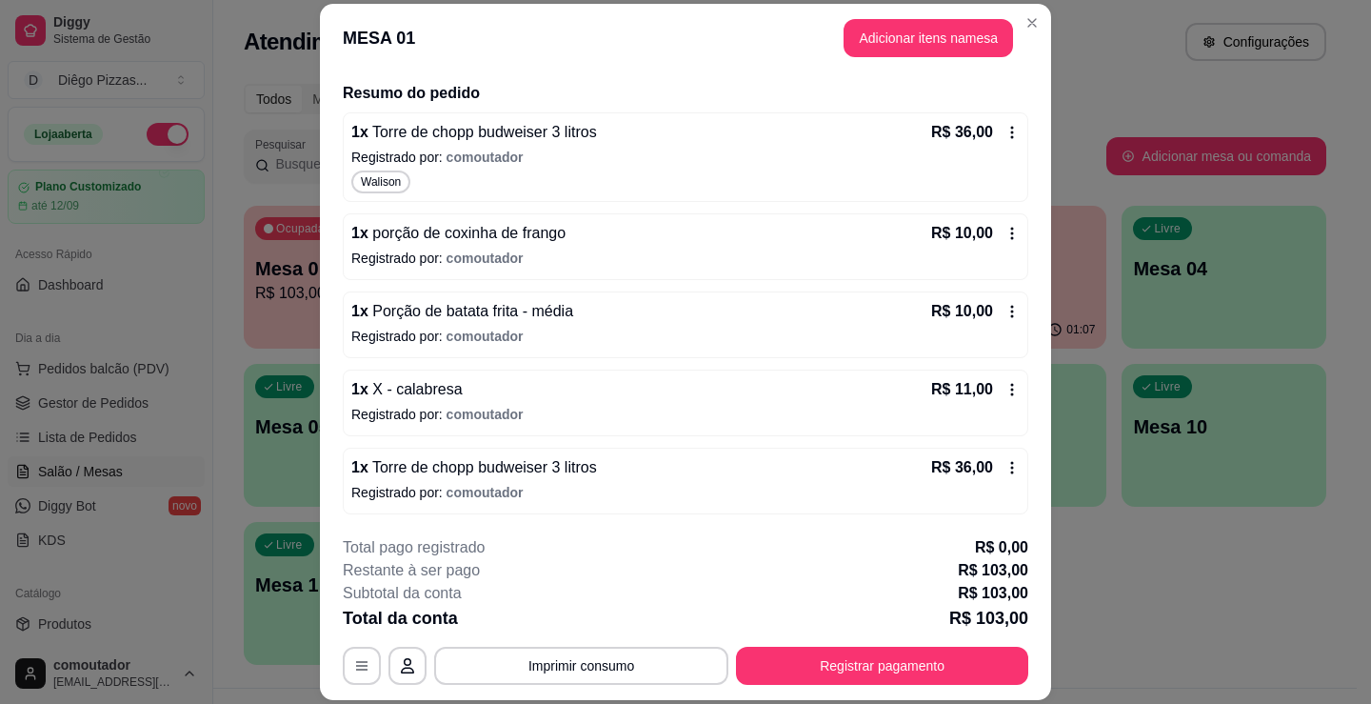
click at [630, 394] on div "1 x X - calabresa R$ 11,00" at bounding box center [685, 389] width 669 height 23
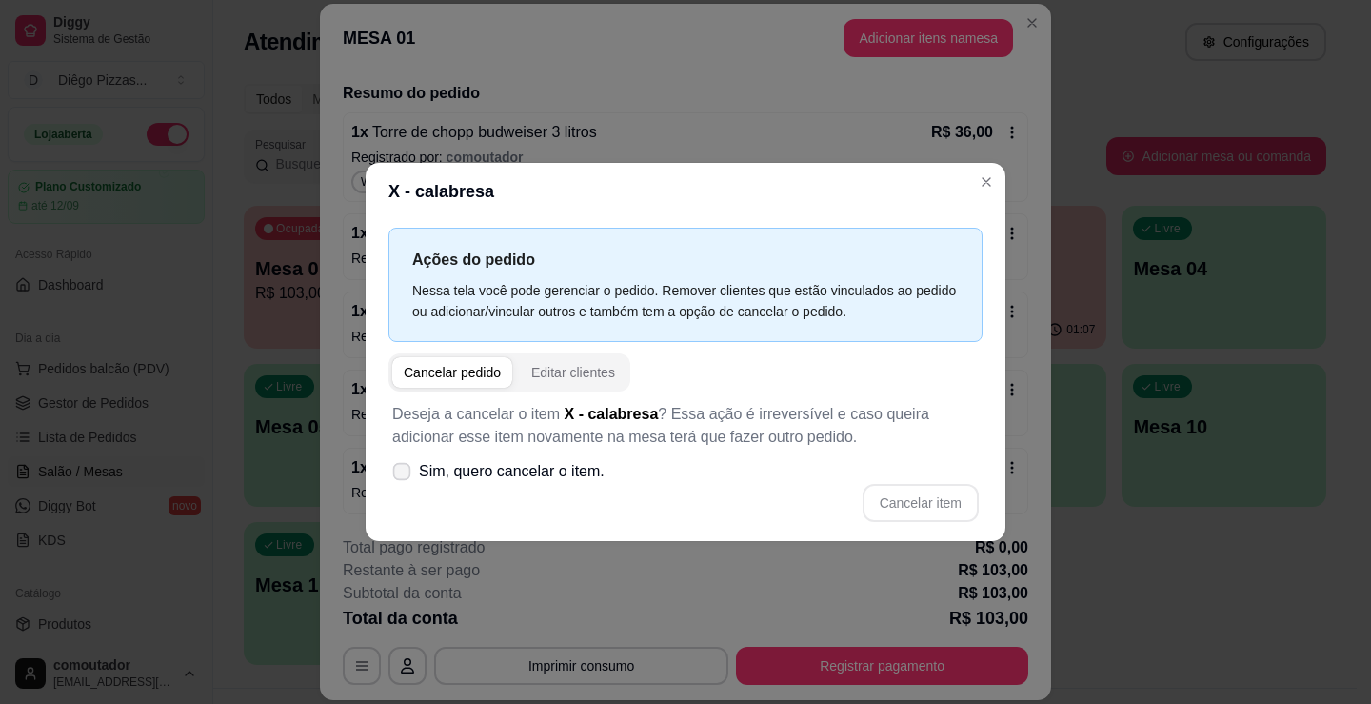
click at [515, 471] on span "Sim, quero cancelar o item." at bounding box center [512, 471] width 186 height 23
click at [404, 474] on input "Sim, quero cancelar o item." at bounding box center [397, 480] width 12 height 12
checkbox input "true"
click at [893, 503] on button "Cancelar item" at bounding box center [921, 503] width 116 height 38
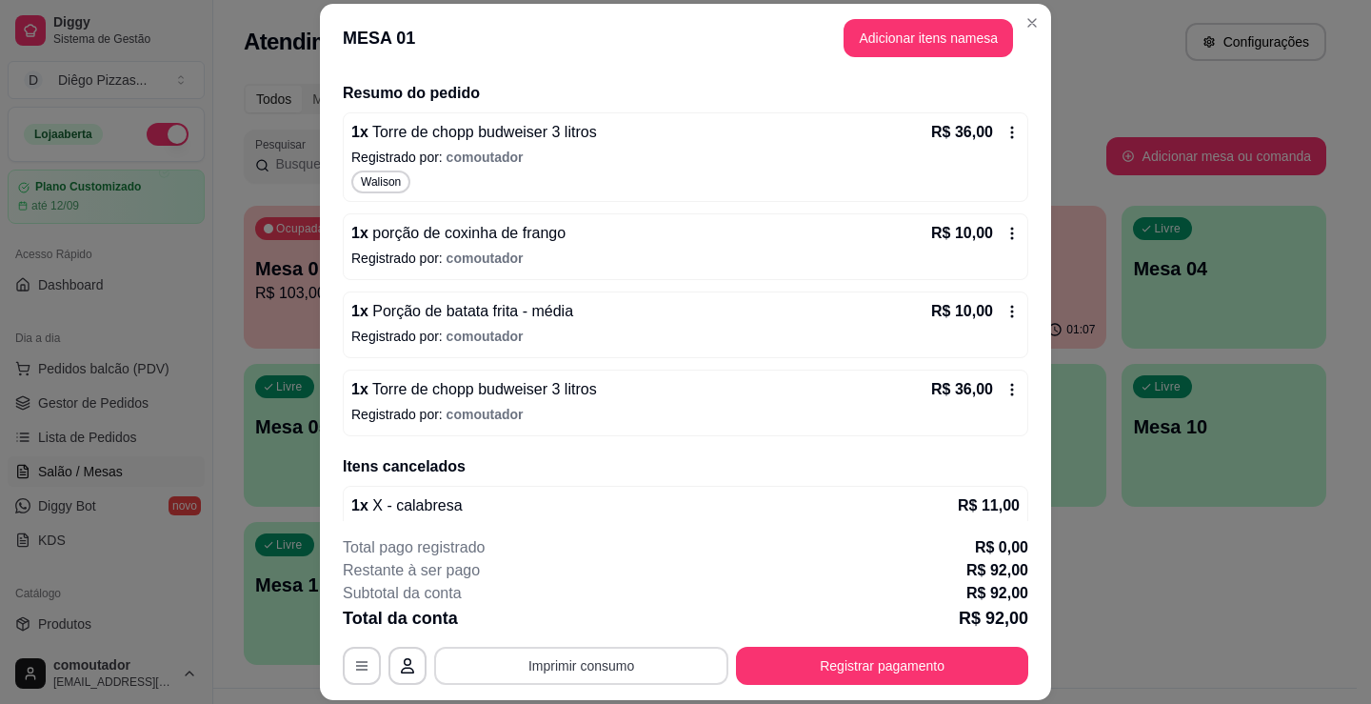
click at [618, 666] on button "Imprimir consumo" at bounding box center [581, 666] width 294 height 38
click at [590, 628] on button "IMPRESSORA" at bounding box center [579, 622] width 133 height 30
click at [985, 665] on button "Registrar pagamento" at bounding box center [882, 666] width 292 height 38
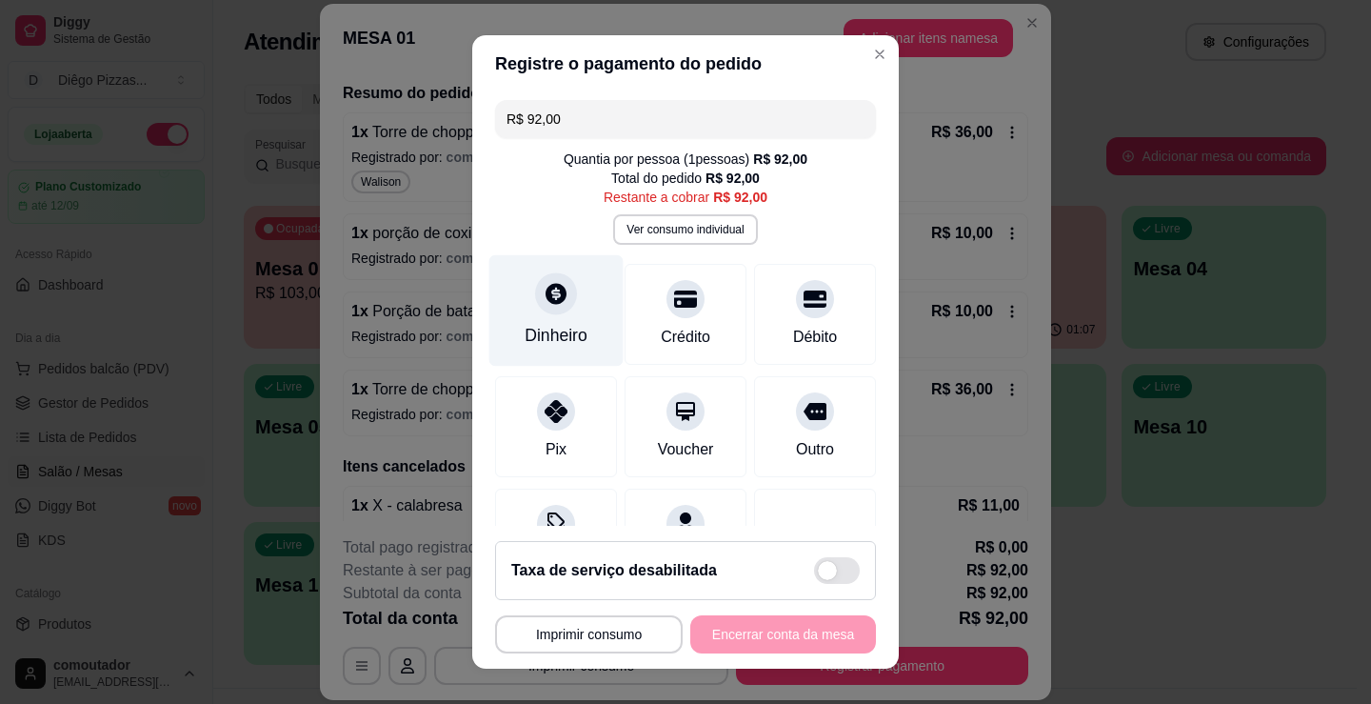
click at [544, 292] on icon at bounding box center [556, 293] width 25 height 25
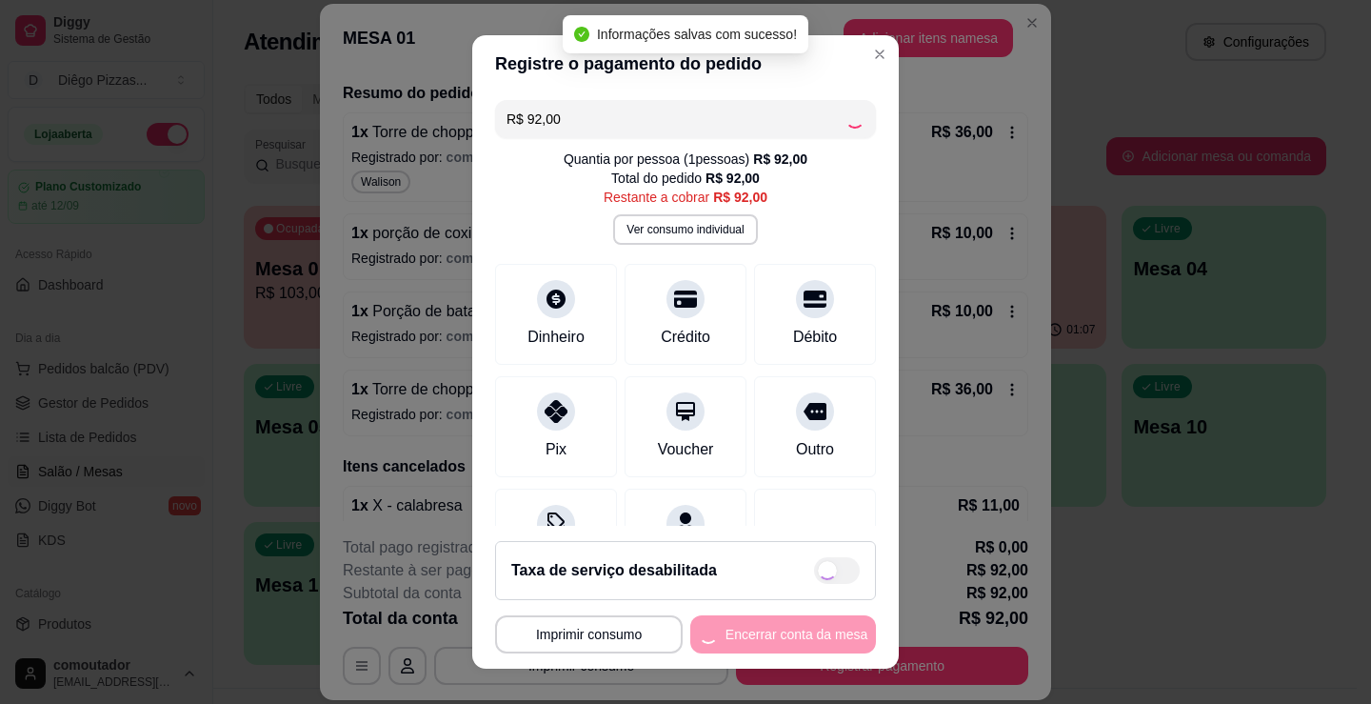
type input "R$ 0,00"
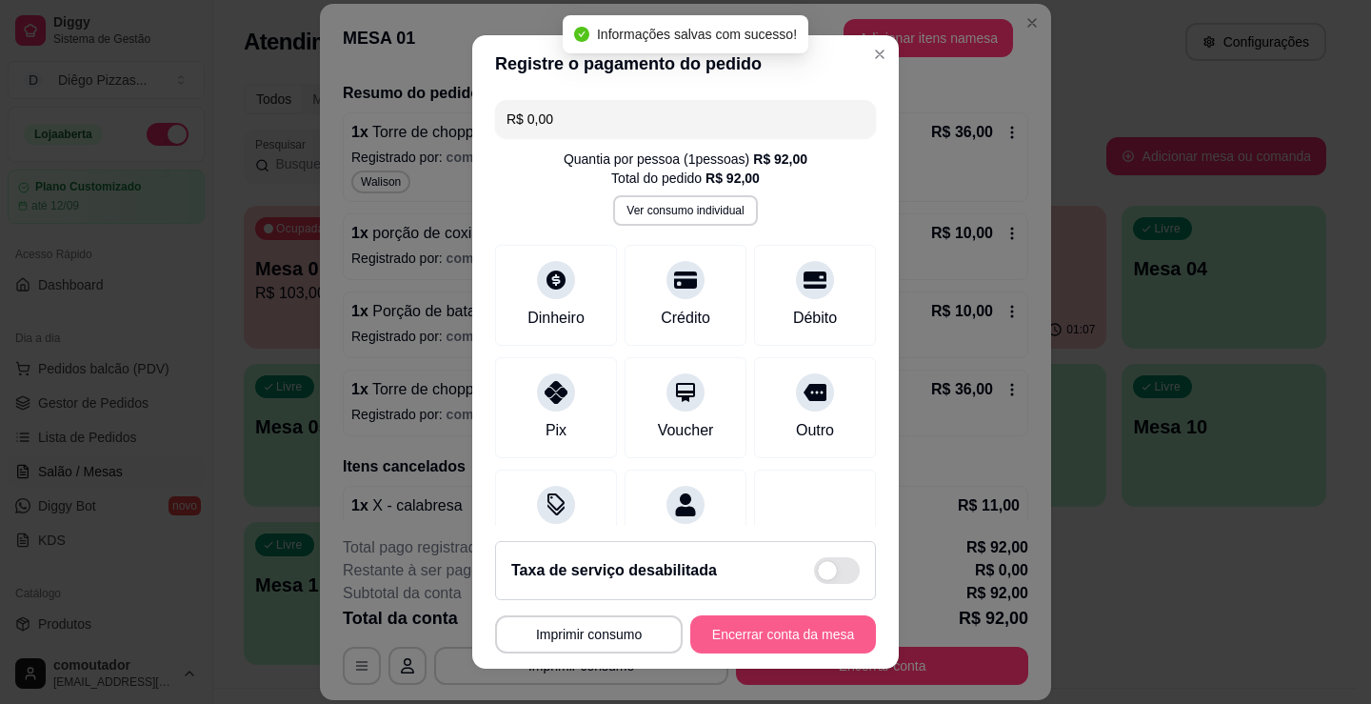
click at [764, 651] on button "Encerrar conta da mesa" at bounding box center [784, 634] width 186 height 38
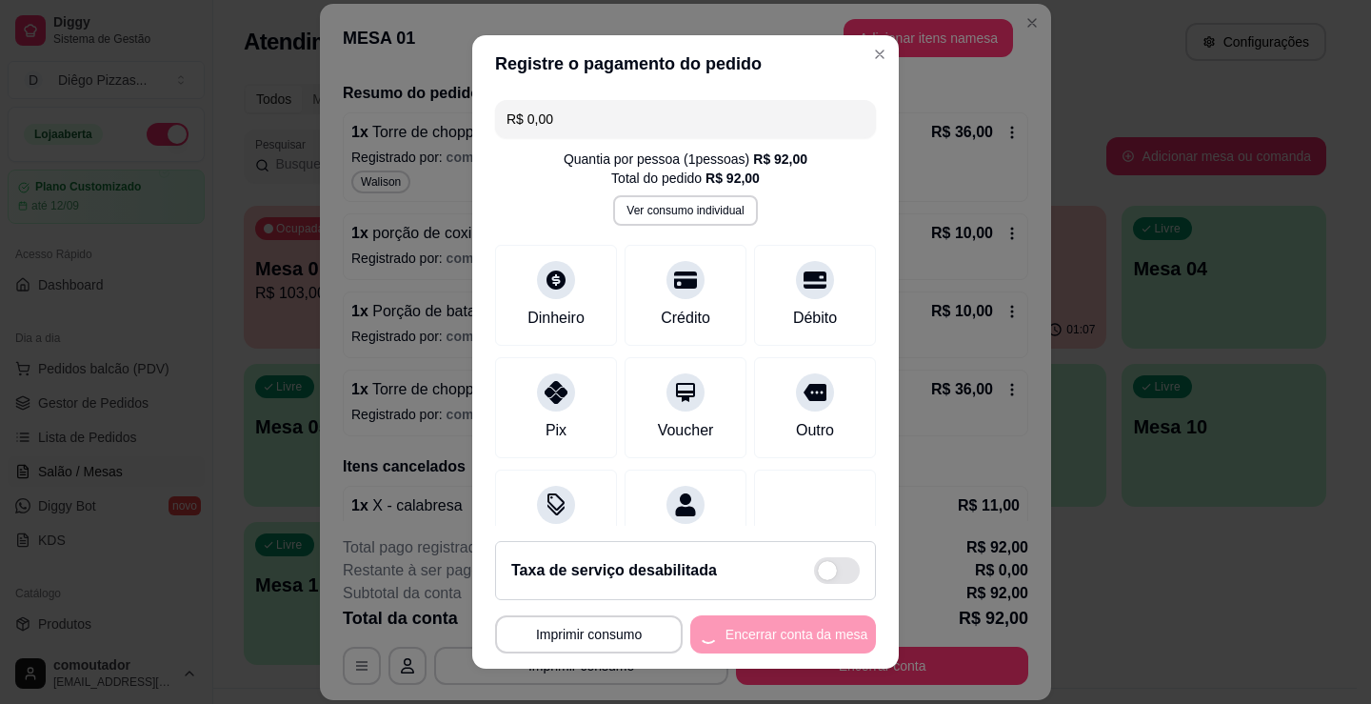
scroll to position [0, 0]
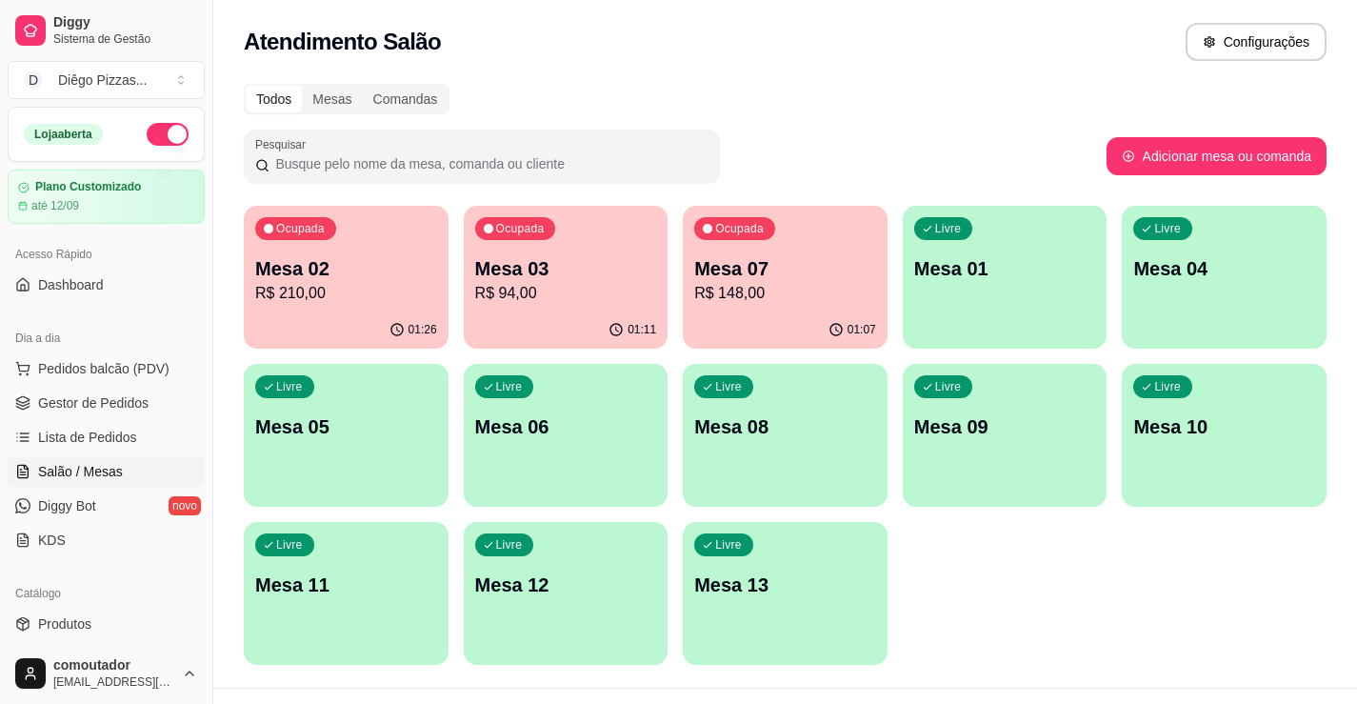
click at [803, 252] on div "Ocupada Mesa 07 R$ 148,00" at bounding box center [785, 259] width 205 height 106
click at [312, 246] on div "Ocupada Mesa 02 R$ 210,00" at bounding box center [346, 259] width 205 height 106
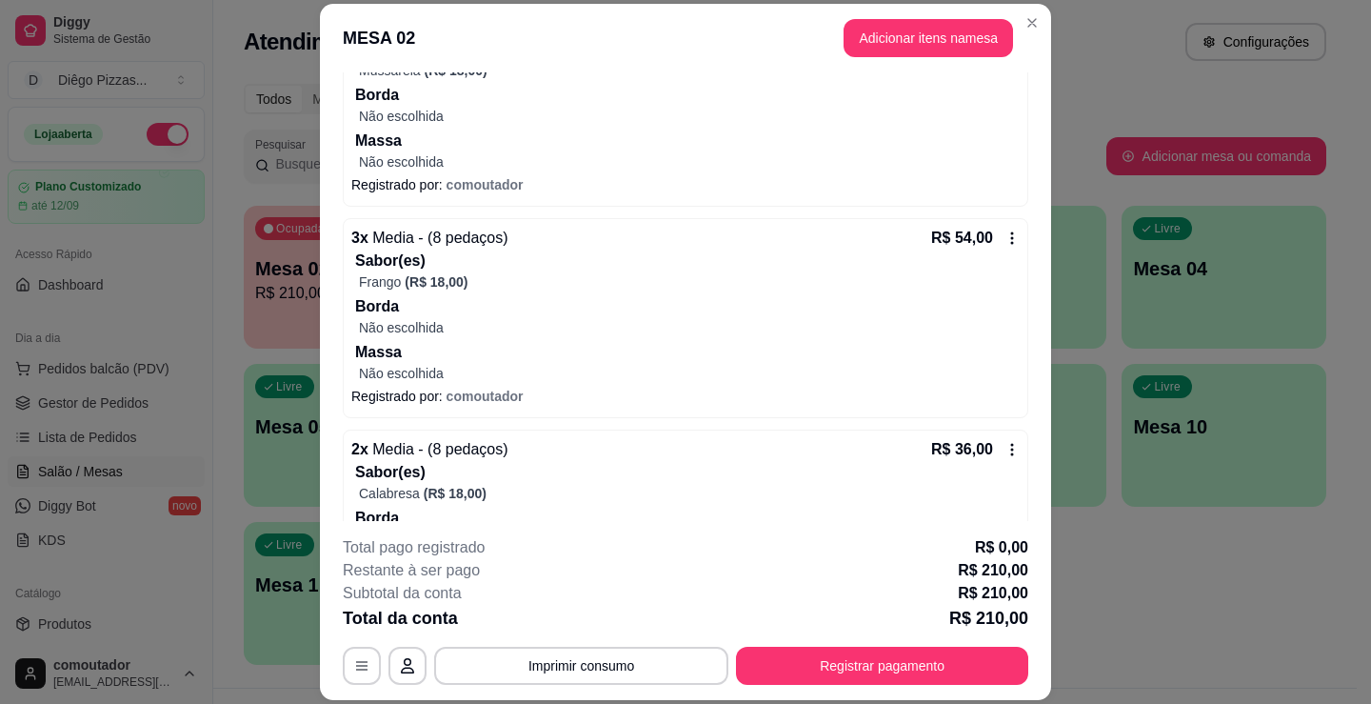
scroll to position [1143, 0]
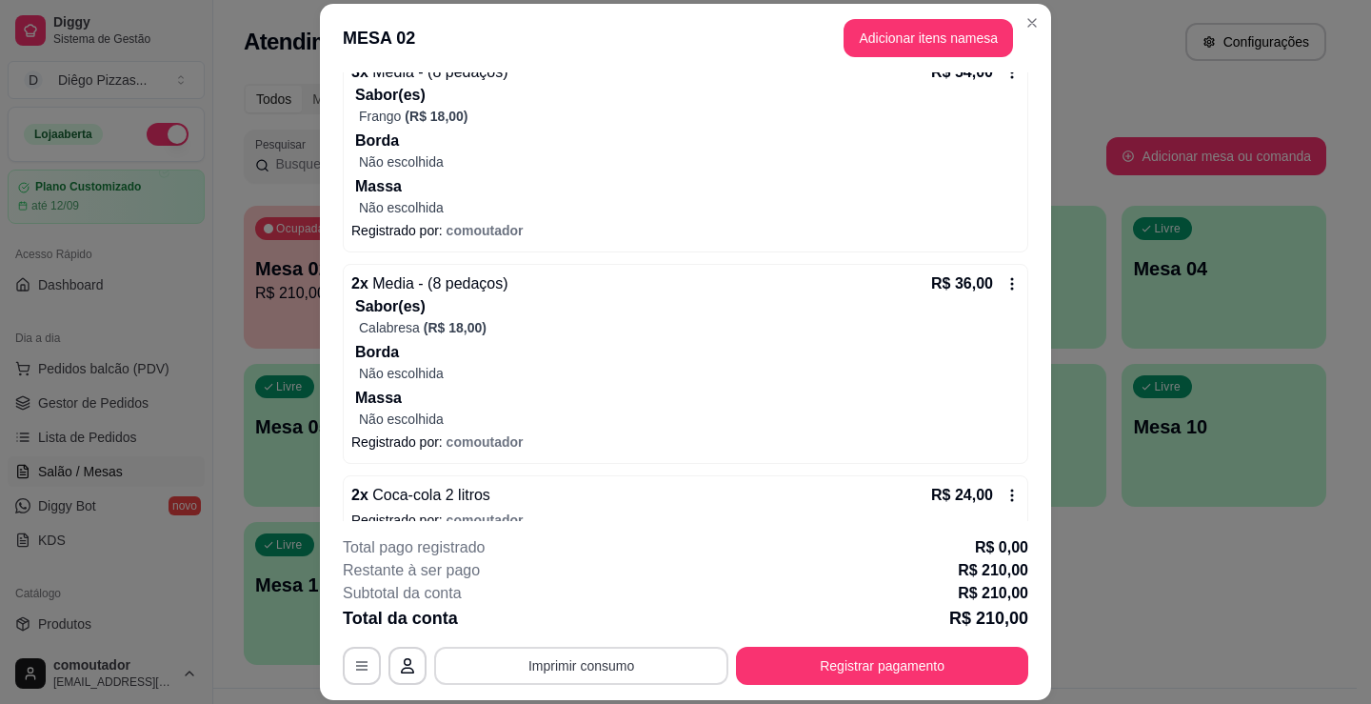
click at [658, 659] on button "Imprimir consumo" at bounding box center [581, 666] width 294 height 38
click at [620, 627] on button "IMPRESSORA" at bounding box center [580, 622] width 138 height 30
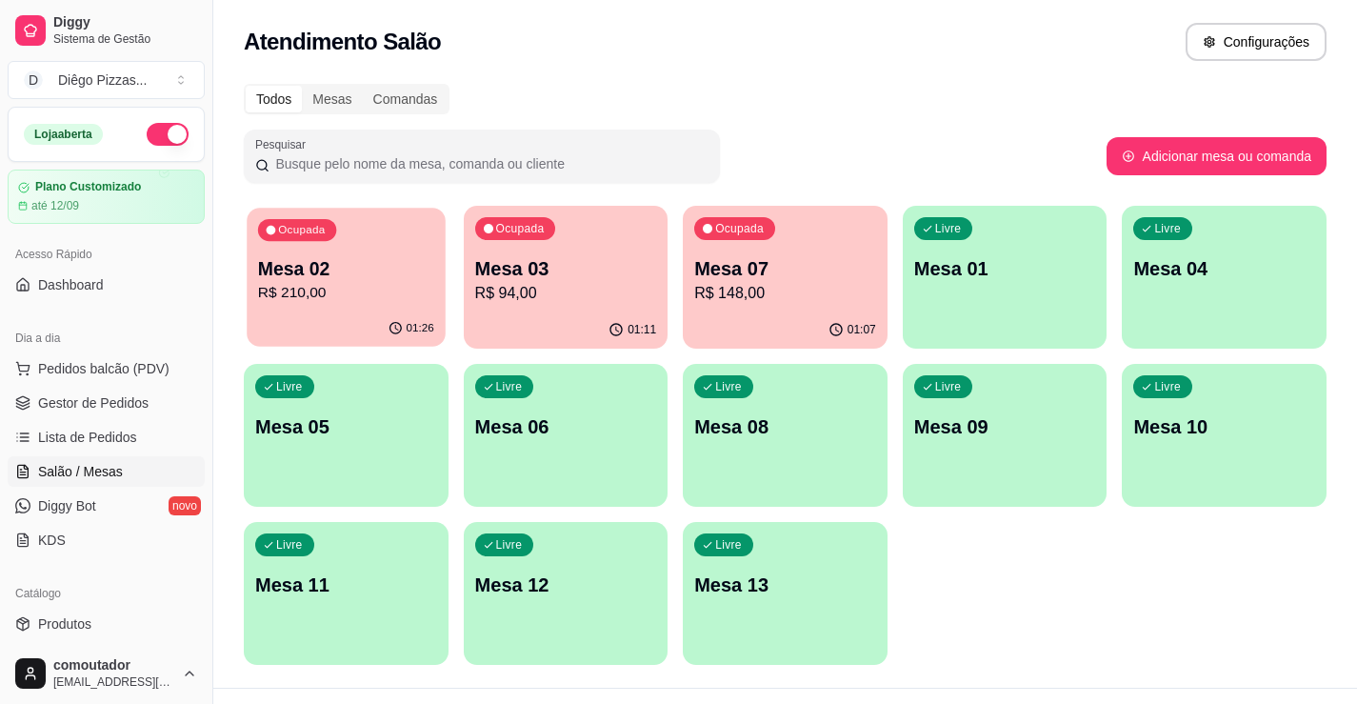
click at [391, 281] on div "Mesa 02 R$ 210,00" at bounding box center [346, 280] width 176 height 48
click at [126, 369] on button "Pedidos balcão (PDV)" at bounding box center [106, 368] width 197 height 30
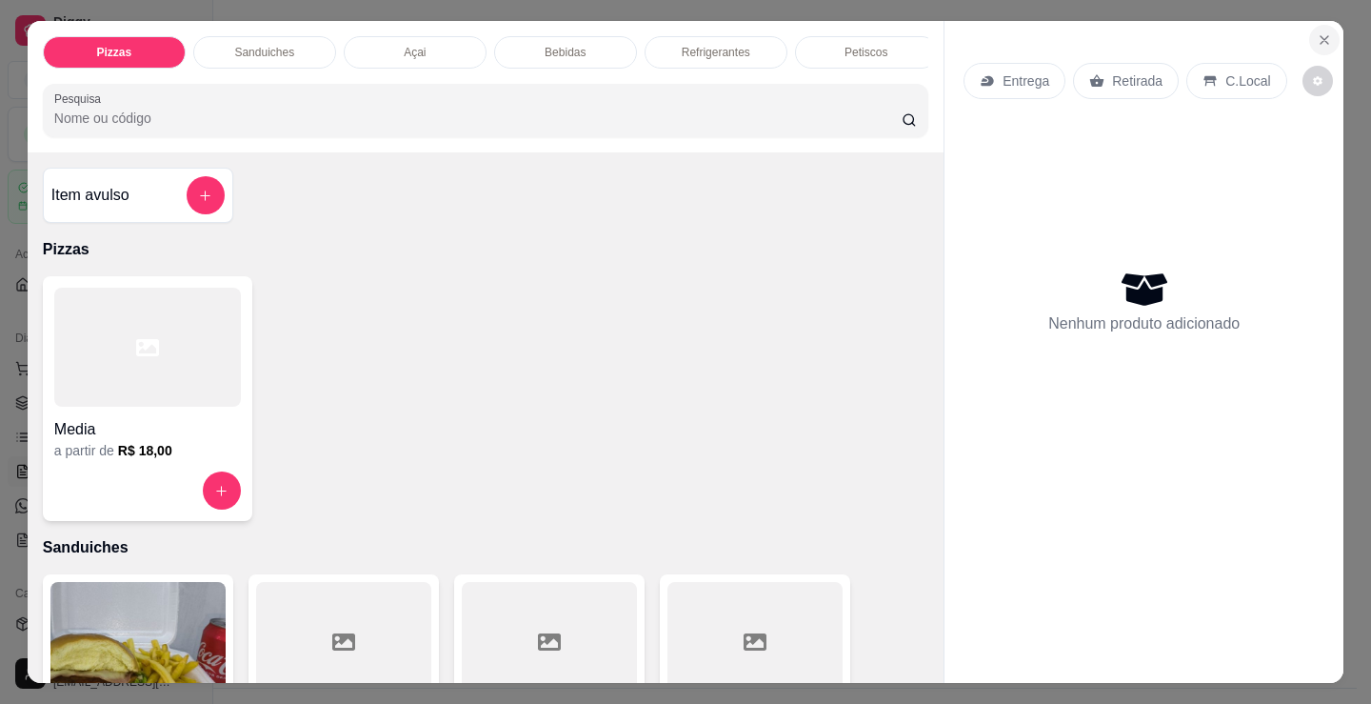
click at [1331, 37] on button "Close" at bounding box center [1325, 40] width 30 height 30
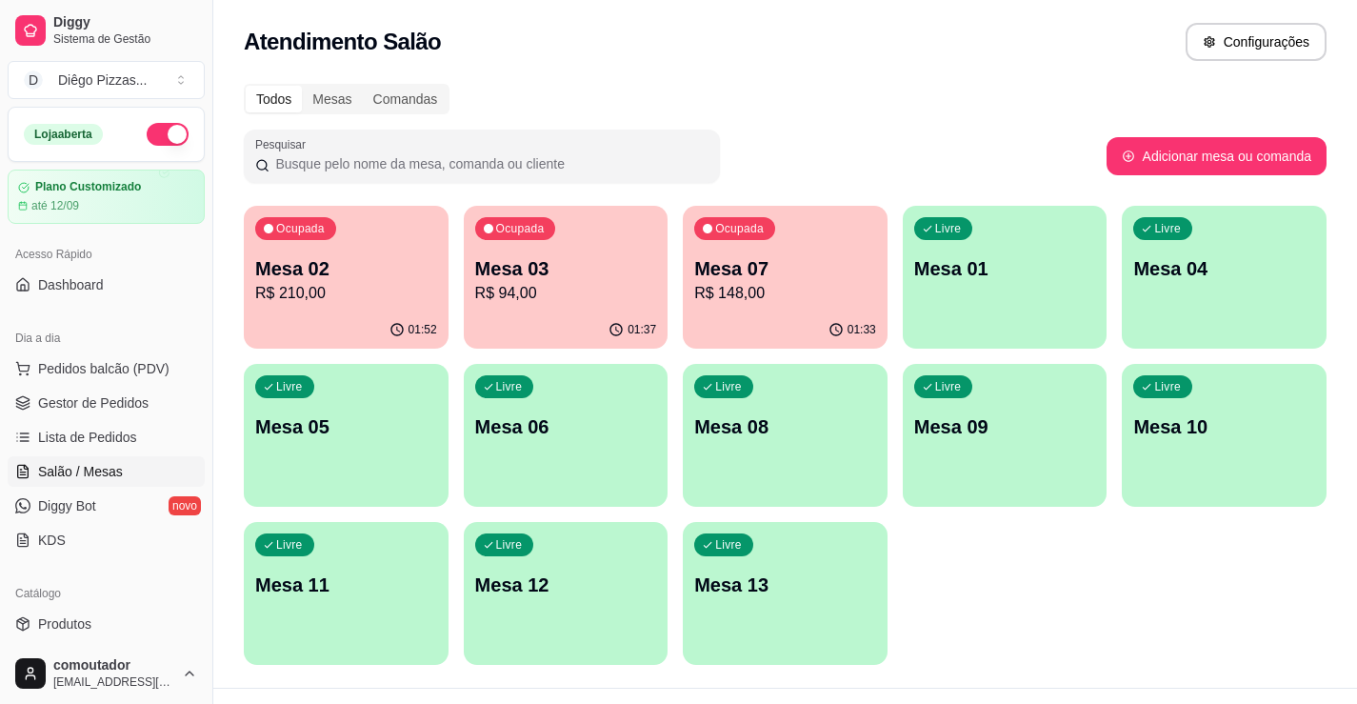
click at [360, 281] on div "Mesa 02 R$ 210,00" at bounding box center [346, 280] width 182 height 50
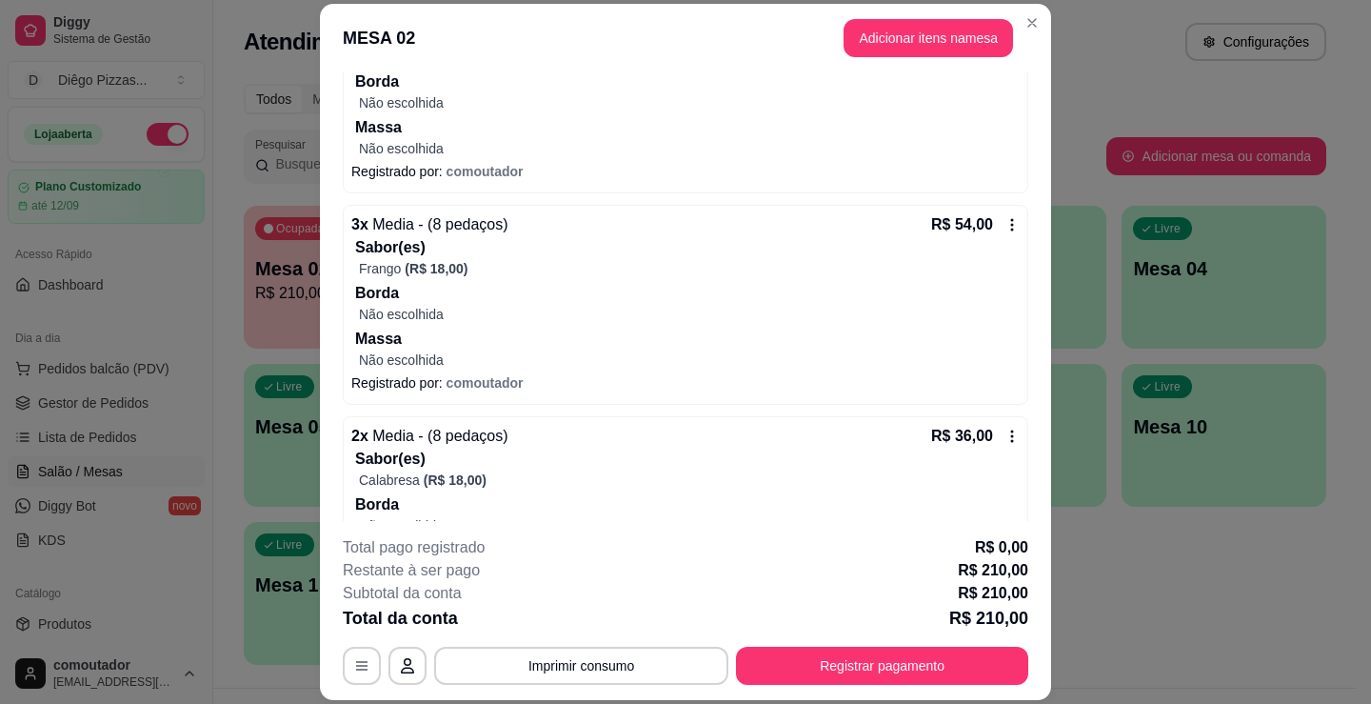
scroll to position [1238, 0]
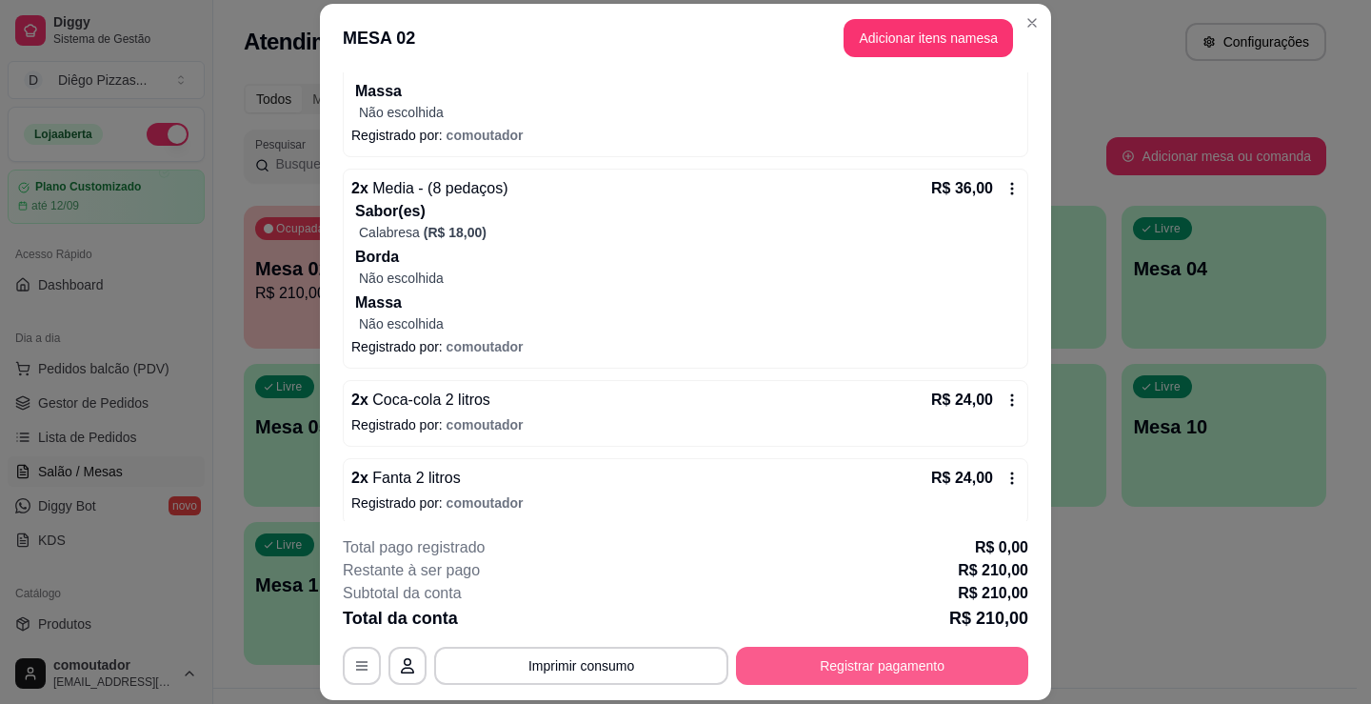
click at [804, 671] on button "Registrar pagamento" at bounding box center [882, 666] width 292 height 38
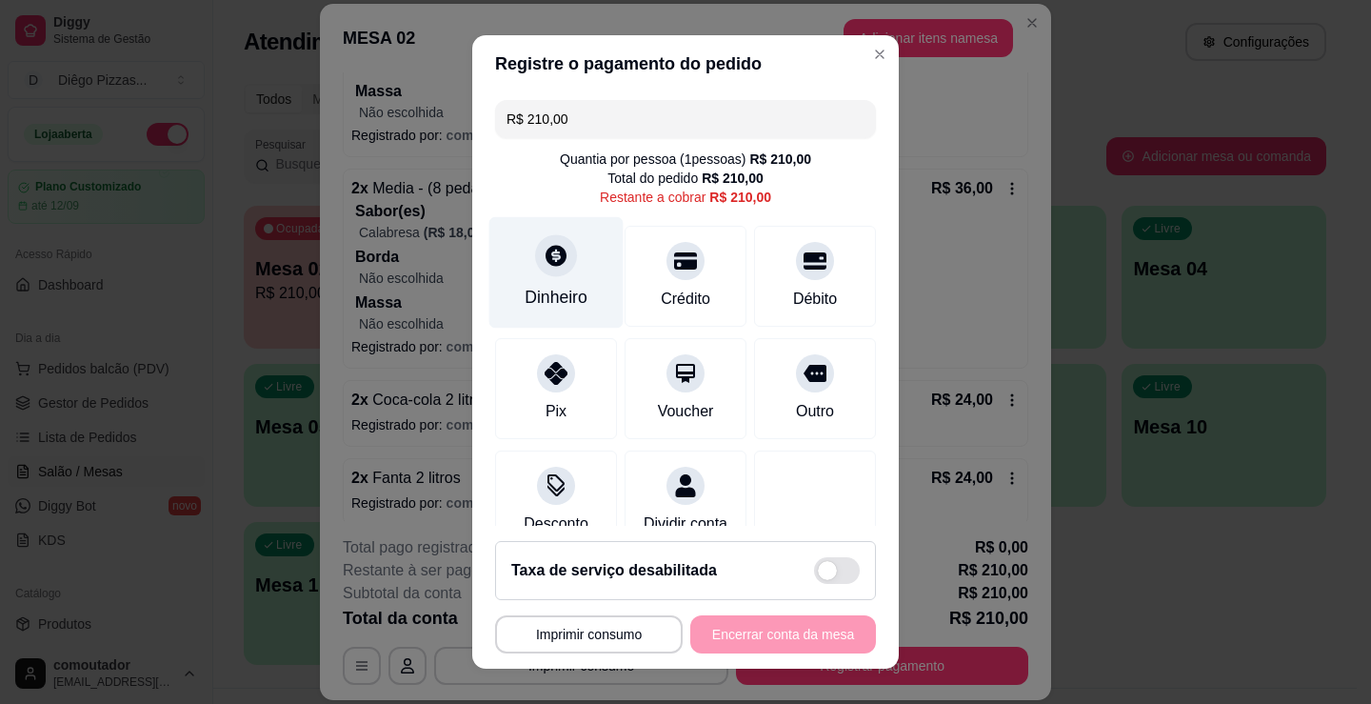
click at [556, 279] on div "Dinheiro" at bounding box center [557, 272] width 134 height 111
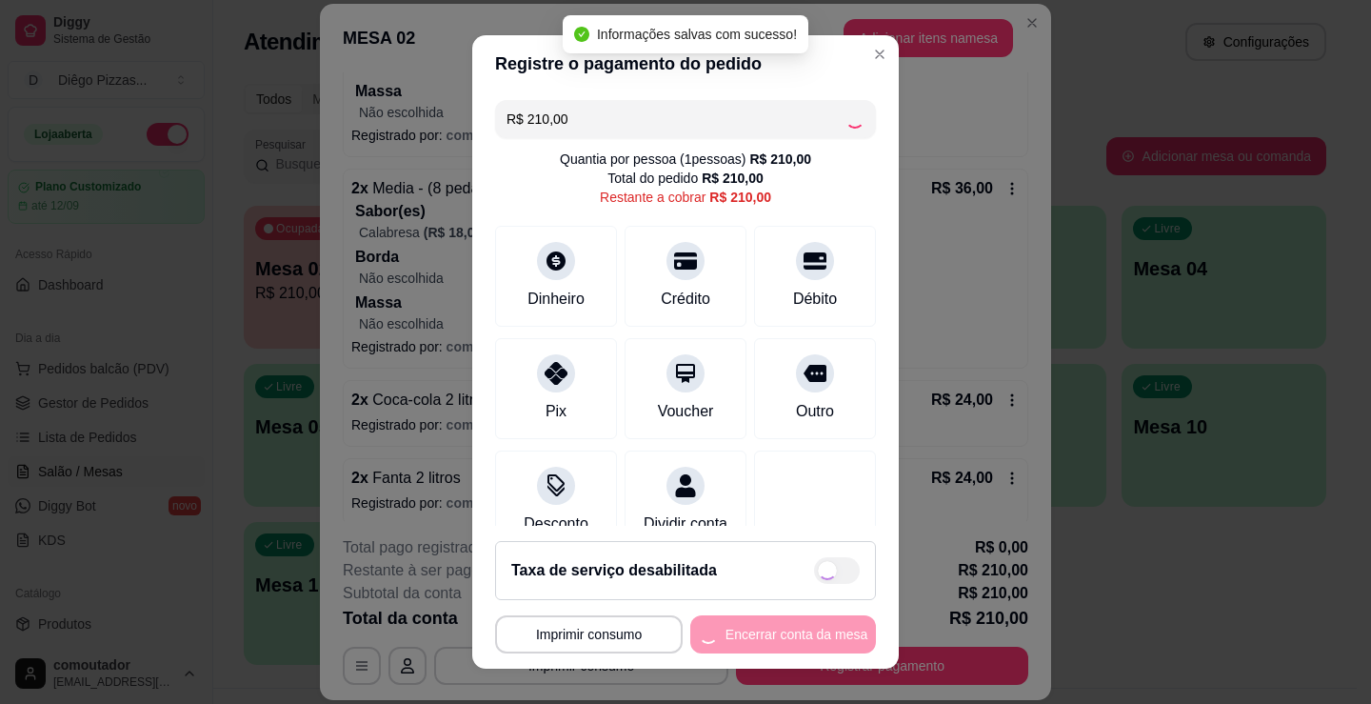
type input "R$ 0,00"
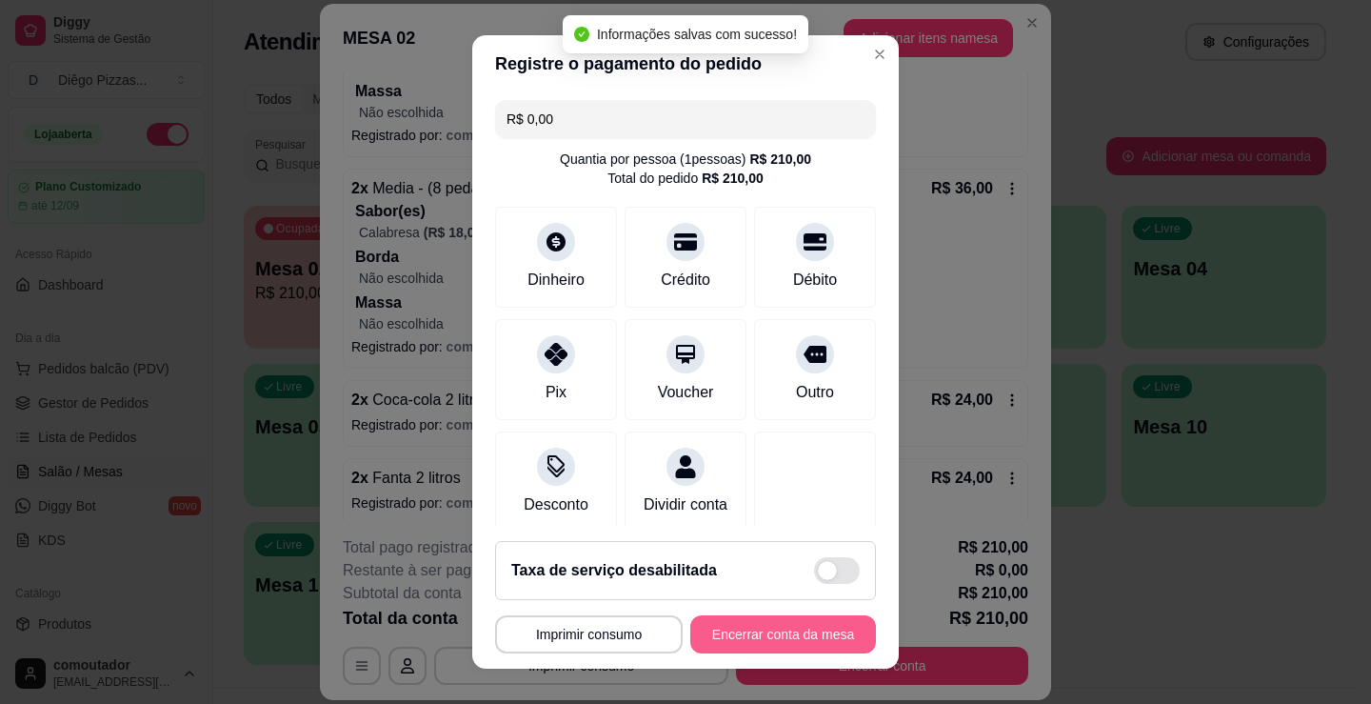
click at [774, 643] on button "Encerrar conta da mesa" at bounding box center [784, 634] width 186 height 38
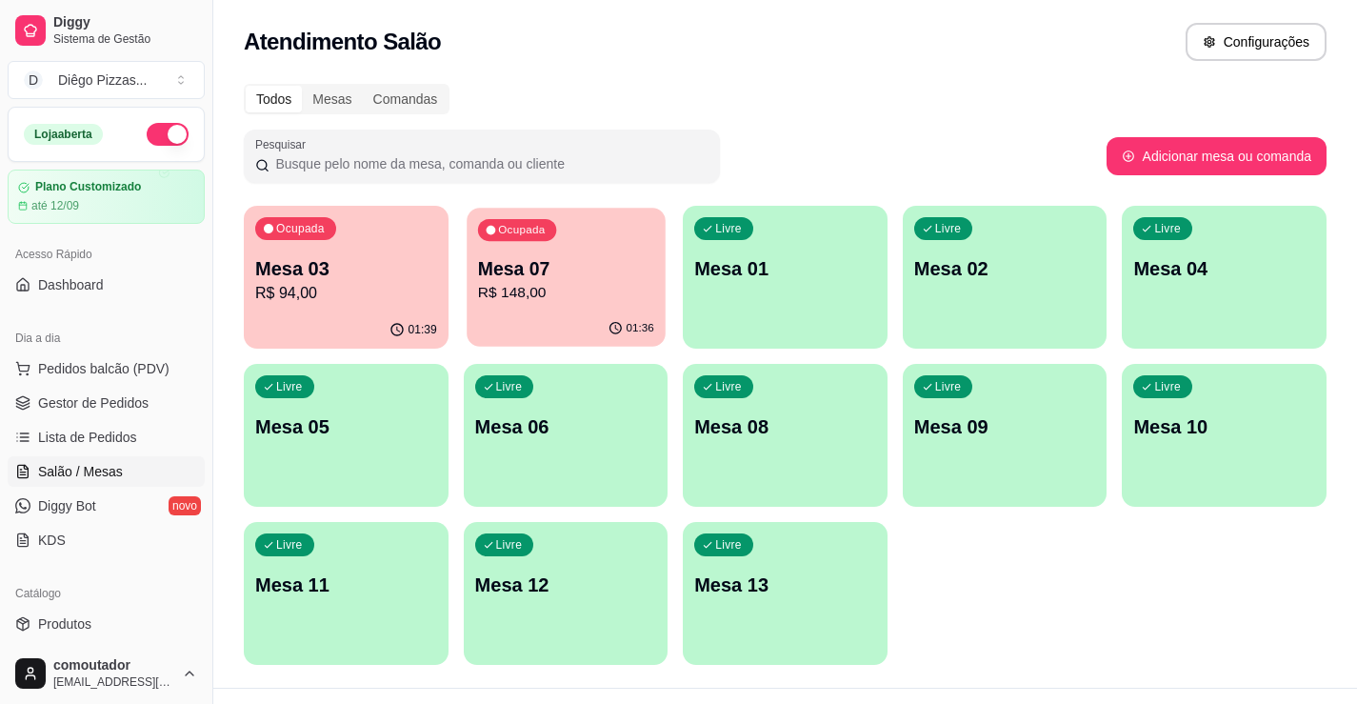
click at [559, 302] on p "R$ 148,00" at bounding box center [565, 293] width 176 height 22
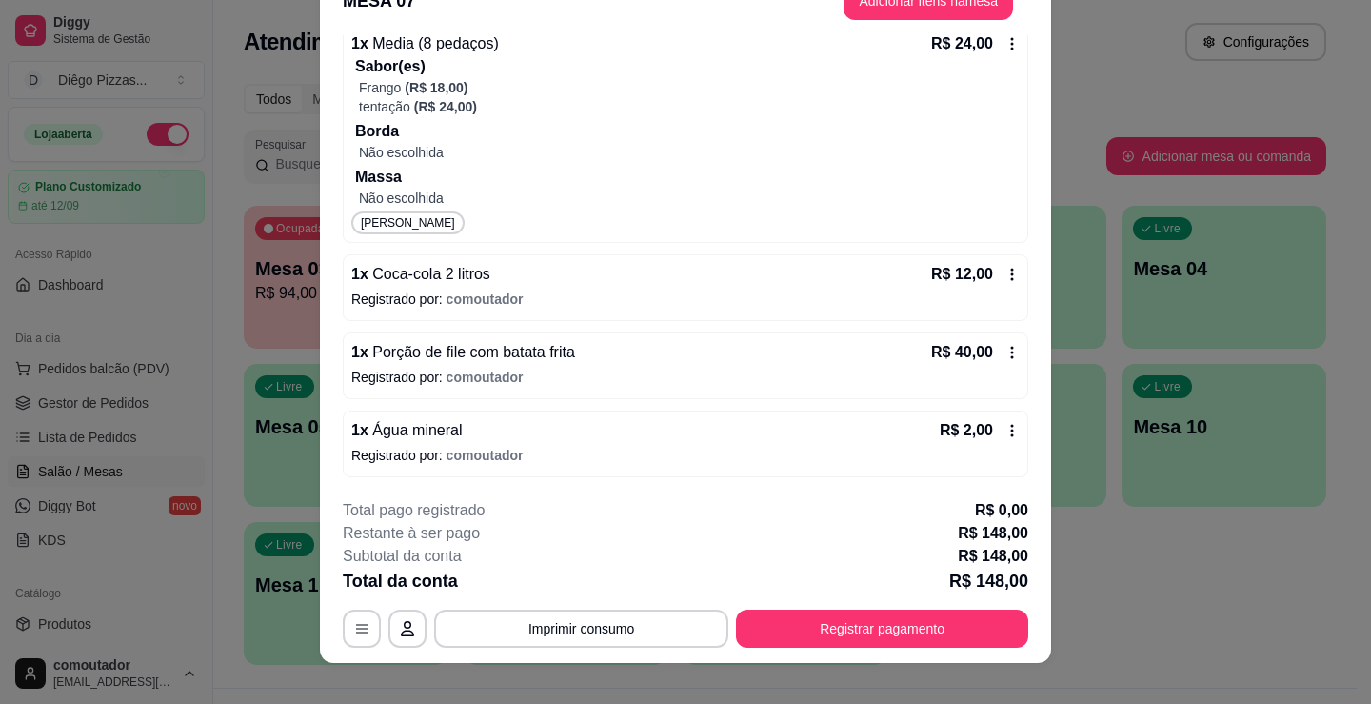
scroll to position [57, 0]
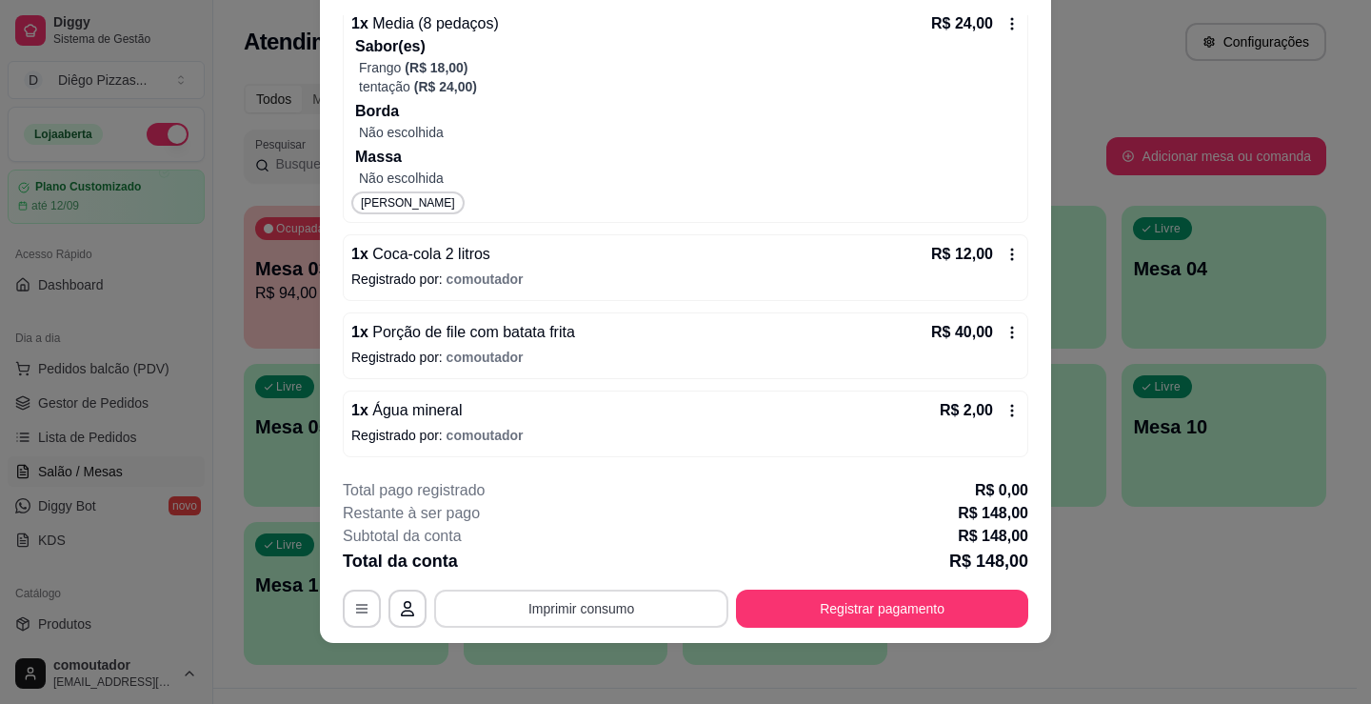
click at [618, 614] on button "Imprimir consumo" at bounding box center [581, 609] width 294 height 38
click at [618, 571] on button "IMPRESSORA" at bounding box center [579, 565] width 133 height 30
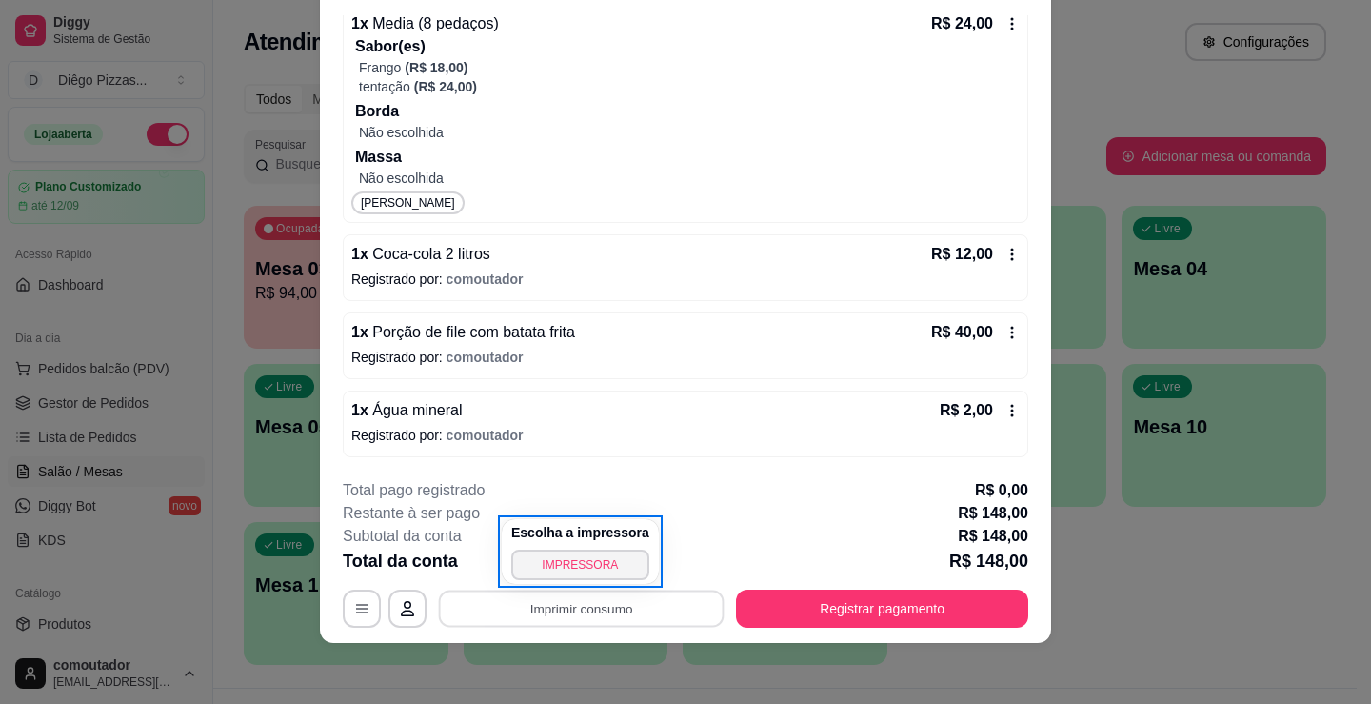
click at [1198, 577] on div "MESA 07 Adicionar itens na mesa Iniciada [DATE] 20:08 Atenção Para vincular um …" at bounding box center [685, 352] width 1371 height 704
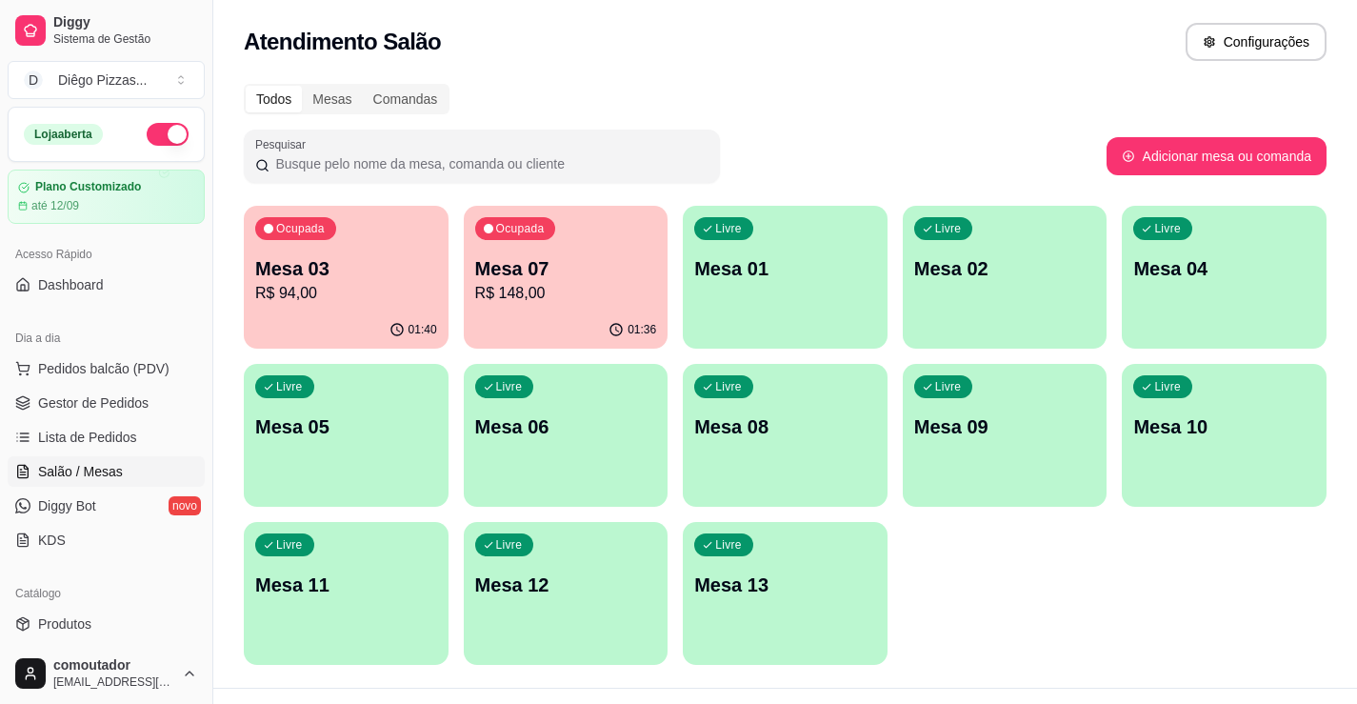
click at [1096, 565] on div "Ocupada Mesa 03 R$ 94,00 01:40 Ocupada Mesa 07 R$ 148,00 01:36 Livre Mesa 01 Li…" at bounding box center [785, 435] width 1083 height 459
click at [574, 287] on p "R$ 148,00" at bounding box center [566, 293] width 182 height 23
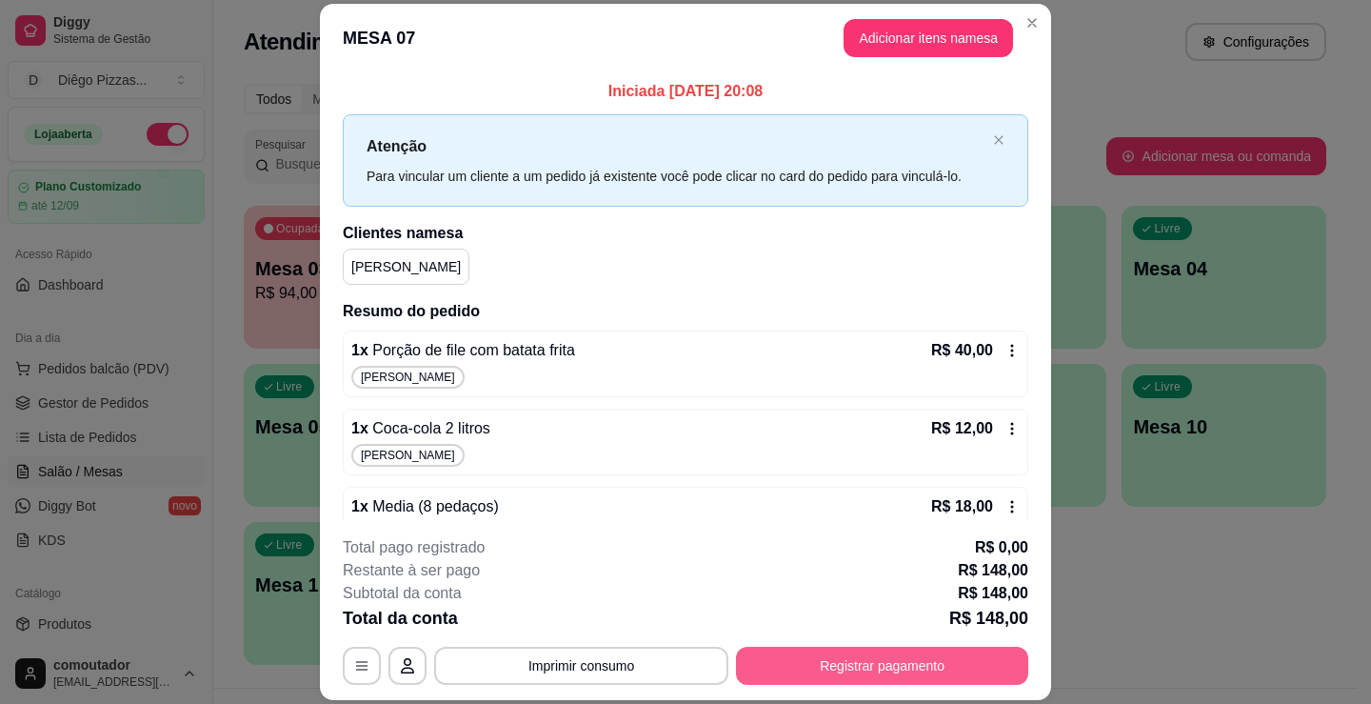
click at [870, 672] on button "Registrar pagamento" at bounding box center [882, 666] width 292 height 38
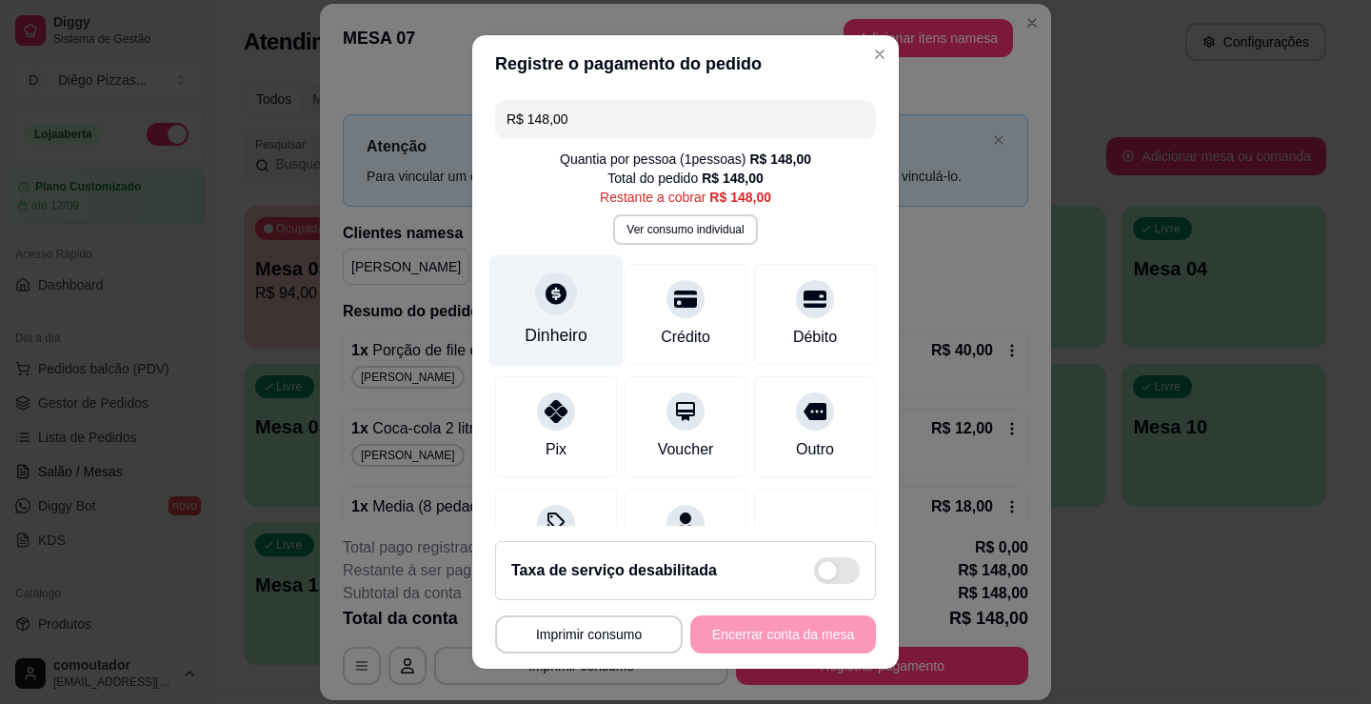
click at [573, 342] on div "Dinheiro" at bounding box center [556, 335] width 63 height 25
type input "R$ 0,00"
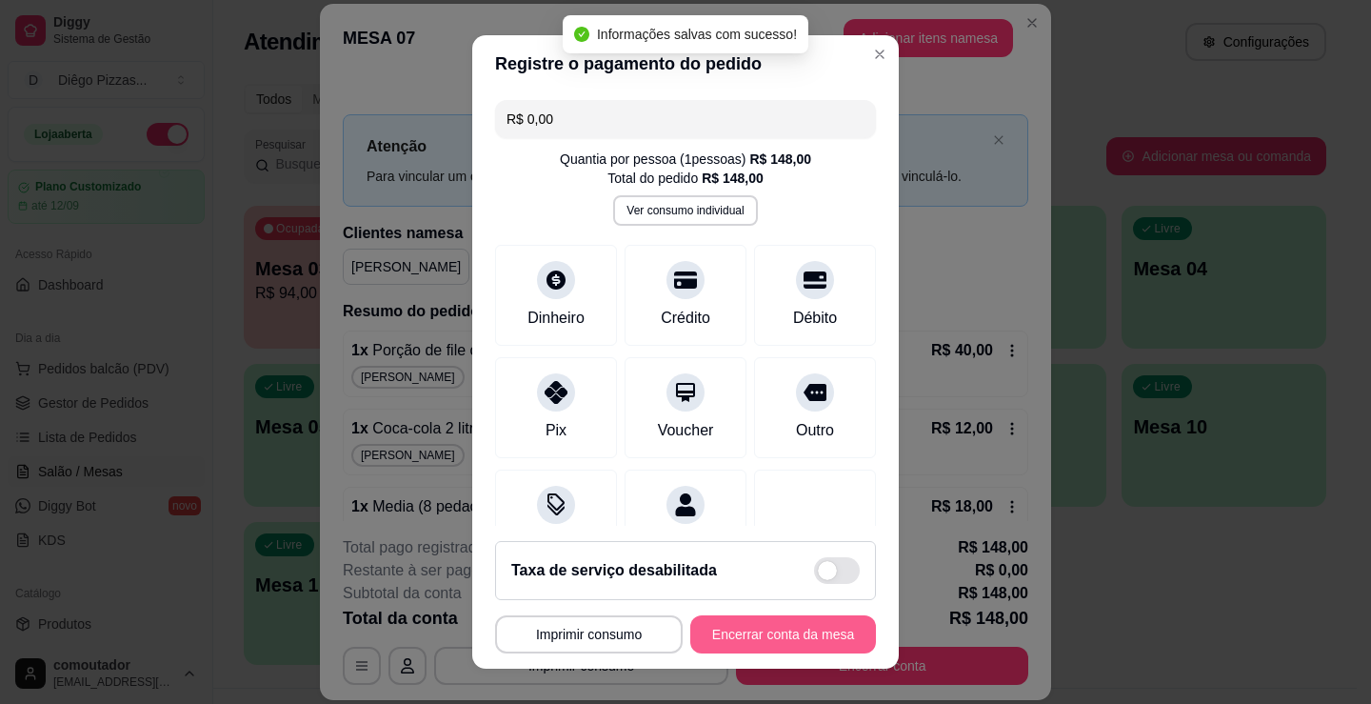
click at [768, 629] on button "Encerrar conta da mesa" at bounding box center [784, 634] width 186 height 38
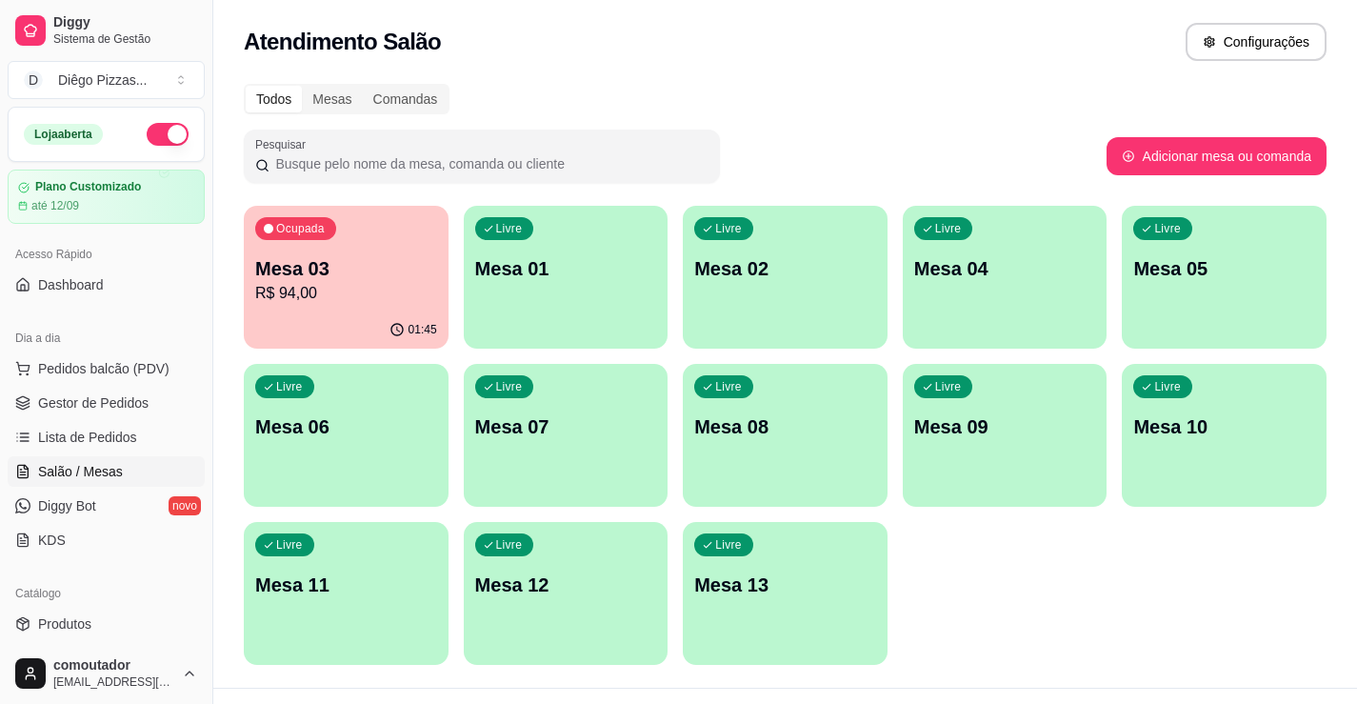
click at [446, 310] on div "Ocupada Mesa 03 R$ 94,00" at bounding box center [346, 259] width 205 height 106
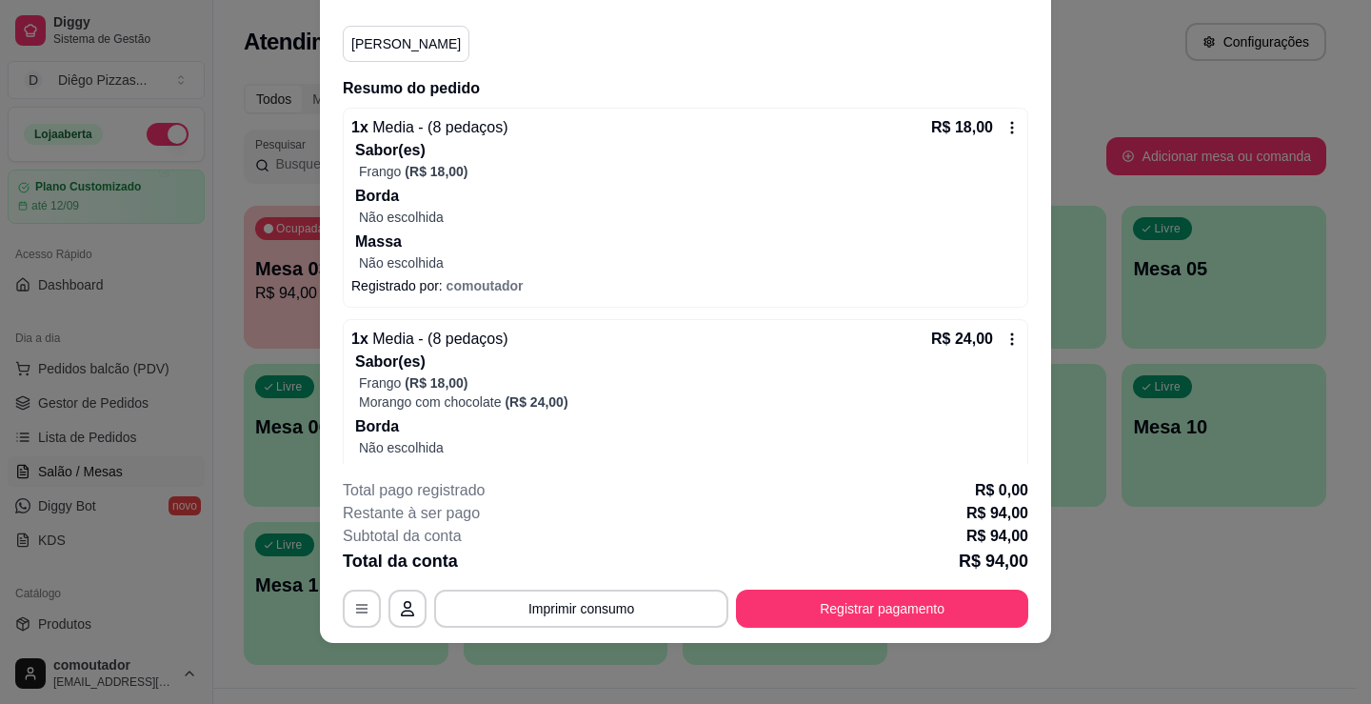
scroll to position [403, 0]
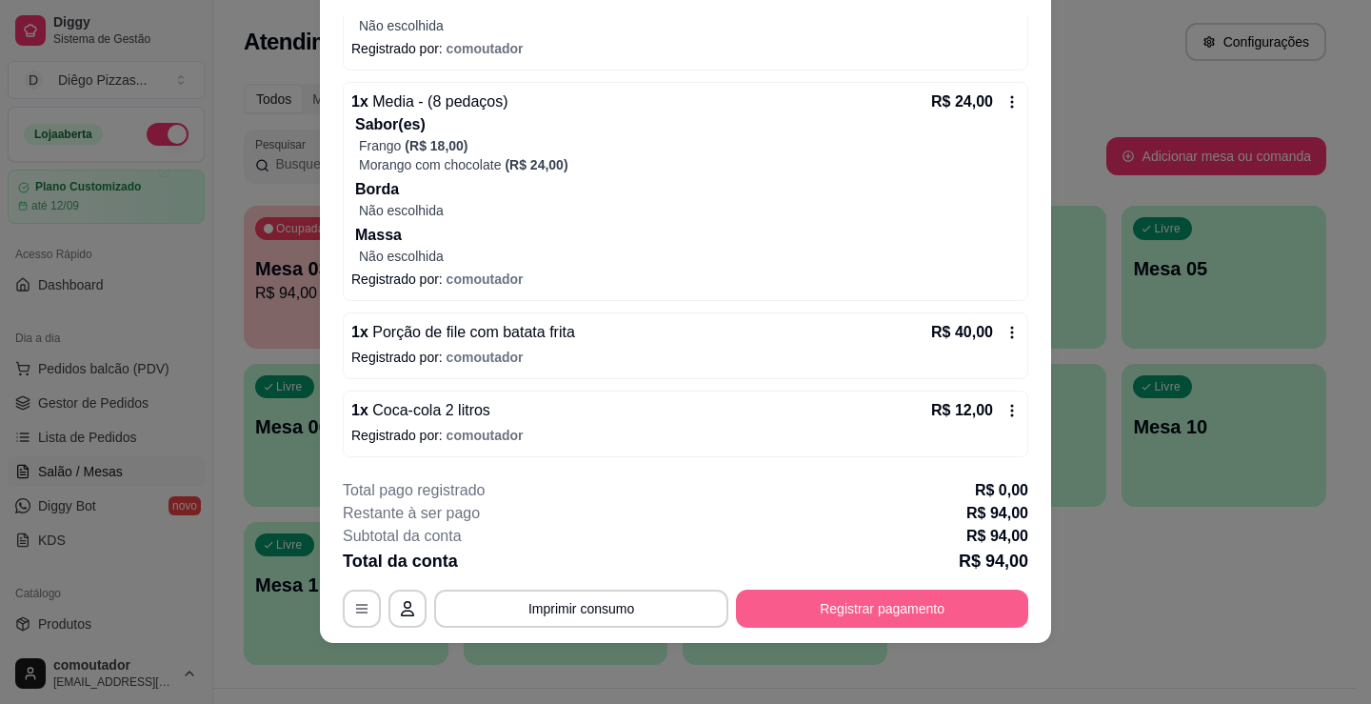
click at [884, 601] on button "Registrar pagamento" at bounding box center [882, 609] width 292 height 38
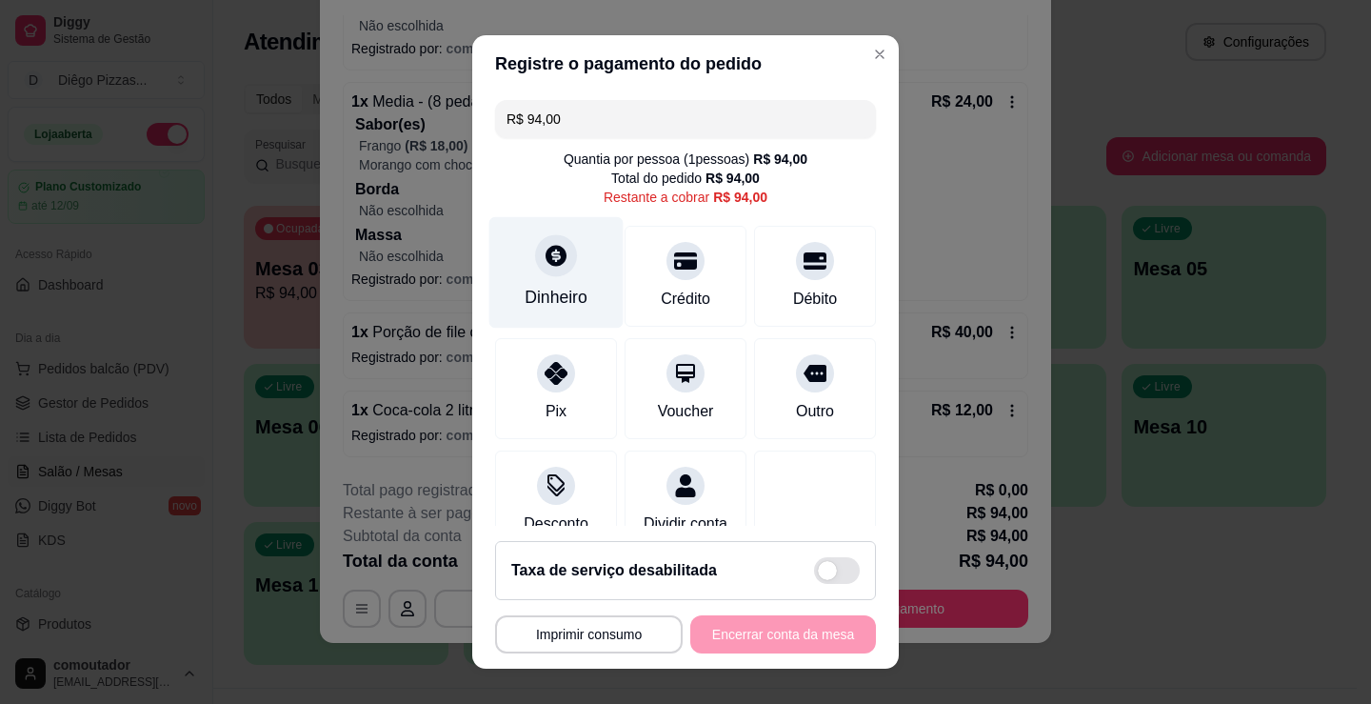
click at [529, 299] on div "Dinheiro" at bounding box center [556, 297] width 63 height 25
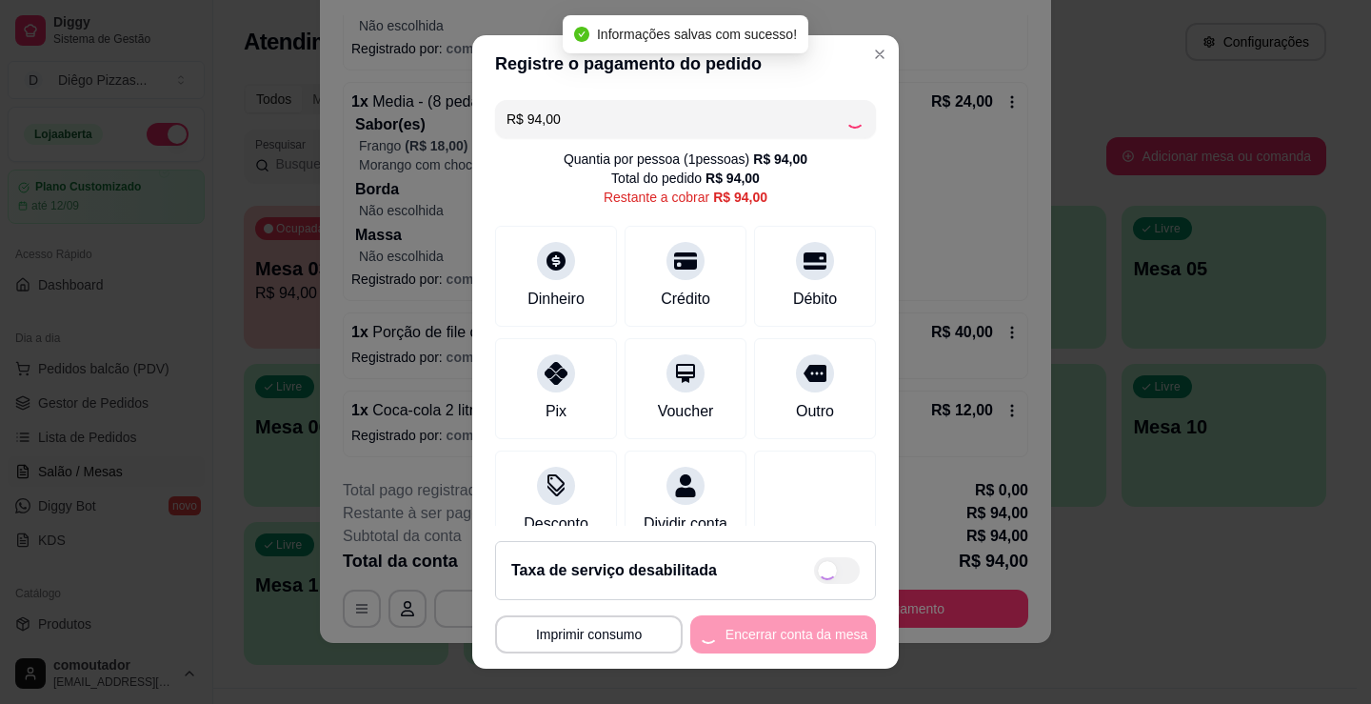
type input "R$ 0,00"
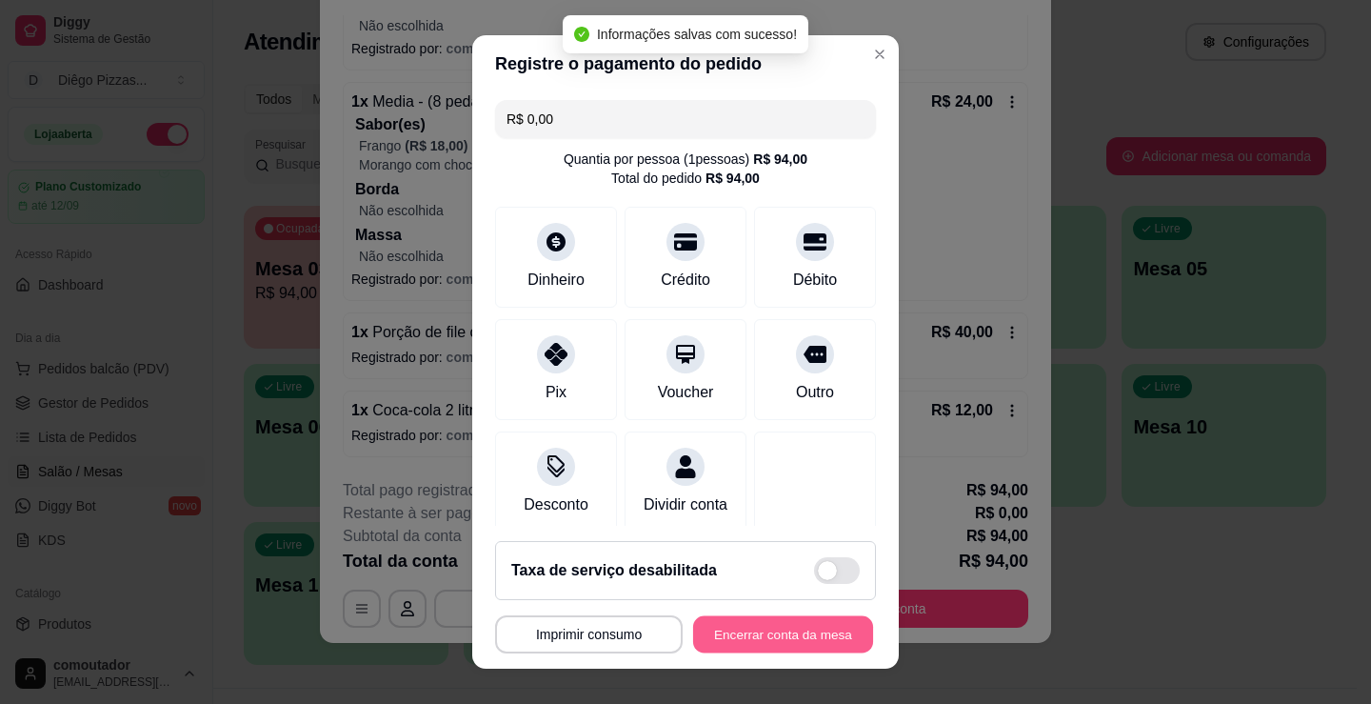
click at [787, 616] on button "Encerrar conta da mesa" at bounding box center [783, 634] width 180 height 37
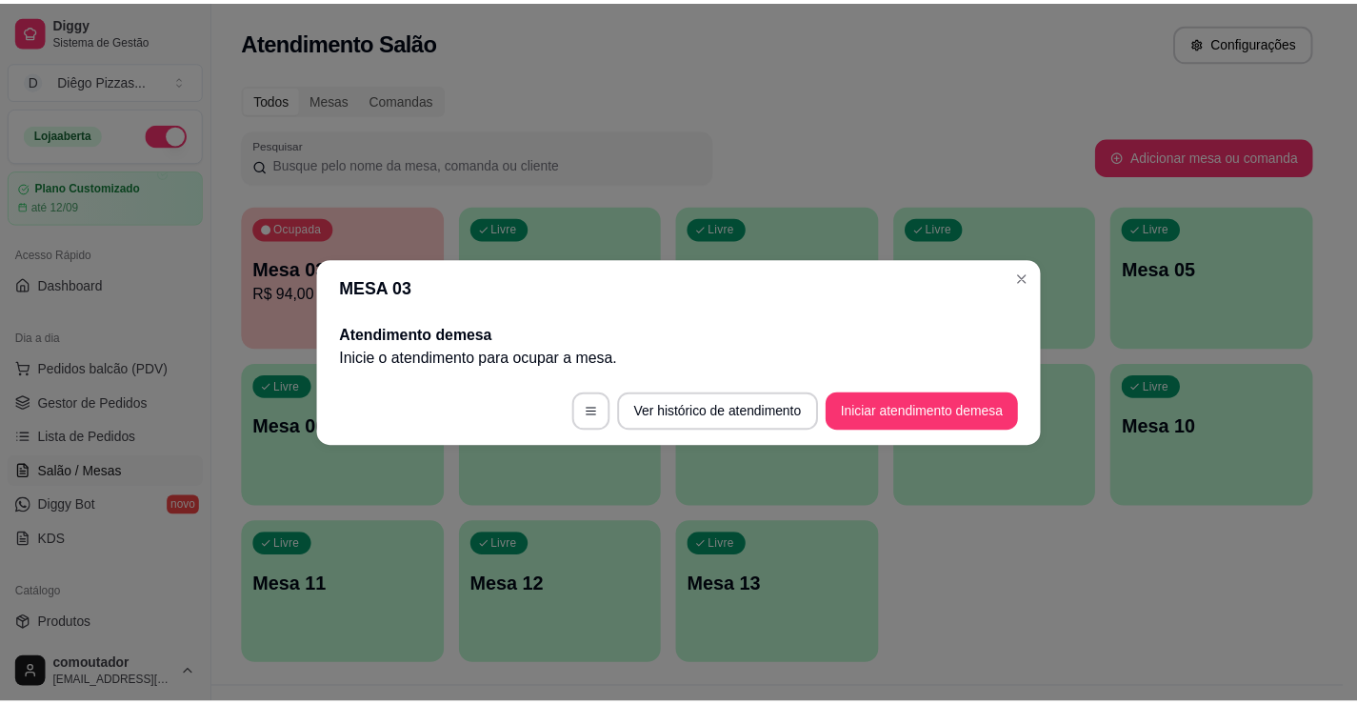
scroll to position [0, 0]
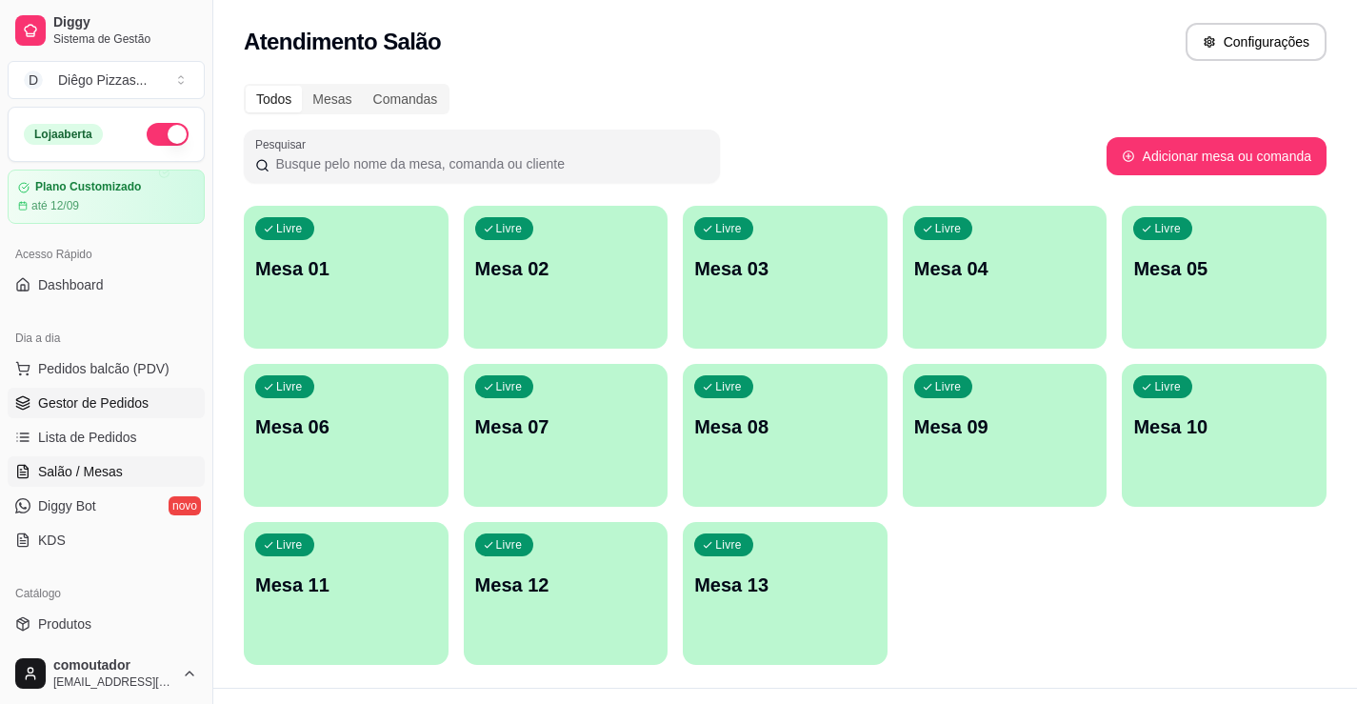
click at [85, 402] on span "Gestor de Pedidos" at bounding box center [93, 402] width 110 height 19
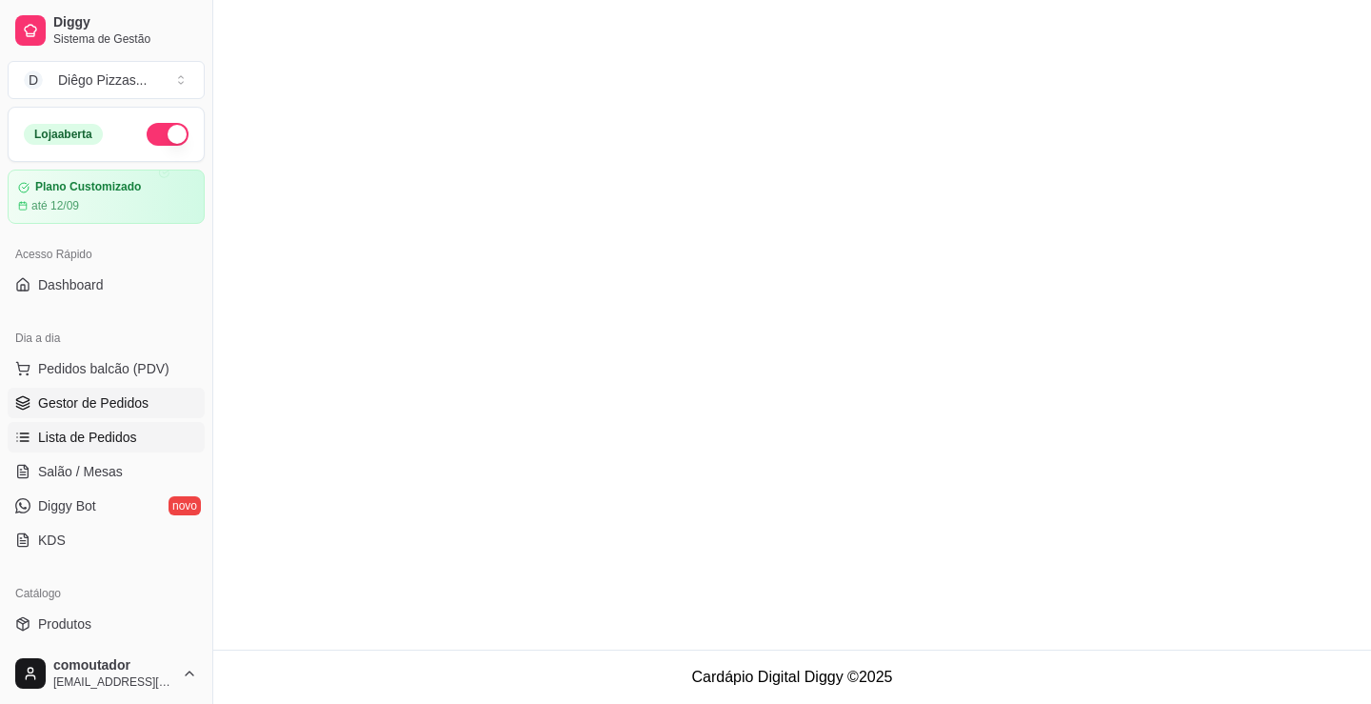
click at [110, 430] on span "Lista de Pedidos" at bounding box center [87, 437] width 99 height 19
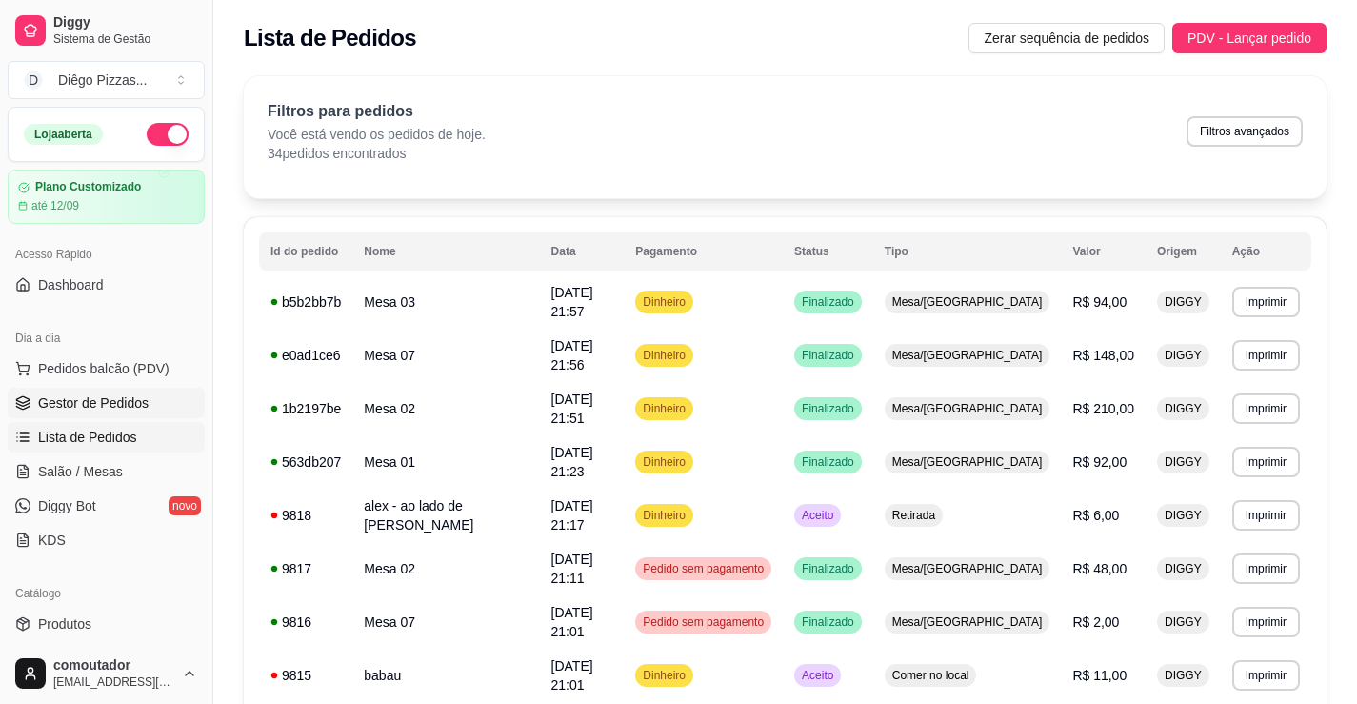
click at [65, 406] on span "Gestor de Pedidos" at bounding box center [93, 402] width 110 height 19
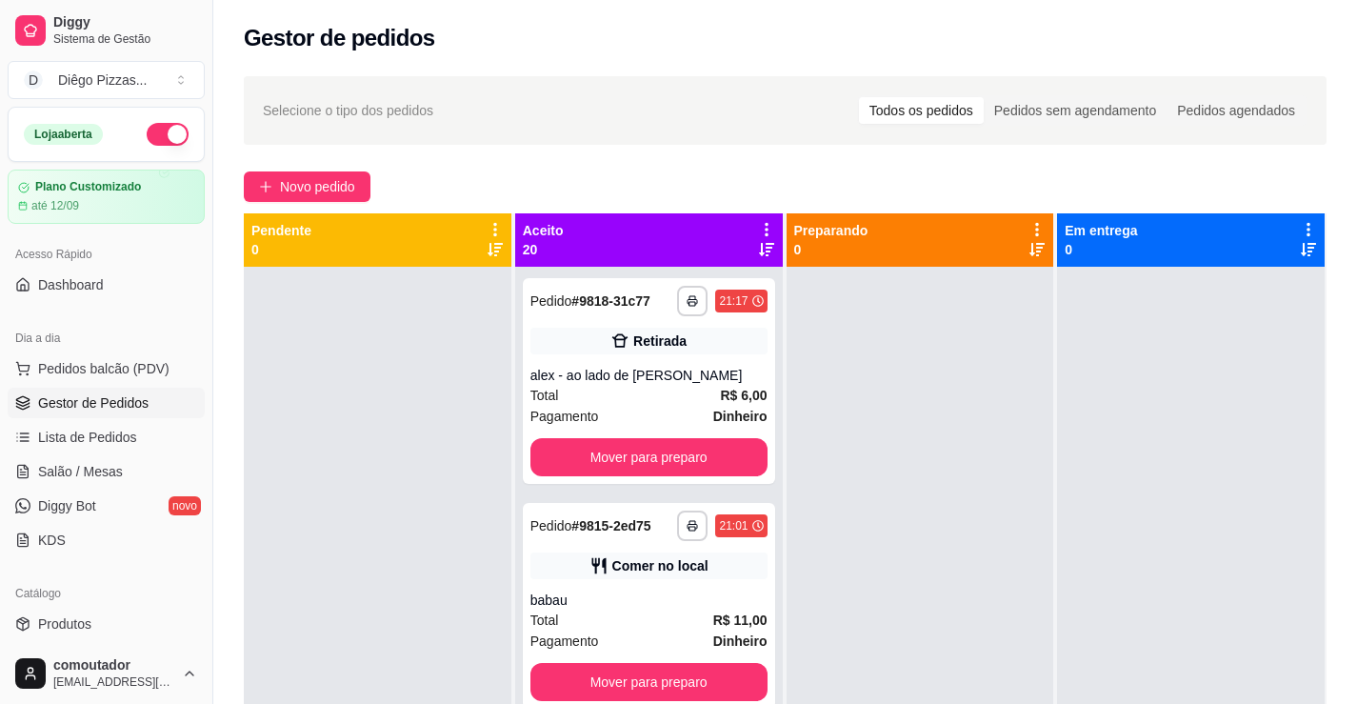
click at [765, 224] on icon at bounding box center [767, 229] width 4 height 13
click at [716, 261] on div "Mover pedidos de etapa Com essa opção você tem a opção de mover todos os pedido…" at bounding box center [643, 279] width 226 height 51
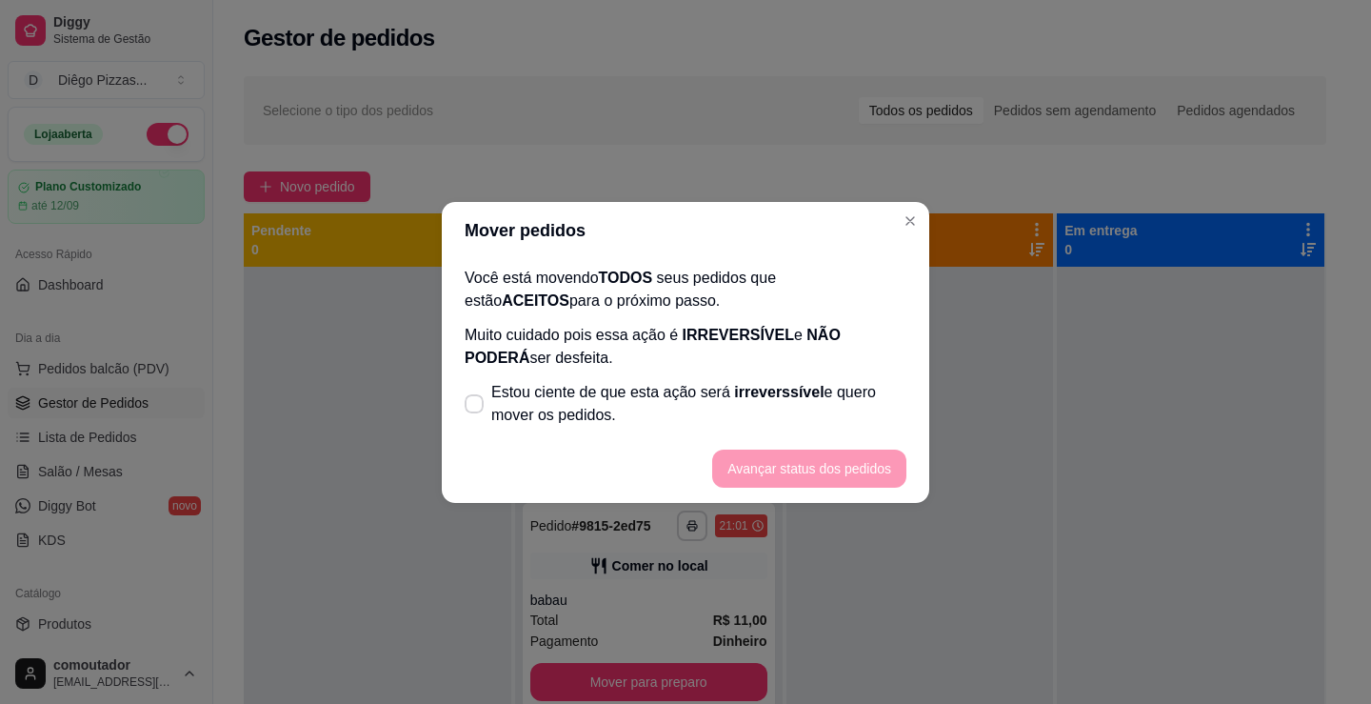
click at [625, 365] on p "Muito cuidado pois essa ação é IRREVERSÍVEL e NÃO PODERÁ ser desfeita." at bounding box center [686, 347] width 442 height 46
click at [651, 404] on span "Estou ciente de que esta ação será irreverssível e quero mover os pedidos." at bounding box center [698, 404] width 415 height 46
click at [476, 407] on input "Estou ciente de que esta ação será irreverssível e quero mover os pedidos." at bounding box center [470, 413] width 12 height 12
checkbox input "true"
click at [791, 457] on button "Avançar status dos pedidos" at bounding box center [809, 469] width 194 height 38
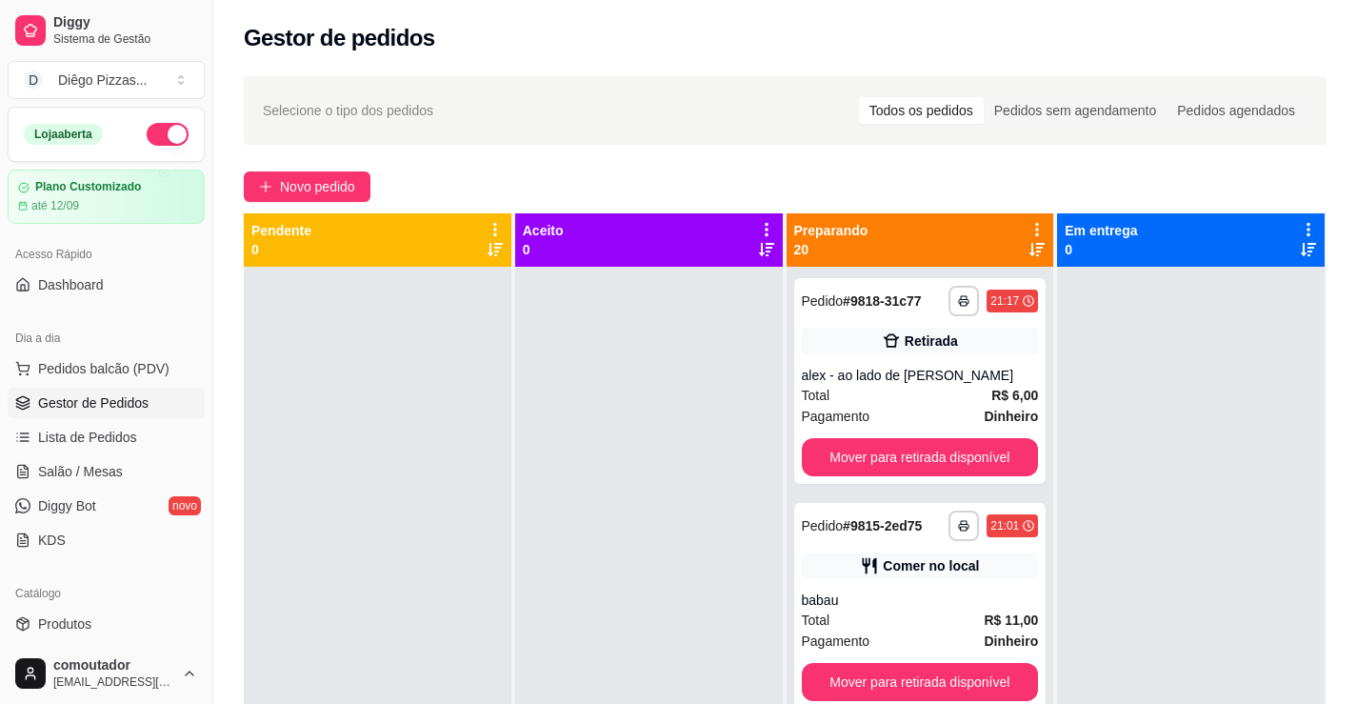
click at [1032, 224] on icon at bounding box center [1037, 229] width 17 height 17
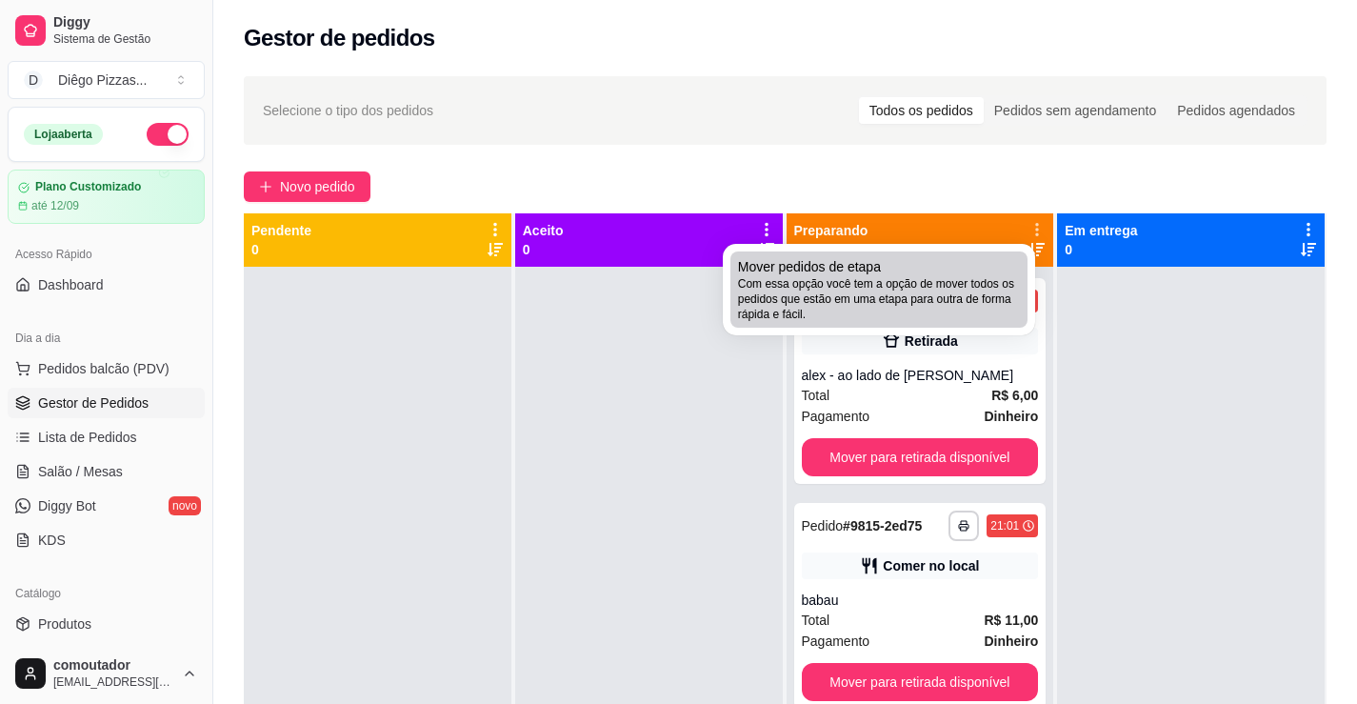
click at [867, 295] on span "Com essa opção você tem a opção de mover todos os pedidos que estão em uma etap…" at bounding box center [879, 299] width 282 height 46
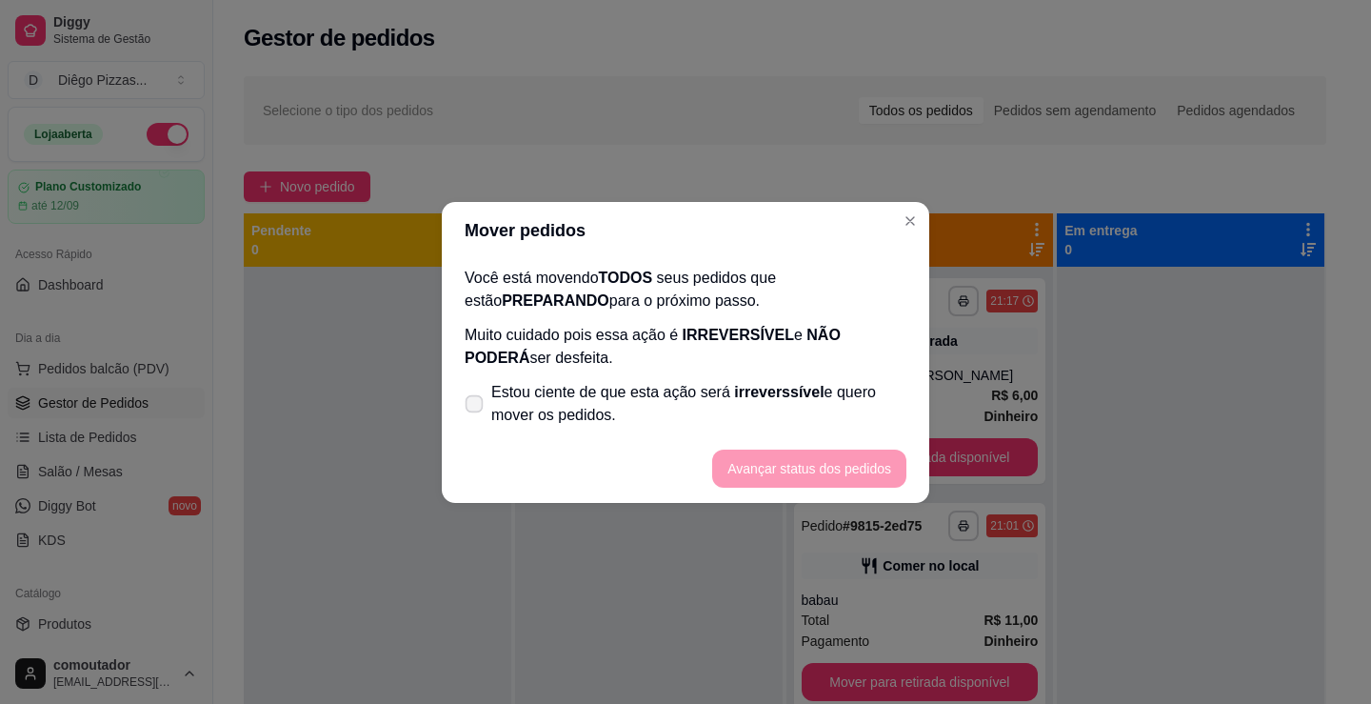
click at [797, 386] on span "irreverssível" at bounding box center [779, 392] width 90 height 16
click at [476, 407] on input "Estou ciente de que esta ação será irreverssível e quero mover os pedidos." at bounding box center [470, 413] width 12 height 12
checkbox input "true"
click at [812, 453] on button "Avançar status dos pedidos" at bounding box center [809, 469] width 194 height 38
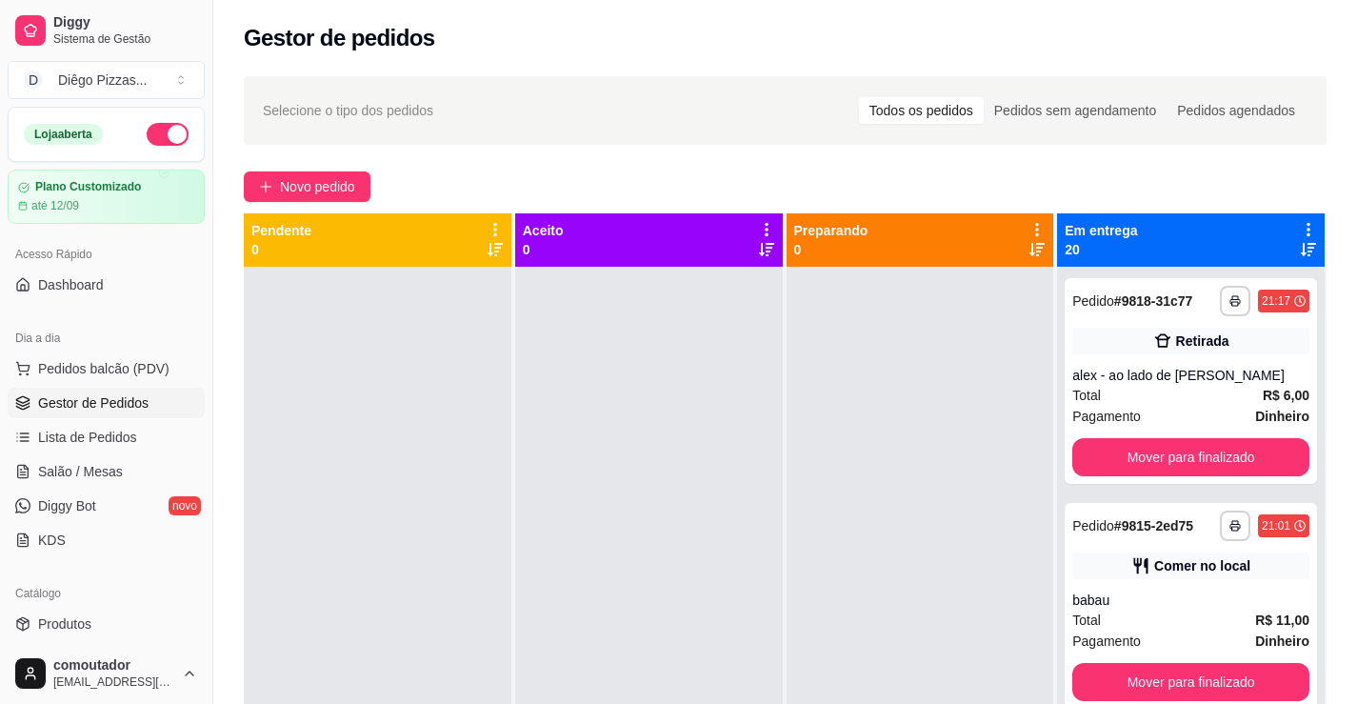
click at [1300, 231] on icon at bounding box center [1308, 229] width 17 height 17
click at [1160, 306] on span "Com essa opção você tem a opção de mover todos os pedidos que estão em uma etap…" at bounding box center [1178, 288] width 226 height 36
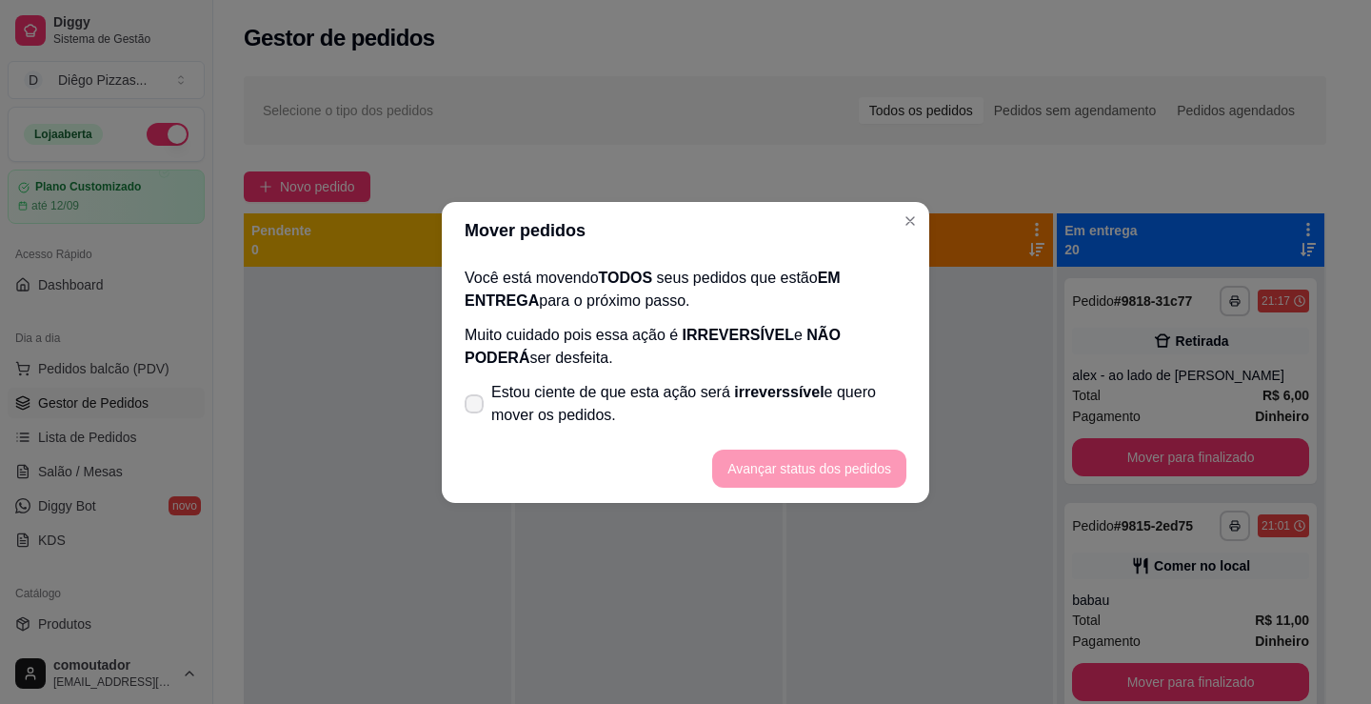
click at [855, 416] on span "Estou ciente de que esta ação será irreverssível e quero mover os pedidos." at bounding box center [698, 404] width 415 height 46
click at [476, 416] on input "Estou ciente de que esta ação será irreverssível e quero mover os pedidos." at bounding box center [470, 413] width 12 height 12
checkbox input "true"
click at [846, 477] on button "Avançar status dos pedidos" at bounding box center [809, 469] width 194 height 38
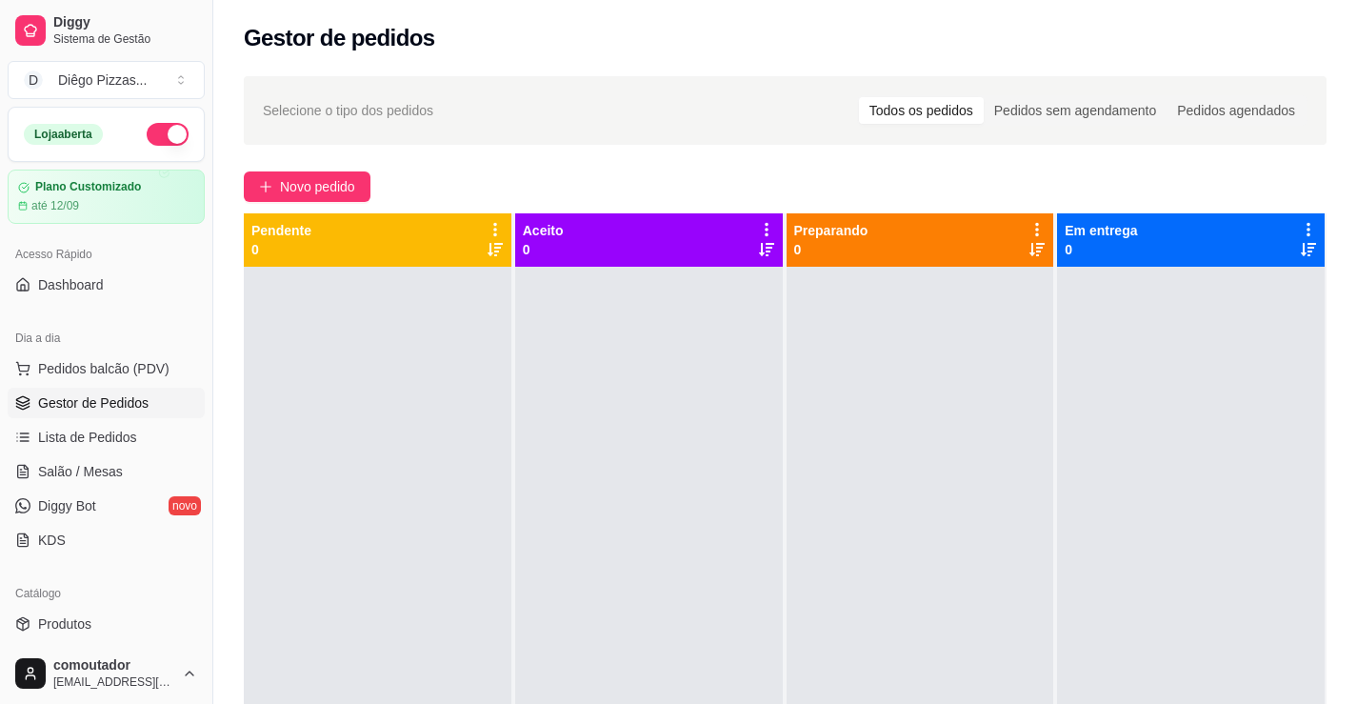
click at [159, 130] on button "button" at bounding box center [168, 134] width 42 height 23
